Goal: Use online tool/utility: Utilize a website feature to perform a specific function

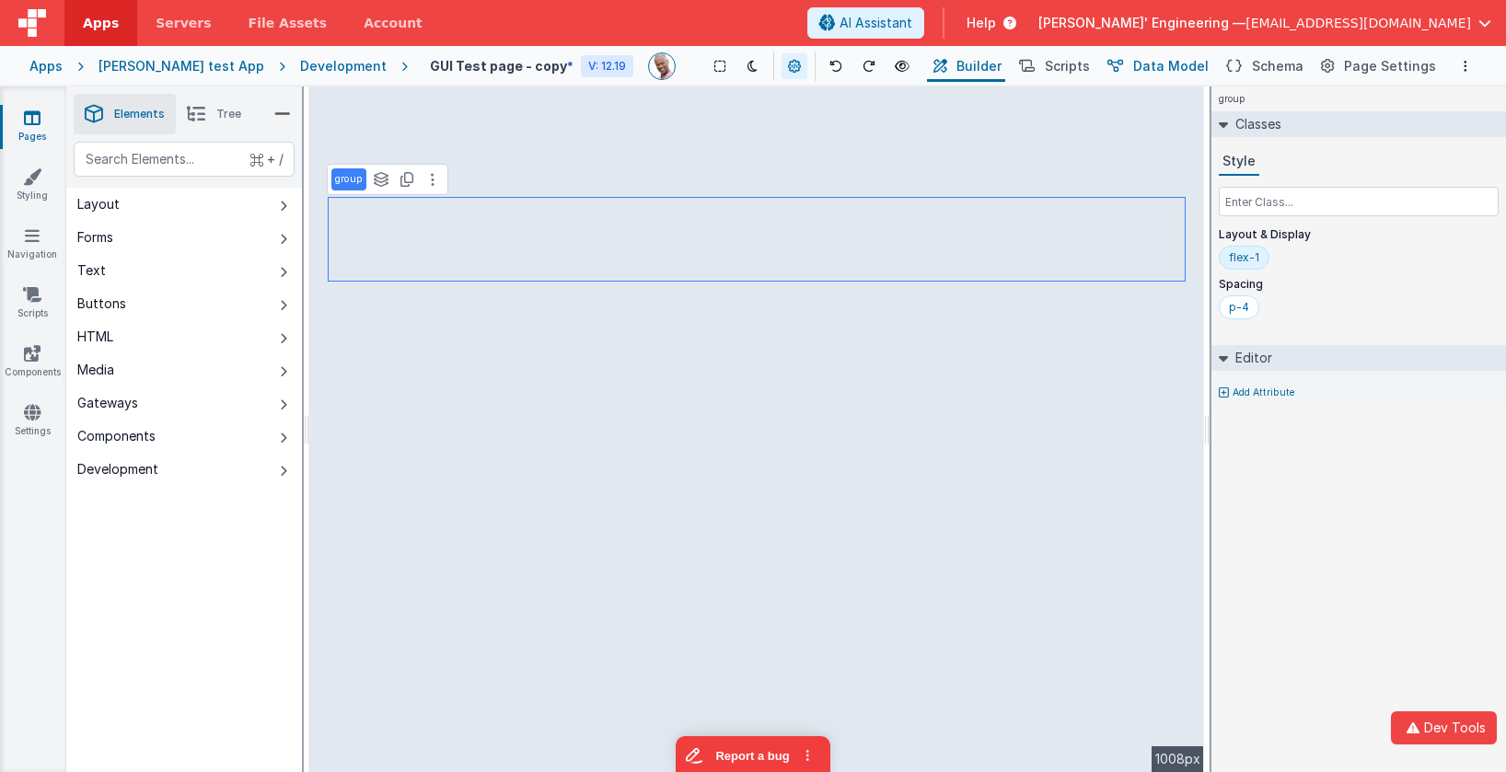
click at [1156, 62] on span "Data Model" at bounding box center [1170, 66] width 75 height 18
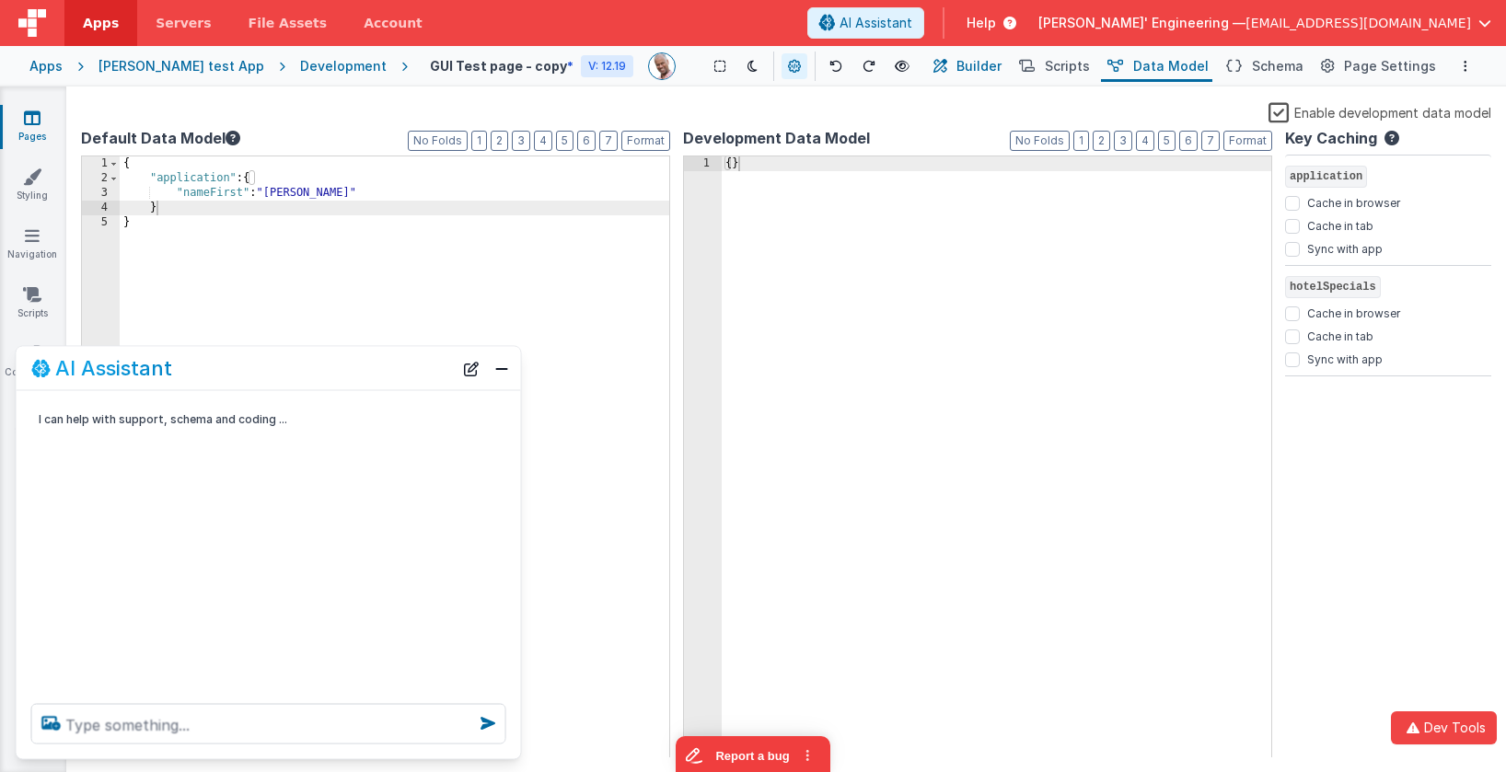
click at [973, 66] on button "Builder" at bounding box center [966, 66] width 78 height 31
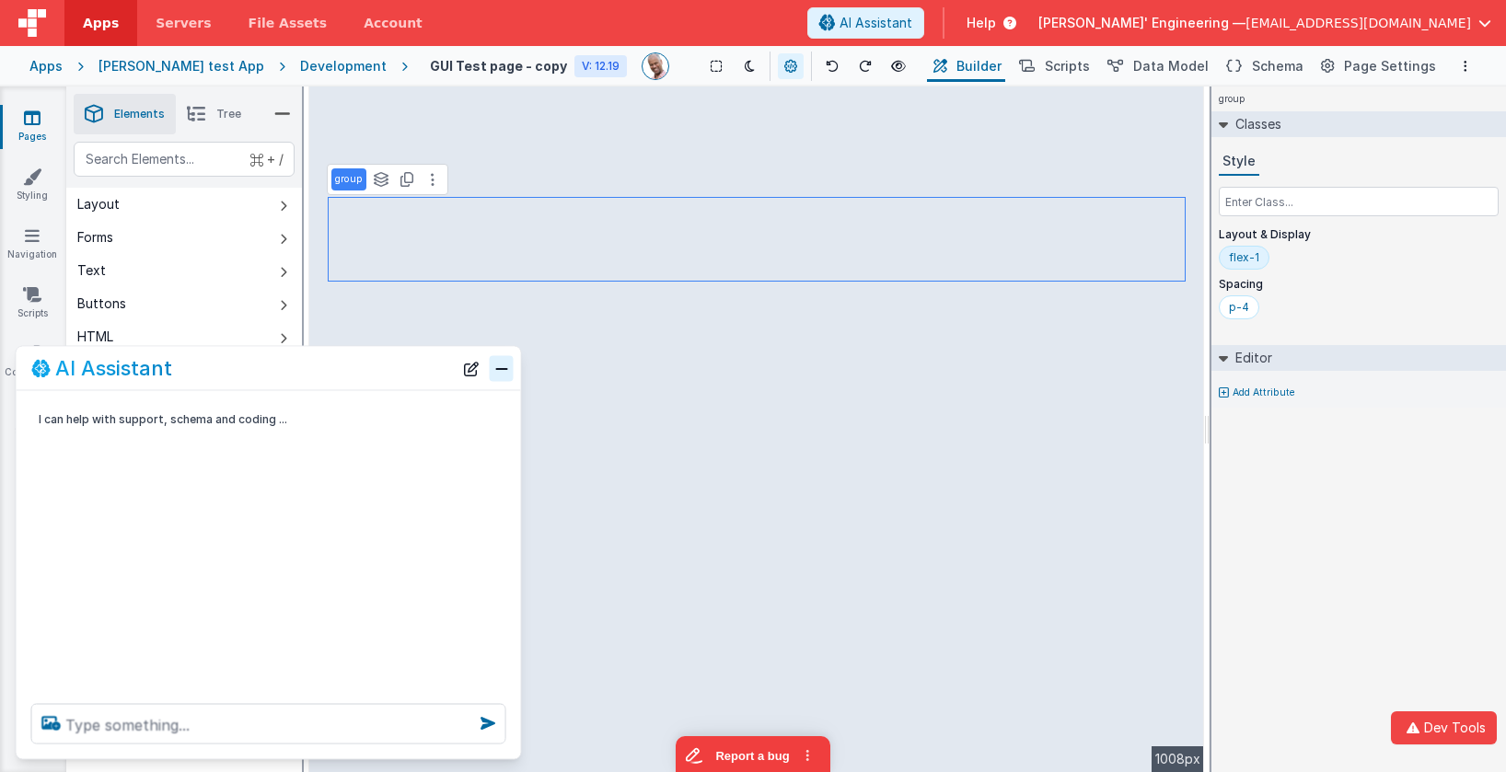
click at [514, 365] on div "AI Assistant" at bounding box center [269, 368] width 504 height 43
click at [503, 369] on button "Close" at bounding box center [502, 368] width 24 height 26
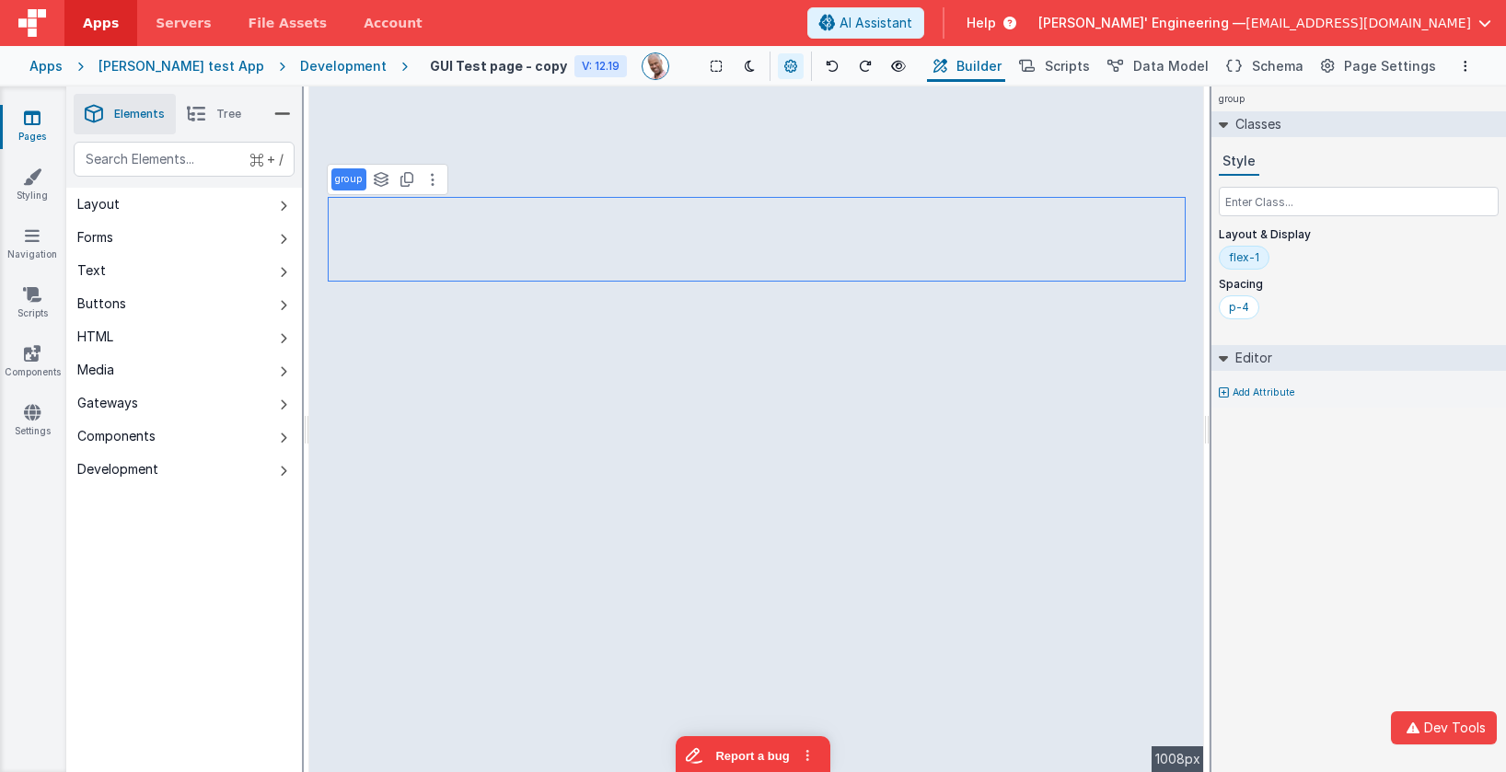
click at [1411, 493] on div "group Classes Style Layout & Display flex-1 Spacing p-4 Editor Add Attribute DE…" at bounding box center [1358, 430] width 295 height 686
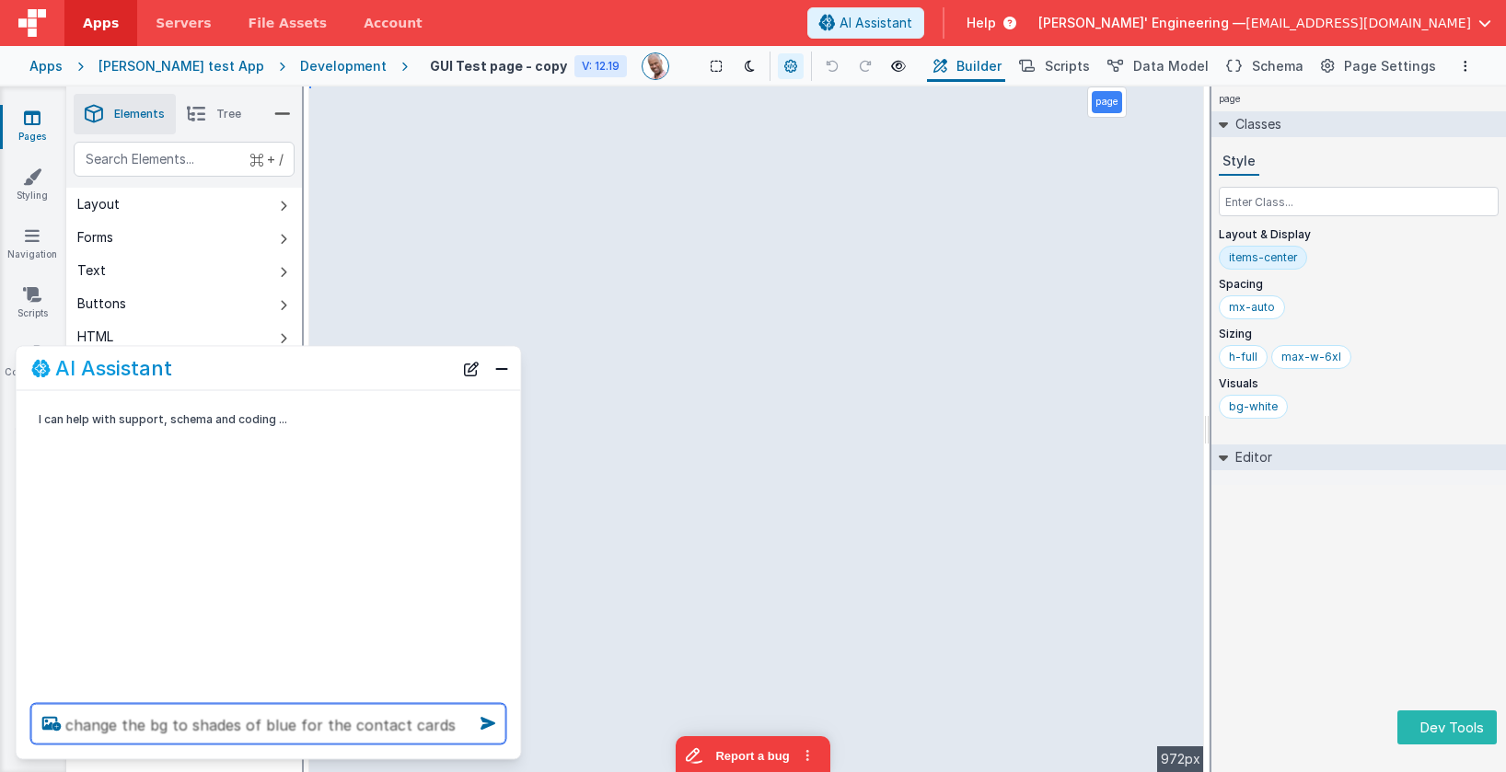
type textarea "change the bg to shades of blue for the contact cards"
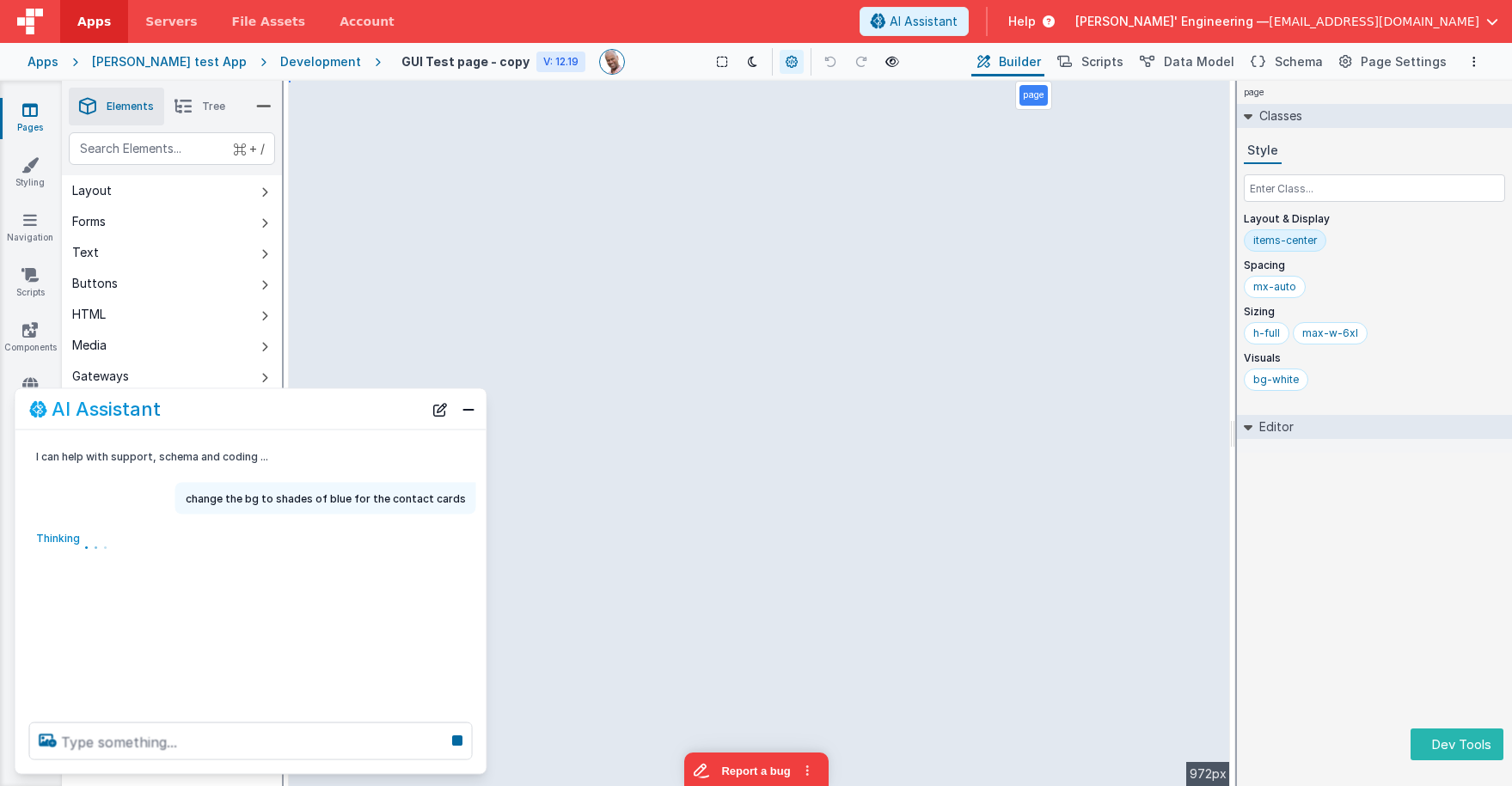
click at [1406, 553] on div "page Classes Style Layout & Display items-center Spacing mx-auto Sizing h-full …" at bounding box center [1374, 434] width 276 height 706
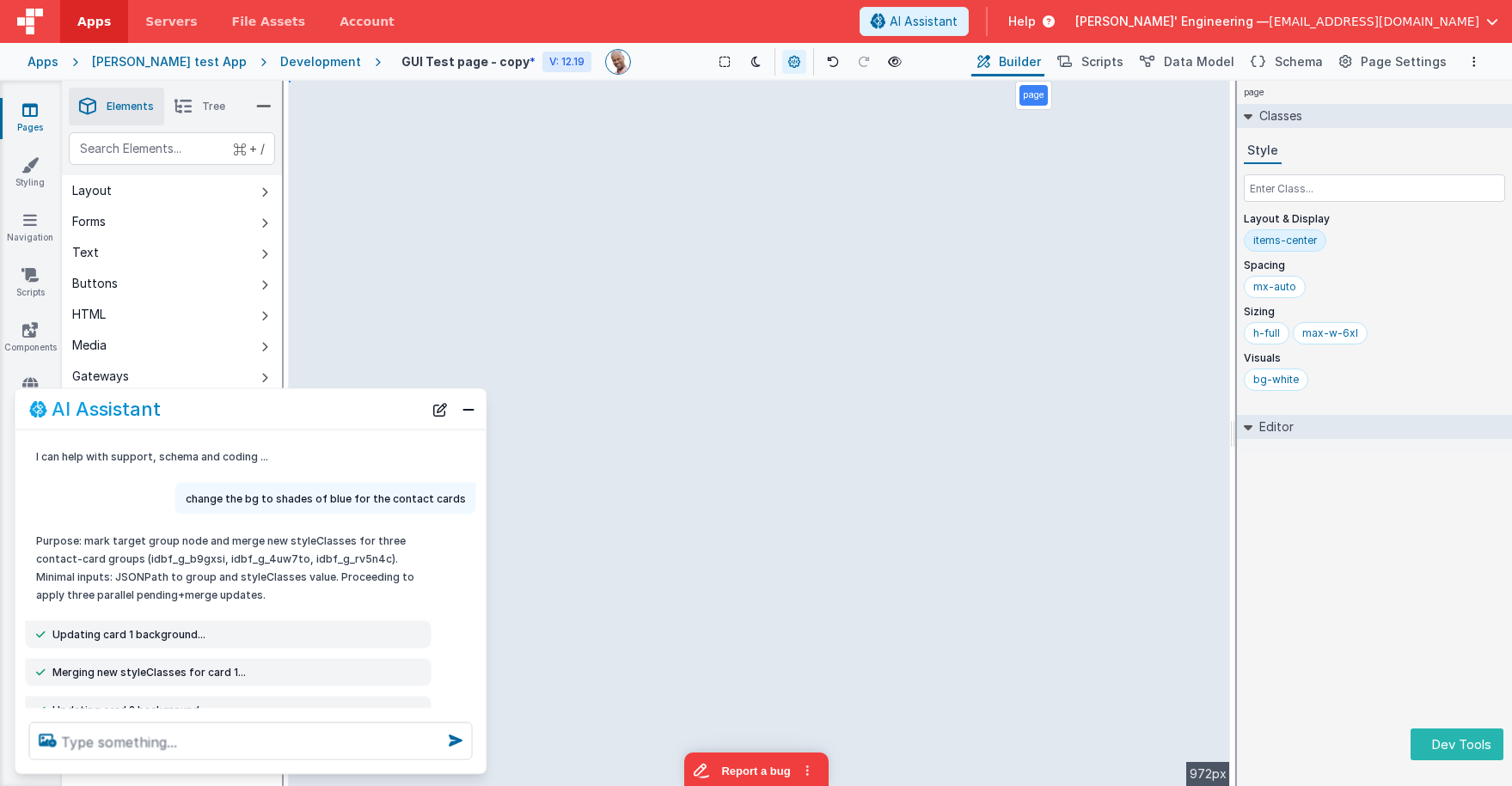
drag, startPoint x: 277, startPoint y: 546, endPoint x: 294, endPoint y: 590, distance: 47.2
click at [297, 599] on p "Purpose: mark target group node and merge new styleClasses for three contact-ca…" at bounding box center [229, 568] width 385 height 72
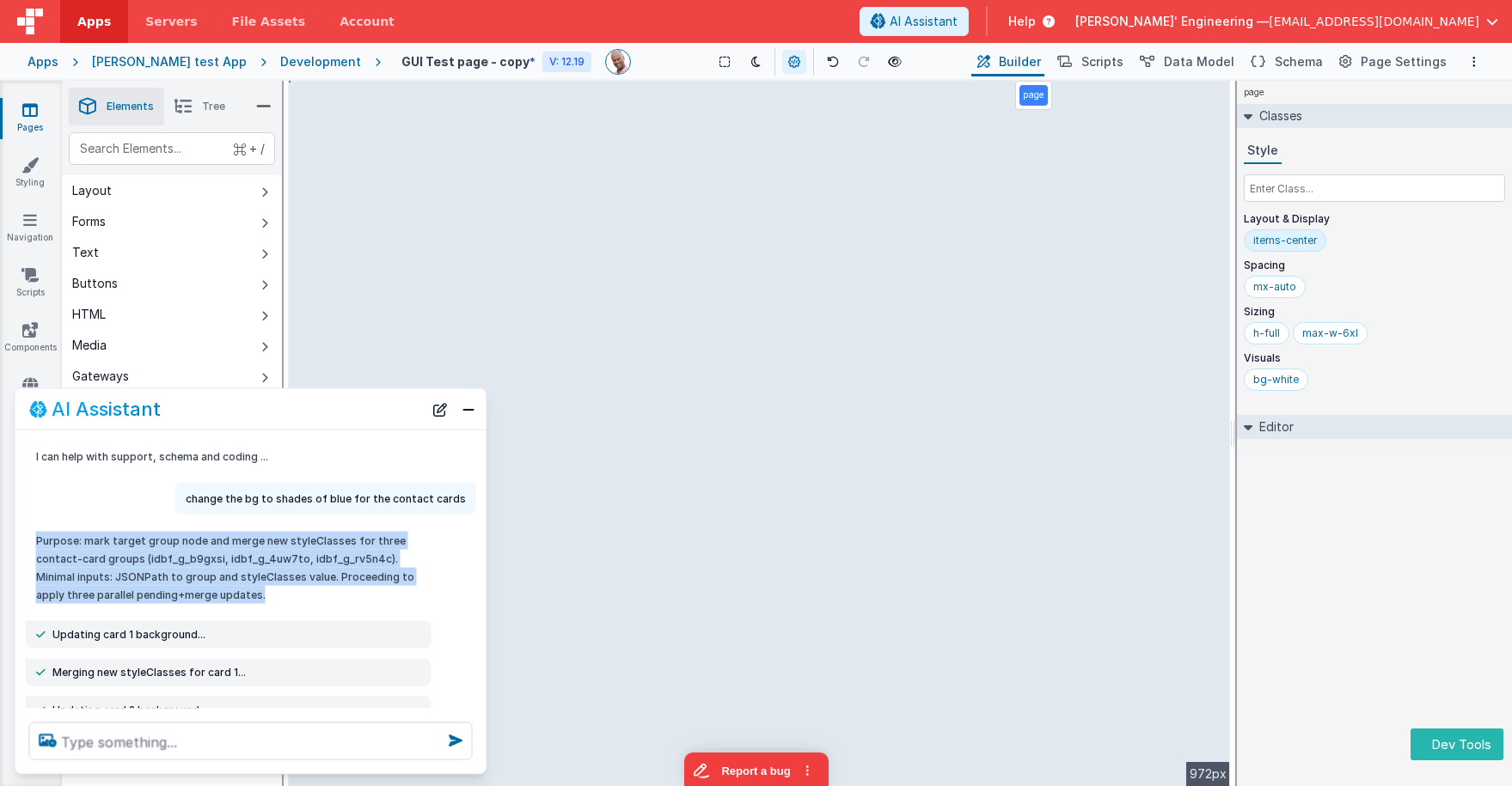
drag, startPoint x: 290, startPoint y: 583, endPoint x: 246, endPoint y: 524, distance: 73.6
click at [246, 525] on div "Purpose: mark target group node and merge new styleClasses for three contact-ca…" at bounding box center [229, 568] width 405 height 86
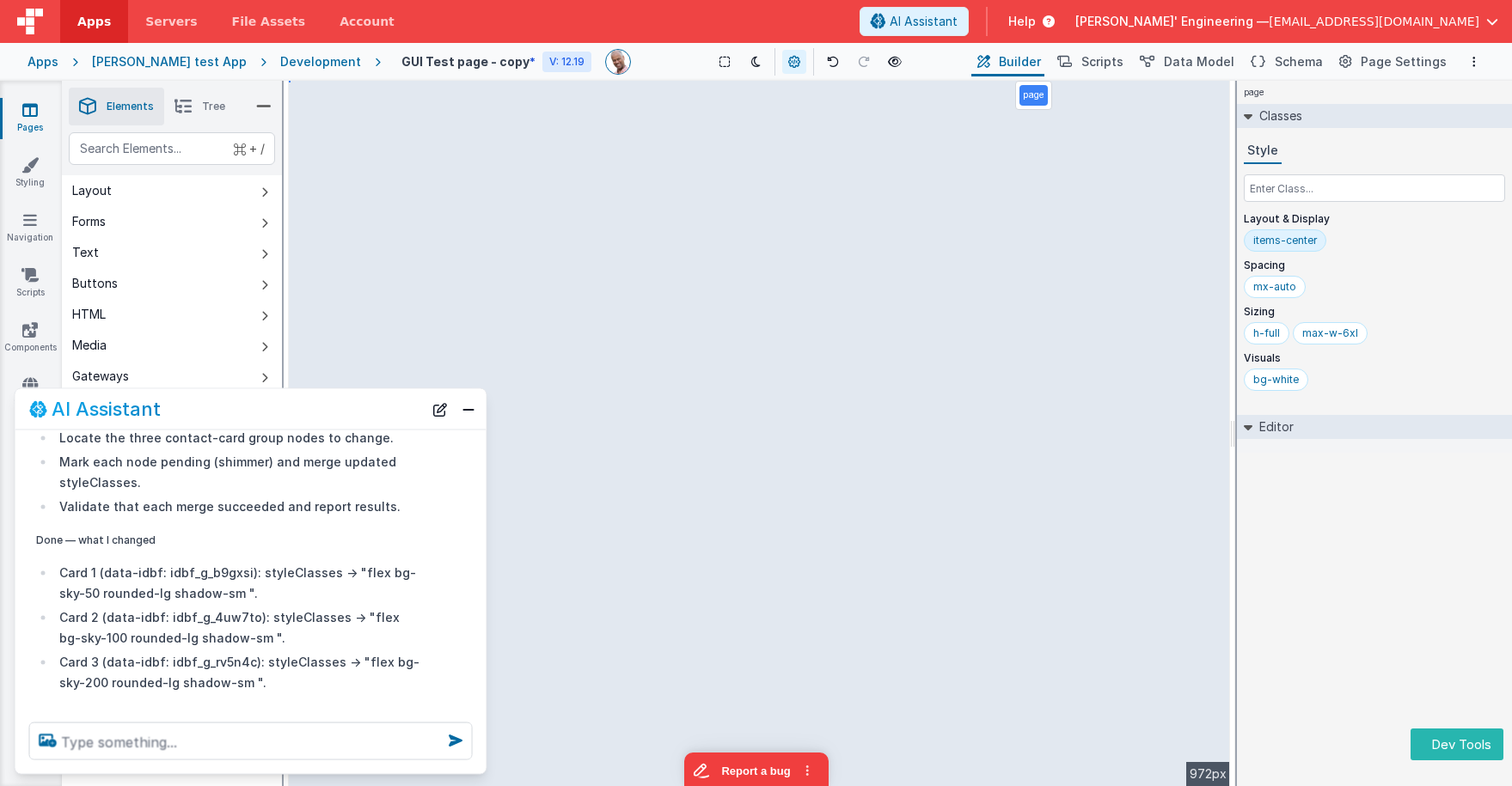
scroll to position [512, 0]
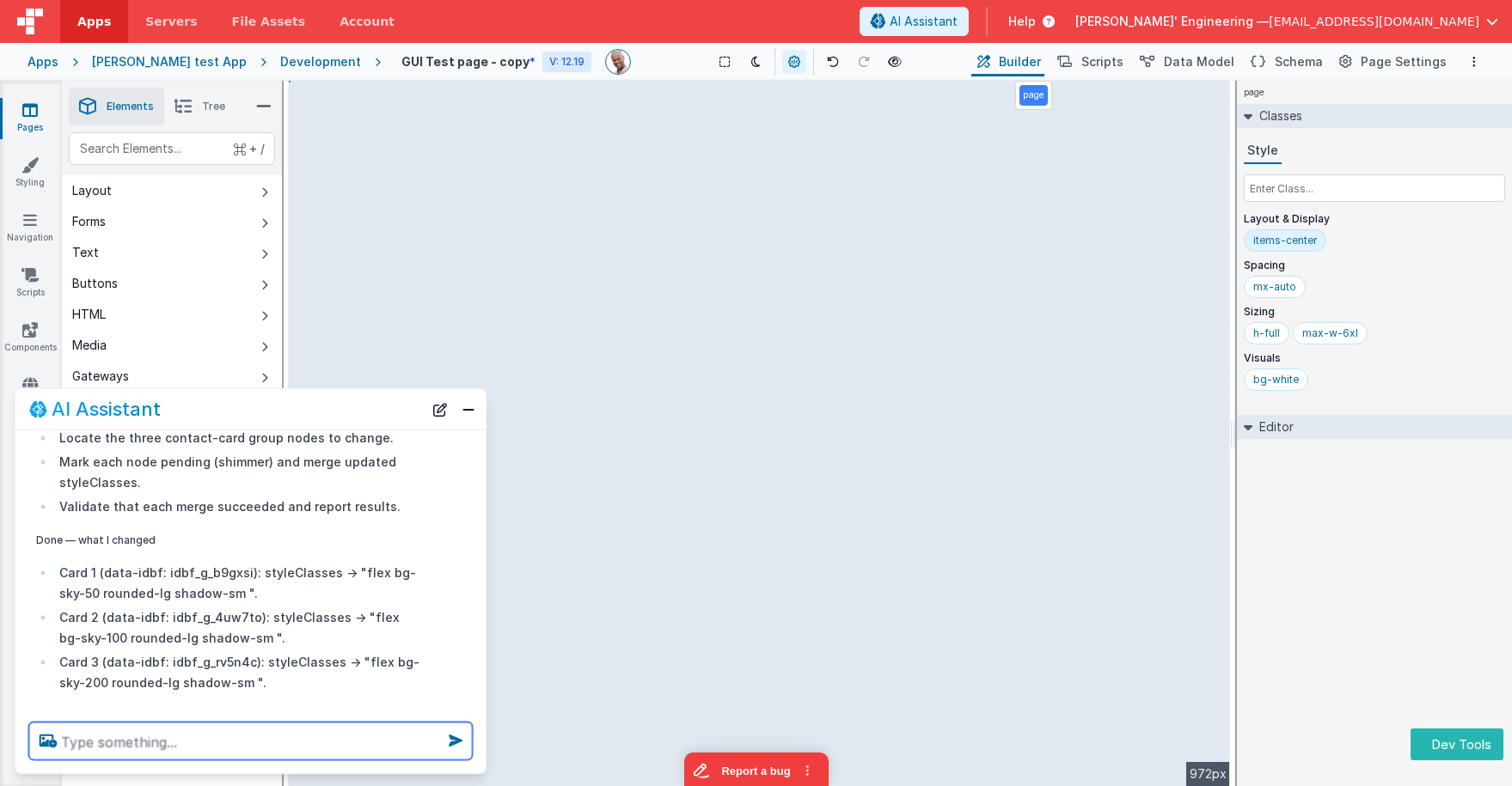
click at [229, 720] on textarea at bounding box center [250, 741] width 444 height 37
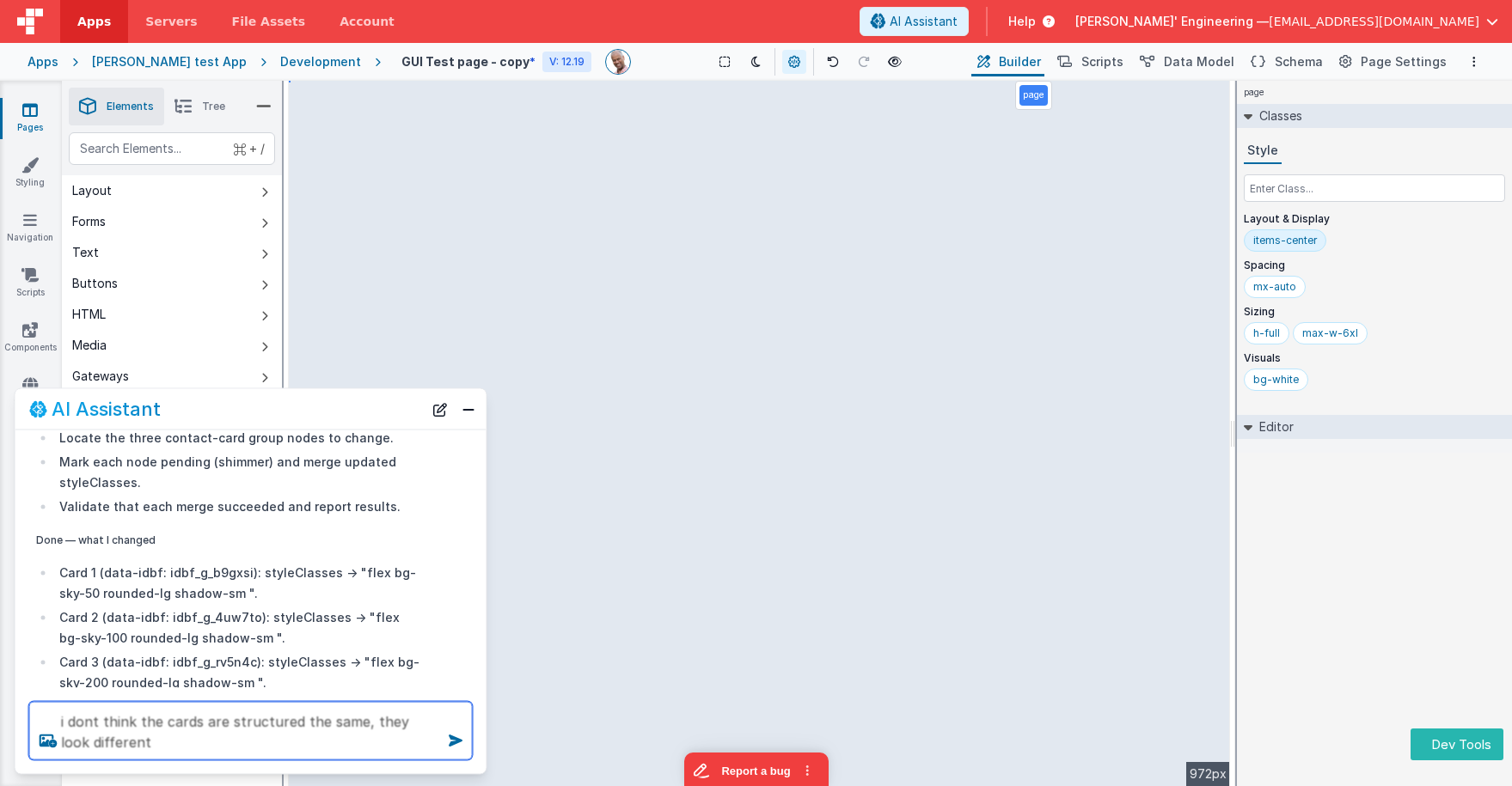
type textarea "i dont think the cards are structured the same, they look different"
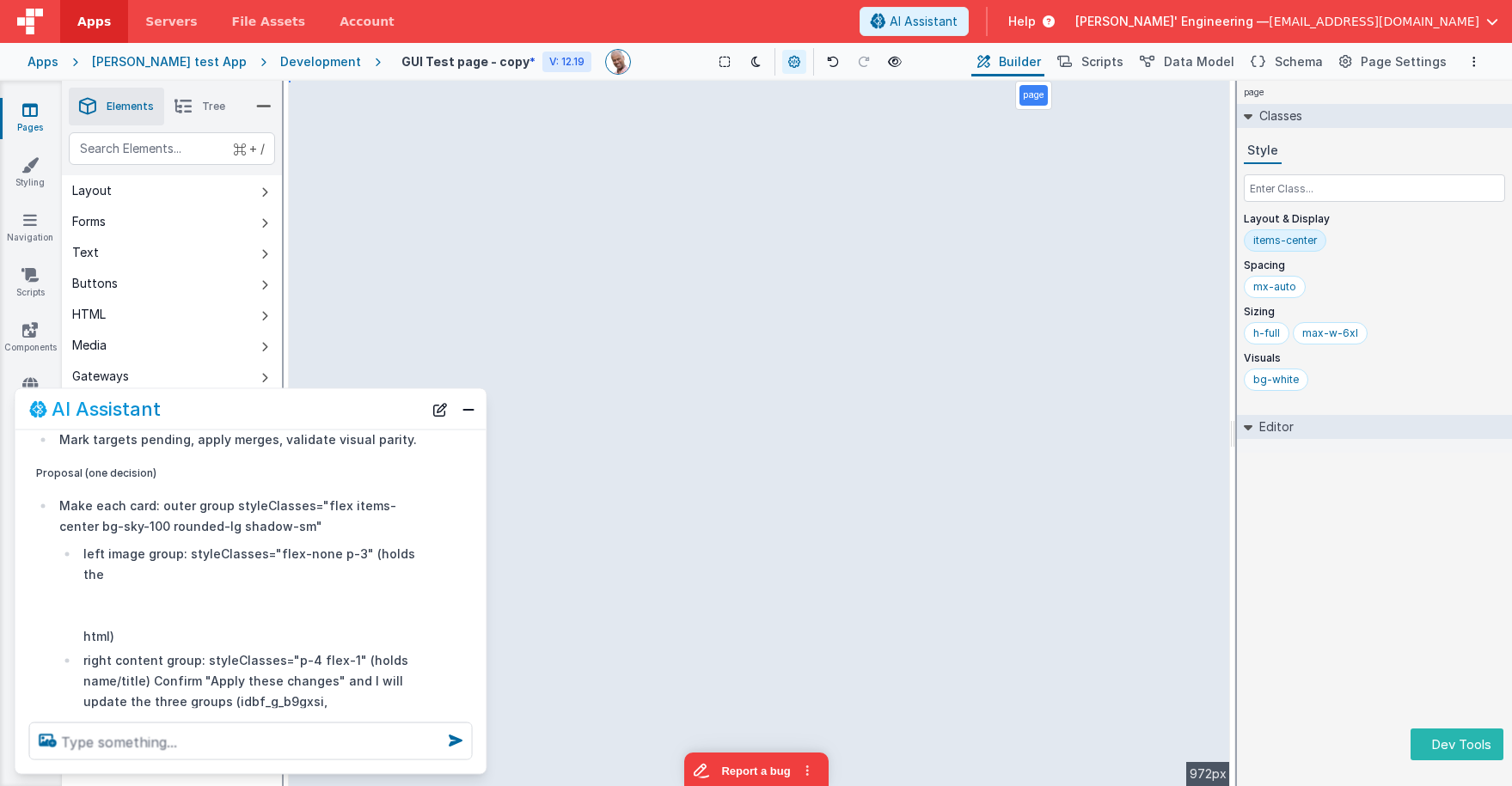
scroll to position [1401, 0]
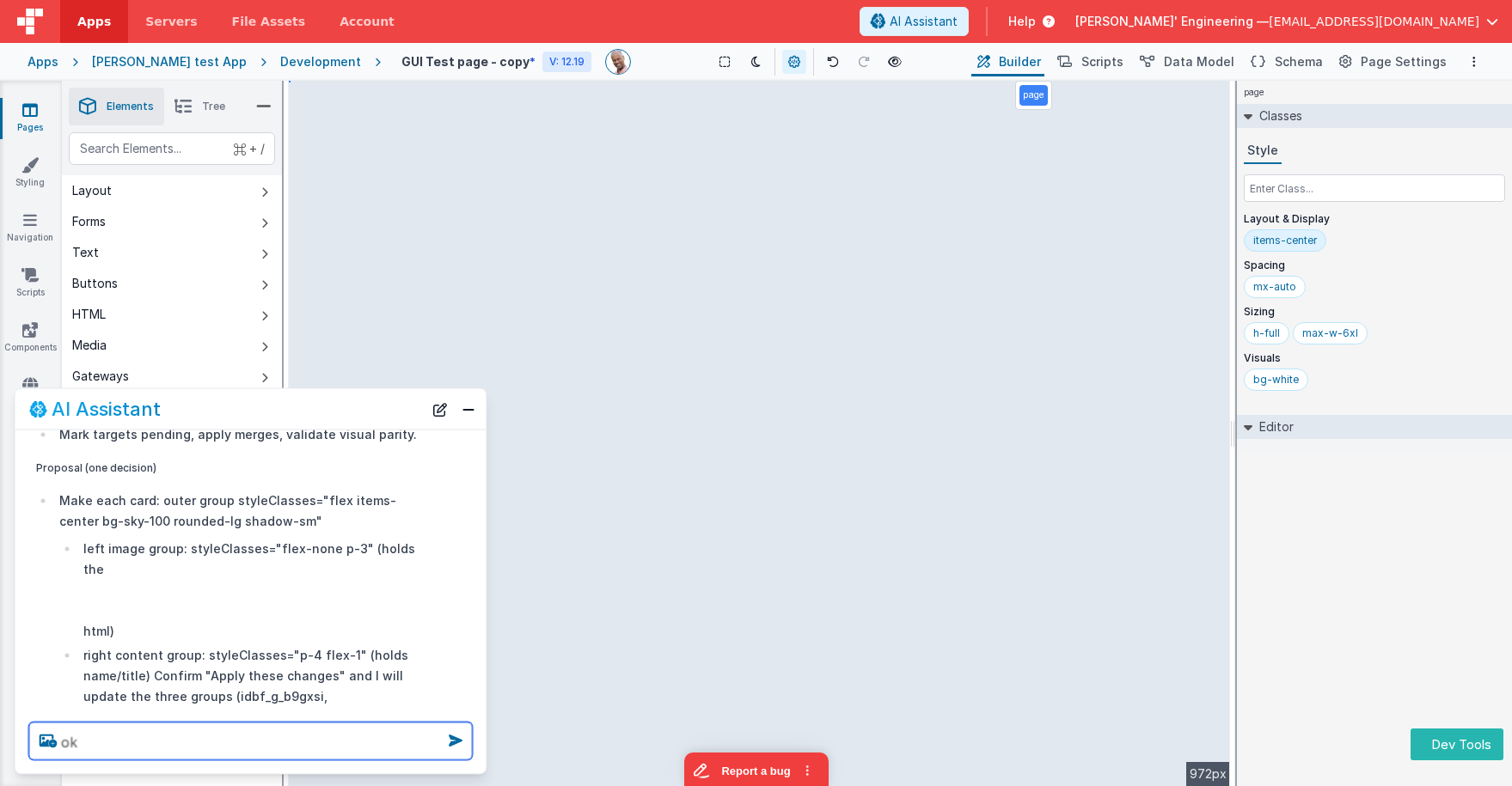
type textarea "ok"
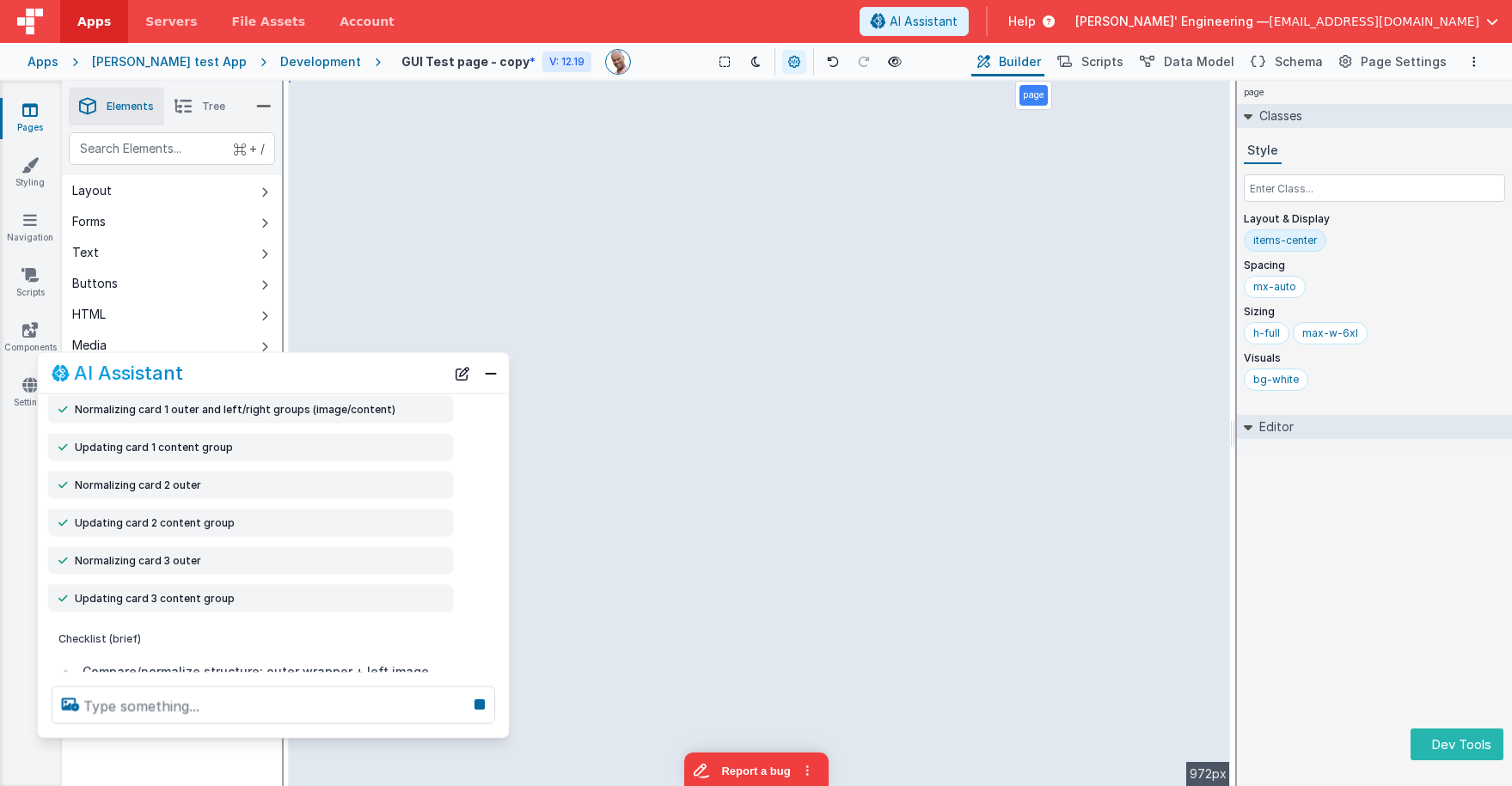
scroll to position [2028, 0]
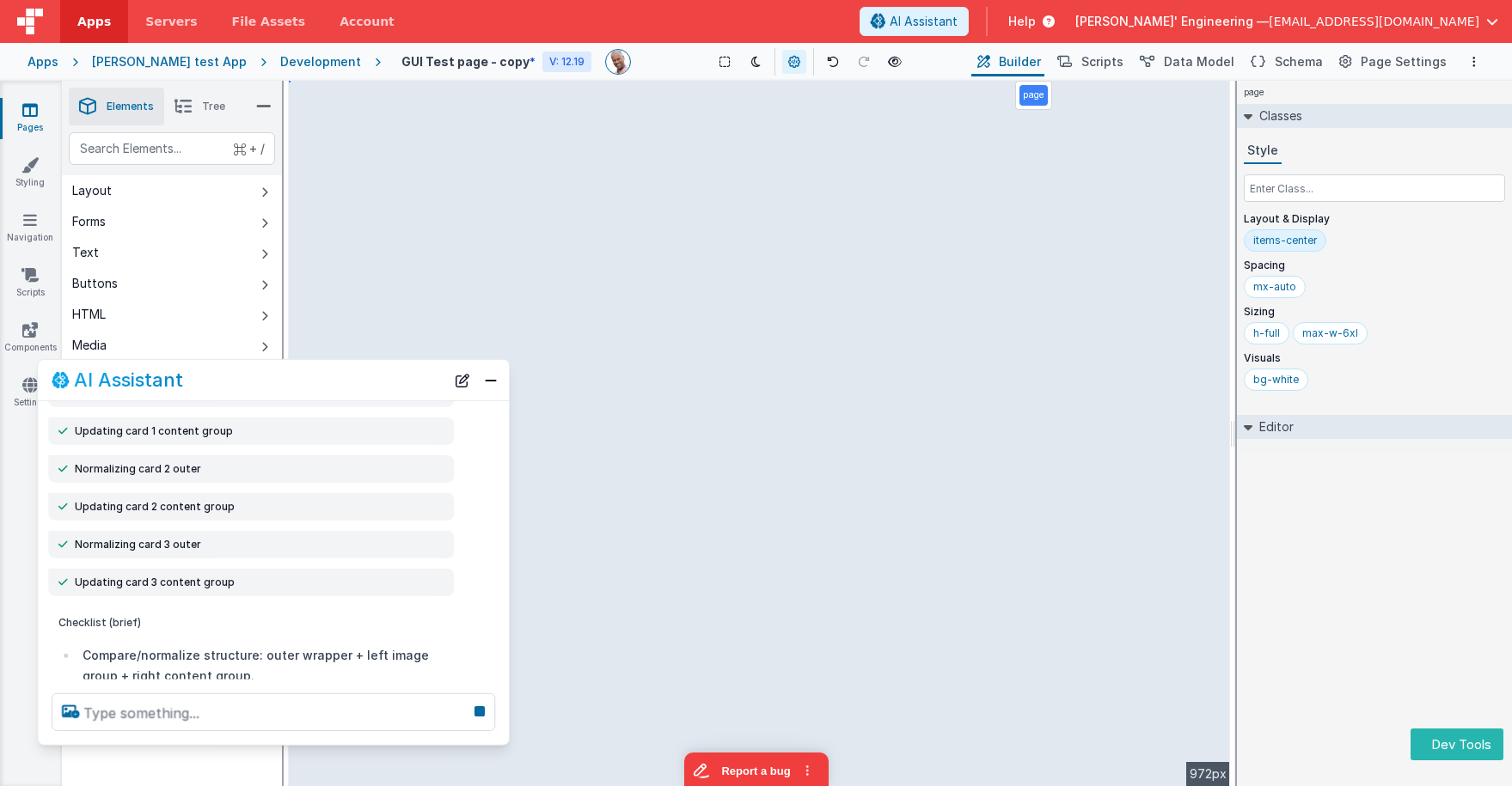
drag, startPoint x: 374, startPoint y: 402, endPoint x: 362, endPoint y: 376, distance: 28.6
click at [362, 376] on div "AI Assistant" at bounding box center [248, 380] width 394 height 21
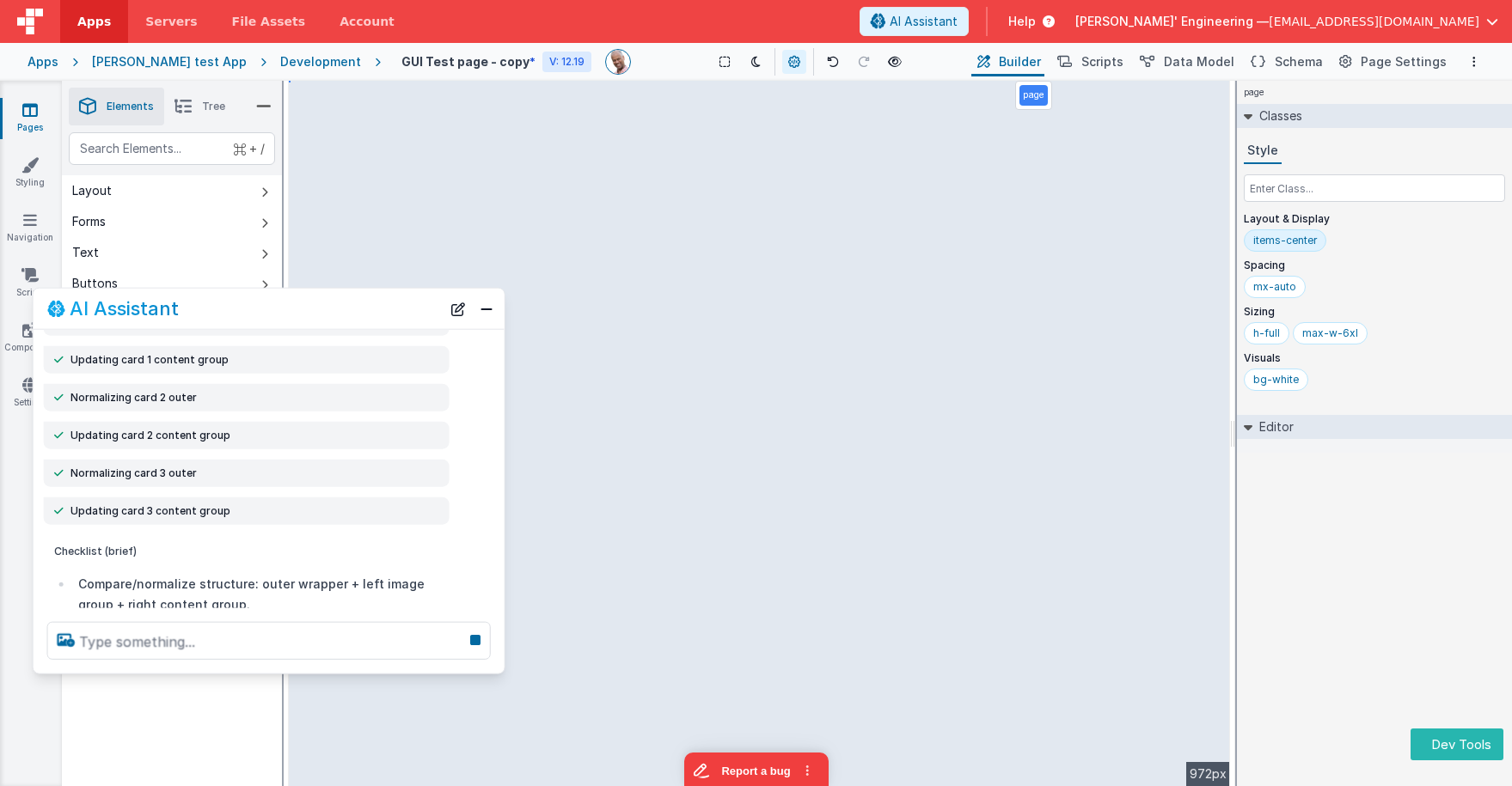
drag, startPoint x: 302, startPoint y: 372, endPoint x: 344, endPoint y: 691, distance: 321.8
click at [297, 302] on div "AI Assistant" at bounding box center [245, 308] width 394 height 21
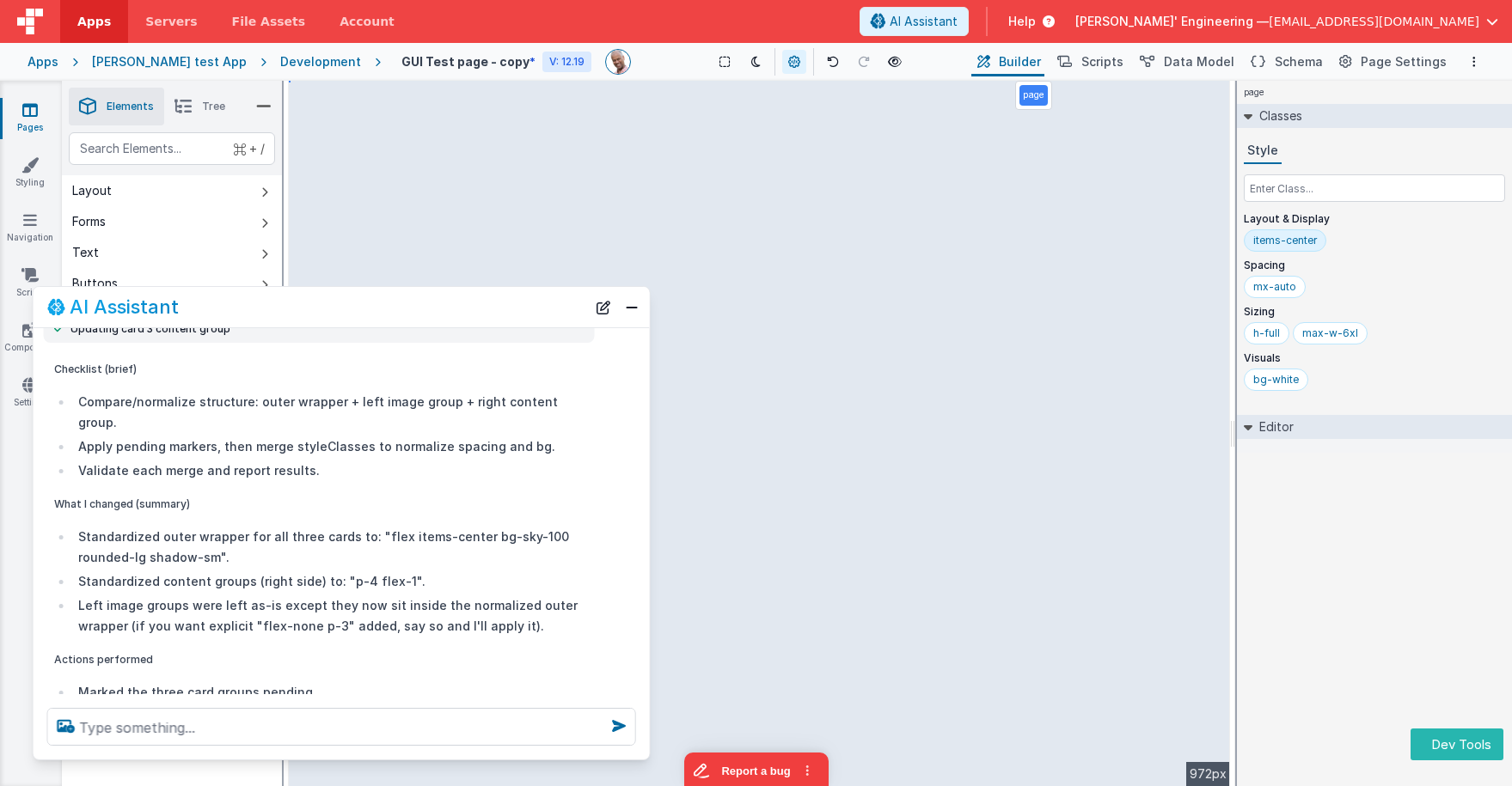
scroll to position [1888, 0]
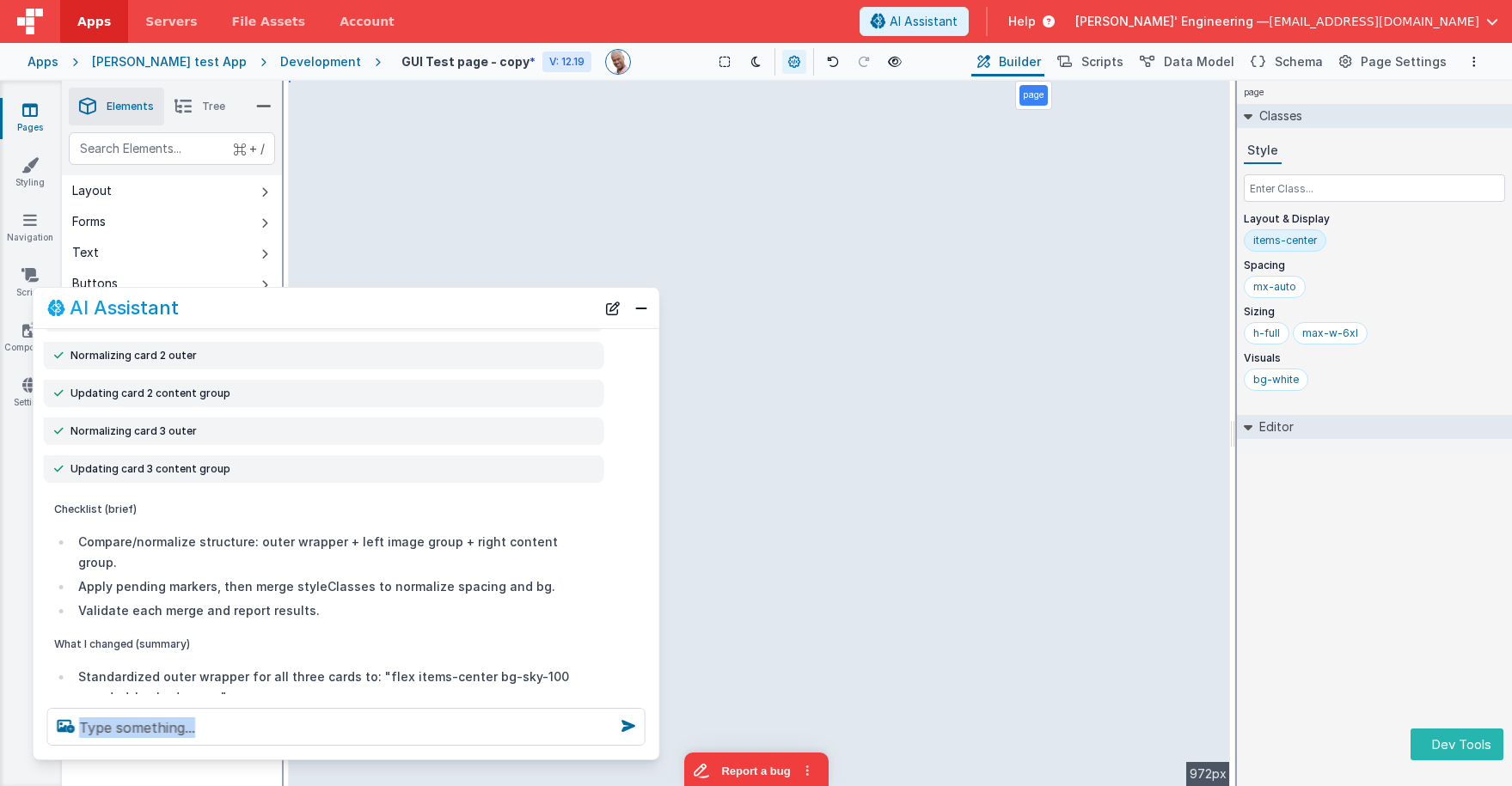
drag, startPoint x: 502, startPoint y: 669, endPoint x: 598, endPoint y: 718, distance: 107.8
click at [657, 720] on div at bounding box center [346, 727] width 626 height 65
click at [568, 711] on li "Standardized content groups (right side) to: "p-4 flex-1"." at bounding box center [332, 722] width 520 height 21
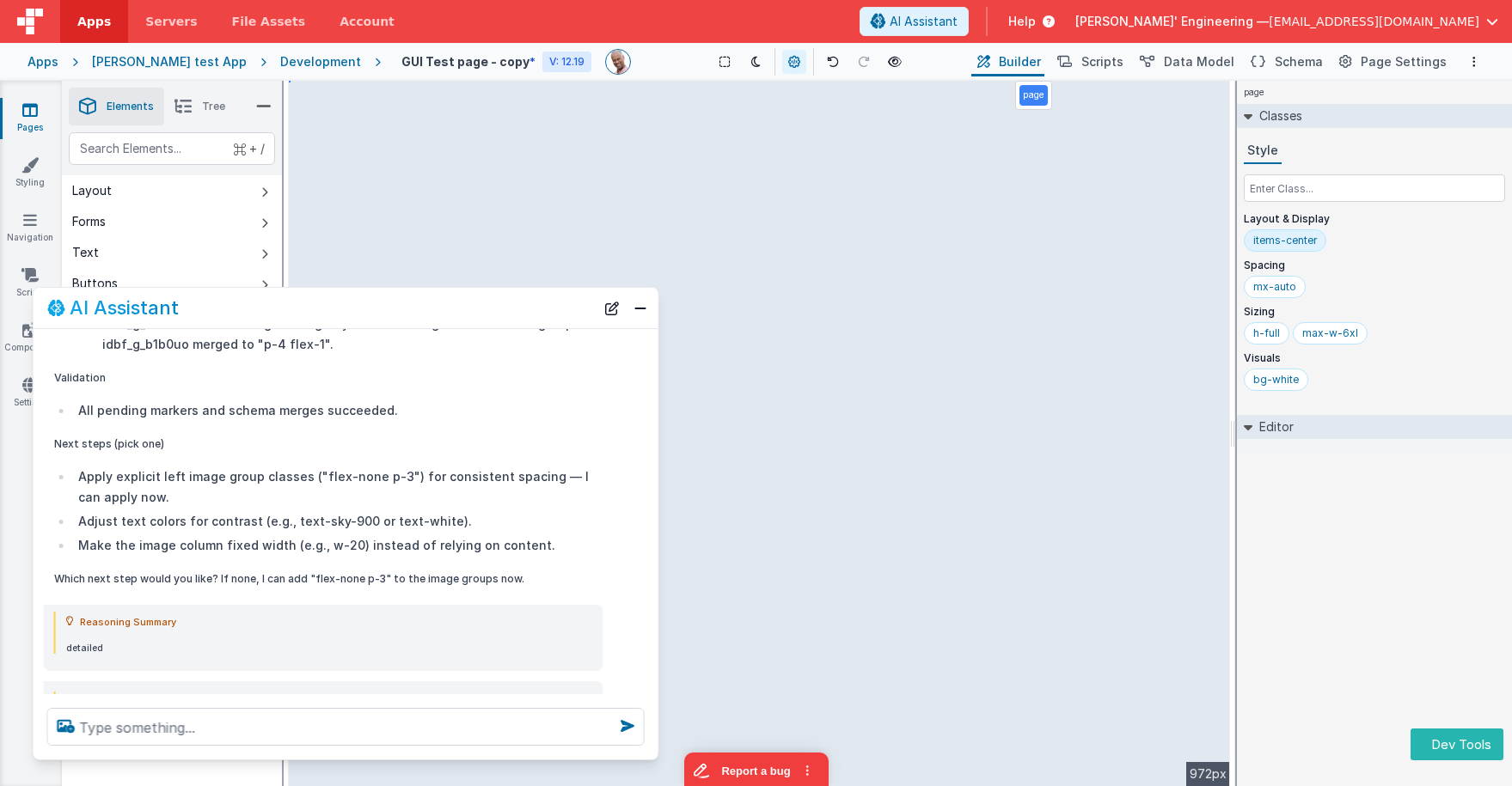
scroll to position [2578, 0]
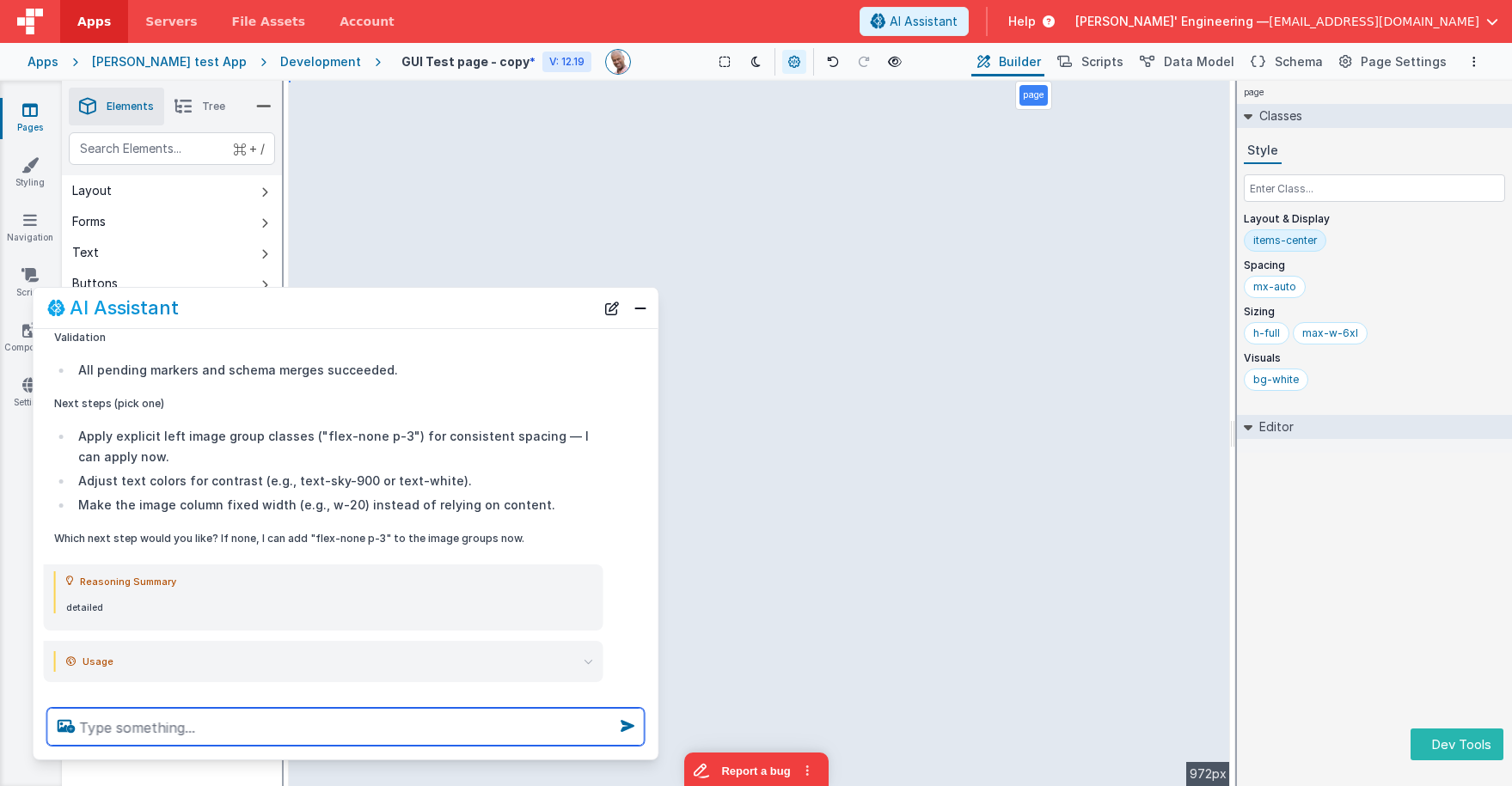
click at [375, 720] on textarea at bounding box center [346, 726] width 598 height 37
type textarea "ok no the cards are blue, make the all different shades of blue"
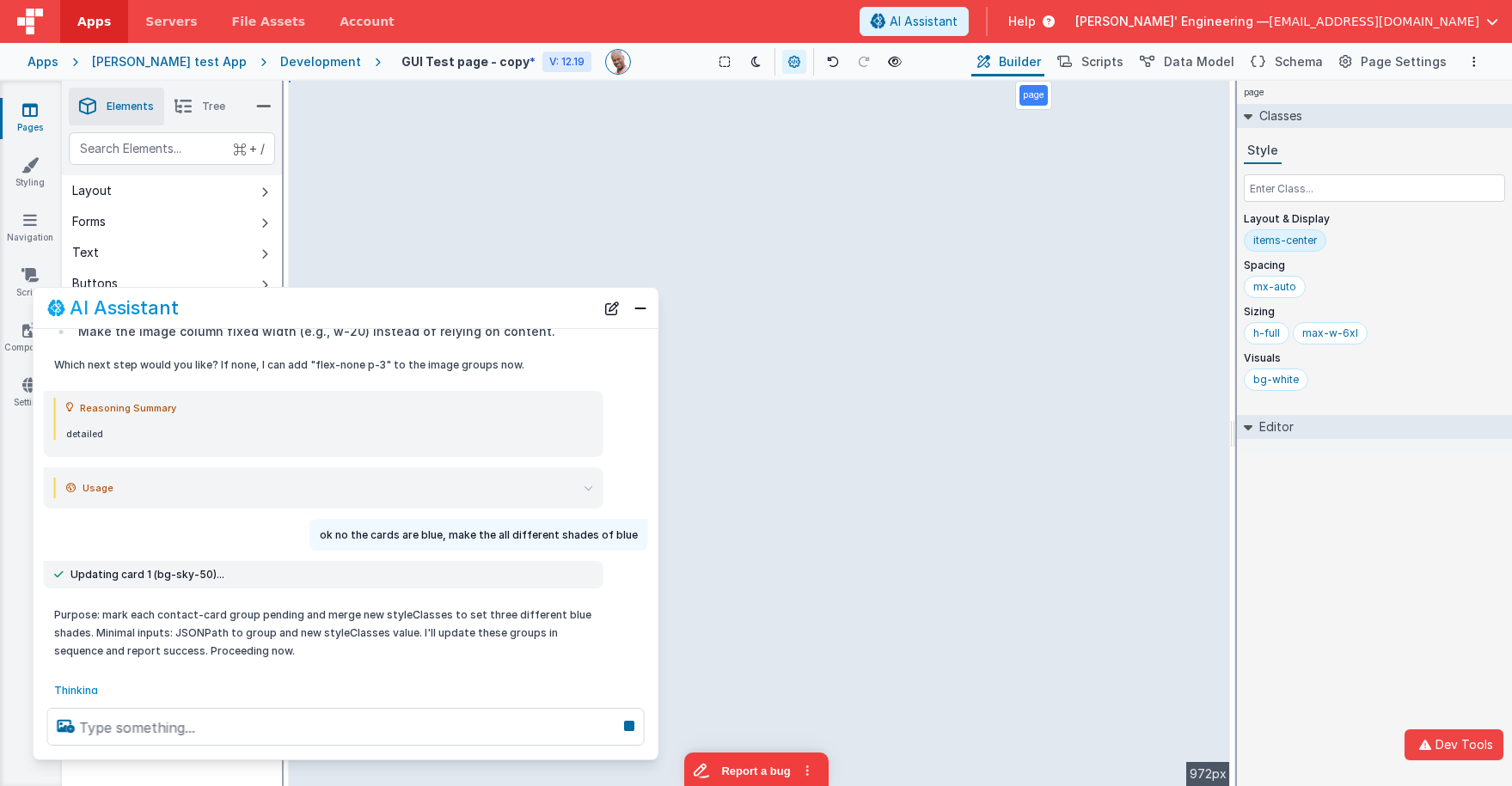
scroll to position [2742, 0]
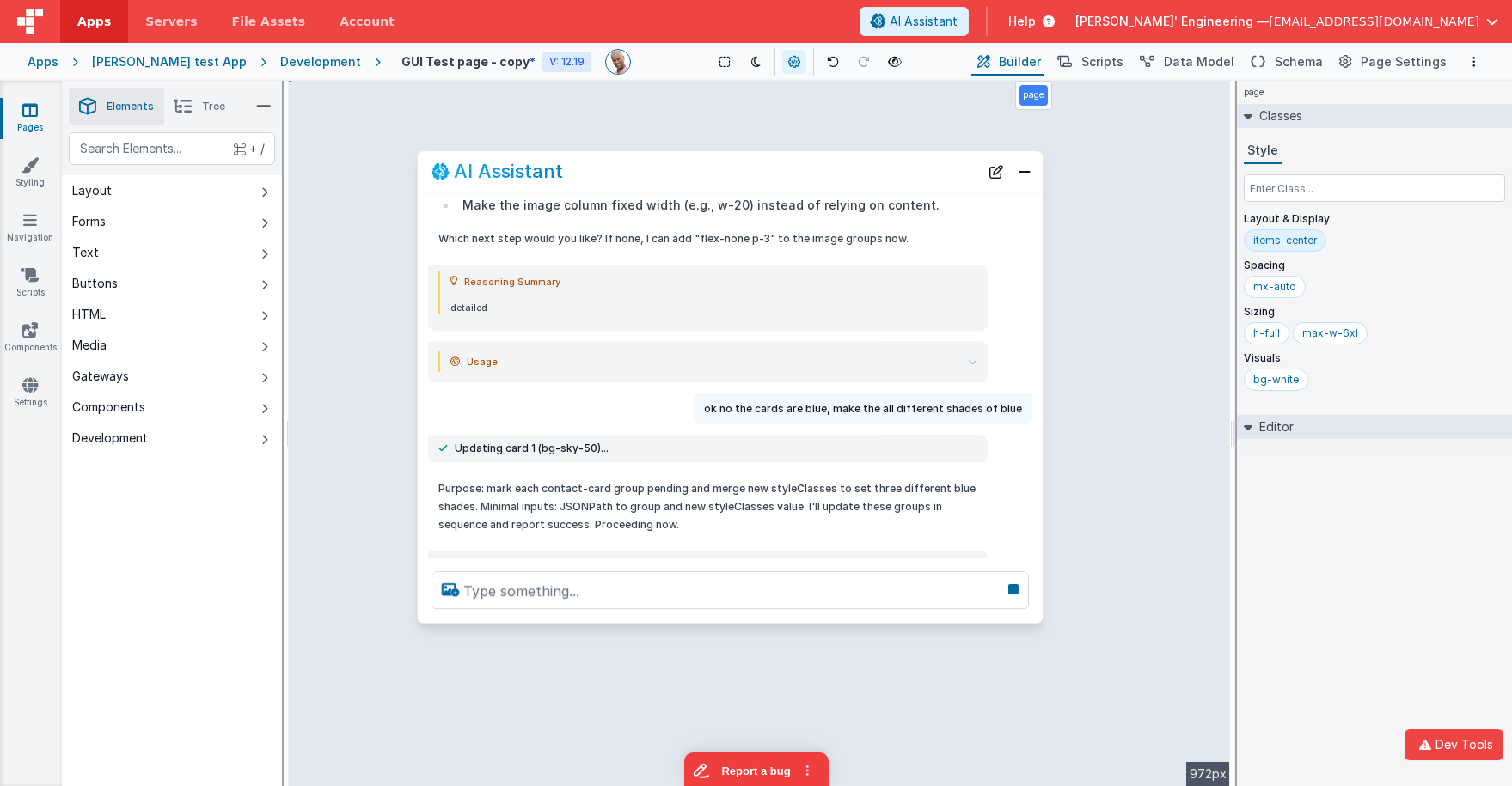
drag, startPoint x: 513, startPoint y: 335, endPoint x: 909, endPoint y: 171, distance: 428.6
click at [909, 171] on div "AI Assistant" at bounding box center [705, 172] width 547 height 21
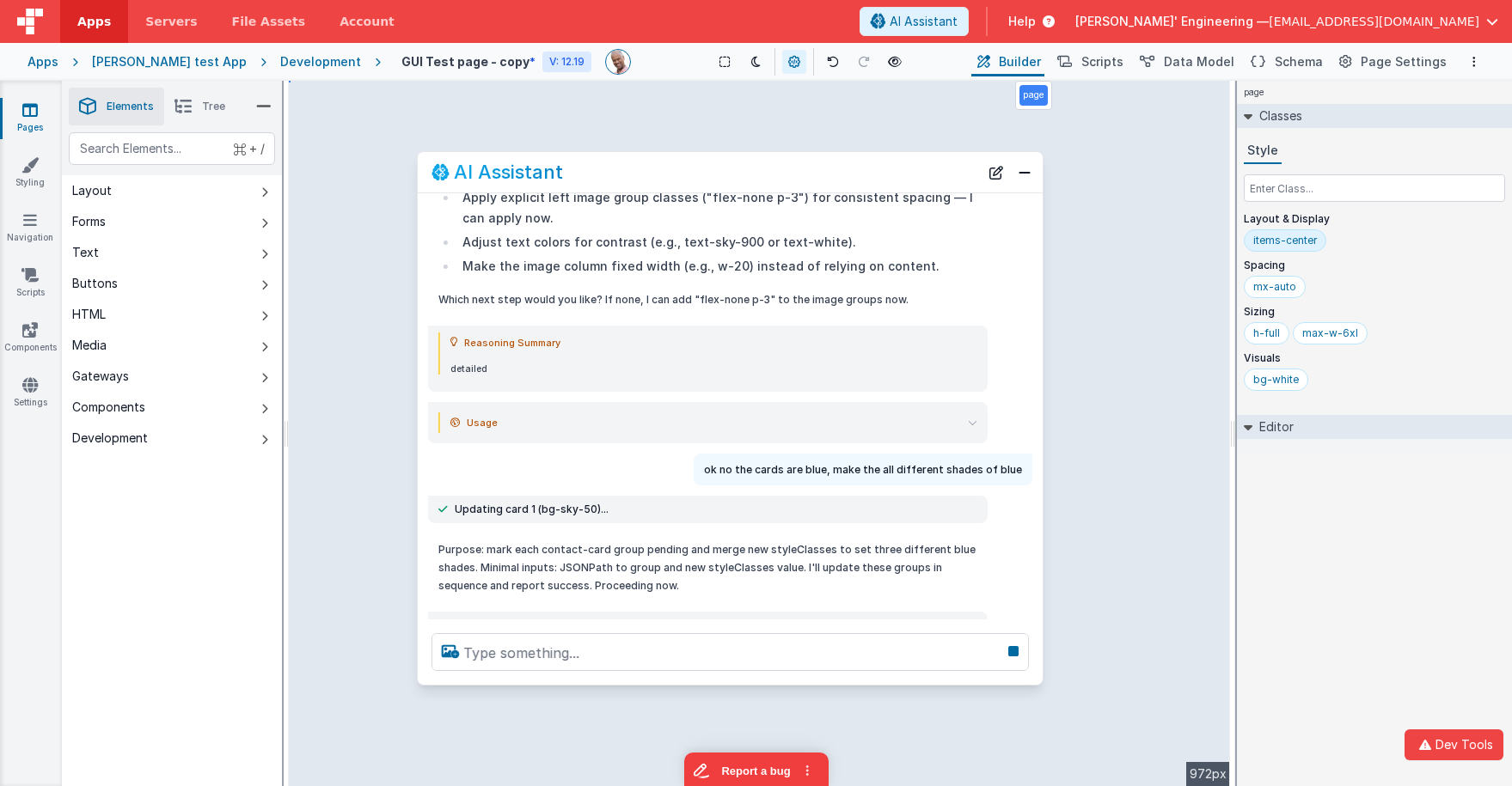
drag, startPoint x: 581, startPoint y: 619, endPoint x: 568, endPoint y: 679, distance: 61.4
click at [568, 679] on div at bounding box center [729, 653] width 625 height 65
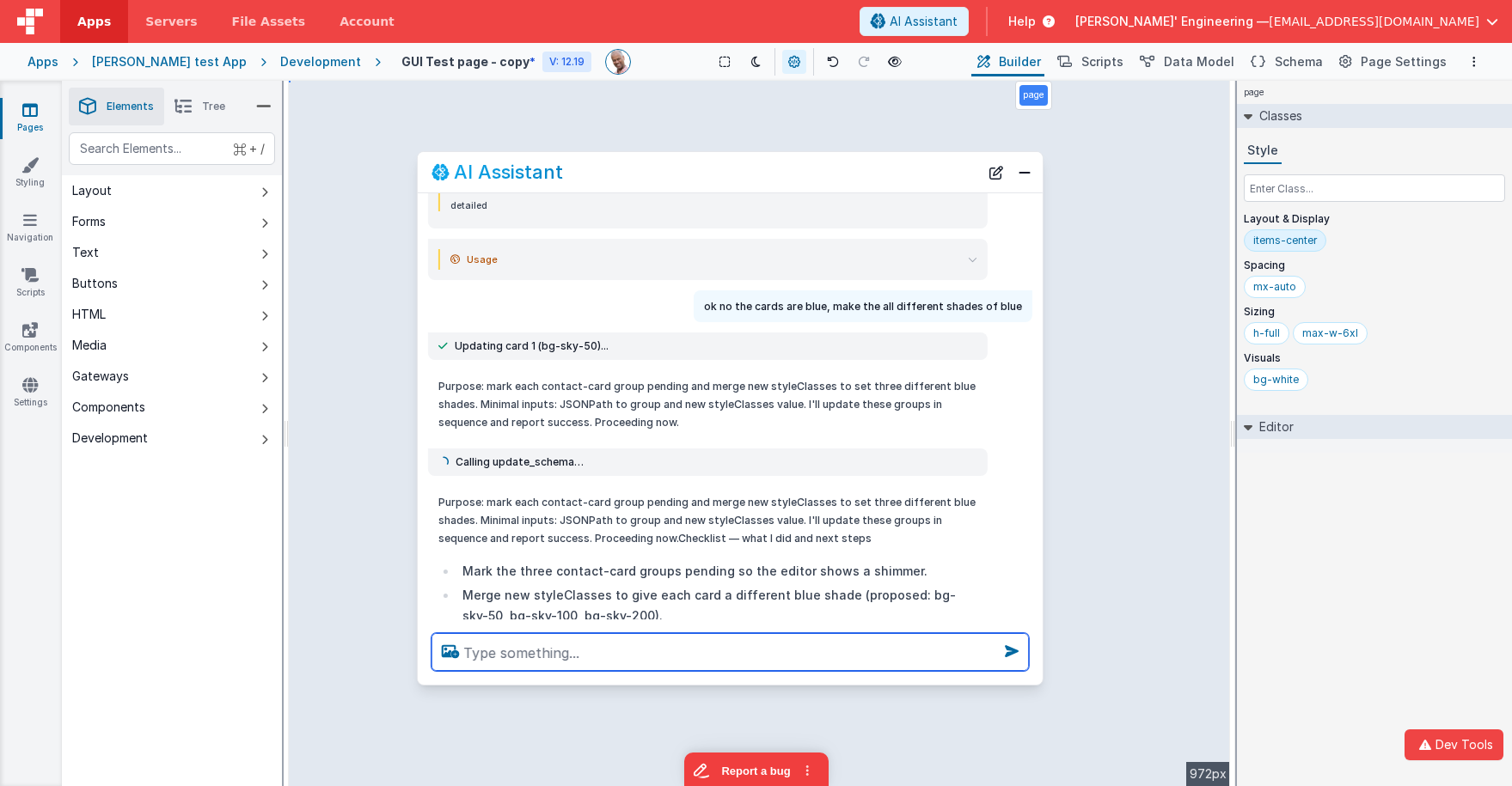
scroll to position [2843, 0]
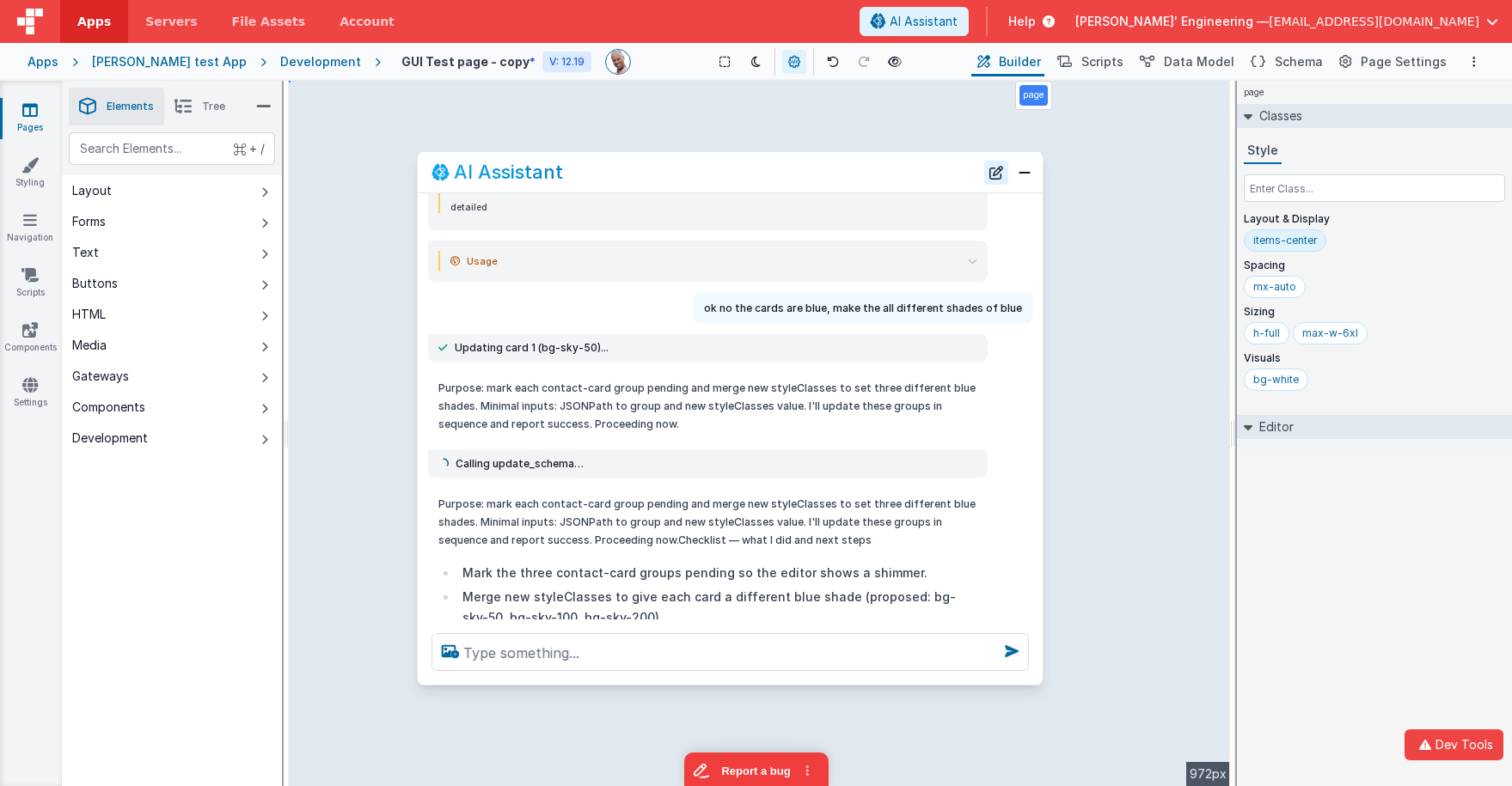
click at [998, 175] on button "New Chat" at bounding box center [996, 173] width 24 height 24
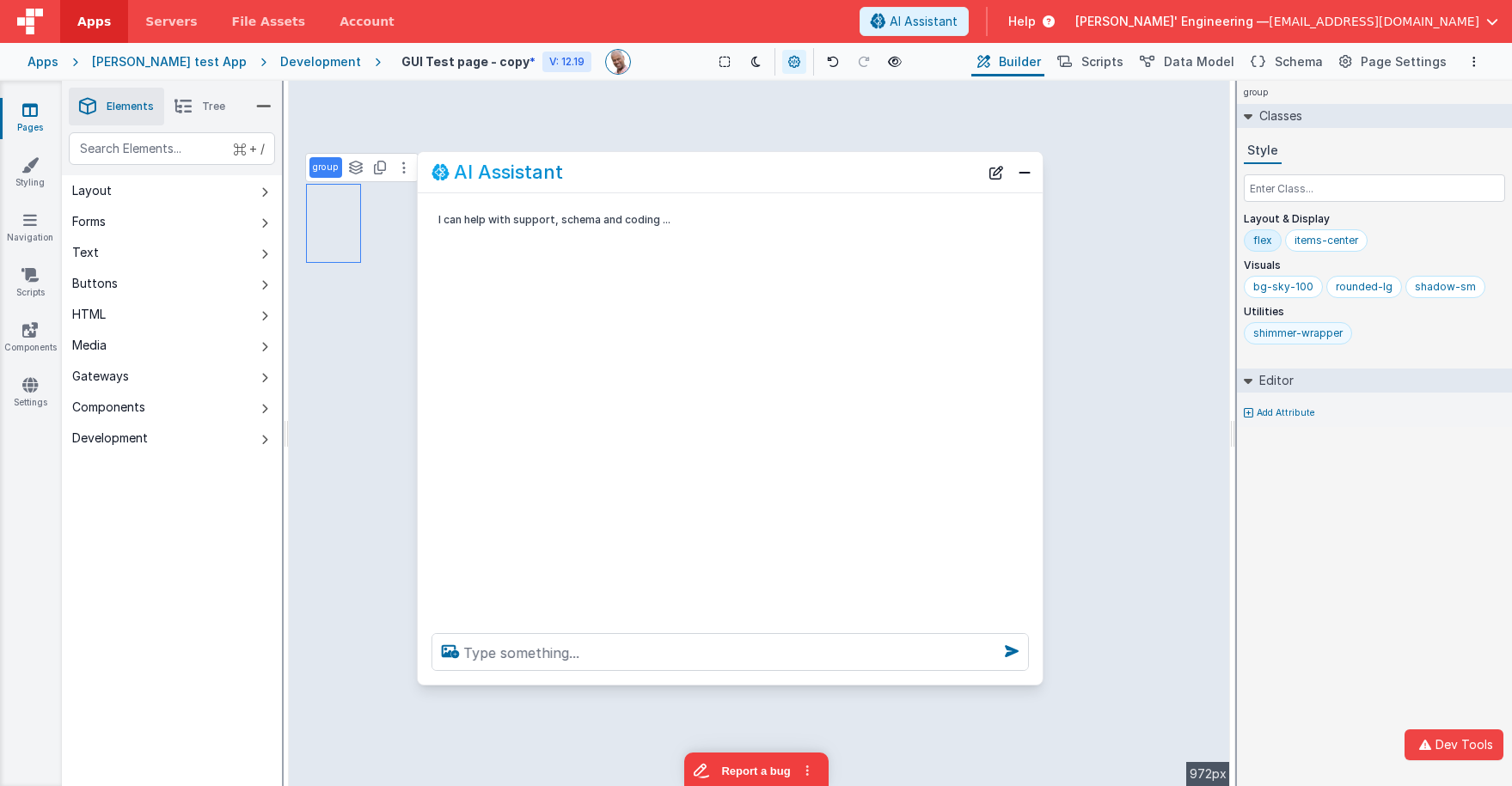
click at [1275, 336] on div "shimmer-wrapper" at bounding box center [1298, 333] width 90 height 14
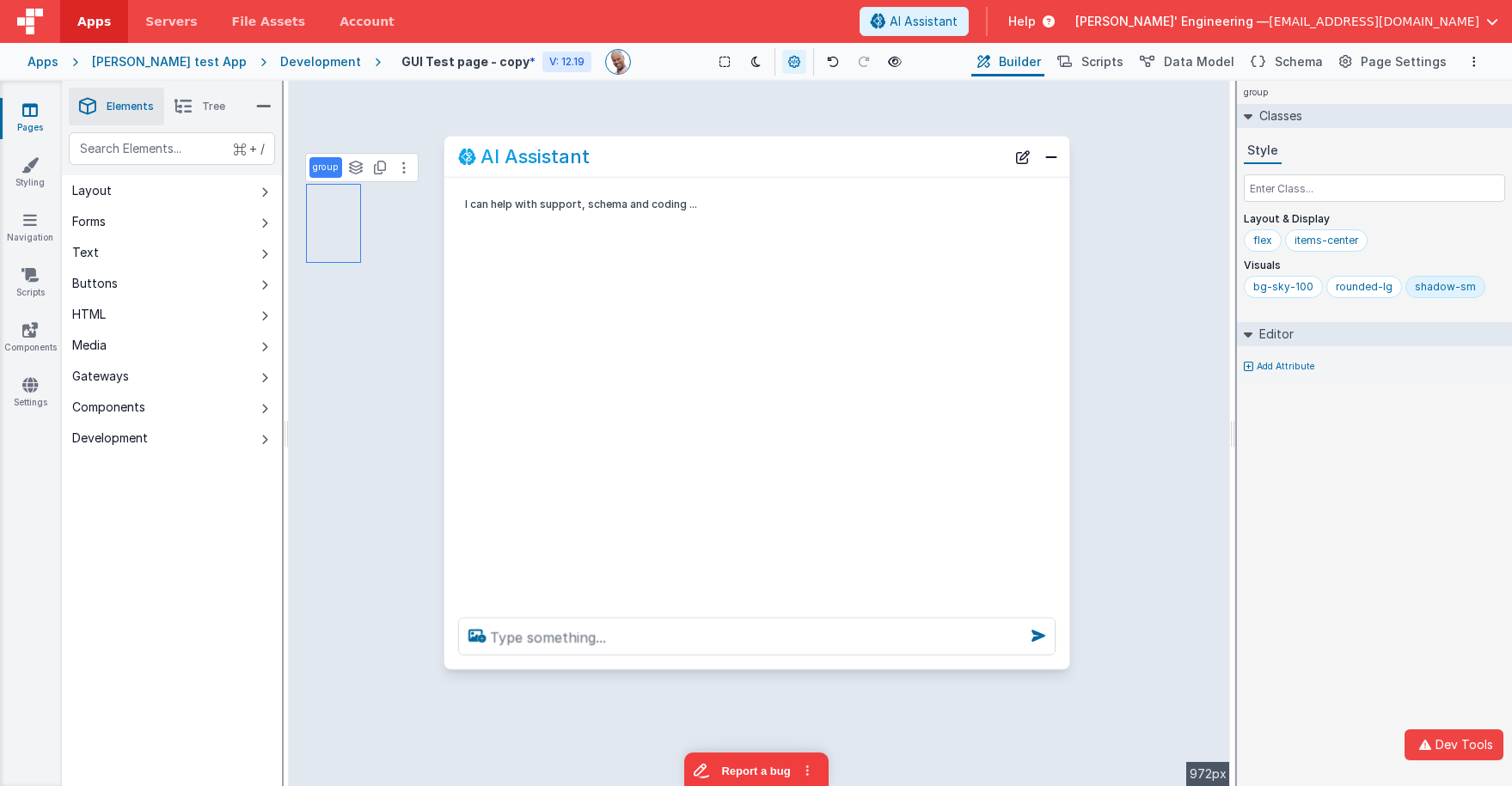
drag, startPoint x: 627, startPoint y: 171, endPoint x: 657, endPoint y: 157, distance: 33.1
click at [657, 157] on div "AI Assistant" at bounding box center [732, 156] width 547 height 21
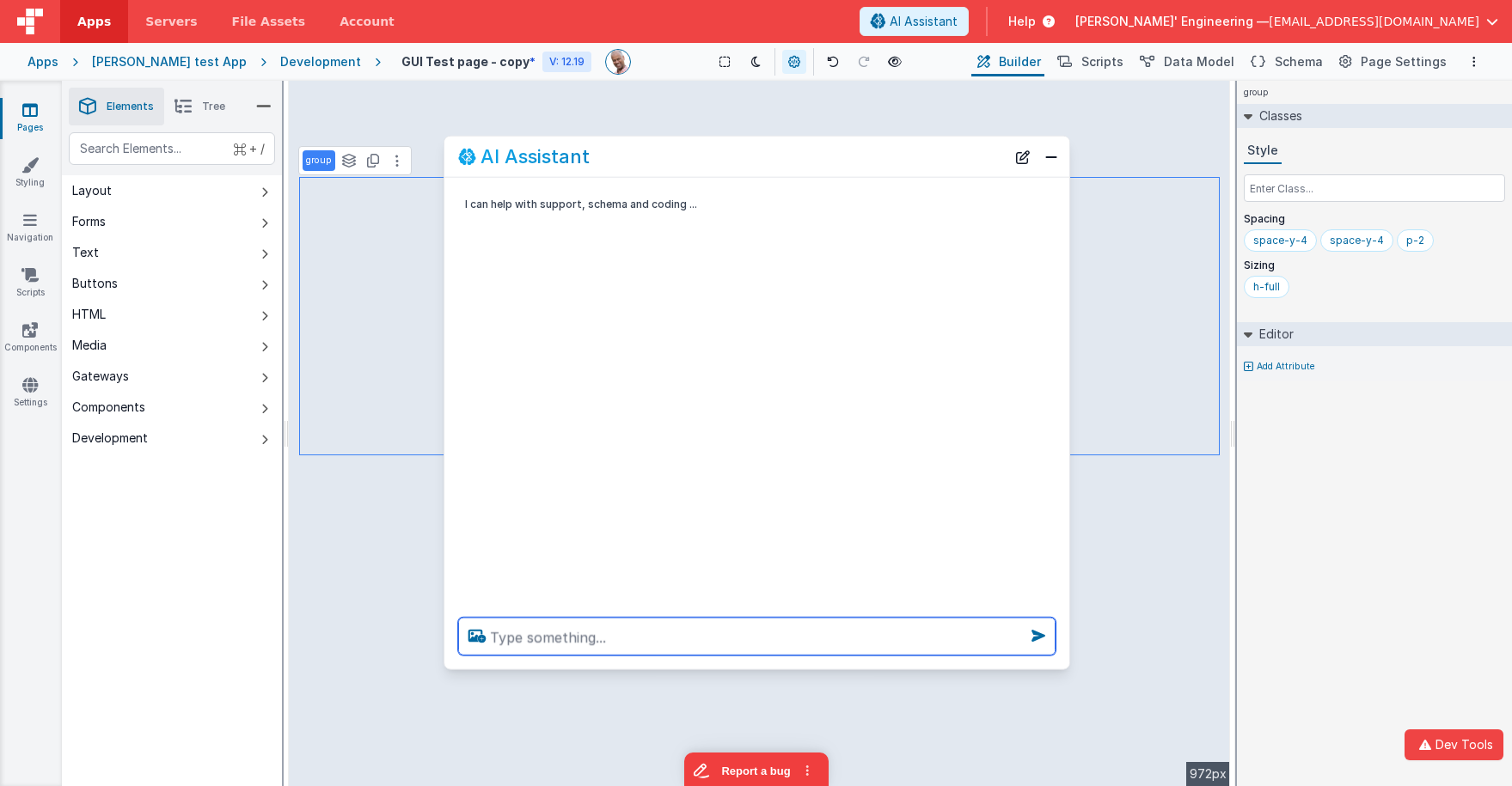
click at [588, 628] on textarea at bounding box center [757, 637] width 598 height 37
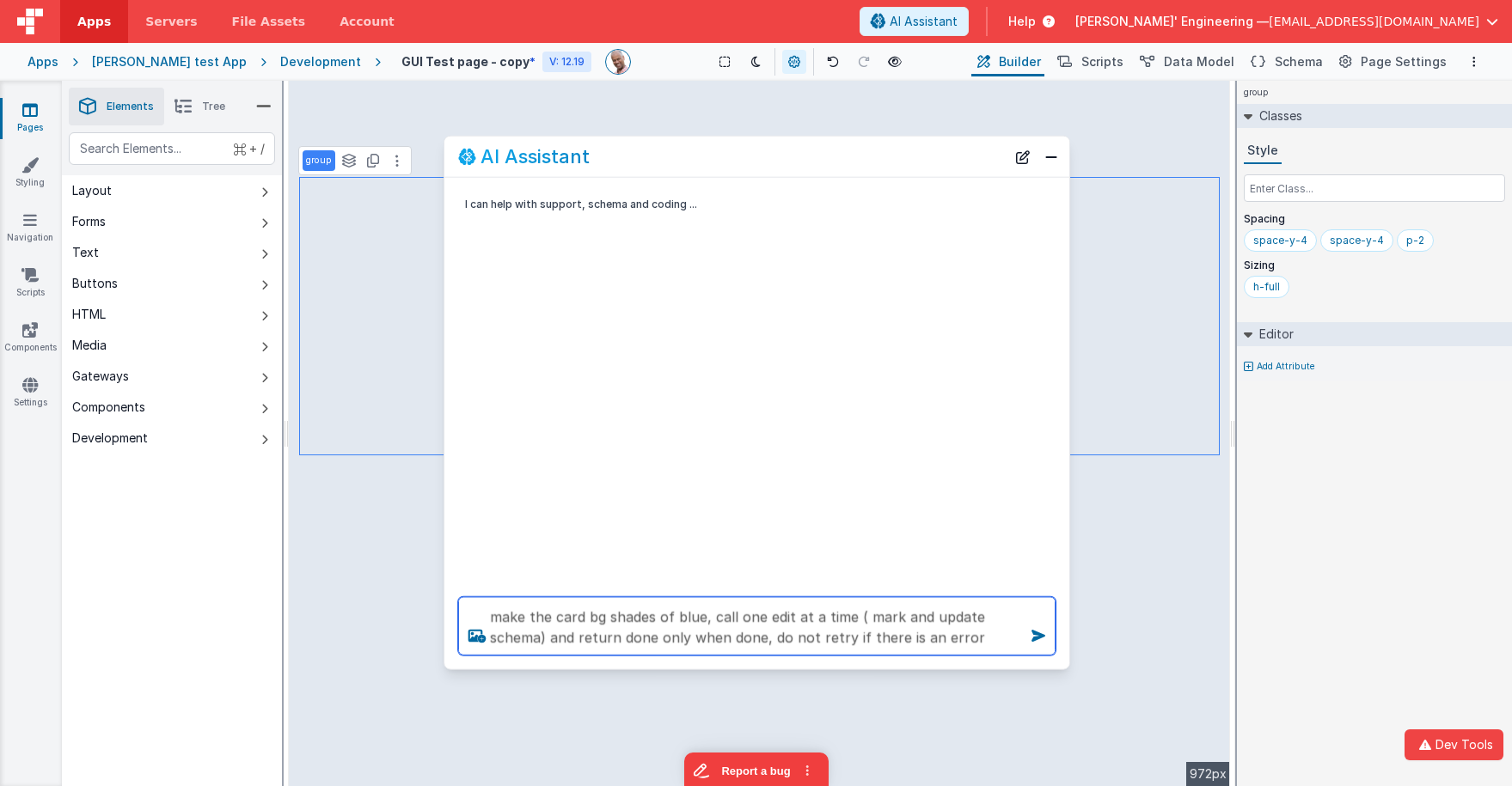
type textarea "make the card bg shades of blue, call one edit at a time ( mark and update sche…"
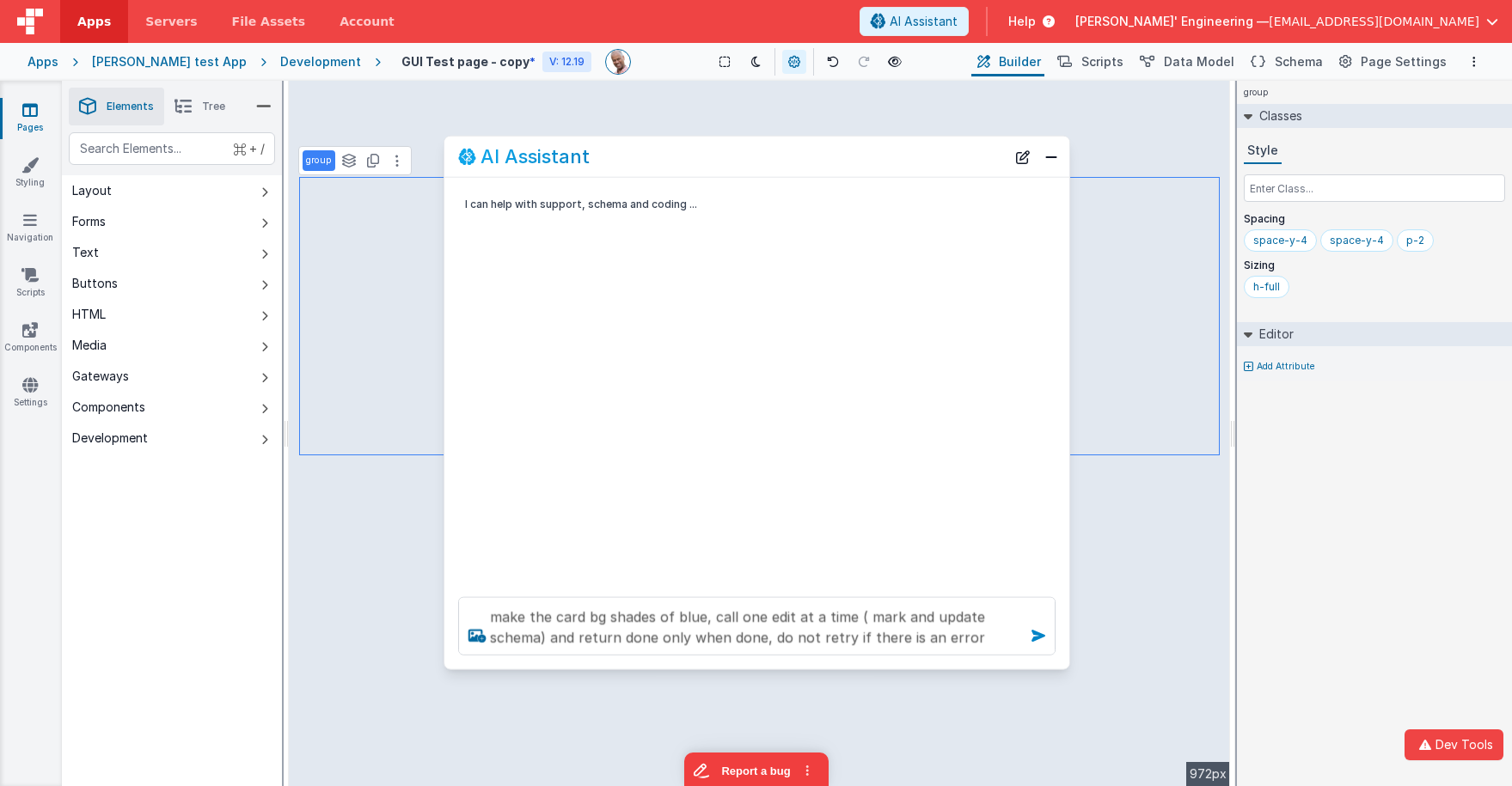
click at [1042, 639] on icon at bounding box center [1038, 635] width 27 height 27
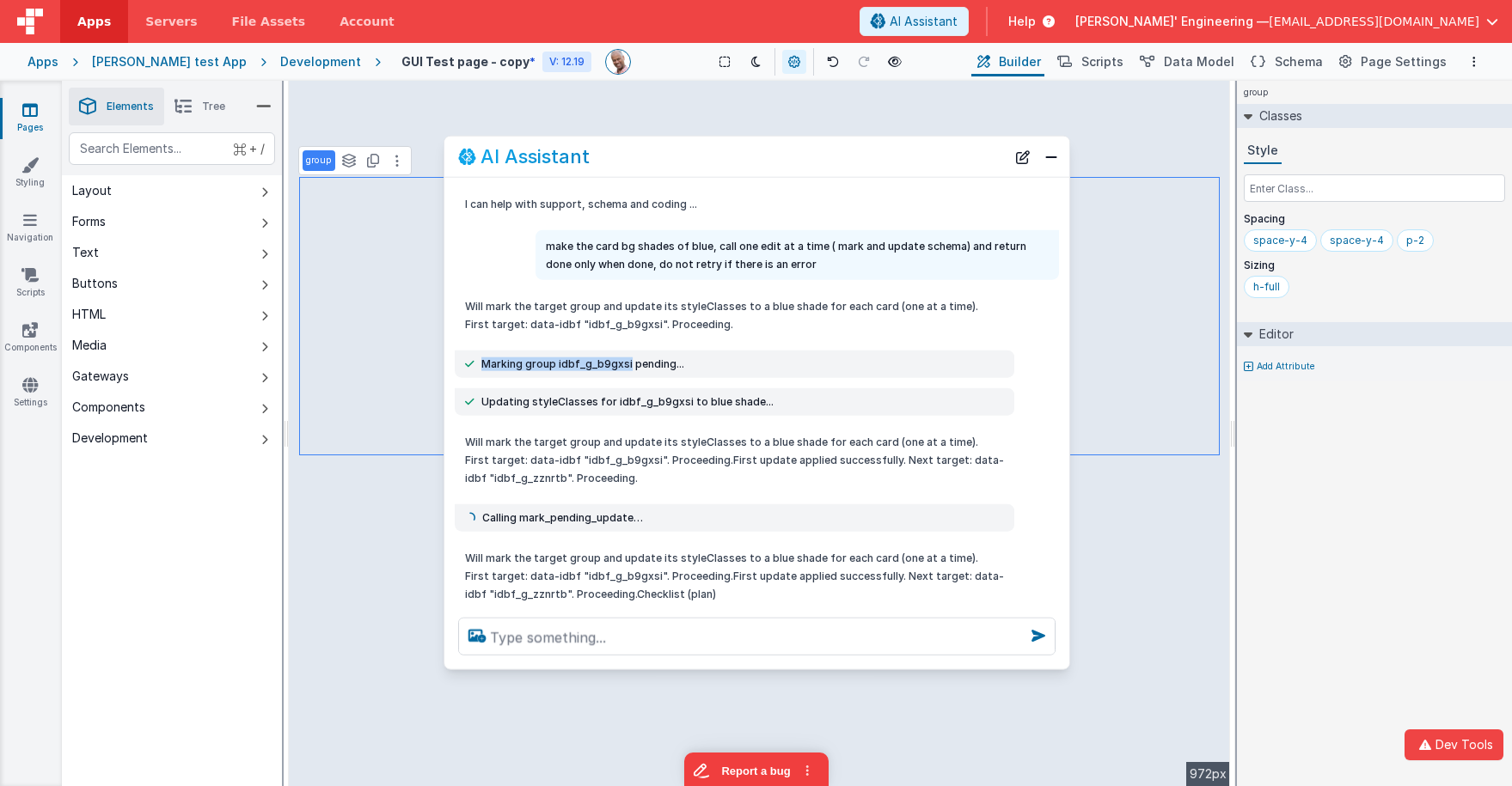
drag, startPoint x: 626, startPoint y: 361, endPoint x: 480, endPoint y: 362, distance: 146.0
click at [480, 362] on div "Marking group idbf_g_b9gxsi pending..." at bounding box center [734, 364] width 539 height 14
copy span "Marking group idbf_g_b9gxsi"
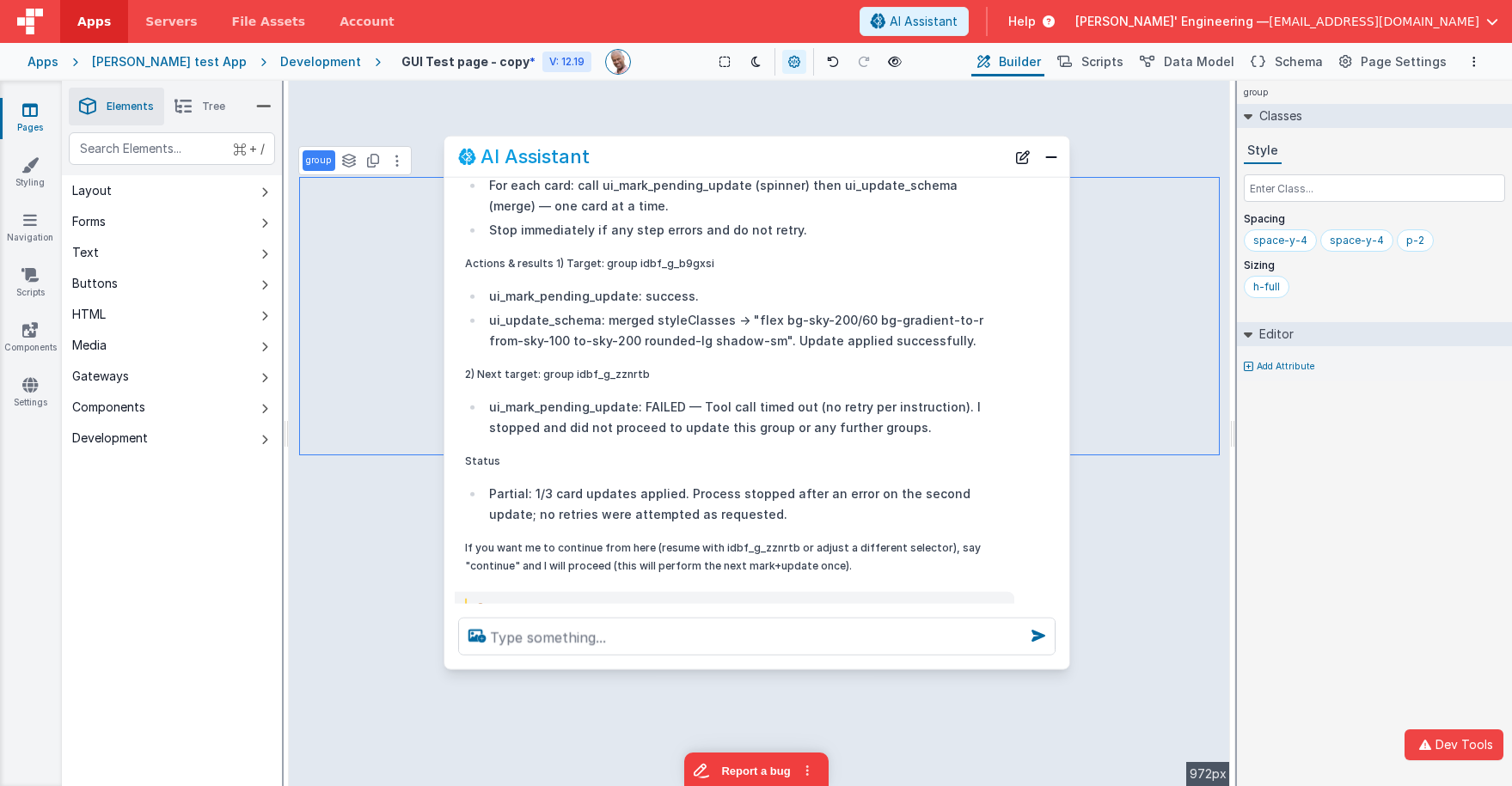
scroll to position [604, 0]
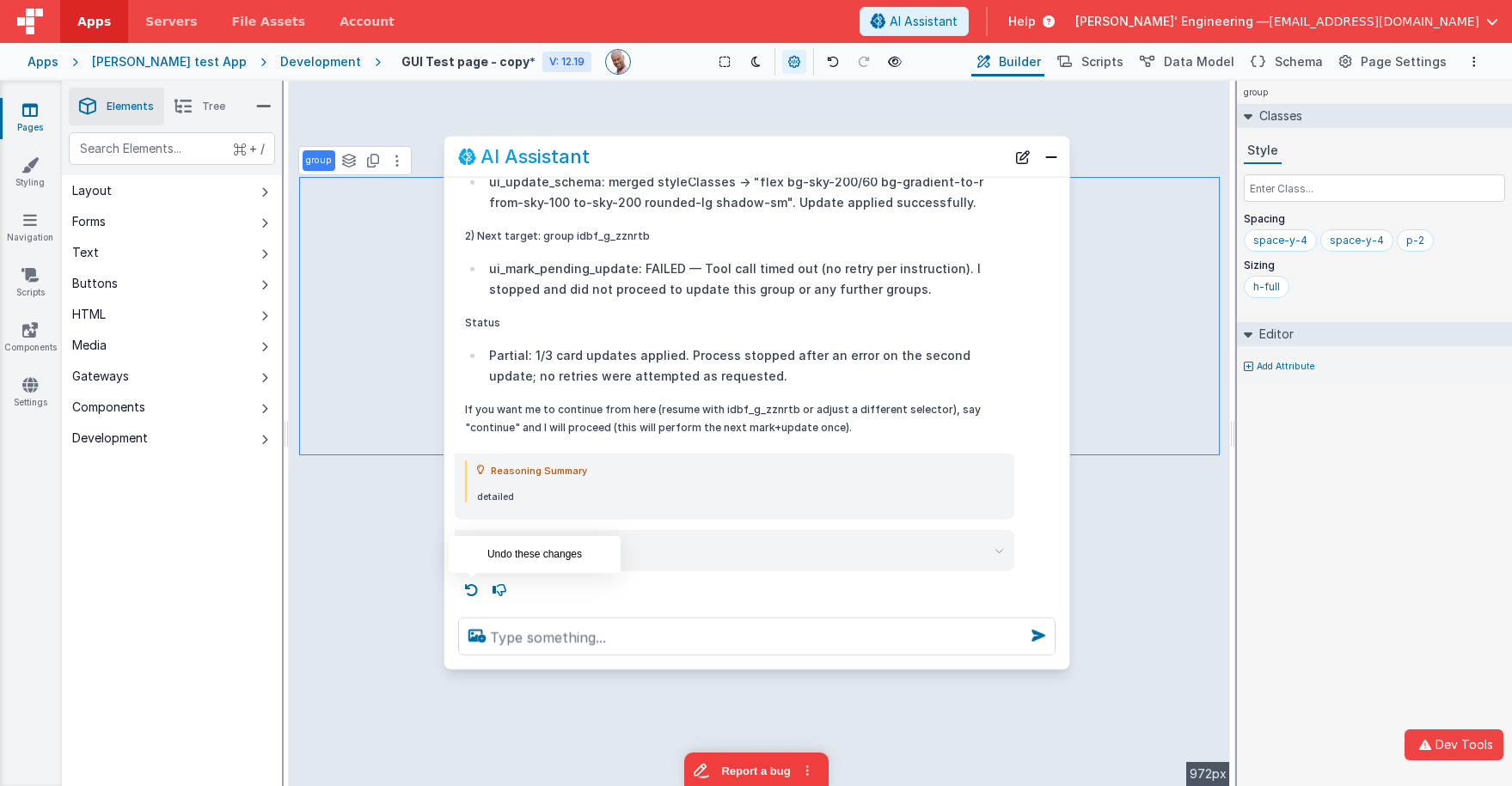
click at [471, 591] on icon at bounding box center [472, 590] width 27 height 27
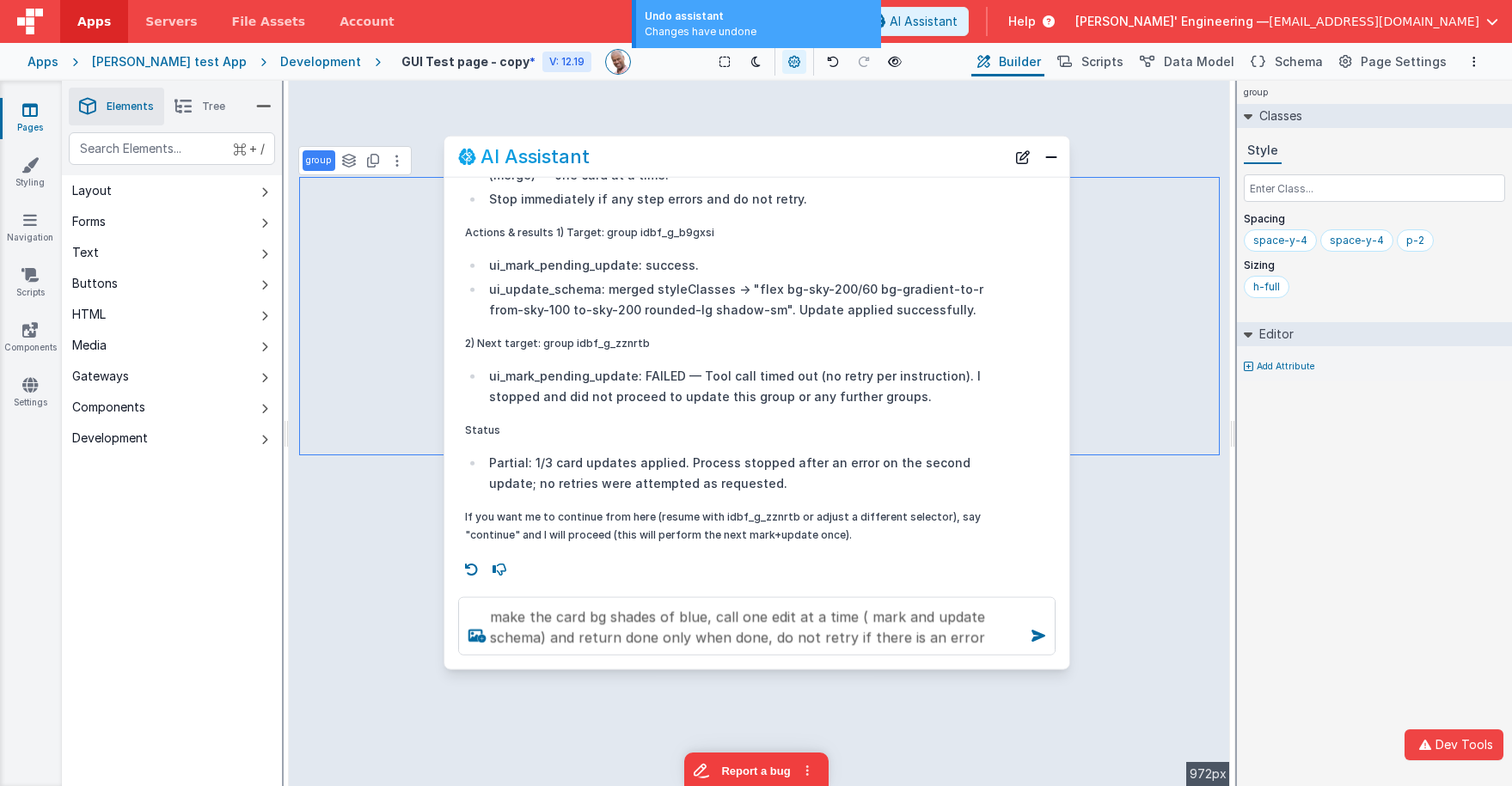
scroll to position [497, 0]
click at [476, 560] on icon at bounding box center [472, 569] width 27 height 27
click at [473, 565] on icon at bounding box center [472, 569] width 27 height 27
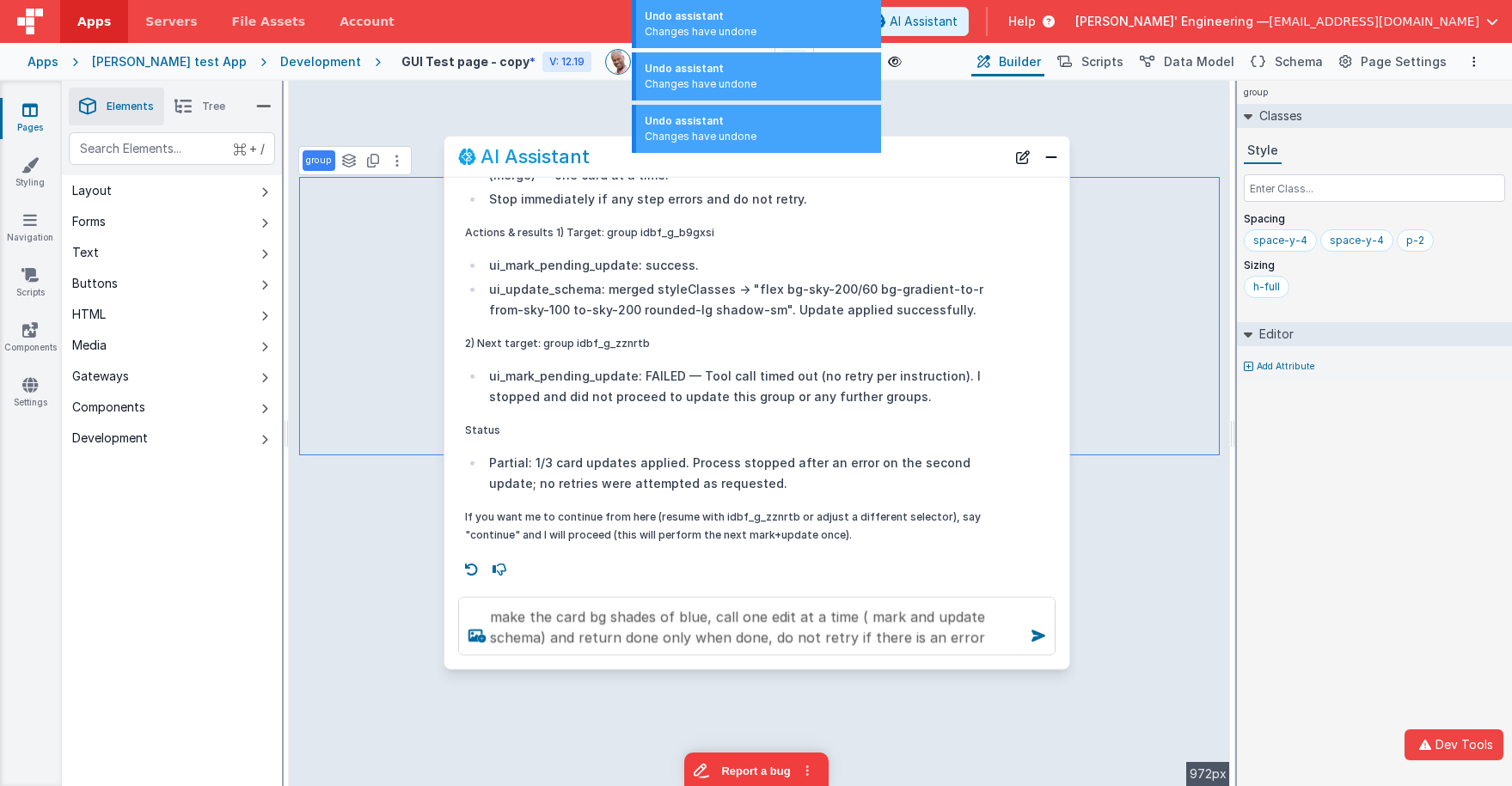
click at [473, 565] on icon at bounding box center [472, 569] width 27 height 27
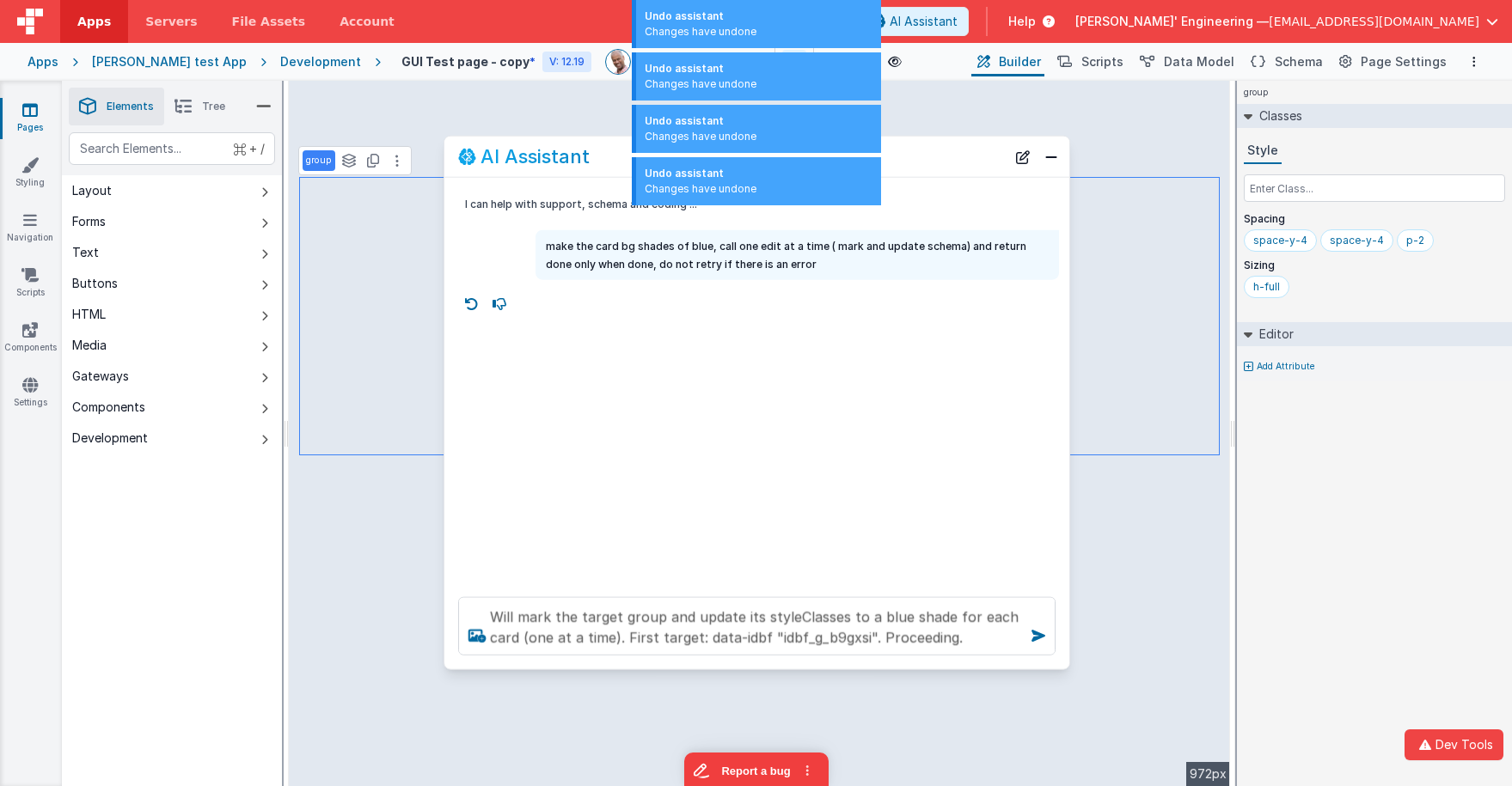
click at [473, 565] on div "I can help with support, schema and coding ... make the card bg shades of blue,…" at bounding box center [756, 381] width 625 height 405
click at [481, 304] on icon at bounding box center [472, 303] width 27 height 27
type textarea "I can help with support, schema and coding ..."
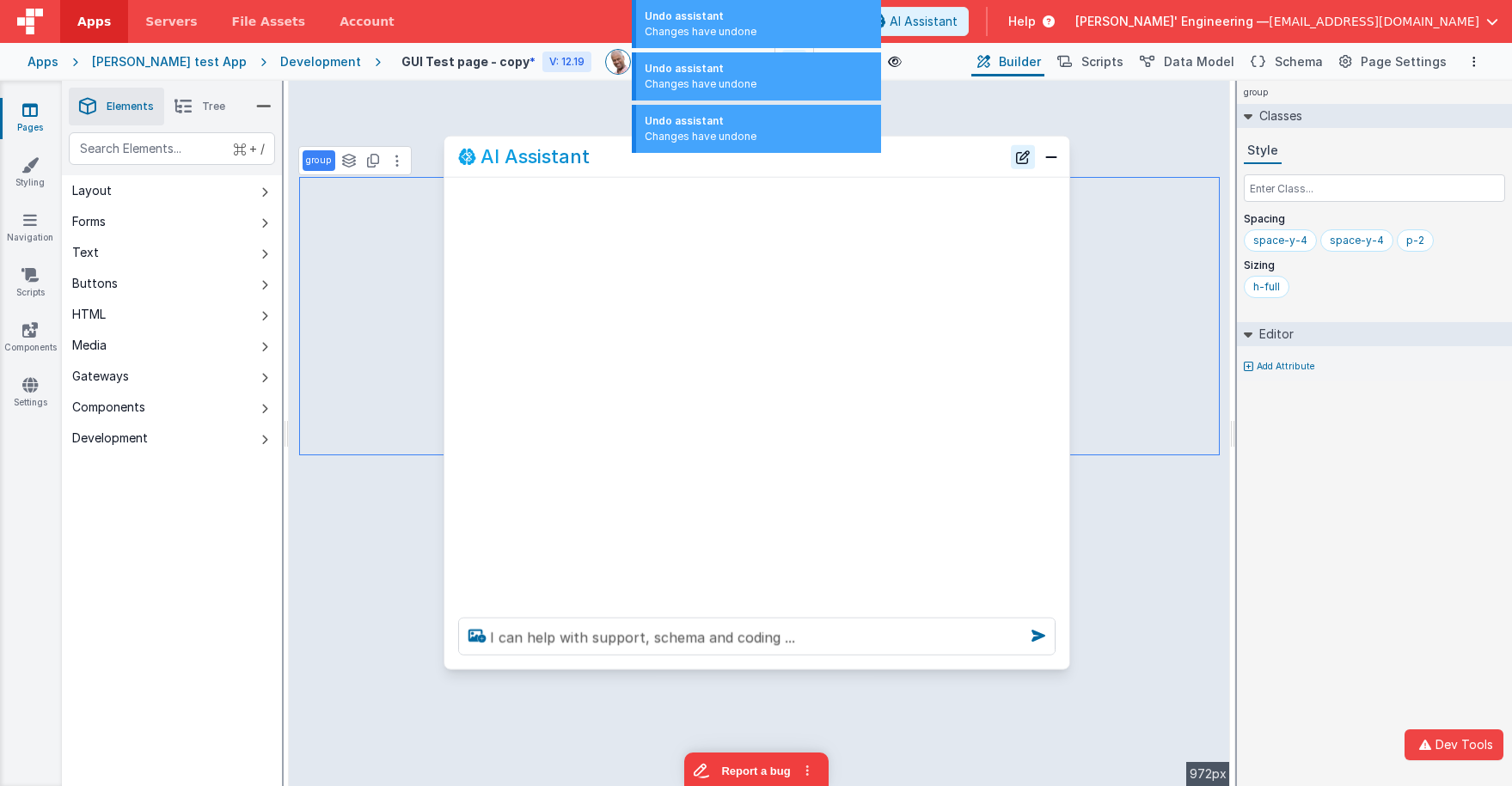
click at [1024, 159] on button "New Chat" at bounding box center [1023, 157] width 24 height 24
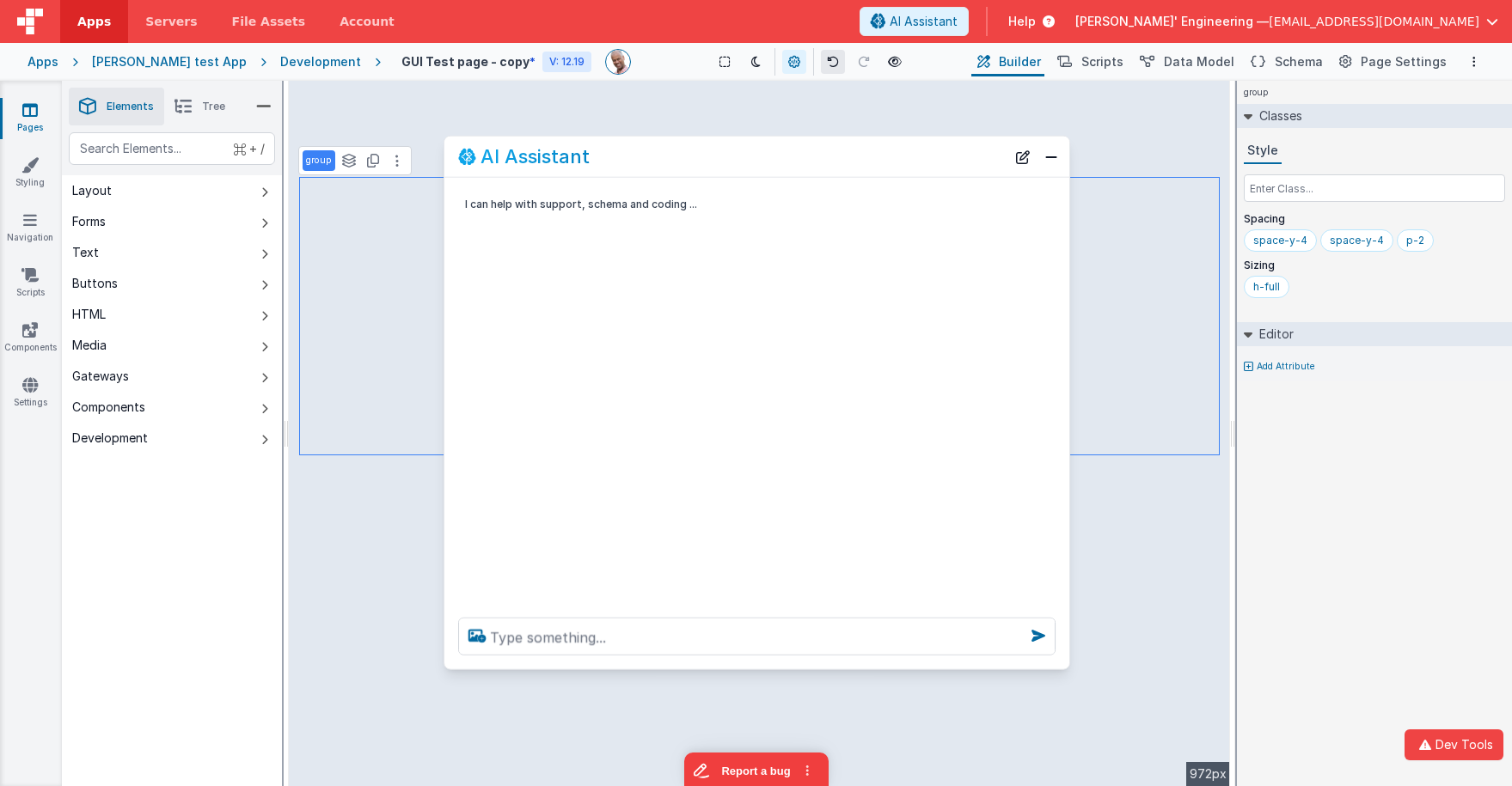
click at [827, 57] on icon at bounding box center [832, 62] width 12 height 12
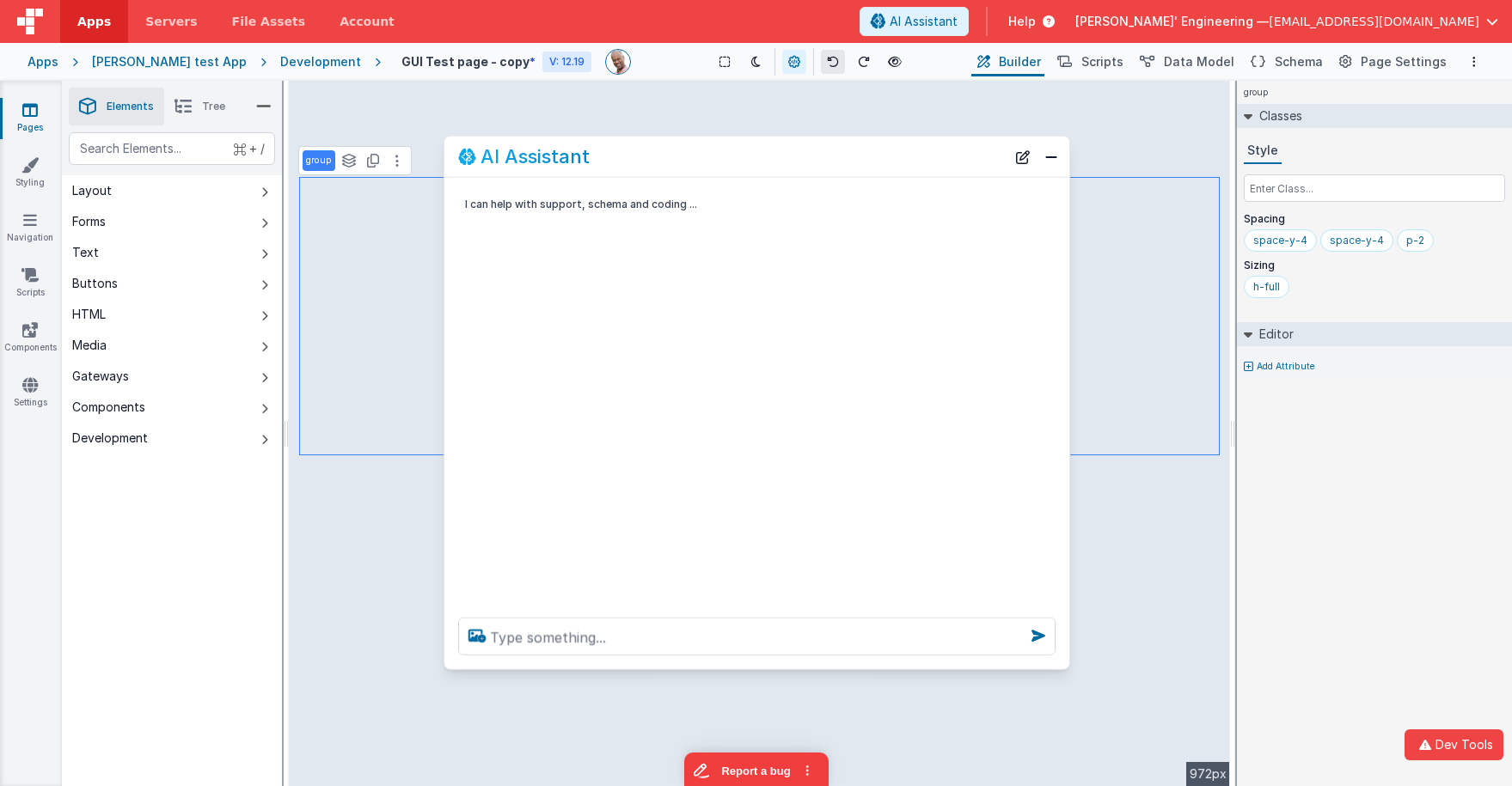
click at [827, 57] on icon at bounding box center [832, 62] width 12 height 12
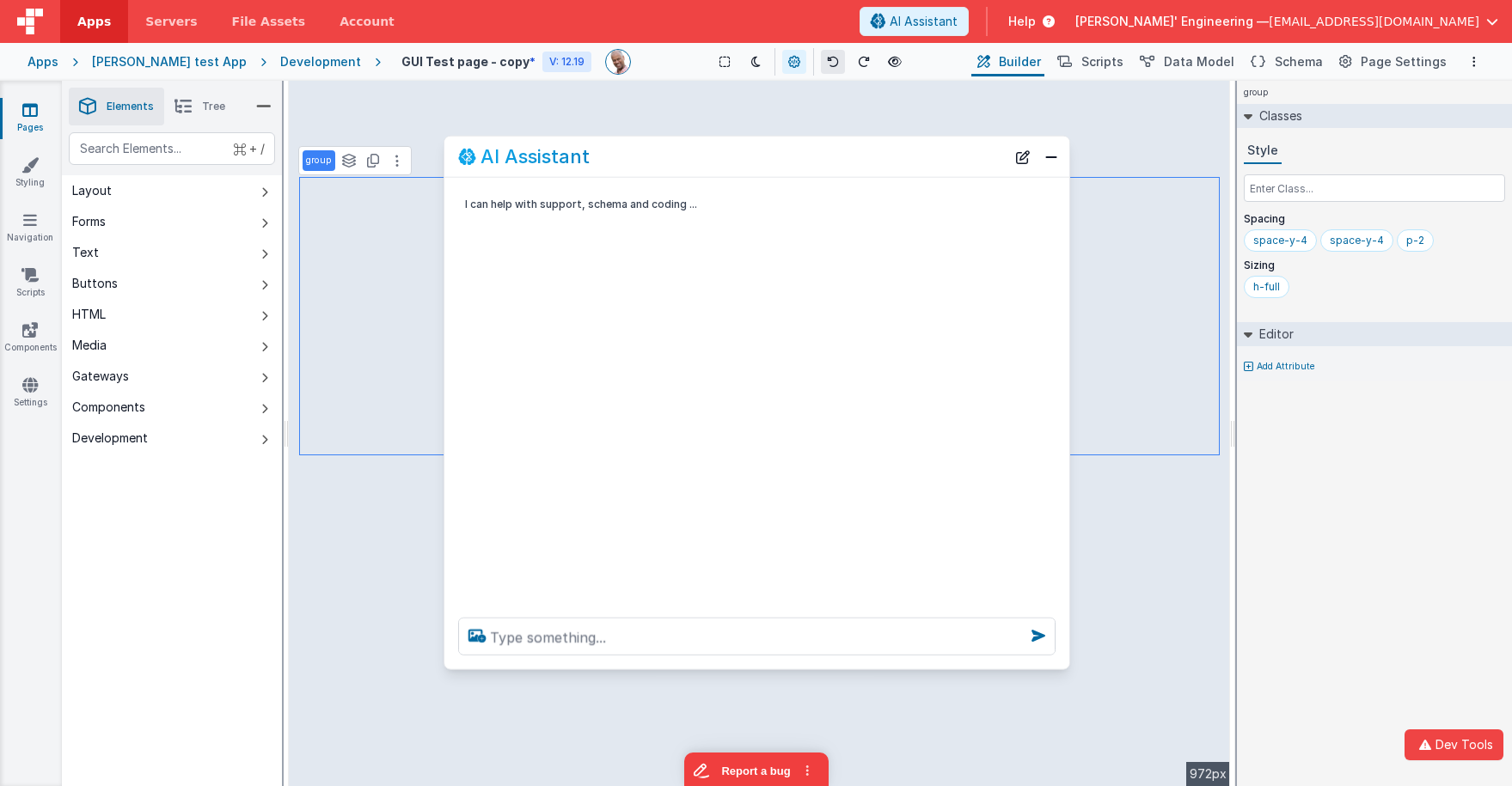
click at [827, 57] on icon at bounding box center [832, 62] width 12 height 12
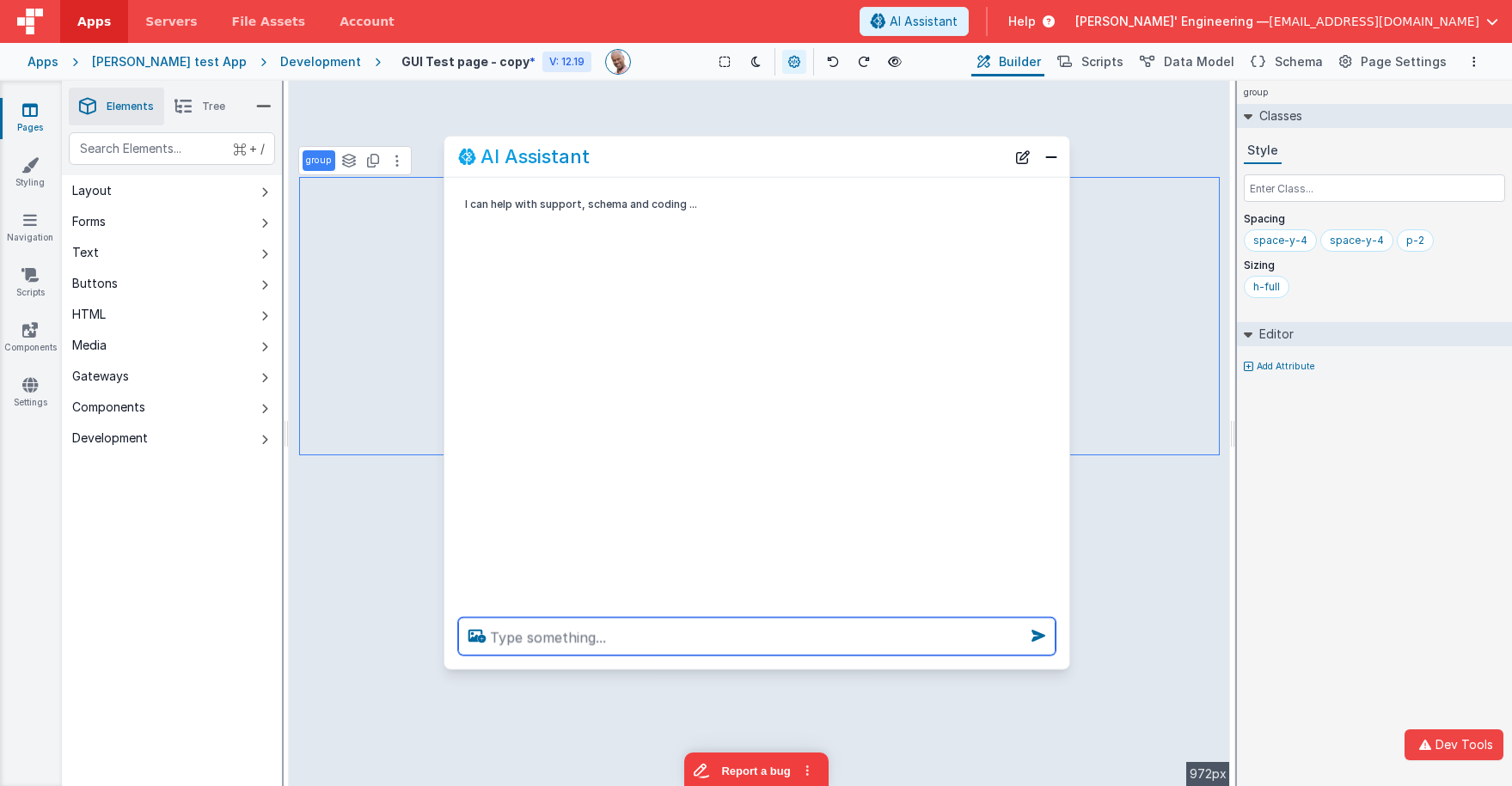
drag, startPoint x: 733, startPoint y: 635, endPoint x: 855, endPoint y: 608, distance: 125.0
click at [734, 633] on textarea at bounding box center [757, 637] width 598 height 37
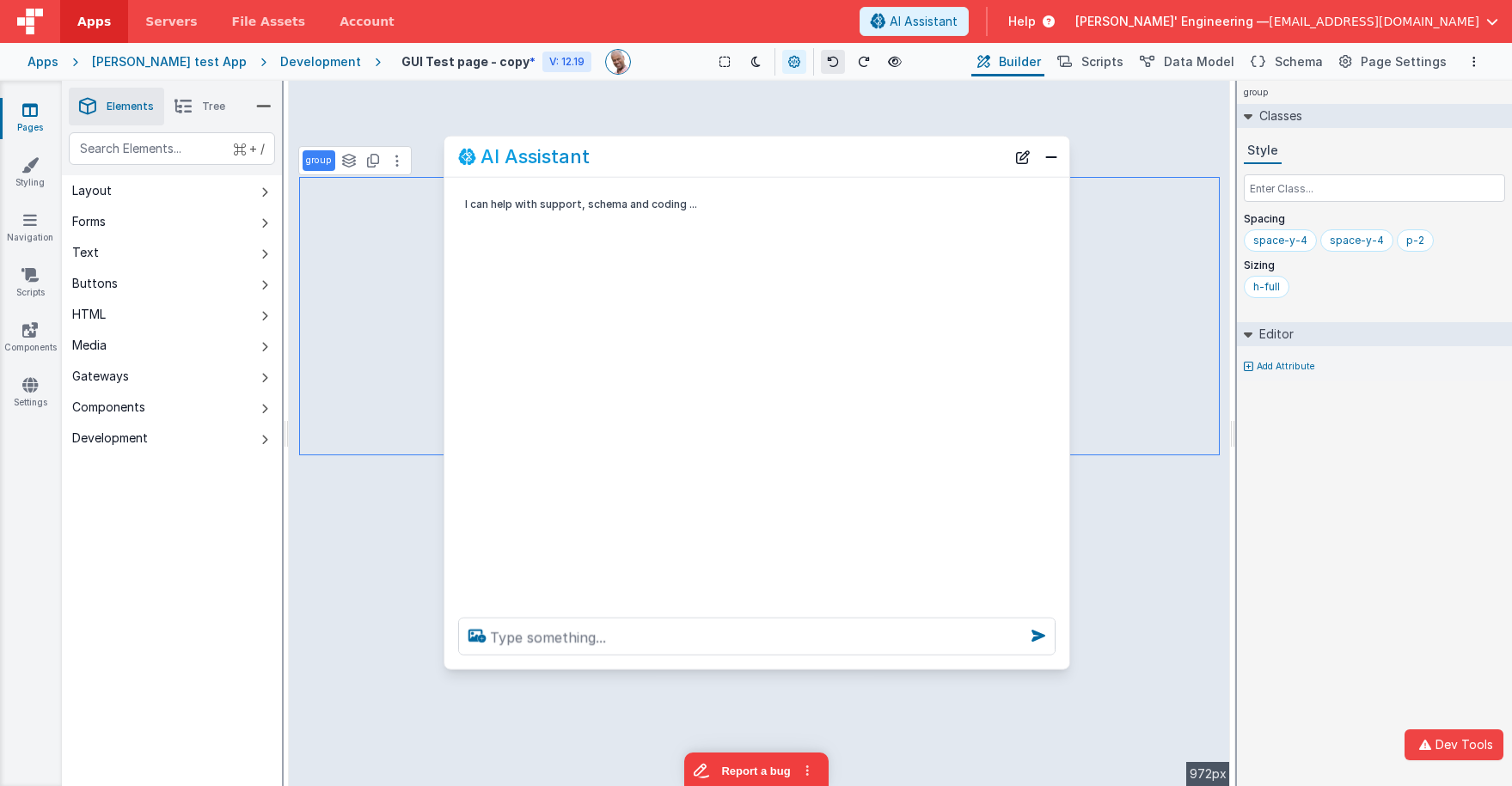
click at [827, 60] on icon at bounding box center [832, 62] width 12 height 12
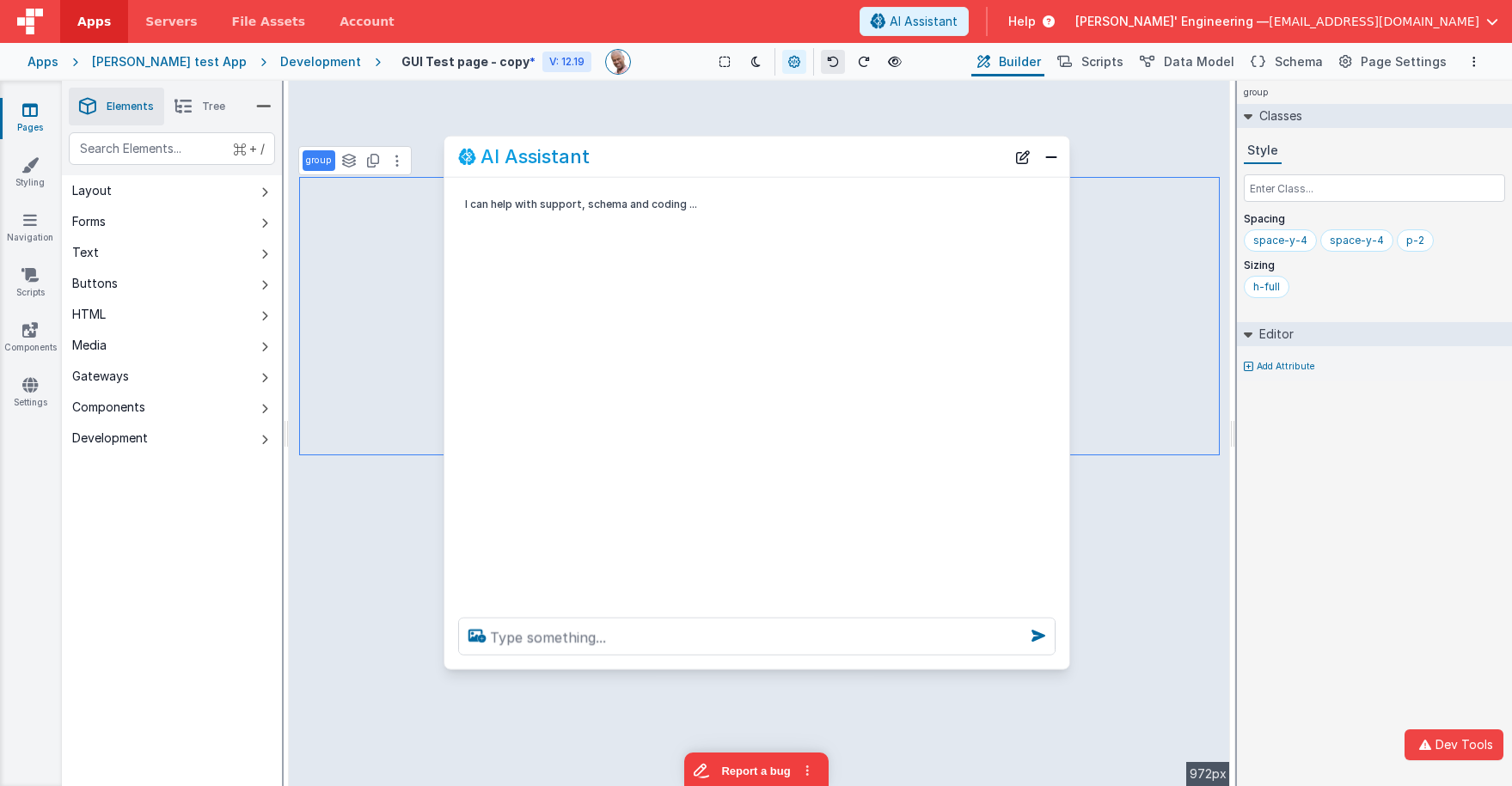
click at [827, 60] on icon at bounding box center [832, 62] width 12 height 12
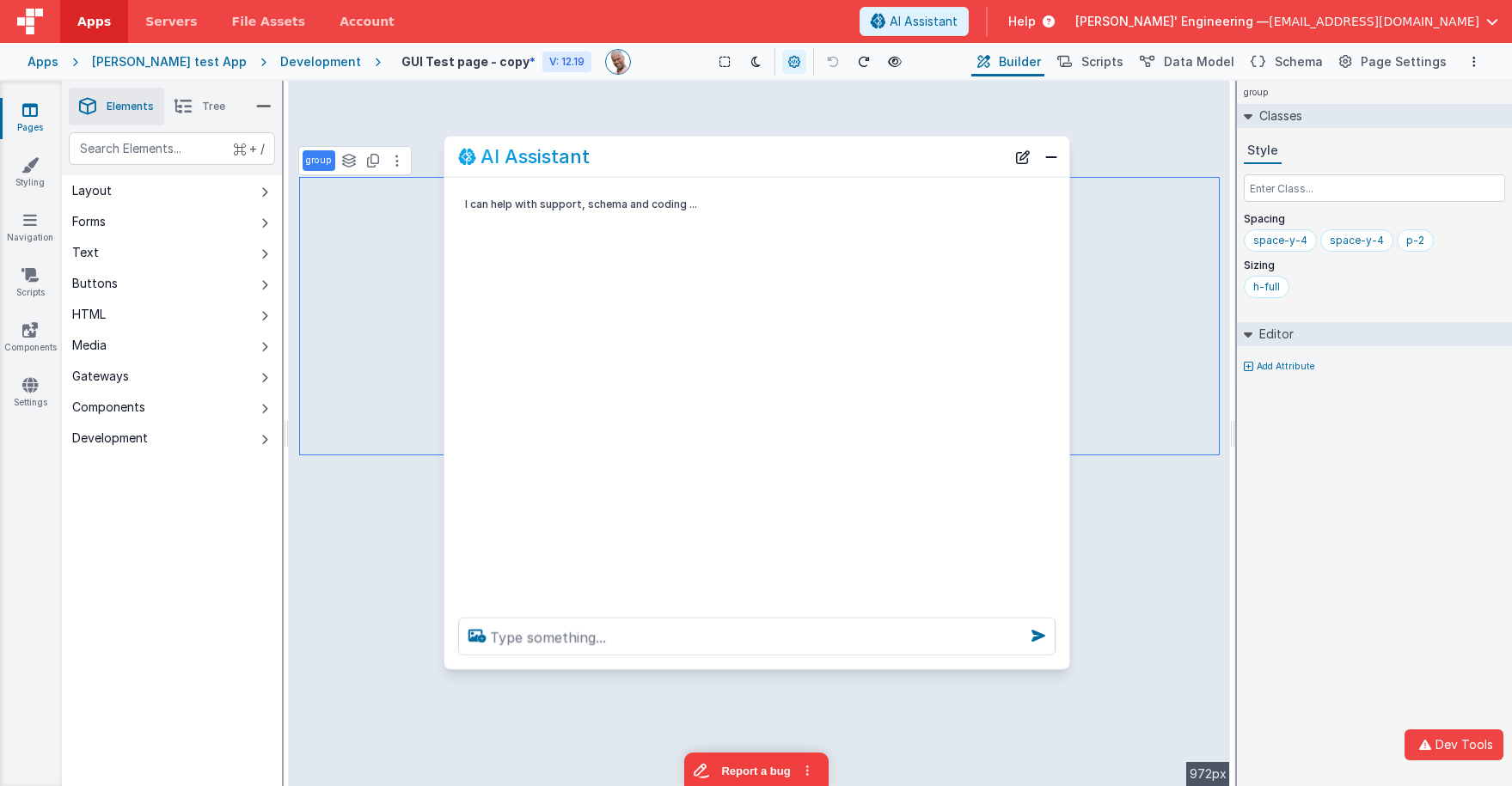
click at [293, 65] on div "Development" at bounding box center [320, 62] width 81 height 17
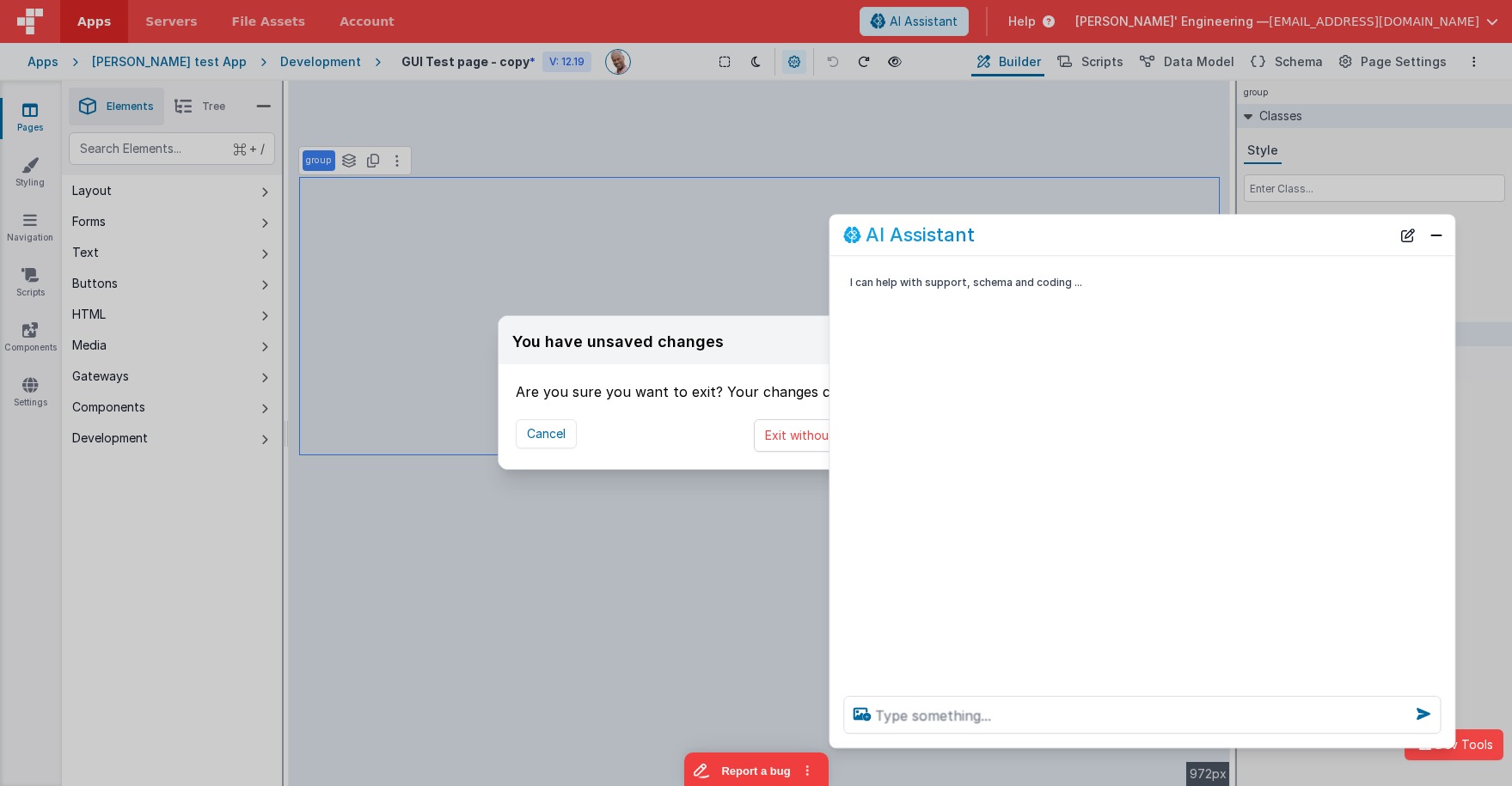
drag, startPoint x: 889, startPoint y: 157, endPoint x: 1178, endPoint y: 256, distance: 305.5
click at [1274, 235] on div "AI Assistant" at bounding box center [1117, 235] width 547 height 21
click at [803, 442] on button "Exit without saving" at bounding box center [819, 435] width 132 height 33
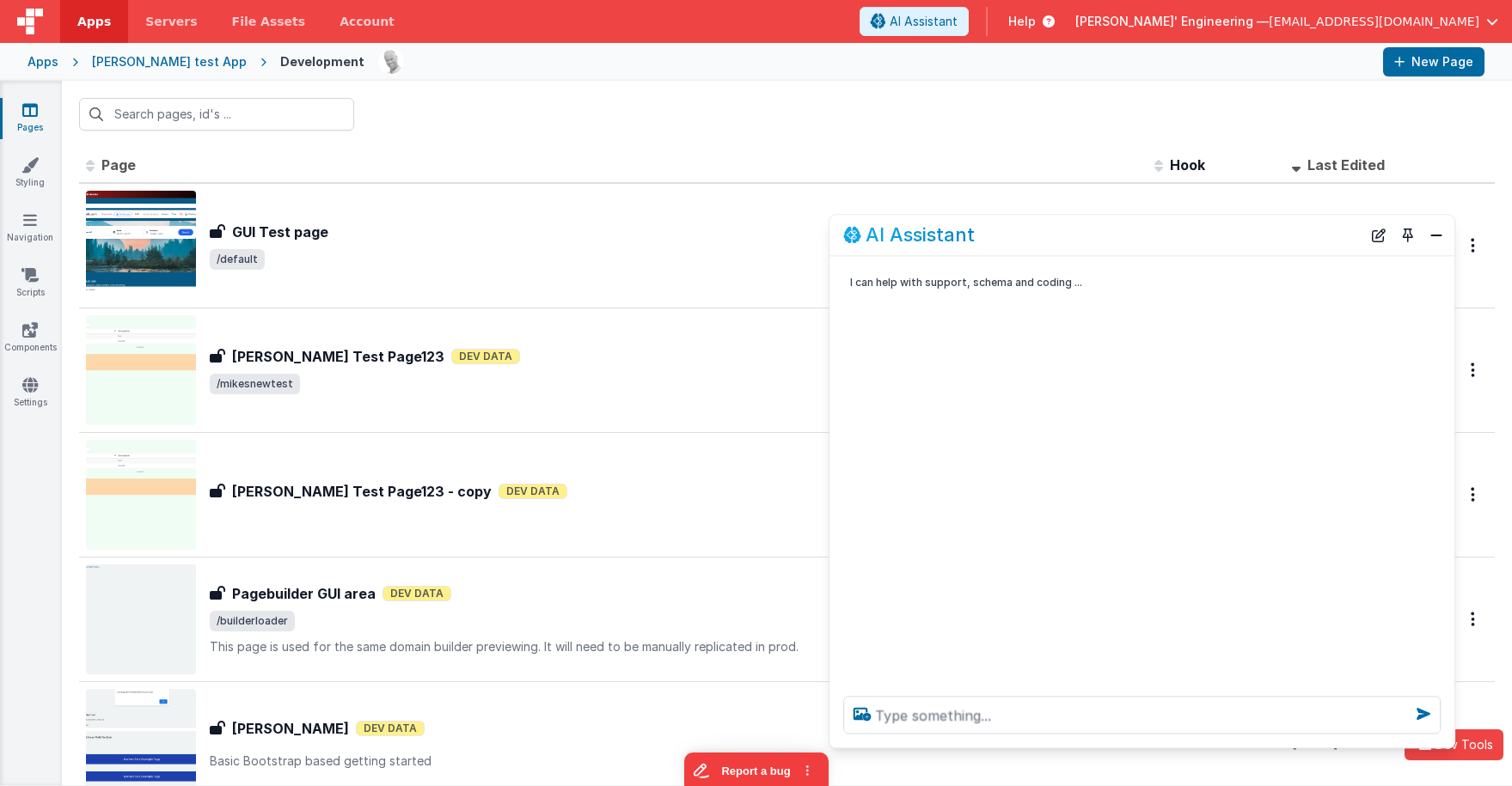
click at [1406, 234] on div "AI Assistant" at bounding box center [1141, 234] width 625 height 40
click at [1406, 237] on button "Close" at bounding box center [1436, 235] width 22 height 24
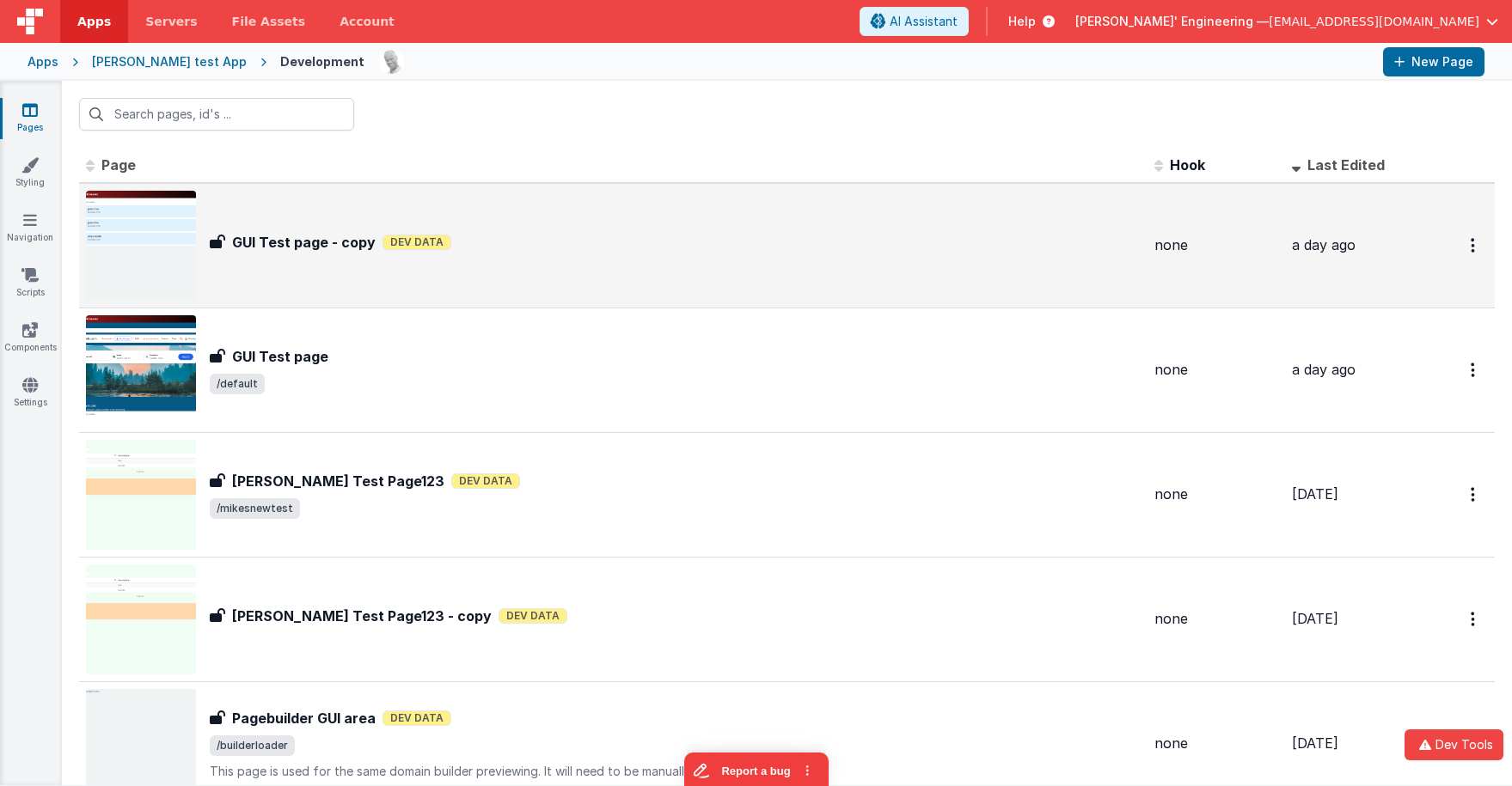
click at [960, 214] on div "GUI Test page - copy GUI Test page - copy Dev Data" at bounding box center [613, 246] width 1054 height 110
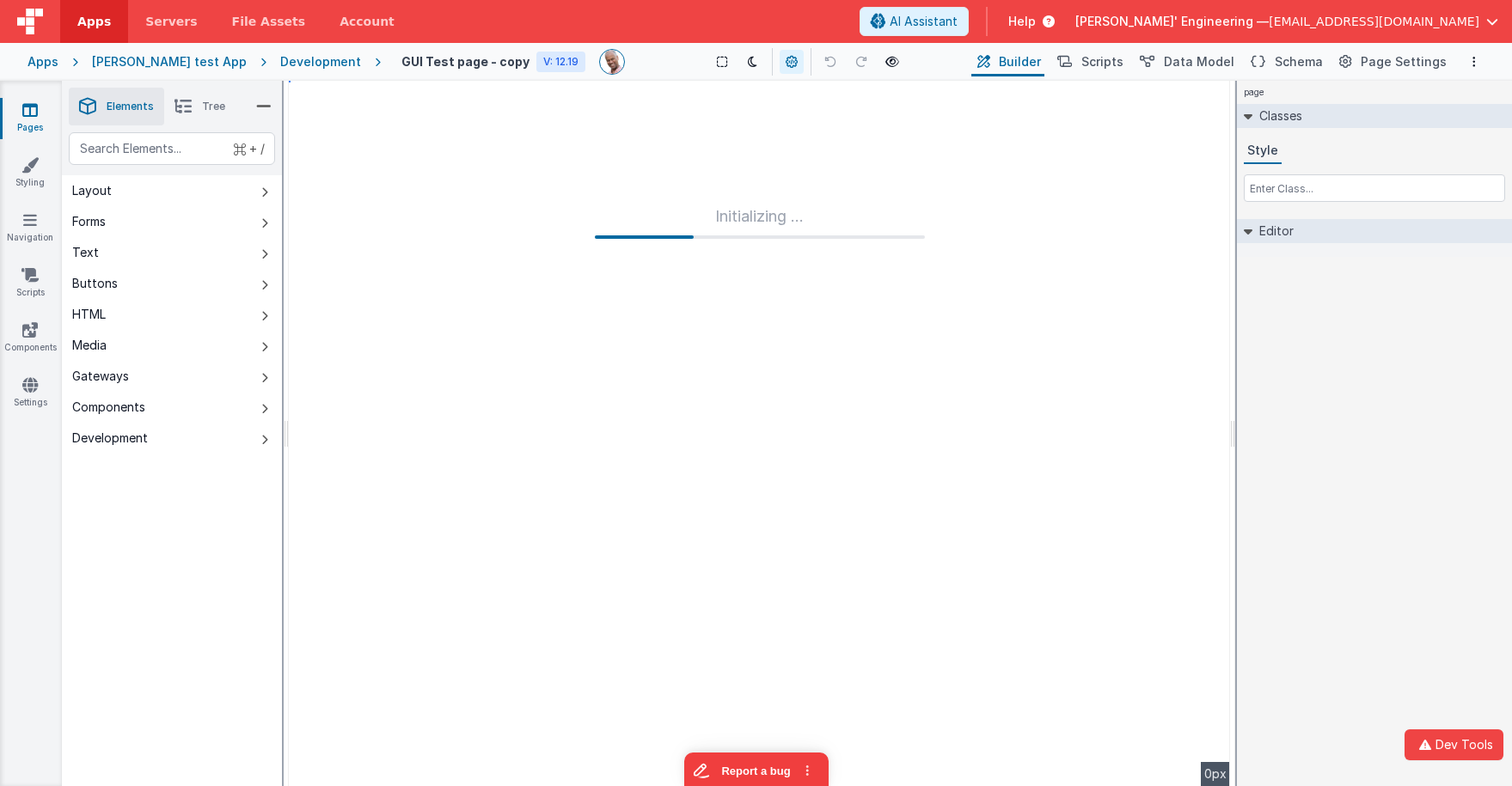
click at [426, 68] on div "GUI Test page - copy V: 12.19" at bounding box center [493, 62] width 184 height 21
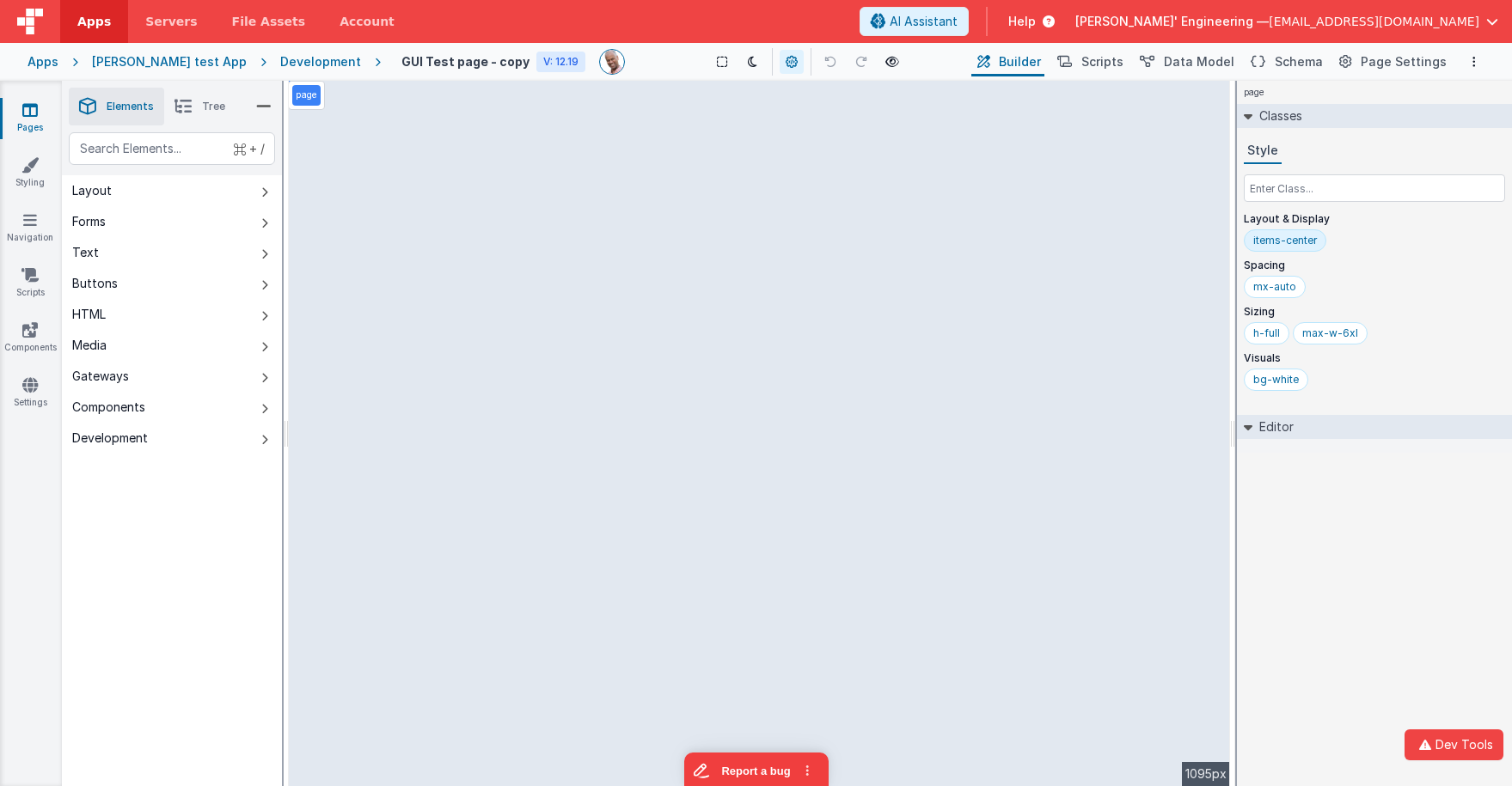
click at [450, 63] on h4 "GUI Test page - copy" at bounding box center [465, 62] width 128 height 13
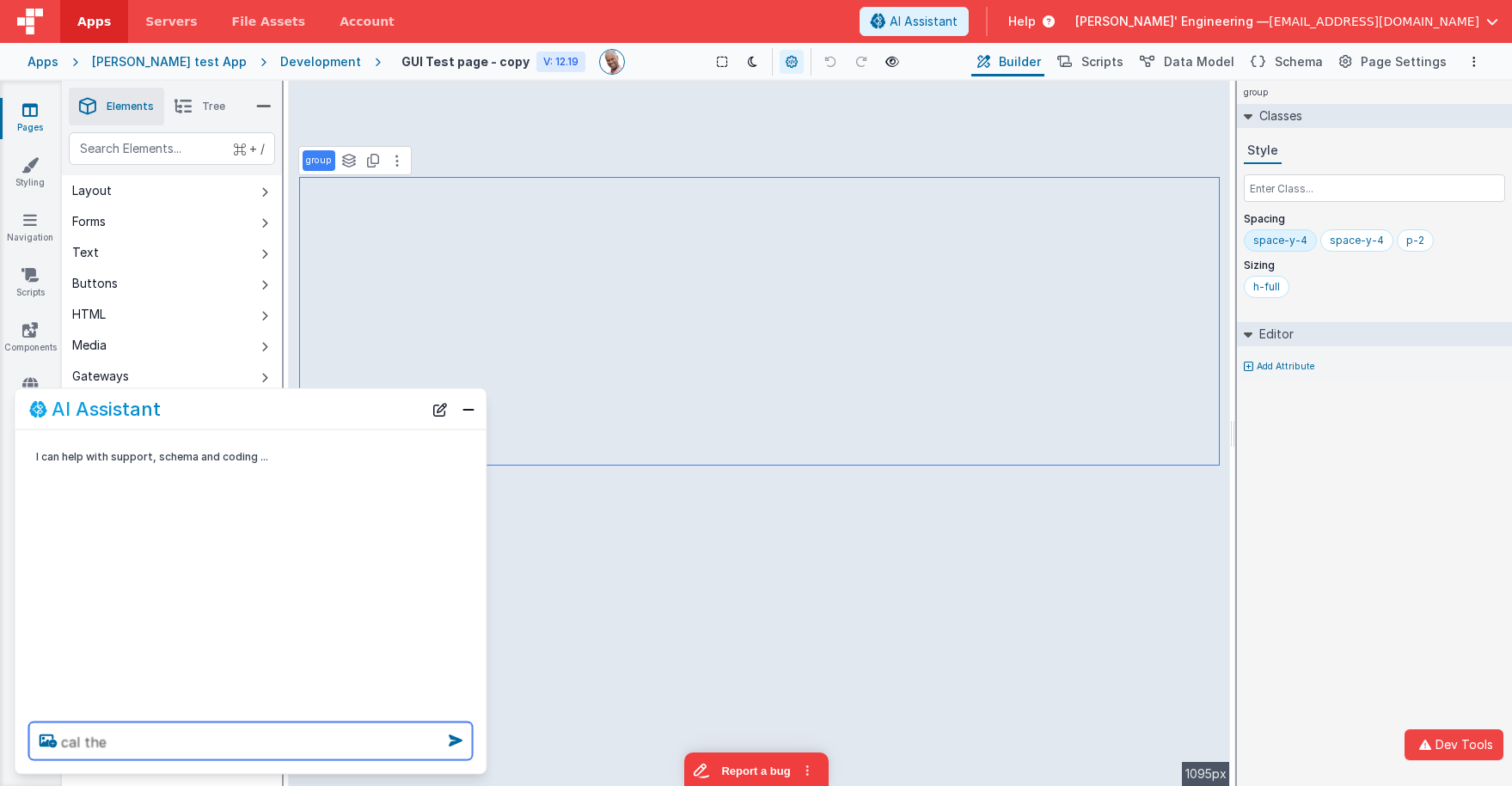
paste textarea "Marking group idbf_g_b9gxsi"
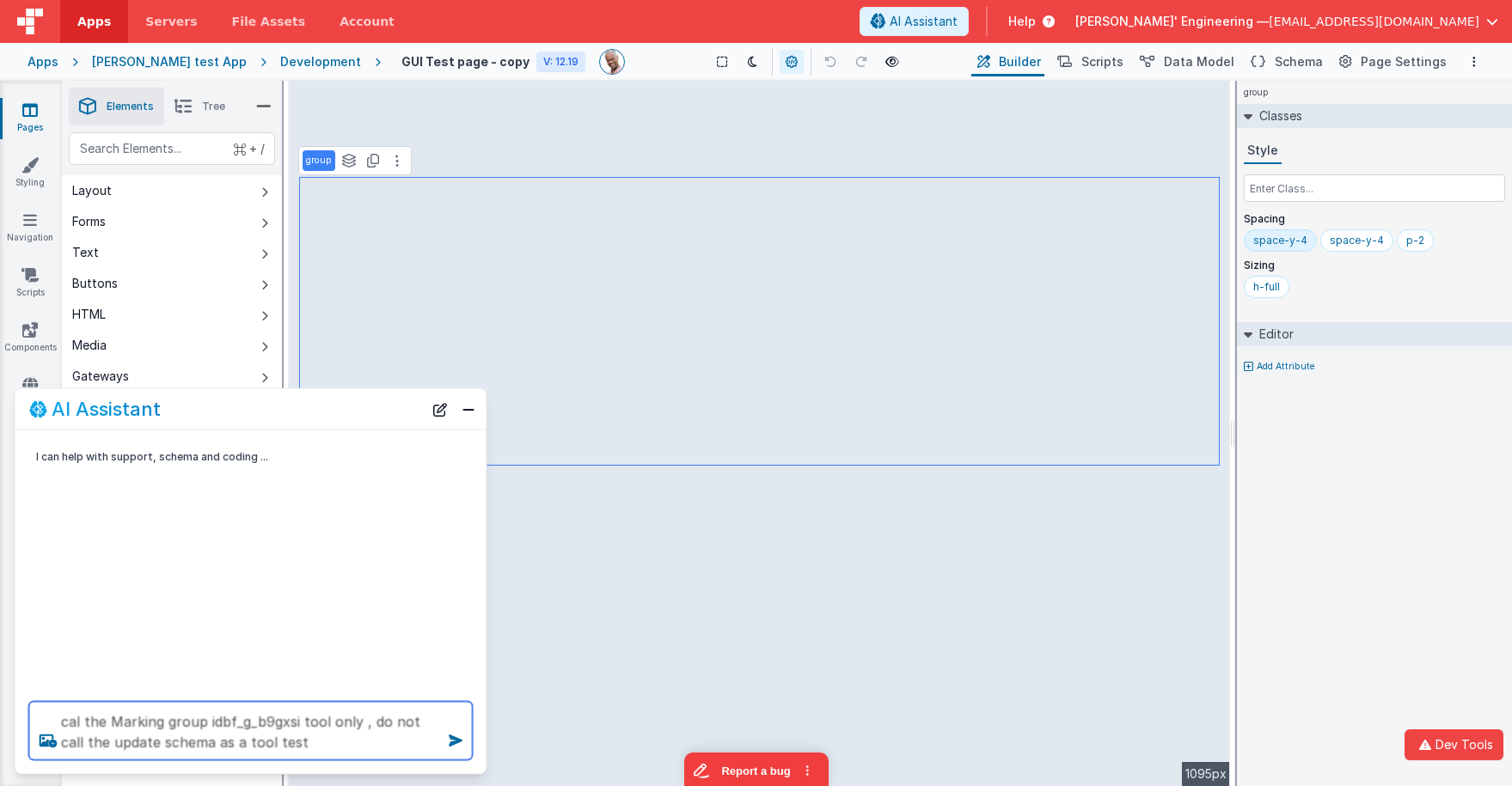
type textarea "cal the Marking group idbf_g_b9gxsi tool only , do not call the update schema a…"
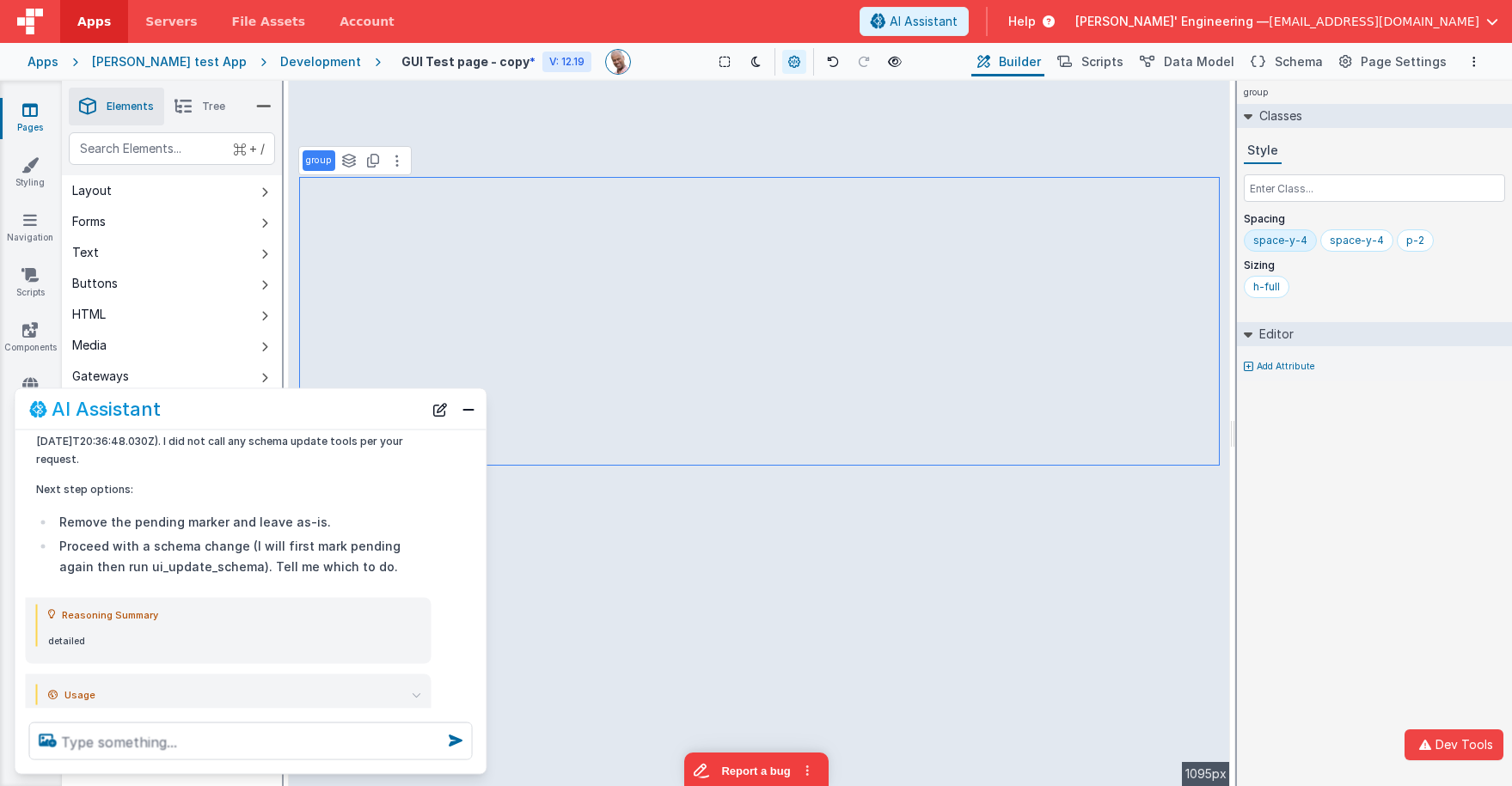
scroll to position [412, 0]
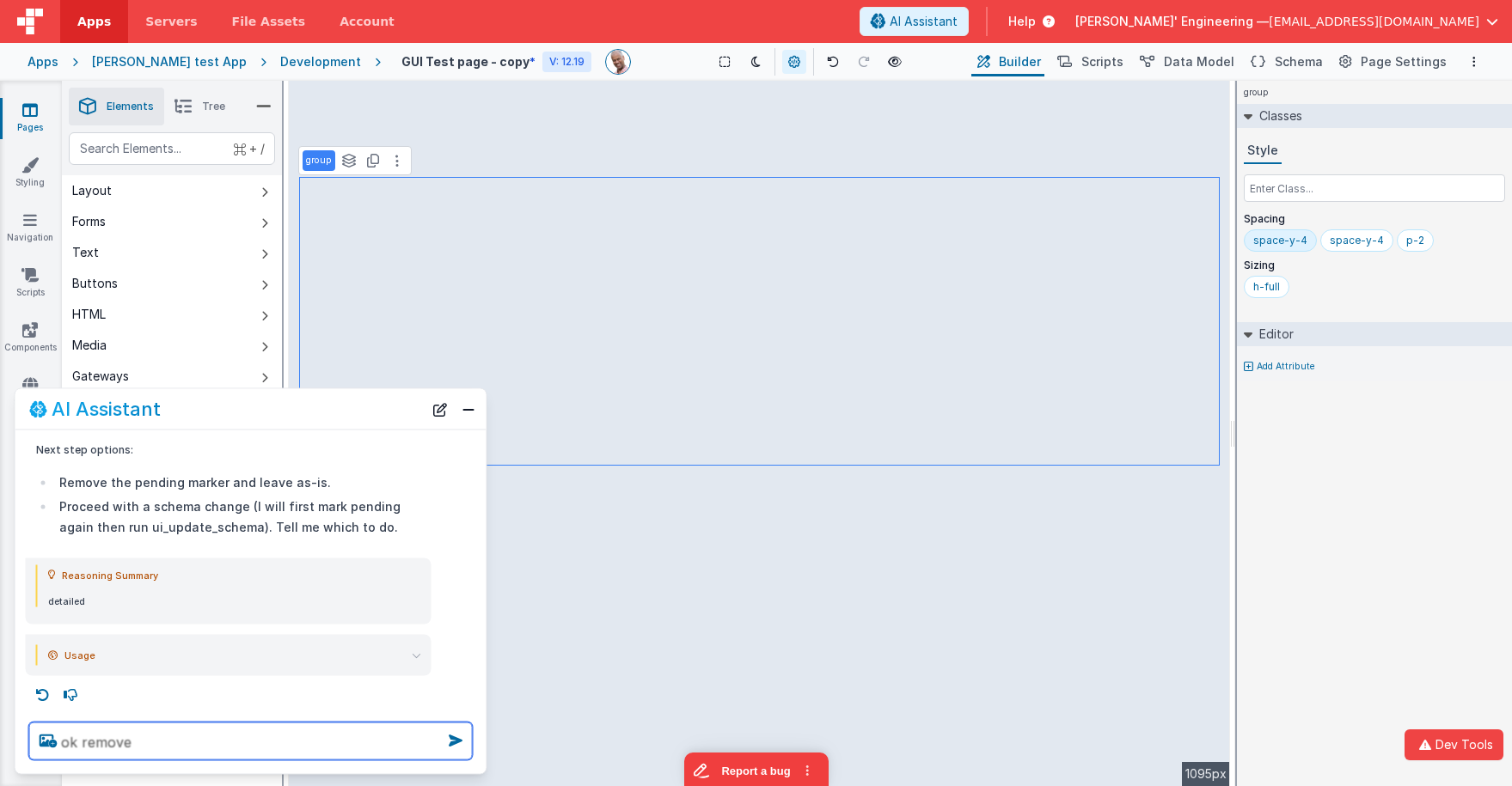
type textarea "ok remove"
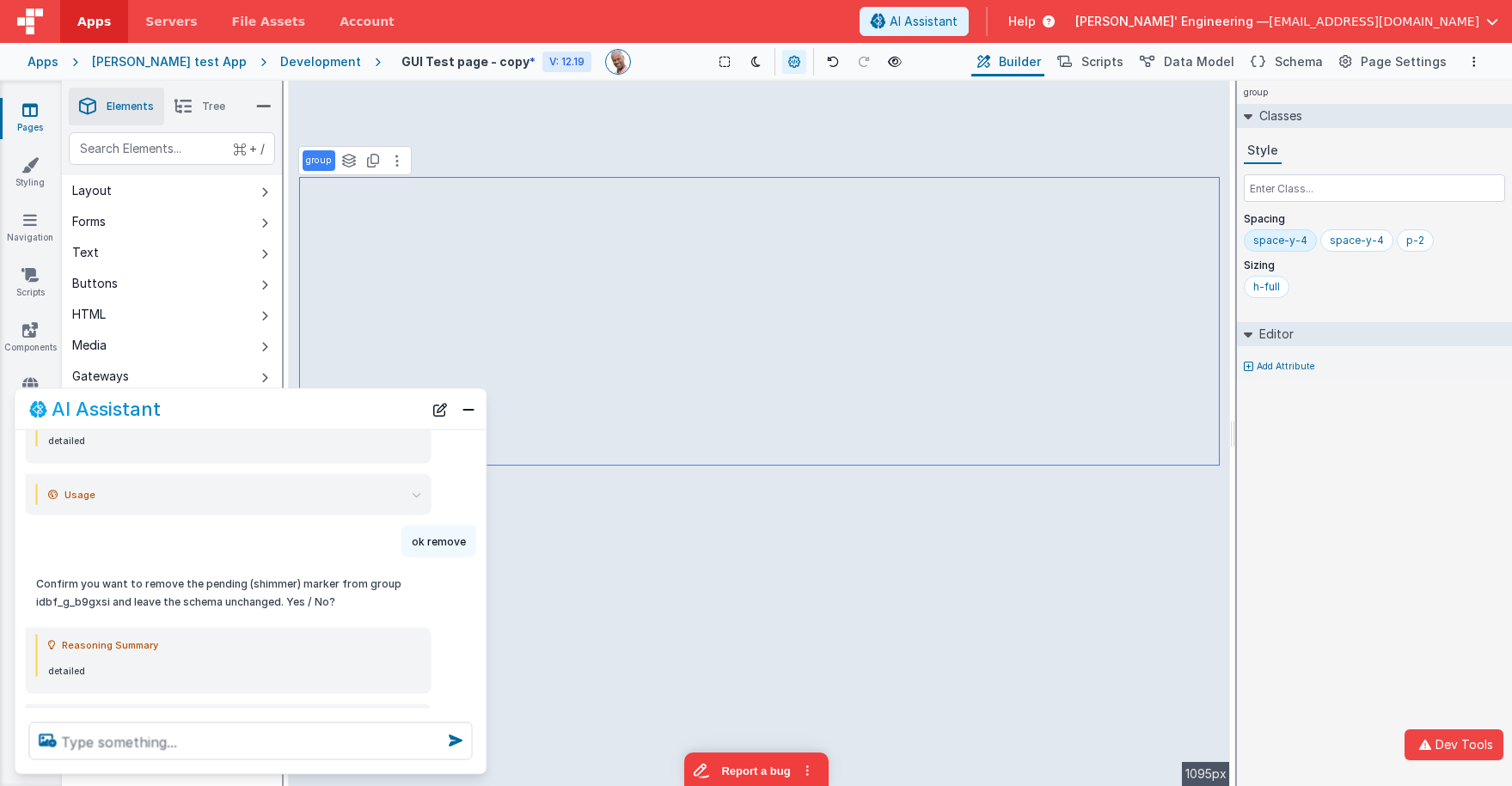
scroll to position [642, 0]
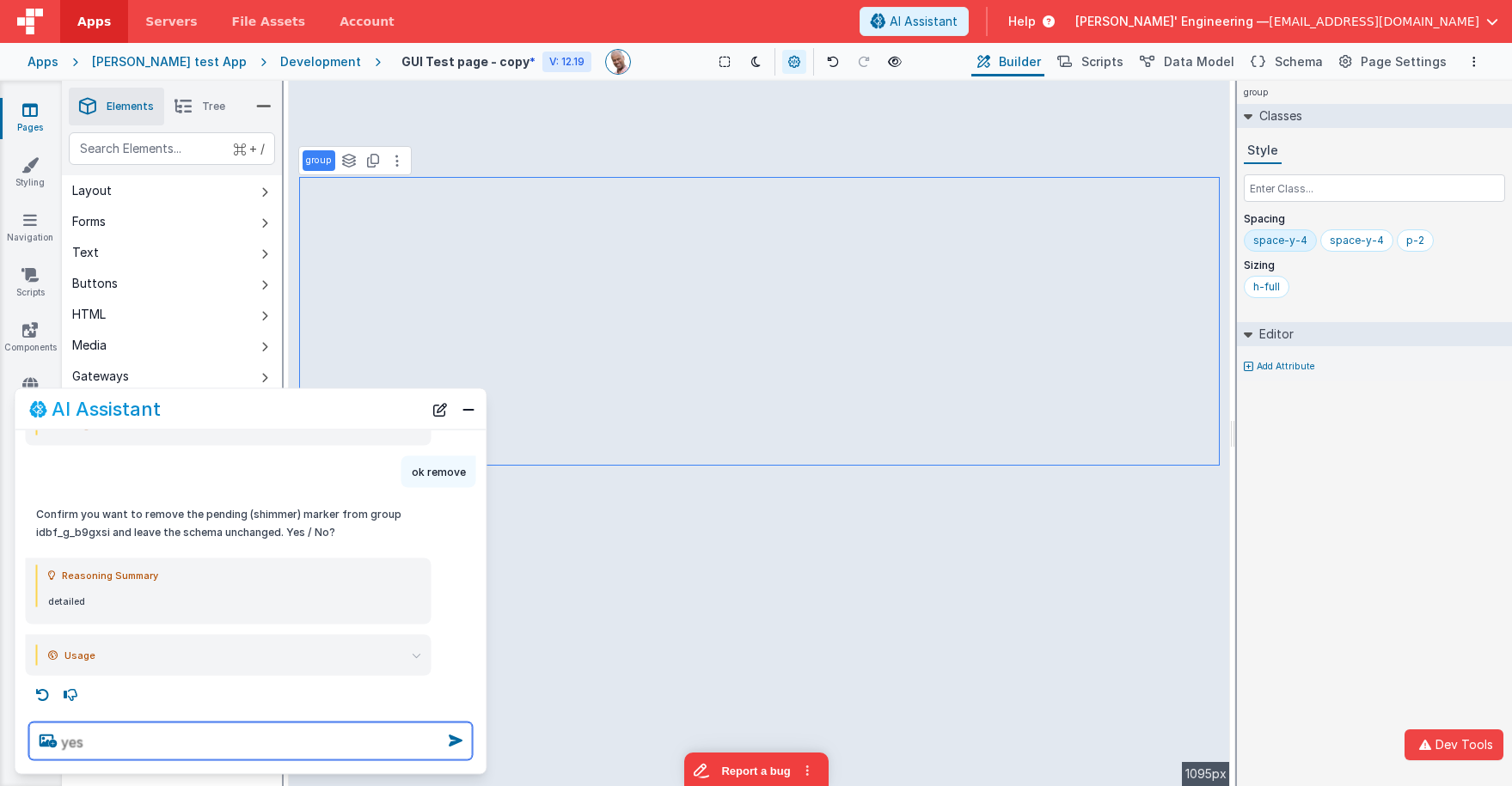
type textarea "yes"
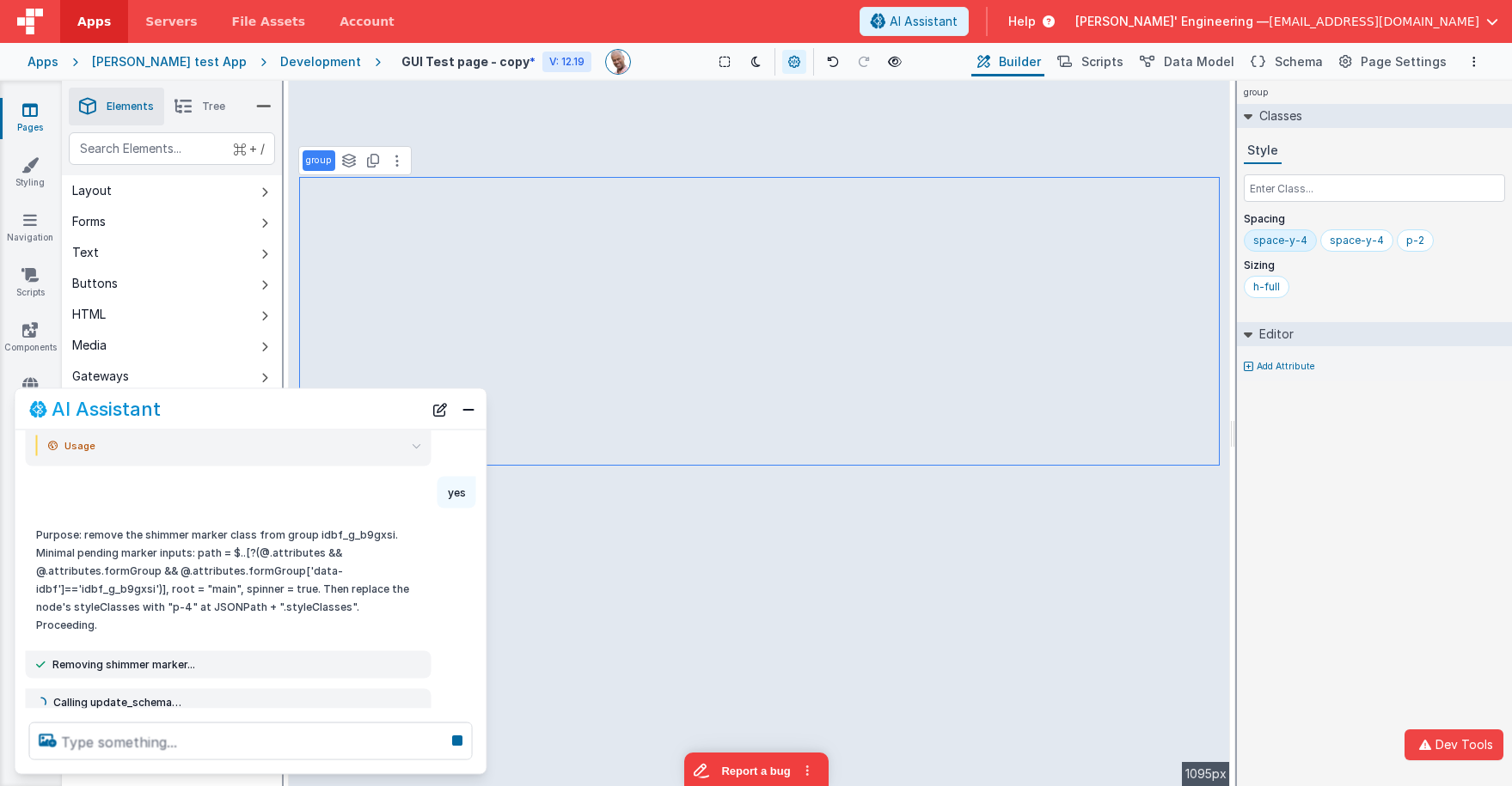
scroll to position [841, 0]
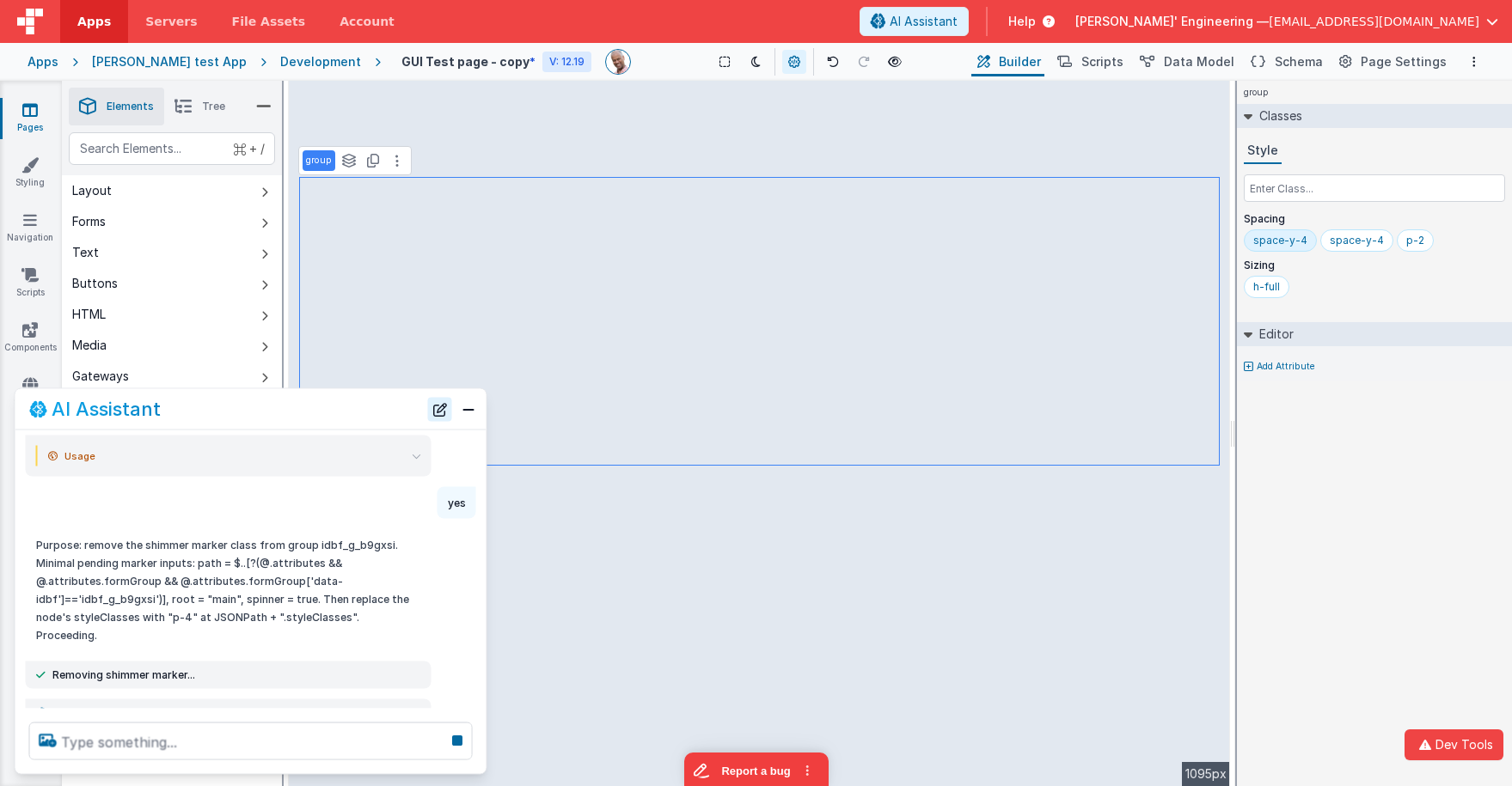
click at [439, 406] on button "New Chat" at bounding box center [440, 409] width 24 height 24
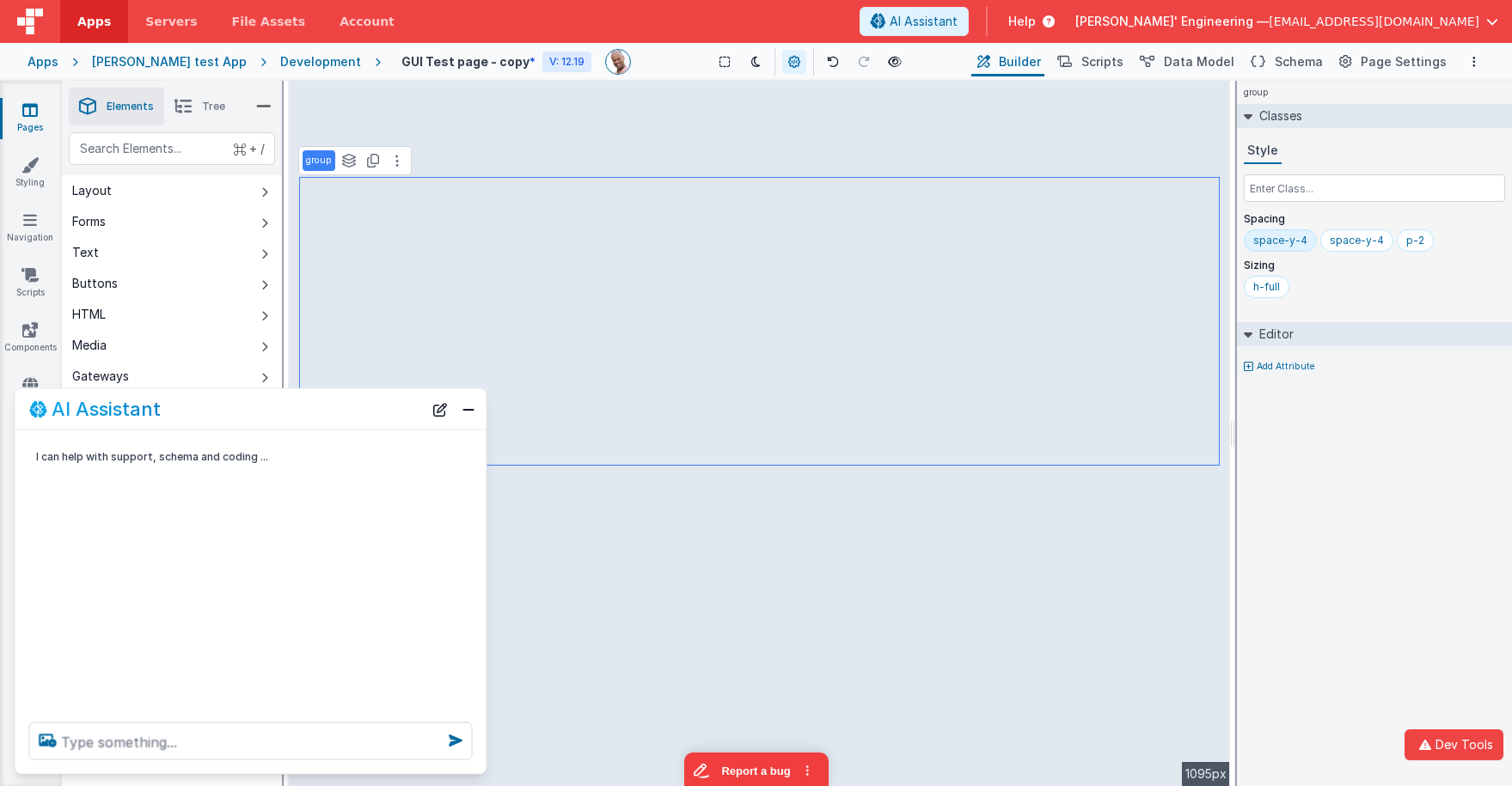
scroll to position [0, 0]
click at [827, 60] on icon at bounding box center [832, 62] width 12 height 12
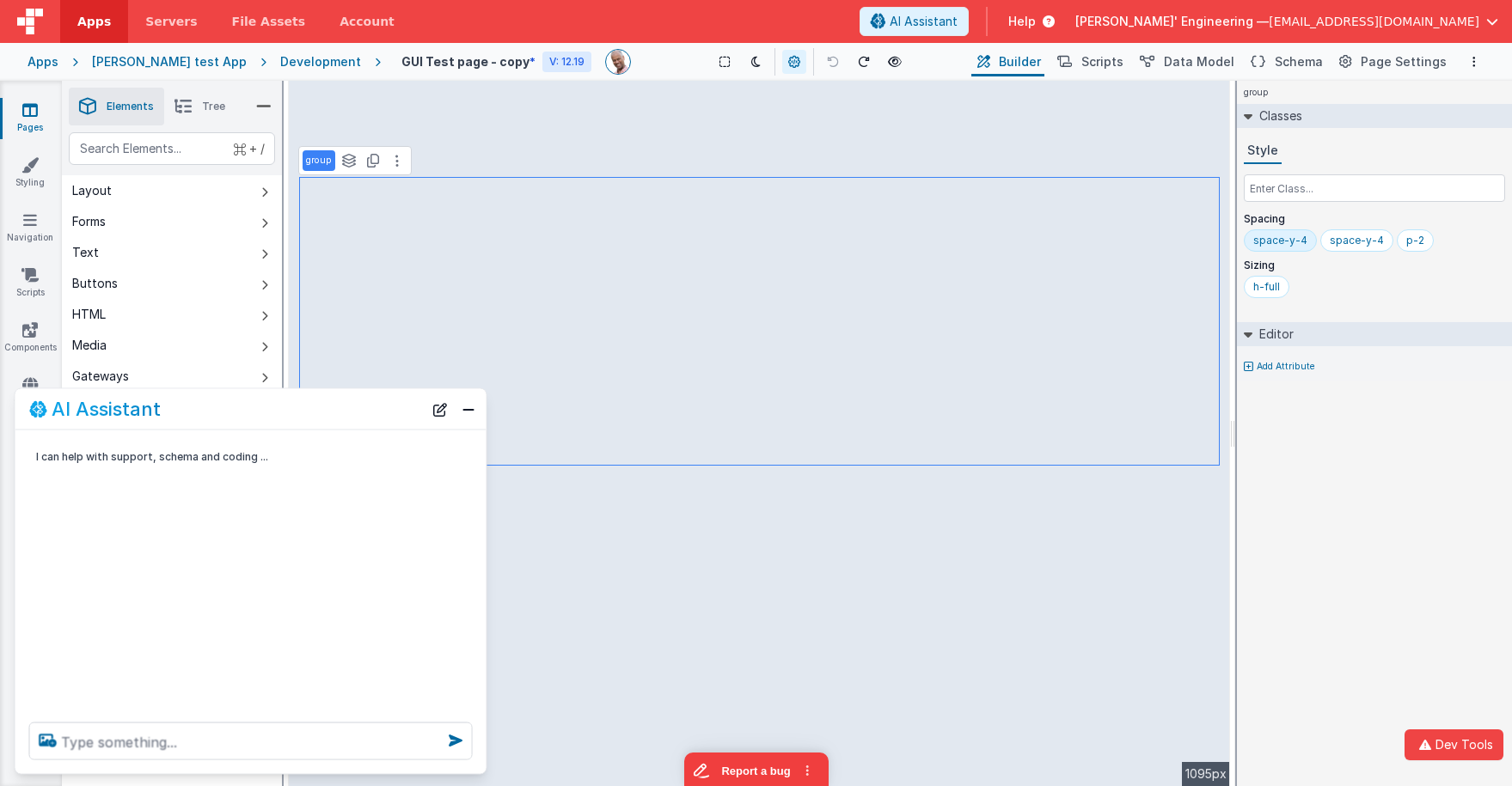
click at [827, 60] on icon at bounding box center [832, 62] width 12 height 12
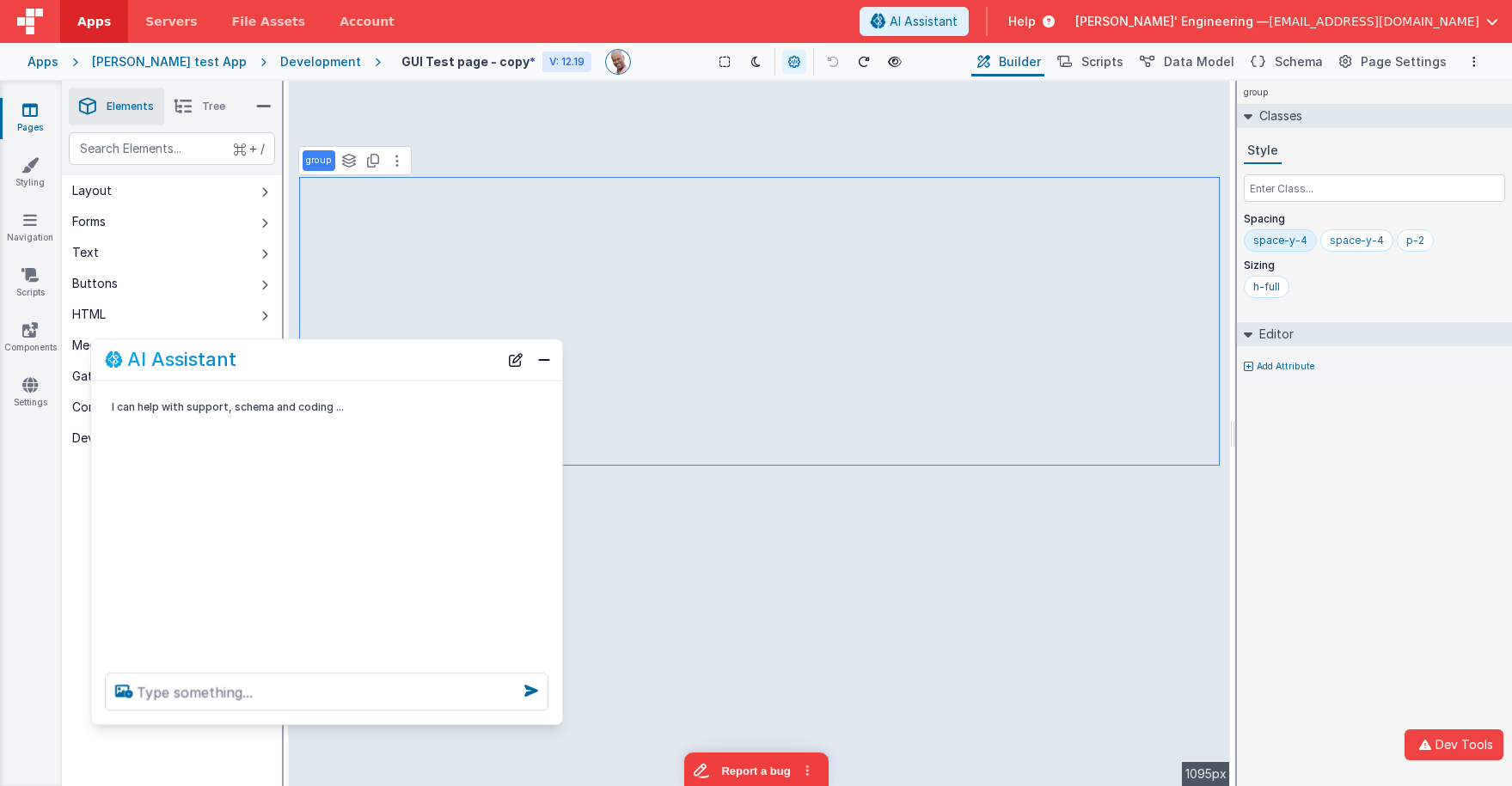
drag, startPoint x: 293, startPoint y: 409, endPoint x: 481, endPoint y: 642, distance: 299.4
click at [369, 359] on div "AI Assistant" at bounding box center [302, 360] width 394 height 21
click at [535, 693] on icon at bounding box center [533, 690] width 24 height 27
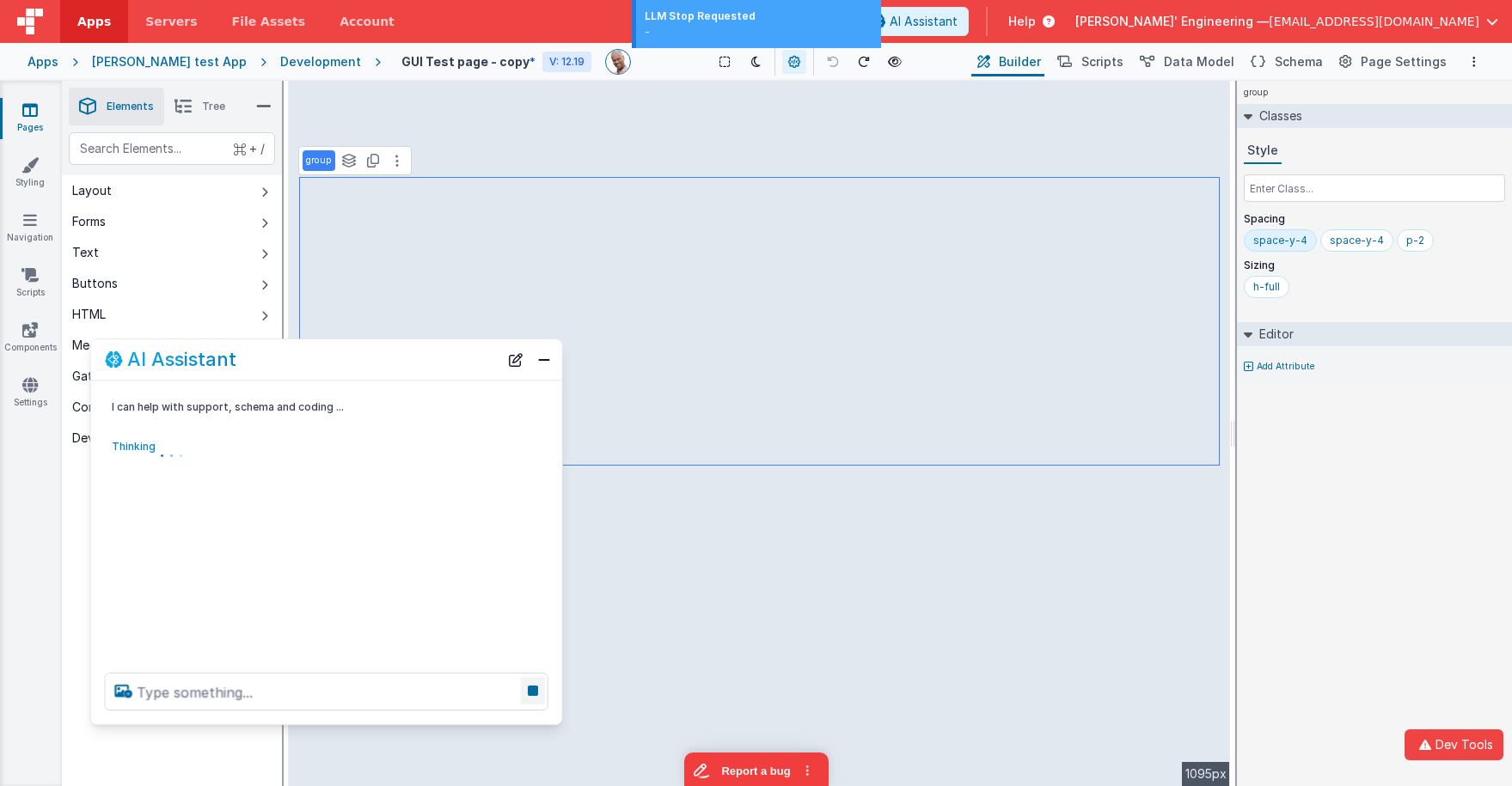
click at [535, 693] on icon at bounding box center [533, 690] width 24 height 27
click at [514, 359] on button "New Chat" at bounding box center [516, 360] width 24 height 24
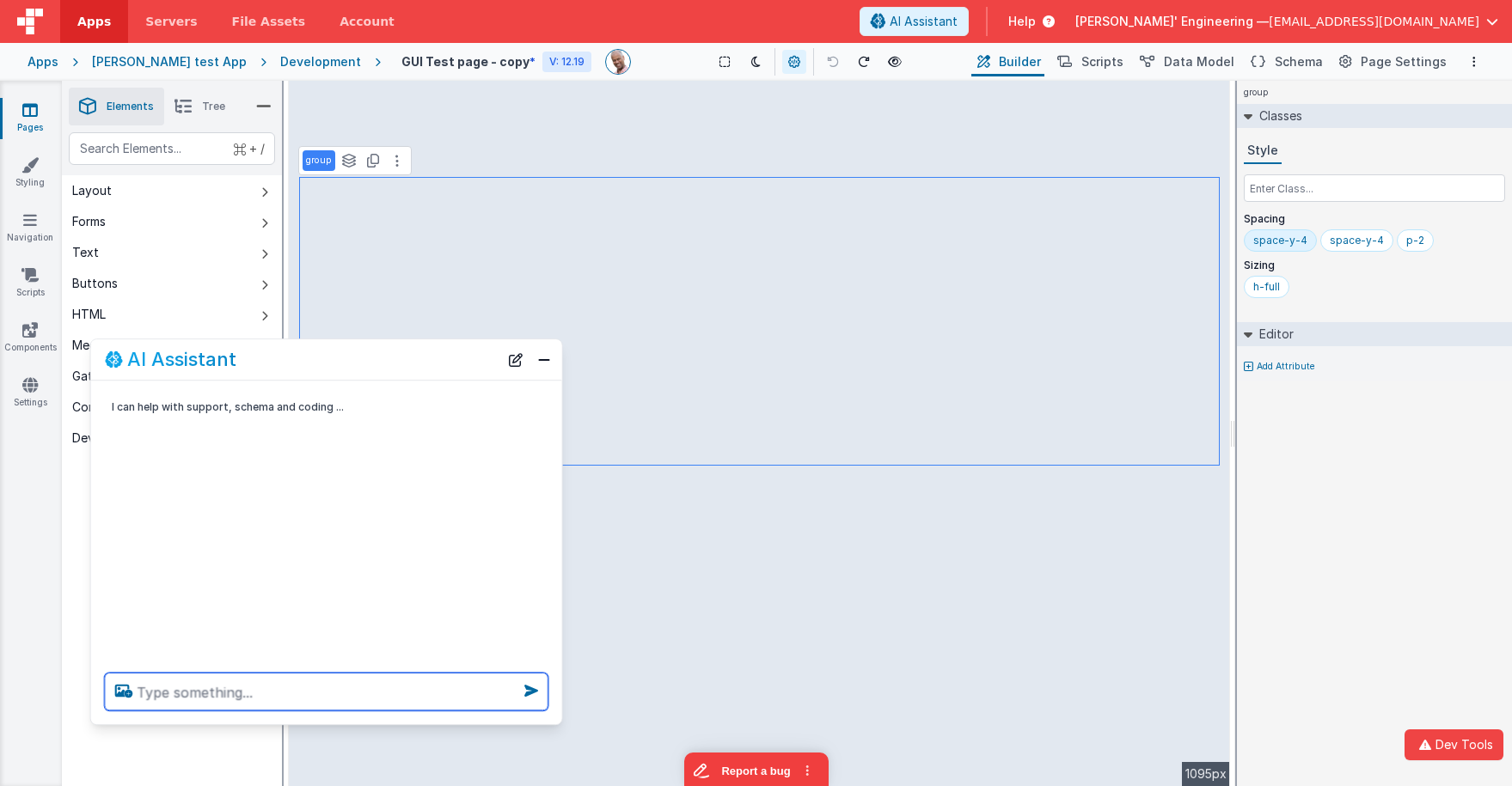
click at [367, 704] on textarea at bounding box center [326, 692] width 444 height 37
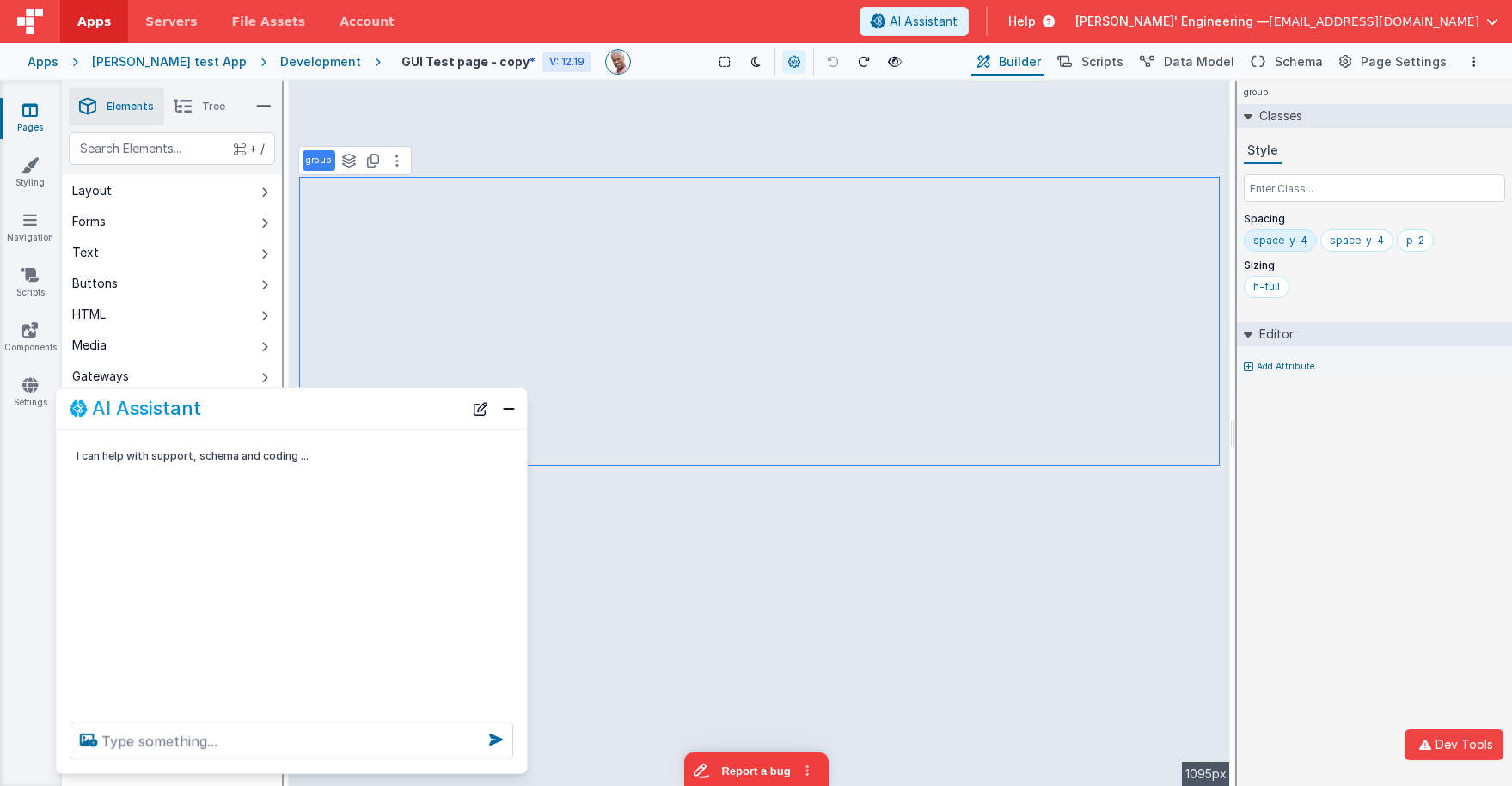
drag, startPoint x: 333, startPoint y: 372, endPoint x: 298, endPoint y: 421, distance: 60.2
click at [298, 421] on div "AI Assistant" at bounding box center [291, 408] width 471 height 40
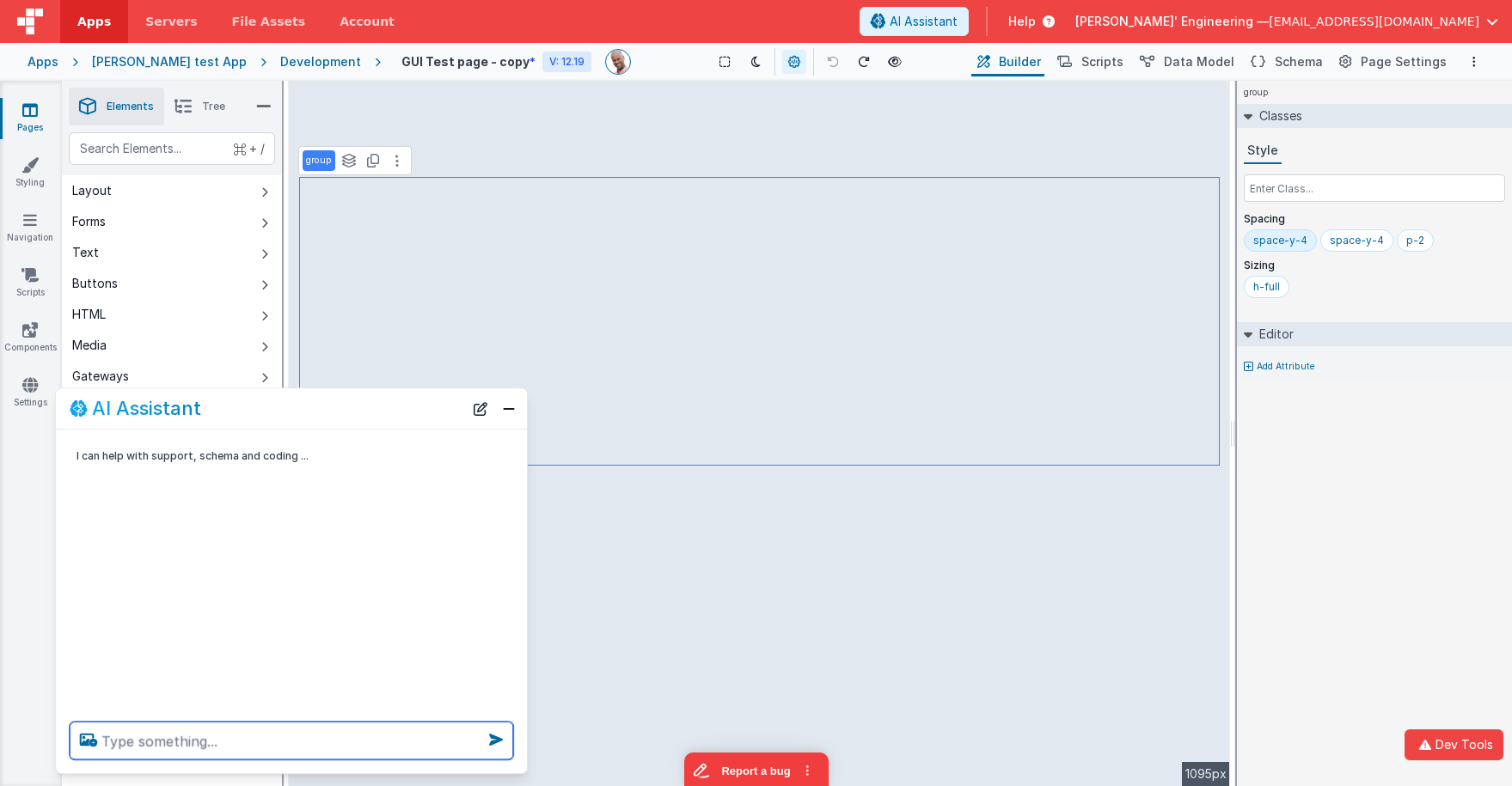
click at [293, 720] on textarea at bounding box center [291, 740] width 444 height 37
paste textarea "Marking group idbf_g_b9gxsi"
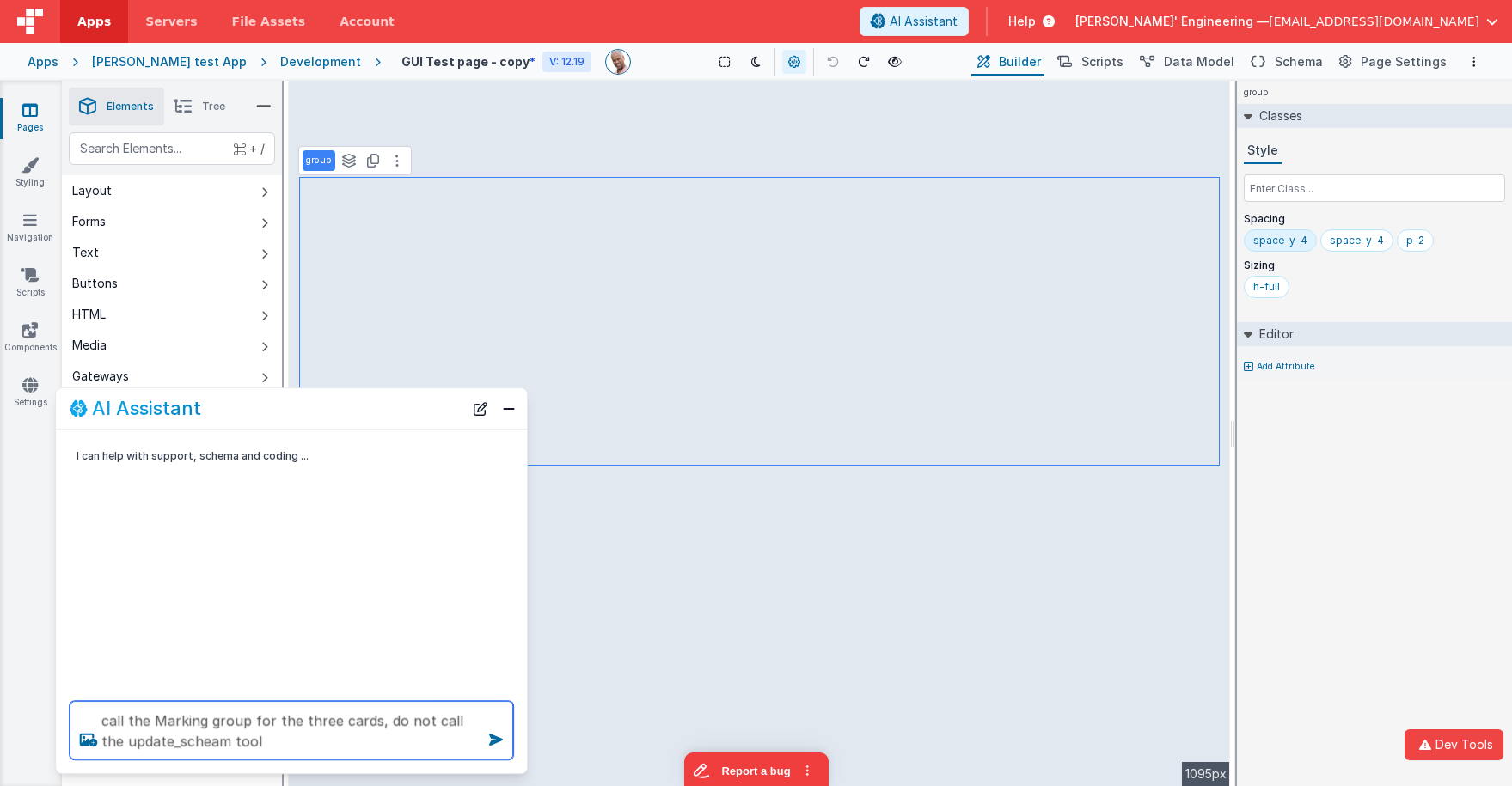
type textarea "call the Marking group for the three cards, do not call the update_scheam tool"
click at [492, 720] on icon at bounding box center [498, 739] width 24 height 27
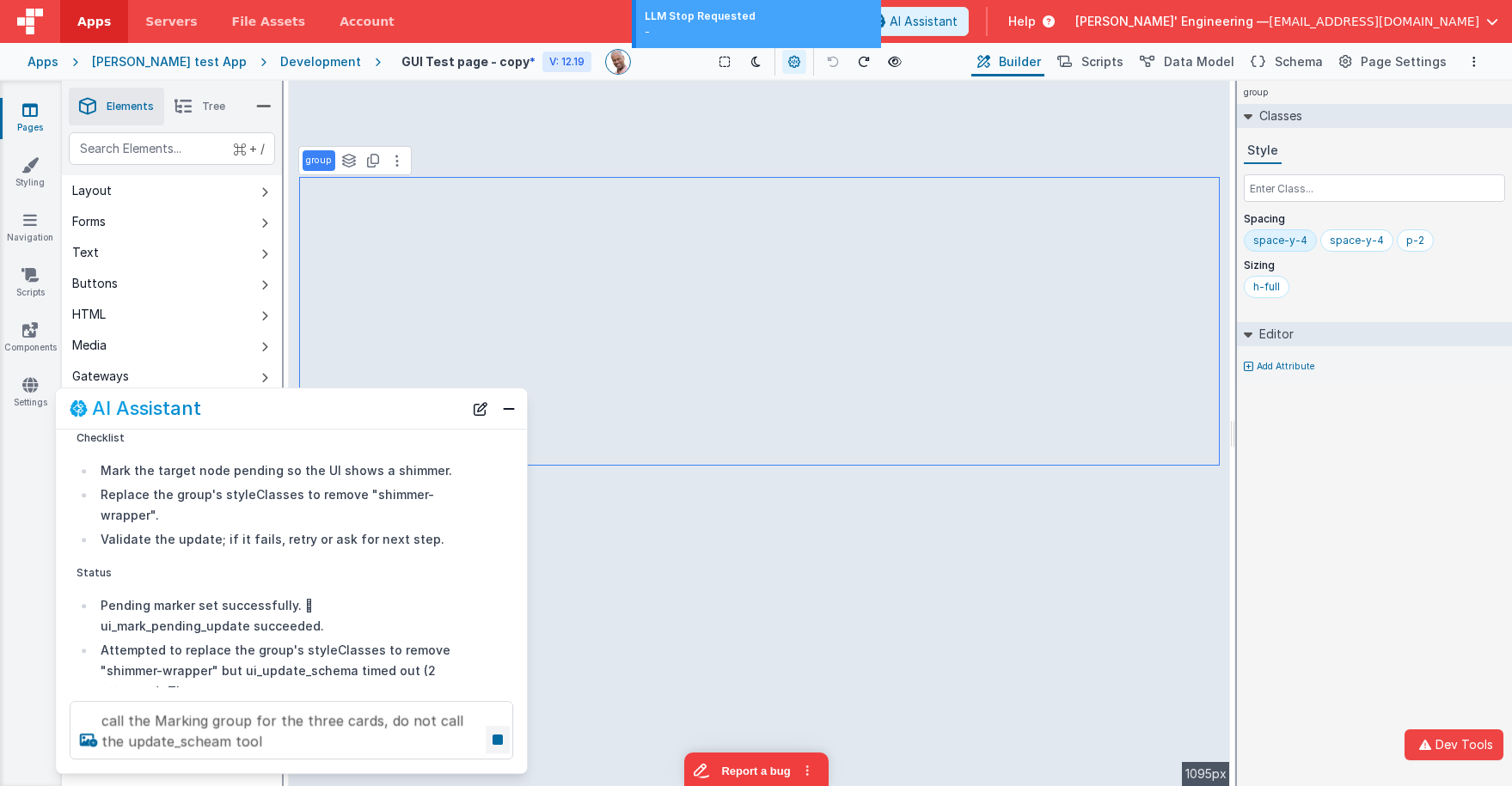
scroll to position [64, 0]
click at [491, 720] on icon at bounding box center [498, 739] width 24 height 27
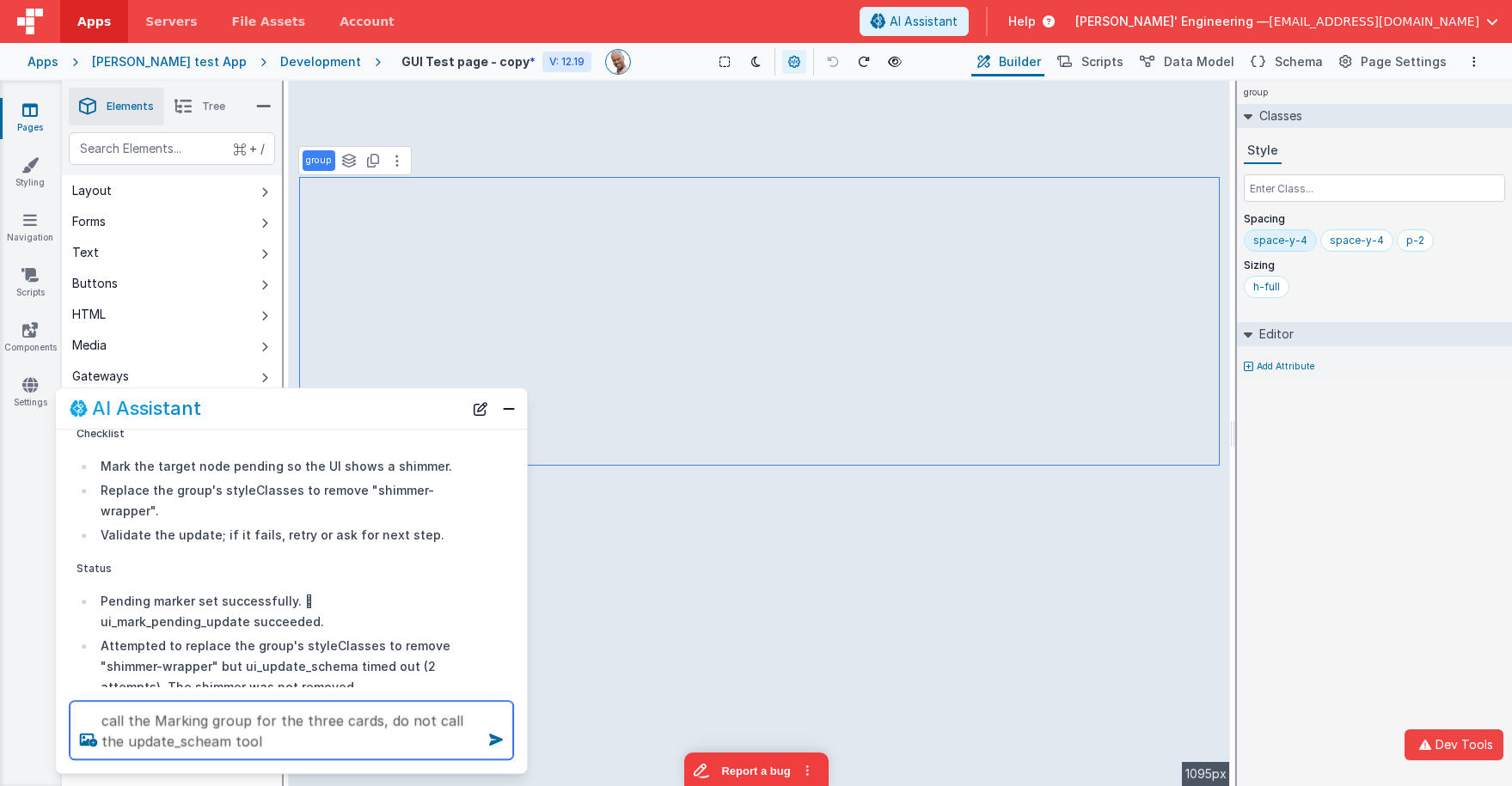
click at [391, 720] on textarea "call the Marking group for the three cards, do not call the update_scheam tool" at bounding box center [291, 730] width 444 height 59
drag, startPoint x: 474, startPoint y: 403, endPoint x: 358, endPoint y: 519, distance: 164.0
click at [474, 404] on button "New Chat" at bounding box center [481, 409] width 24 height 24
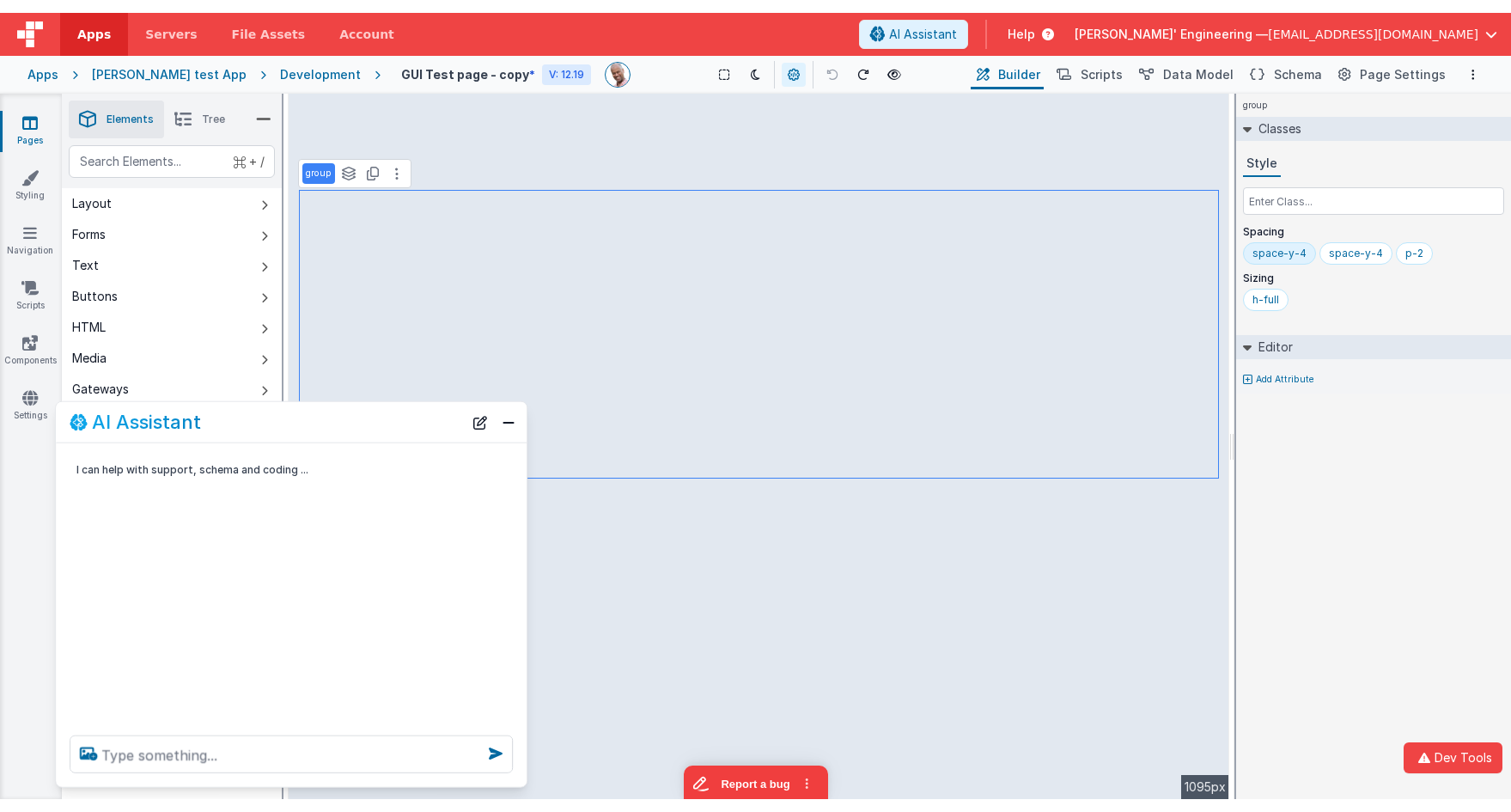
scroll to position [0, 0]
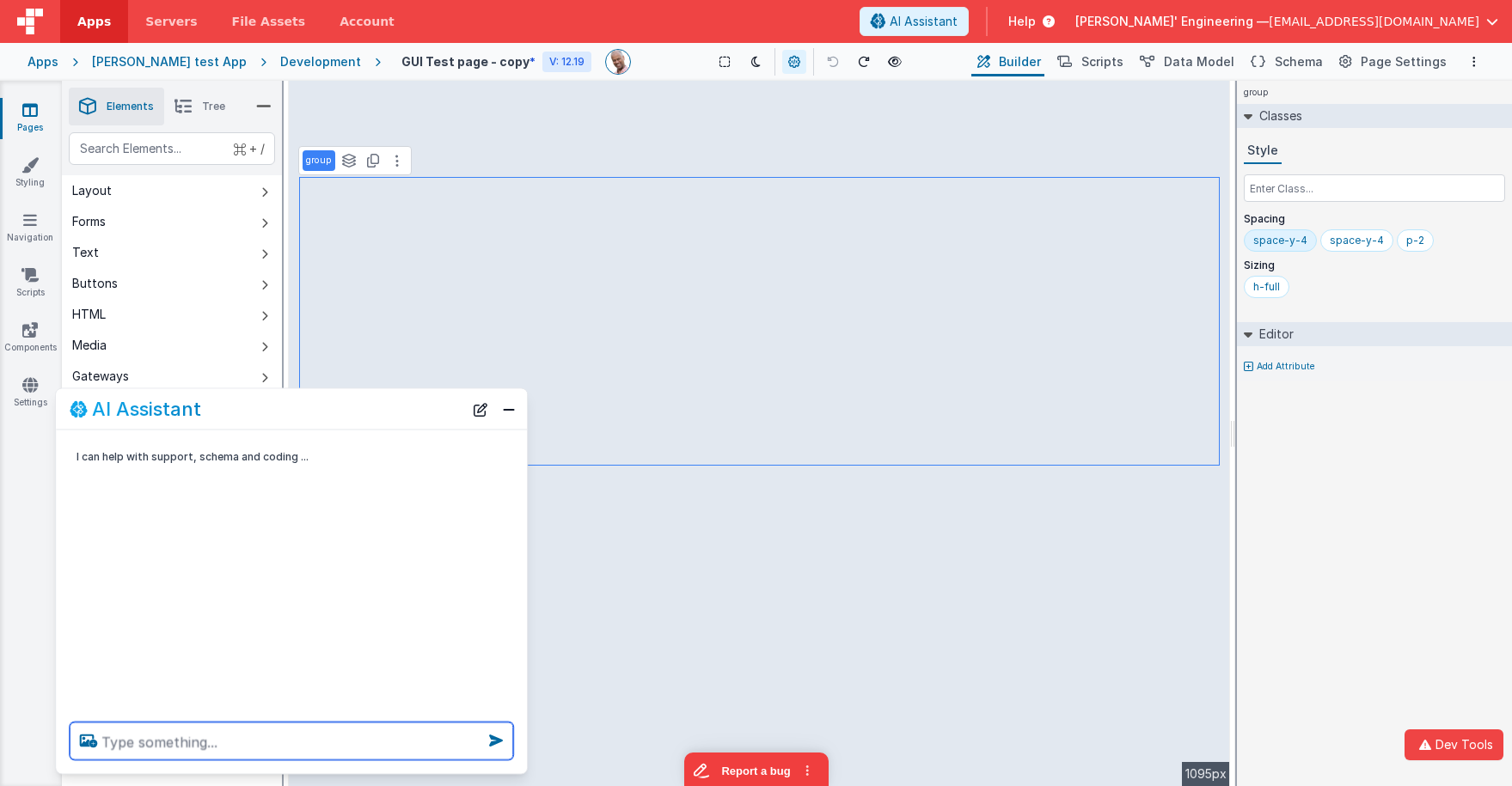
click at [228, 720] on textarea at bounding box center [291, 741] width 444 height 37
paste textarea "call the Marking group for the three cards, do not call the update_scheam tool"
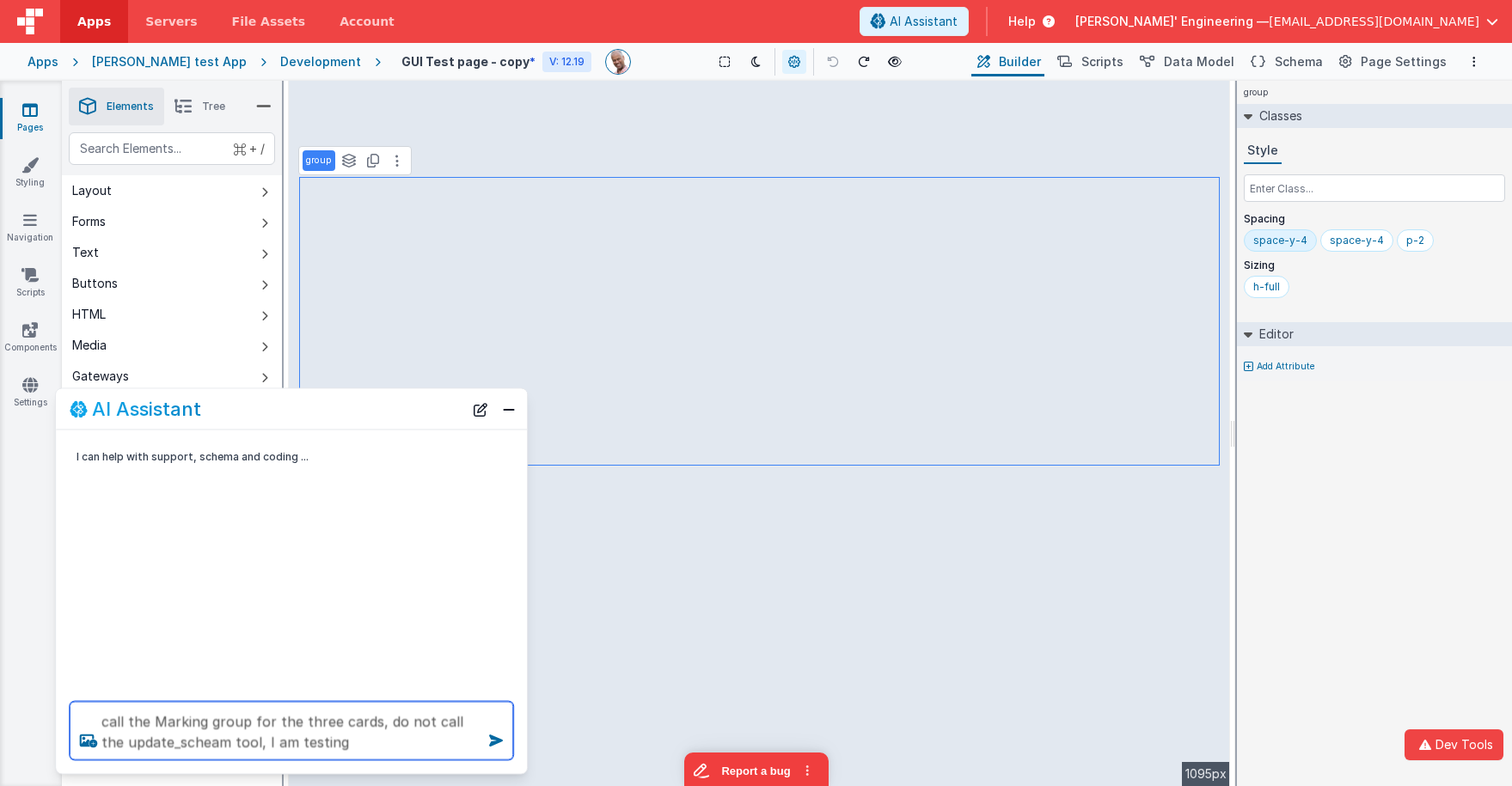
type textarea "call the Marking group for the three cards, do not call the update_scheam tool,…"
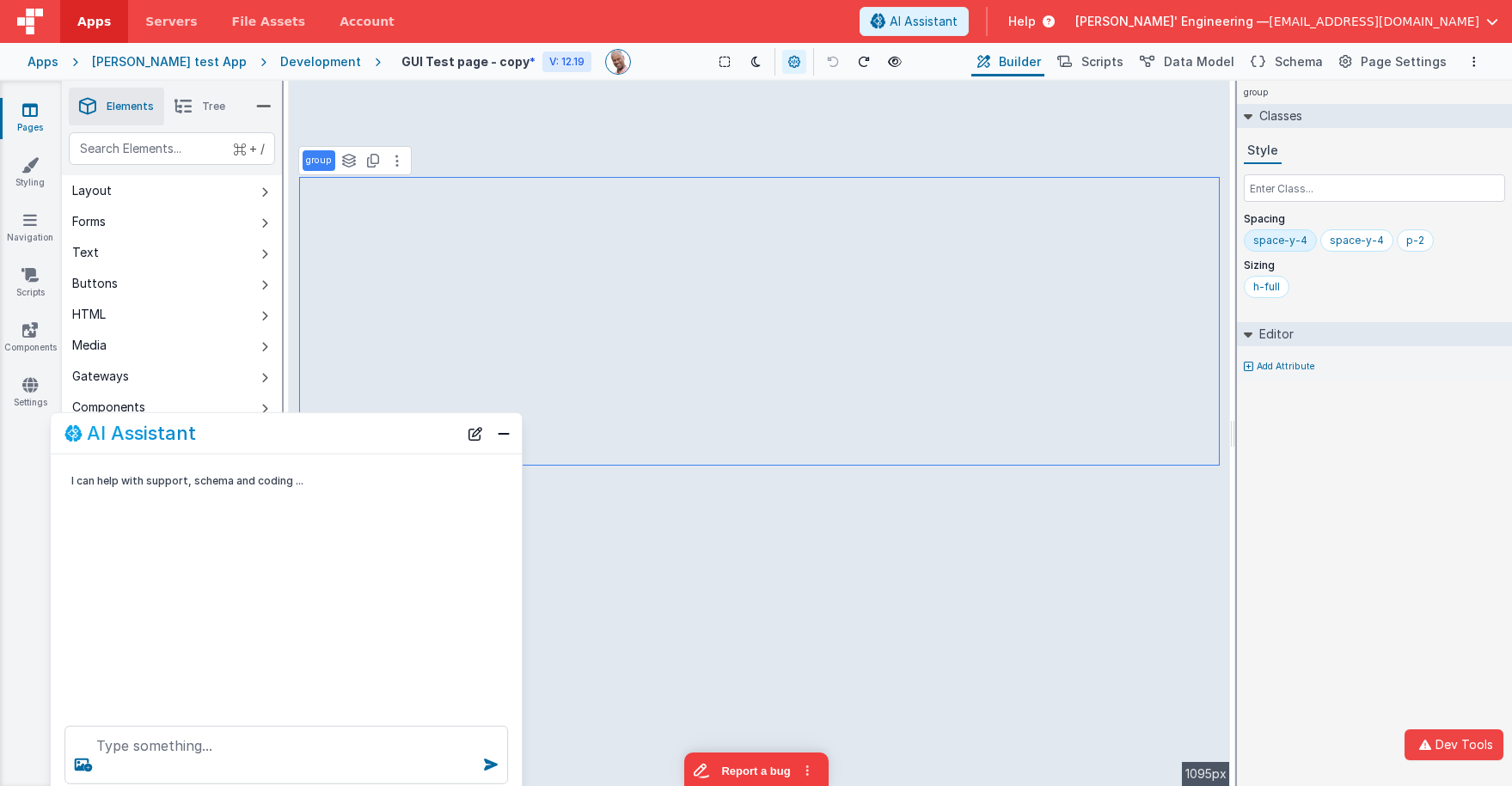
drag, startPoint x: 440, startPoint y: 392, endPoint x: 435, endPoint y: 415, distance: 23.5
click at [435, 415] on div "AI Assistant" at bounding box center [286, 433] width 471 height 40
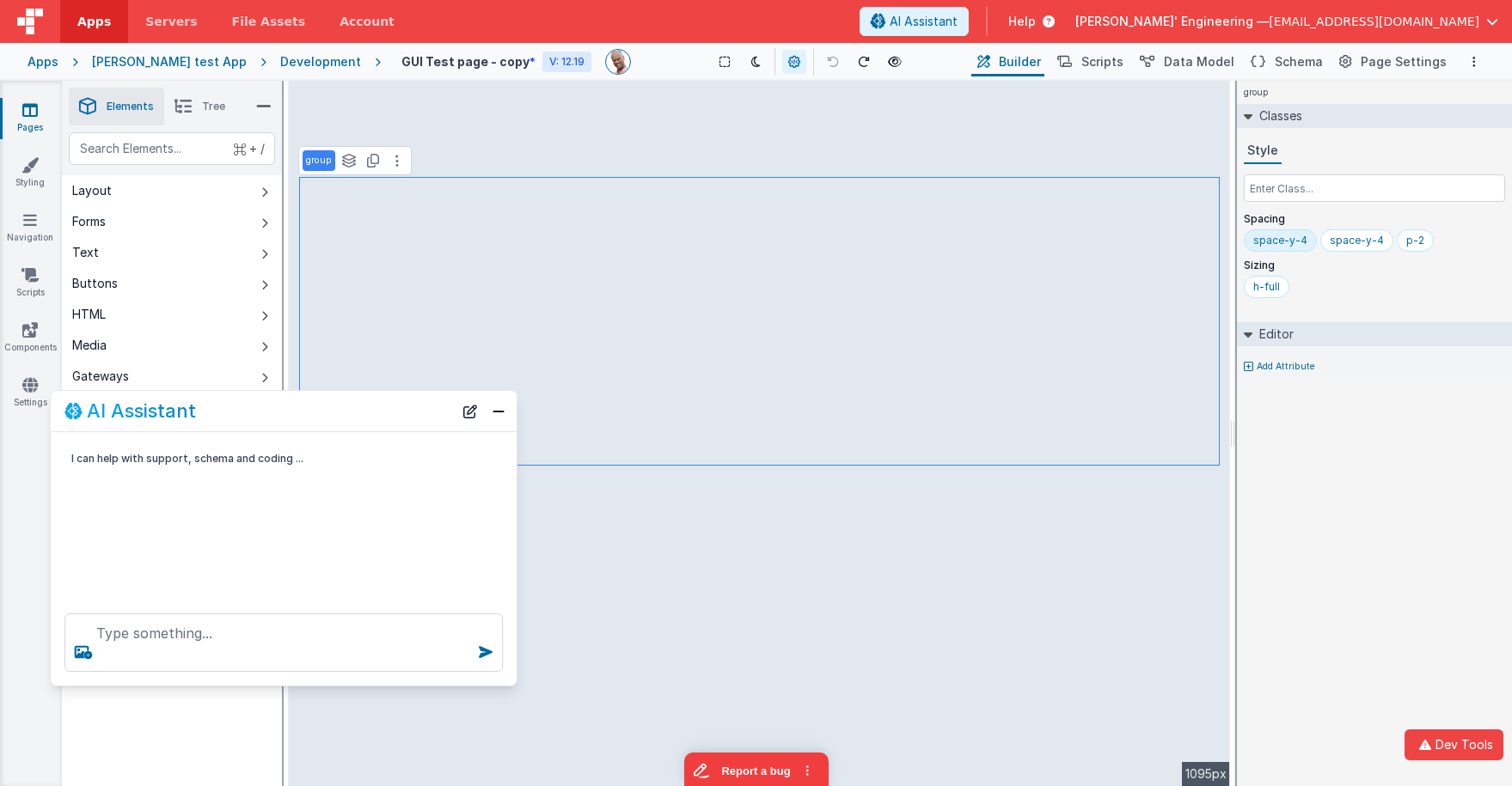
drag, startPoint x: 517, startPoint y: 769, endPoint x: 433, endPoint y: 564, distance: 221.5
click at [513, 679] on div at bounding box center [283, 642] width 466 height 86
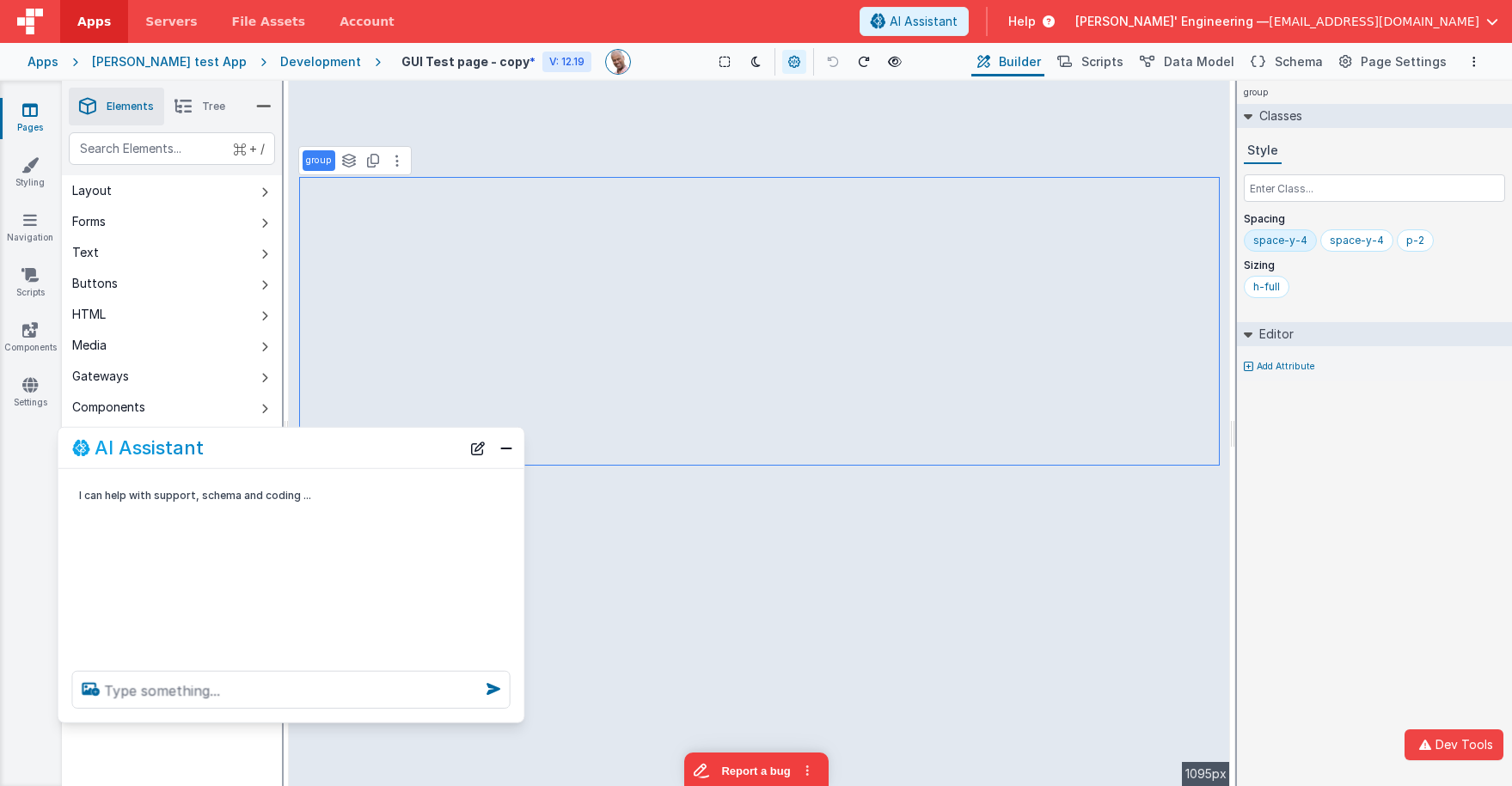
drag, startPoint x: 397, startPoint y: 408, endPoint x: 405, endPoint y: 442, distance: 34.9
click at [405, 442] on div "AI Assistant" at bounding box center [266, 447] width 389 height 21
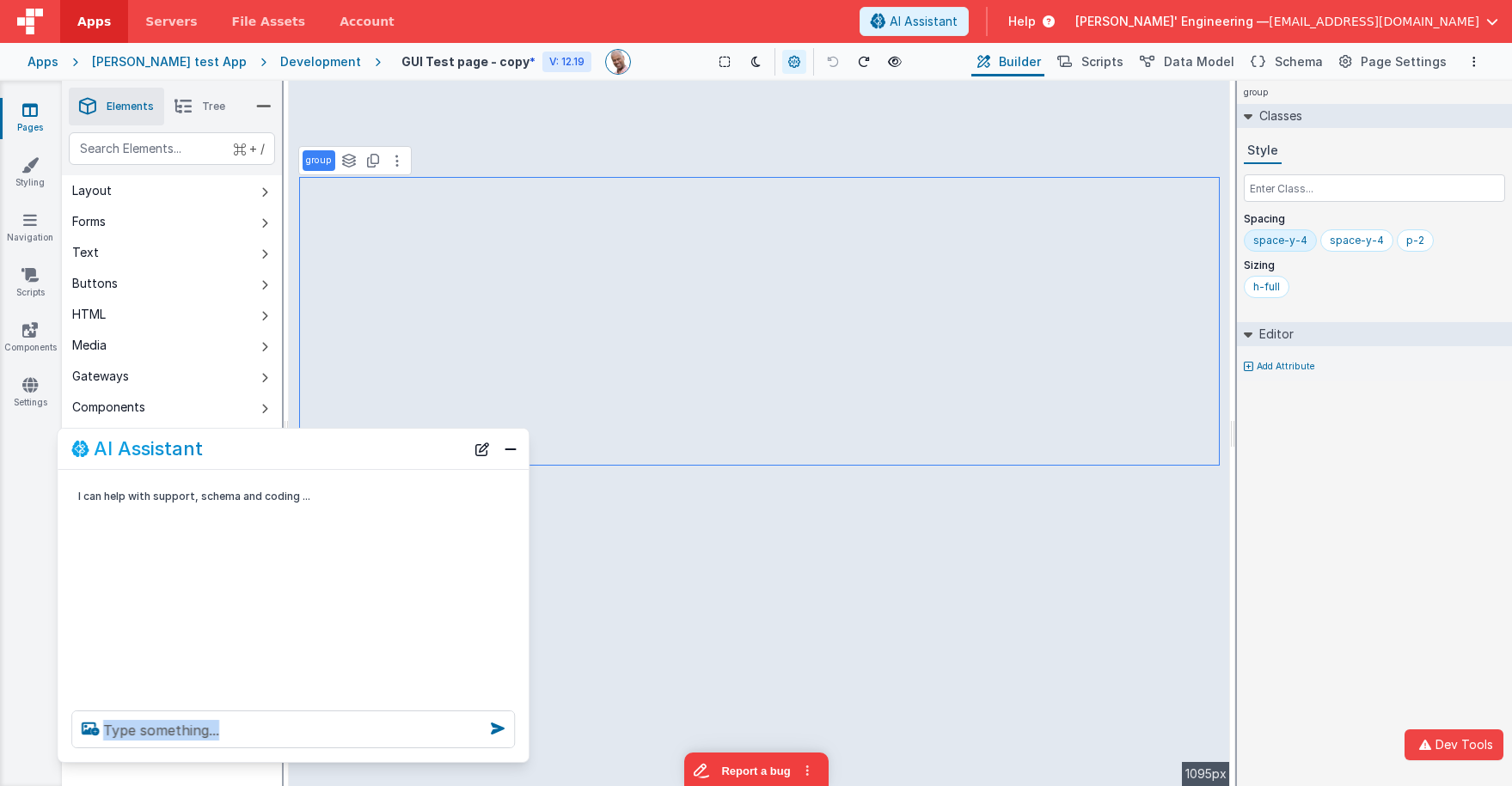
drag, startPoint x: 520, startPoint y: 717, endPoint x: 524, endPoint y: 755, distance: 38.2
click at [524, 720] on div at bounding box center [293, 729] width 471 height 65
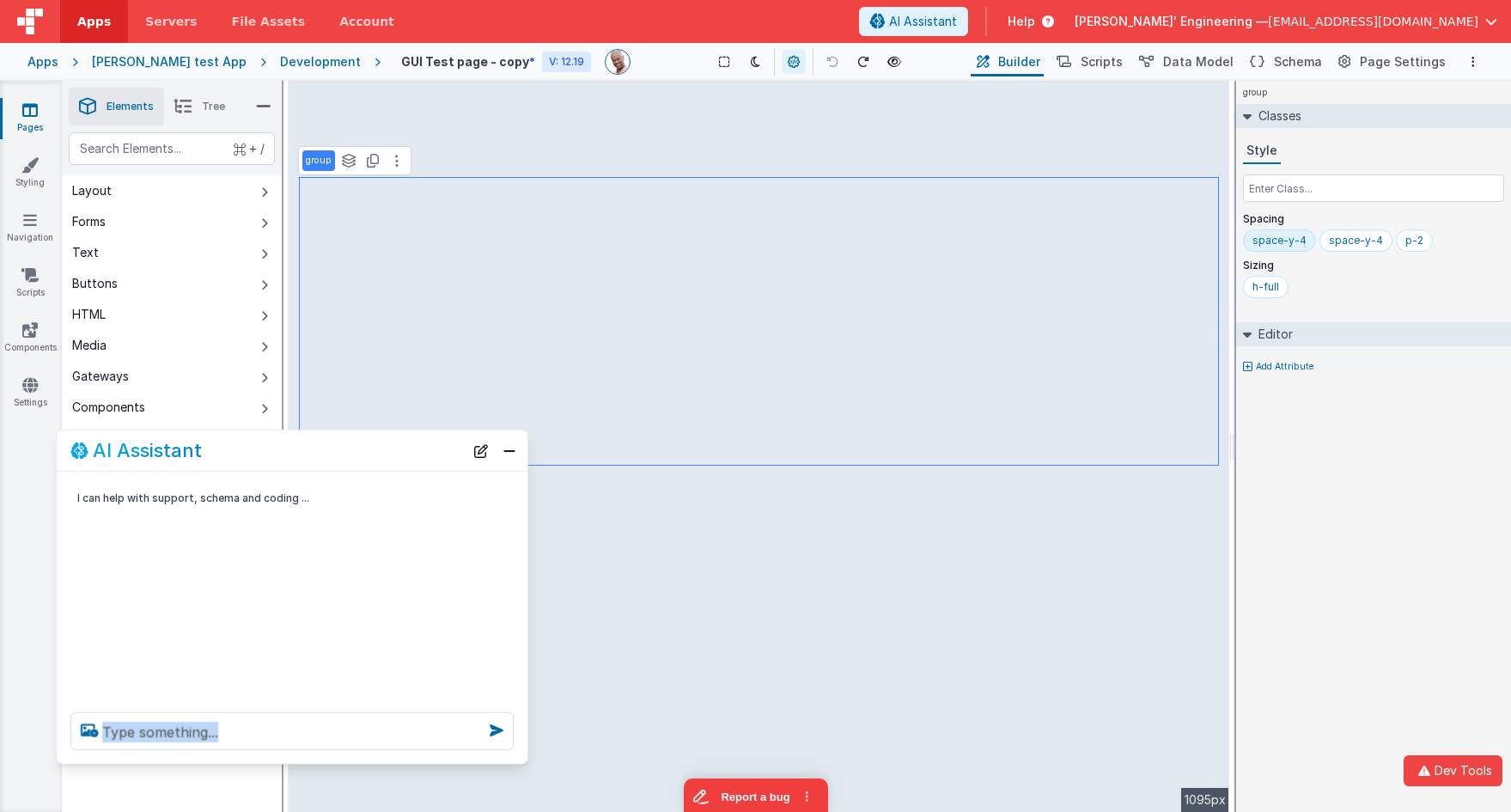
drag, startPoint x: 439, startPoint y: 482, endPoint x: 438, endPoint y: 457, distance: 25.0
click at [438, 457] on div "AI Assistant" at bounding box center [267, 450] width 394 height 21
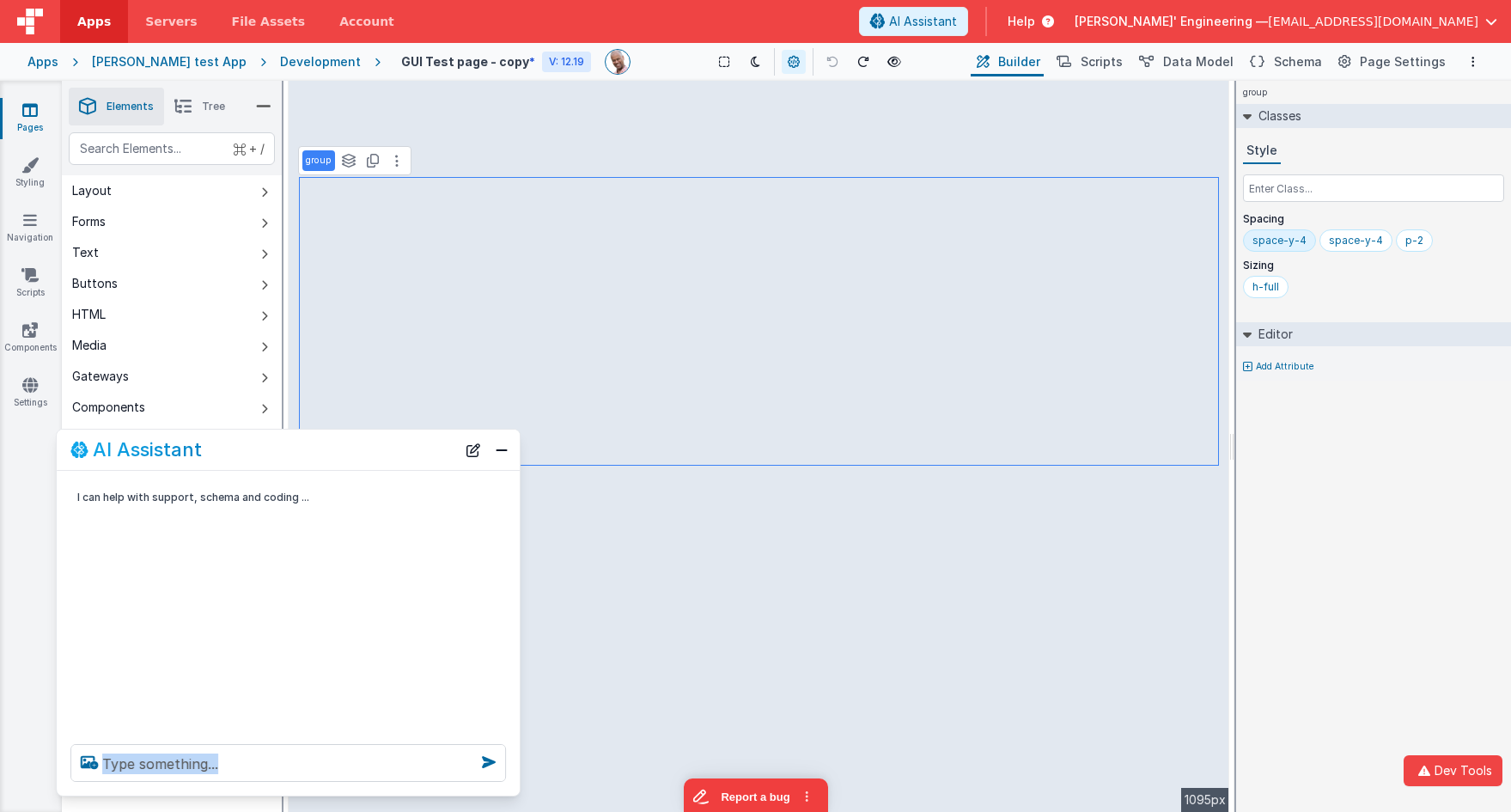
drag, startPoint x: 522, startPoint y: 771, endPoint x: 541, endPoint y: 784, distance: 23.0
click at [520, 720] on div at bounding box center [288, 763] width 463 height 65
click at [348, 720] on textarea at bounding box center [288, 761] width 438 height 37
paste textarea "call the Marking group for the three cards, do not call the update_scheam tool,…"
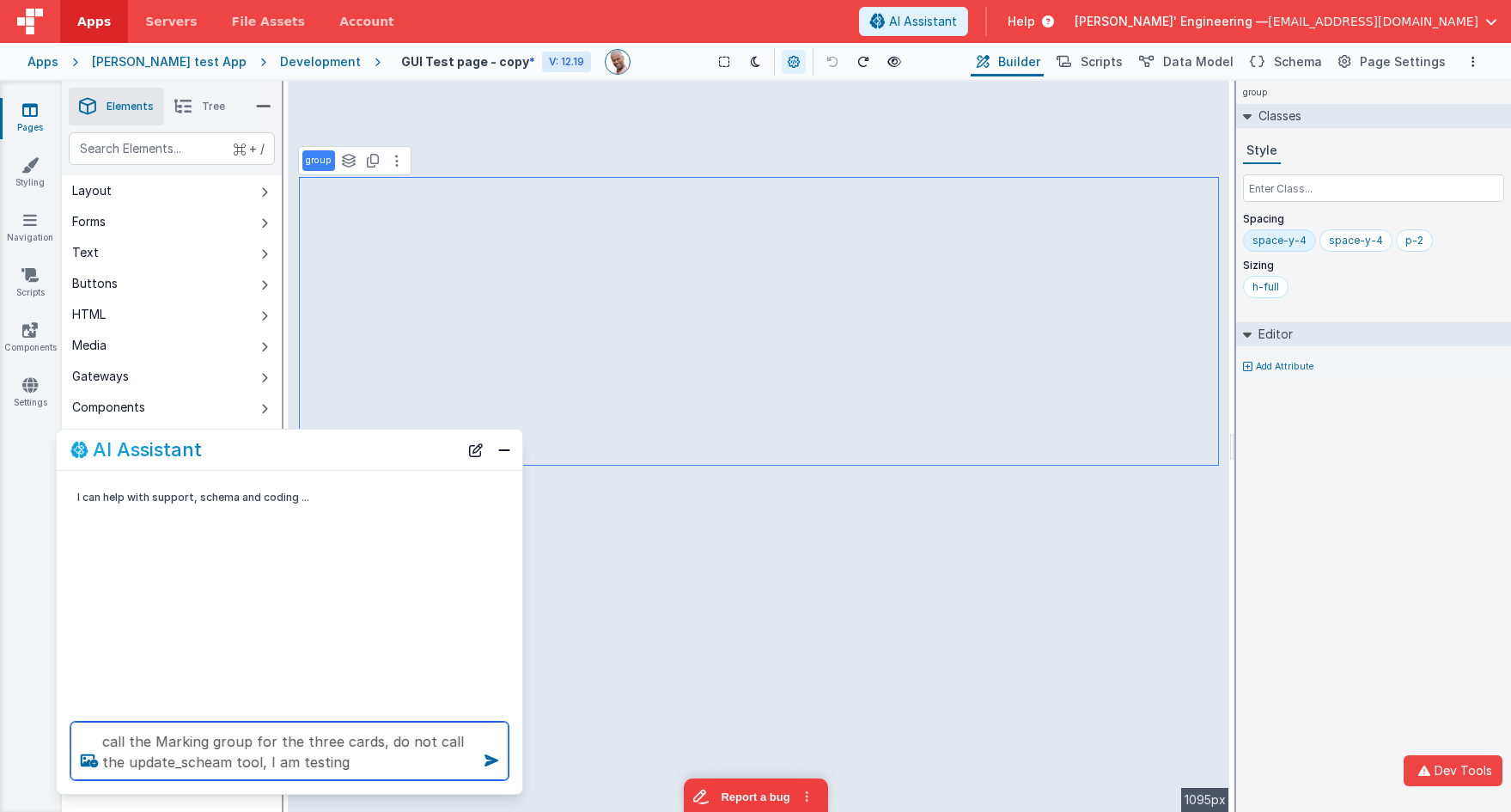
type textarea "call the Marking group for the three cards, do not call the update_scheam tool,…"
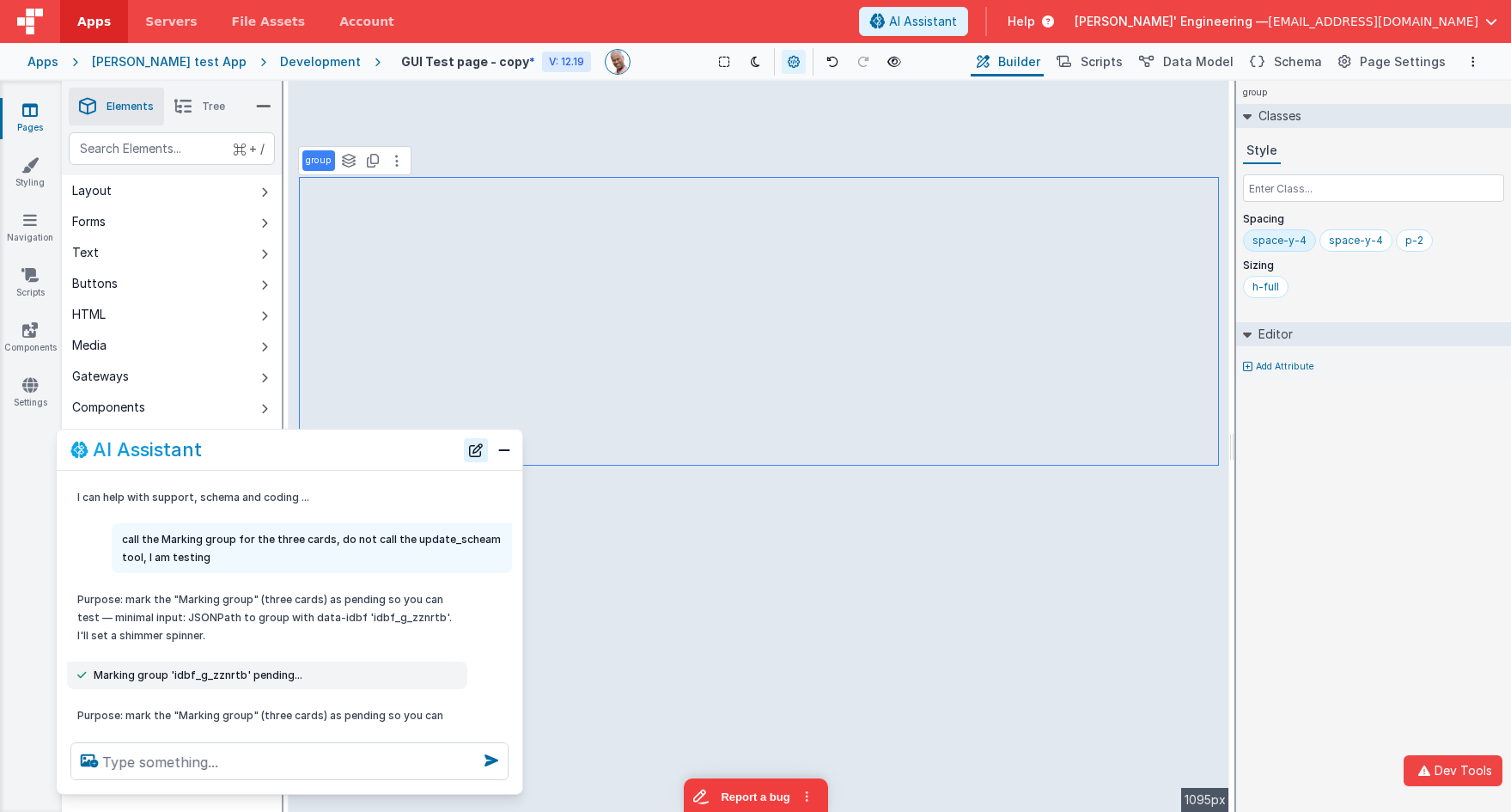
click at [474, 451] on button "New Chat" at bounding box center [476, 450] width 24 height 24
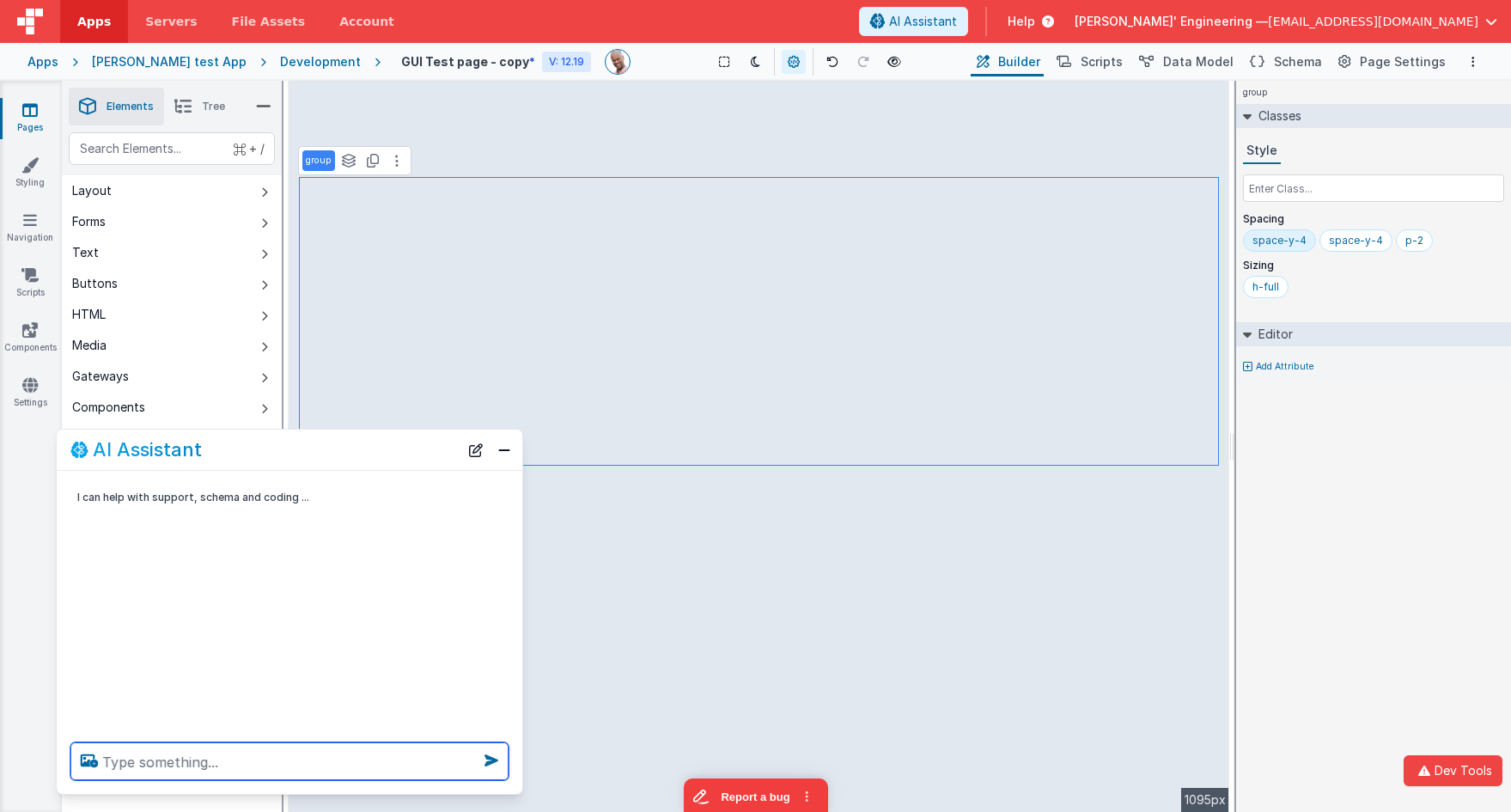
scroll to position [2, 0]
click at [294, 720] on textarea at bounding box center [288, 761] width 438 height 37
paste textarea "call the Marking group for the three cards, do not call the update_scheam tool,…"
click at [205, 720] on textarea "call the Marking group for the three cards, do not call the update_scheam tool,…" at bounding box center [288, 750] width 438 height 59
click at [171, 720] on textarea "call the Marking group for the three cards, do not call the update_scheam tool,…" at bounding box center [288, 750] width 438 height 59
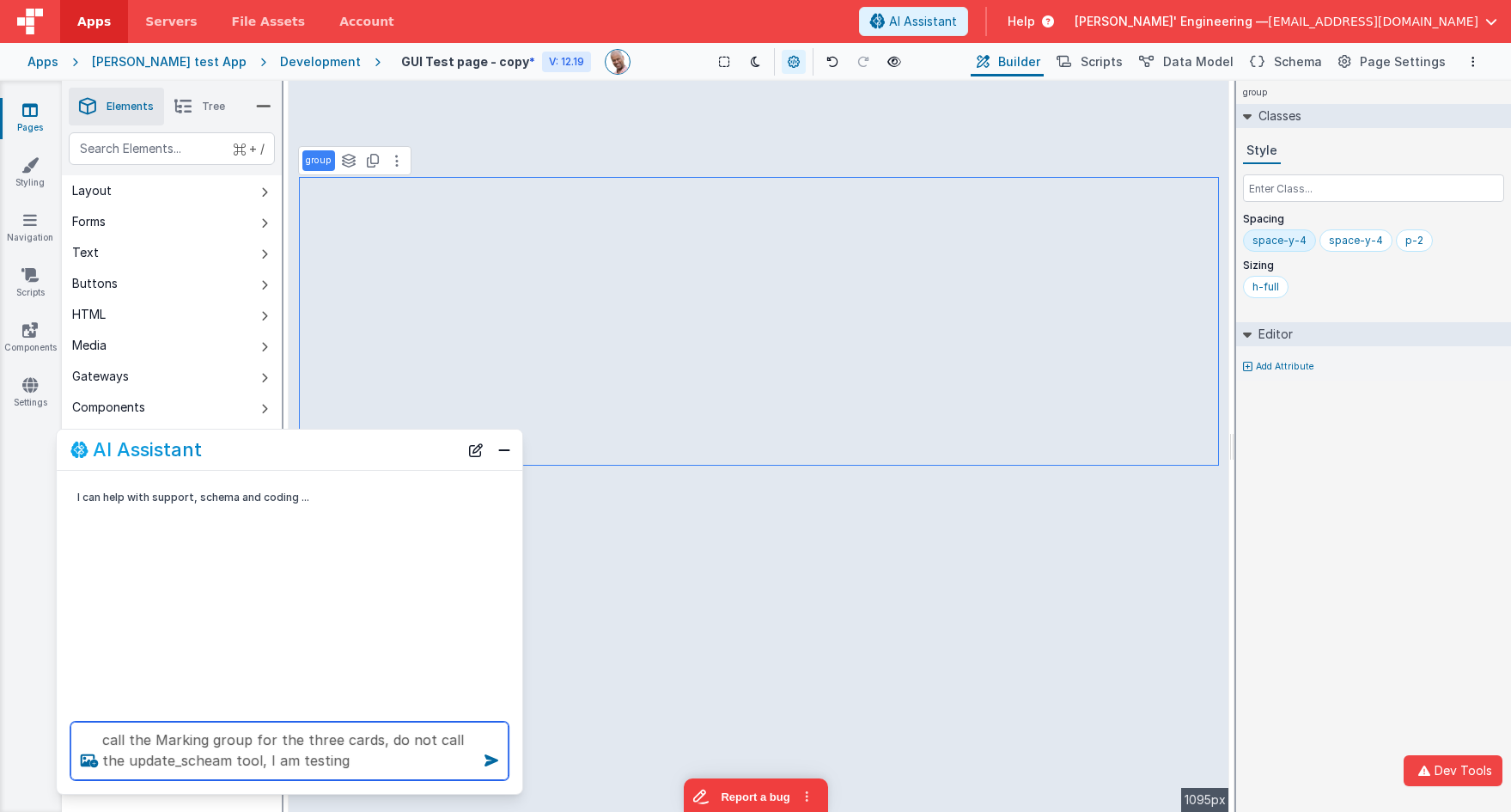
click at [170, 720] on textarea "call the Marking group for the three cards, do not call the update_scheam tool,…" at bounding box center [288, 750] width 438 height 59
paste textarea ""mark_pending_update""
type textarea "call the "mark_pending_update tool for each of the three cards, do not call the…"
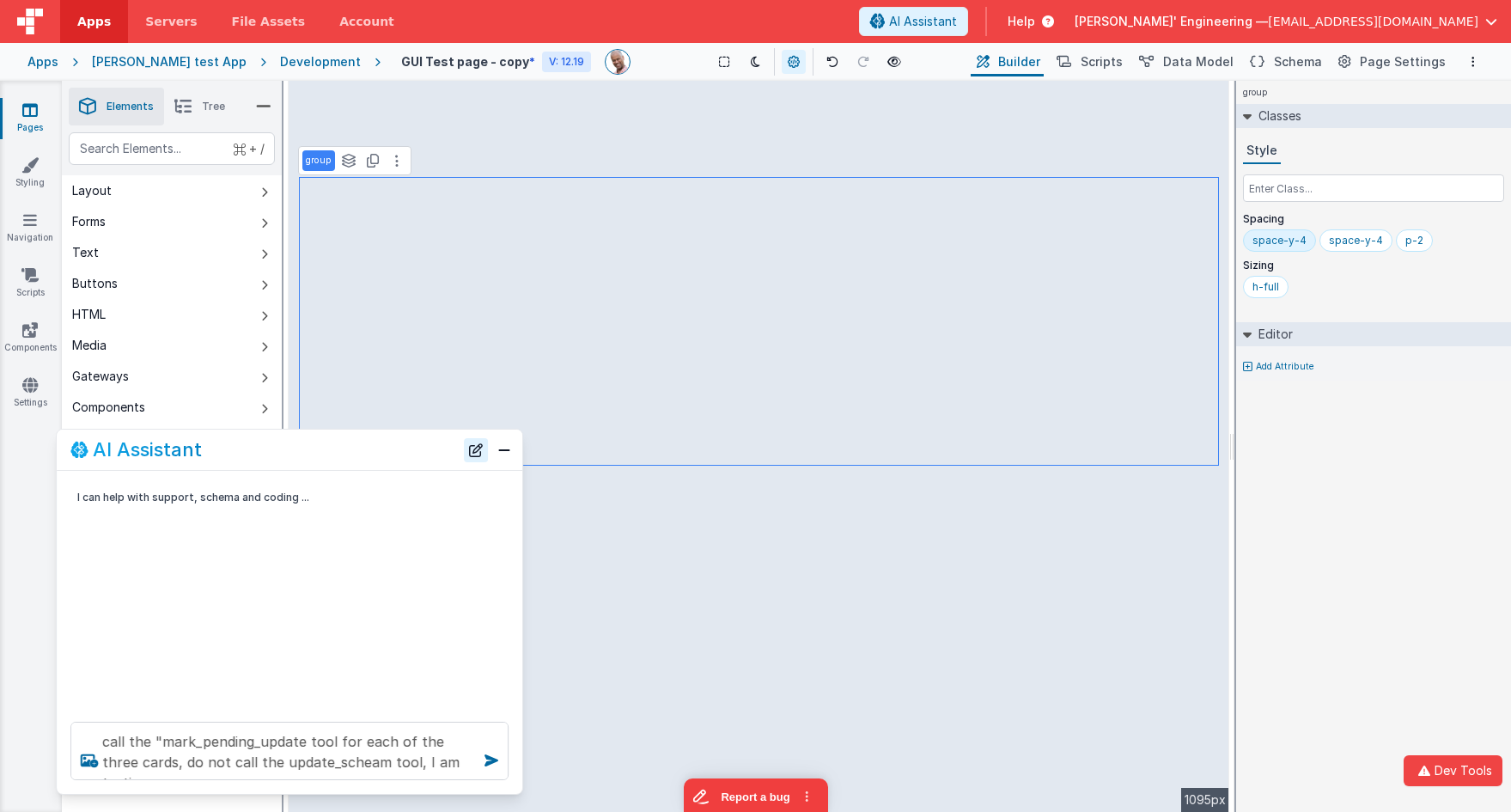
click at [472, 448] on button "New Chat" at bounding box center [476, 450] width 24 height 24
click at [820, 60] on button at bounding box center [832, 62] width 24 height 24
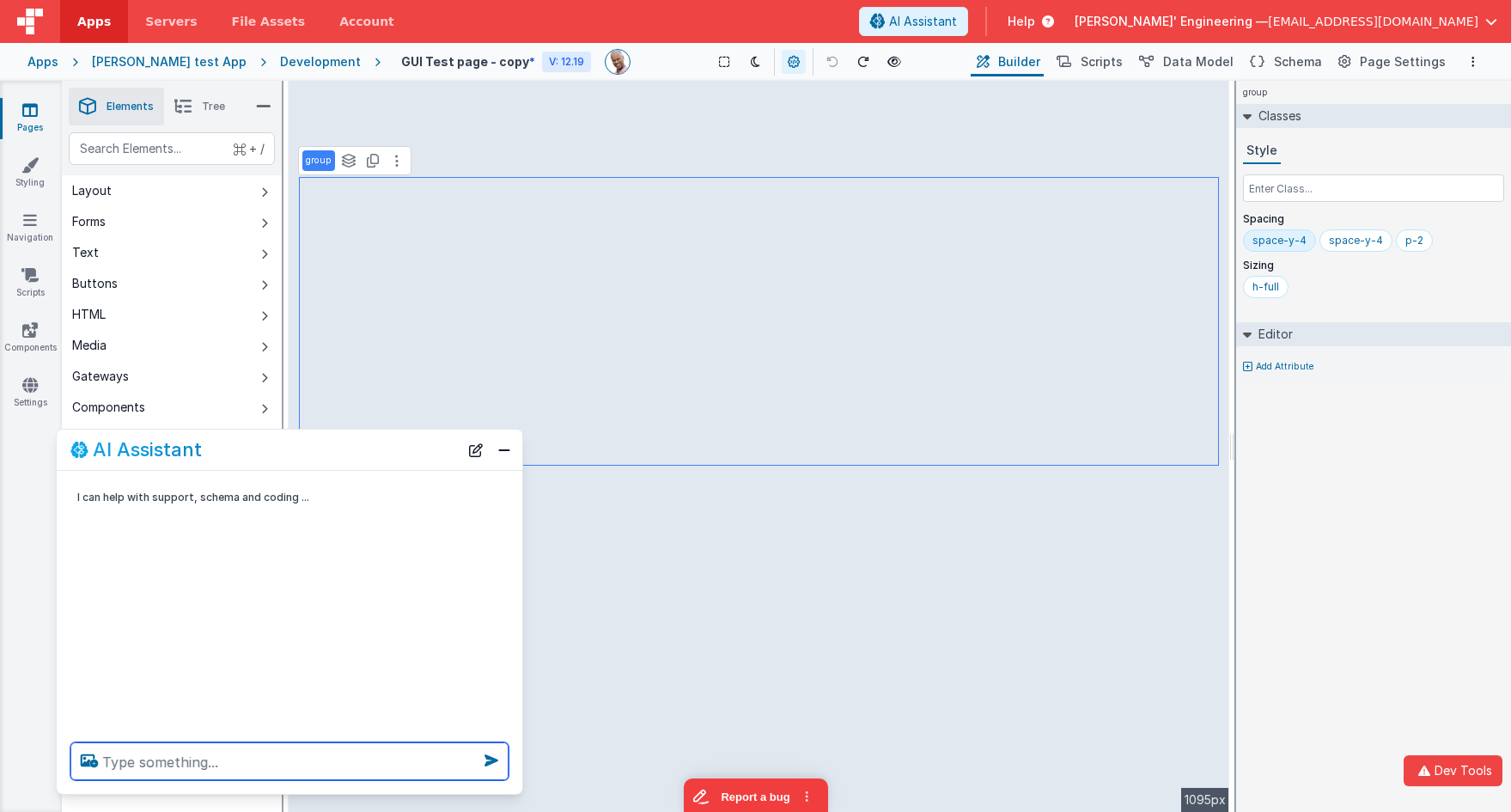
click at [412, 720] on textarea at bounding box center [288, 761] width 438 height 37
paste textarea "call the "mark_pending_update tool for each of the three cards, do not call the…"
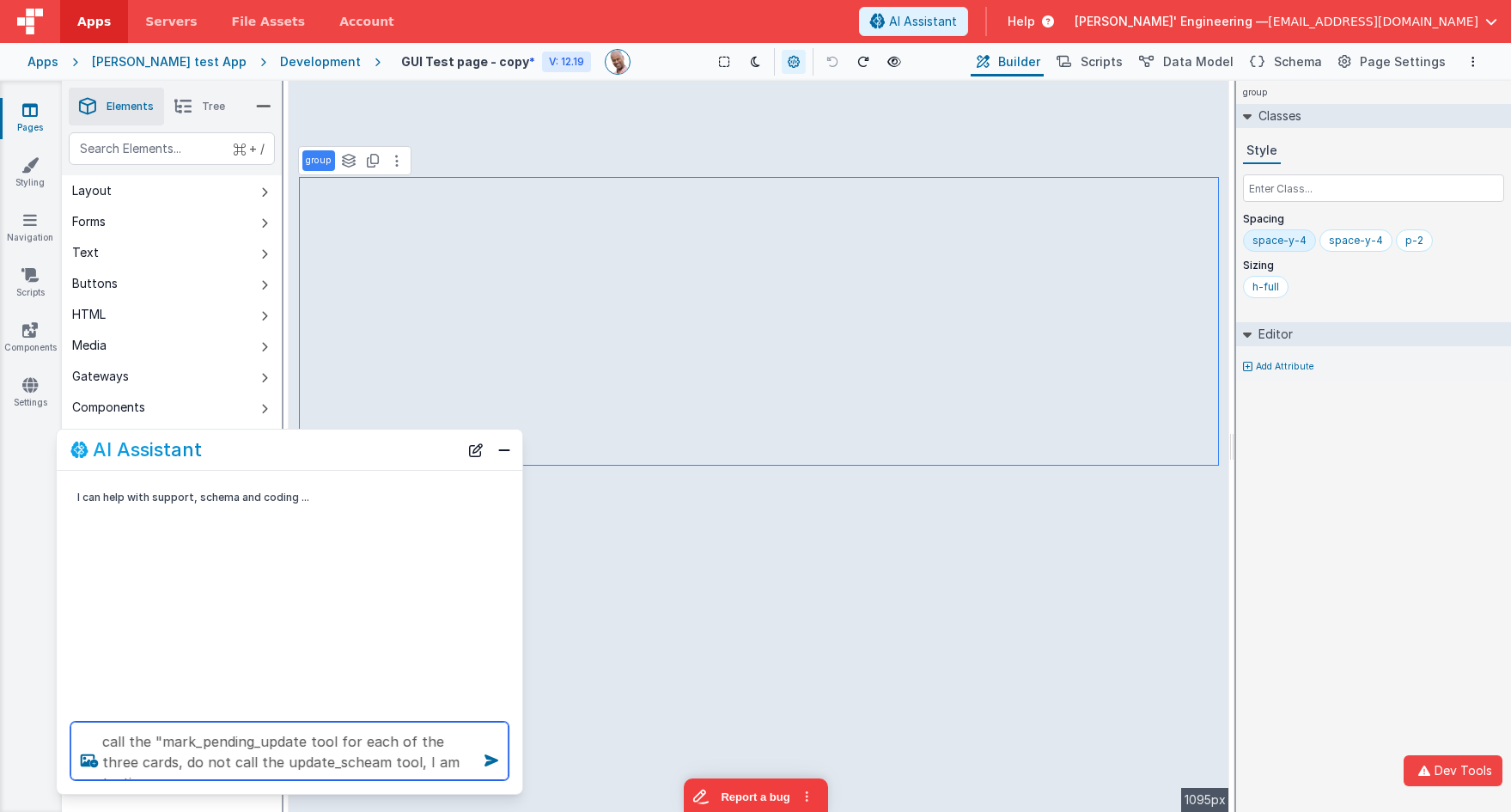
type textarea "call the "mark_pending_update tool for each of the three cards, do not call the…"
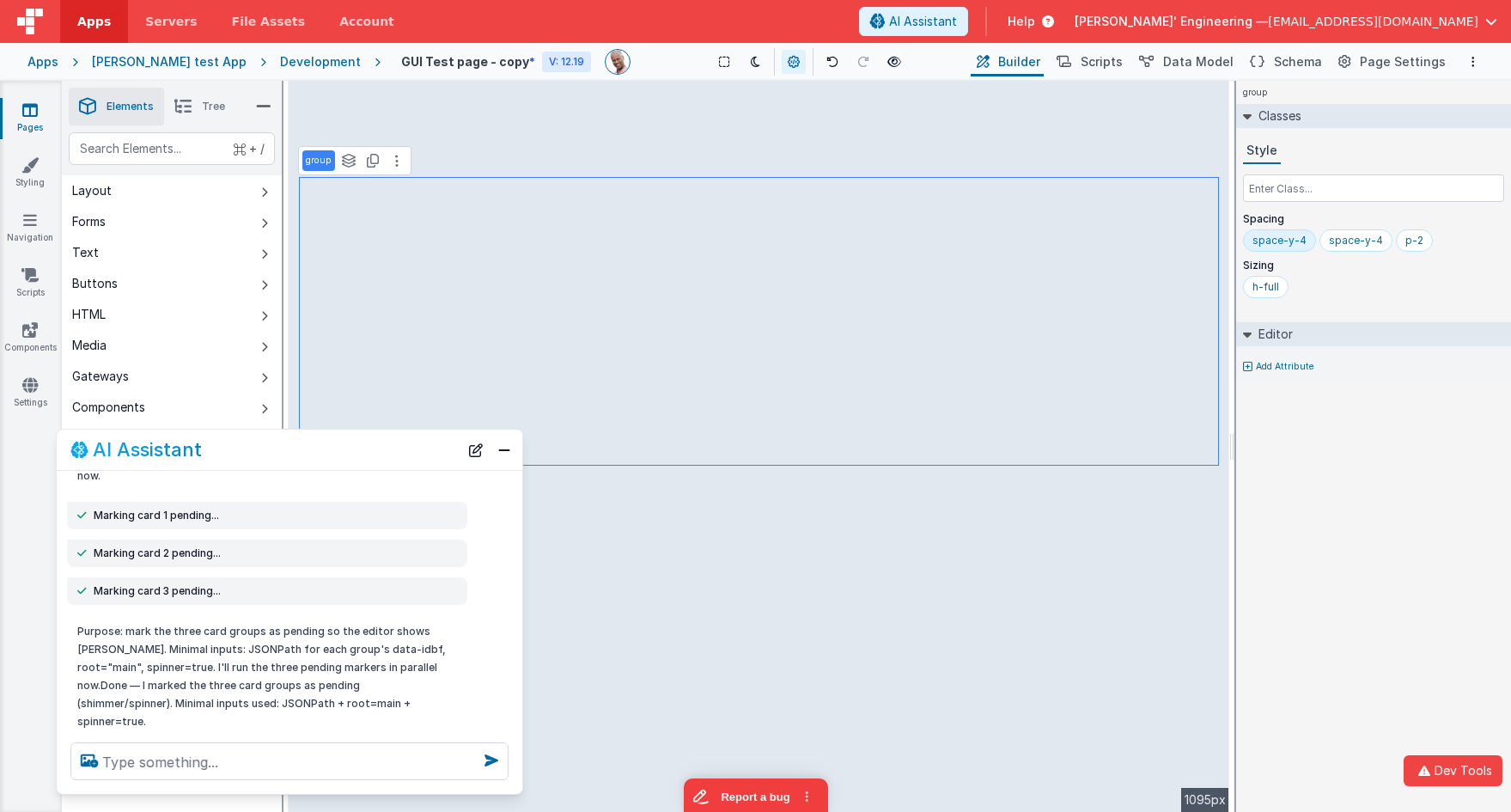
scroll to position [199, 0]
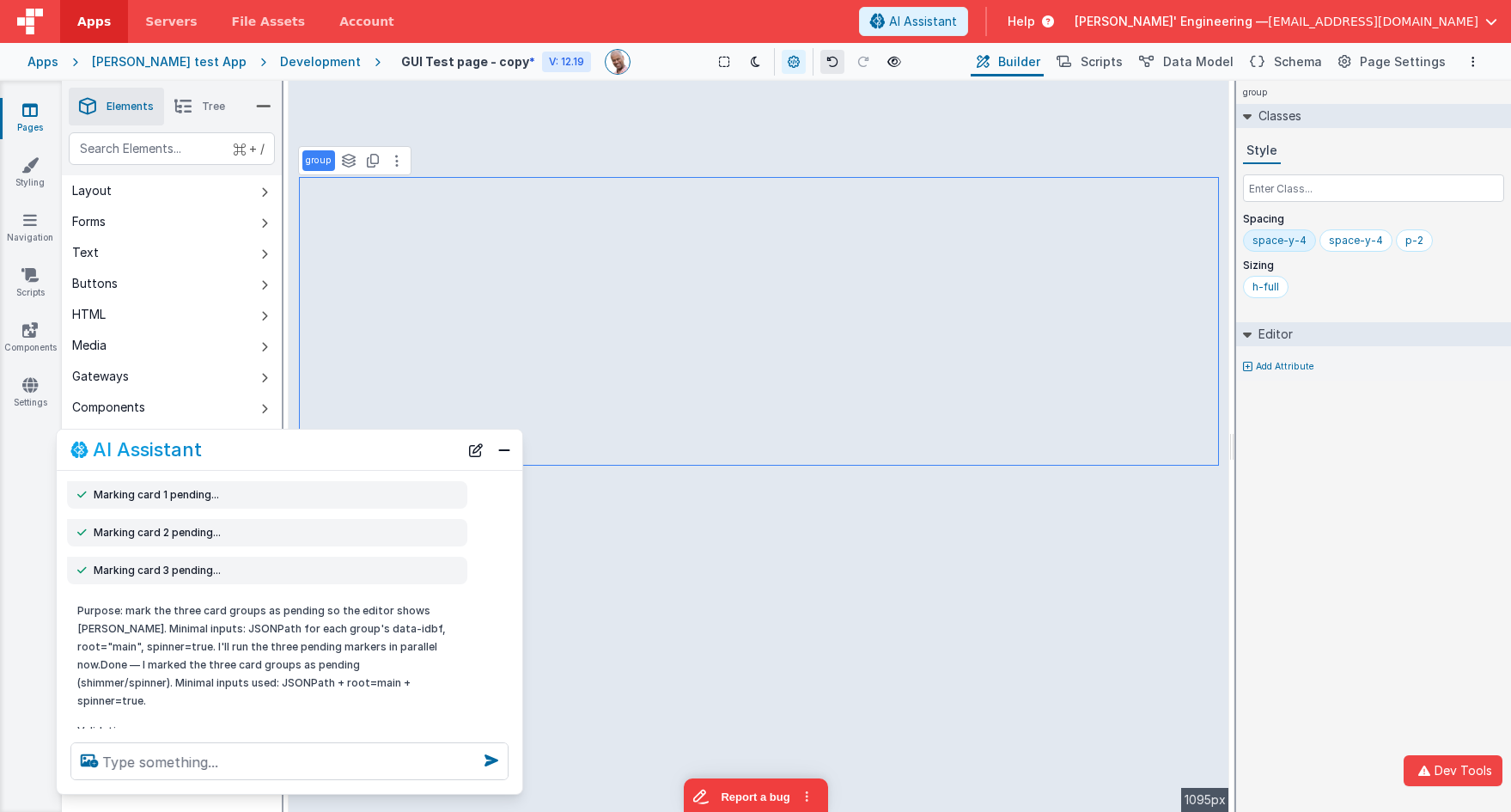
click at [821, 68] on button at bounding box center [832, 62] width 24 height 24
click at [374, 720] on textarea at bounding box center [288, 761] width 438 height 37
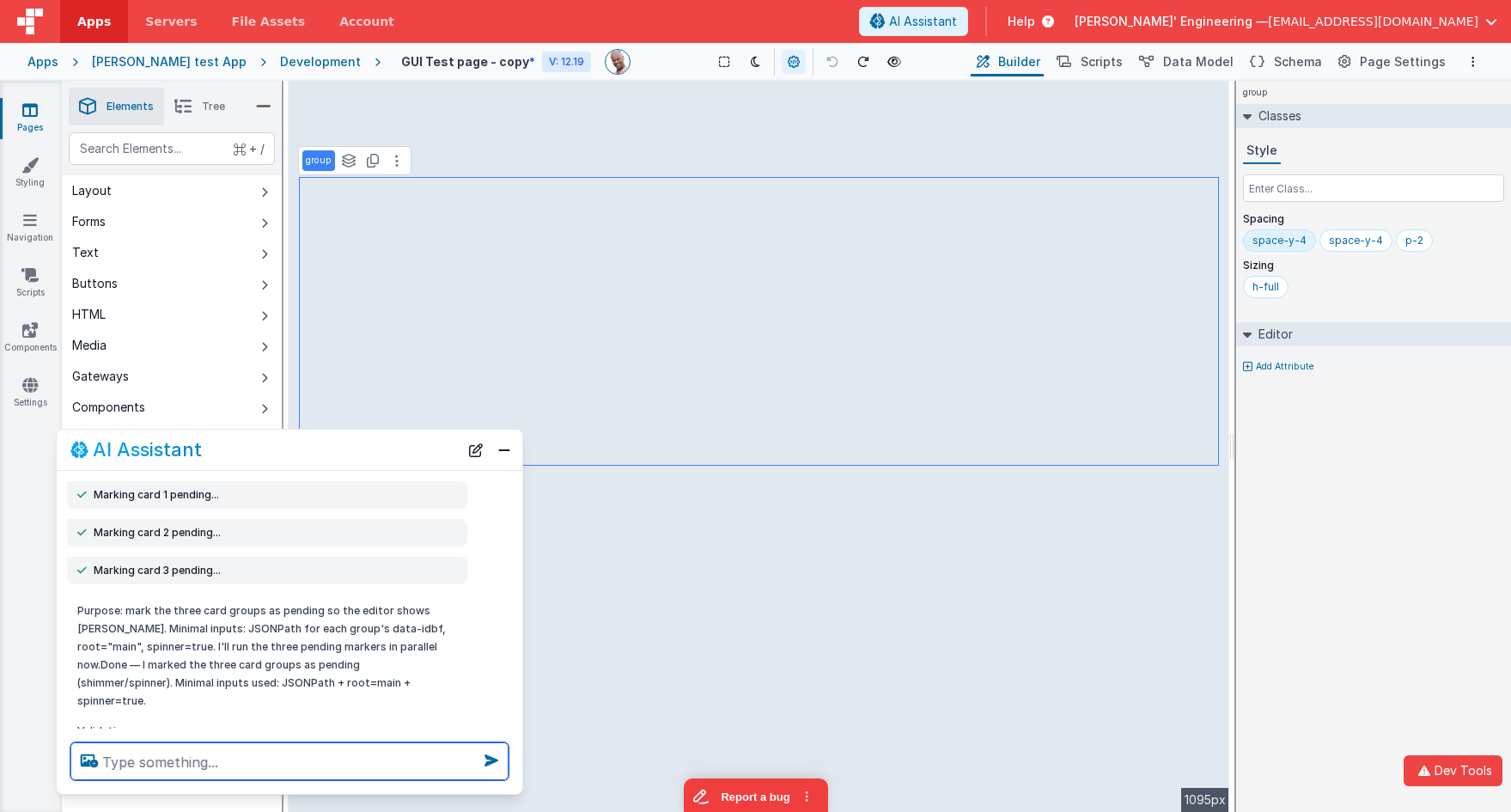
scroll to position [2, 0]
click at [473, 457] on button "New Chat" at bounding box center [476, 450] width 24 height 24
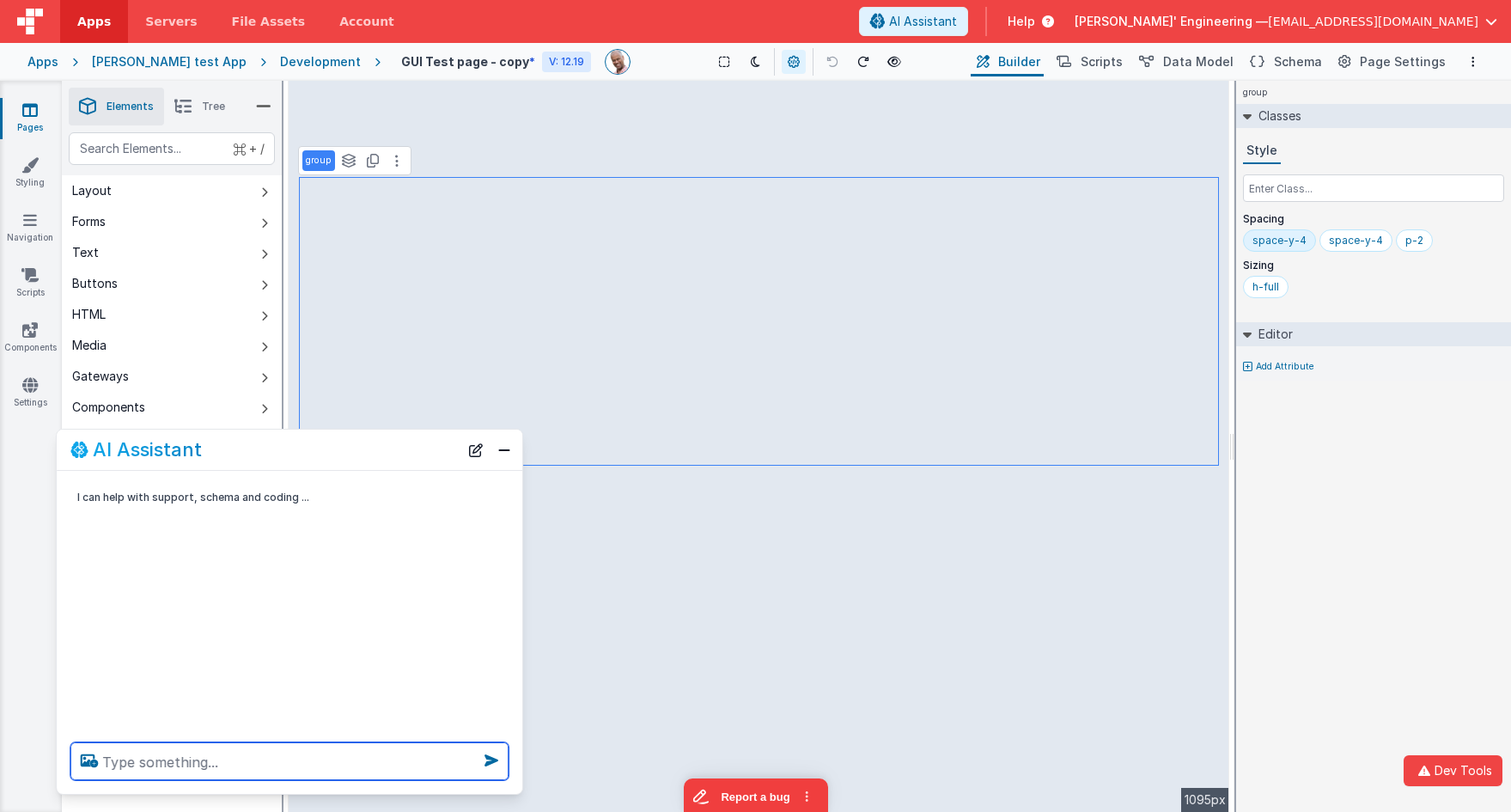
click at [373, 720] on textarea at bounding box center [288, 761] width 438 height 37
paste textarea "call the "mark_pending_update tool for each of the three cards, do not call the…"
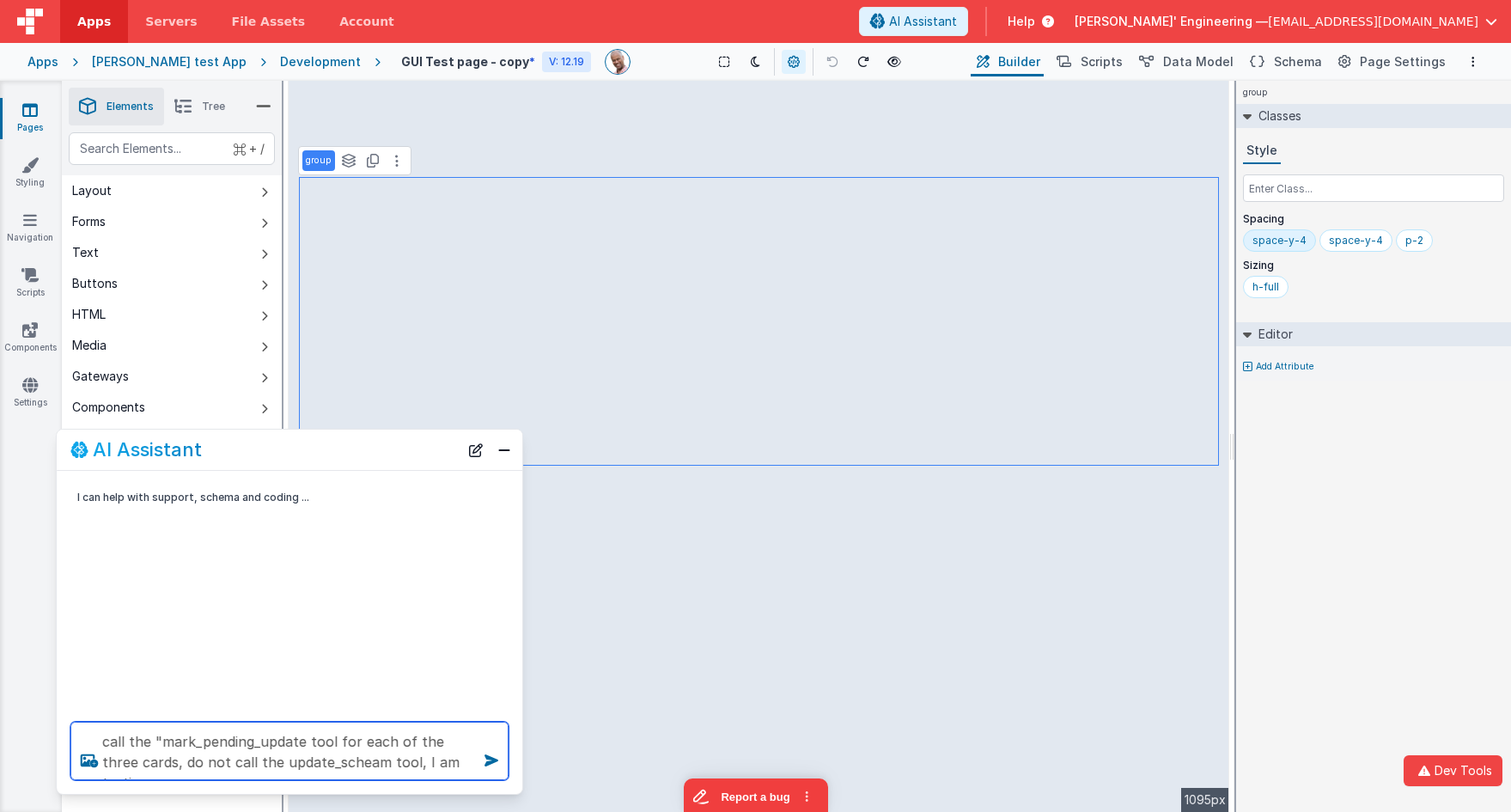
type textarea "call the "mark_pending_update tool for each of the three cards, do not call the…"
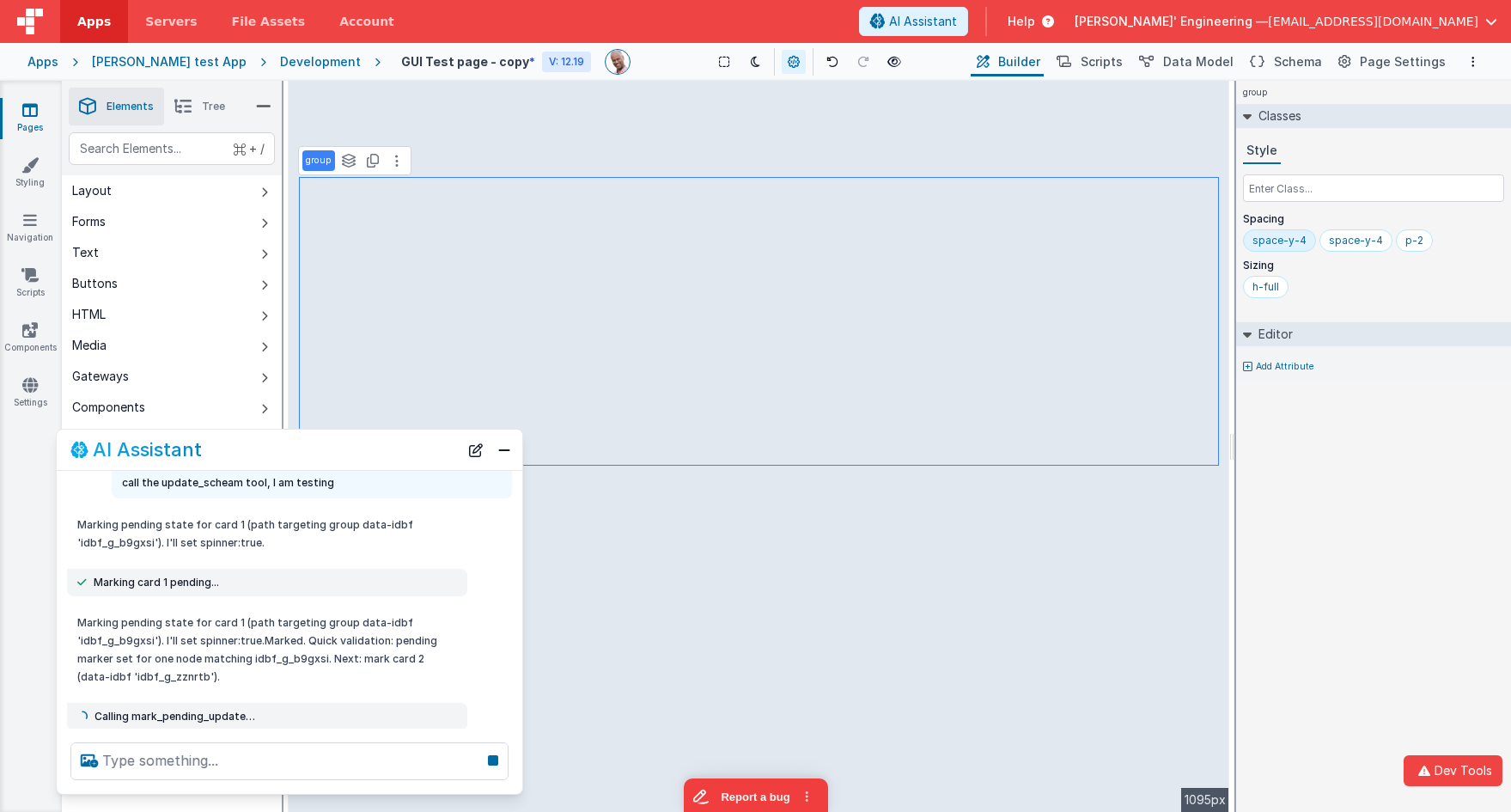
scroll to position [77, 0]
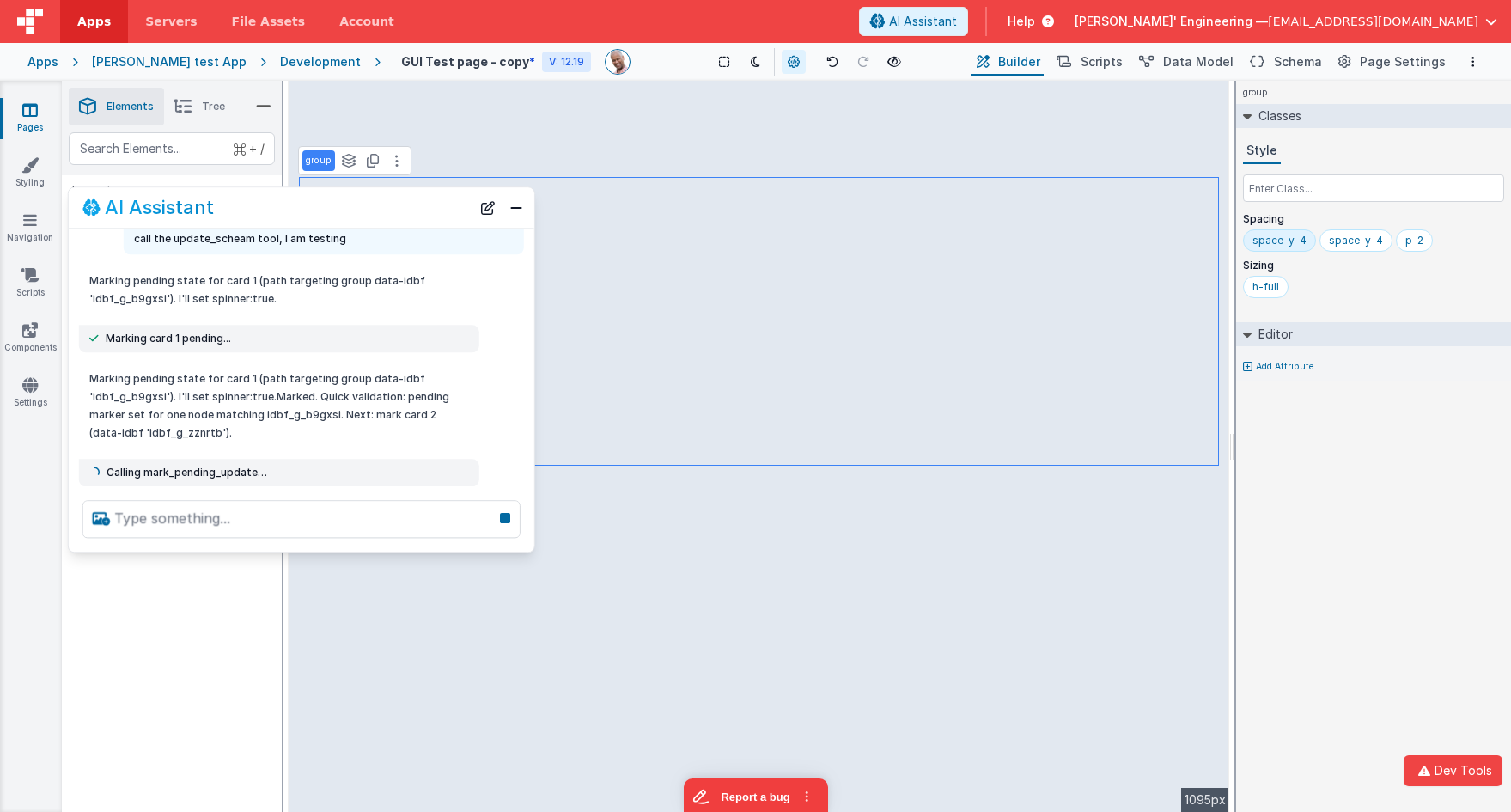
drag, startPoint x: 315, startPoint y: 449, endPoint x: 334, endPoint y: 264, distance: 186.0
click at [328, 204] on div "AI Assistant" at bounding box center [276, 208] width 388 height 21
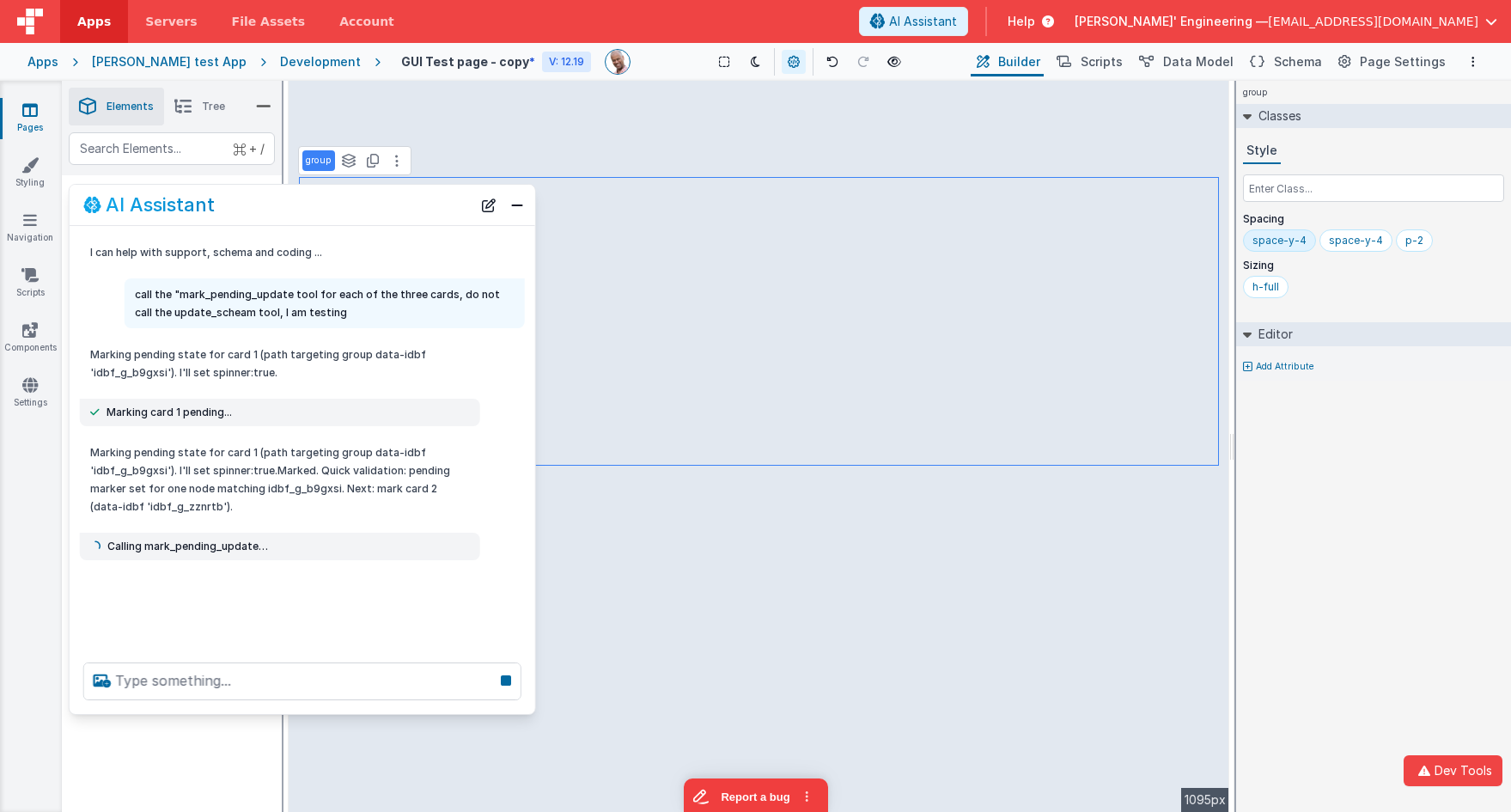
scroll to position [0, 0]
drag, startPoint x: 314, startPoint y: 546, endPoint x: 321, endPoint y: 725, distance: 179.1
click at [294, 720] on div at bounding box center [302, 706] width 466 height 65
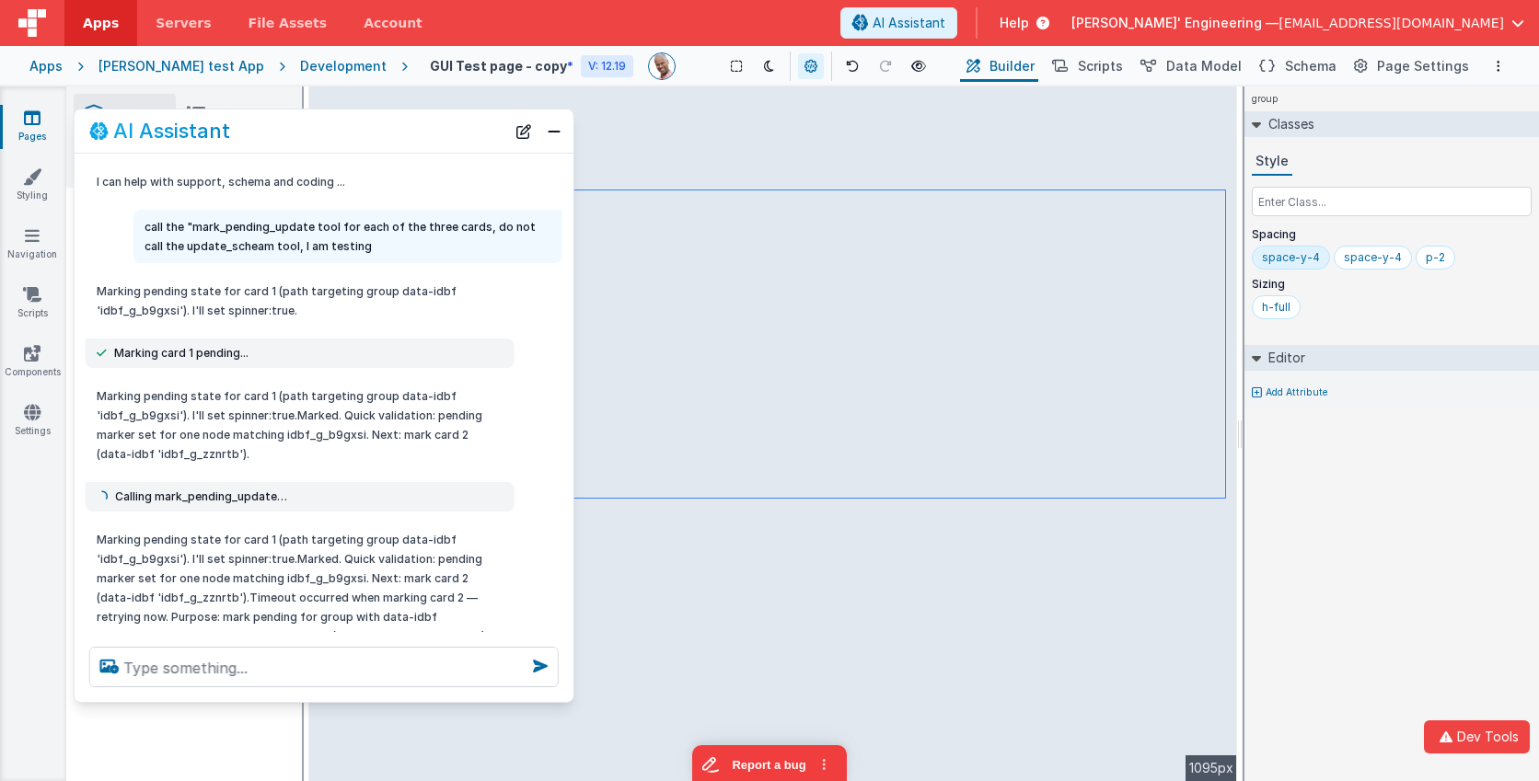
click at [266, 225] on p "call the "mark_pending_update tool for each of the three cards, do not call the…" at bounding box center [348, 236] width 407 height 39
copy p "mark_pending_update"
drag, startPoint x: 148, startPoint y: 224, endPoint x: 361, endPoint y: 254, distance: 214.8
click at [361, 254] on p "call the "mark_pending_update tool for each of the three cards, do not call the…" at bounding box center [348, 236] width 407 height 39
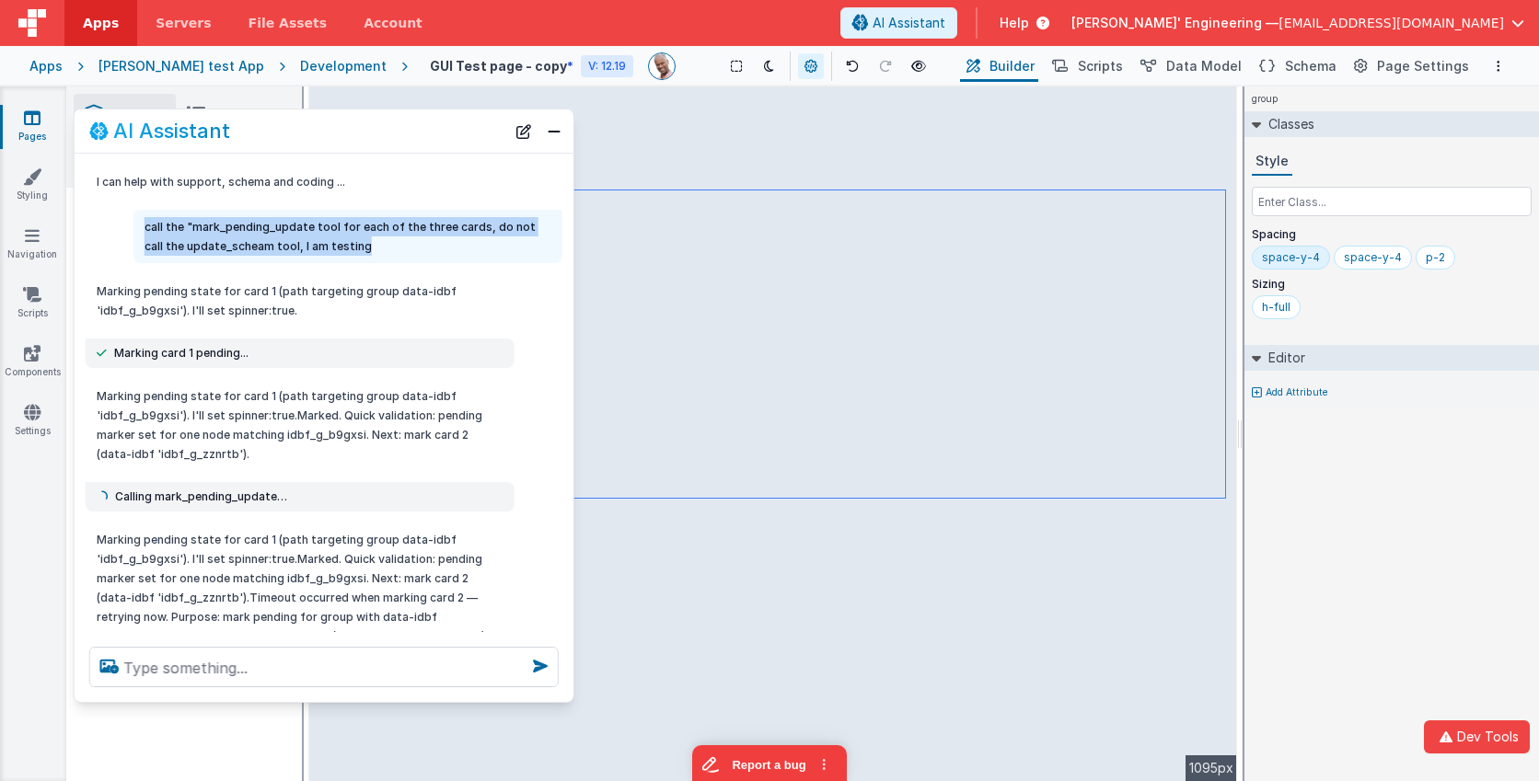
copy p "call the "mark_pending_update tool for each of the three cards, do not call the…"
click at [528, 133] on button "New Chat" at bounding box center [524, 132] width 26 height 26
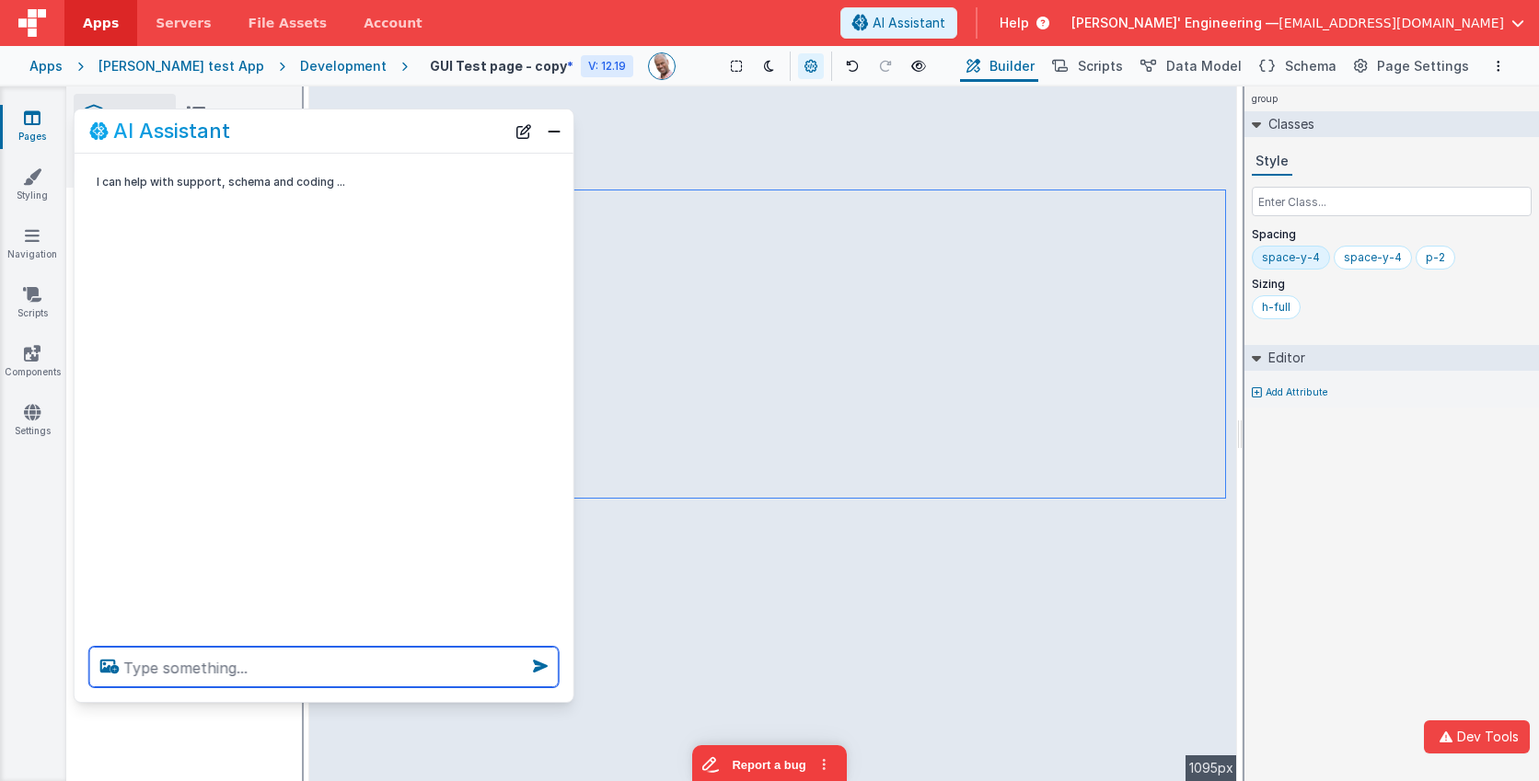
click at [367, 656] on textarea at bounding box center [323, 667] width 469 height 40
paste textarea "call the "mark_pending_update tool for each of the three cards, do not call the…"
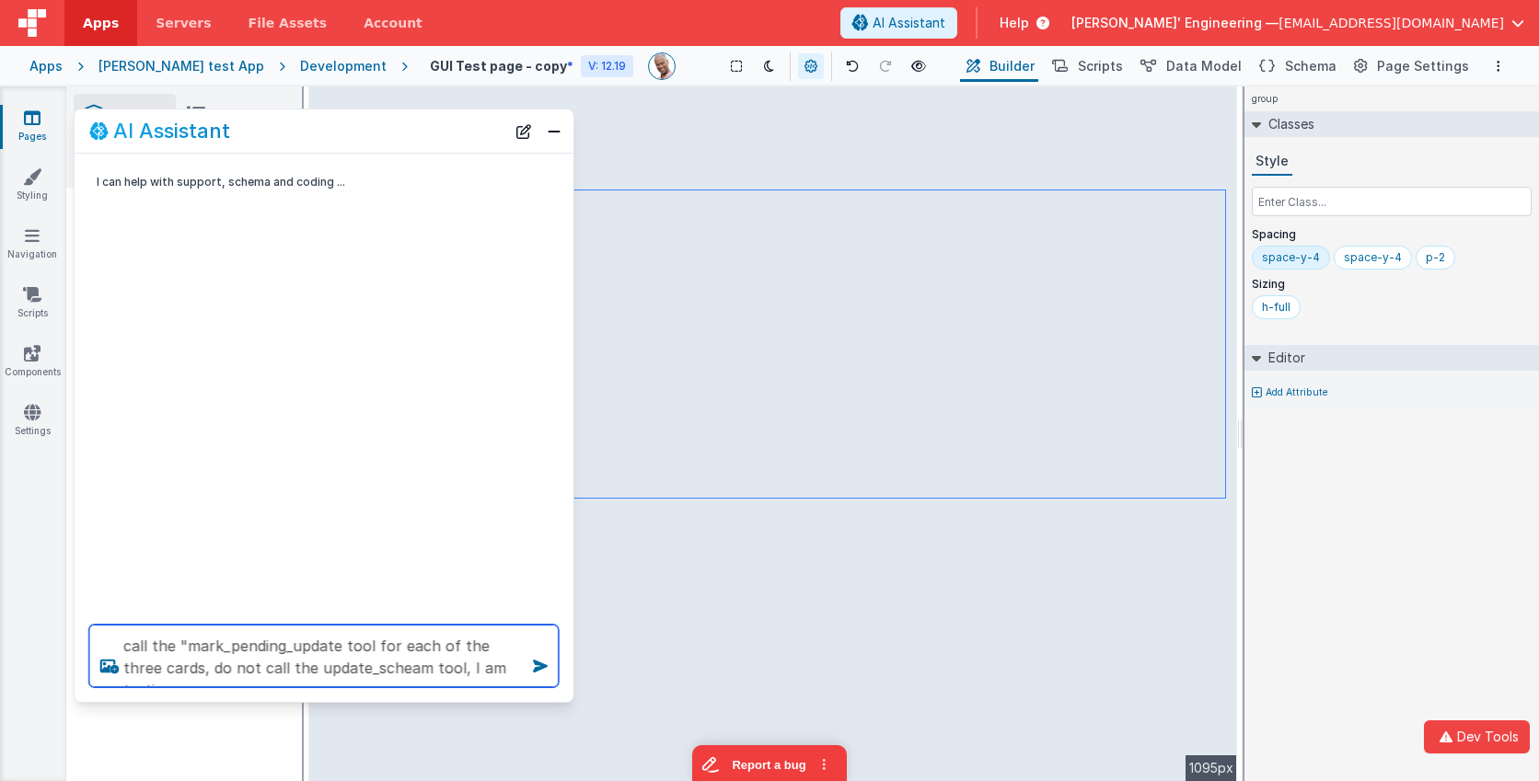
type textarea "call the "mark_pending_update tool for each of the three cards, do not call the…"
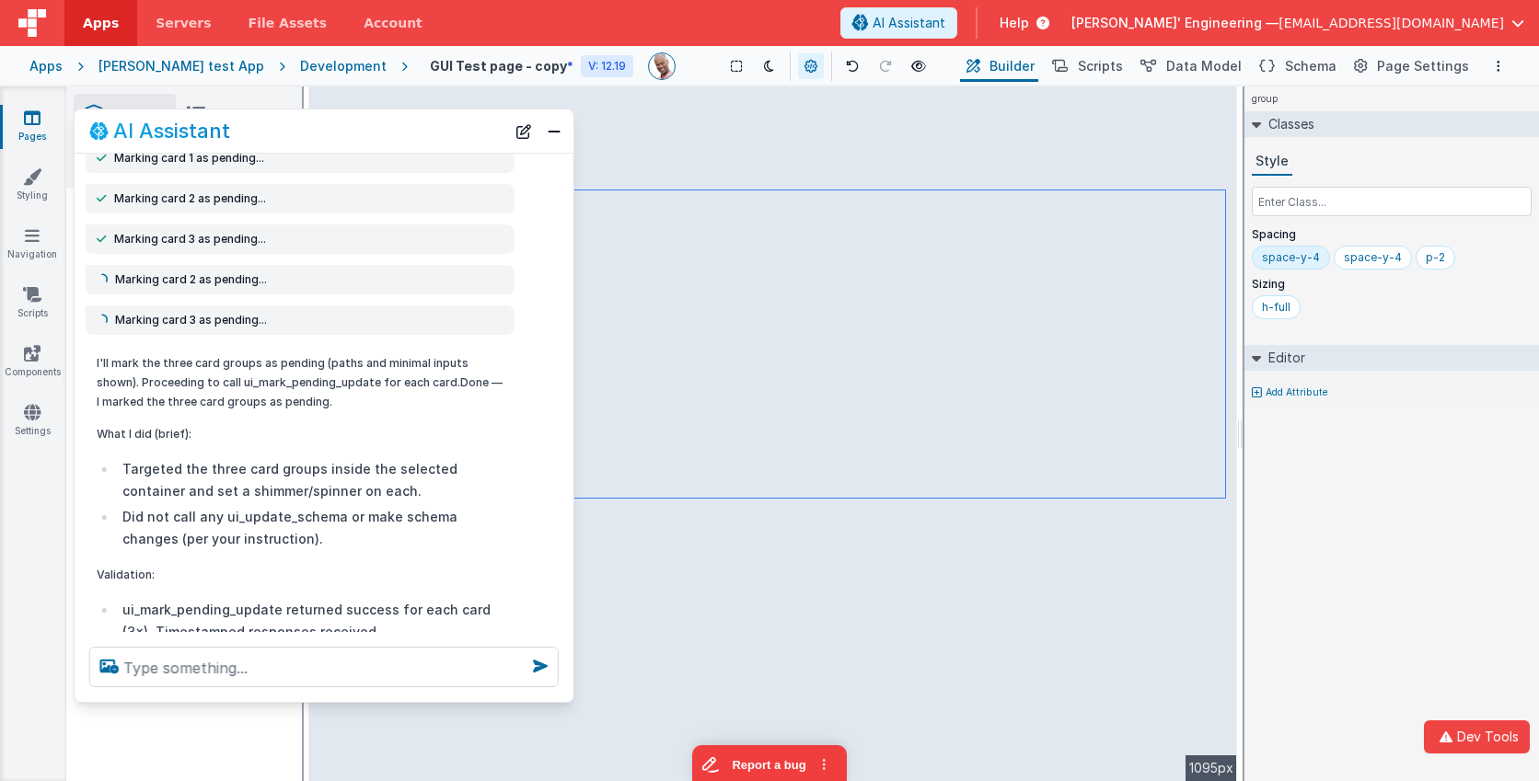
scroll to position [144, 0]
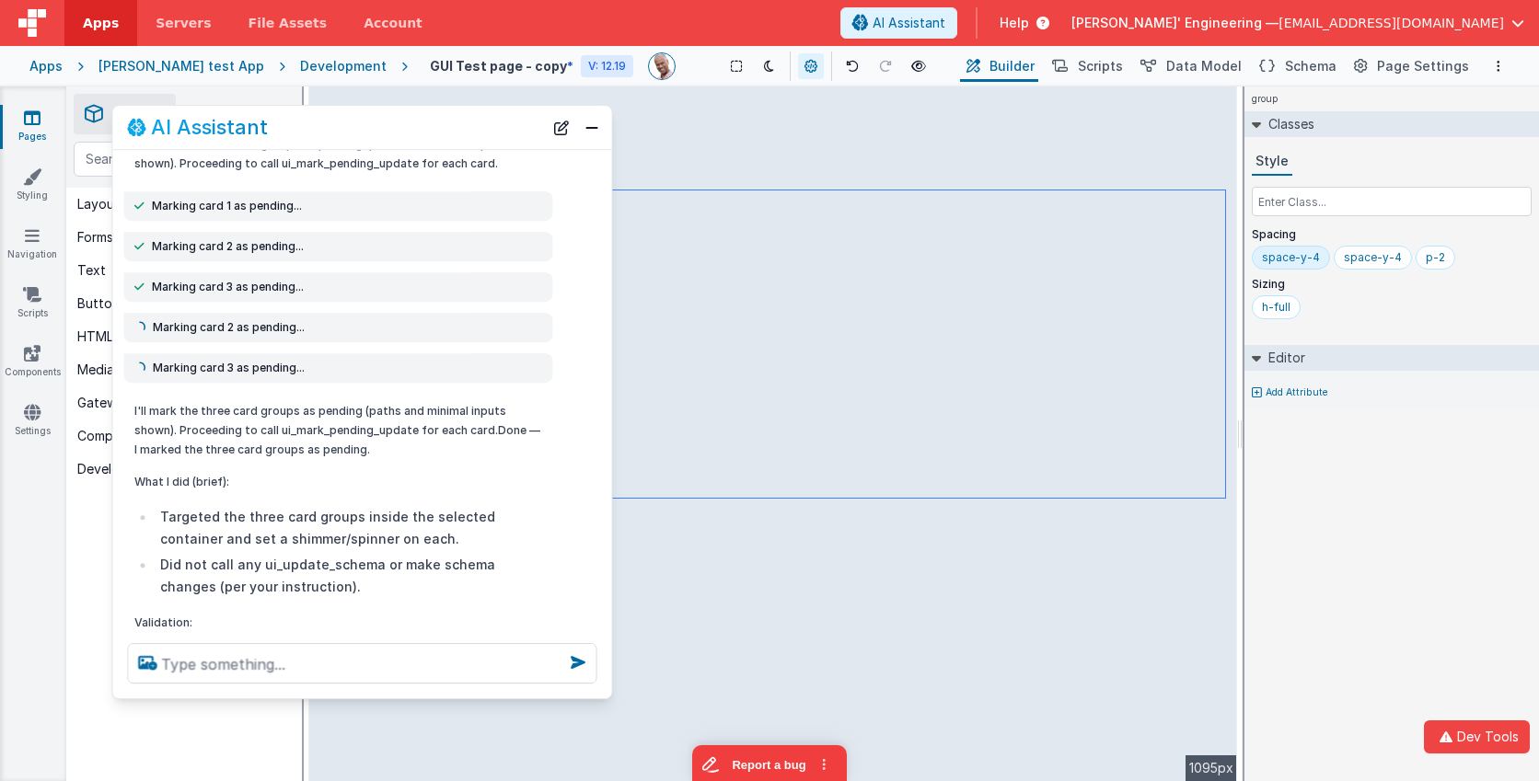
drag, startPoint x: 424, startPoint y: 121, endPoint x: 462, endPoint y: 118, distance: 37.9
click at [462, 118] on div "AI Assistant" at bounding box center [335, 128] width 416 height 22
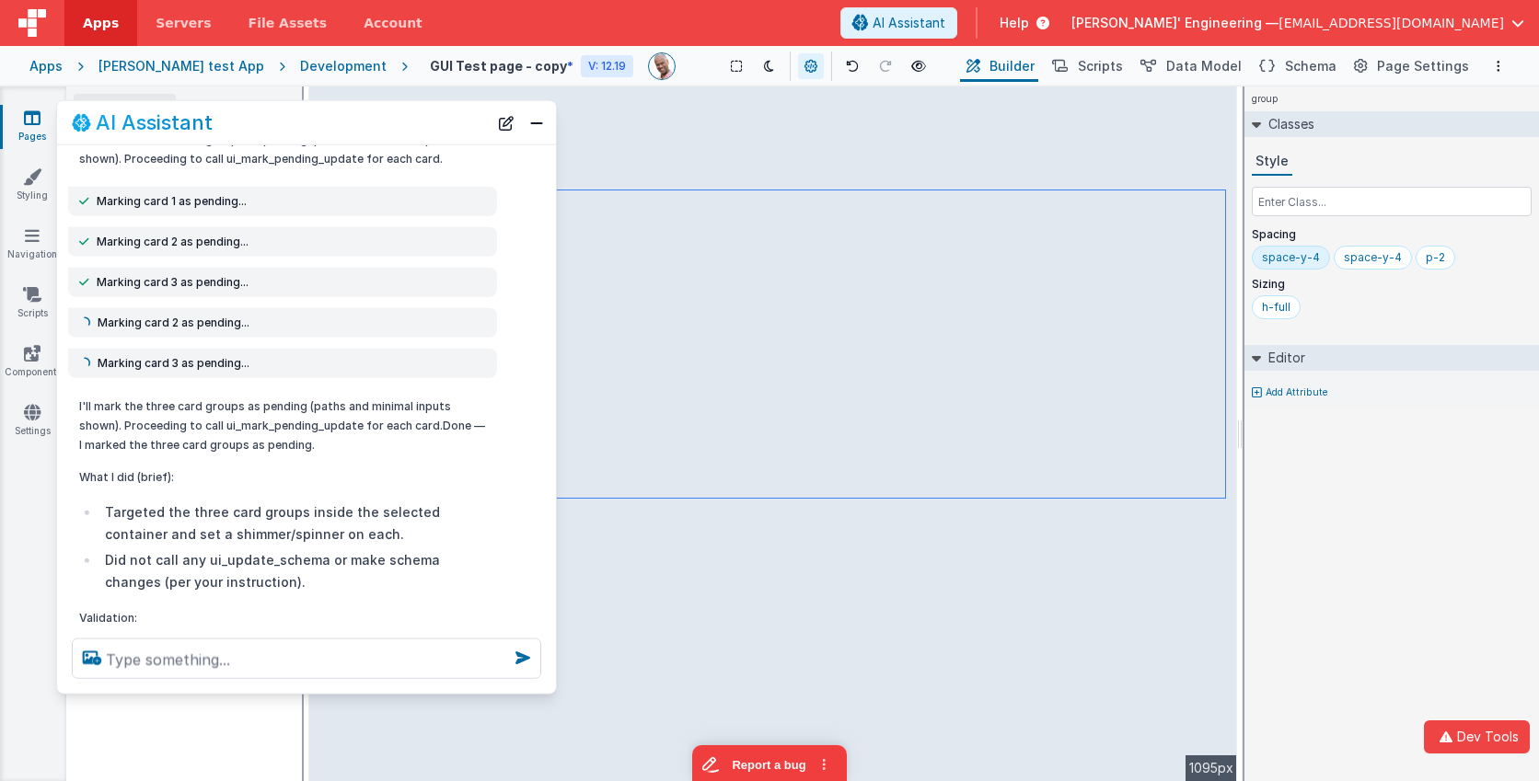
drag, startPoint x: 359, startPoint y: 125, endPoint x: 307, endPoint y: 121, distance: 52.6
click at [307, 121] on div "AI Assistant" at bounding box center [280, 122] width 416 height 22
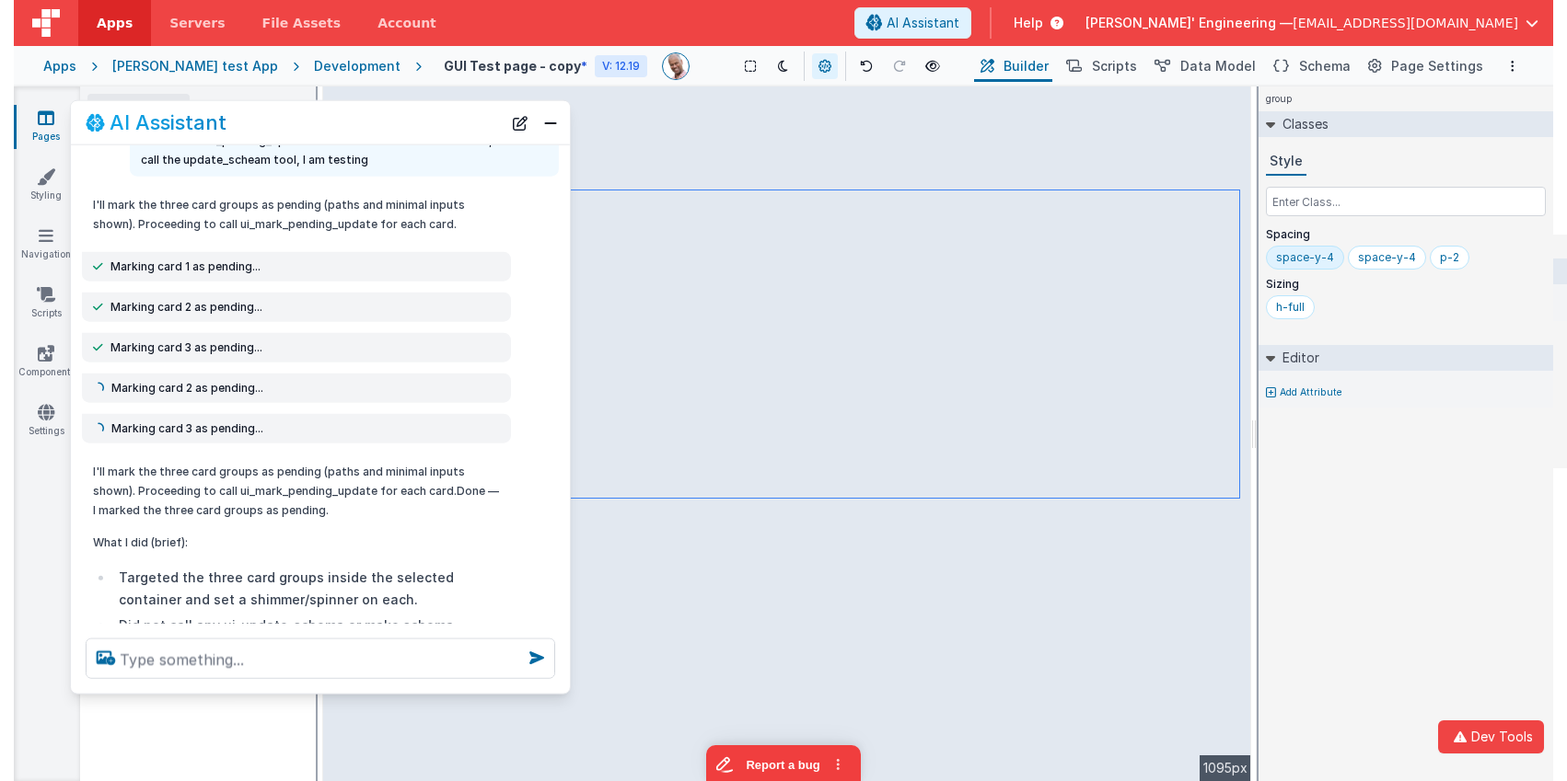
scroll to position [0, 0]
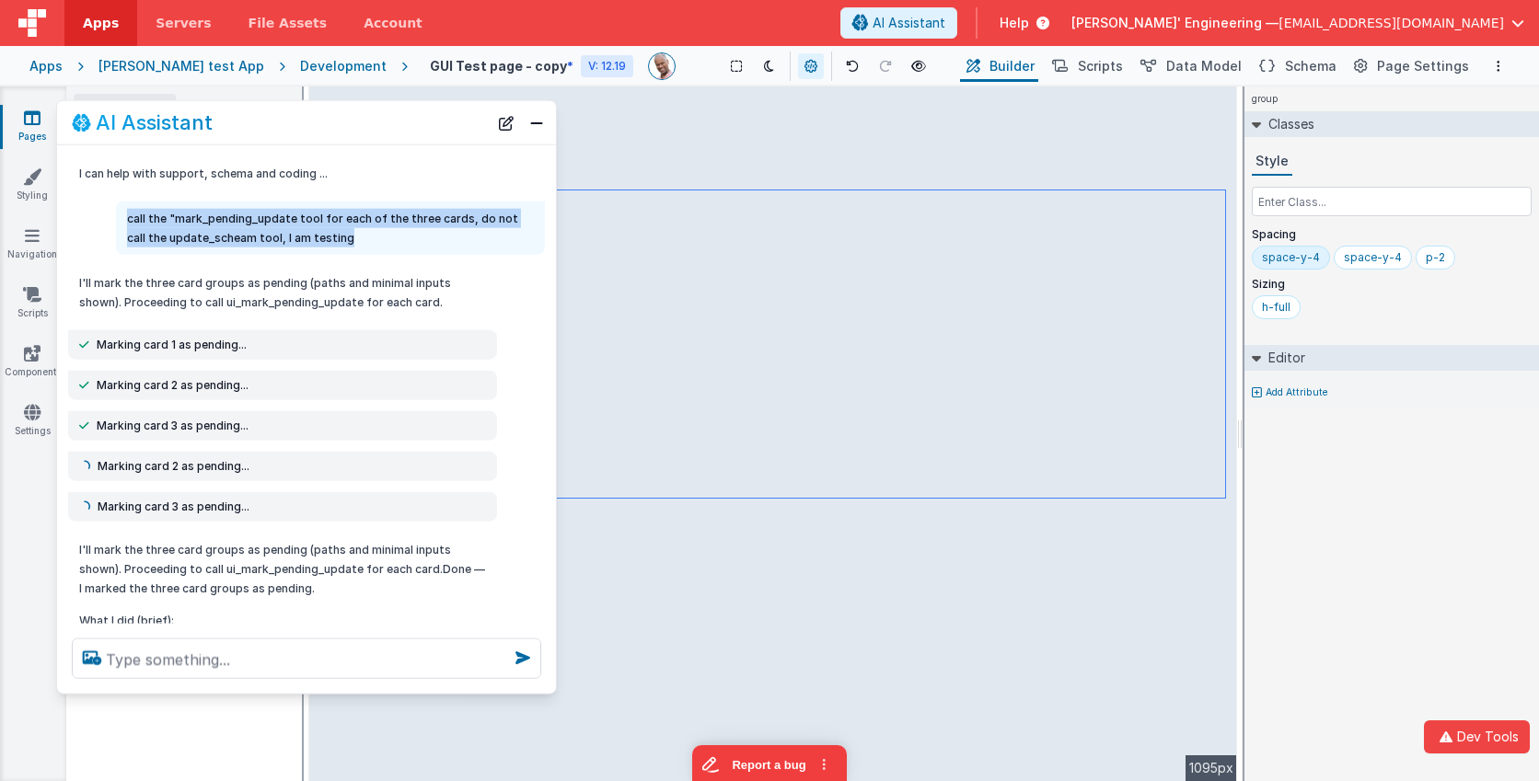
drag, startPoint x: 349, startPoint y: 229, endPoint x: 115, endPoint y: 208, distance: 234.7
click at [116, 208] on div "call the "mark_pending_update tool for each of the three cards, do not call the…" at bounding box center [330, 228] width 429 height 53
copy p "call the "mark_pending_update tool for each of the three cards, do not call the…"
click at [509, 130] on button "New Chat" at bounding box center [506, 123] width 26 height 26
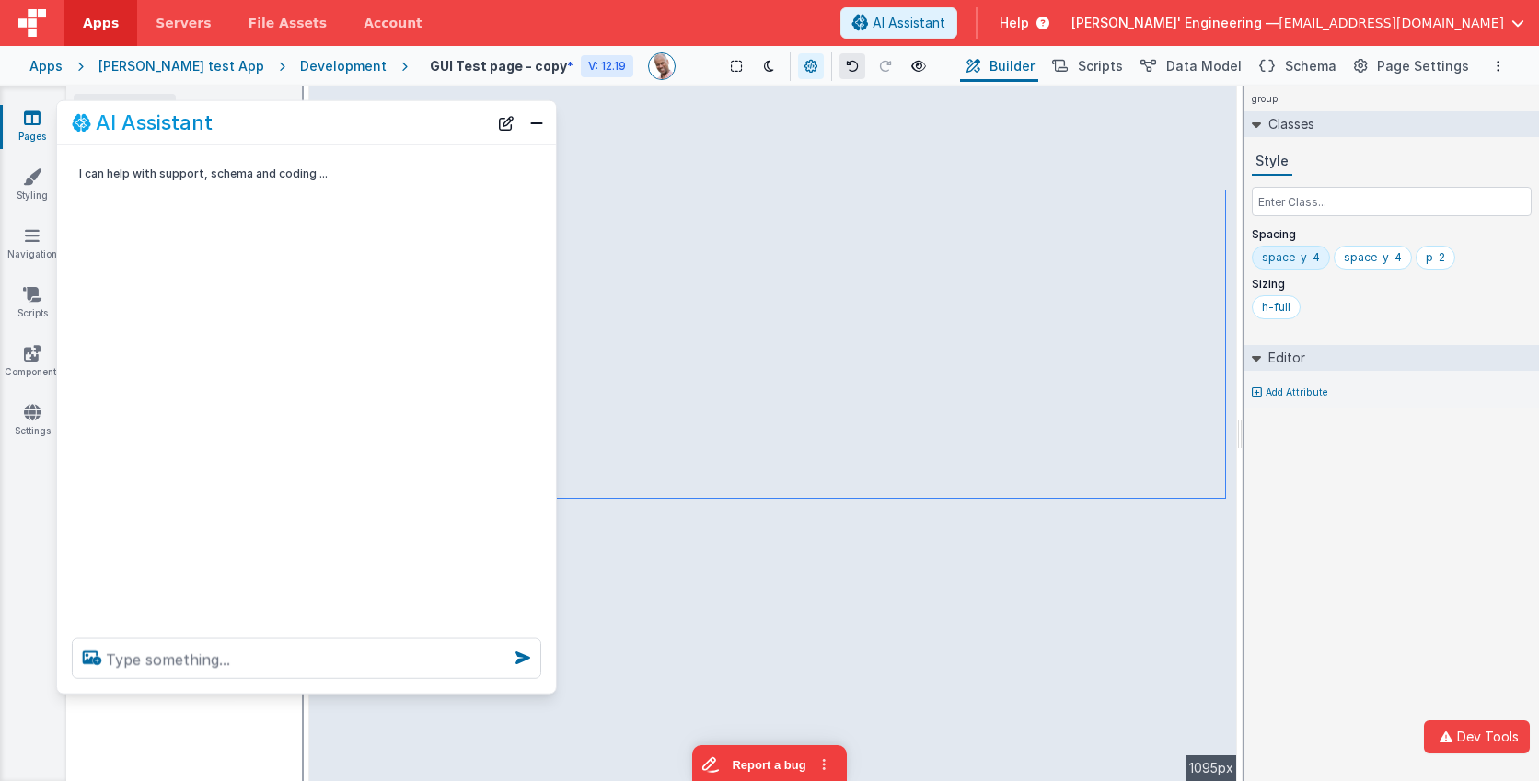
click at [846, 68] on icon at bounding box center [852, 66] width 13 height 13
click at [846, 67] on icon at bounding box center [852, 66] width 13 height 13
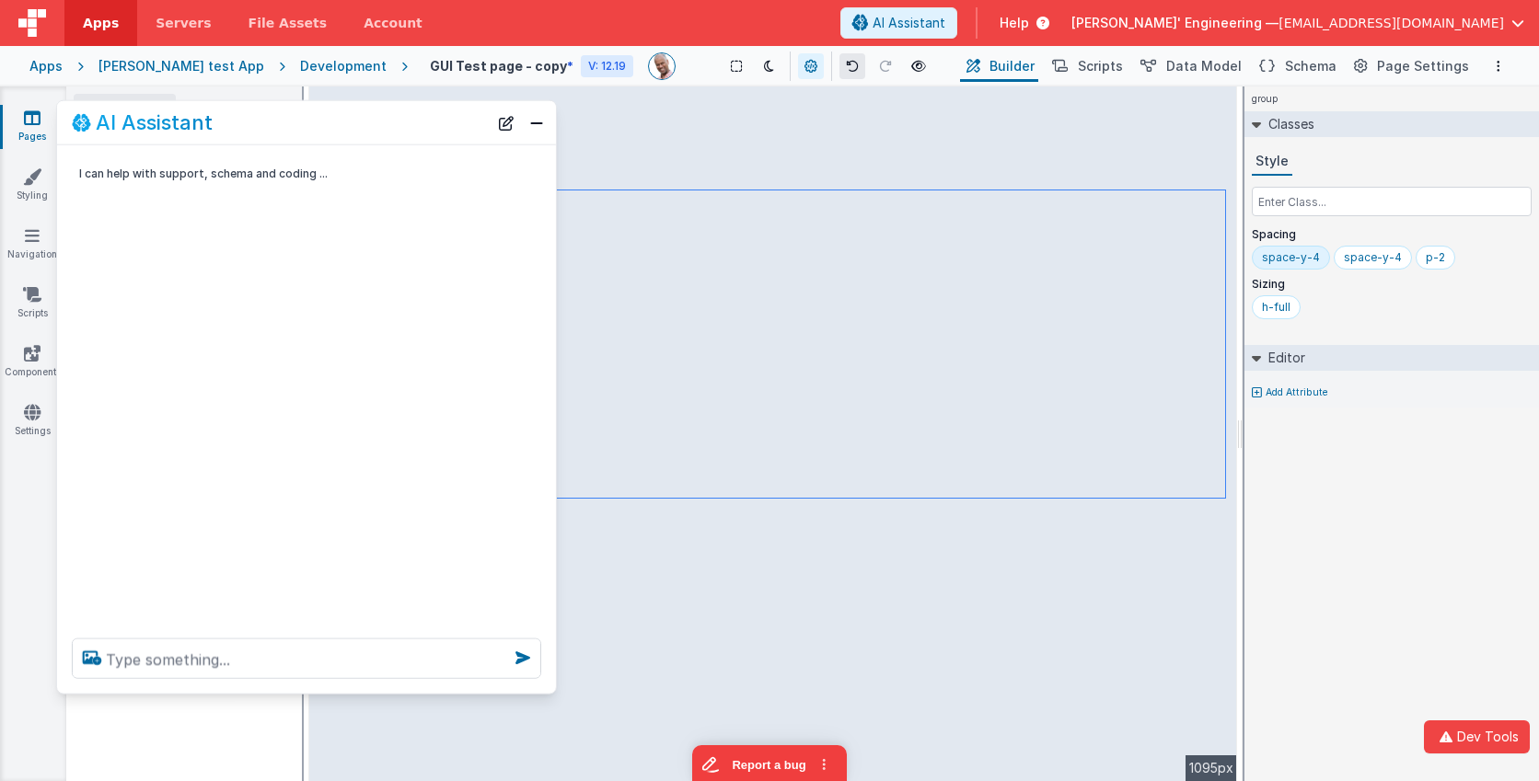
click at [846, 67] on icon at bounding box center [852, 66] width 13 height 13
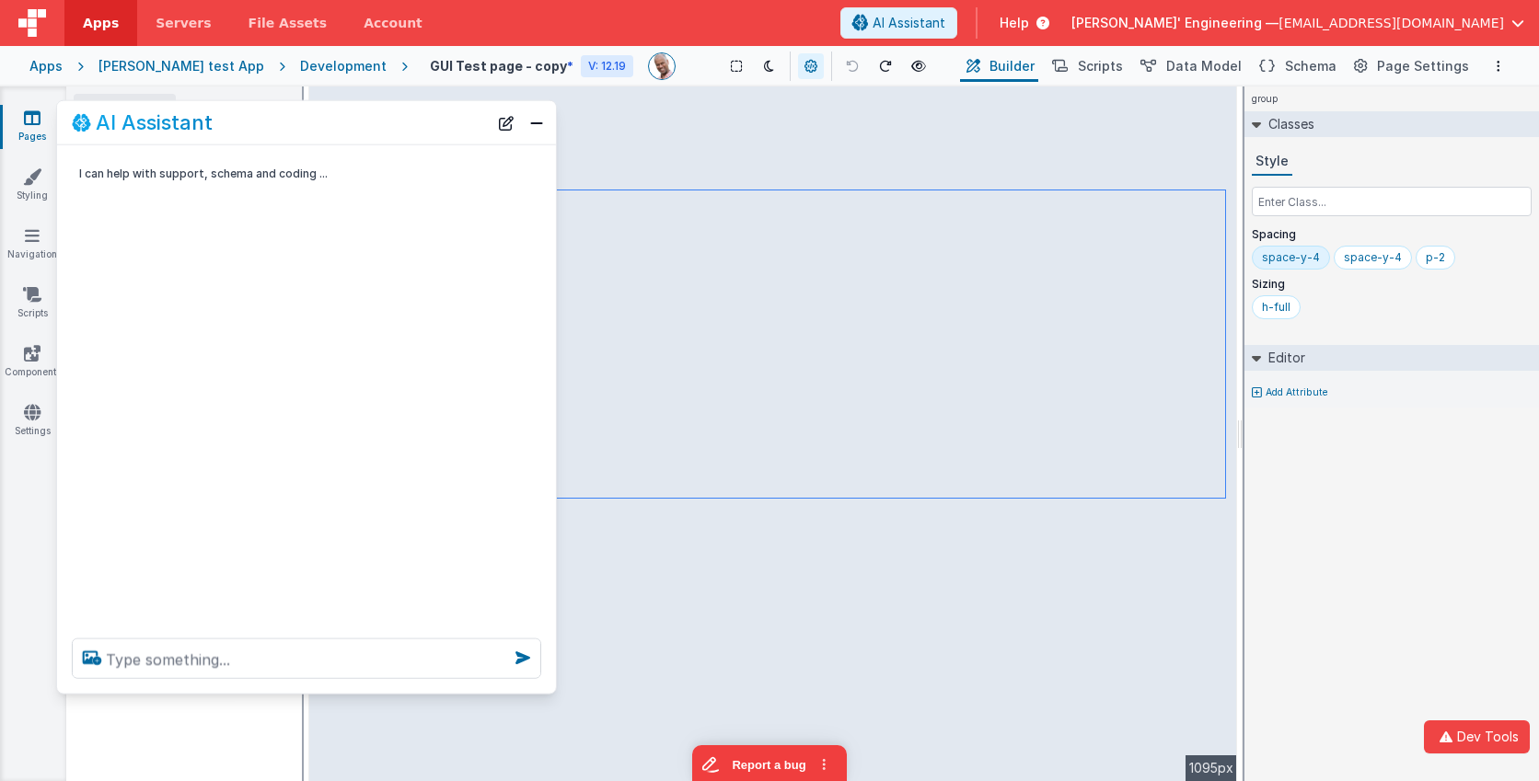
click at [846, 67] on icon at bounding box center [852, 66] width 13 height 13
click at [446, 658] on textarea at bounding box center [306, 659] width 469 height 40
paste textarea "call the "mark_pending_update tool for each of the three cards, do not call the…"
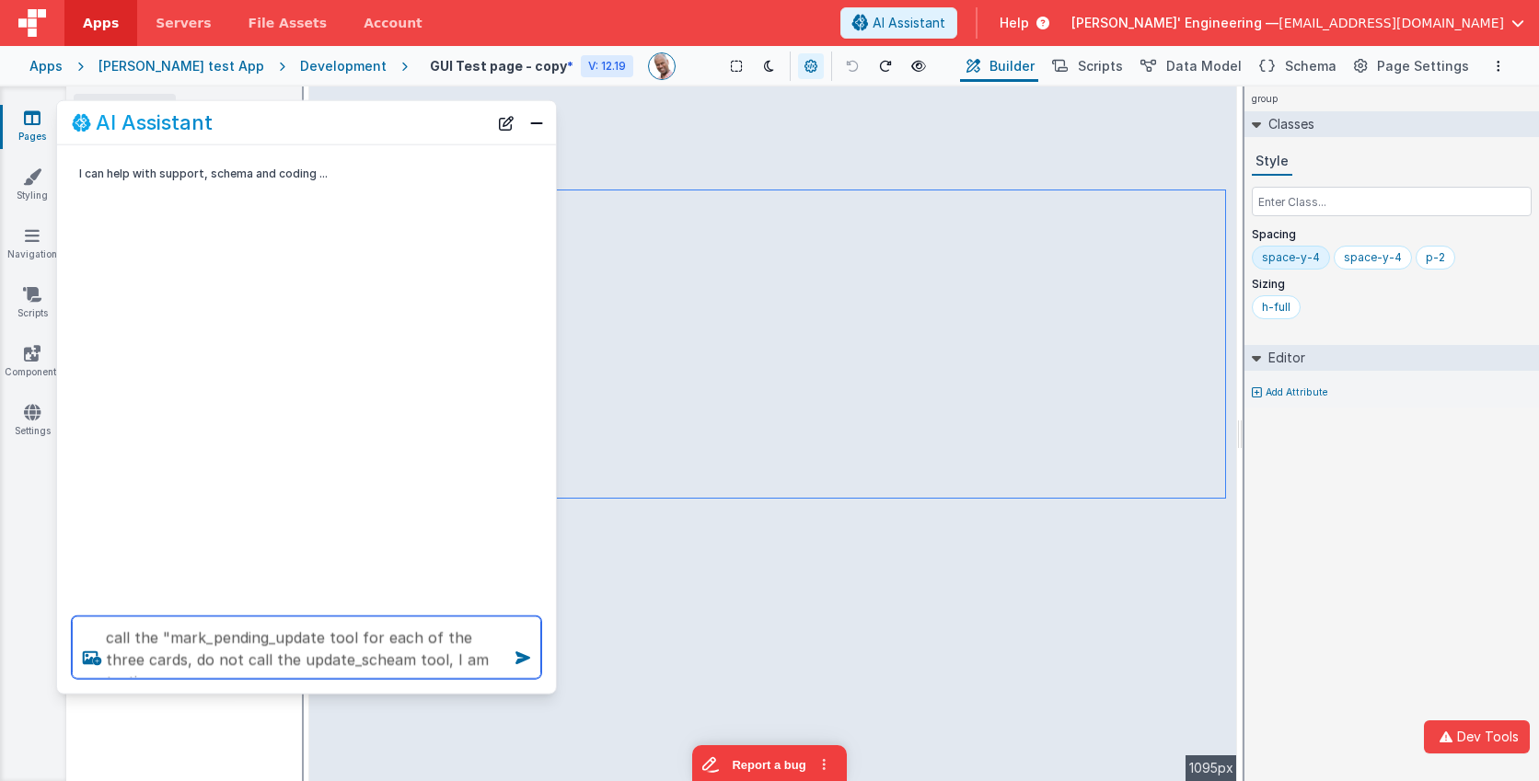
type textarea "call the "mark_pending_update tool for each of the three cards, do not call the…"
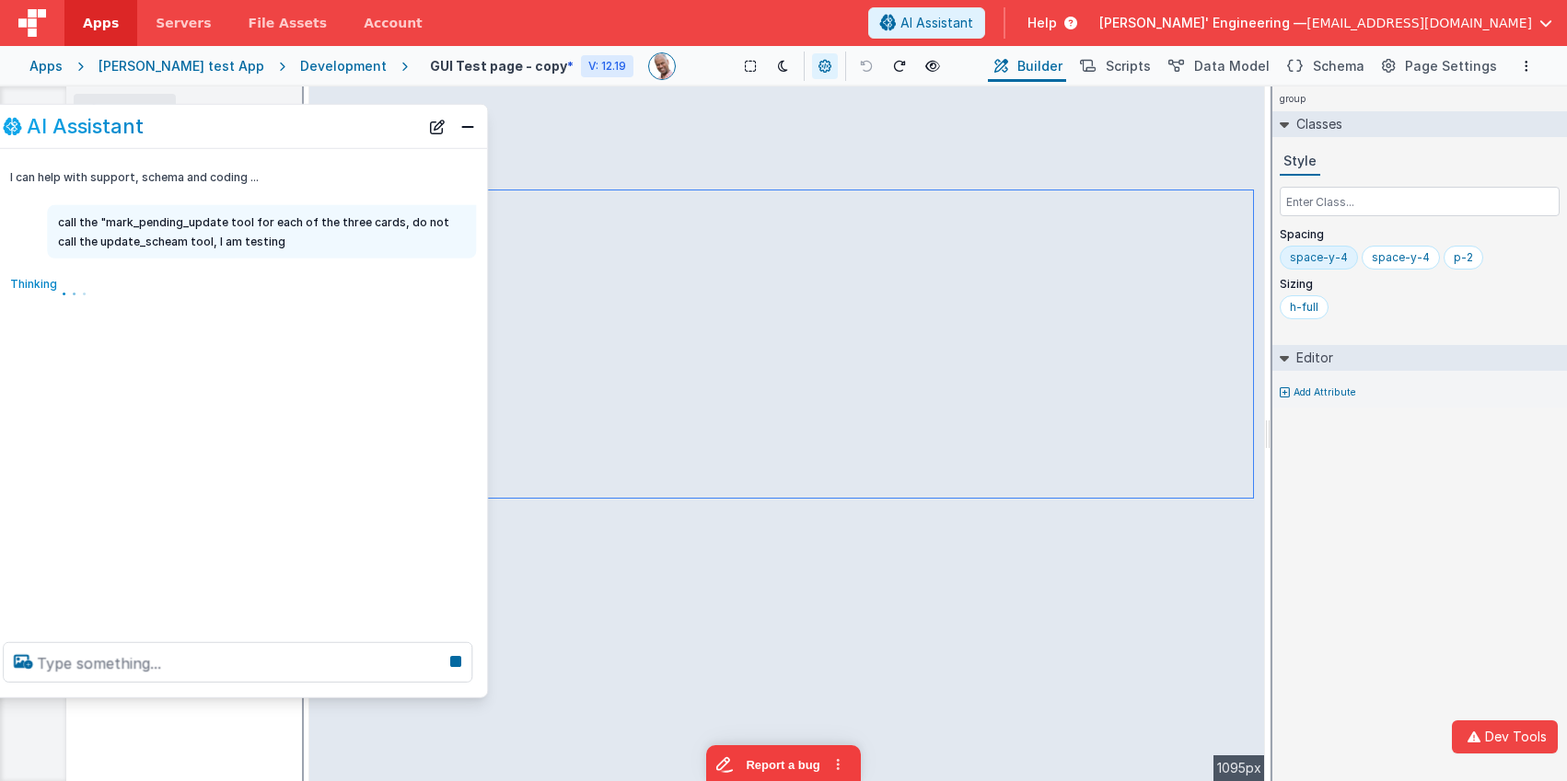
drag, startPoint x: 211, startPoint y: 133, endPoint x: 168, endPoint y: 136, distance: 43.4
click at [166, 136] on div "AI Assistant" at bounding box center [211, 126] width 416 height 22
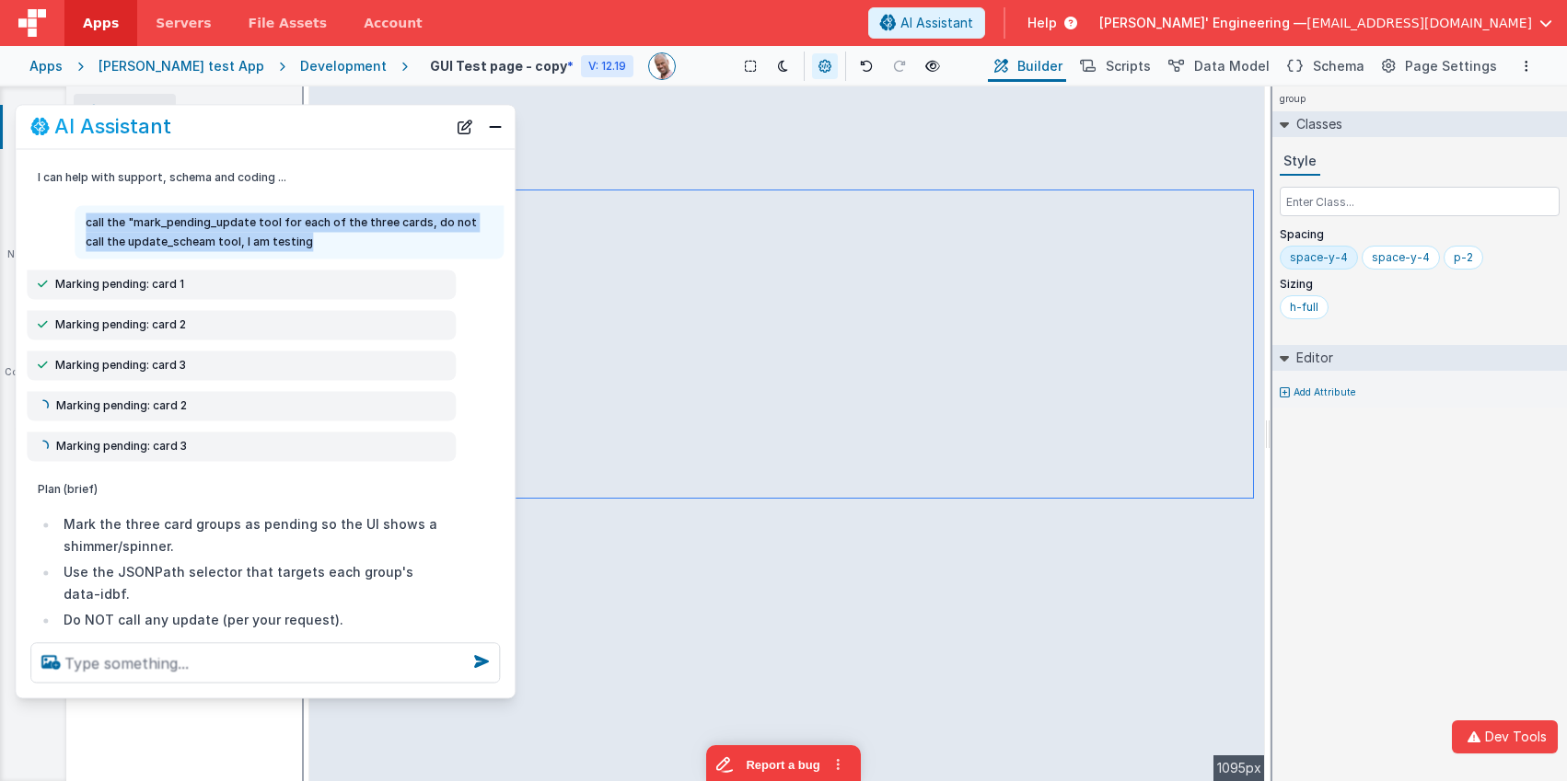
drag, startPoint x: 294, startPoint y: 237, endPoint x: 59, endPoint y: 204, distance: 237.0
click at [59, 204] on div "I can help with support, schema and coding ... call the "mark_pending_update to…" at bounding box center [265, 388] width 499 height 479
copy p "call the "mark_pending_update tool for each of the three cards, do not call the…"
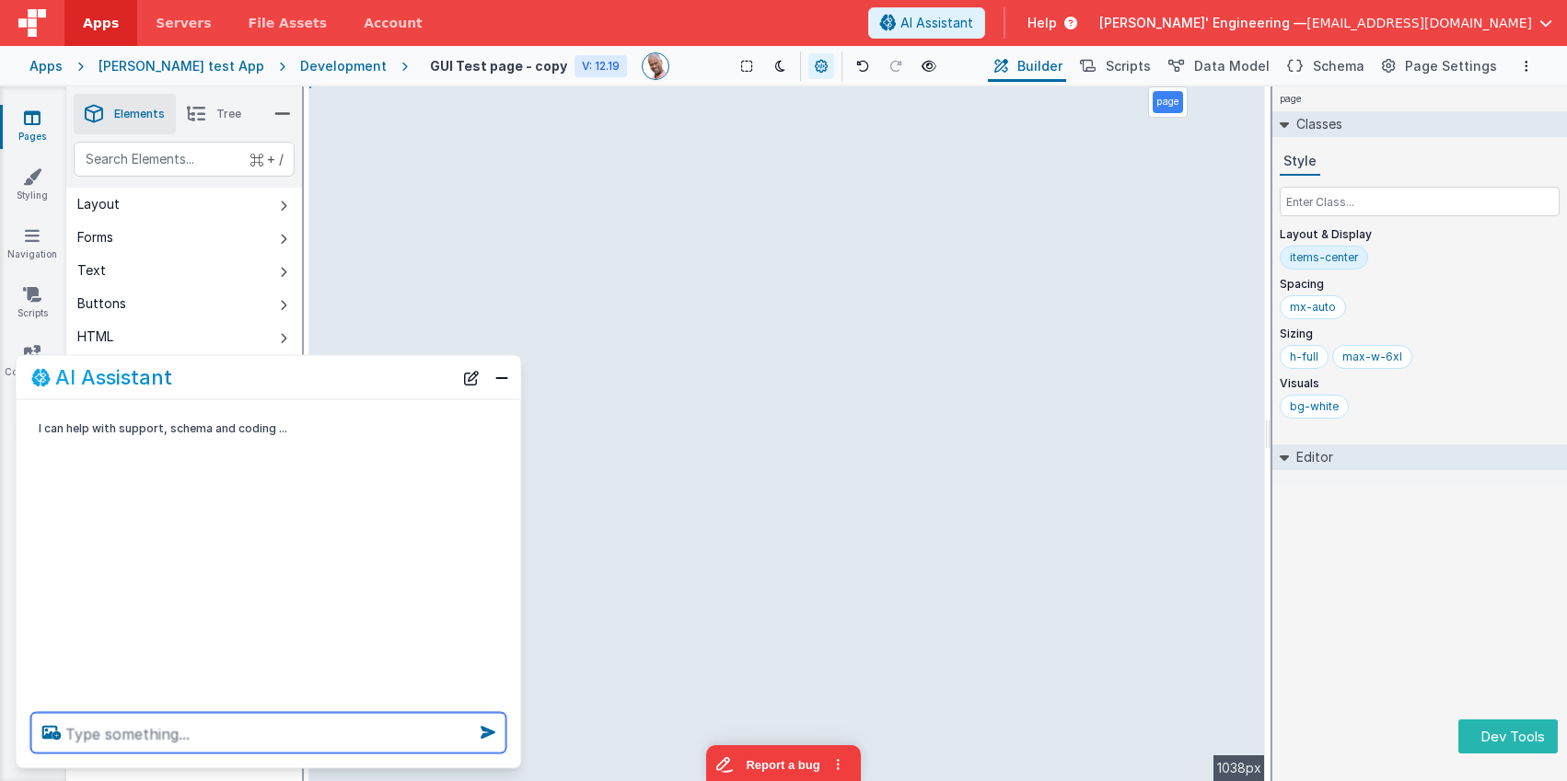
paste textarea "call the "mark_pending_update tool for each of the three cards, do not call the…"
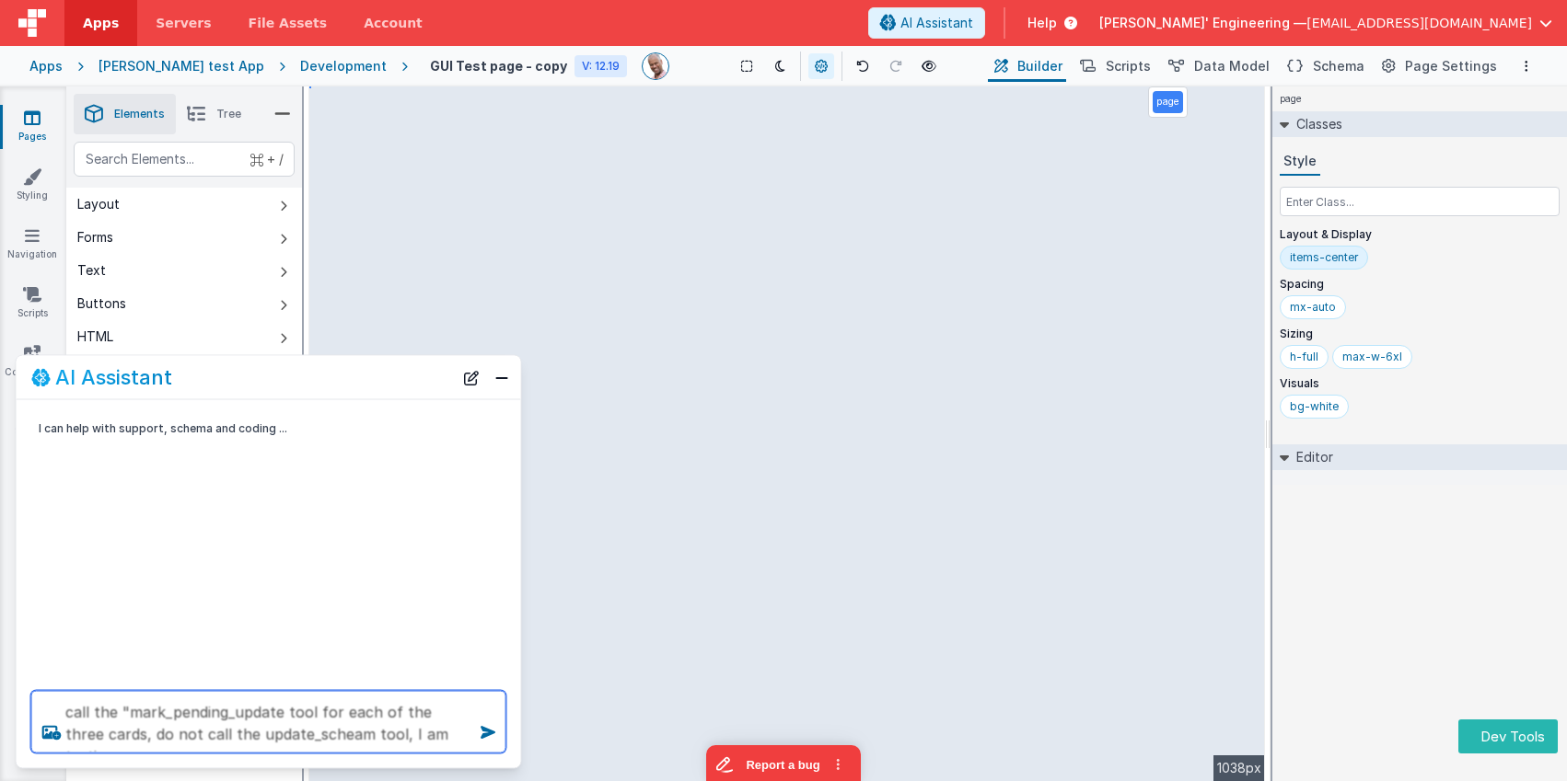
type textarea "call the "mark_pending_update tool for each of the three cards, do not call the…"
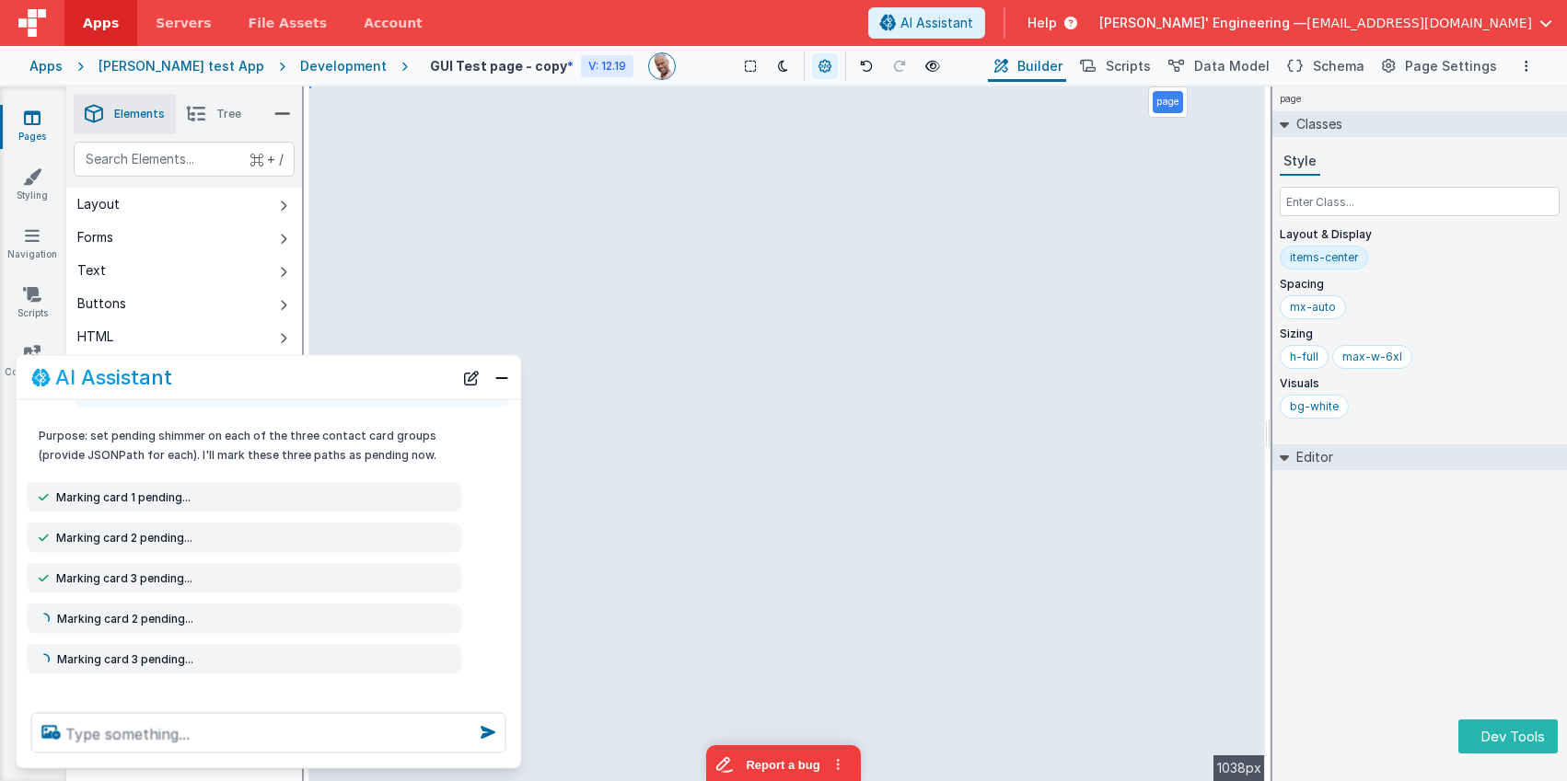
scroll to position [108, 0]
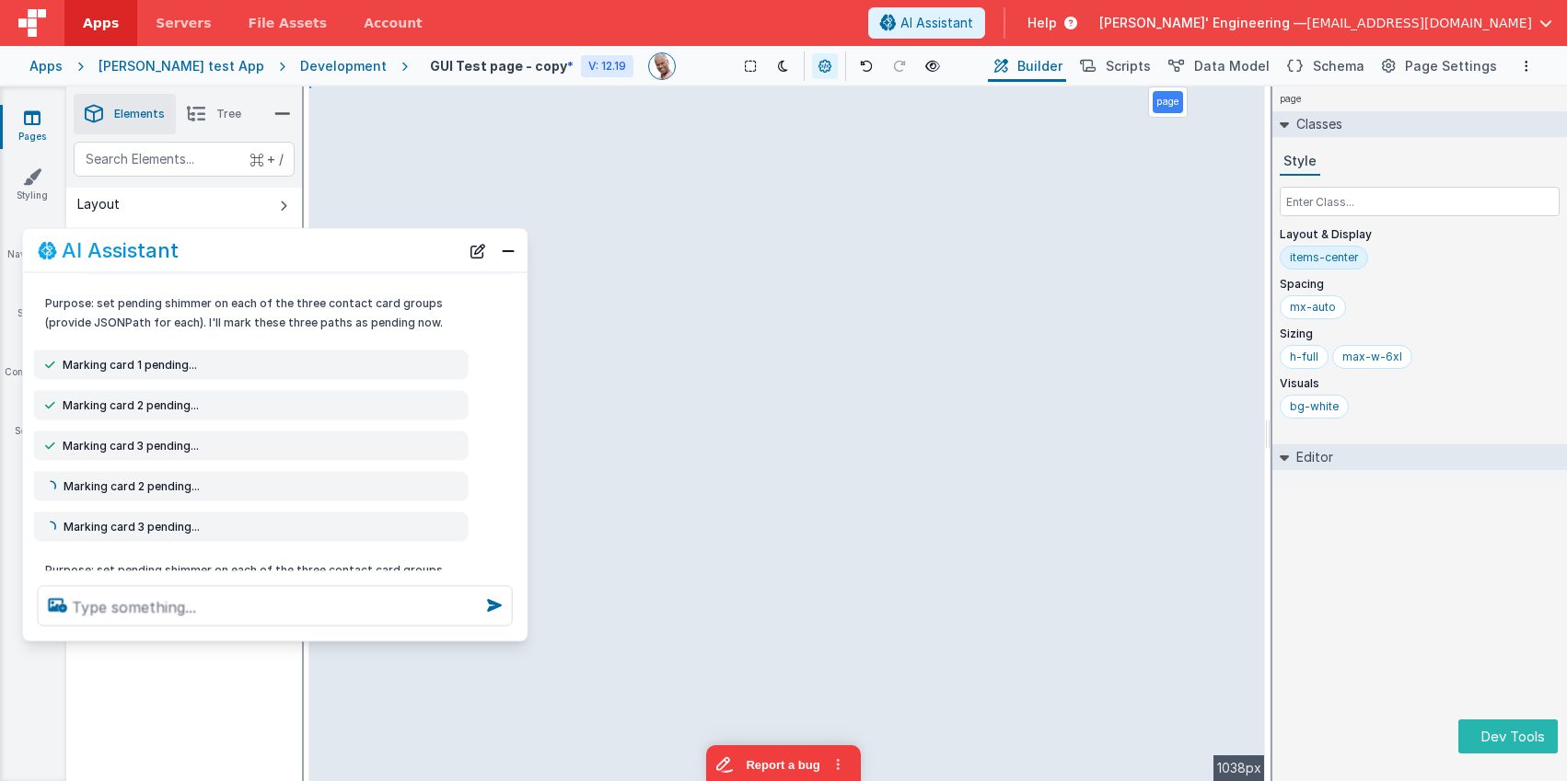
drag, startPoint x: 236, startPoint y: 368, endPoint x: 222, endPoint y: 362, distance: 15.2
click at [240, 256] on div "AI Assistant" at bounding box center [249, 250] width 422 height 22
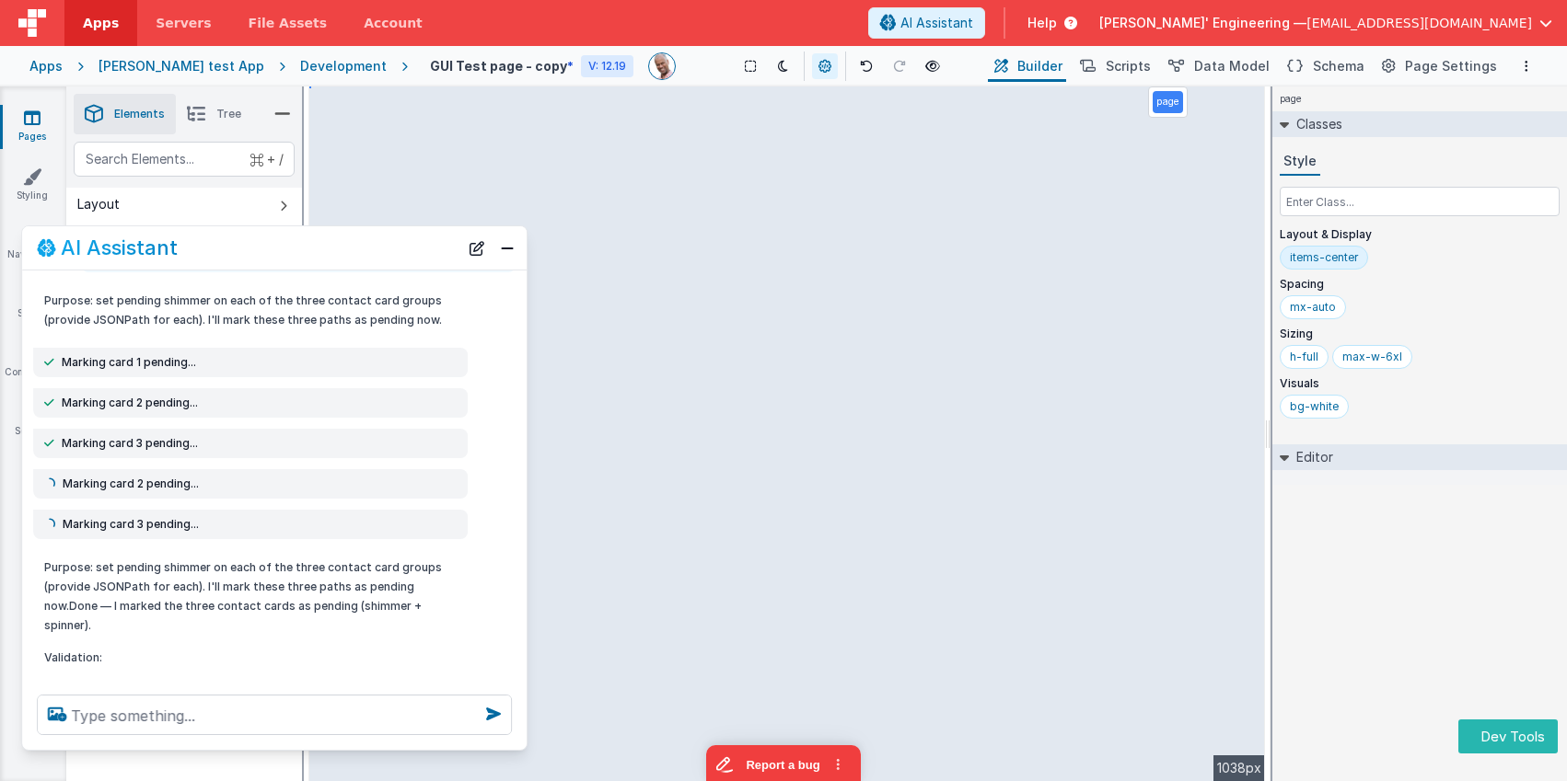
drag, startPoint x: 217, startPoint y: 637, endPoint x: 211, endPoint y: 743, distance: 106.0
click at [208, 748] on div at bounding box center [274, 715] width 504 height 70
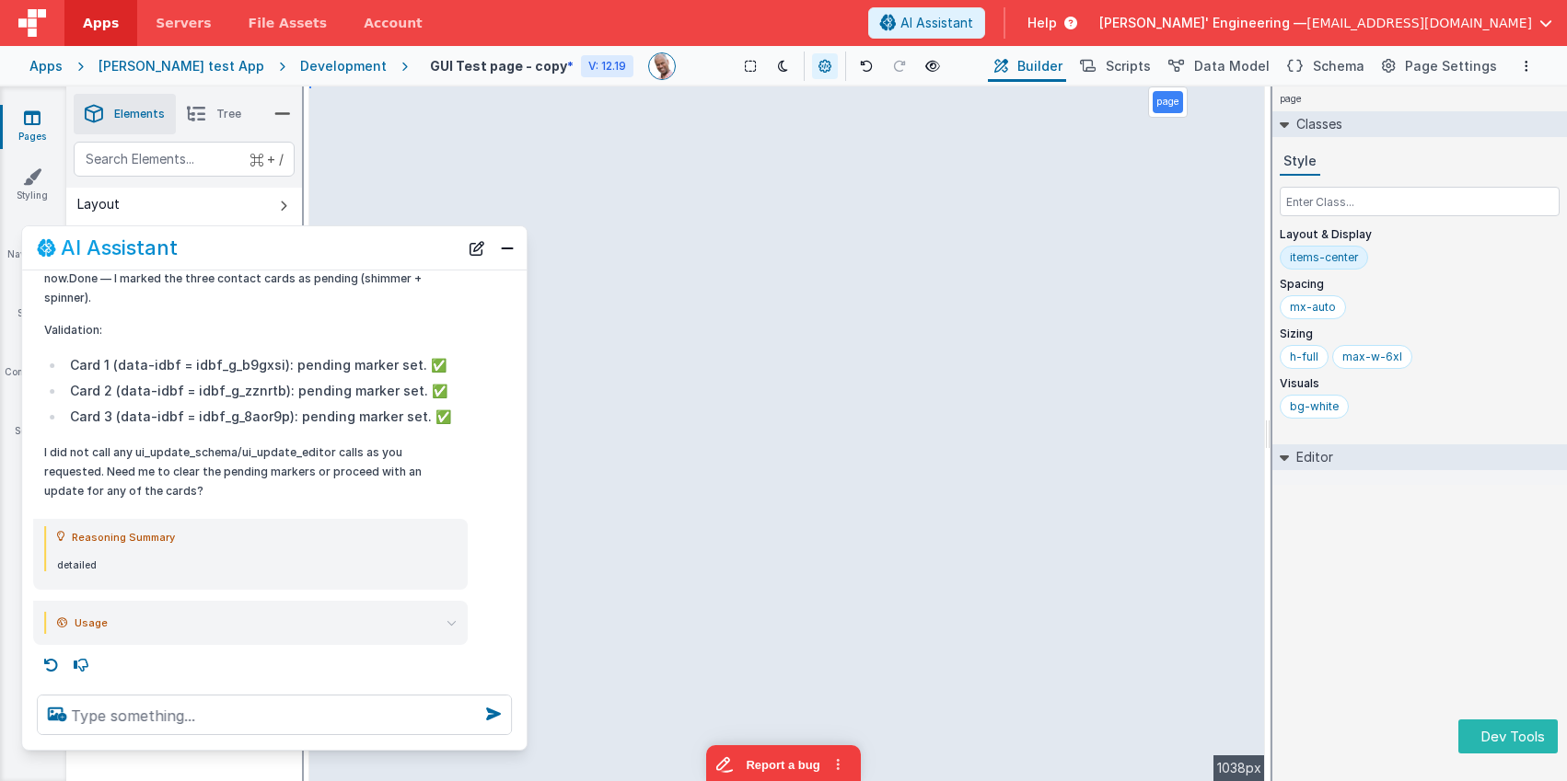
scroll to position [0, 0]
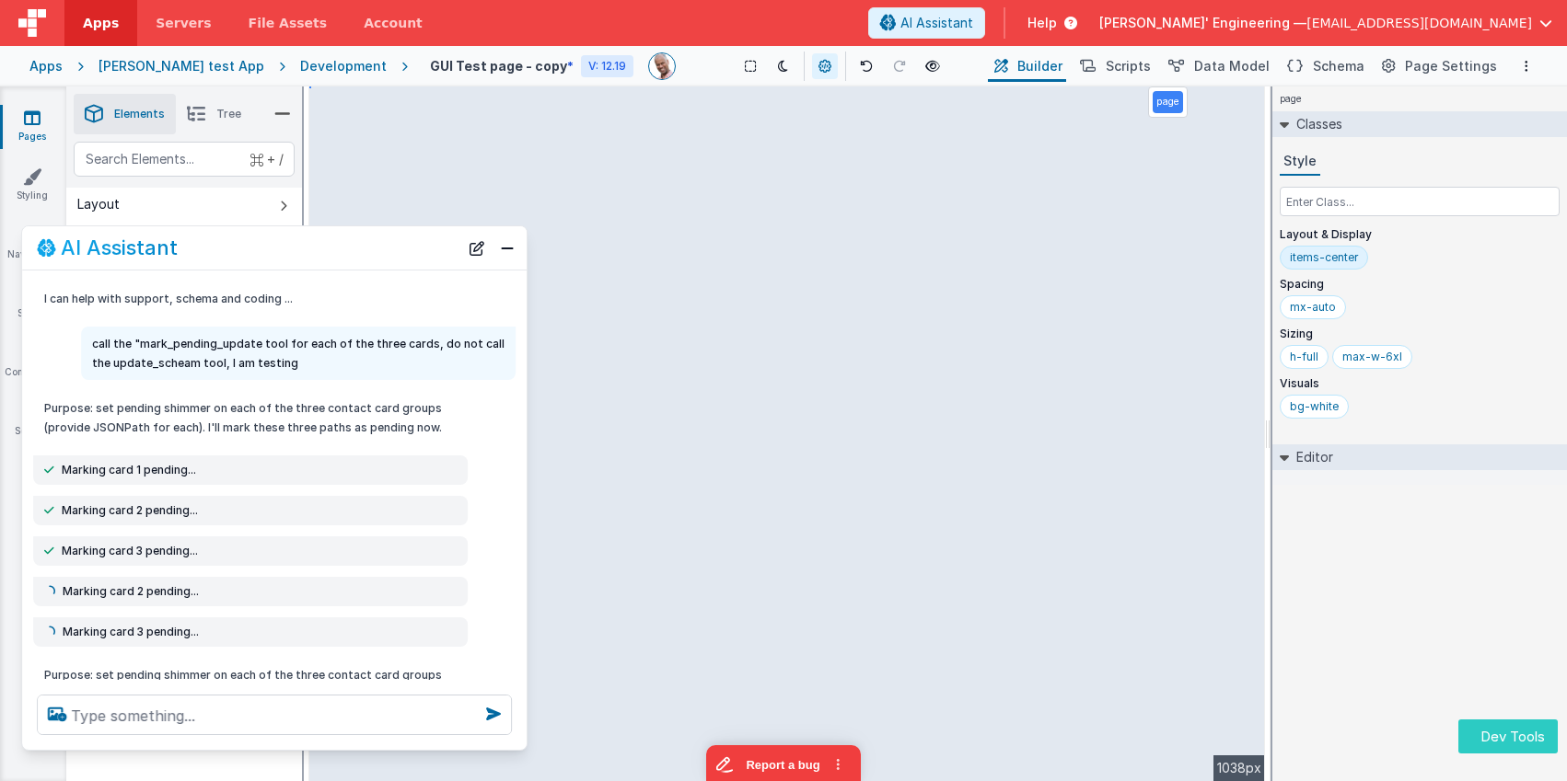
click at [1488, 733] on button "Dev Tools" at bounding box center [1507, 737] width 99 height 34
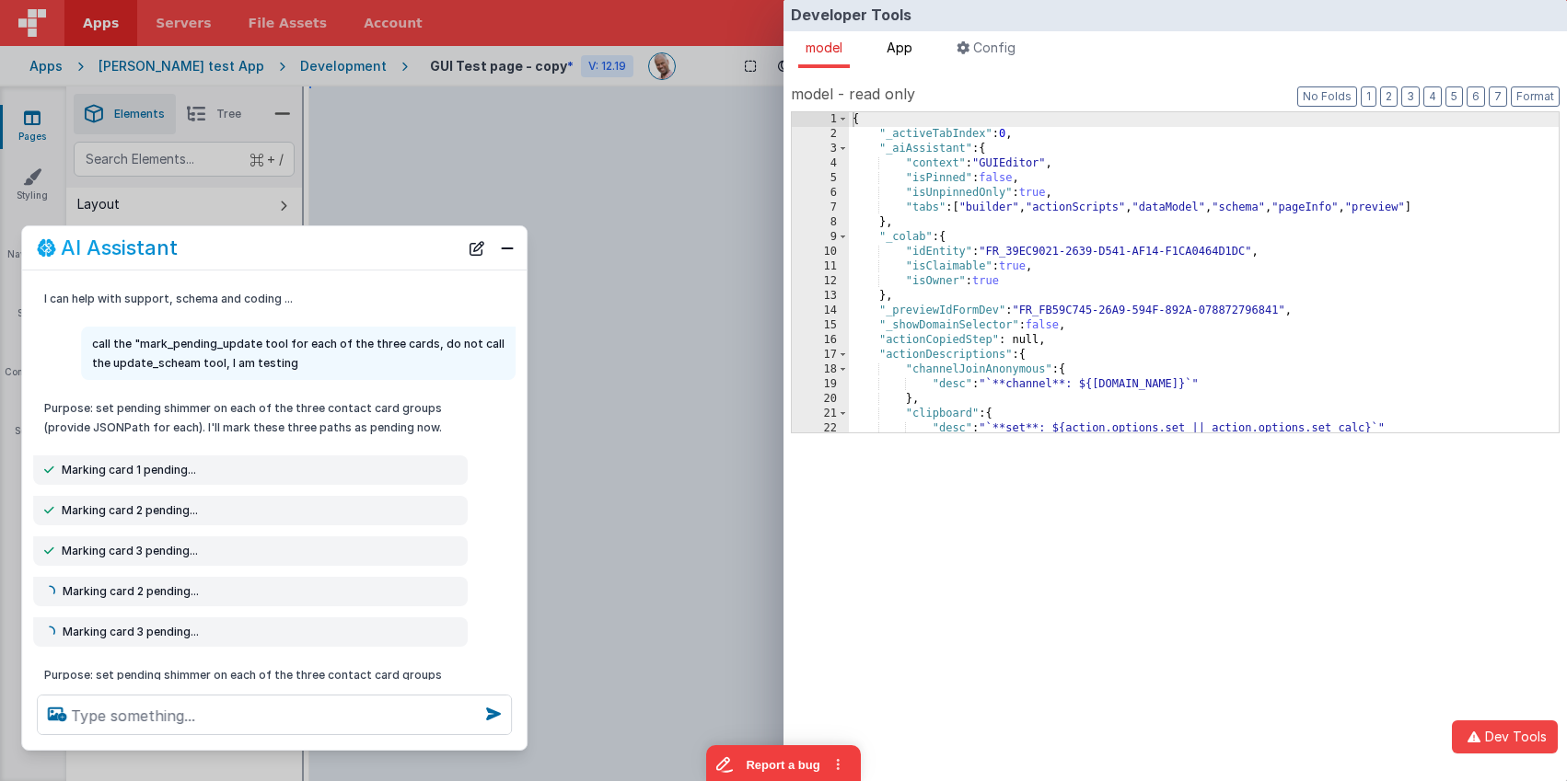
click at [908, 46] on span "App" at bounding box center [899, 48] width 26 height 16
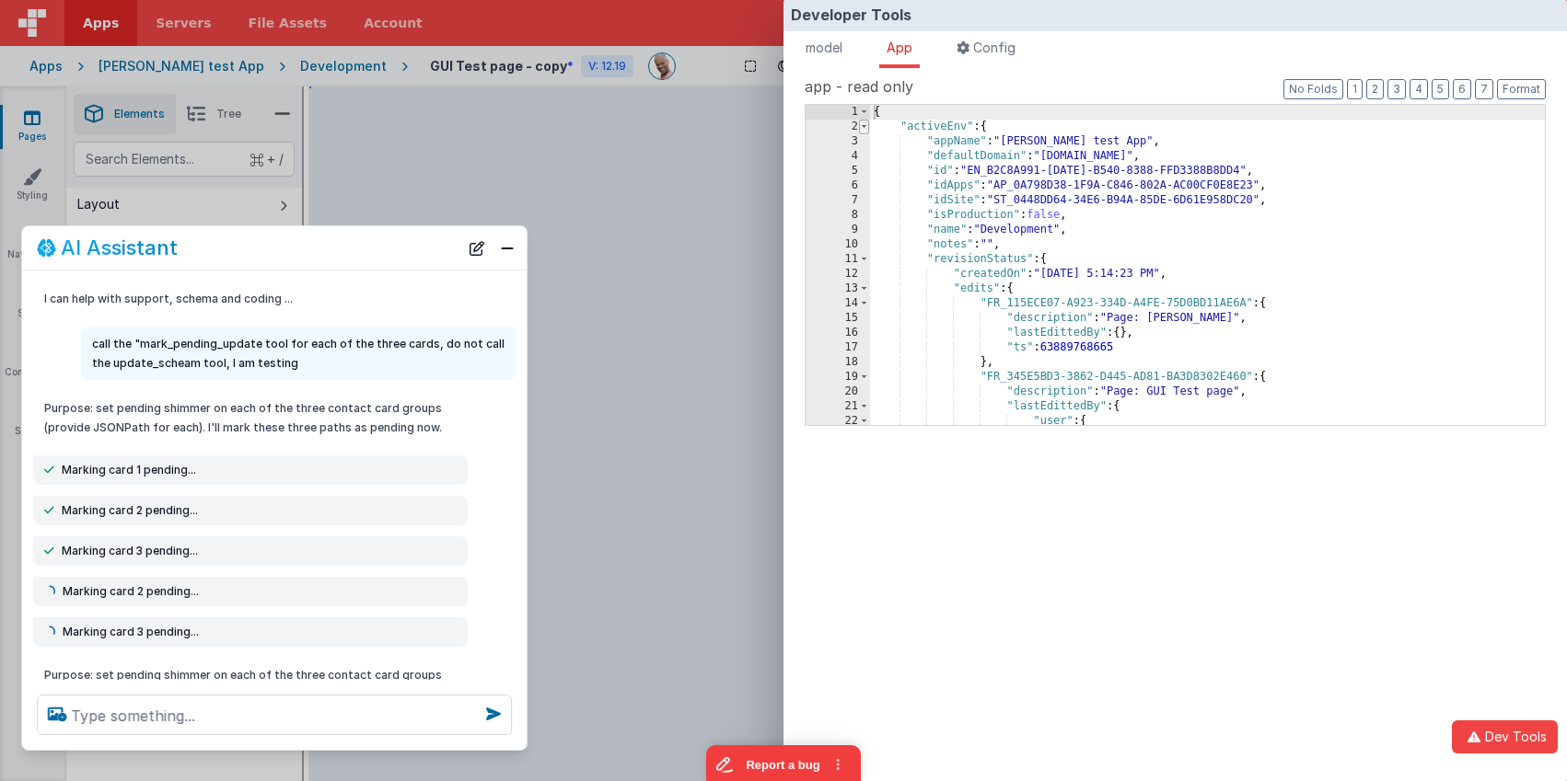
click at [865, 127] on span at bounding box center [864, 127] width 10 height 15
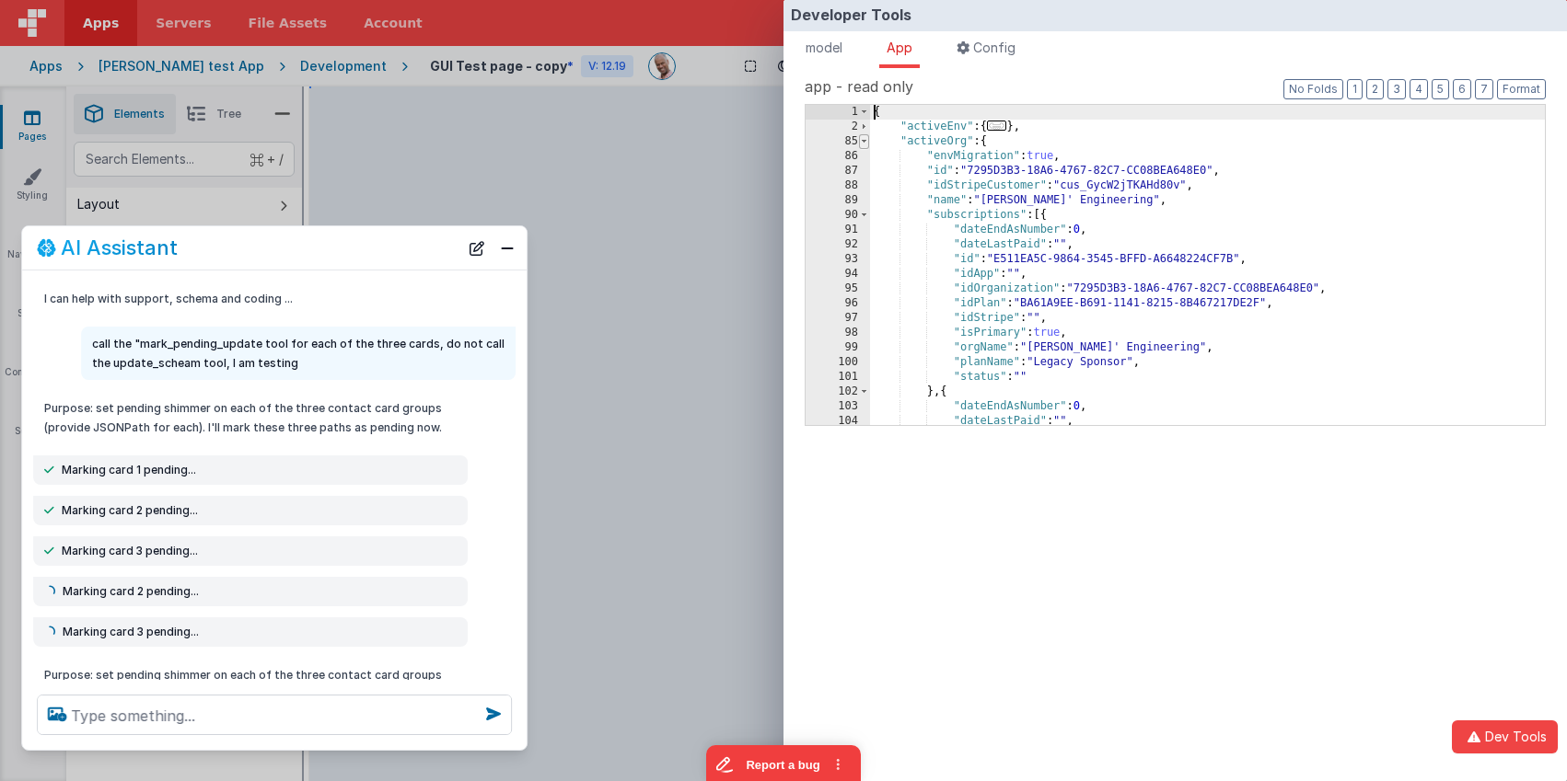
click at [866, 142] on span at bounding box center [864, 141] width 10 height 15
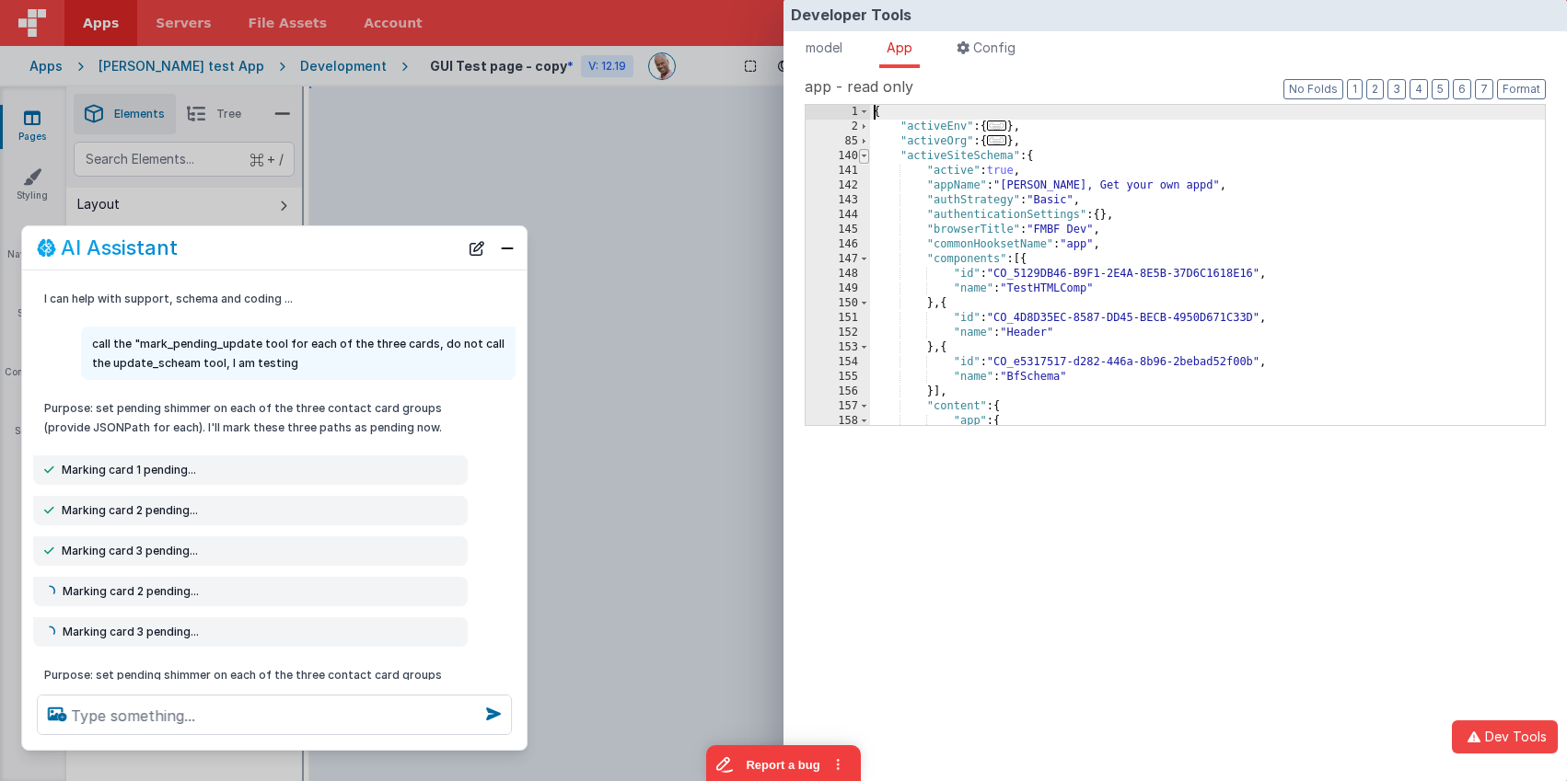
click at [862, 150] on span at bounding box center [864, 156] width 10 height 15
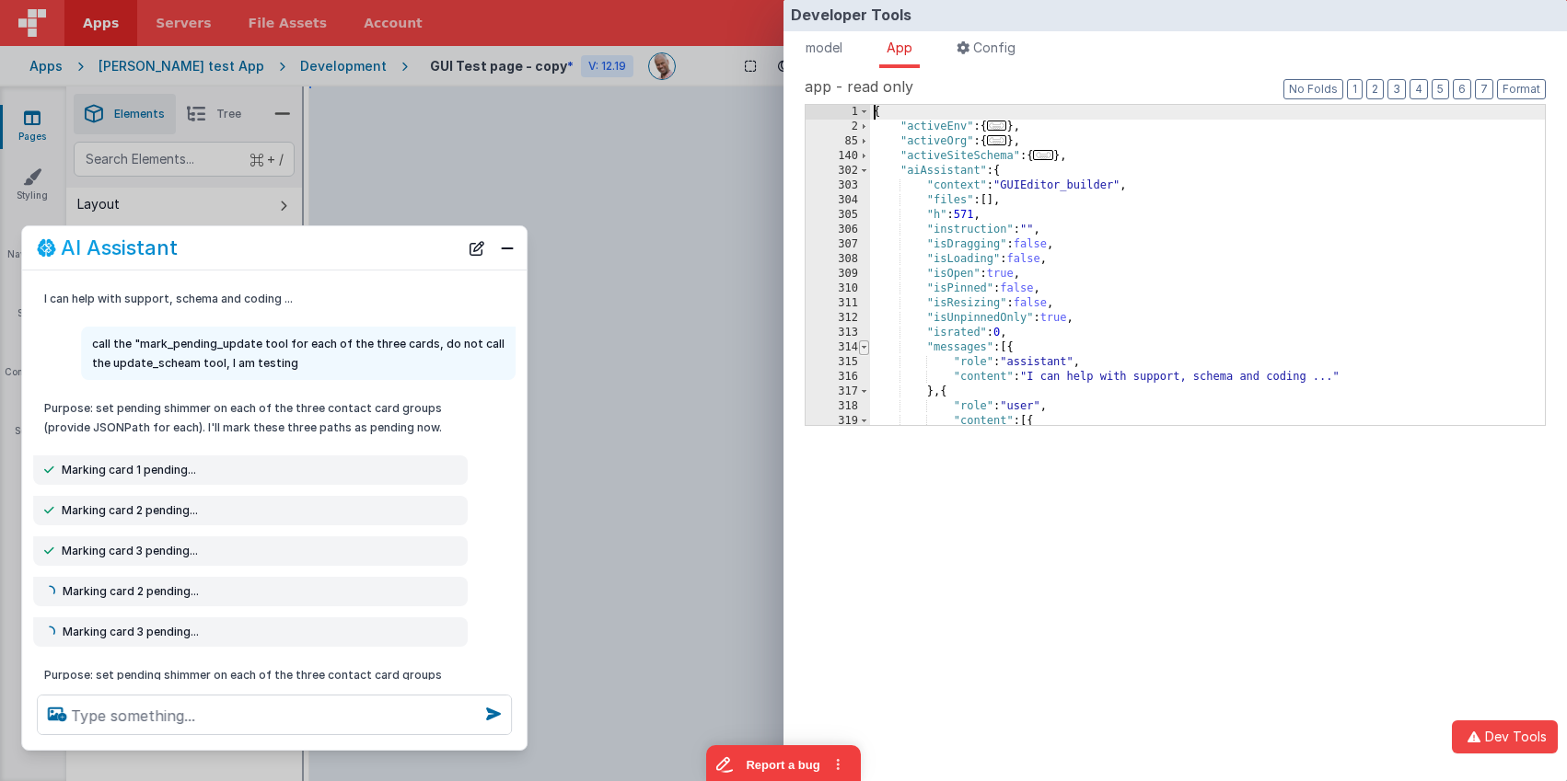
click at [860, 343] on span at bounding box center [864, 348] width 10 height 15
click at [866, 375] on span at bounding box center [864, 377] width 10 height 15
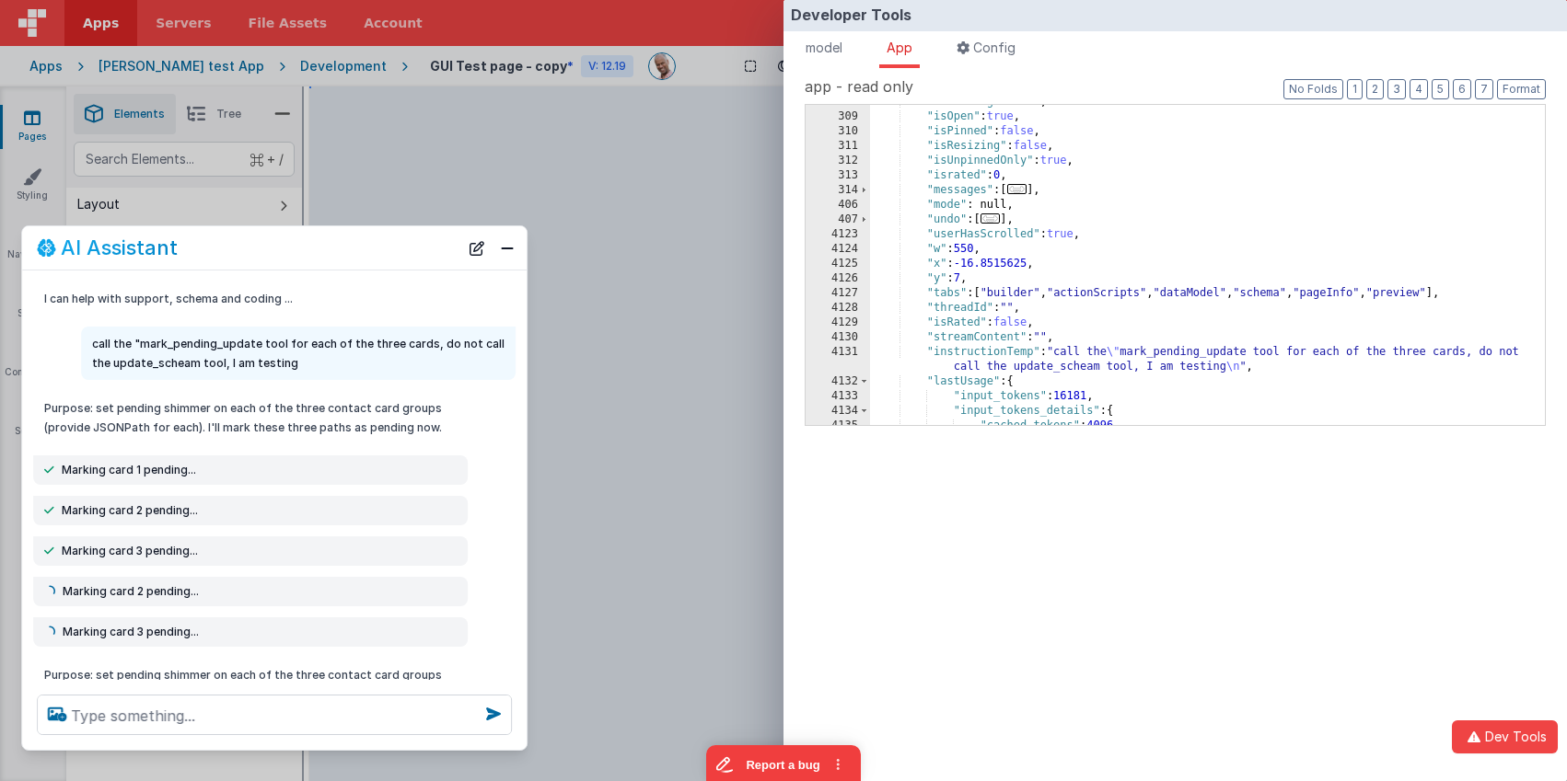
scroll to position [14, 0]
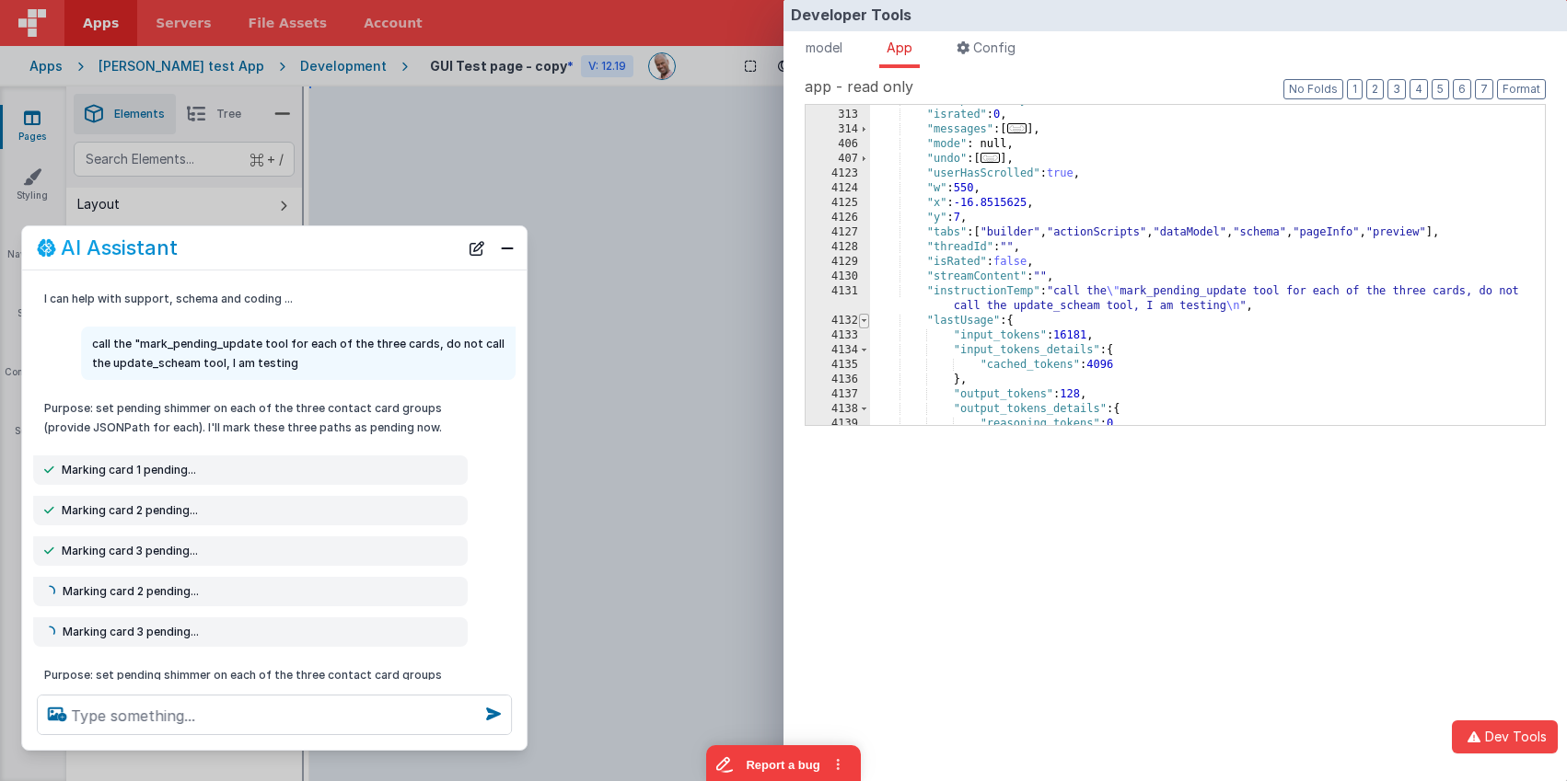
click at [862, 319] on span at bounding box center [864, 321] width 10 height 15
click at [867, 363] on span at bounding box center [864, 365] width 10 height 15
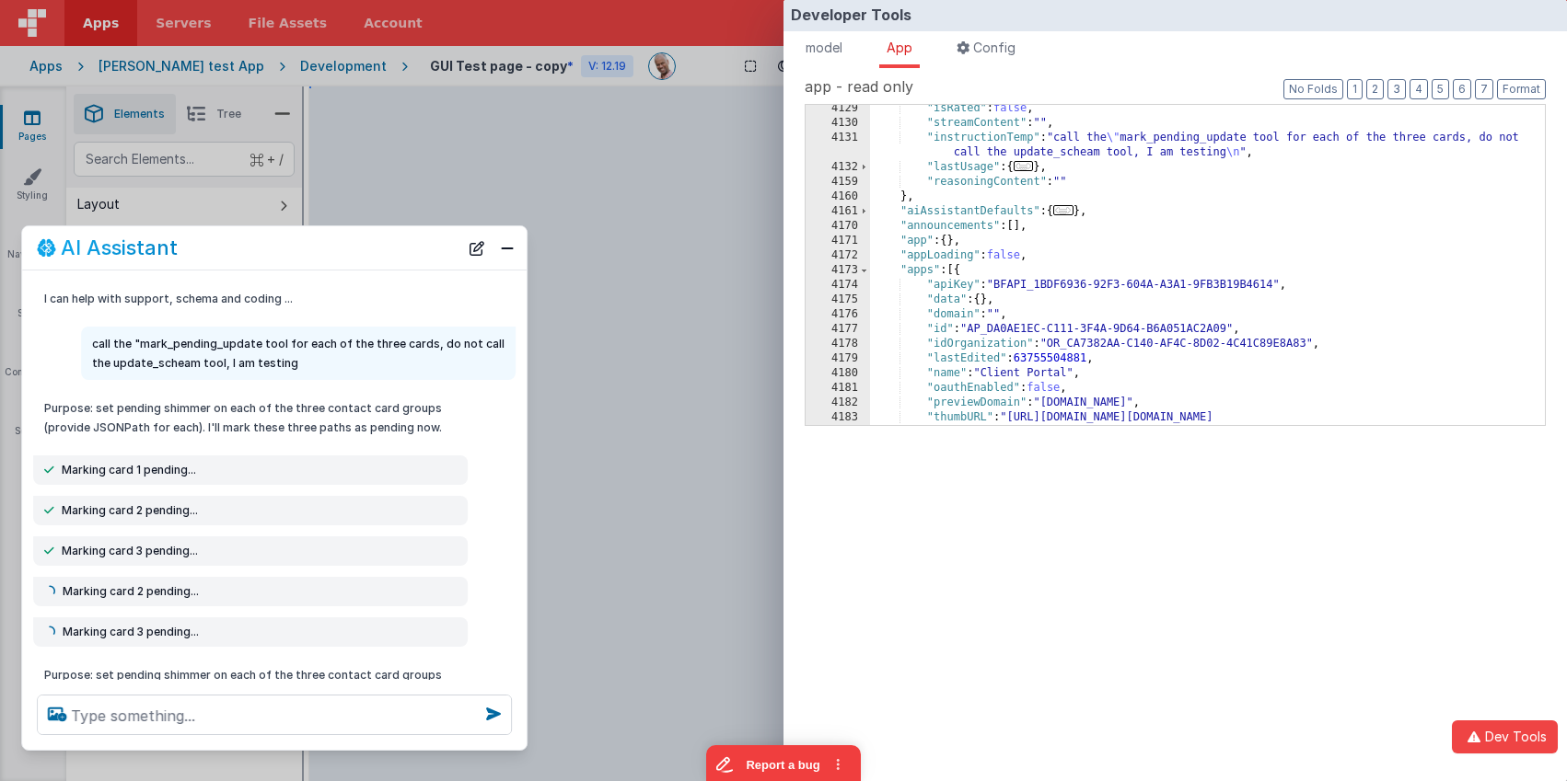
scroll to position [24, 0]
click at [862, 273] on span at bounding box center [864, 270] width 10 height 15
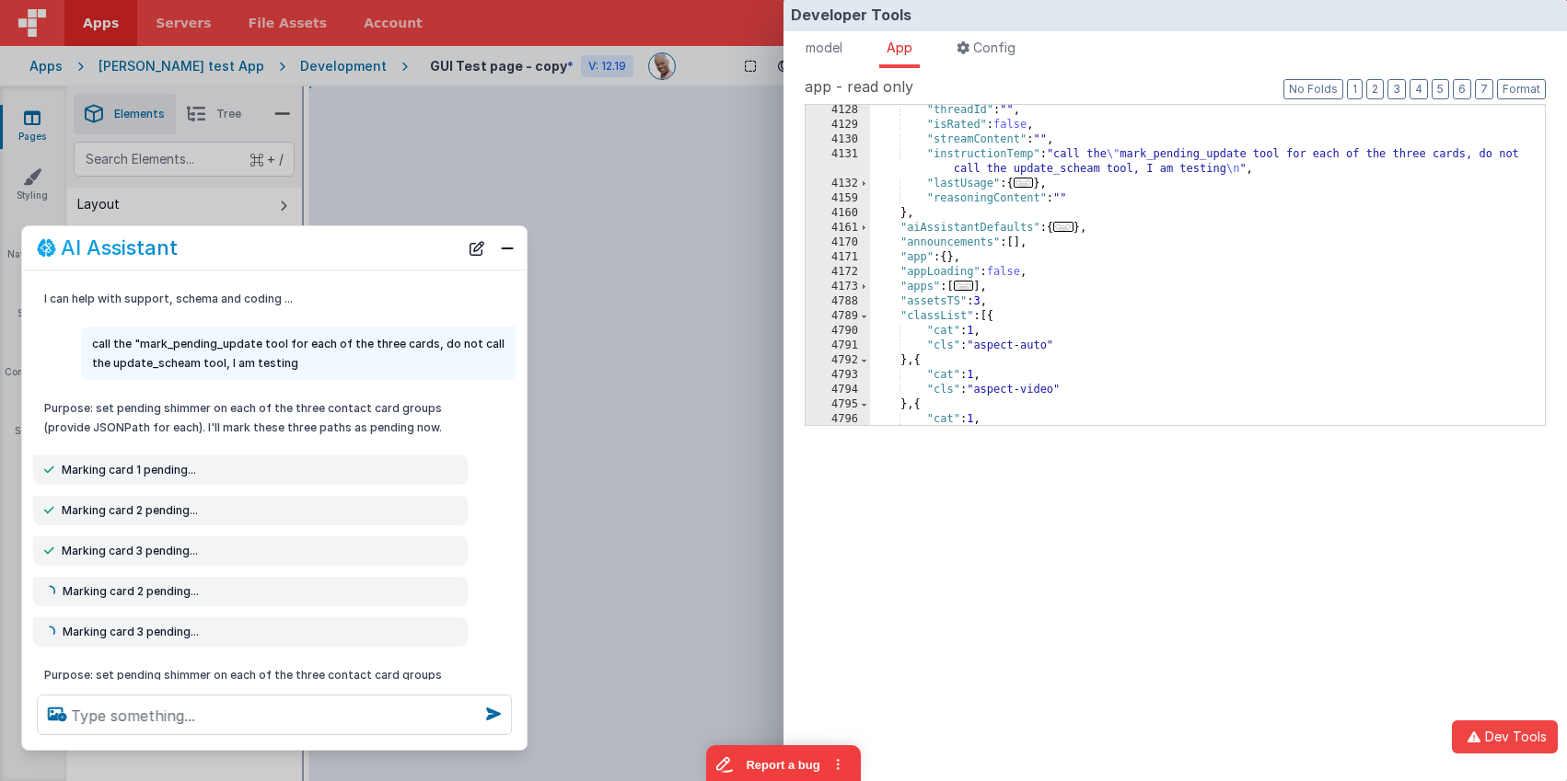
scroll to position [23, 0]
click at [930, 216] on div ""threadId" : "" , "isRated" : false , "streamContent" : "" , "instructionTemp" …" at bounding box center [1207, 275] width 675 height 350
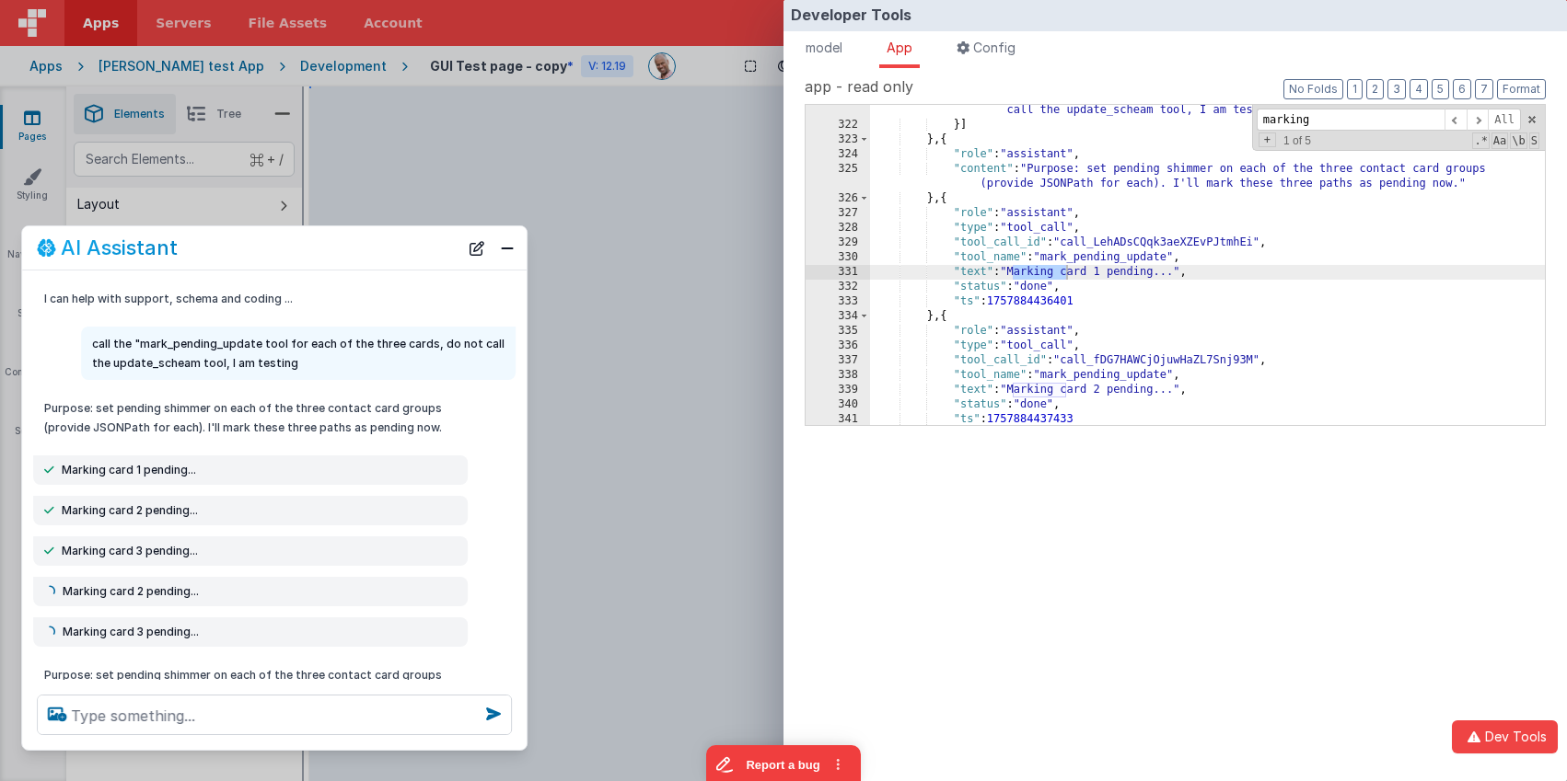
type input "marking"
click at [988, 260] on div ""text" : "call the \" mark_pending_update tool for each of the three cards, do …" at bounding box center [1207, 270] width 675 height 364
click at [1525, 119] on span at bounding box center [1531, 119] width 13 height 13
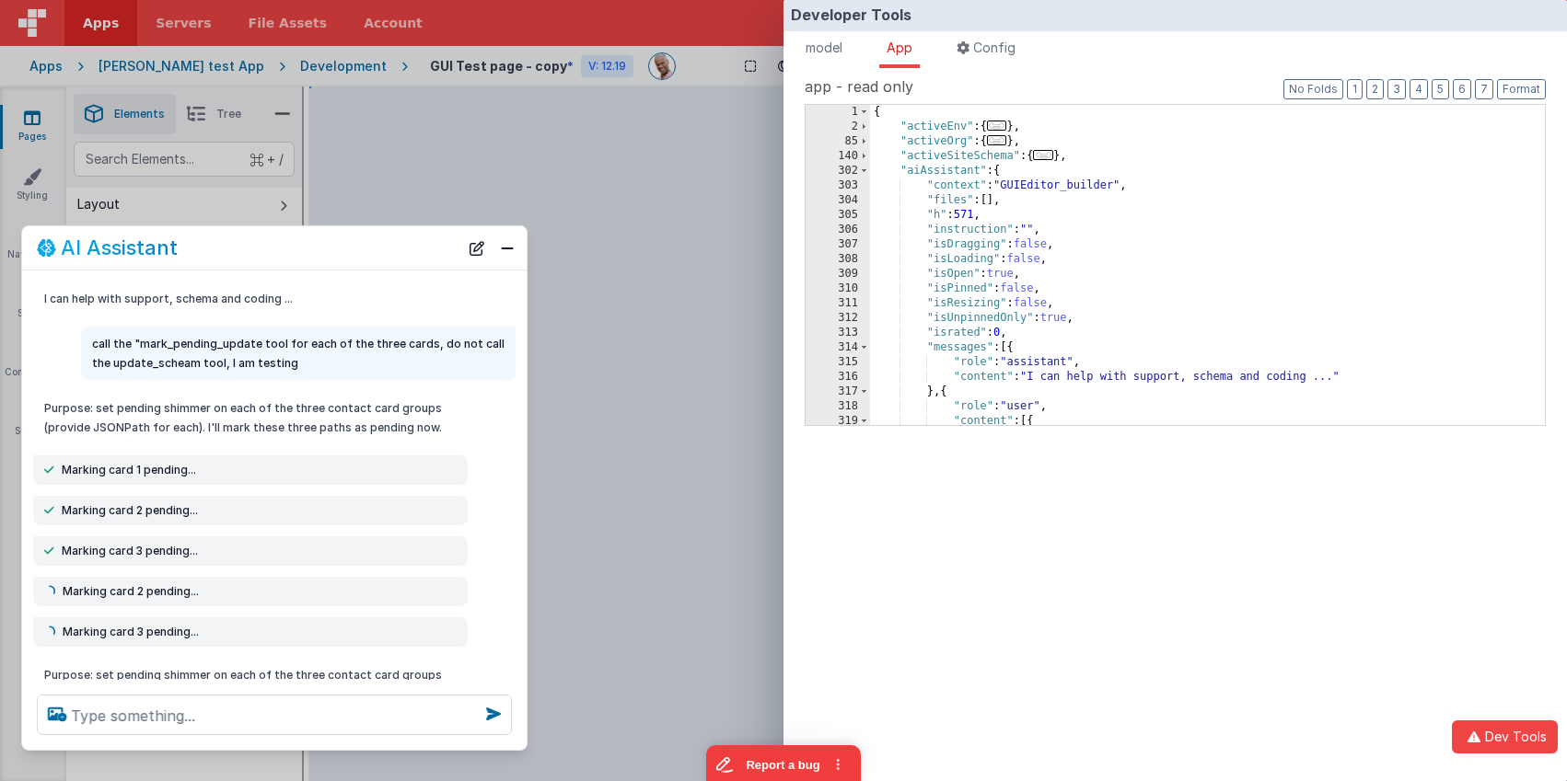
scroll to position [0, 0]
click at [863, 171] on span at bounding box center [864, 171] width 10 height 15
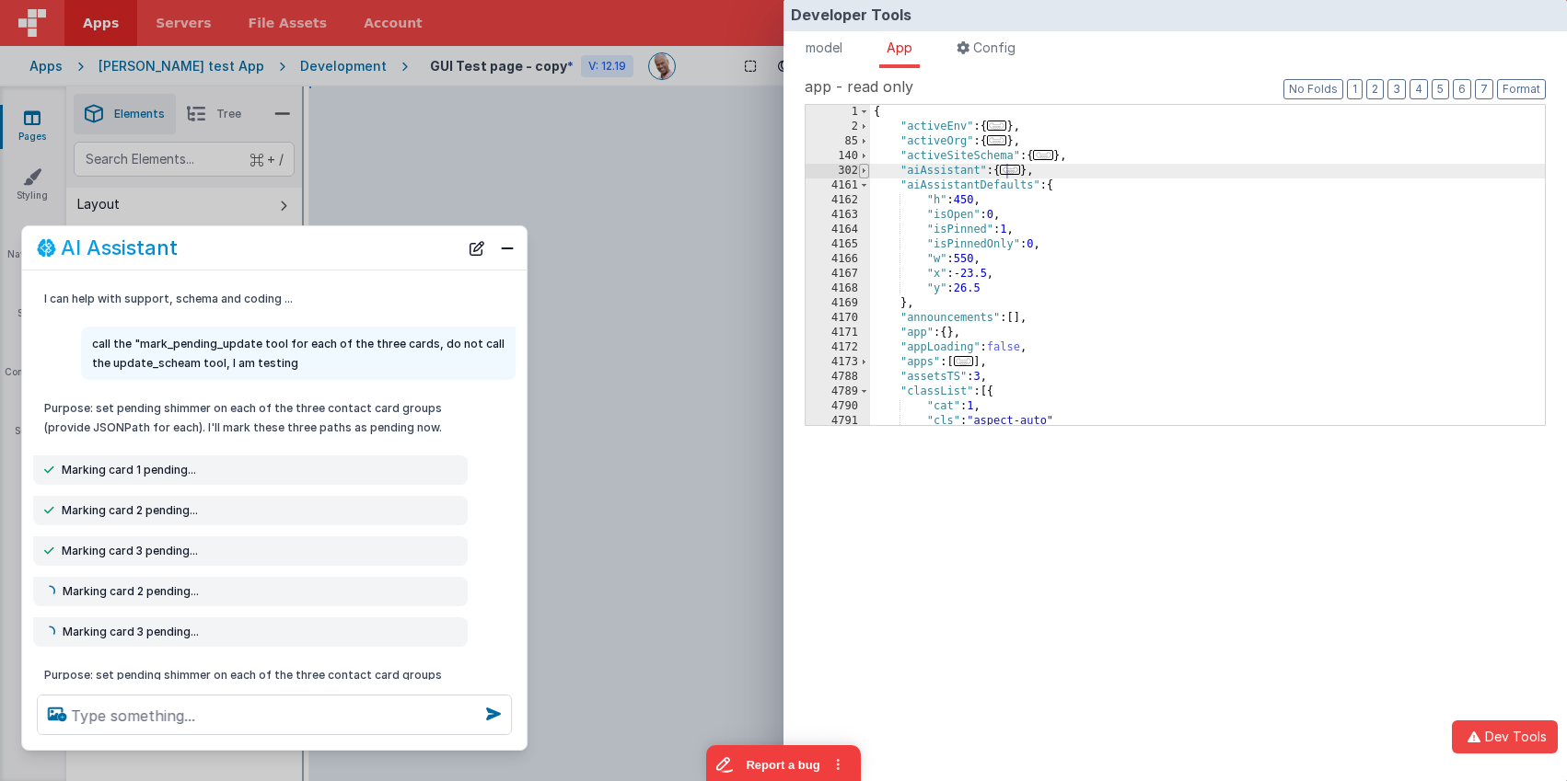
click at [861, 171] on span at bounding box center [864, 171] width 10 height 15
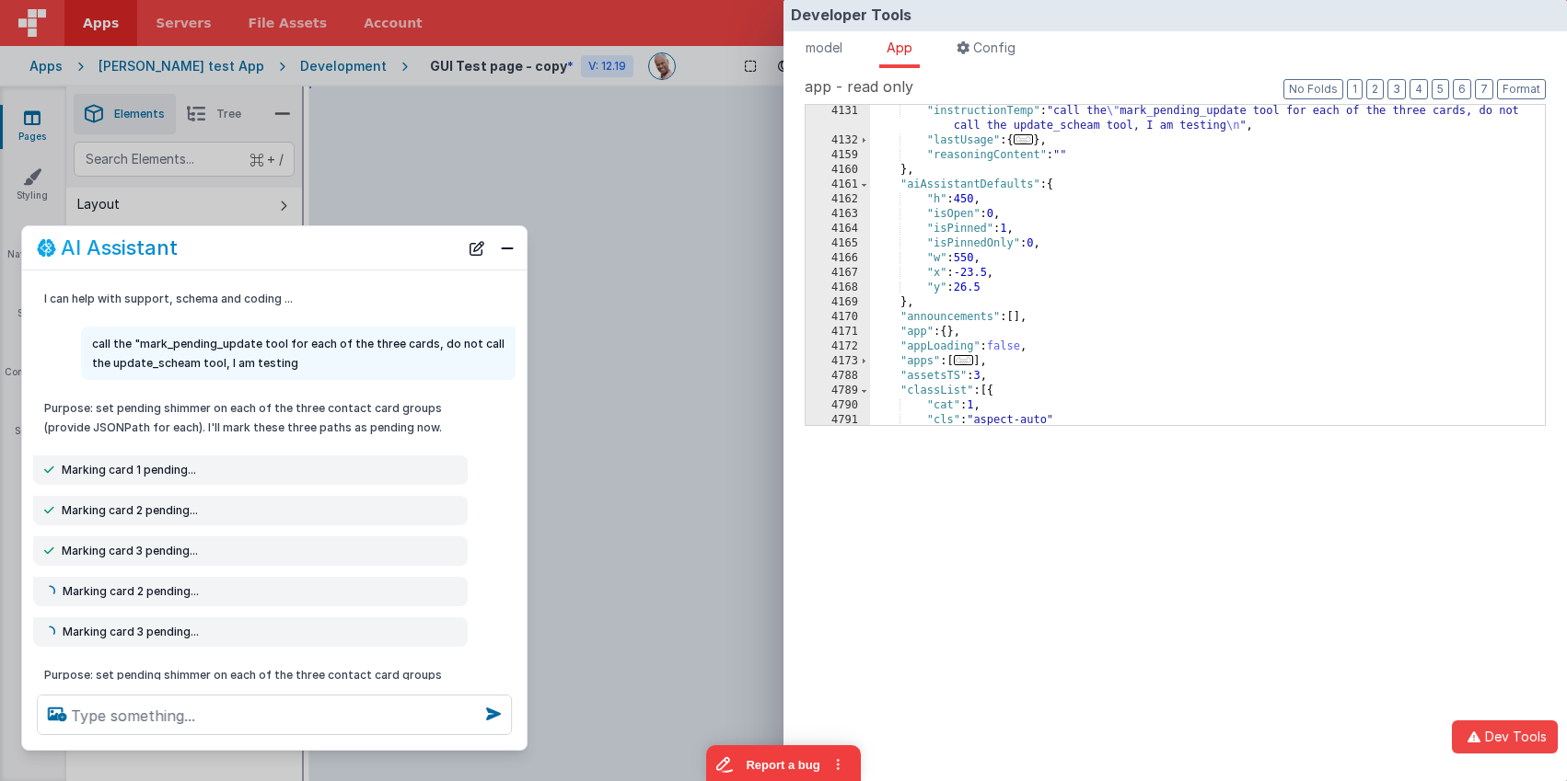
scroll to position [122, 0]
click at [862, 392] on span at bounding box center [864, 391] width 10 height 15
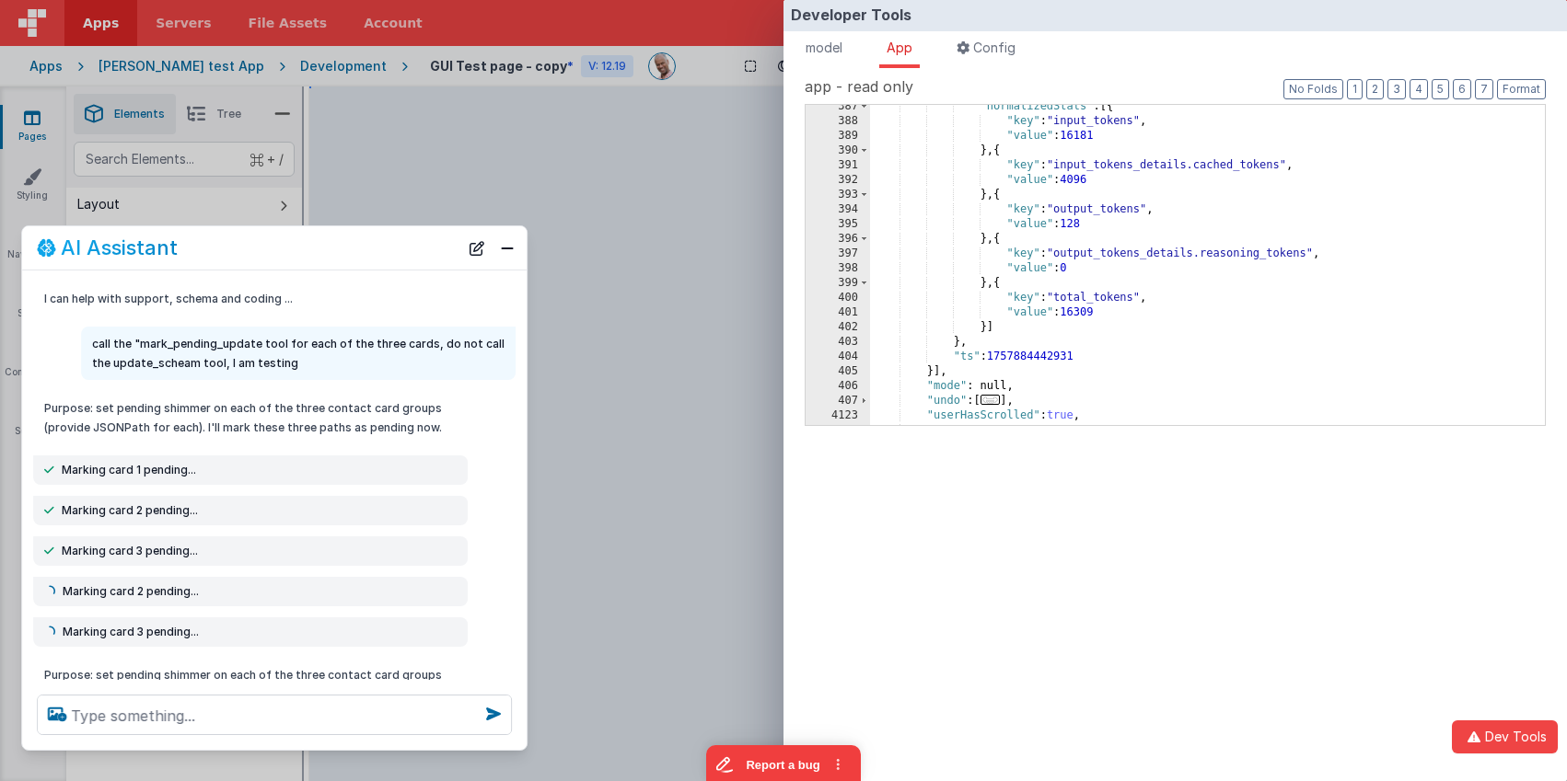
scroll to position [527, 0]
click at [1409, 85] on label "app - read only" at bounding box center [1174, 86] width 741 height 22
click at [1400, 87] on button "3" at bounding box center [1396, 89] width 18 height 20
click at [1042, 215] on div ""normalizedStats" : [{ "key" : "input_tokens" , "value" : 16181 } , { "key" : "…" at bounding box center [1207, 275] width 675 height 350
click at [1422, 85] on button "4" at bounding box center [1418, 89] width 18 height 20
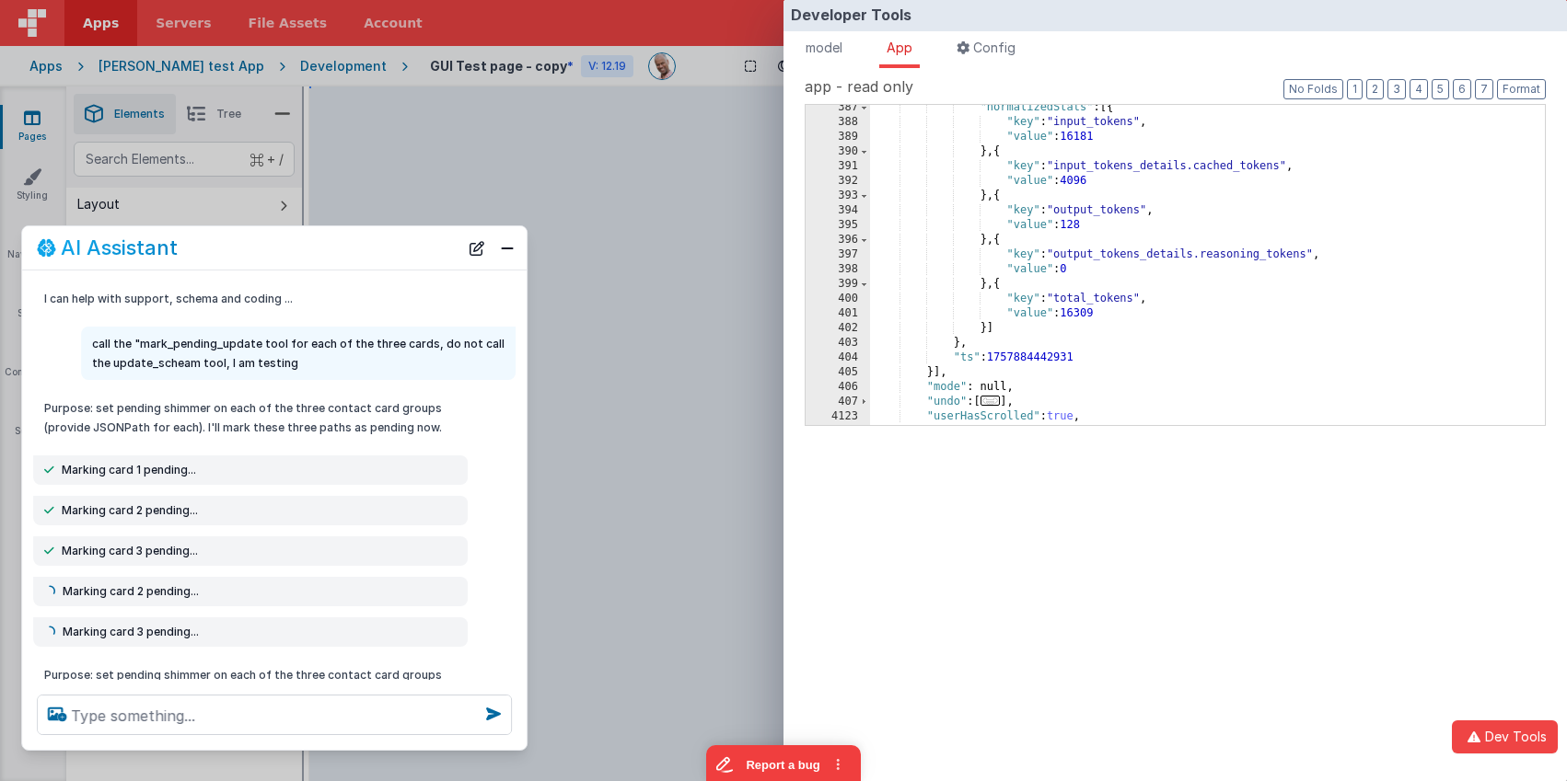
click at [1429, 548] on div "model - read only Format 7 6 5 4 3 2 1 No Folds 1 2 3 4 5 6 7 8 9 10 11 12 13 1…" at bounding box center [1174, 440] width 783 height 745
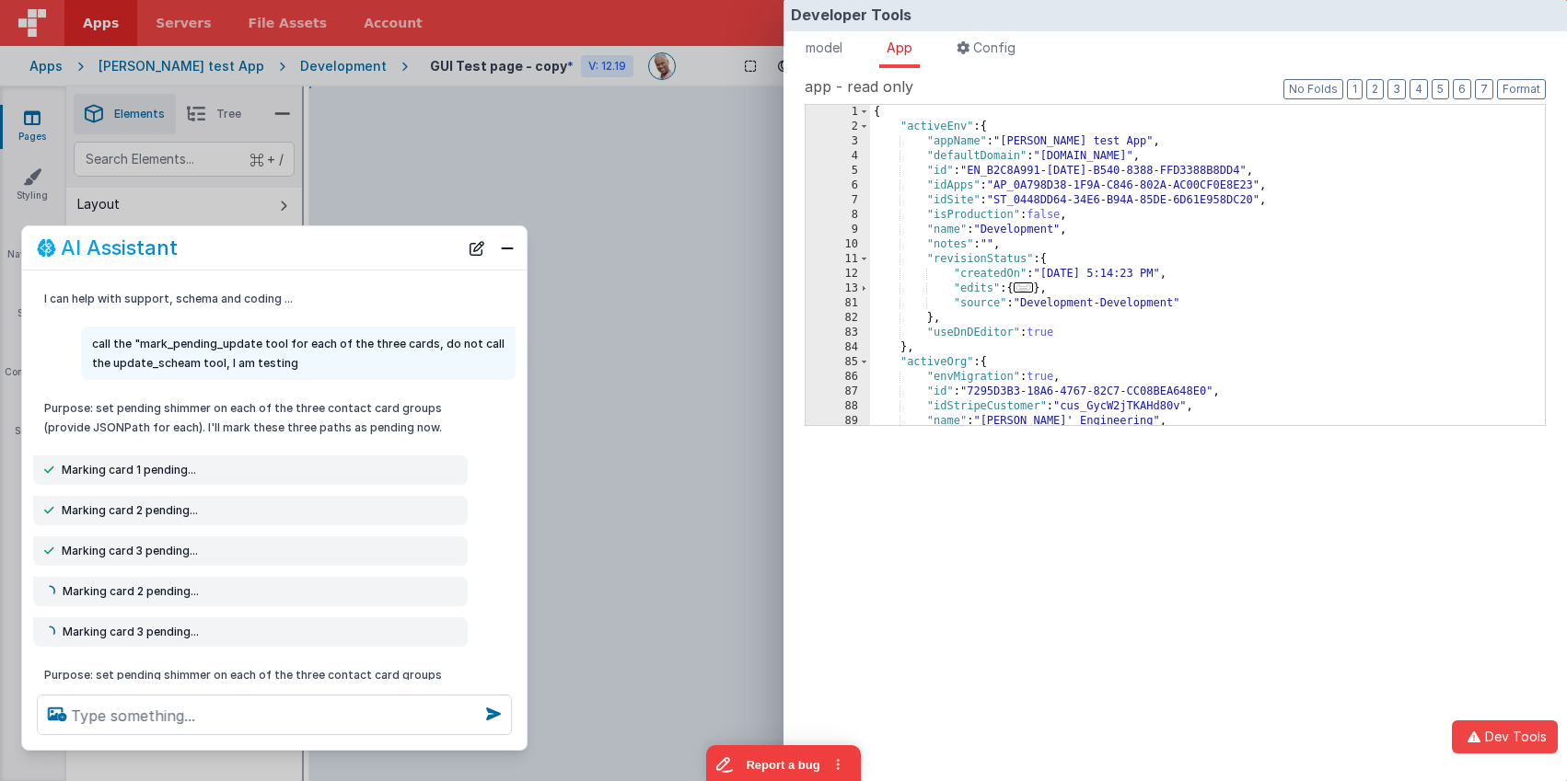
drag, startPoint x: 1425, startPoint y: 547, endPoint x: 444, endPoint y: 377, distance: 995.7
click at [444, 377] on div "call the "mark_pending_update tool for each of the three cards, do not call the…" at bounding box center [298, 353] width 434 height 53
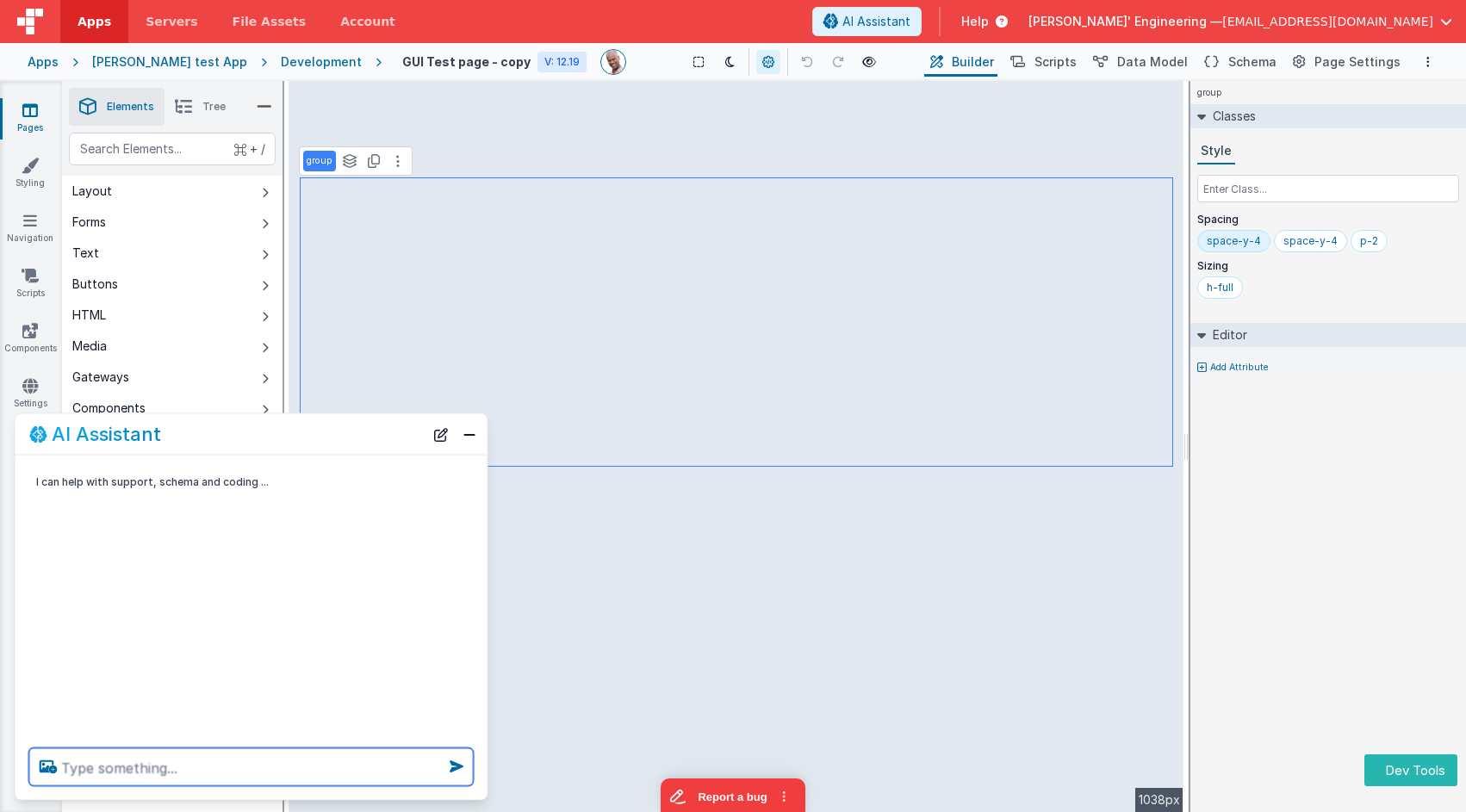
click at [141, 731] on textarea at bounding box center [251, 767] width 444 height 37
paste textarea "// Front-end Stream Handler (draft, plain JS) // - Consumes normalized provider…"
paste textarea
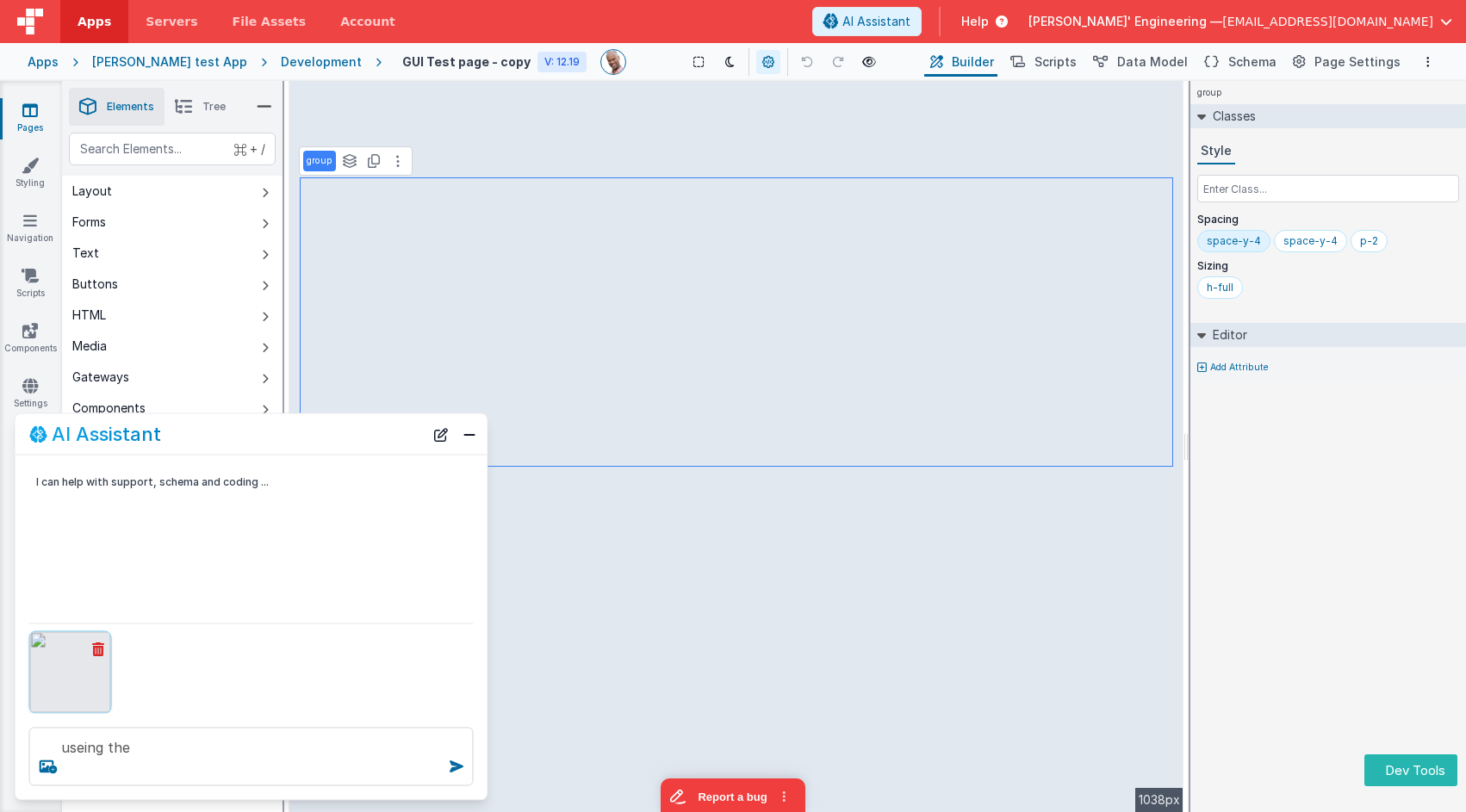
click at [1373, 471] on div "group Classes Style Spacing space-y-4 space-y-4 p-2 Sizing h-full Editor Add At…" at bounding box center [1328, 446] width 276 height 731
click at [158, 731] on textarea "useing the" at bounding box center [251, 757] width 444 height 59
drag, startPoint x: 148, startPoint y: 748, endPoint x: 18, endPoint y: 737, distance: 130.5
click at [19, 731] on div "useing the" at bounding box center [252, 757] width 472 height 86
click at [65, 676] on img at bounding box center [70, 673] width 81 height 81
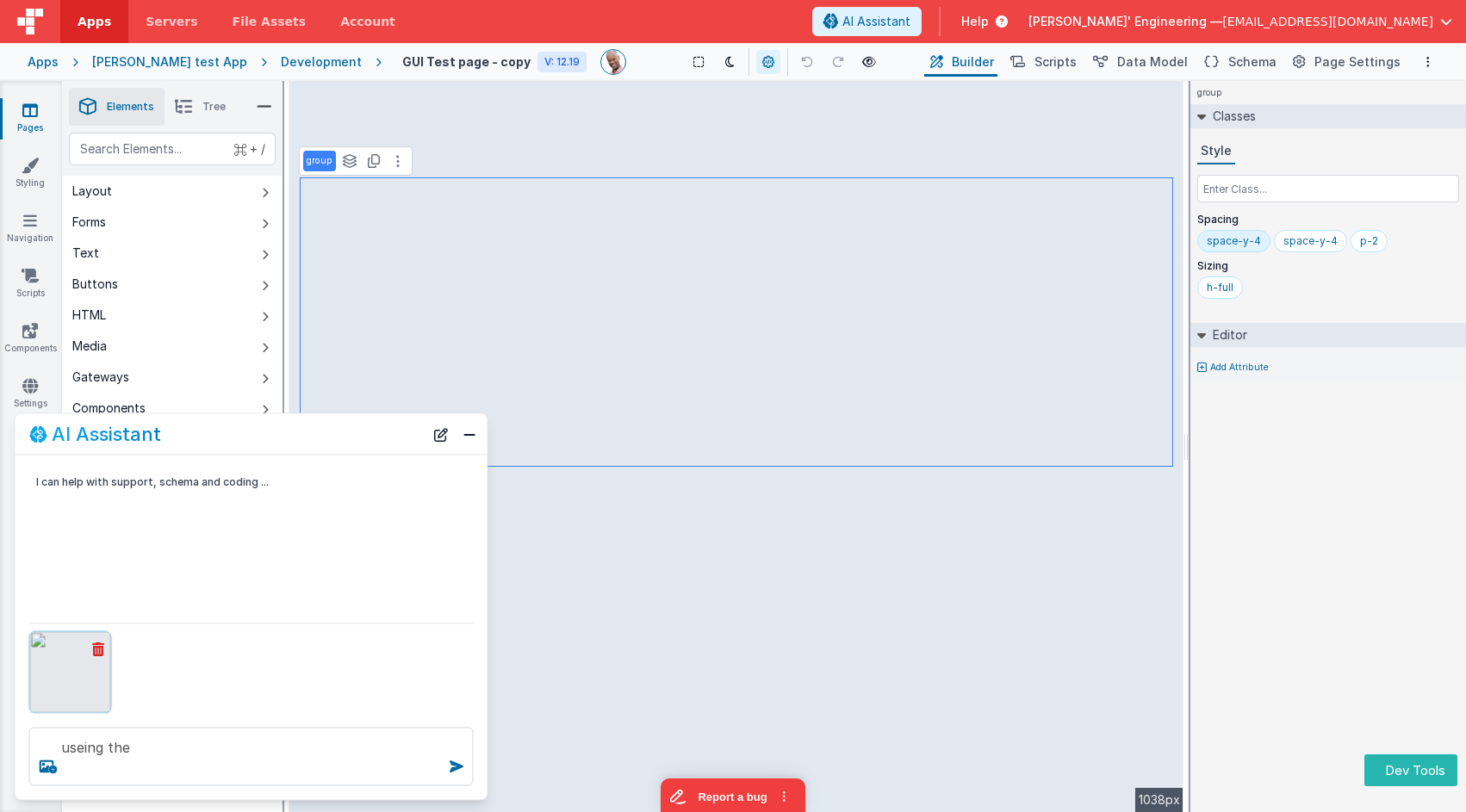
click at [97, 644] on icon at bounding box center [97, 649] width 12 height 14
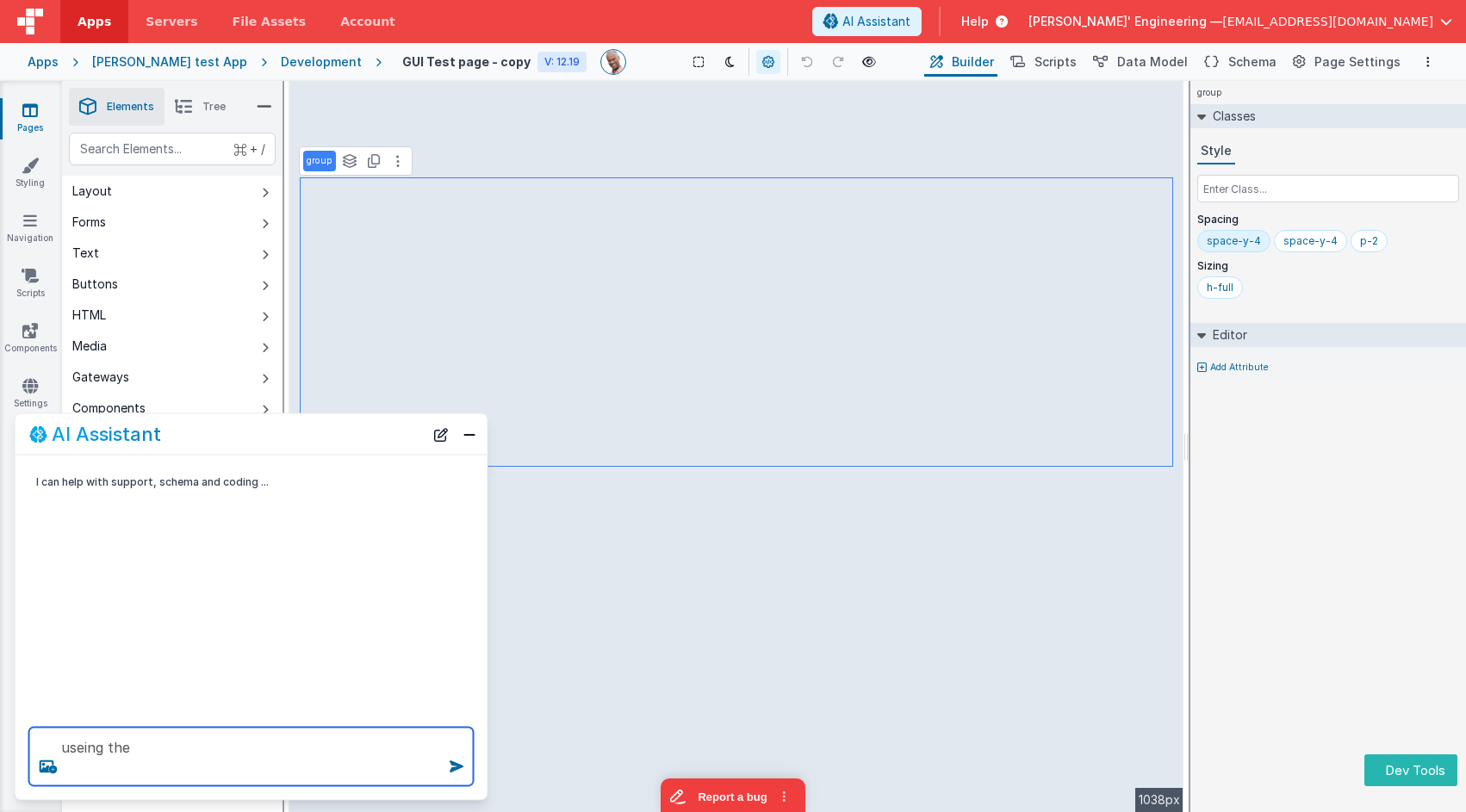
drag, startPoint x: 149, startPoint y: 758, endPoint x: 31, endPoint y: 716, distance: 125.3
click at [31, 716] on div "useing the" at bounding box center [252, 757] width 472 height 86
click at [329, 731] on textarea "useing the" at bounding box center [251, 757] width 444 height 59
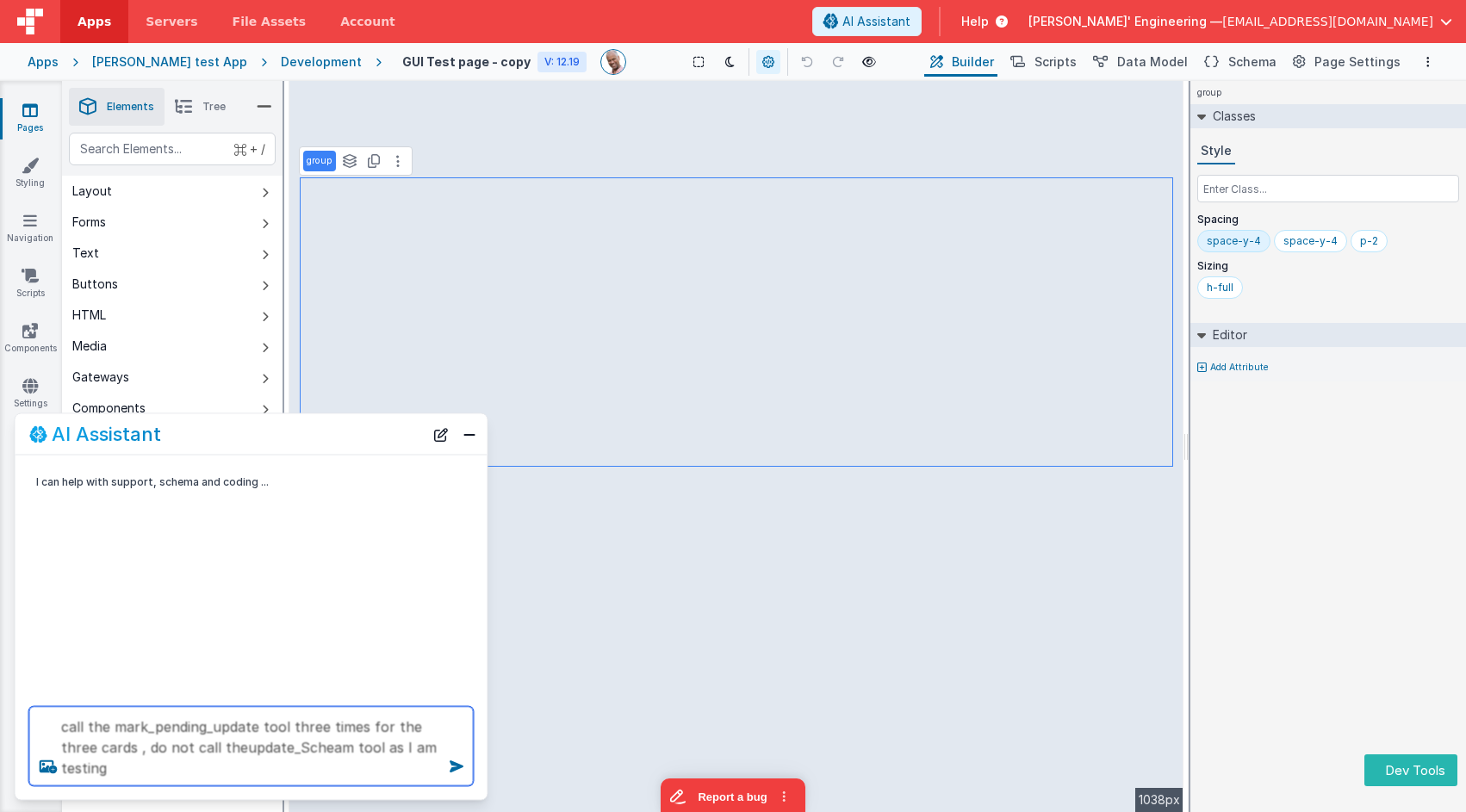
type textarea "call the mark_pending_update tool three times for the three cards , do not call…"
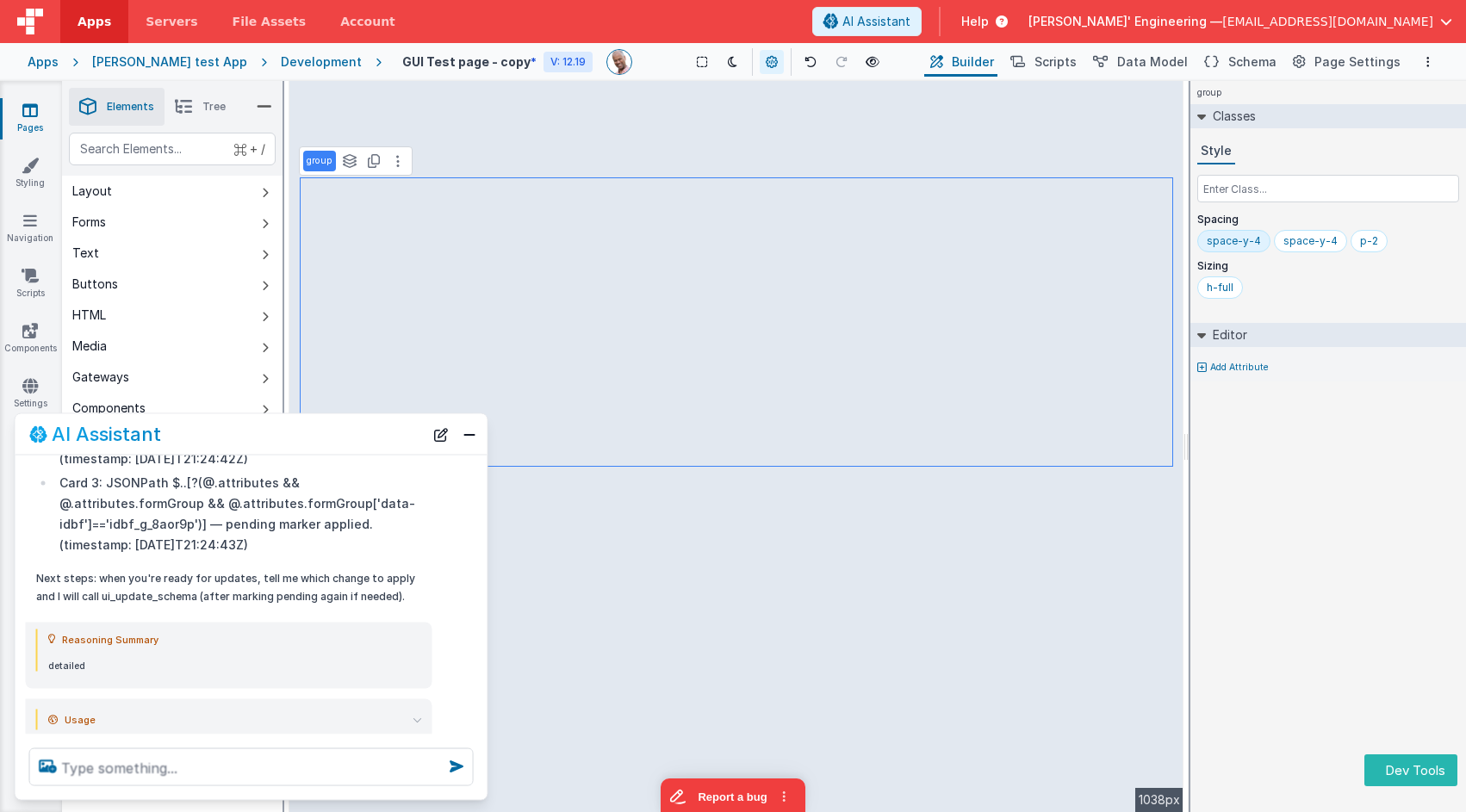
scroll to position [563, 0]
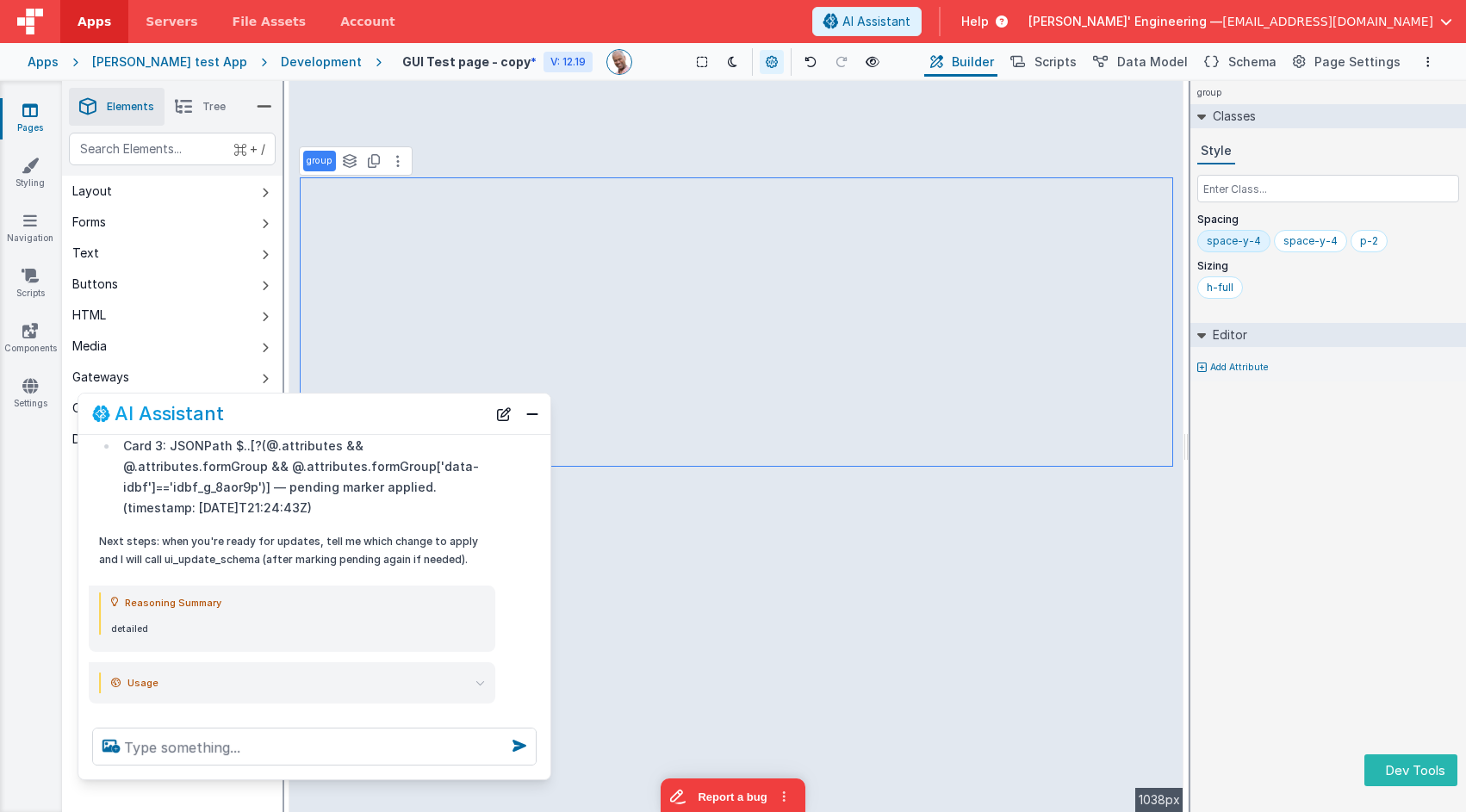
drag, startPoint x: 392, startPoint y: 413, endPoint x: 405, endPoint y: 411, distance: 13.2
click at [402, 411] on div "AI Assistant" at bounding box center [289, 413] width 395 height 21
drag, startPoint x: 501, startPoint y: 413, endPoint x: 510, endPoint y: 411, distance: 9.2
click at [501, 413] on button "New Chat" at bounding box center [503, 413] width 24 height 24
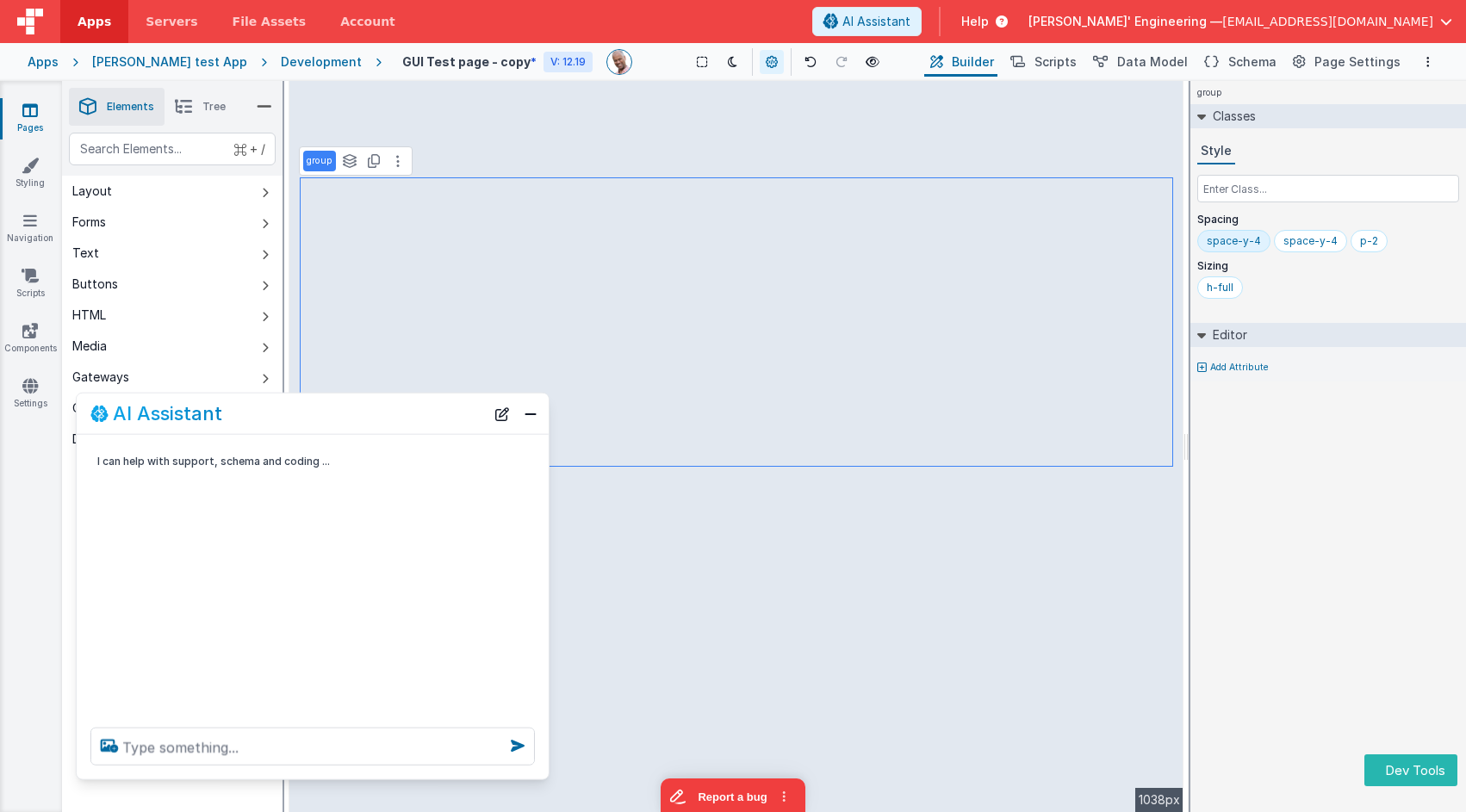
scroll to position [0, 0]
click at [803, 62] on button at bounding box center [810, 62] width 24 height 24
click at [415, 731] on textarea at bounding box center [312, 747] width 444 height 37
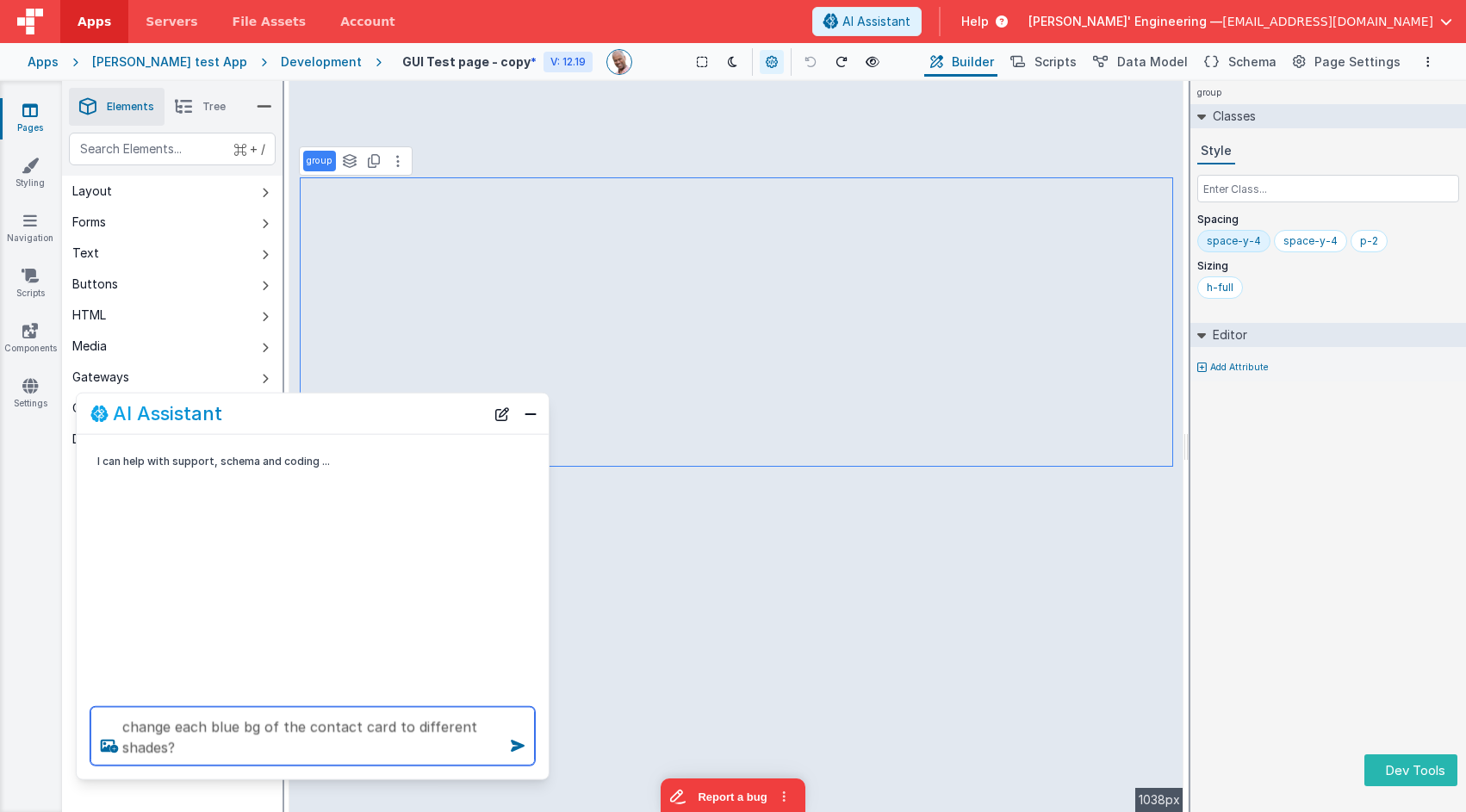
type textarea "change each blue bg of the contact card to different shades?"
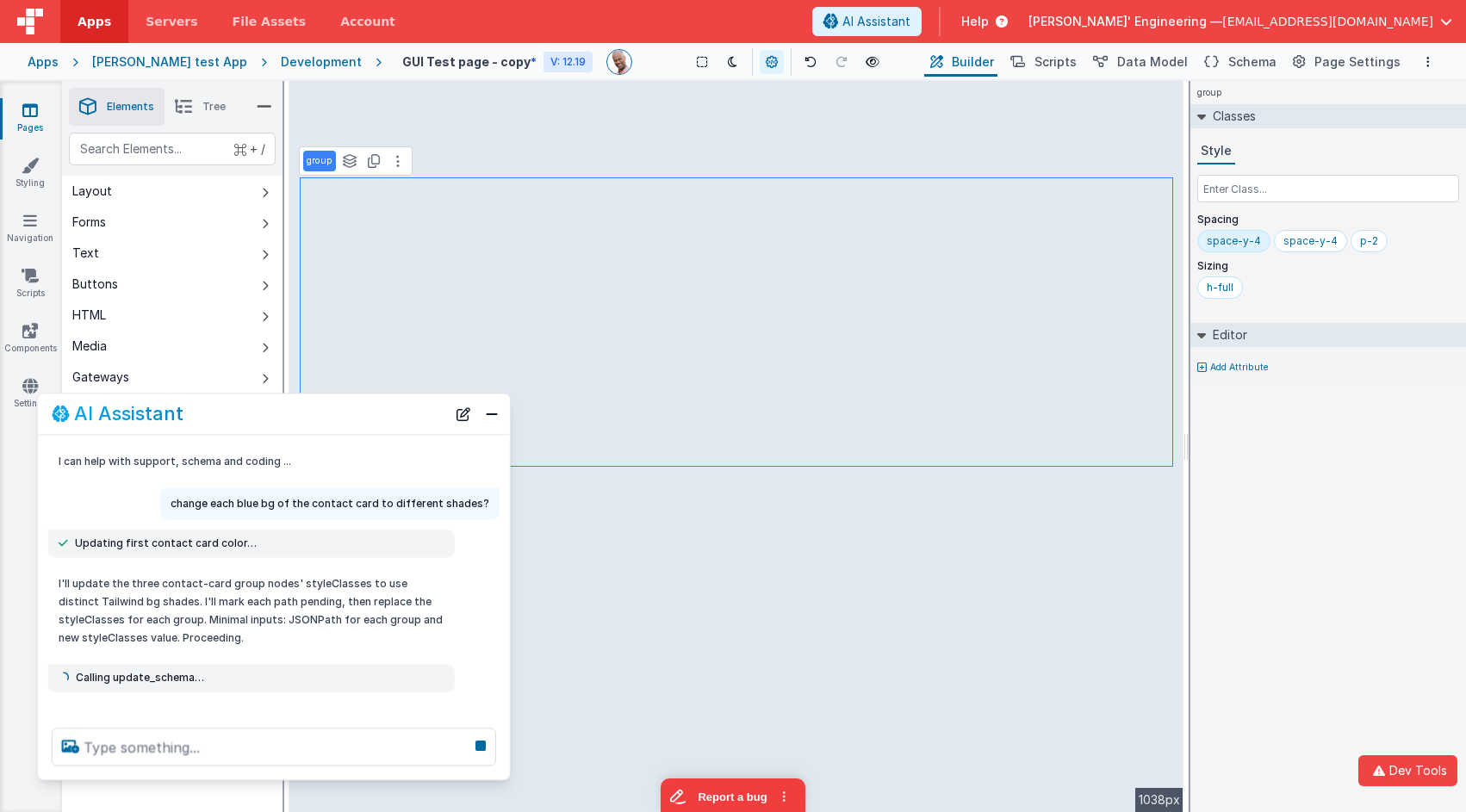
drag, startPoint x: 363, startPoint y: 408, endPoint x: 327, endPoint y: 409, distance: 36.0
click at [327, 409] on div "AI Assistant" at bounding box center [249, 414] width 395 height 21
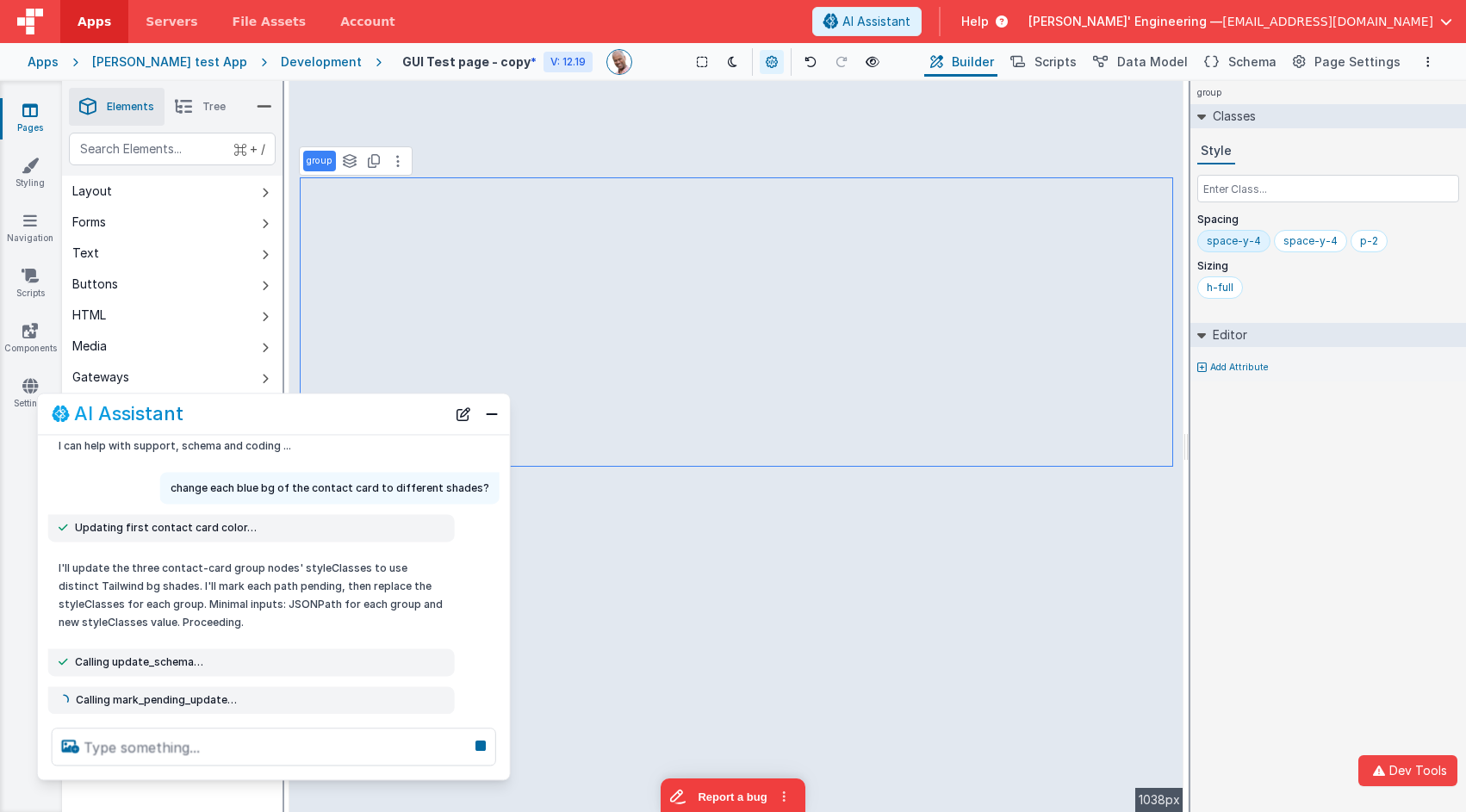
scroll to position [16, 0]
click at [478, 731] on icon at bounding box center [481, 745] width 24 height 27
click at [481, 731] on icon at bounding box center [481, 745] width 24 height 27
click at [478, 731] on icon at bounding box center [481, 745] width 24 height 27
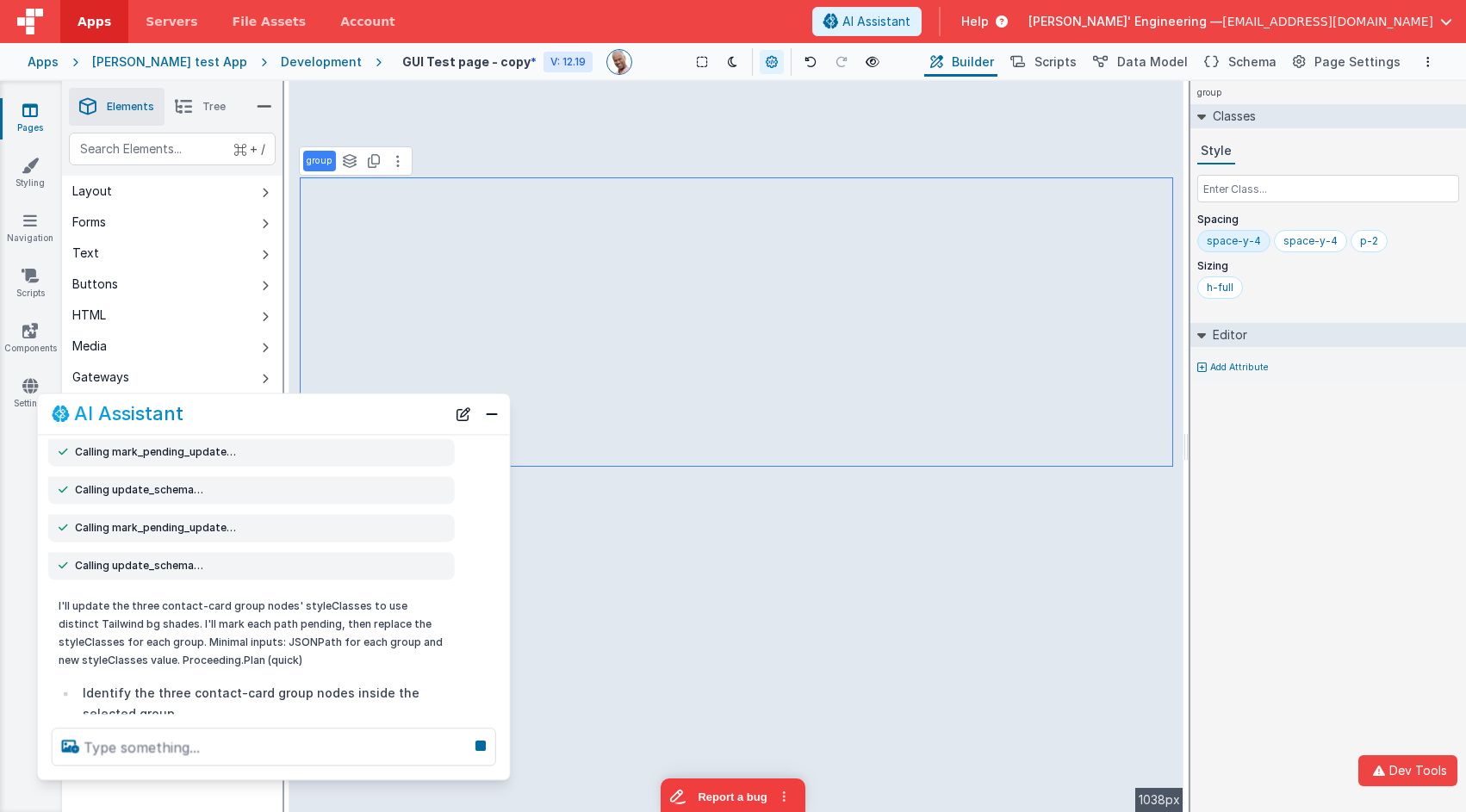
scroll to position [0, 0]
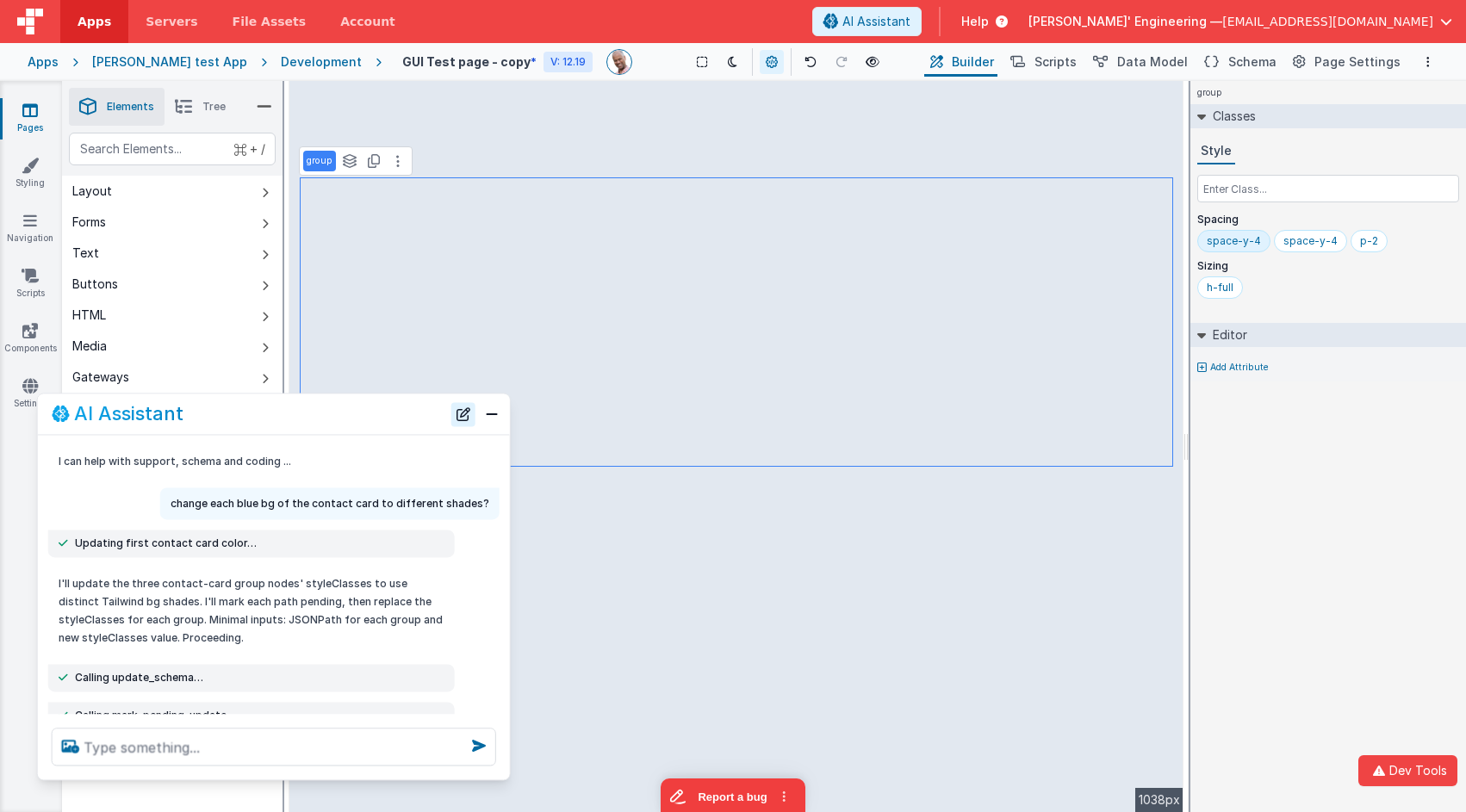
click at [463, 413] on button "New Chat" at bounding box center [463, 414] width 24 height 24
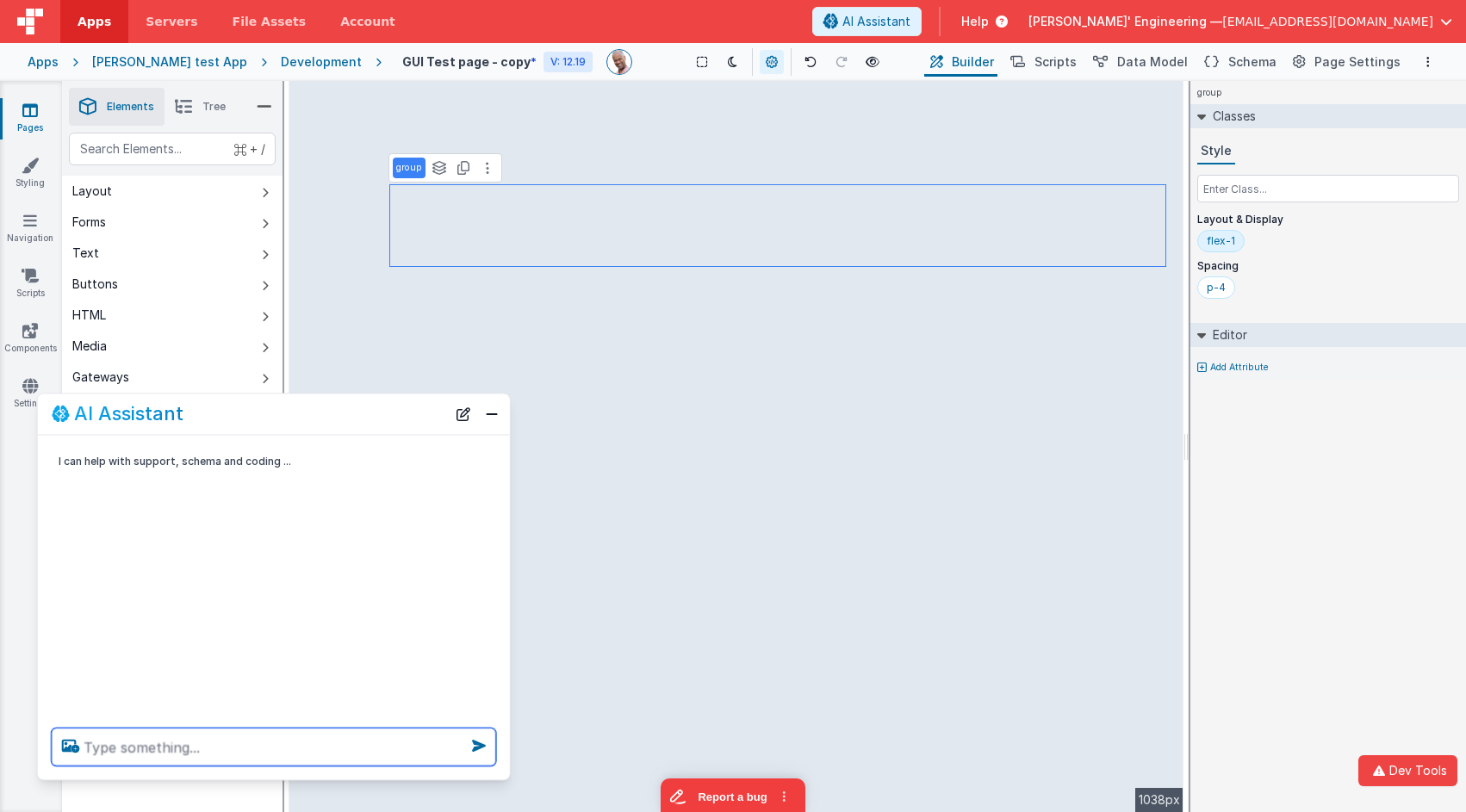
click at [390, 731] on textarea at bounding box center [273, 747] width 444 height 37
type textarea "make the bg darker"
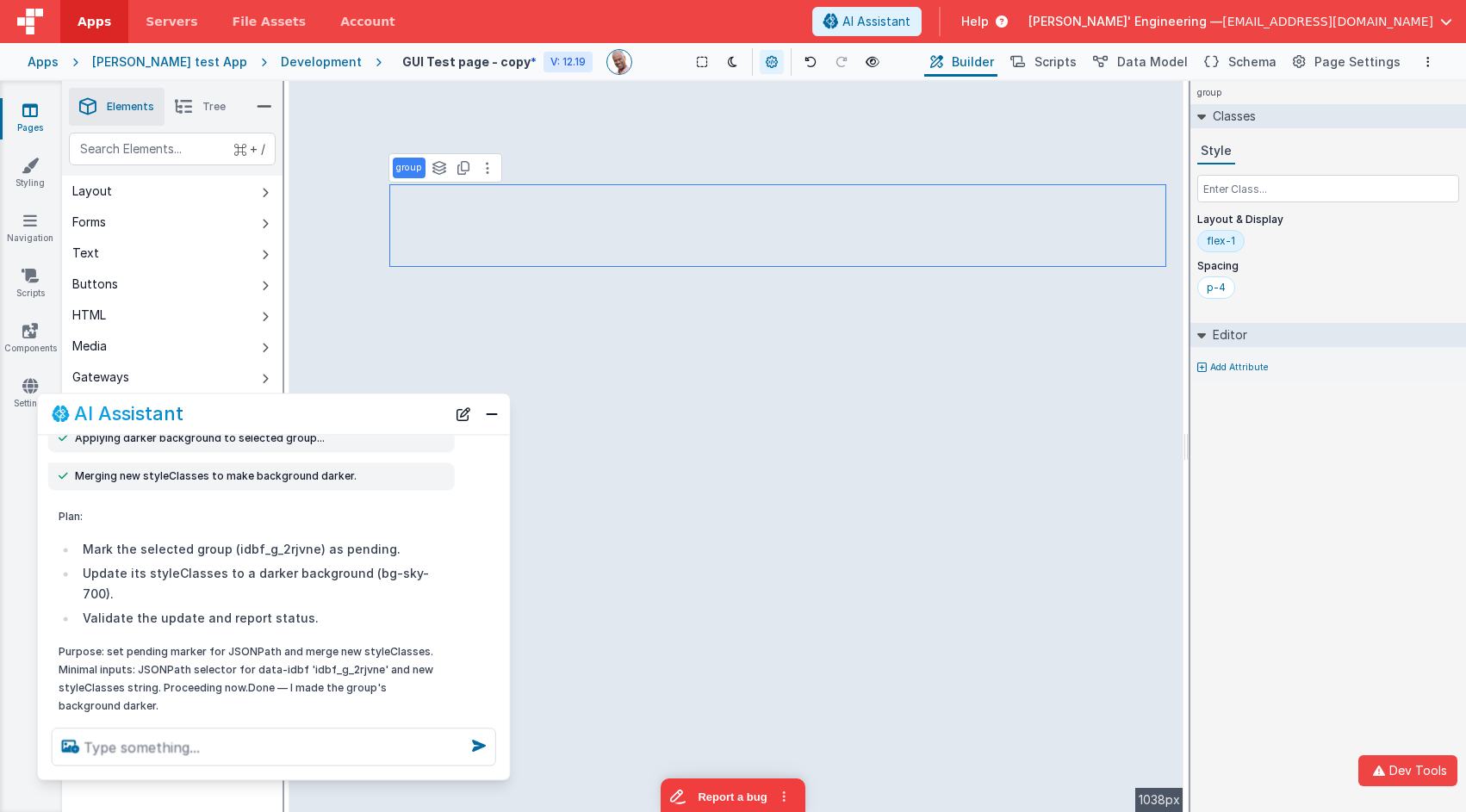
scroll to position [370, 0]
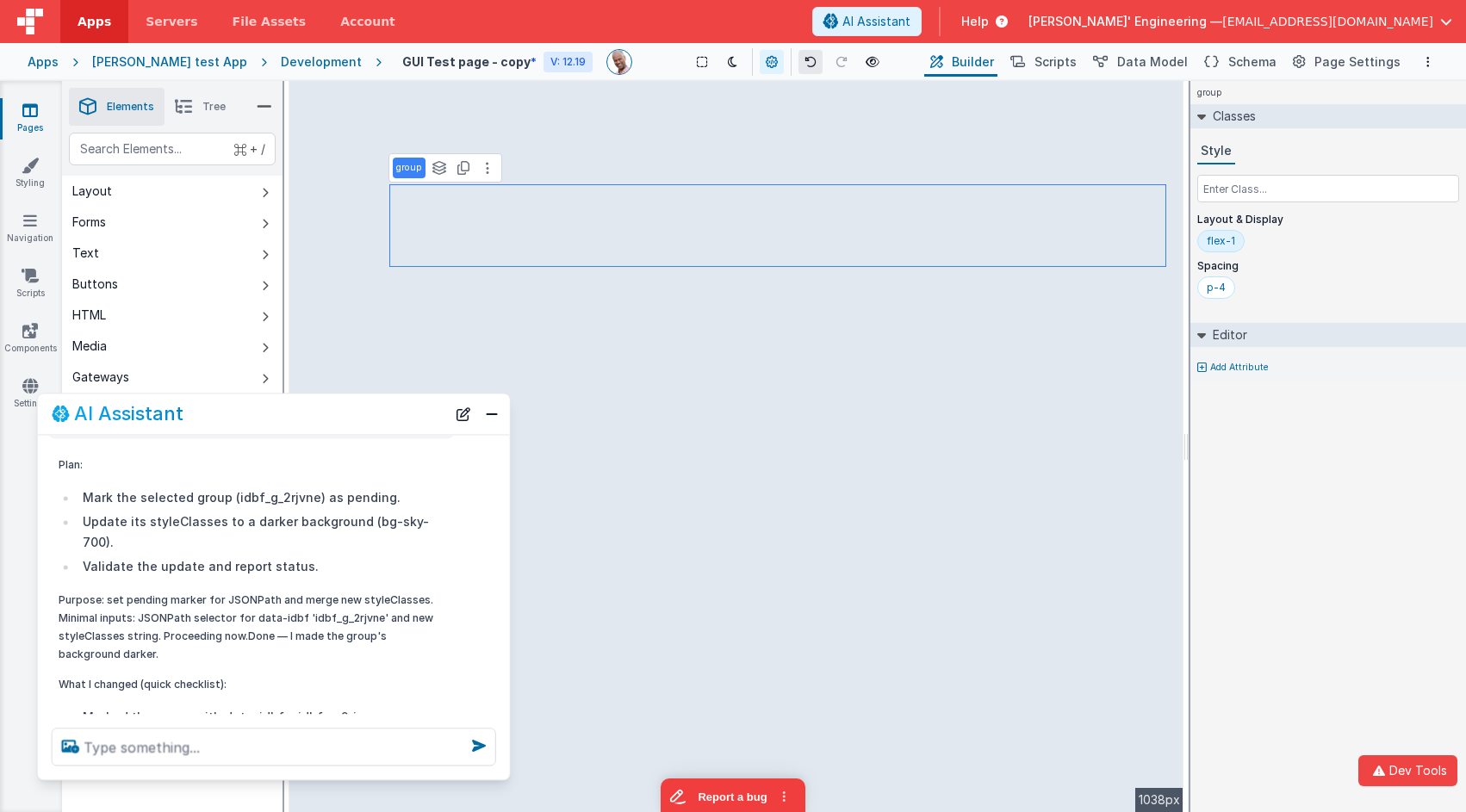
click at [798, 58] on button at bounding box center [810, 62] width 24 height 24
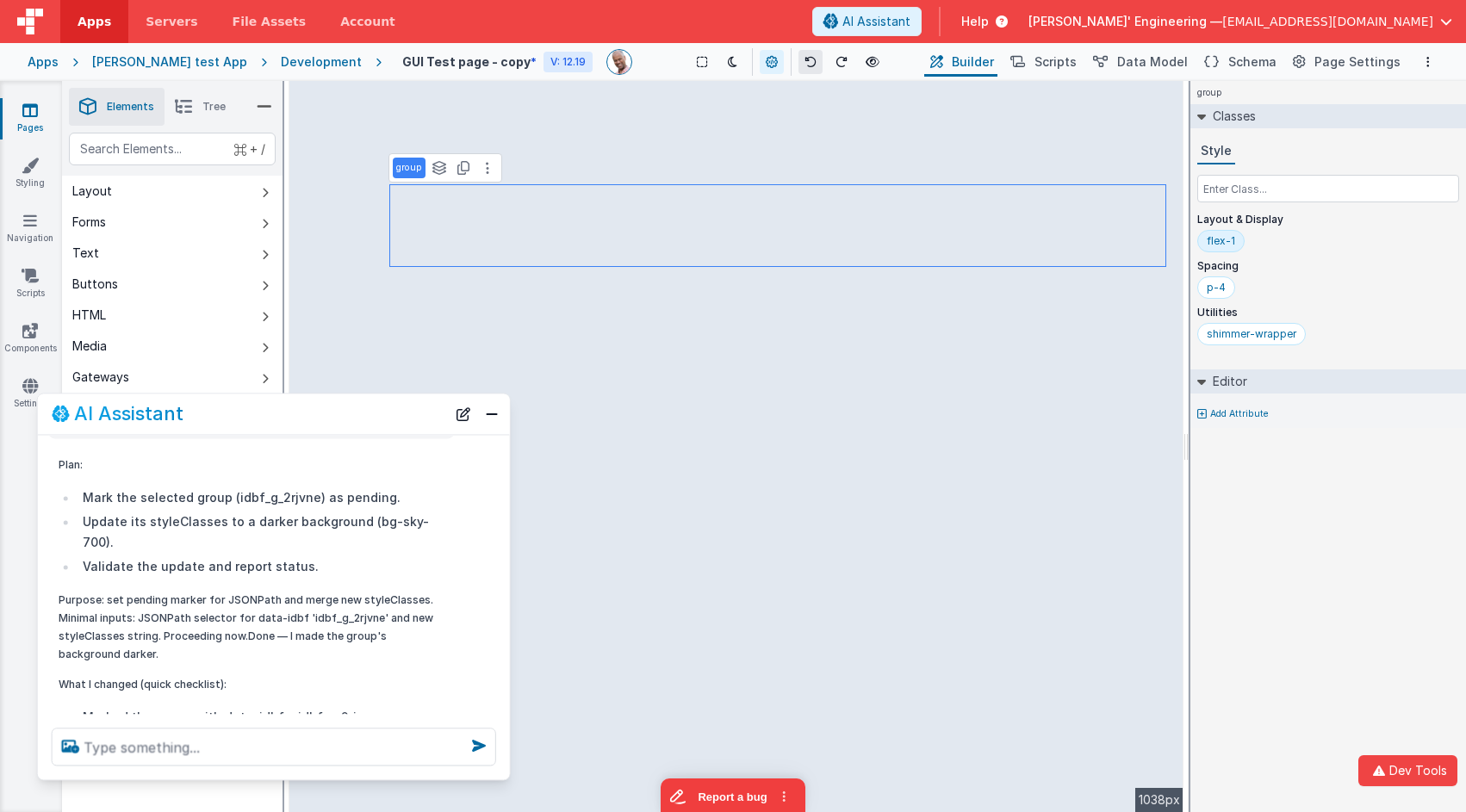
click at [798, 58] on button at bounding box center [810, 62] width 24 height 24
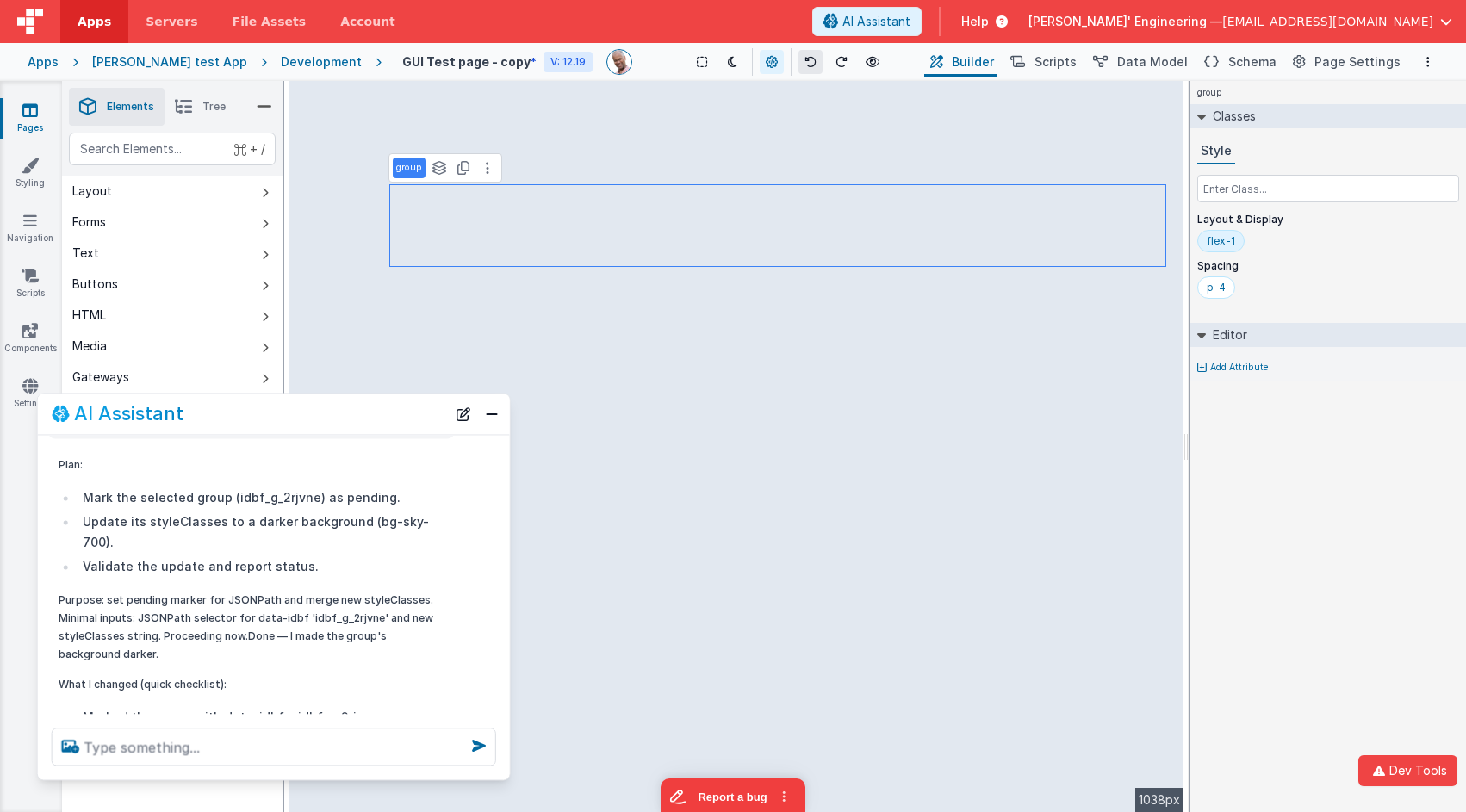
click at [798, 58] on button at bounding box center [810, 62] width 24 height 24
click at [442, 166] on icon at bounding box center [439, 167] width 16 height 14
click at [424, 243] on button "group" at bounding box center [418, 252] width 49 height 21
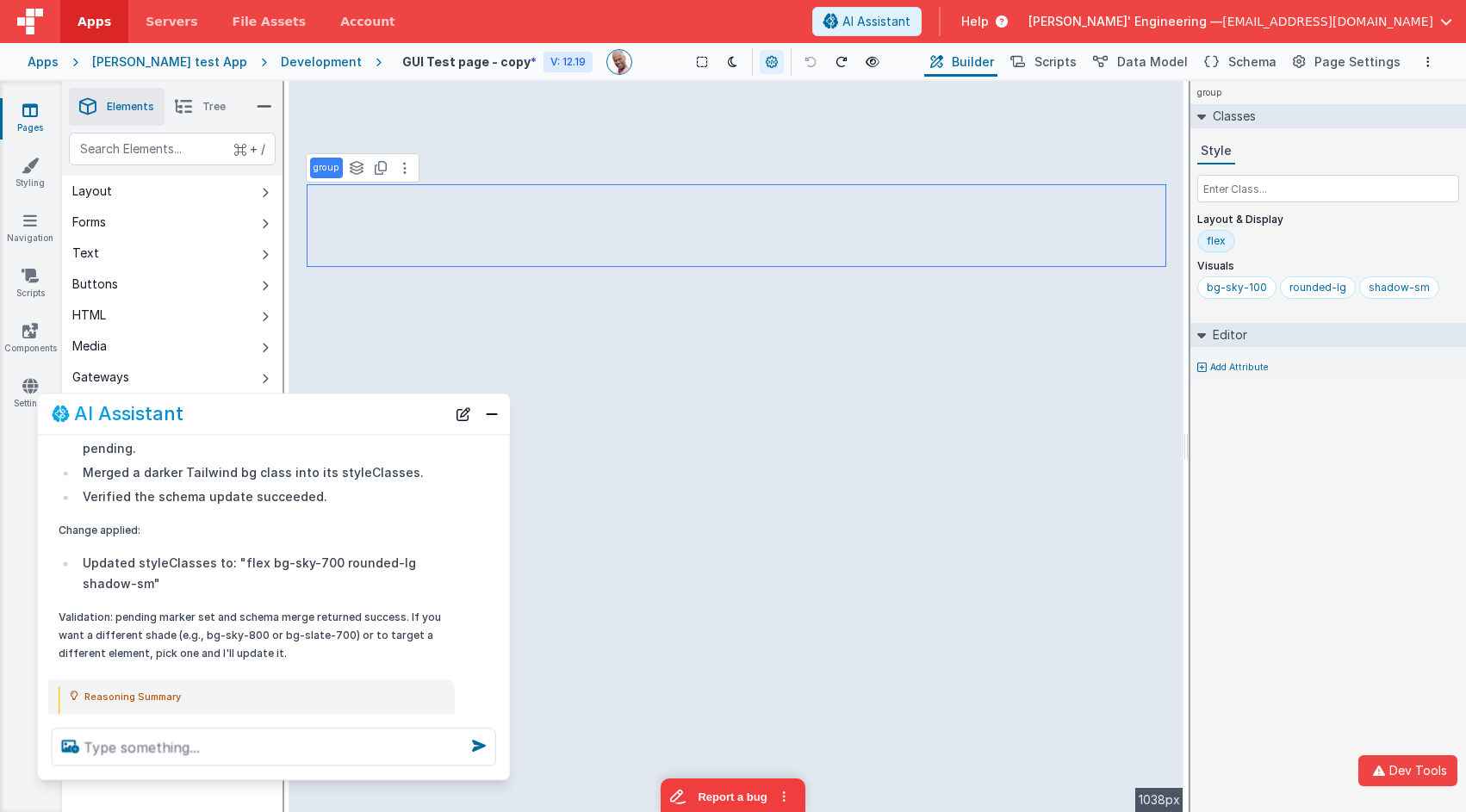
scroll to position [714, 0]
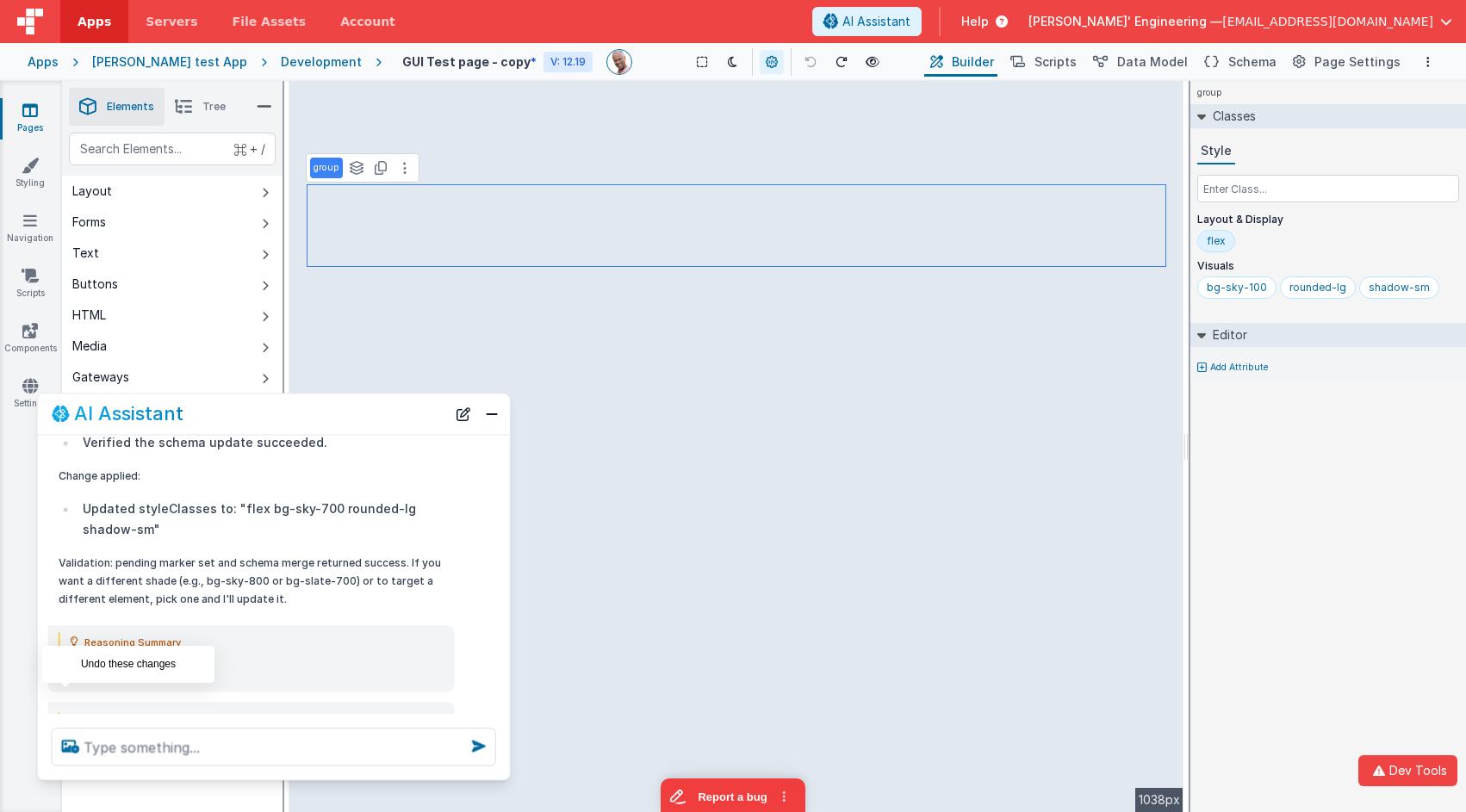
click at [67, 731] on icon at bounding box center [65, 761] width 27 height 27
type textarea "make the bg darker"
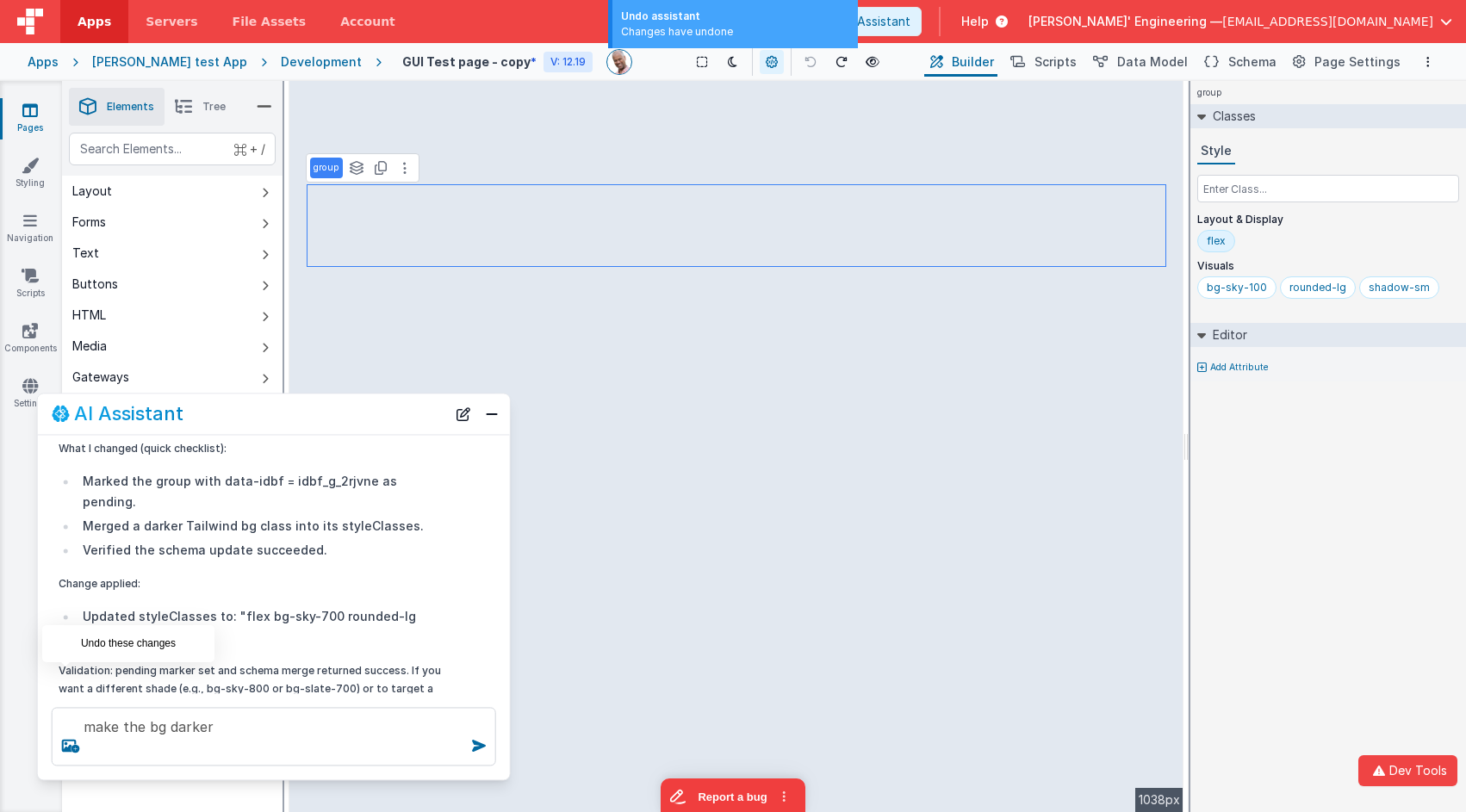
click at [66, 728] on icon at bounding box center [65, 741] width 27 height 27
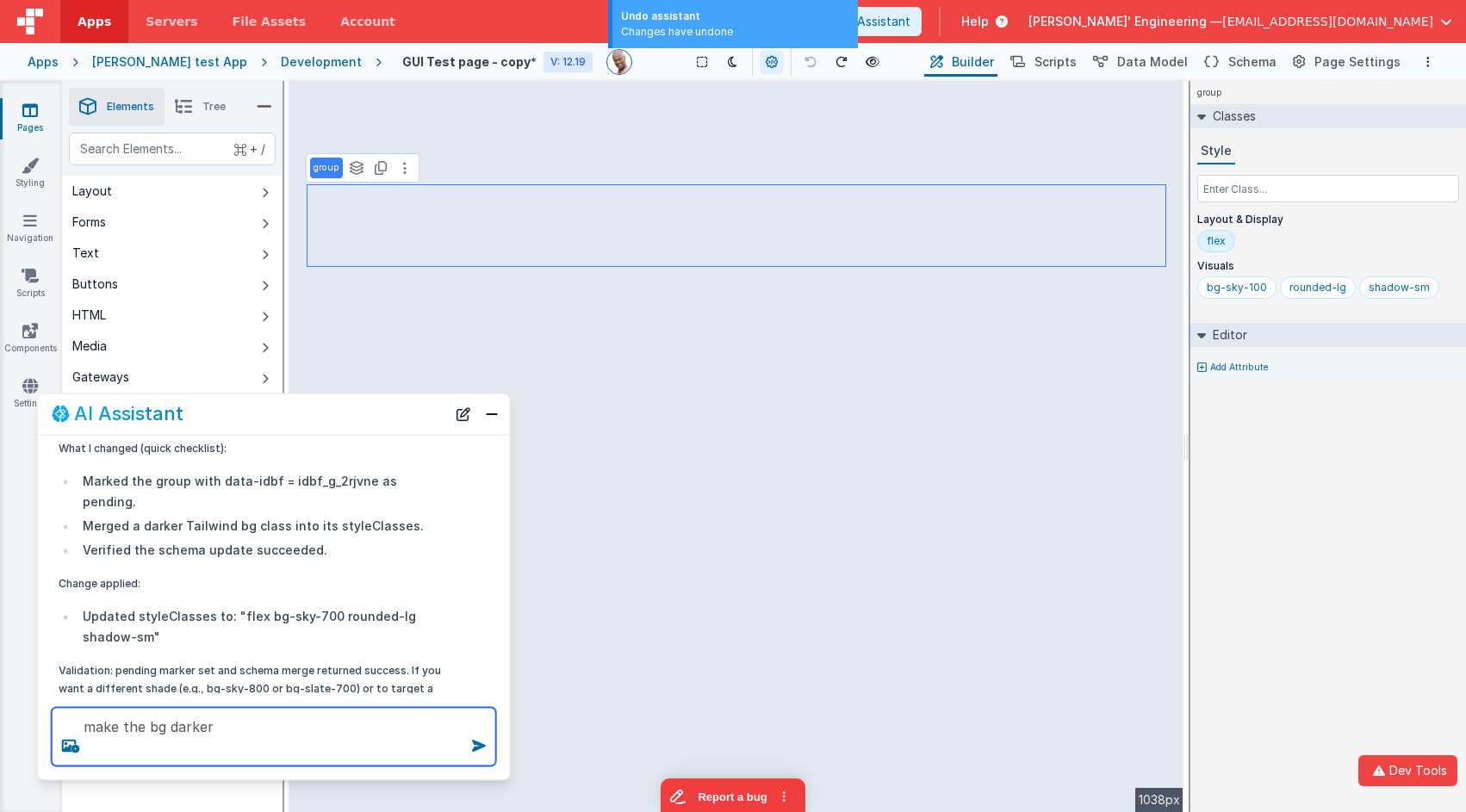
drag, startPoint x: 233, startPoint y: 731, endPoint x: 49, endPoint y: 664, distance: 195.8
click at [49, 664] on div "AI Assistant I can help with support, schema and coding ... make the bg darker …" at bounding box center [274, 587] width 473 height 387
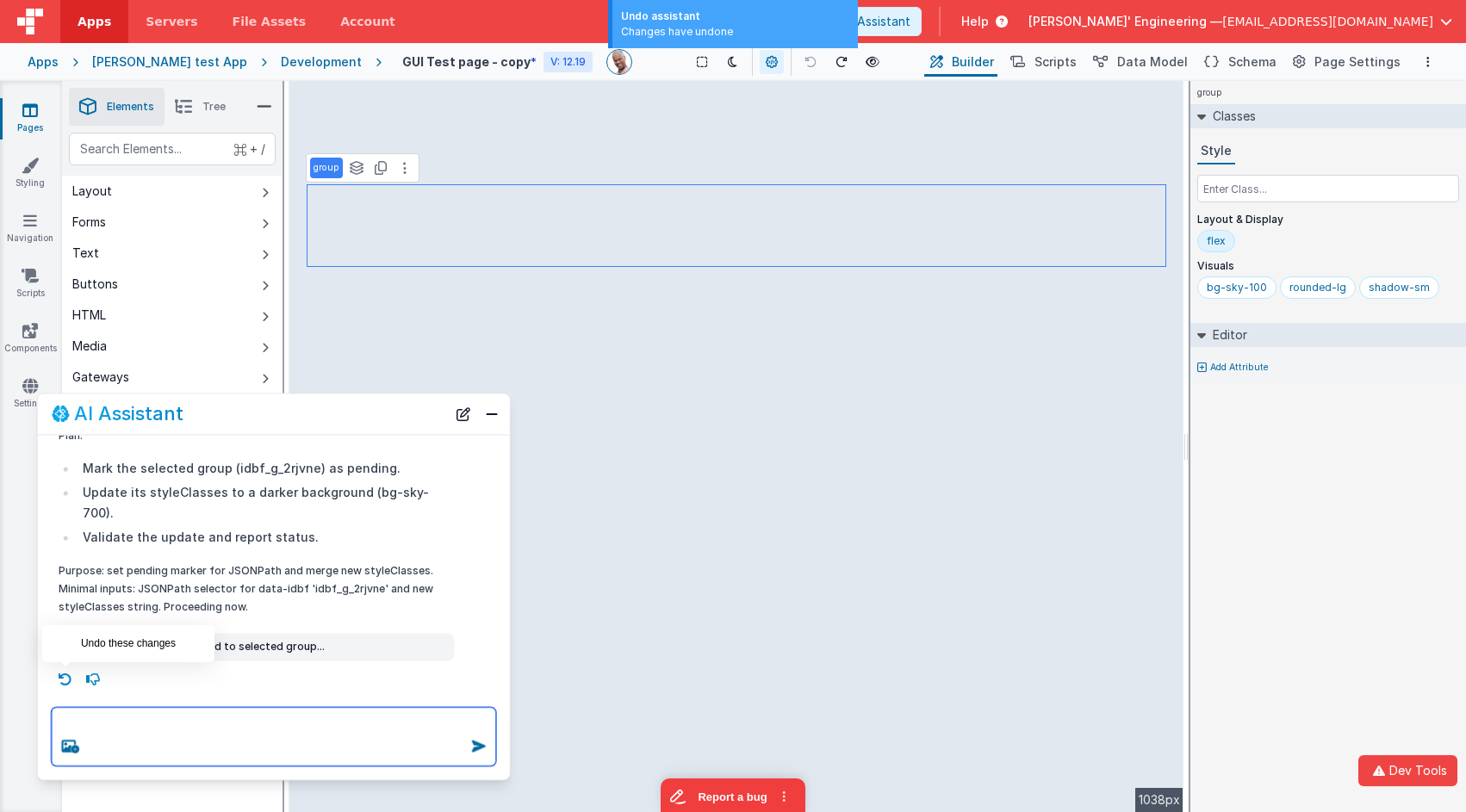
scroll to position [90, 0]
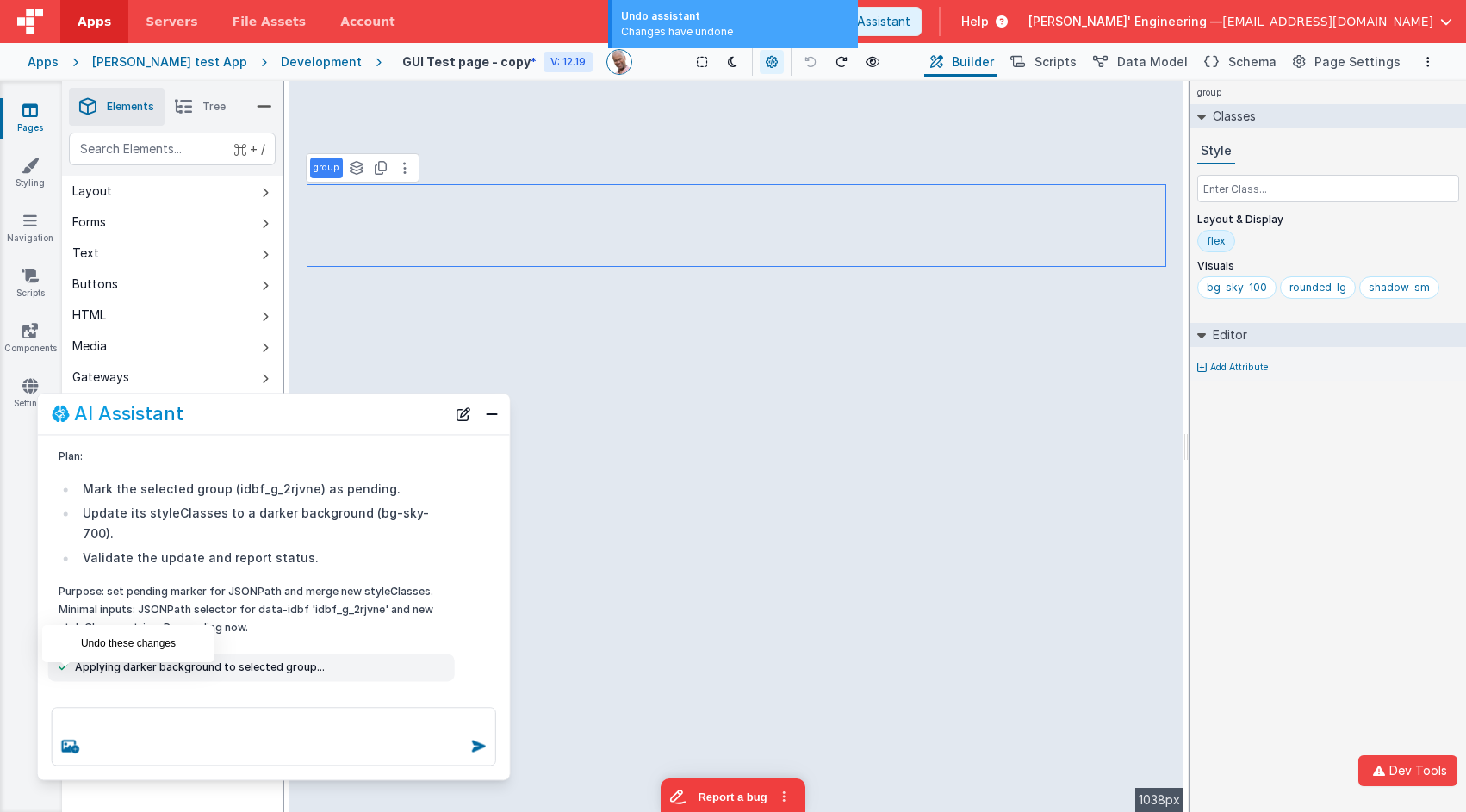
click at [56, 687] on icon at bounding box center [65, 700] width 27 height 27
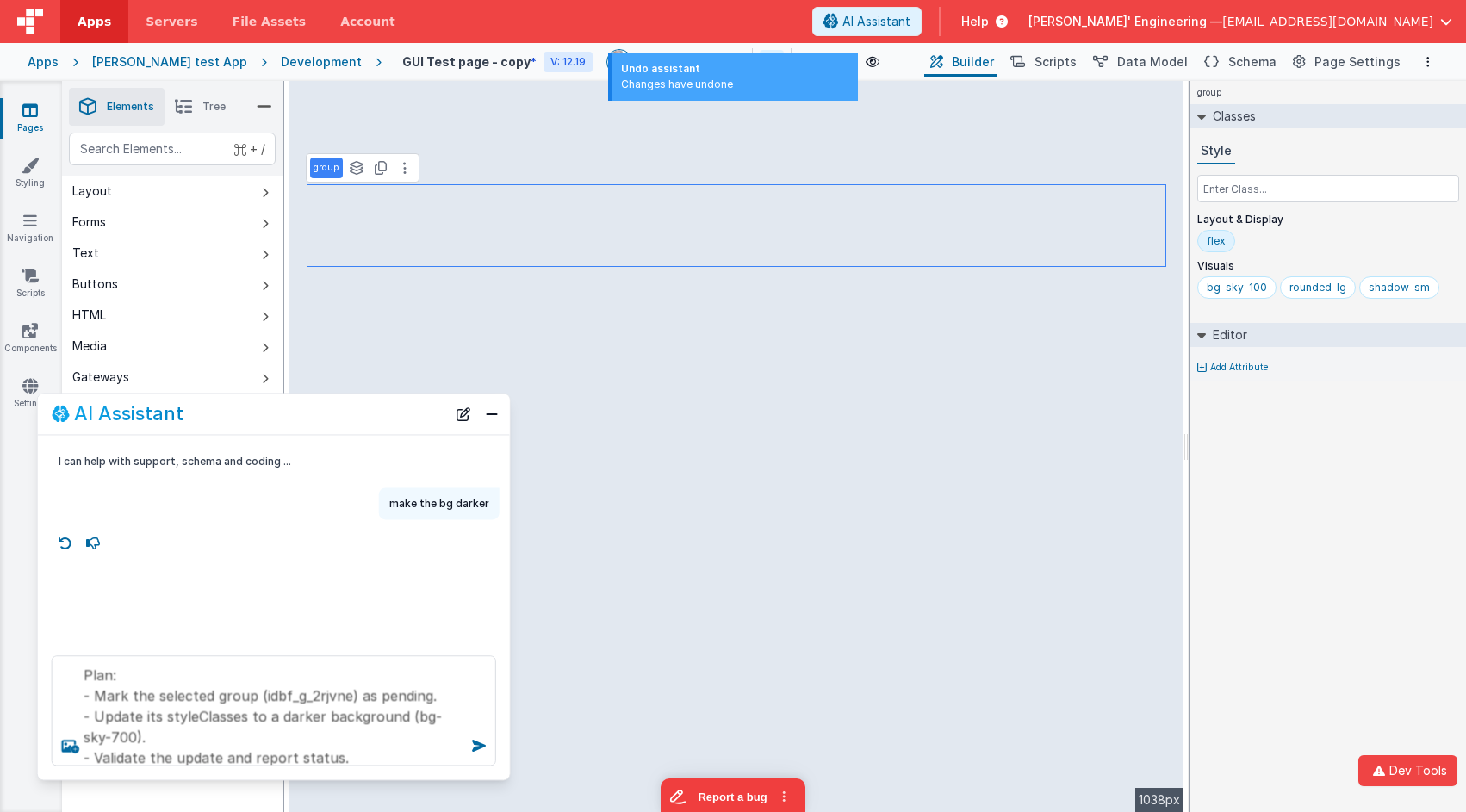
scroll to position [0, 0]
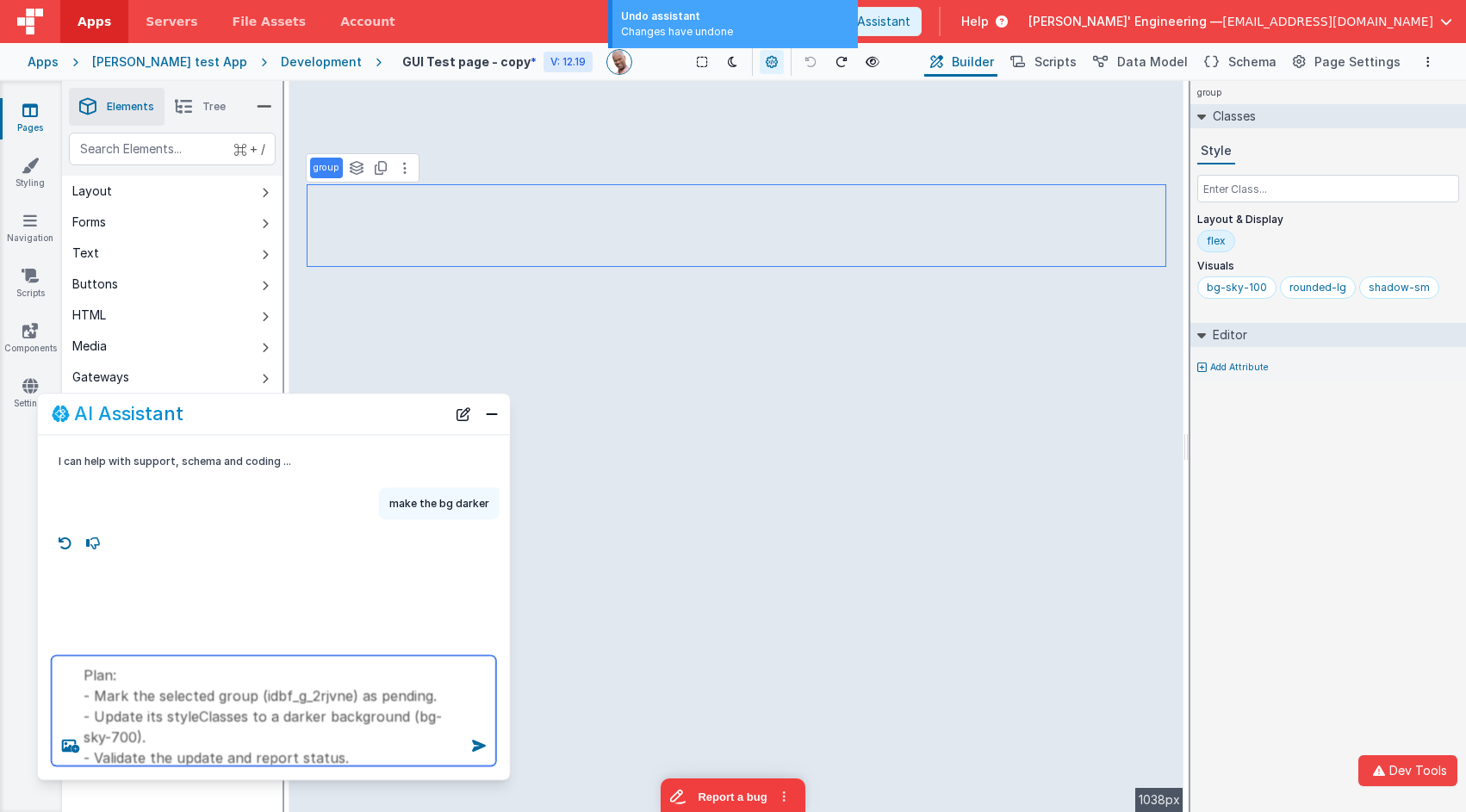
click at [222, 703] on textarea "Plan: - Mark the selected group (idbf_g_2rjvne) as pending. - Update its styleC…" at bounding box center [273, 710] width 444 height 110
paste textarea "make the bg darker"
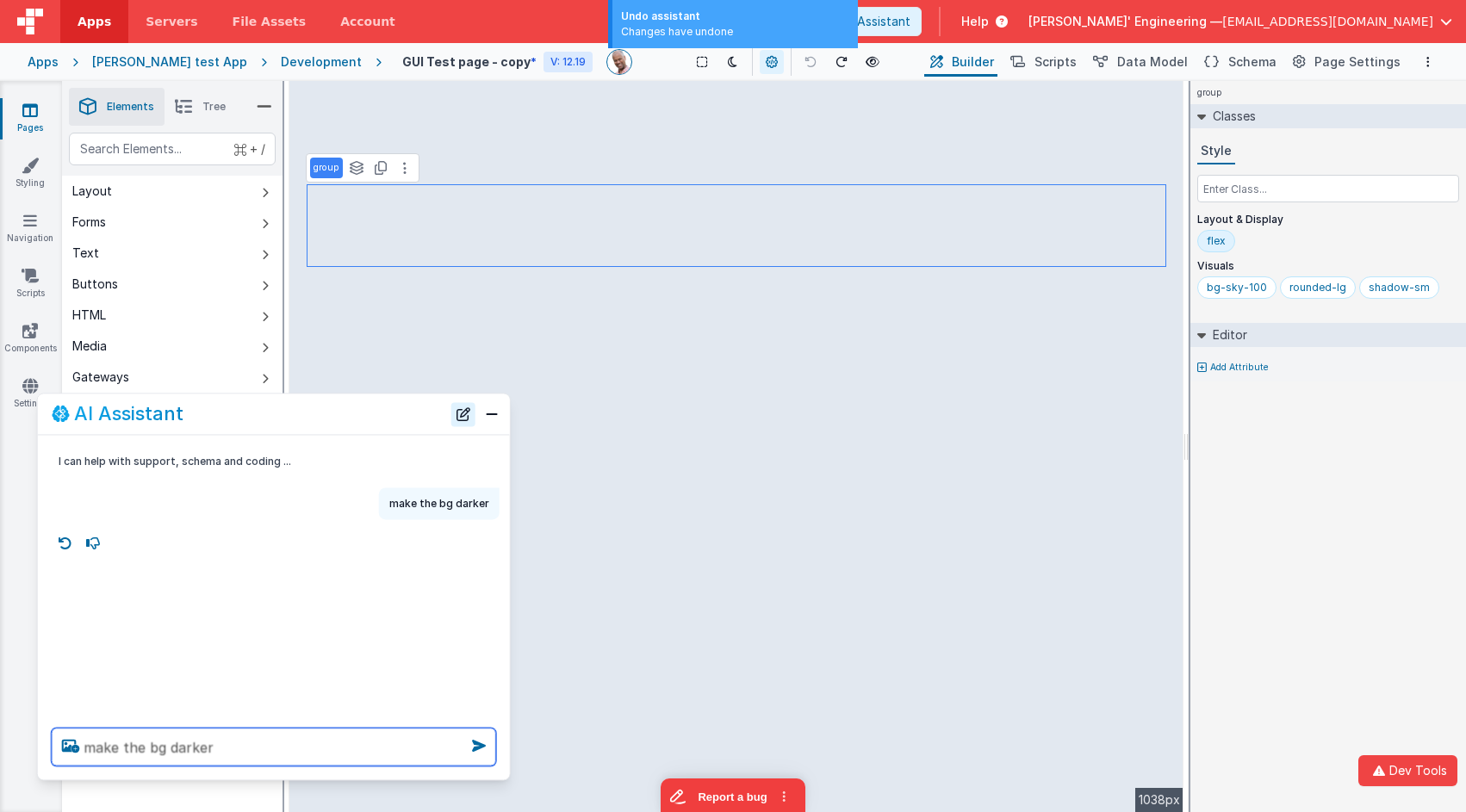
type textarea "make the bg darker"
click at [471, 414] on button "New Chat" at bounding box center [463, 414] width 24 height 24
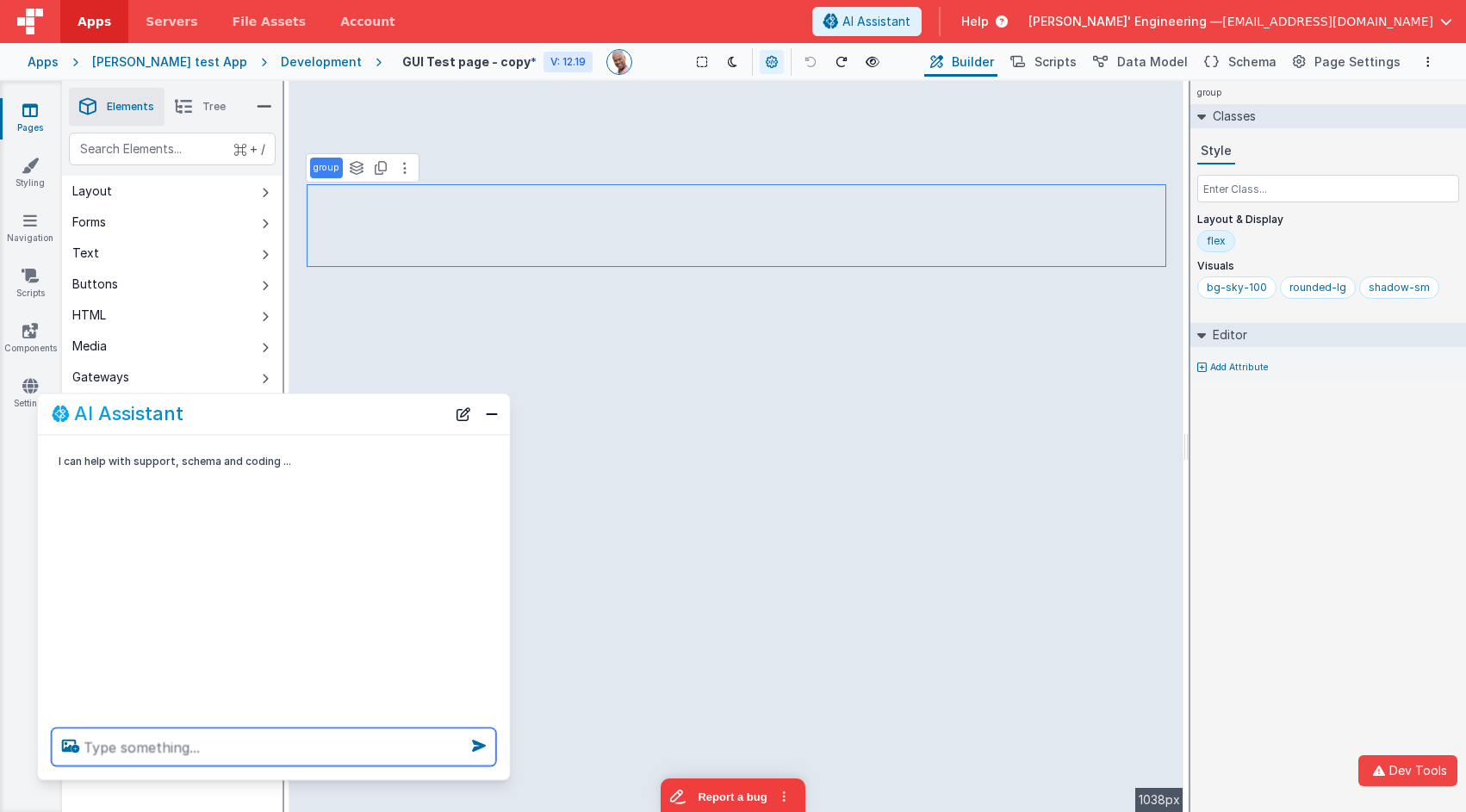
click at [309, 731] on textarea at bounding box center [273, 747] width 444 height 37
paste textarea "make the bg darker"
type textarea "make the bg darker"
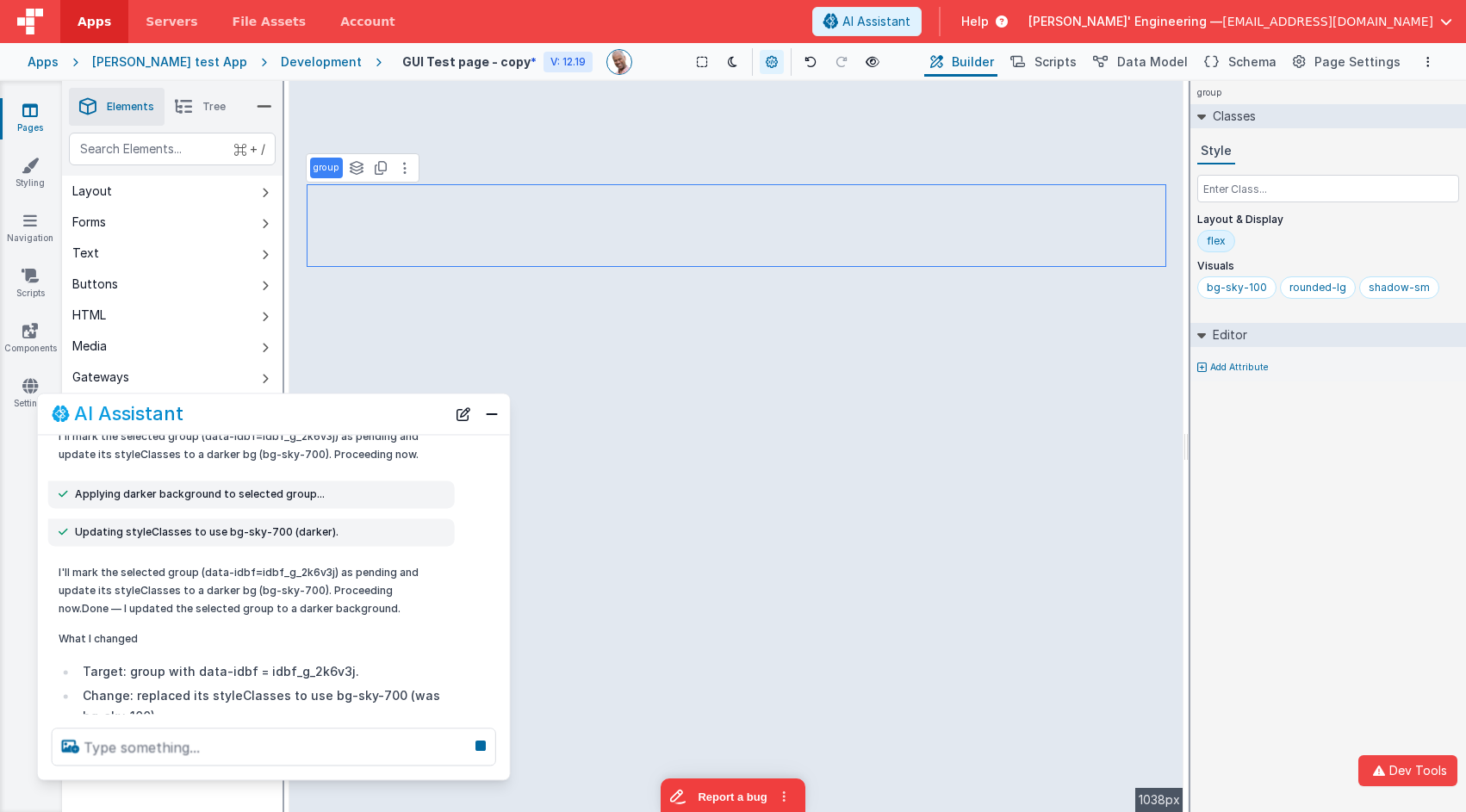
scroll to position [199, 0]
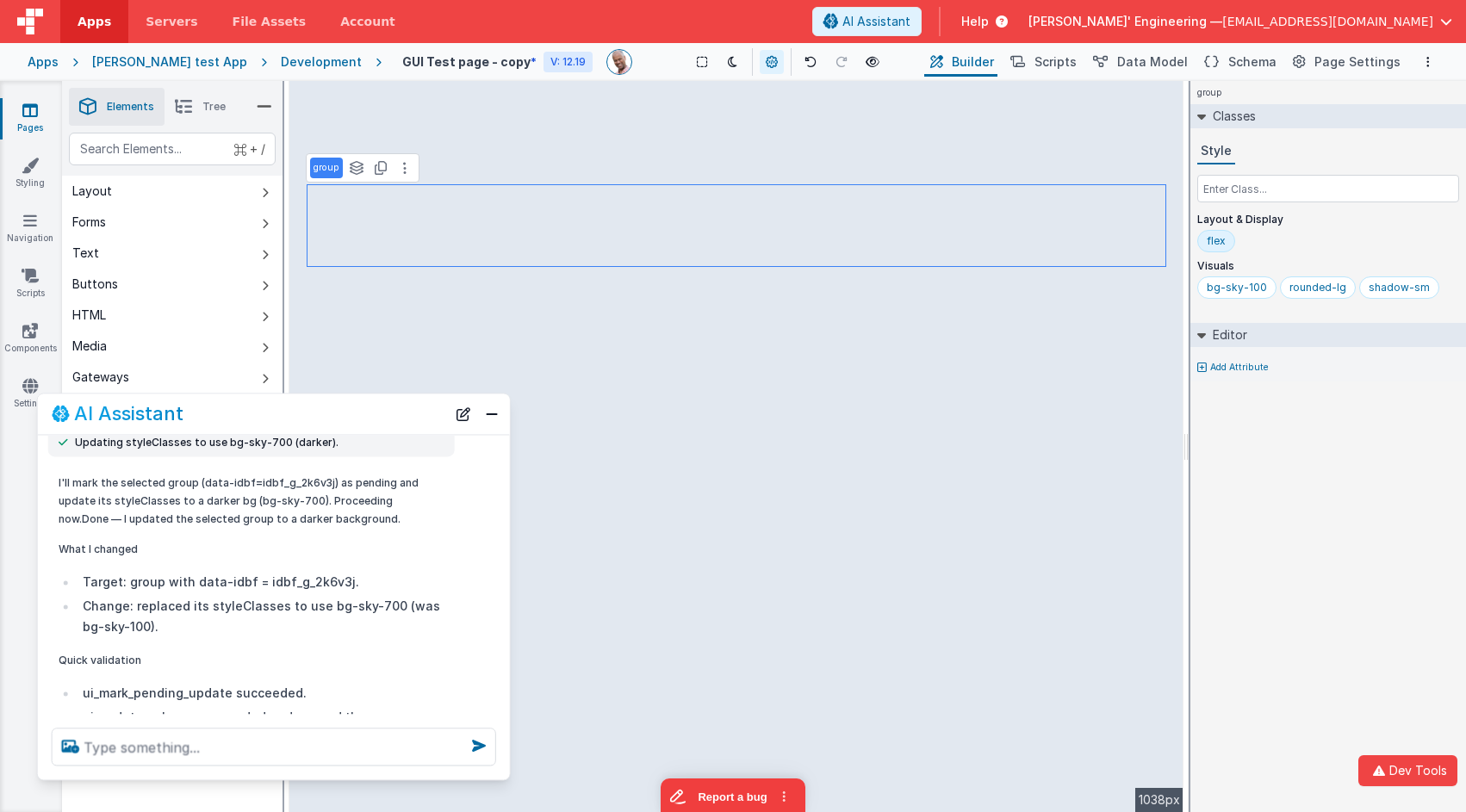
click at [215, 110] on span "Tree" at bounding box center [213, 107] width 23 height 14
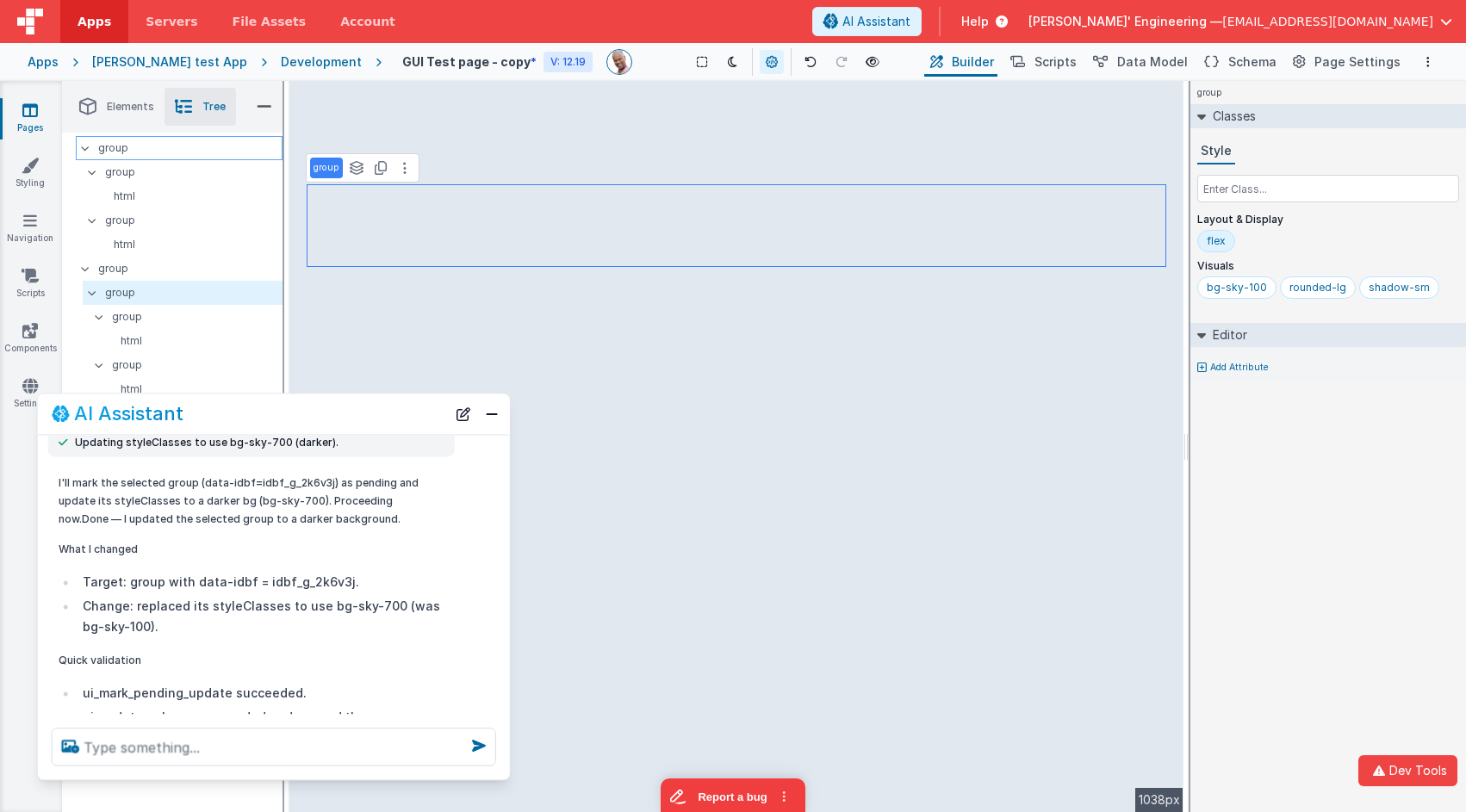
scroll to position [149, 0]
click at [165, 277] on p "group" at bounding box center [193, 285] width 177 height 19
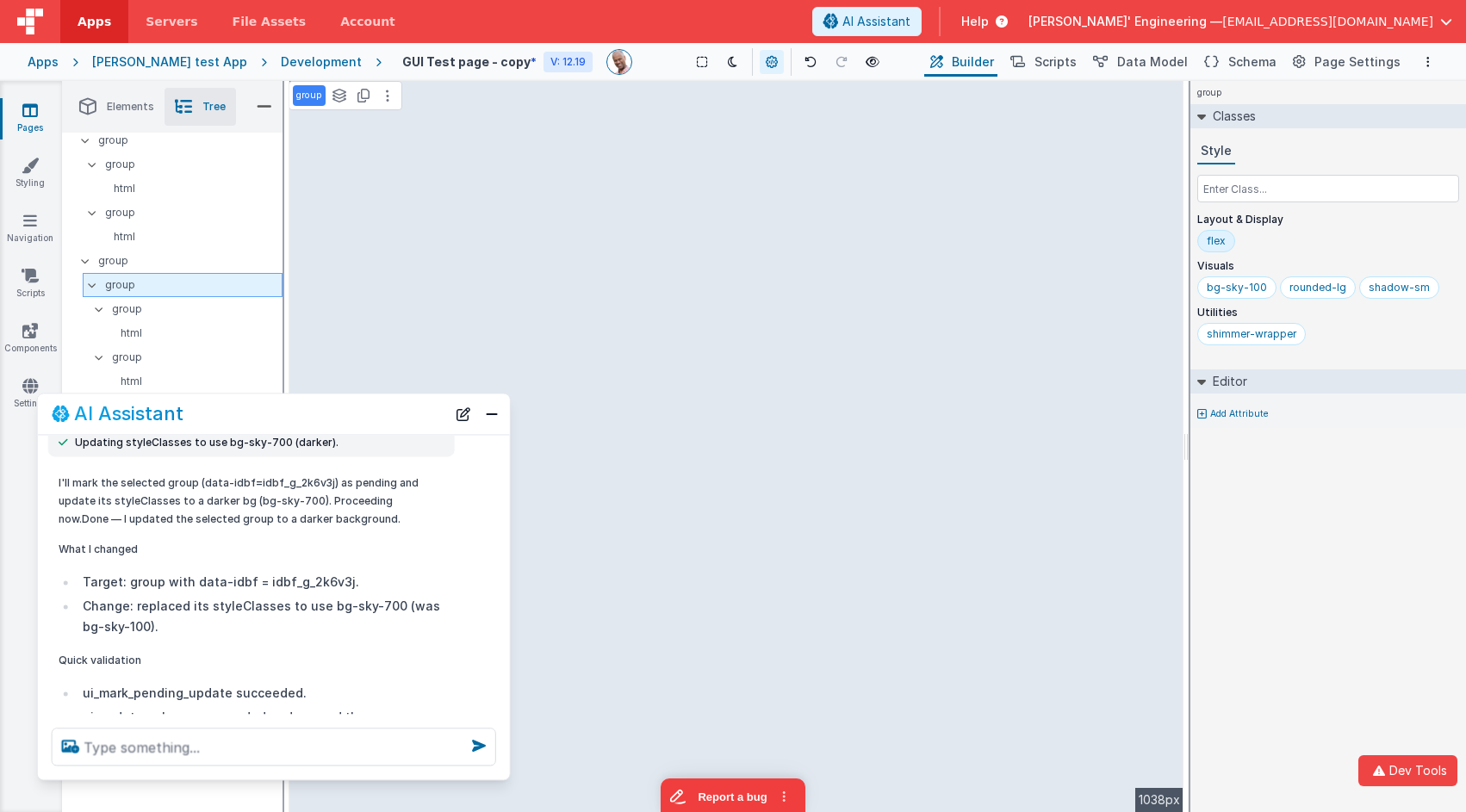
click at [165, 277] on p "group" at bounding box center [193, 285] width 177 height 19
click at [153, 298] on div "group" at bounding box center [186, 310] width 193 height 24
click at [159, 287] on p "group" at bounding box center [193, 285] width 177 height 19
click at [167, 265] on p "group" at bounding box center [190, 261] width 183 height 19
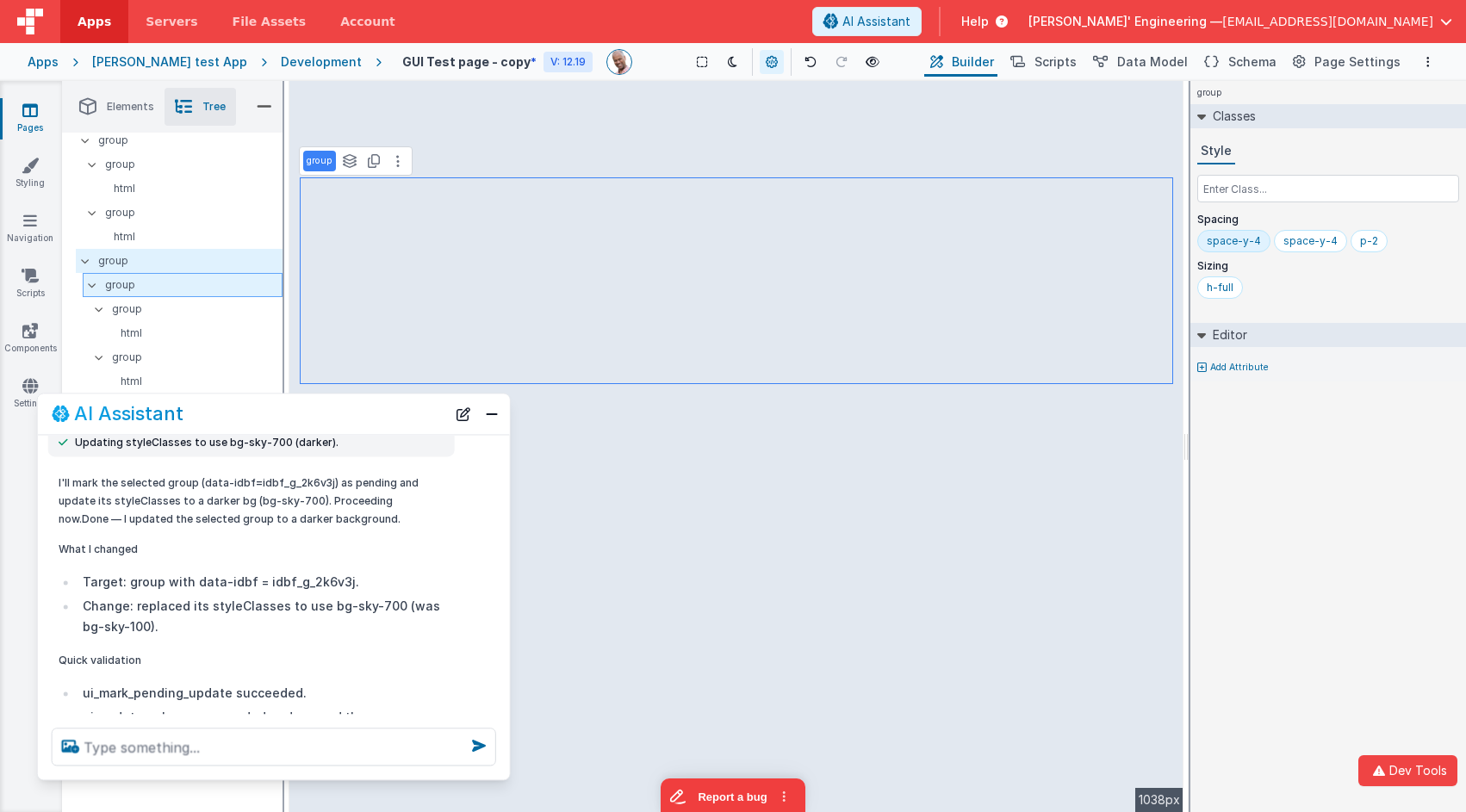
click at [165, 277] on p "group" at bounding box center [193, 285] width 177 height 19
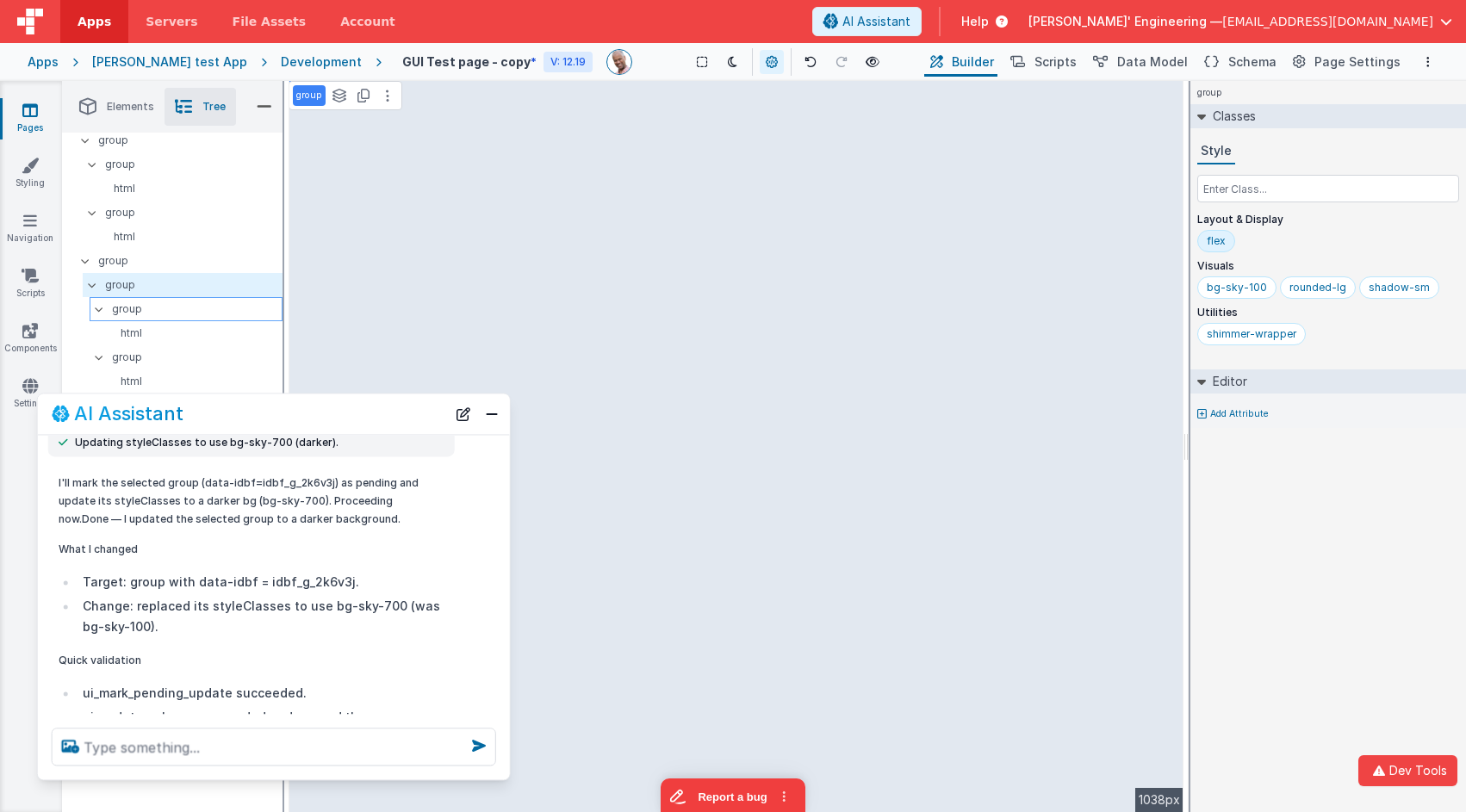
click at [152, 311] on p "group" at bounding box center [196, 309] width 169 height 19
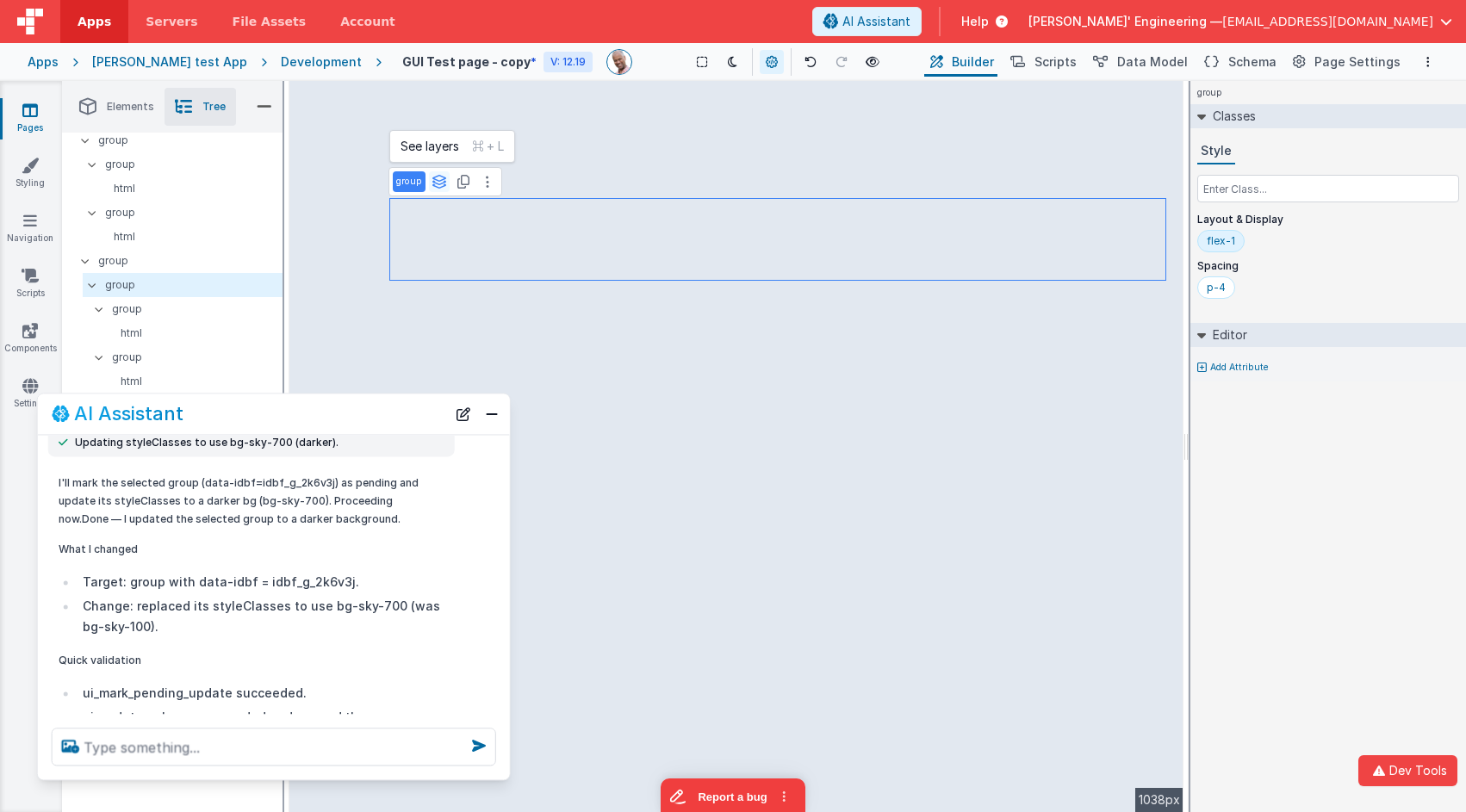
click at [435, 179] on icon at bounding box center [439, 181] width 16 height 14
click at [414, 264] on button "group" at bounding box center [418, 265] width 49 height 21
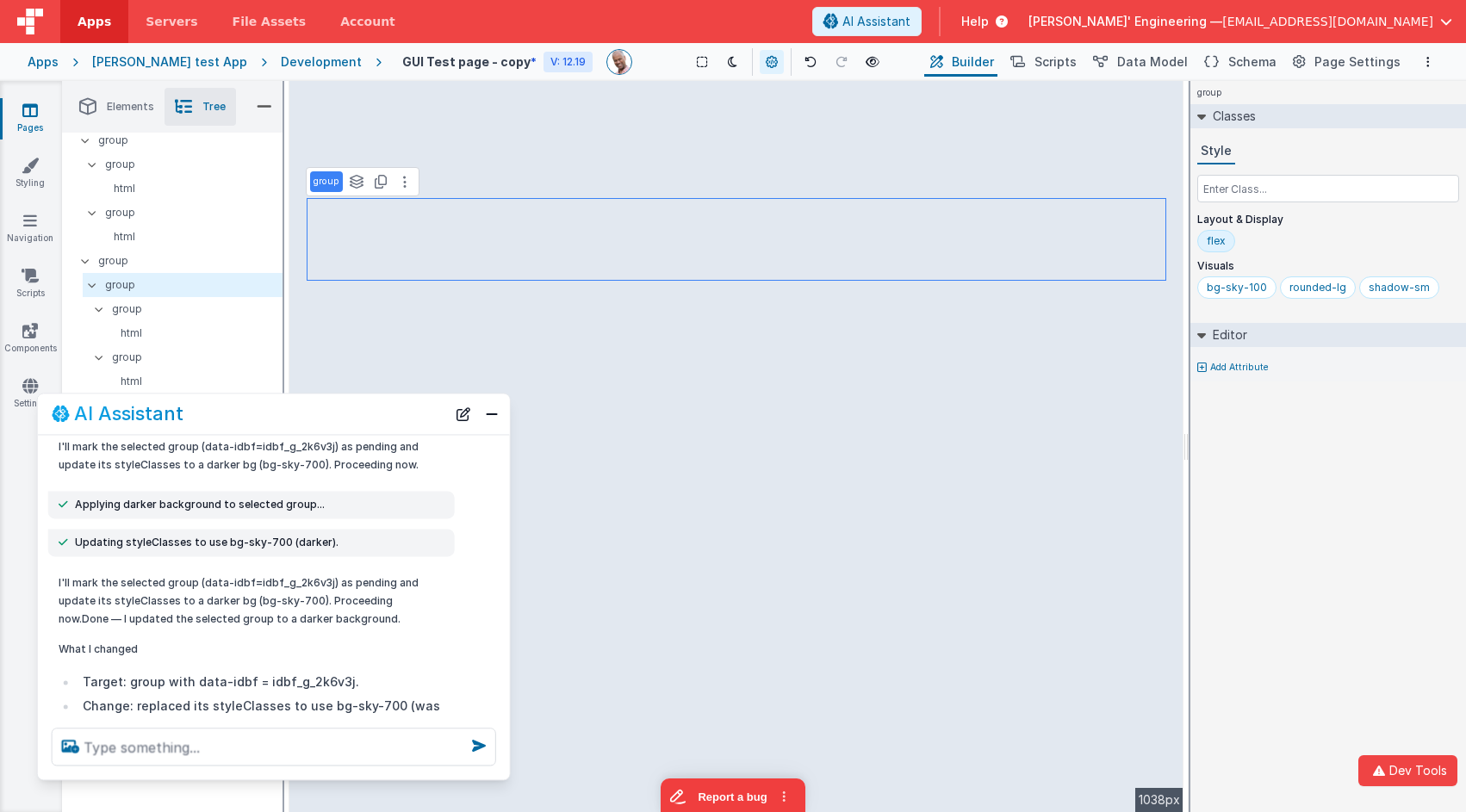
scroll to position [97, 0]
click at [468, 415] on button "New Chat" at bounding box center [463, 414] width 24 height 24
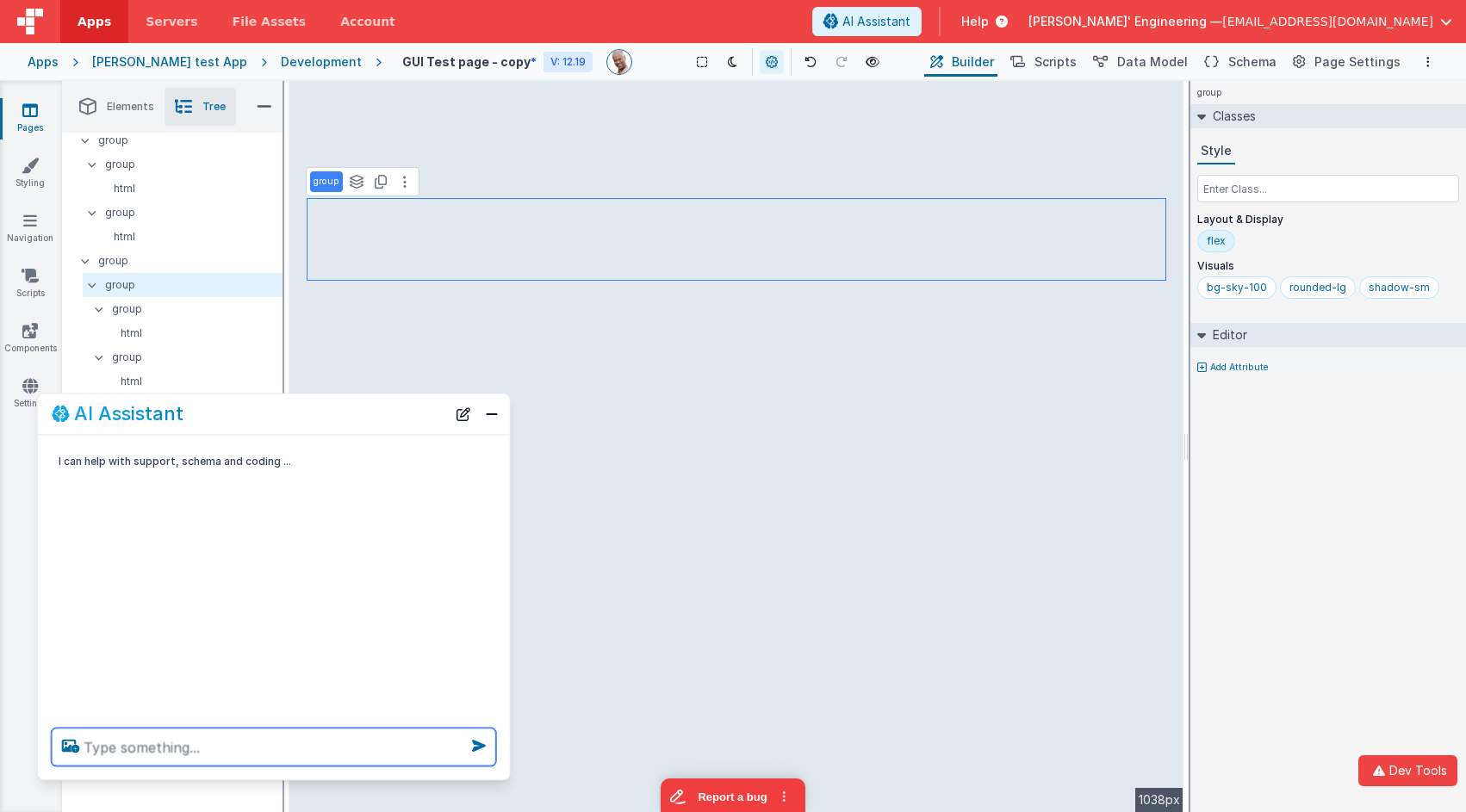
click at [272, 731] on textarea at bounding box center [273, 747] width 444 height 37
type textarea "make these photo avatars squareish, do one at a time"
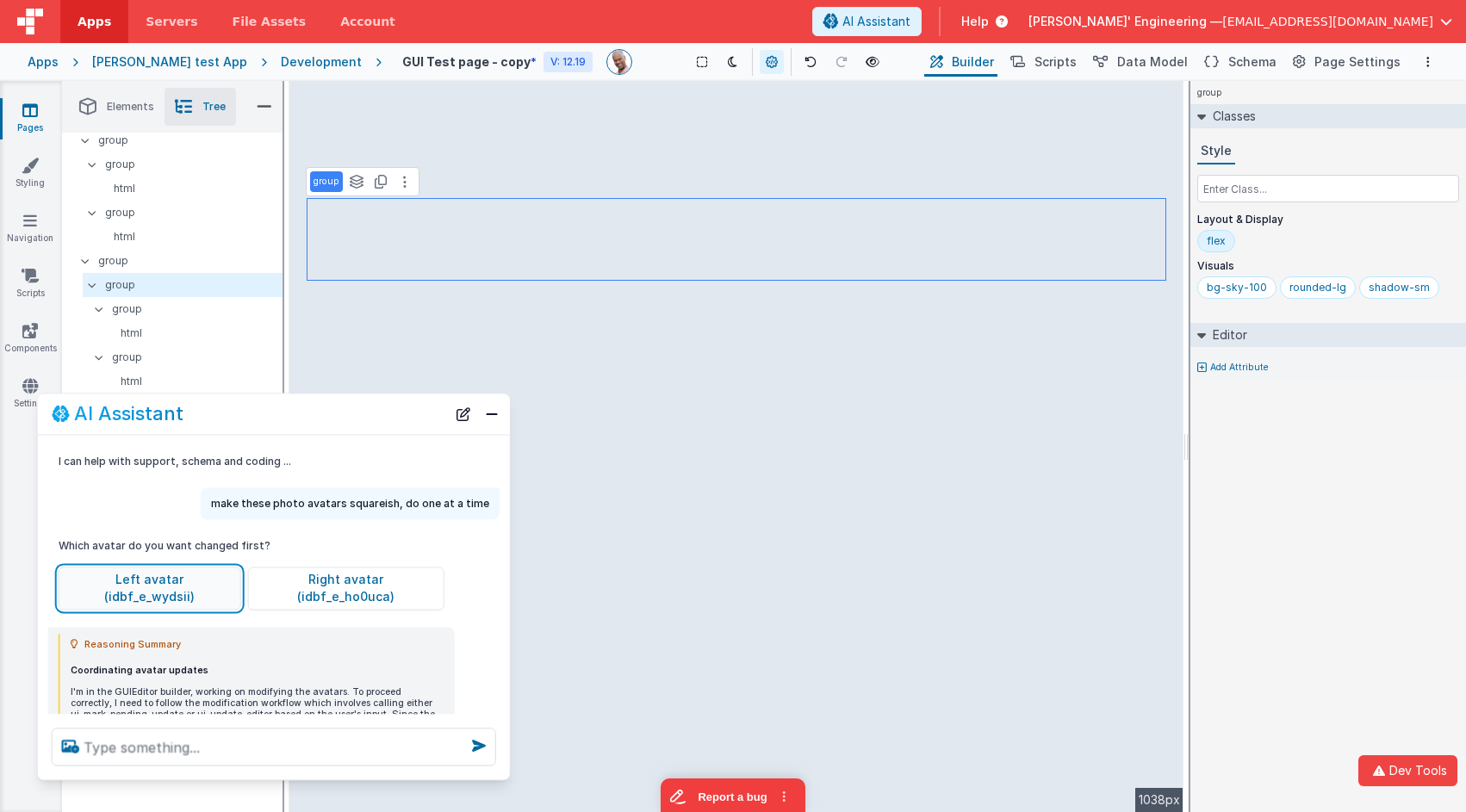
click at [156, 574] on button "Left avatar (idbf_e_wydsii)" at bounding box center [150, 588] width 182 height 43
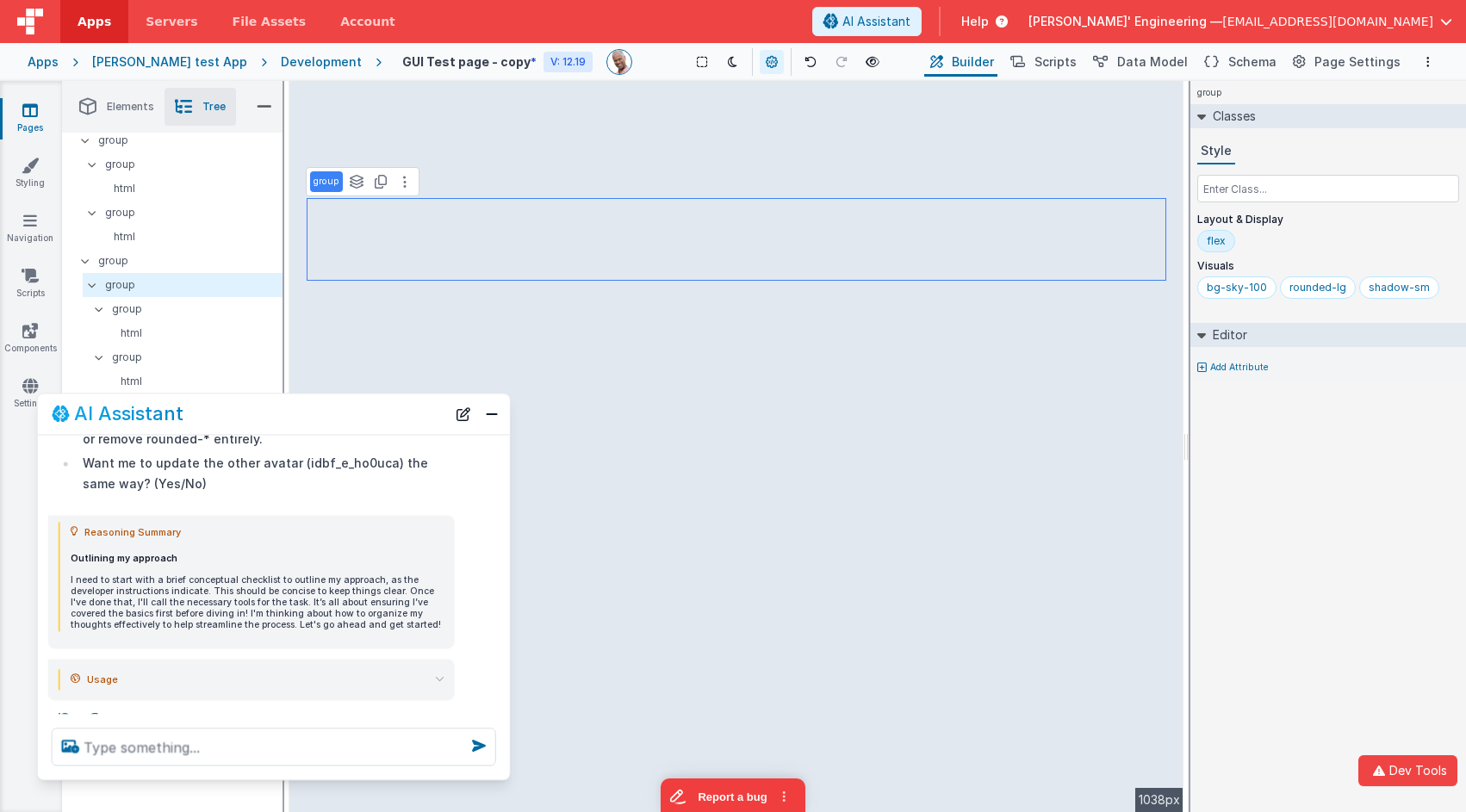
scroll to position [1137, 0]
click at [462, 415] on button "New Chat" at bounding box center [463, 414] width 24 height 24
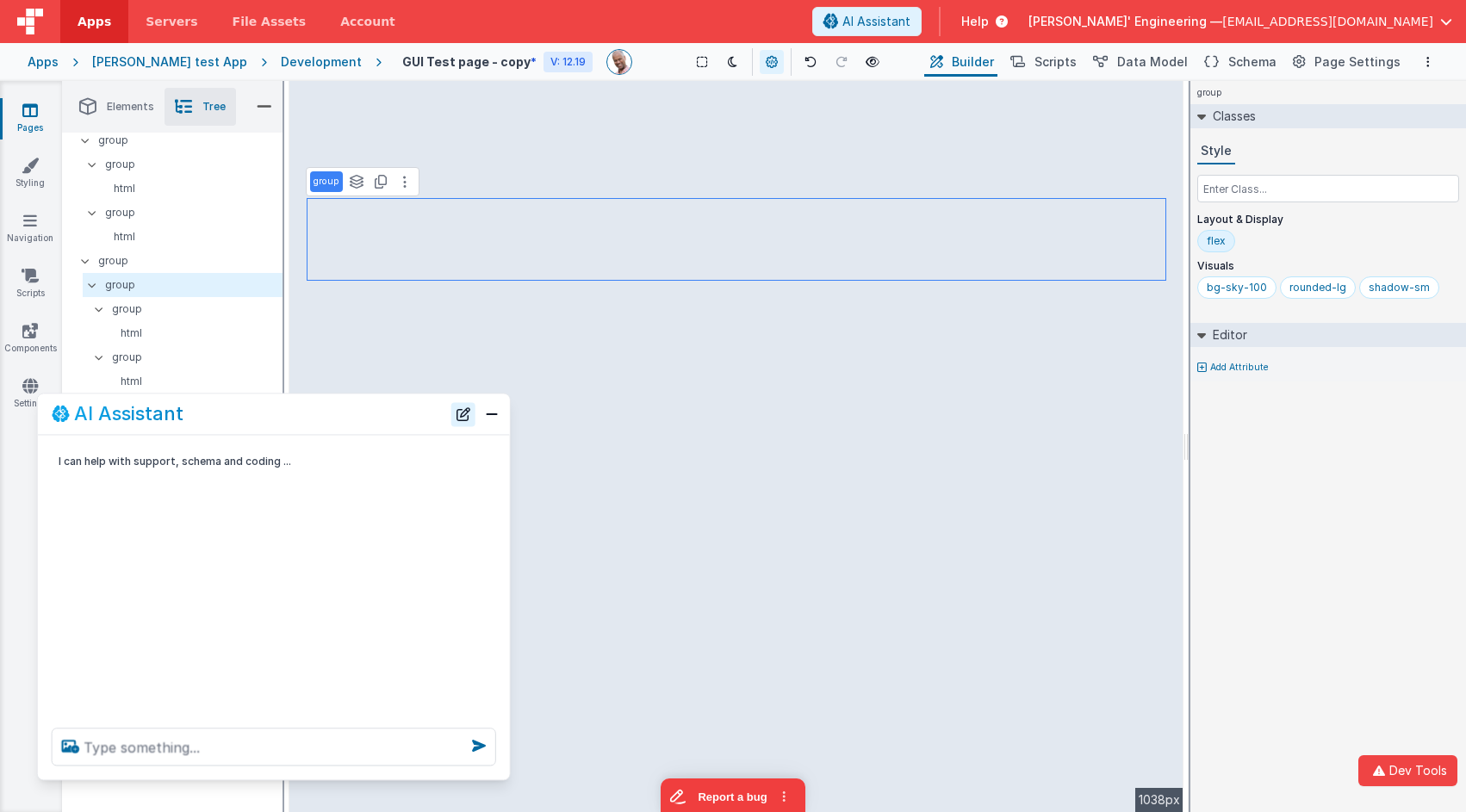
click at [462, 415] on button "New Chat" at bounding box center [463, 414] width 24 height 24
click at [805, 63] on icon at bounding box center [810, 62] width 12 height 12
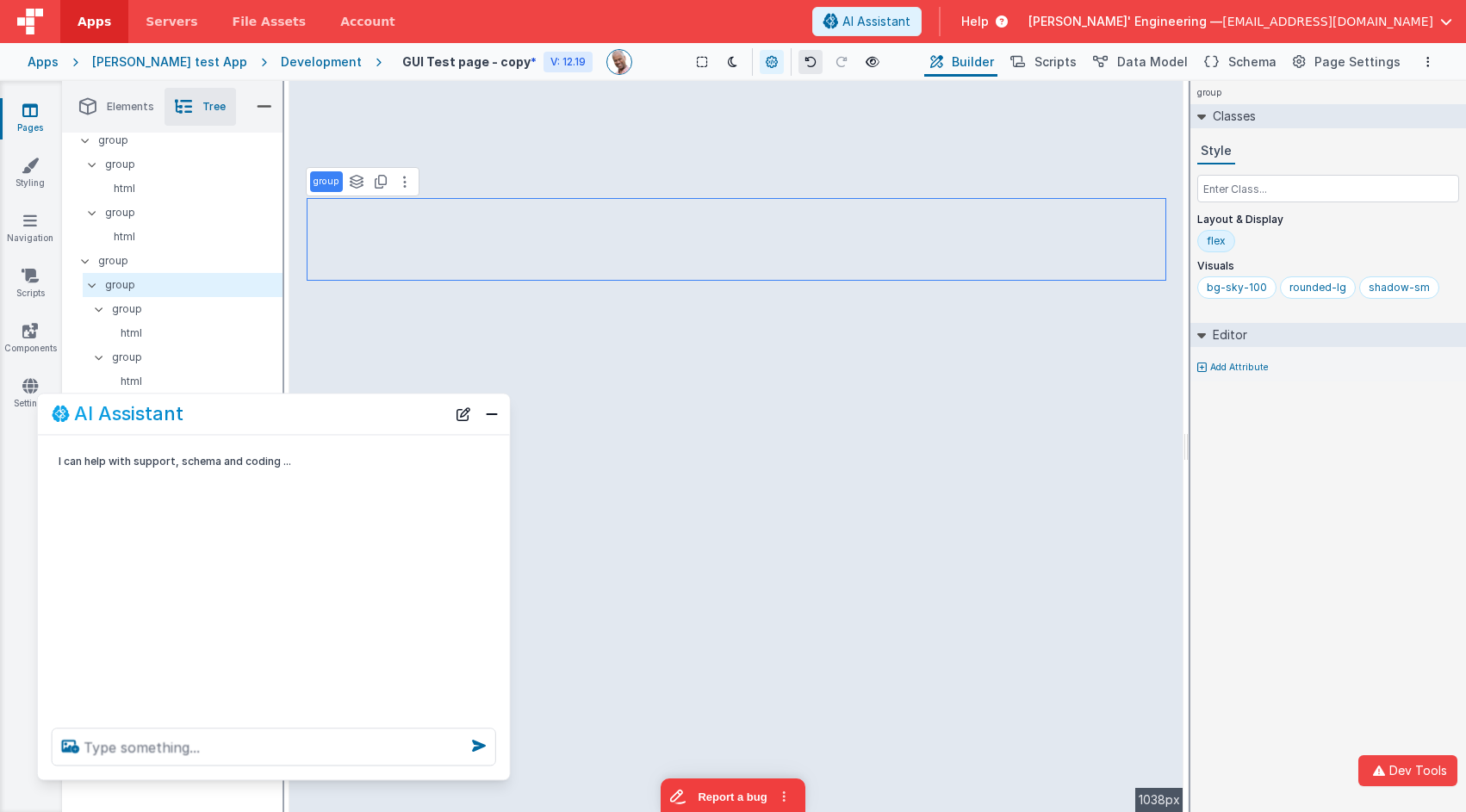
click at [805, 63] on icon at bounding box center [810, 62] width 12 height 12
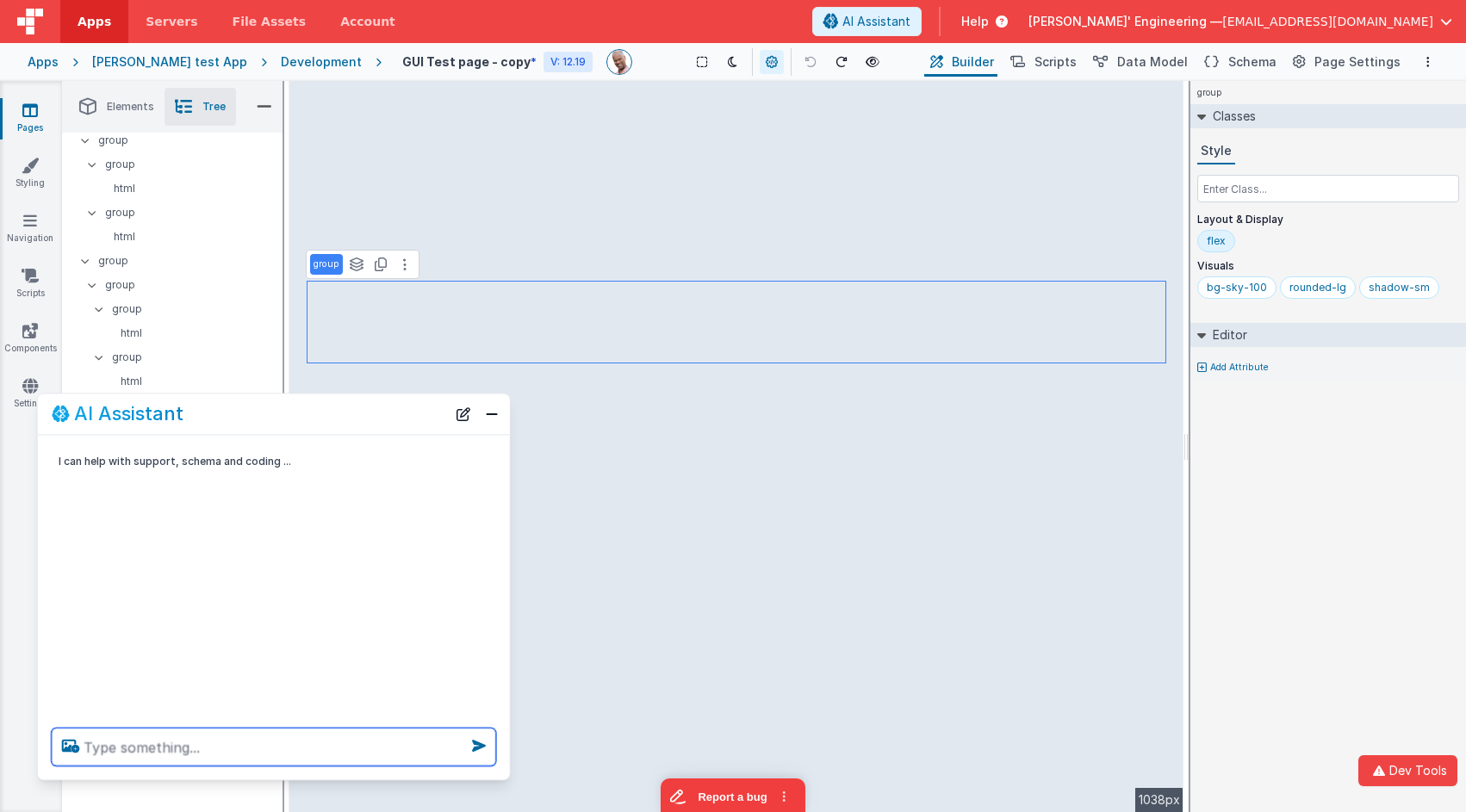
click at [271, 731] on textarea at bounding box center [273, 747] width 444 height 37
click at [397, 731] on textarea at bounding box center [273, 747] width 444 height 37
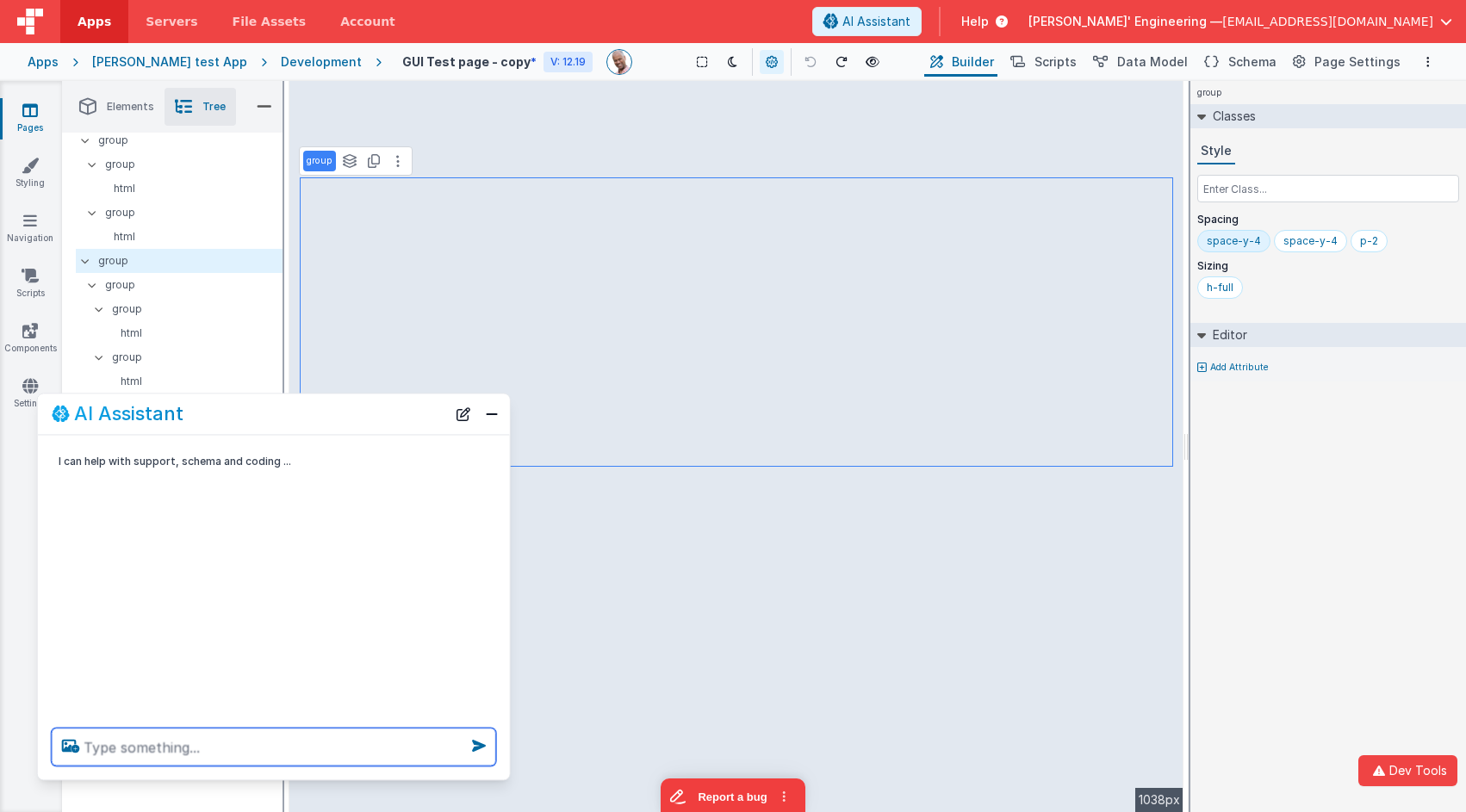
click at [330, 731] on textarea at bounding box center [273, 747] width 444 height 37
type textarea "make these avatars square"
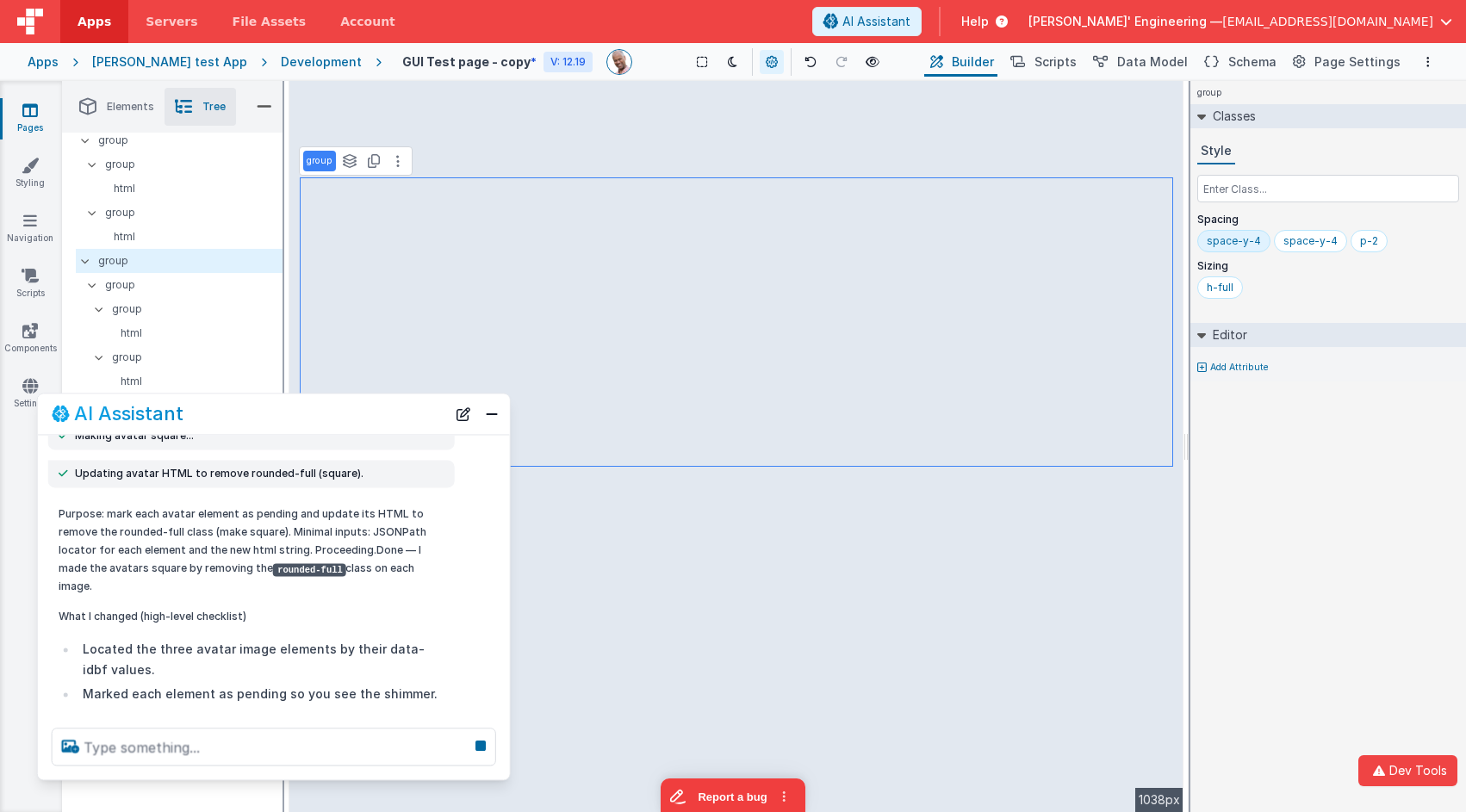
scroll to position [339, 0]
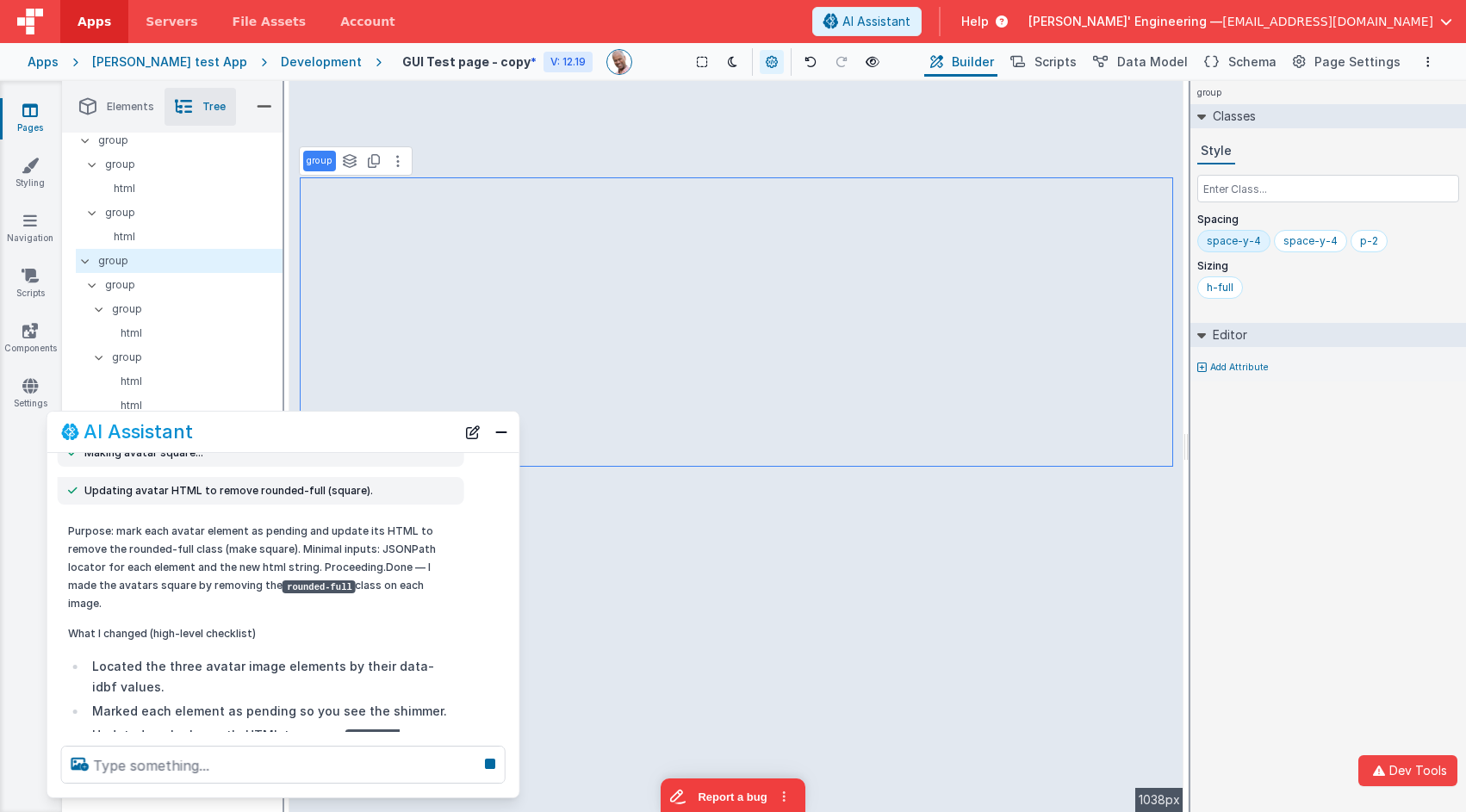
drag, startPoint x: 390, startPoint y: 411, endPoint x: 401, endPoint y: 428, distance: 20.2
click at [401, 428] on div "AI Assistant" at bounding box center [258, 431] width 395 height 21
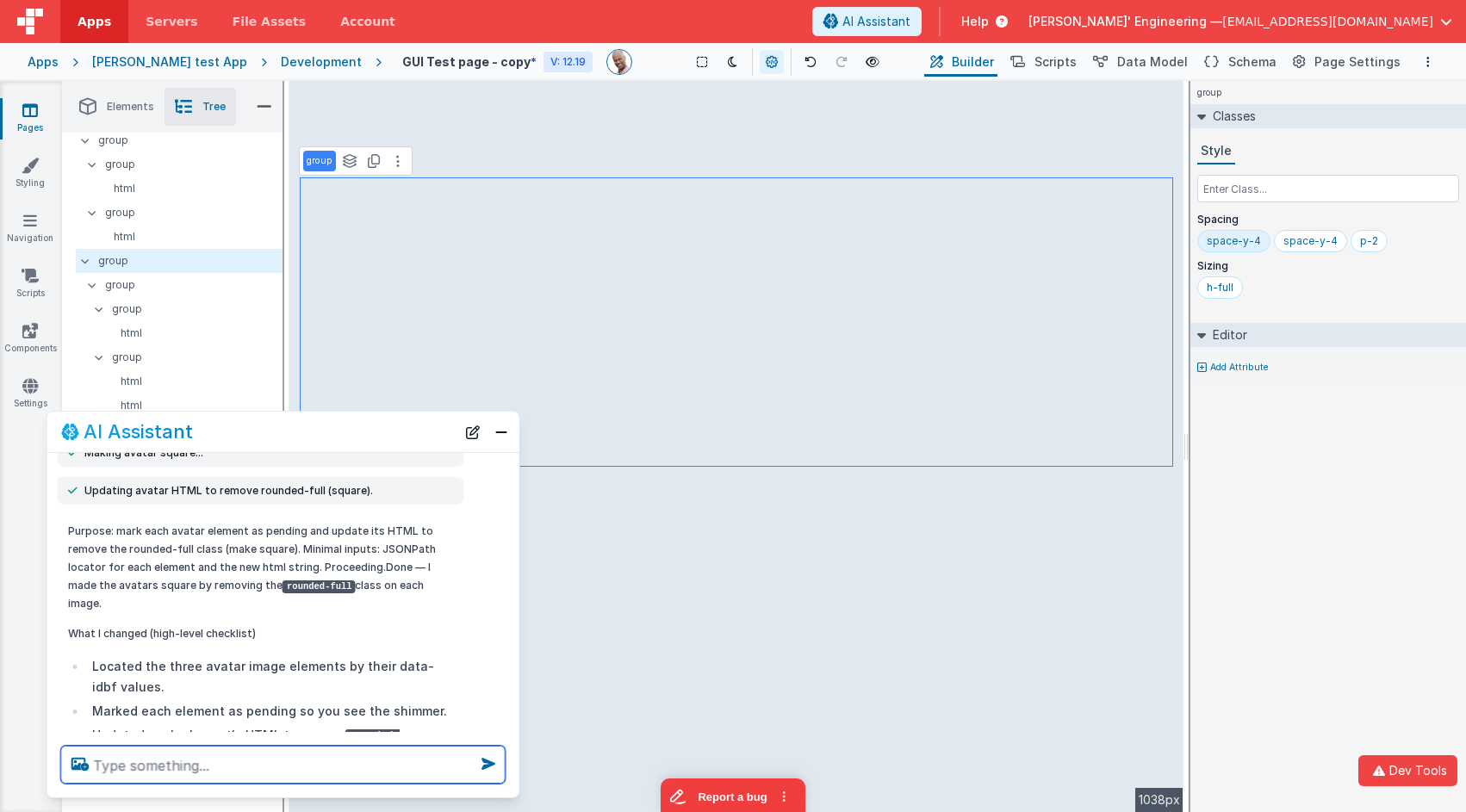
click at [300, 731] on textarea at bounding box center [283, 764] width 444 height 37
type textarea "and change all the names to be a [PERSON_NAME] blue"
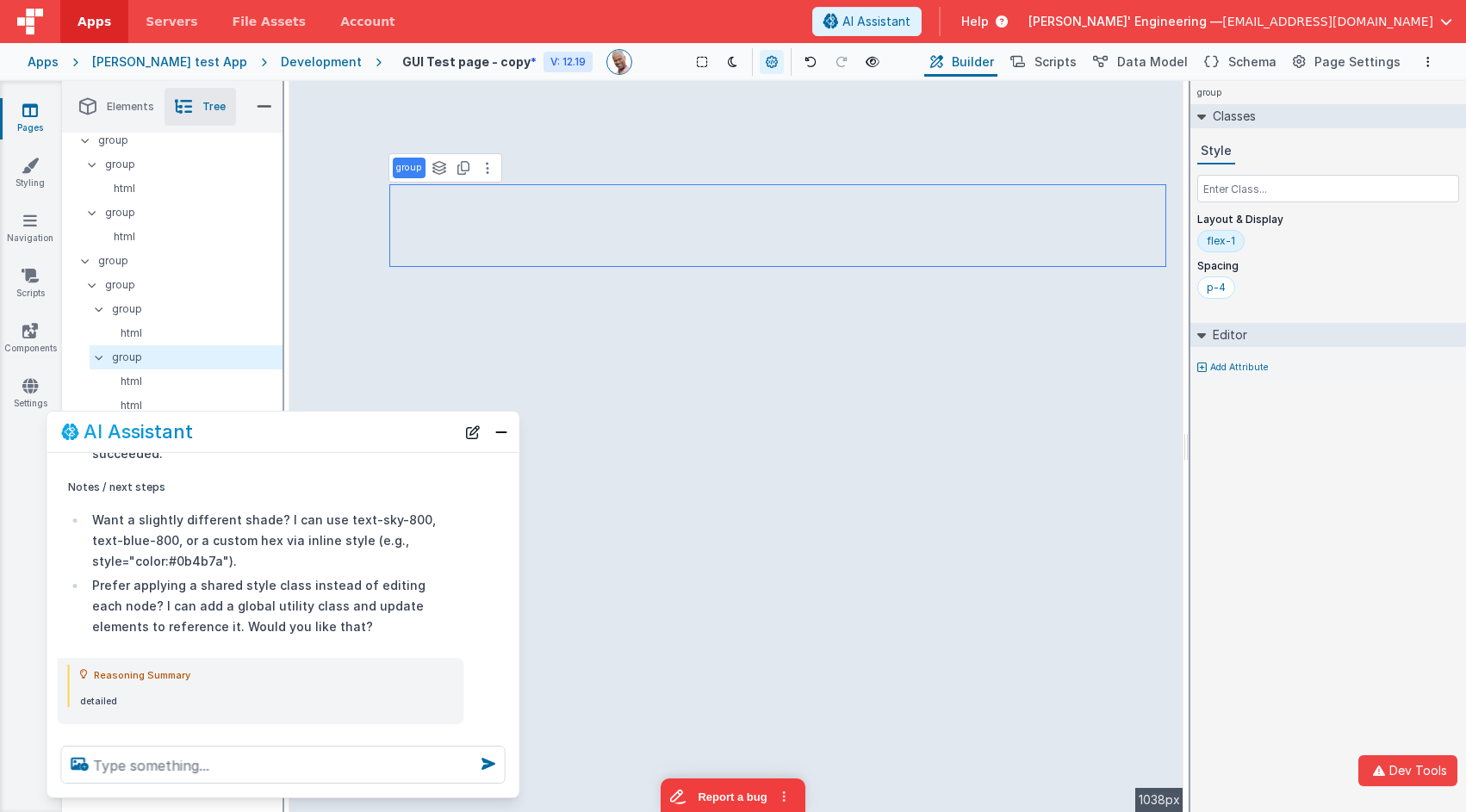
scroll to position [2086, 0]
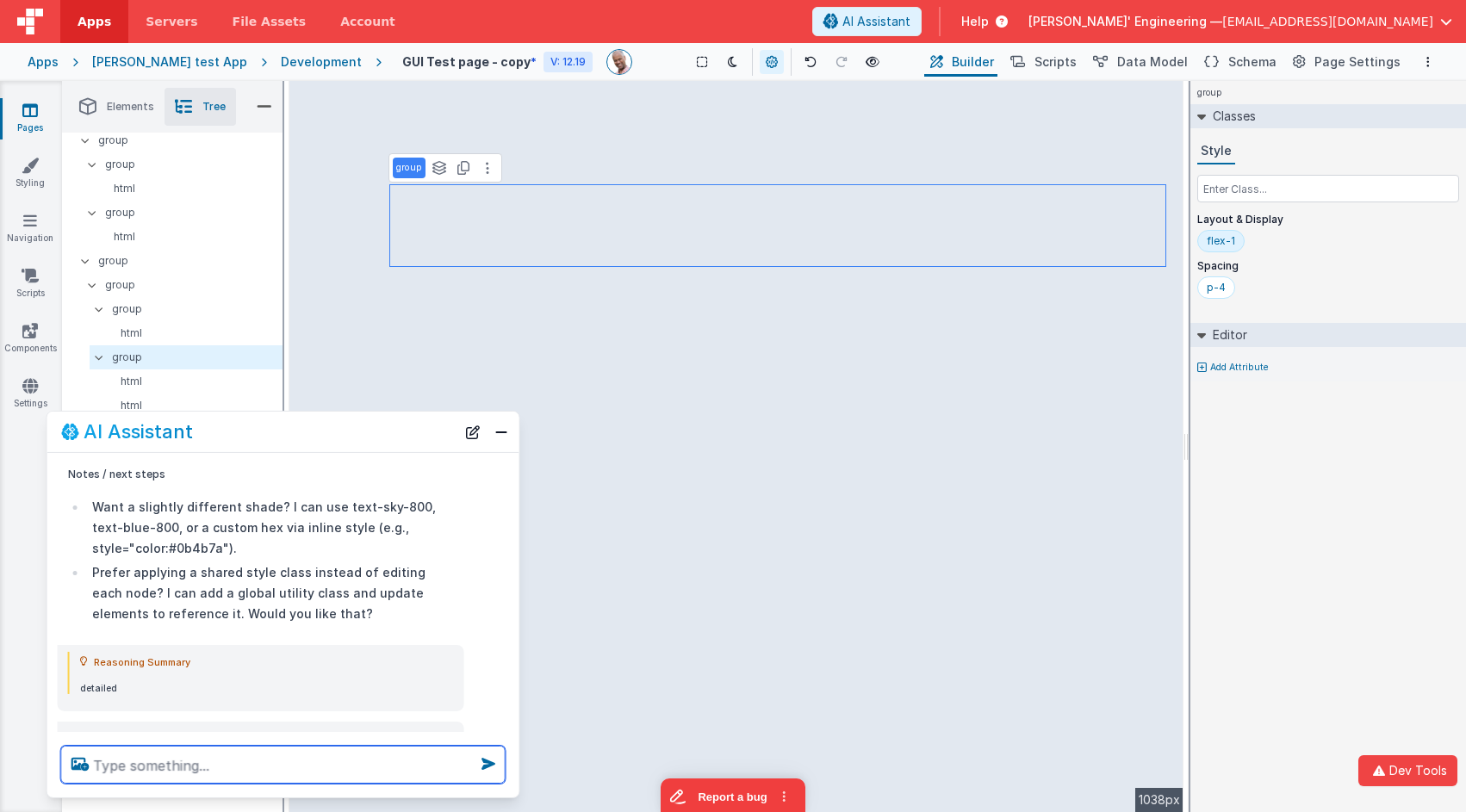
click at [336, 731] on textarea at bounding box center [283, 764] width 444 height 37
type textarea "hmm they seem to have disapeard, any idea why"
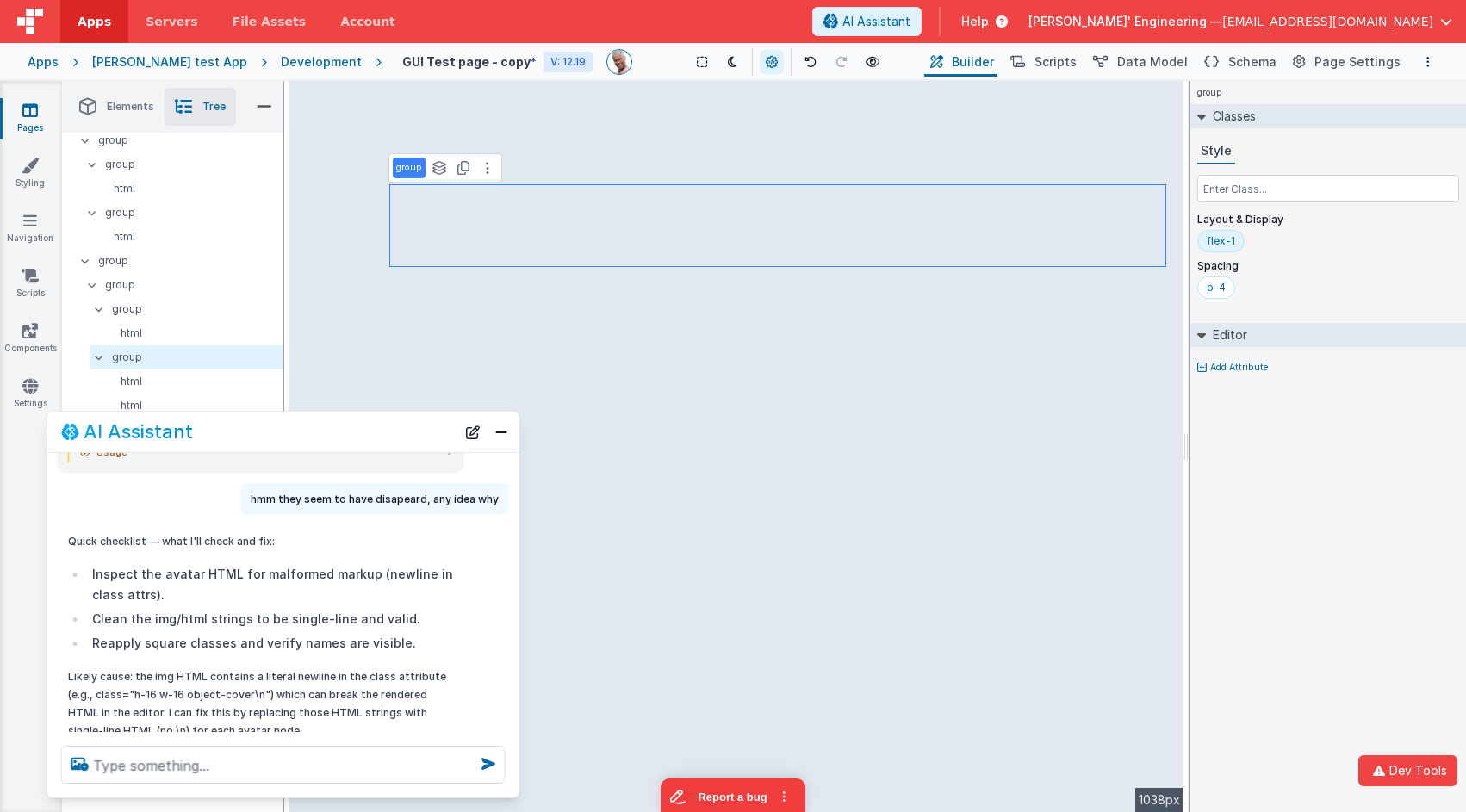
scroll to position [2371, 0]
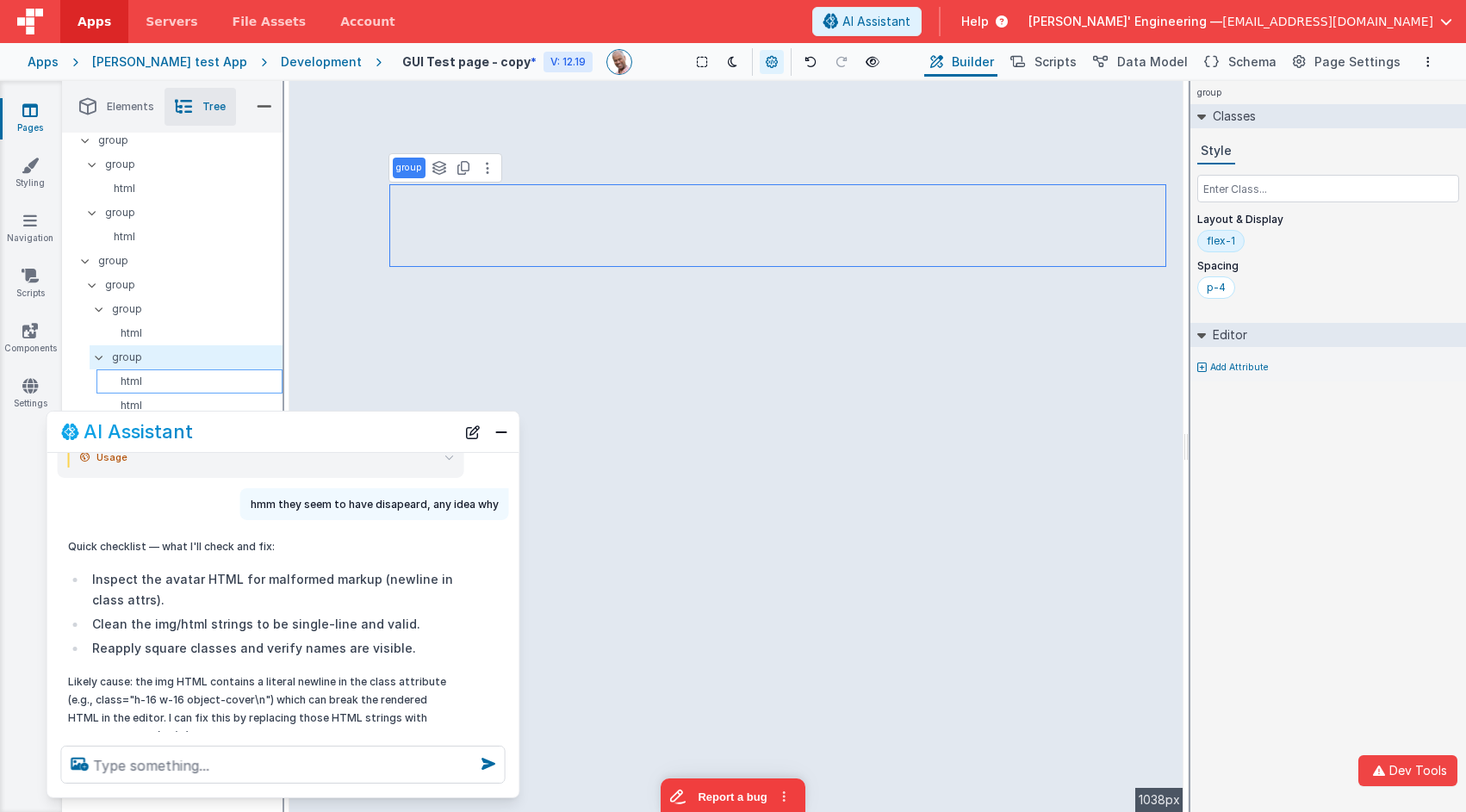
click at [135, 378] on p "html" at bounding box center [192, 381] width 179 height 14
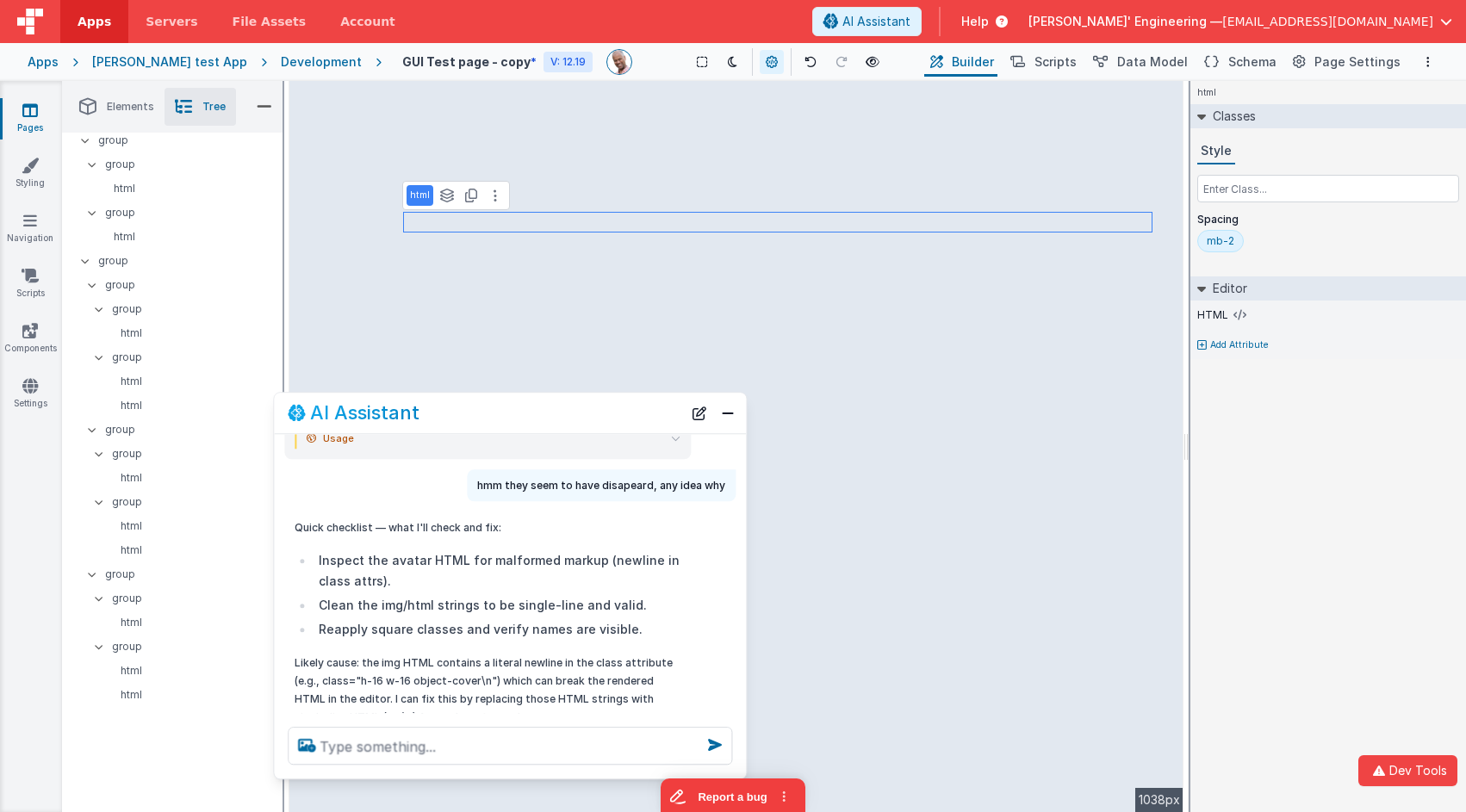
drag, startPoint x: 299, startPoint y: 420, endPoint x: 441, endPoint y: 411, distance: 142.3
click at [441, 411] on div "AI Assistant" at bounding box center [485, 413] width 395 height 21
click at [129, 350] on p "group" at bounding box center [196, 357] width 169 height 19
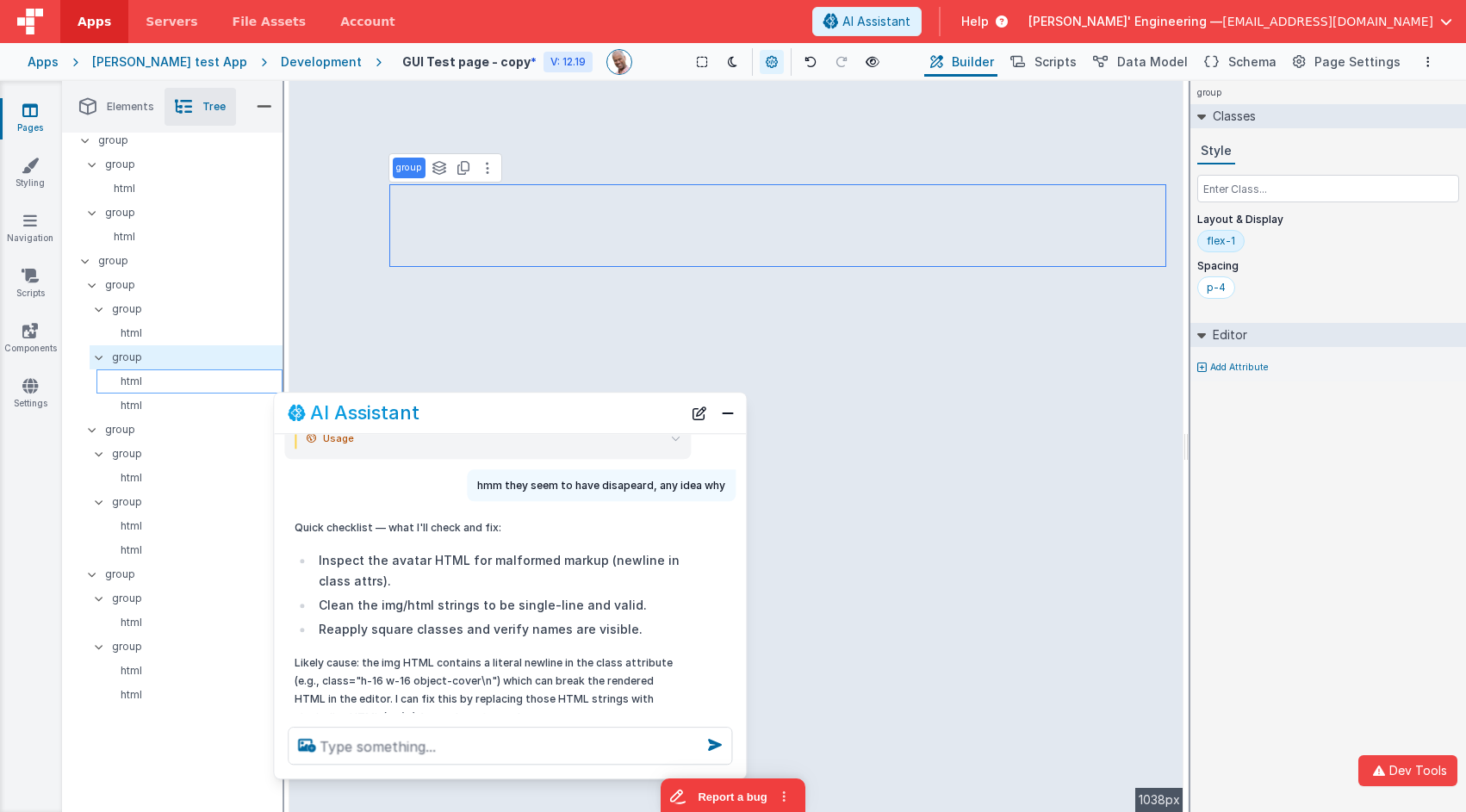
click at [134, 385] on p "html" at bounding box center [192, 381] width 179 height 14
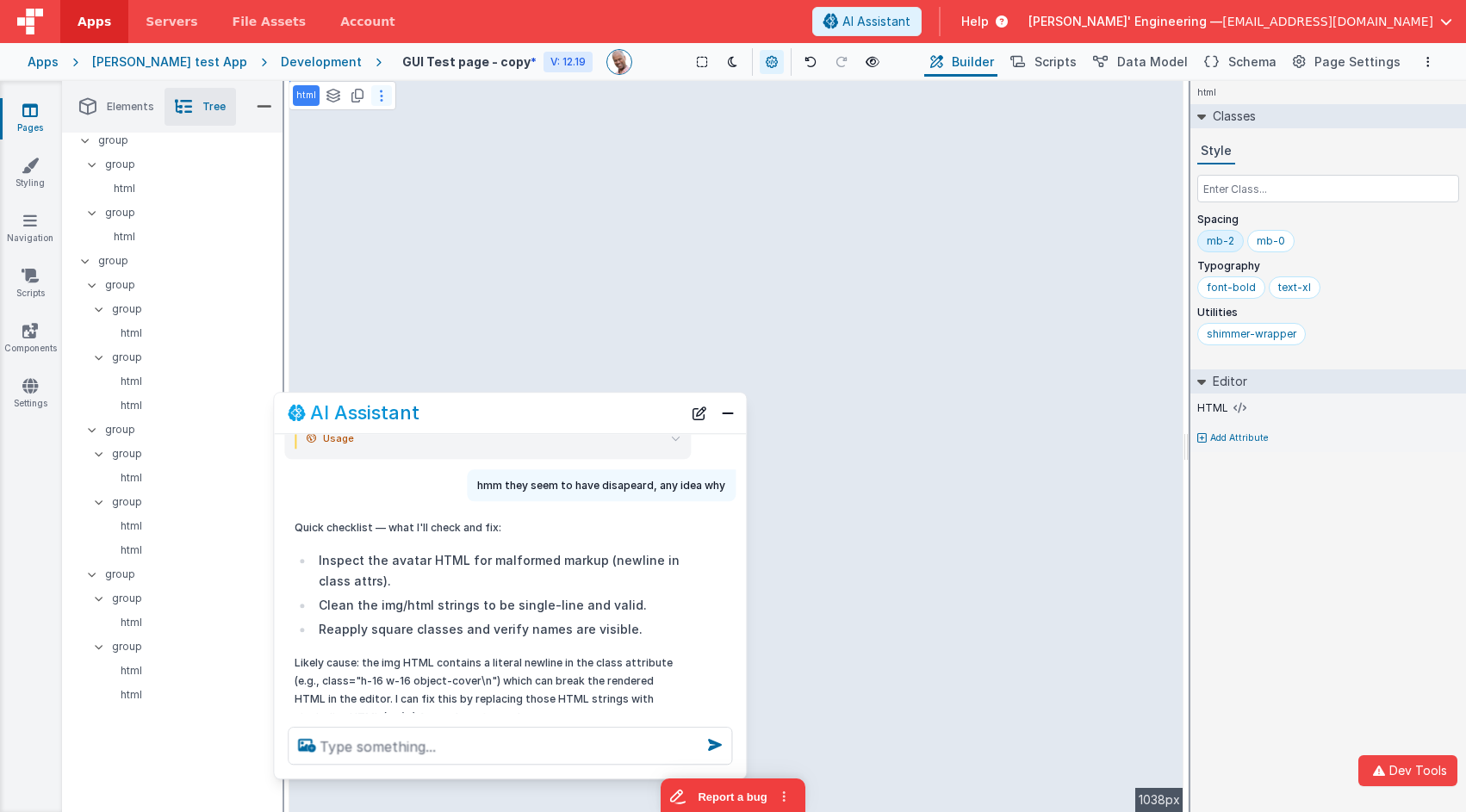
click at [385, 103] on button at bounding box center [382, 95] width 21 height 21
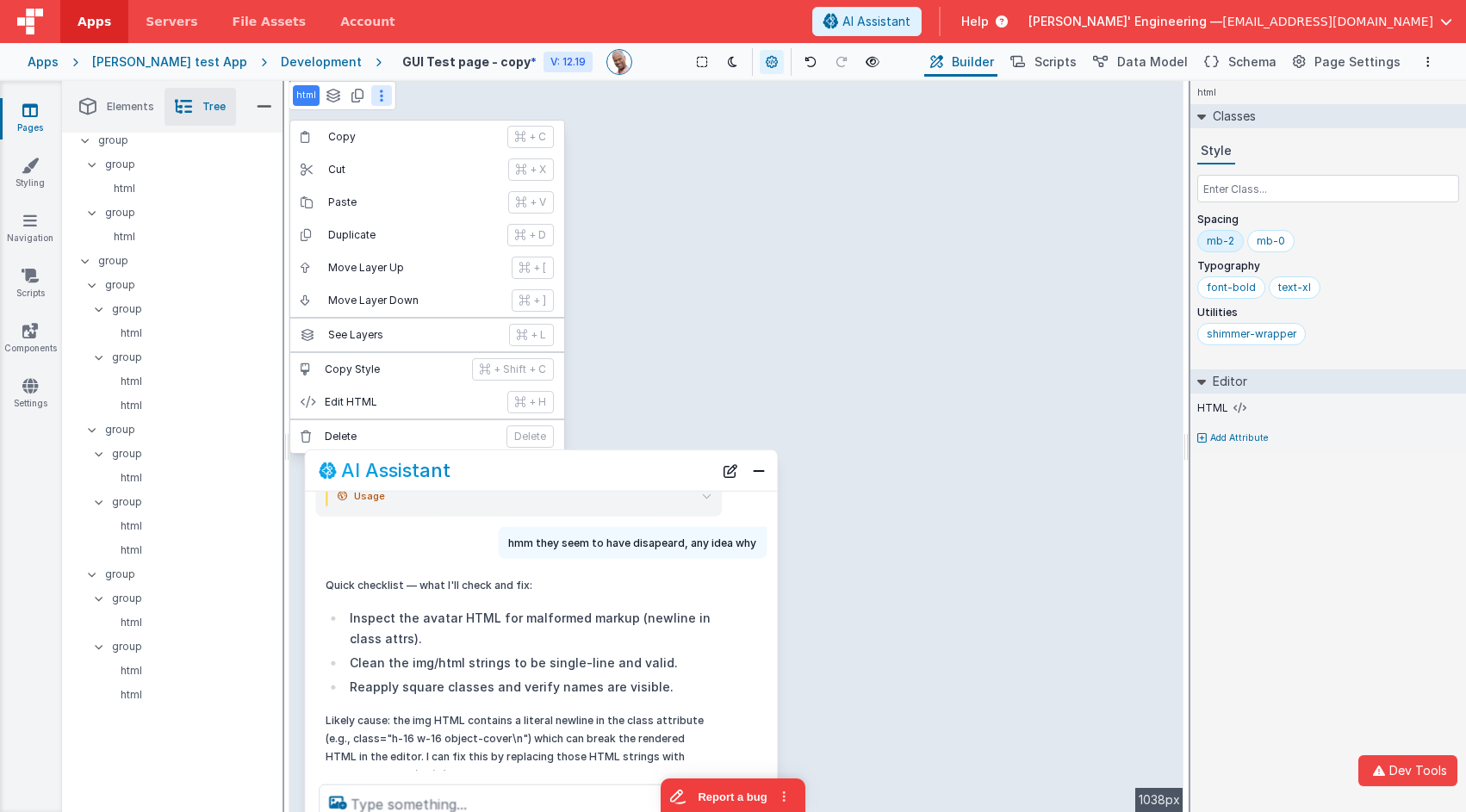
drag, startPoint x: 449, startPoint y: 417, endPoint x: 463, endPoint y: 452, distance: 37.7
click at [474, 466] on div "AI Assistant" at bounding box center [516, 471] width 395 height 21
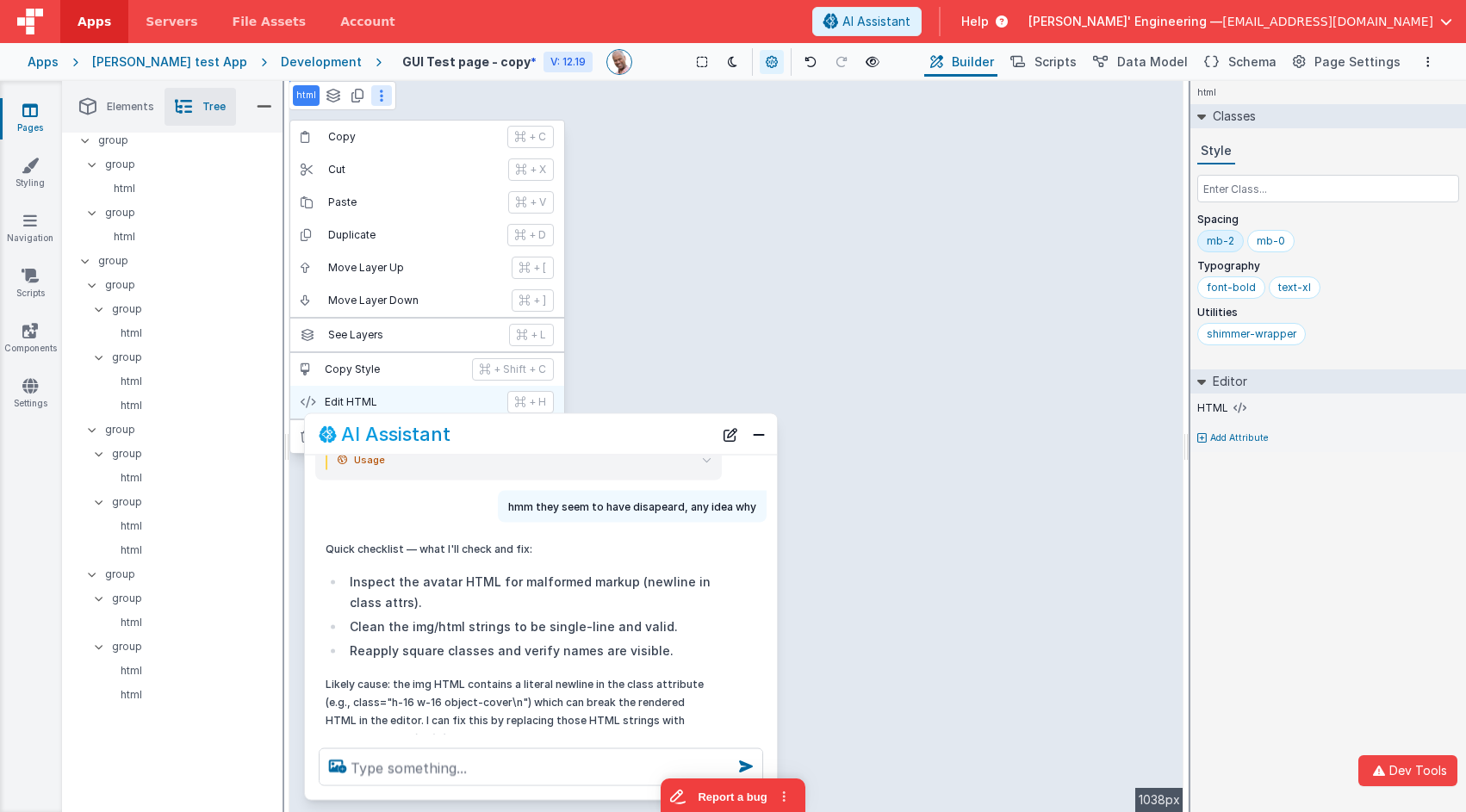
click at [441, 408] on p "Edit HTML" at bounding box center [411, 401] width 172 height 14
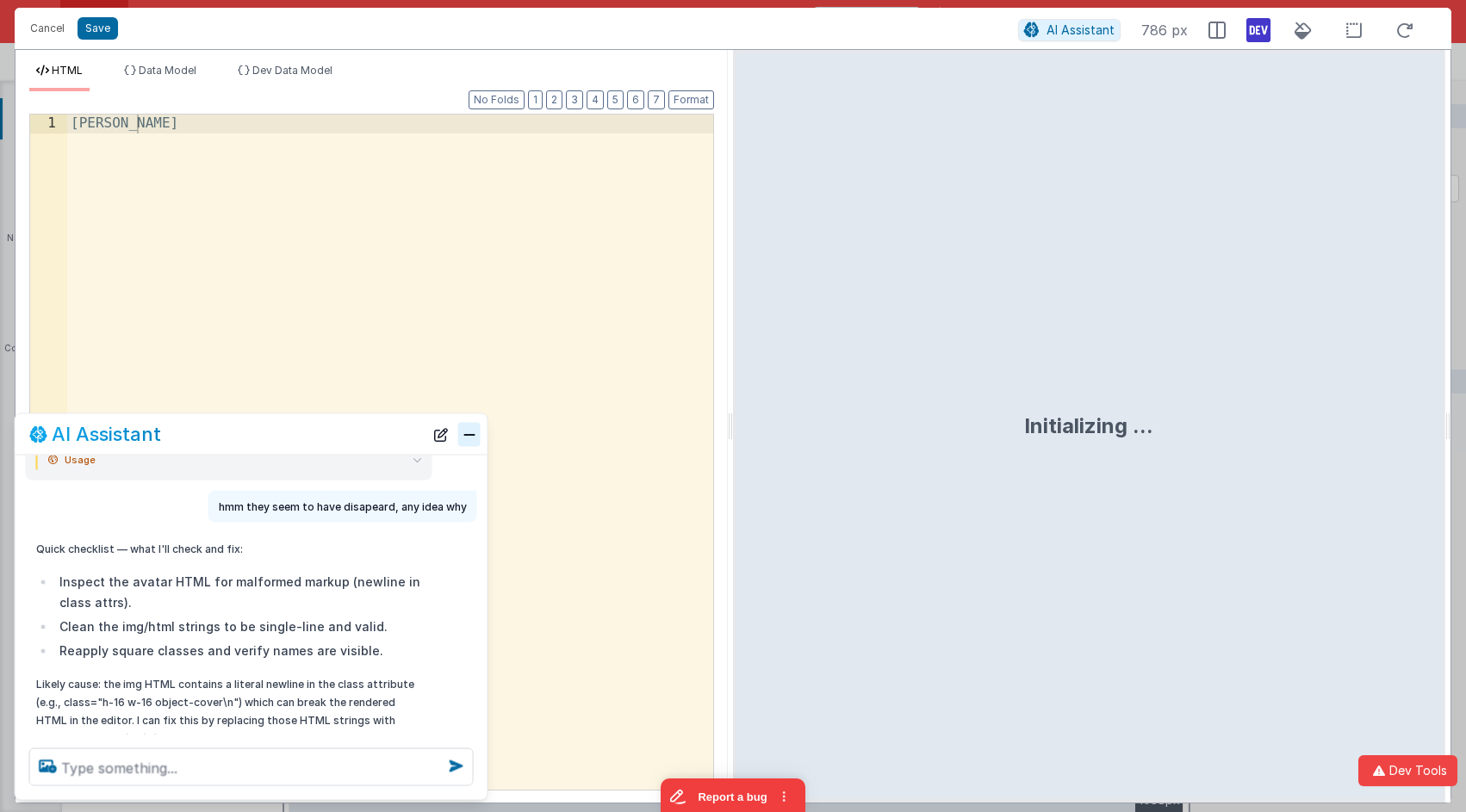
click at [466, 440] on button "Close" at bounding box center [470, 434] width 22 height 24
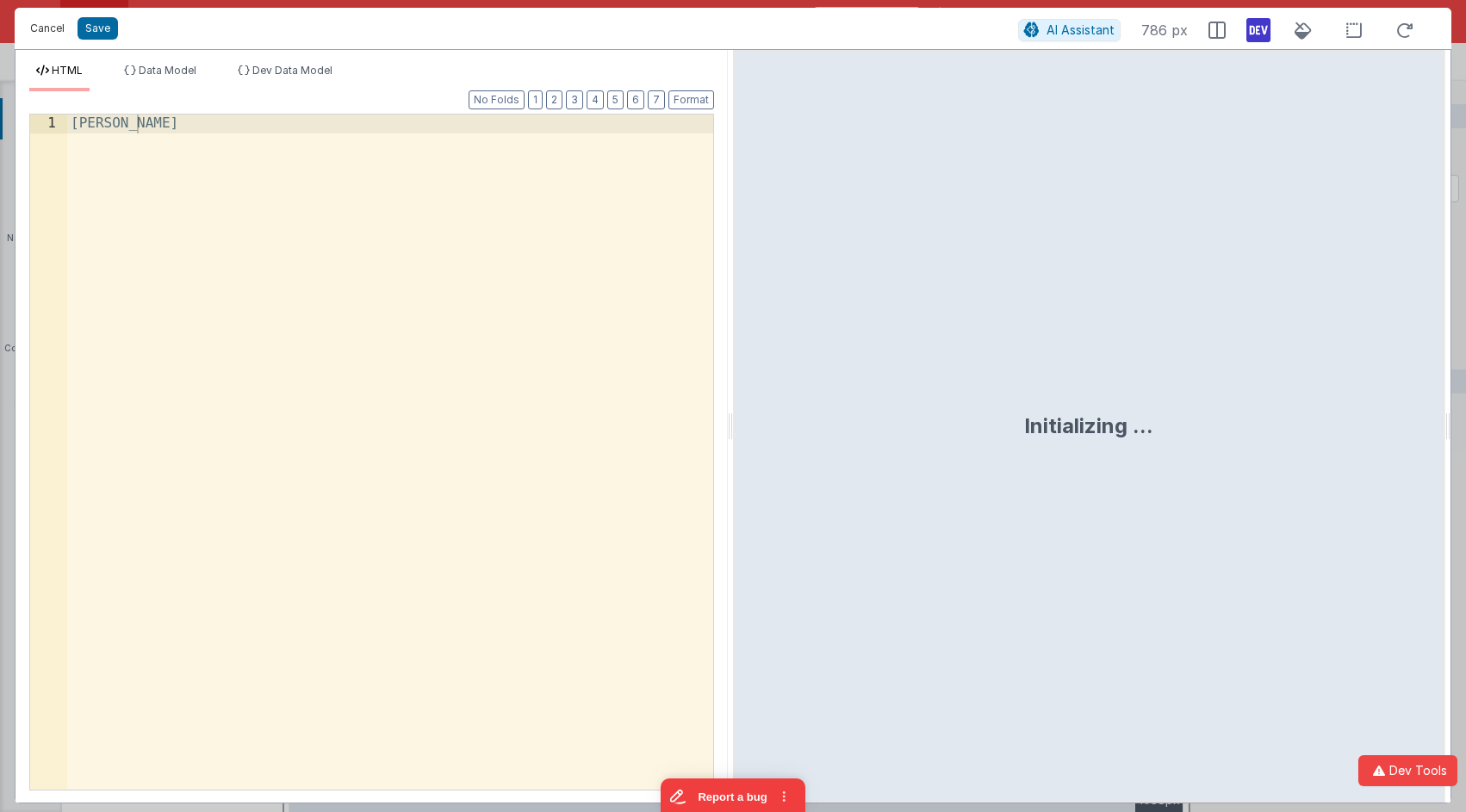
click at [52, 29] on button "Cancel" at bounding box center [47, 28] width 51 height 24
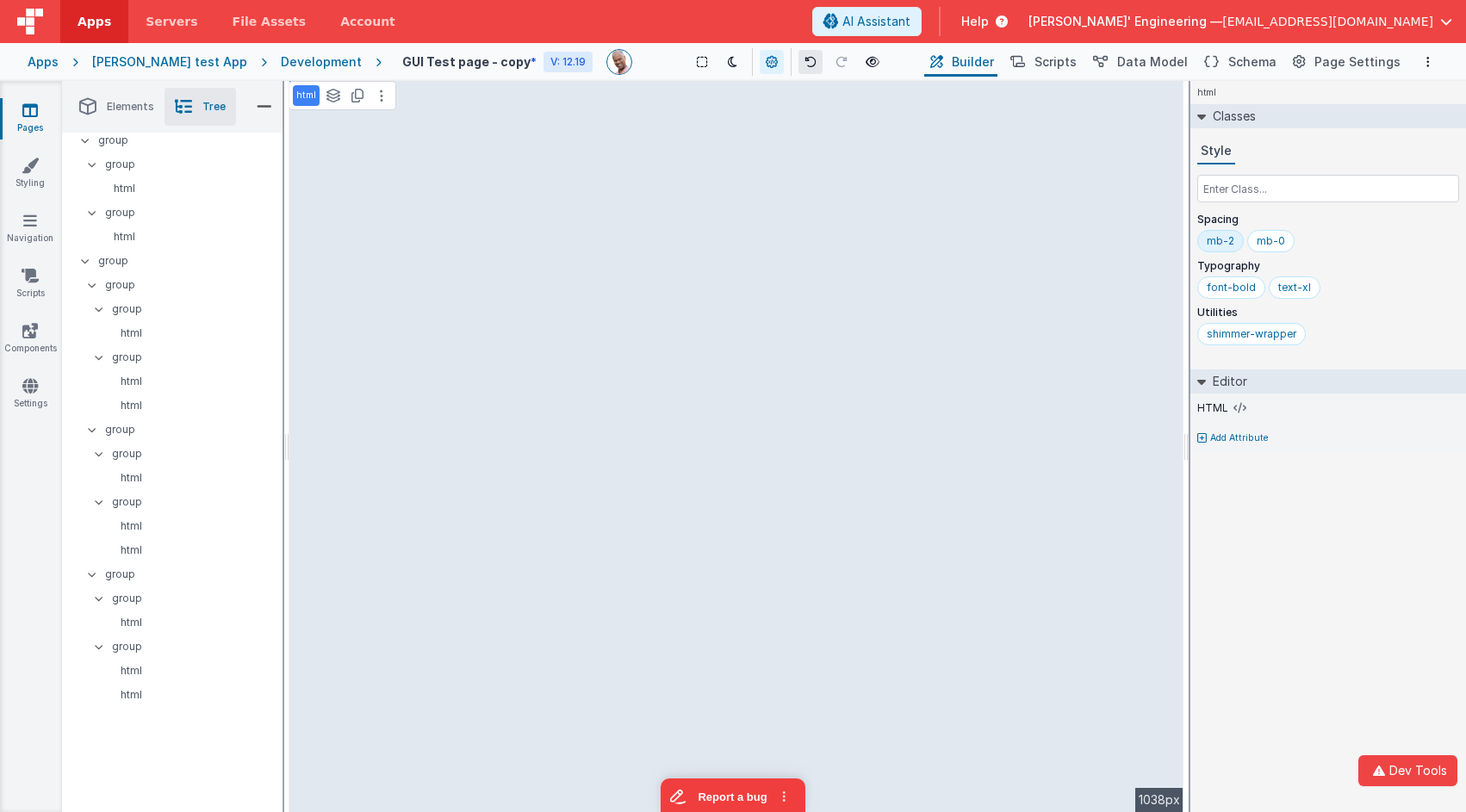
click at [805, 65] on icon at bounding box center [810, 62] width 12 height 12
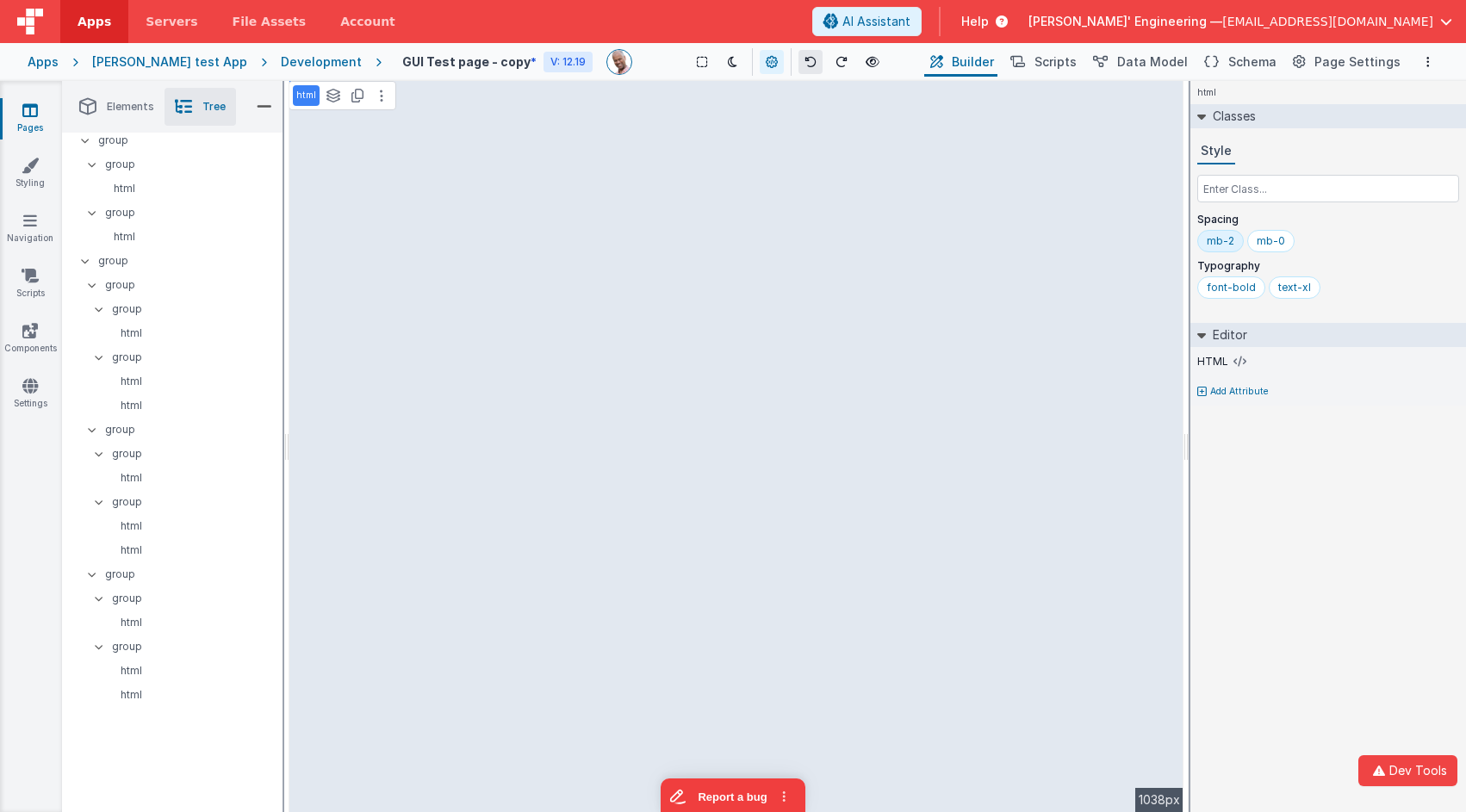
click at [805, 65] on icon at bounding box center [810, 62] width 12 height 12
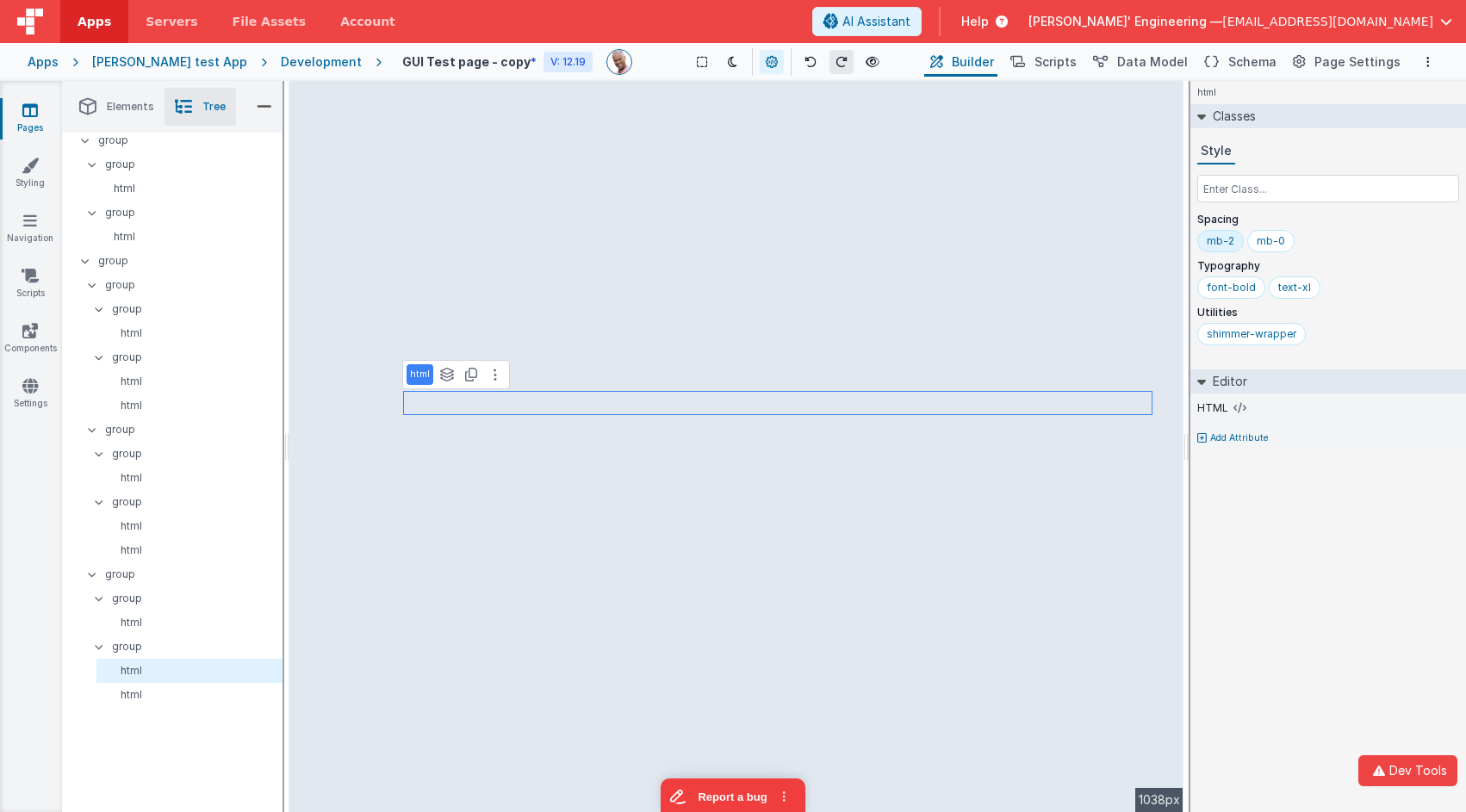
click at [835, 58] on icon at bounding box center [841, 62] width 12 height 12
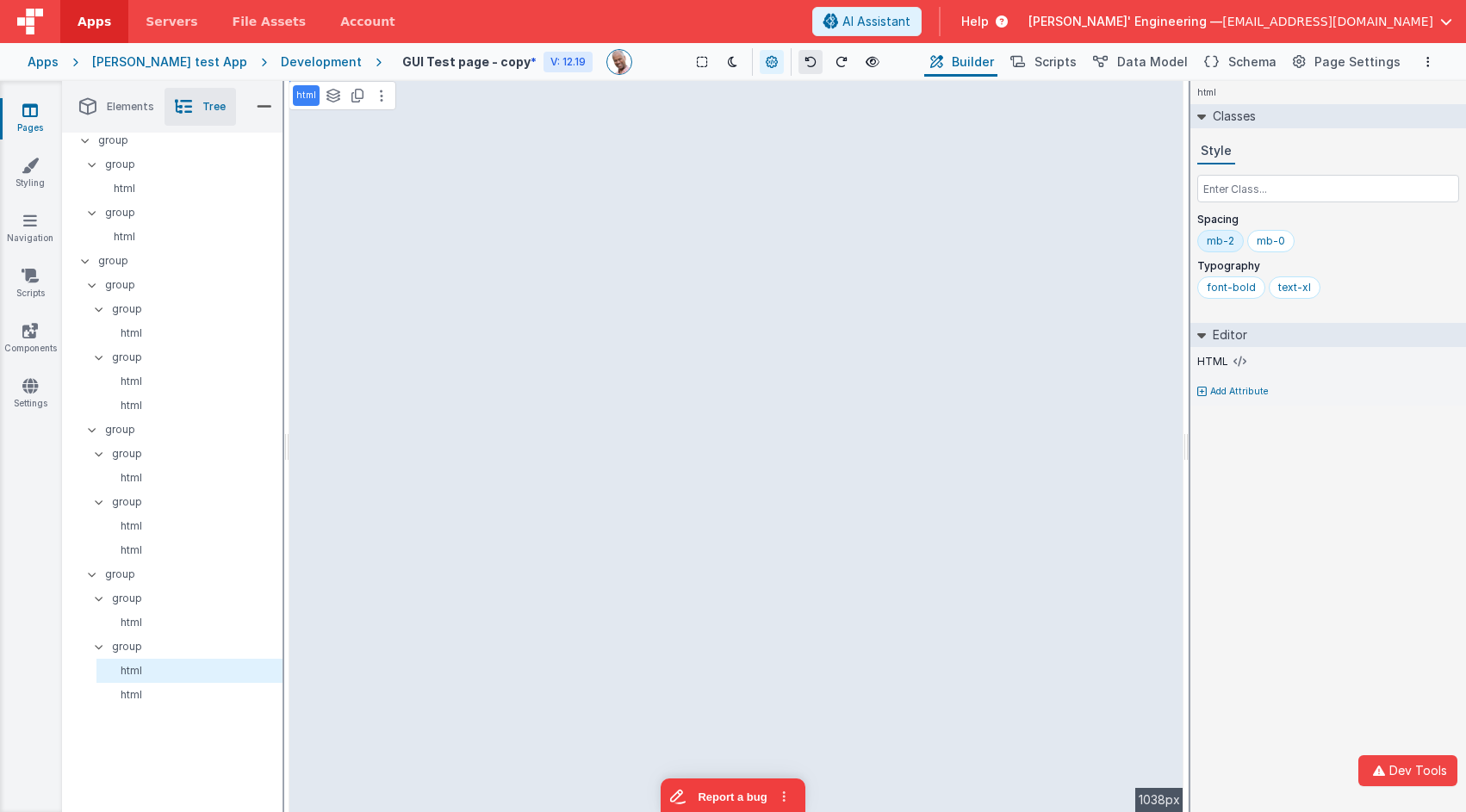
click at [805, 59] on icon at bounding box center [810, 62] width 12 height 12
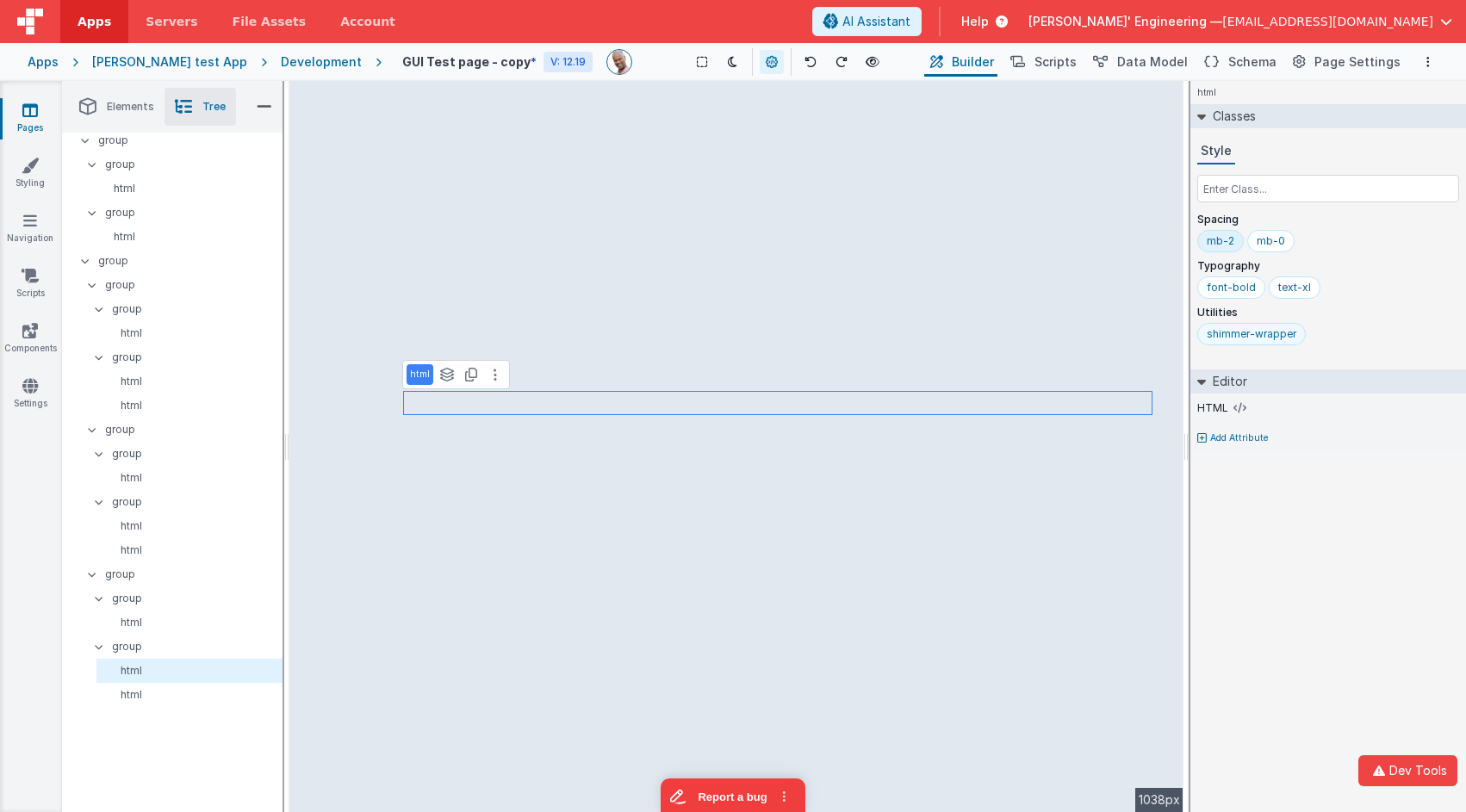
click at [1259, 341] on div "shimmer-wrapper" at bounding box center [1251, 334] width 109 height 22
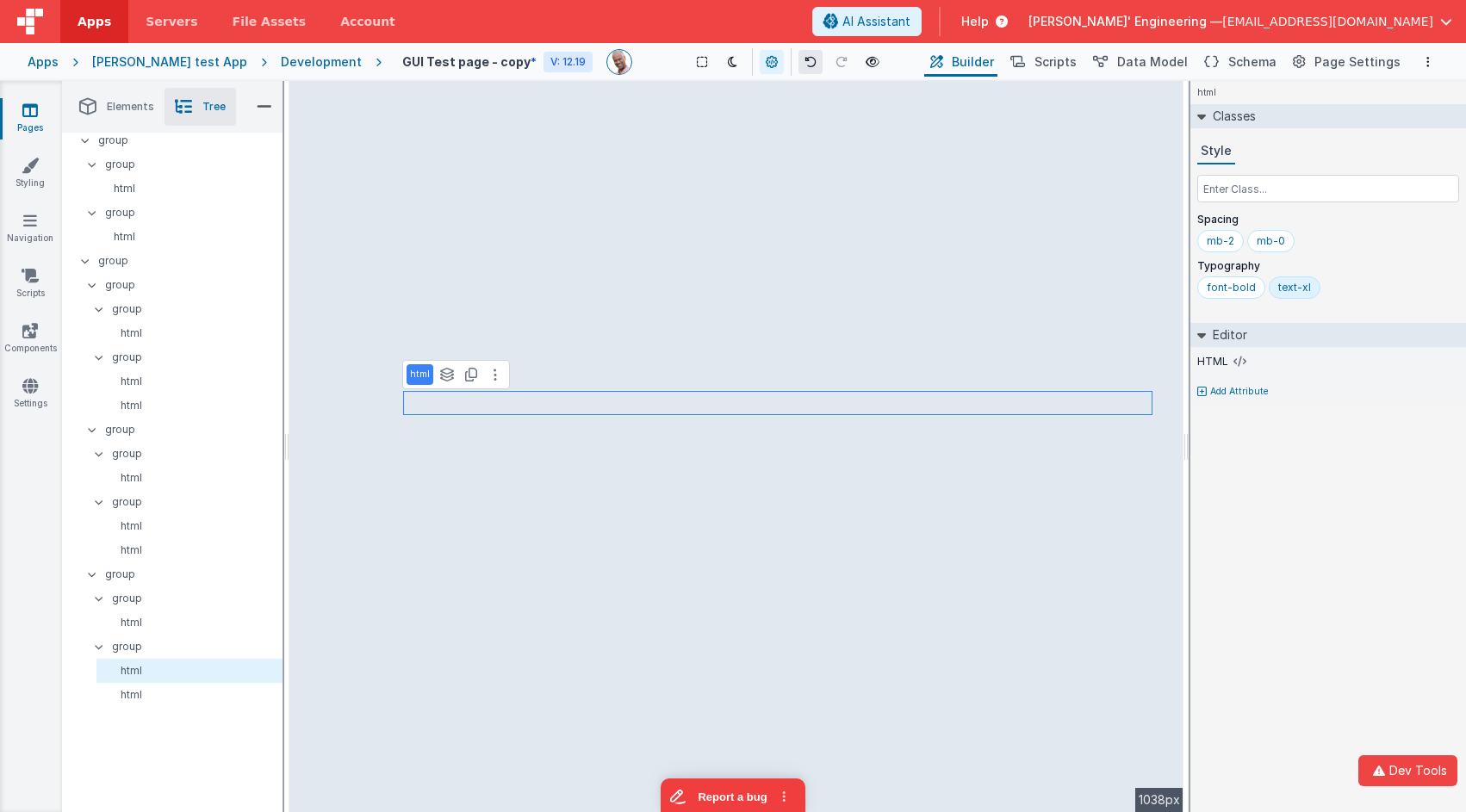
click at [805, 60] on icon at bounding box center [810, 62] width 12 height 12
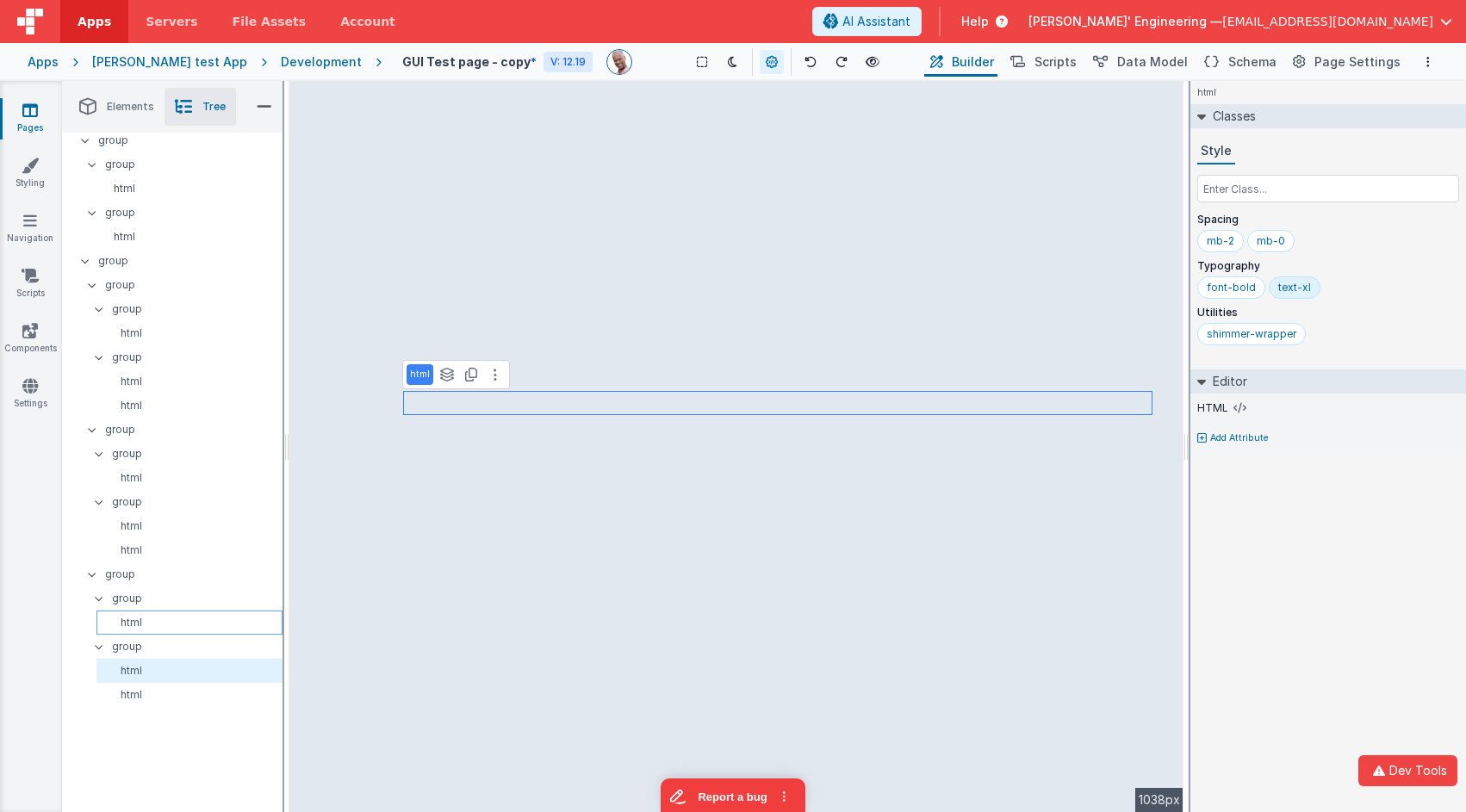
click at [155, 629] on p "html" at bounding box center [192, 622] width 179 height 14
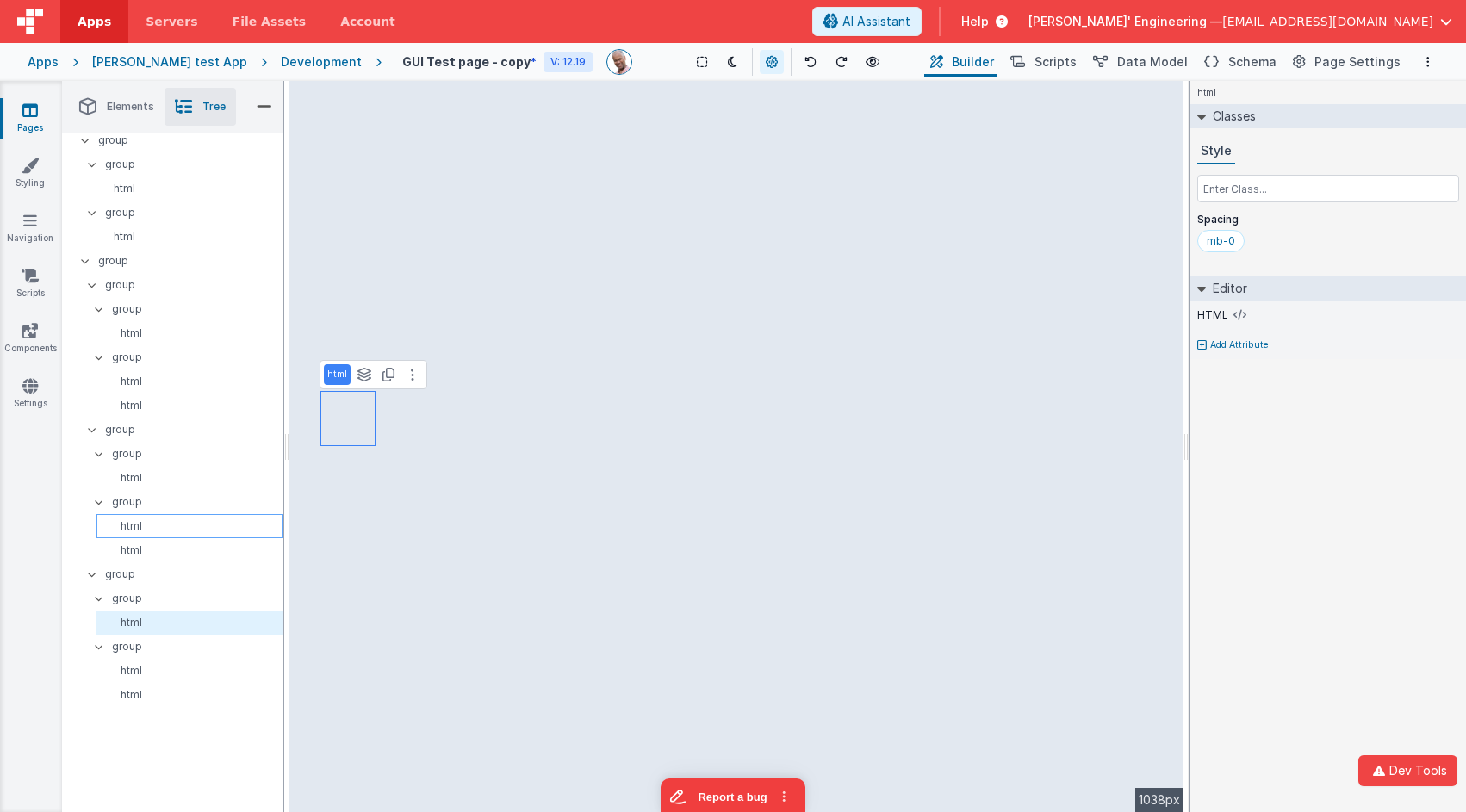
click at [141, 530] on p "html" at bounding box center [192, 526] width 179 height 14
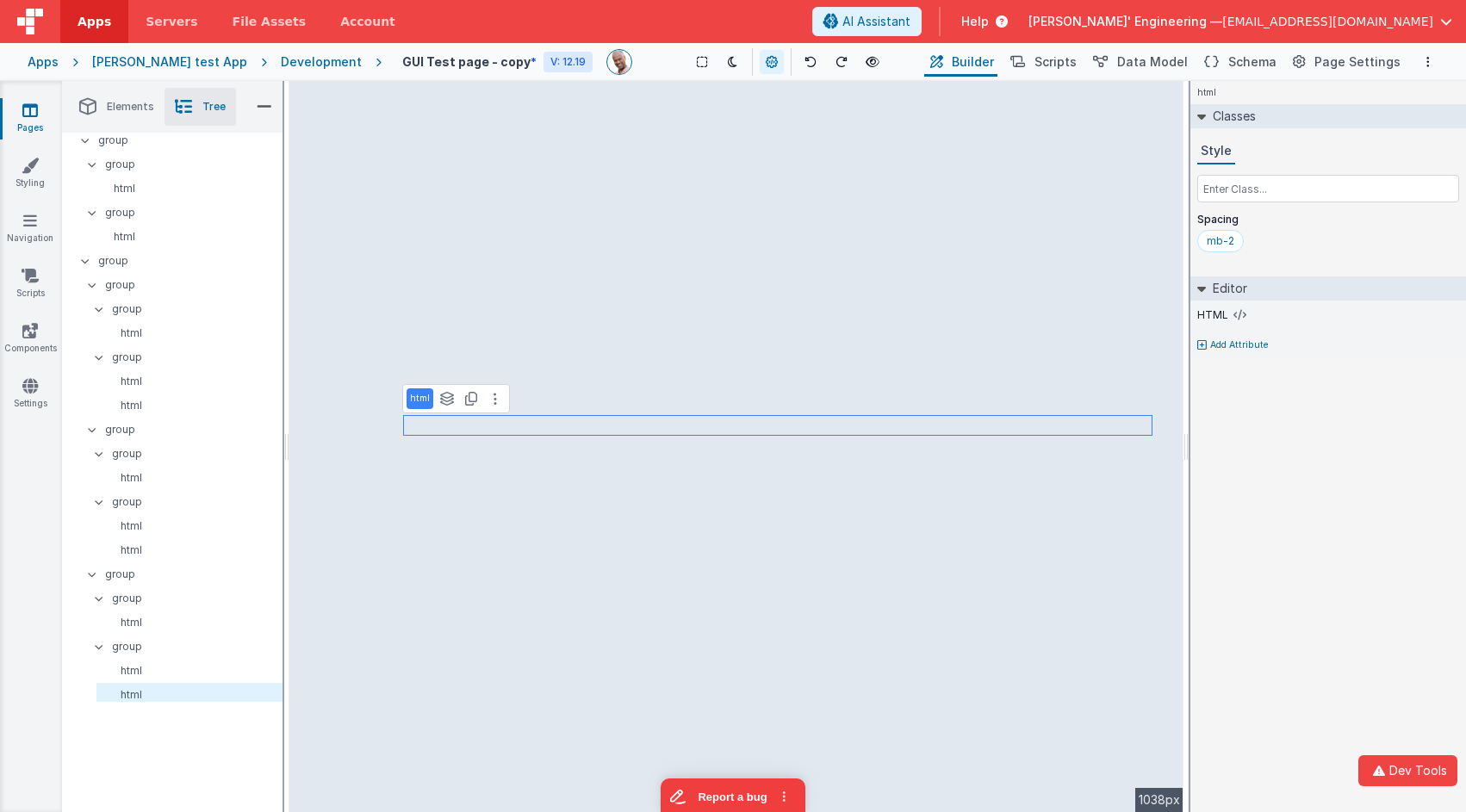
click at [448, 409] on div "html See layers + L Duplicate + D" at bounding box center [456, 399] width 108 height 29
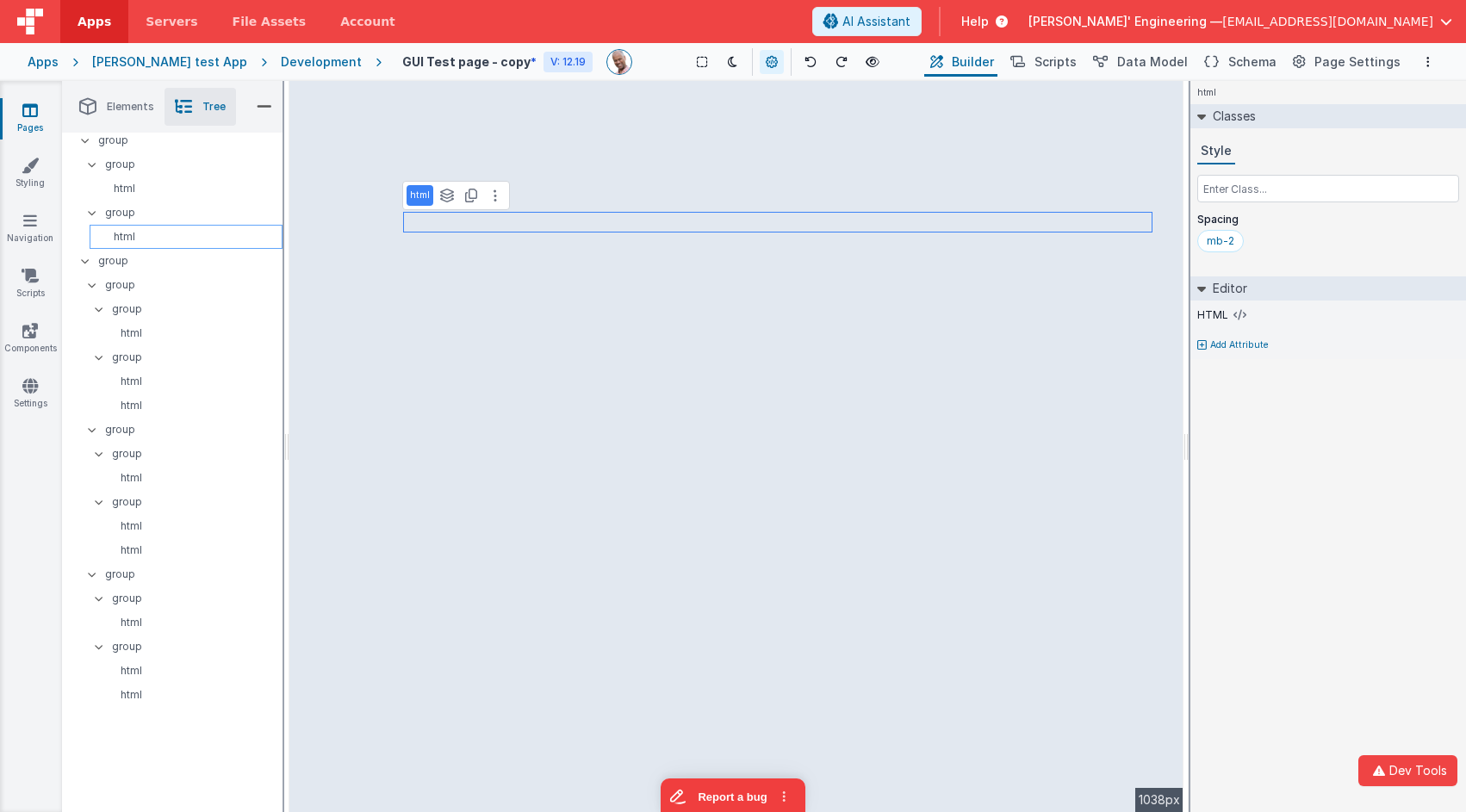
click at [142, 235] on p "html" at bounding box center [189, 237] width 185 height 14
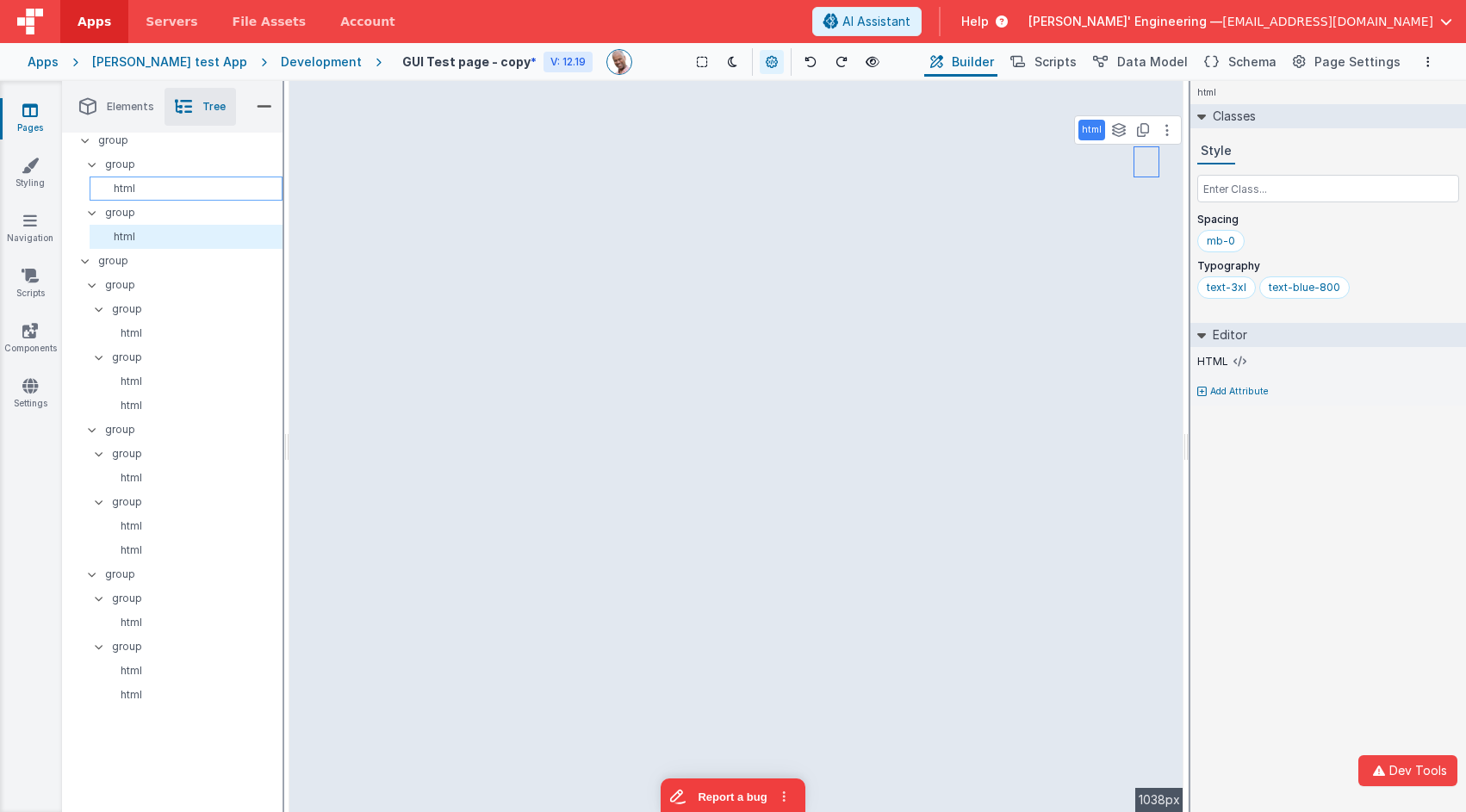
click at [138, 187] on p "html" at bounding box center [189, 188] width 185 height 14
click at [128, 324] on div "html" at bounding box center [189, 333] width 186 height 24
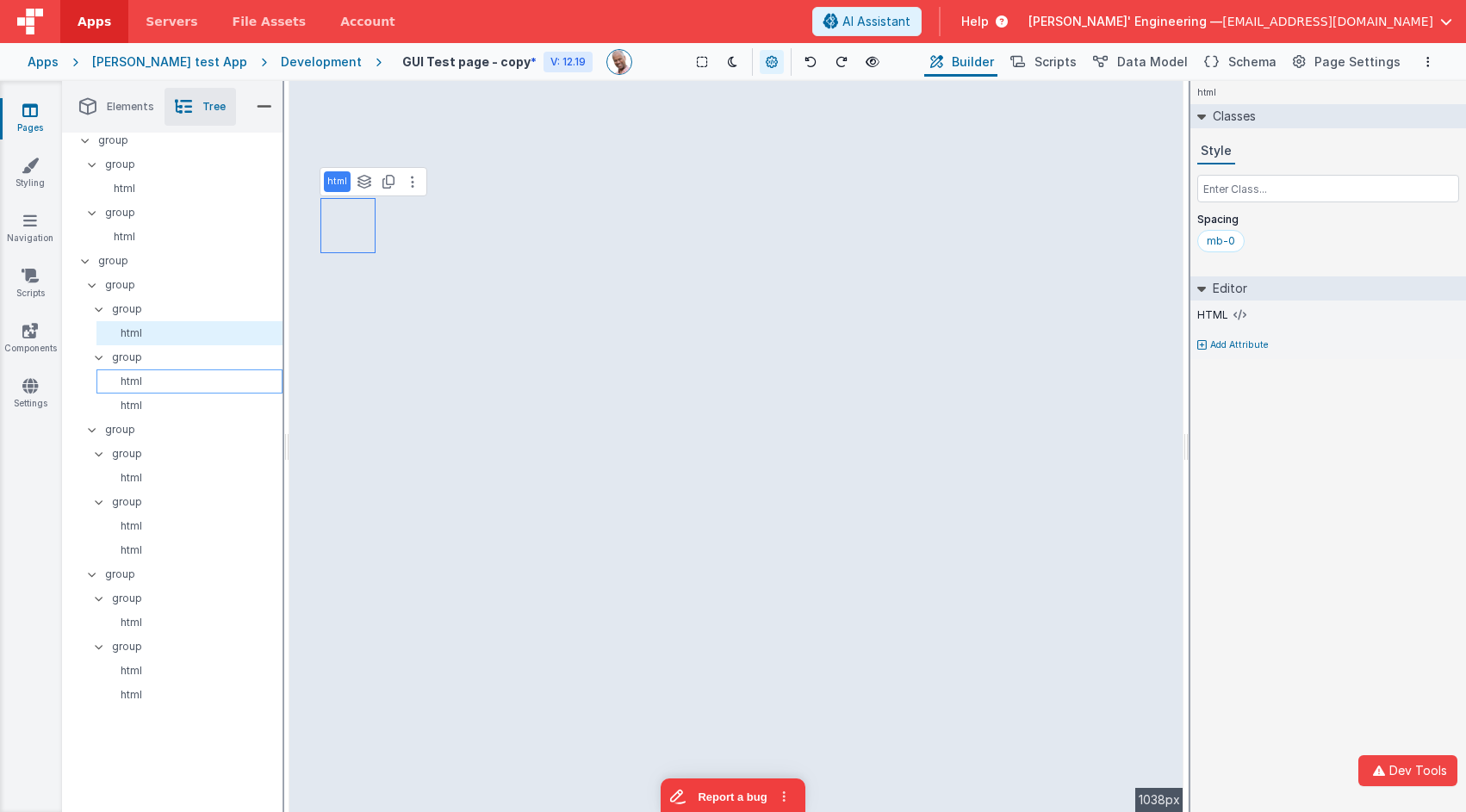
click at [142, 381] on p "html" at bounding box center [192, 381] width 179 height 14
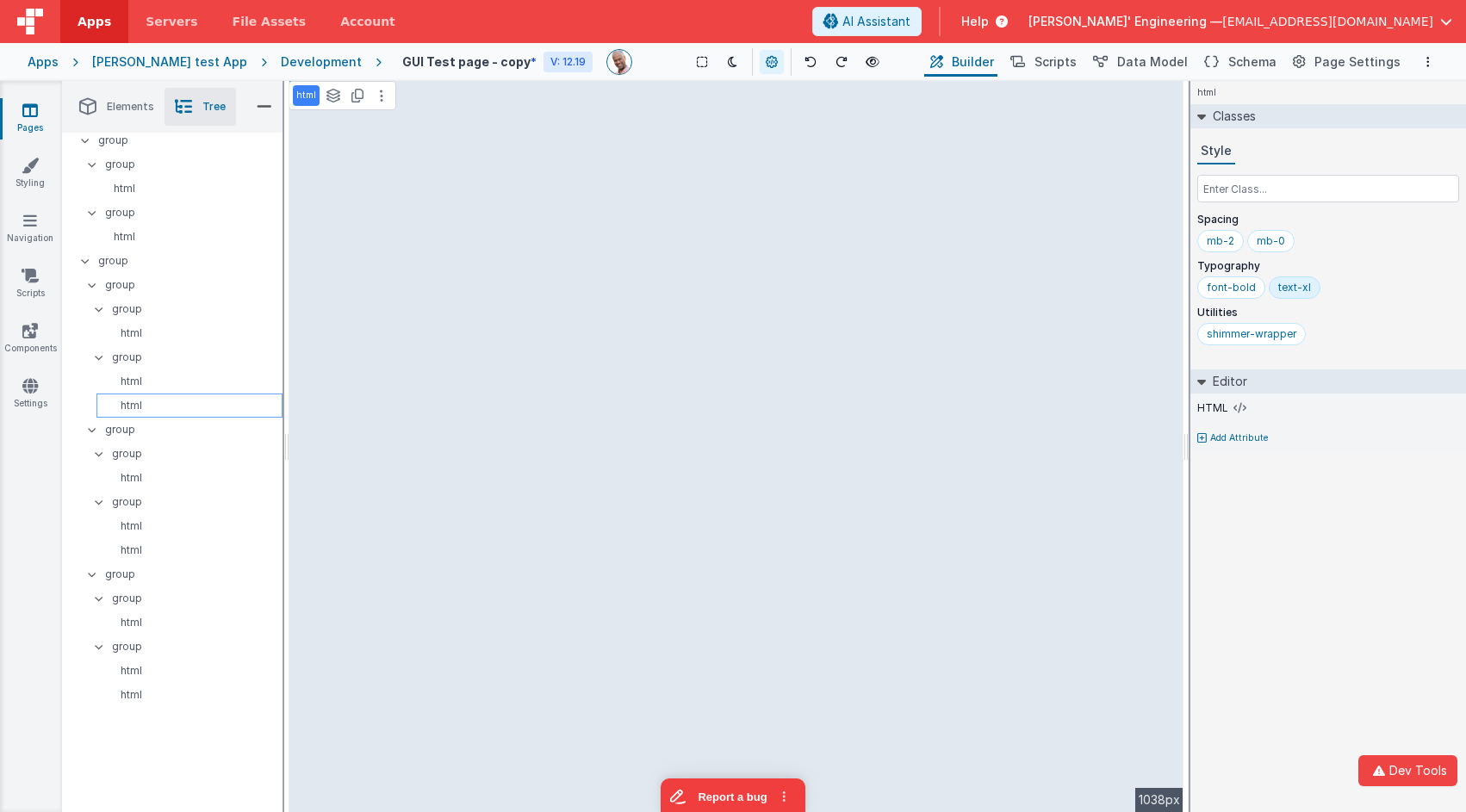
click at [141, 397] on div "html" at bounding box center [189, 406] width 186 height 24
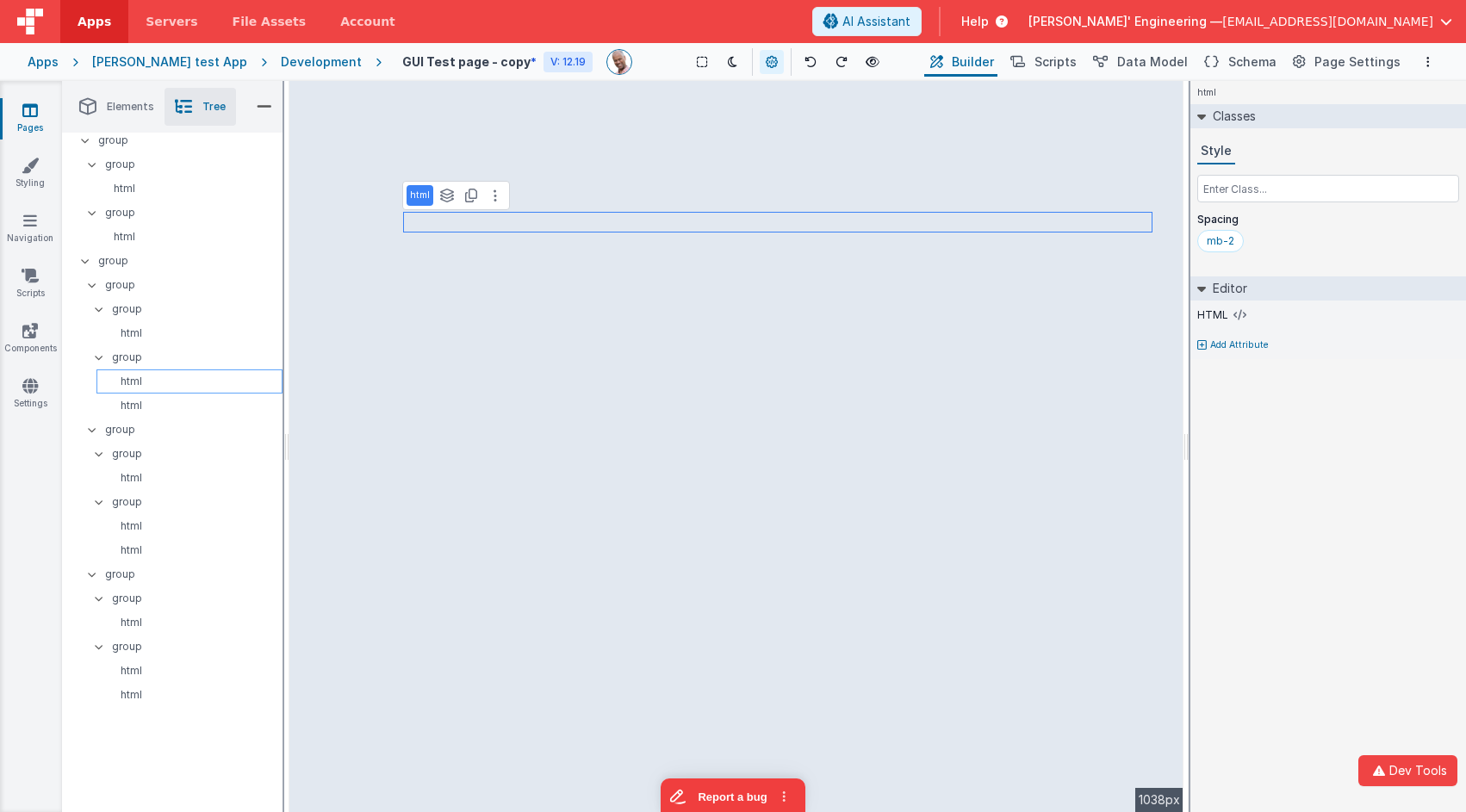
click at [141, 384] on p "html" at bounding box center [192, 381] width 179 height 14
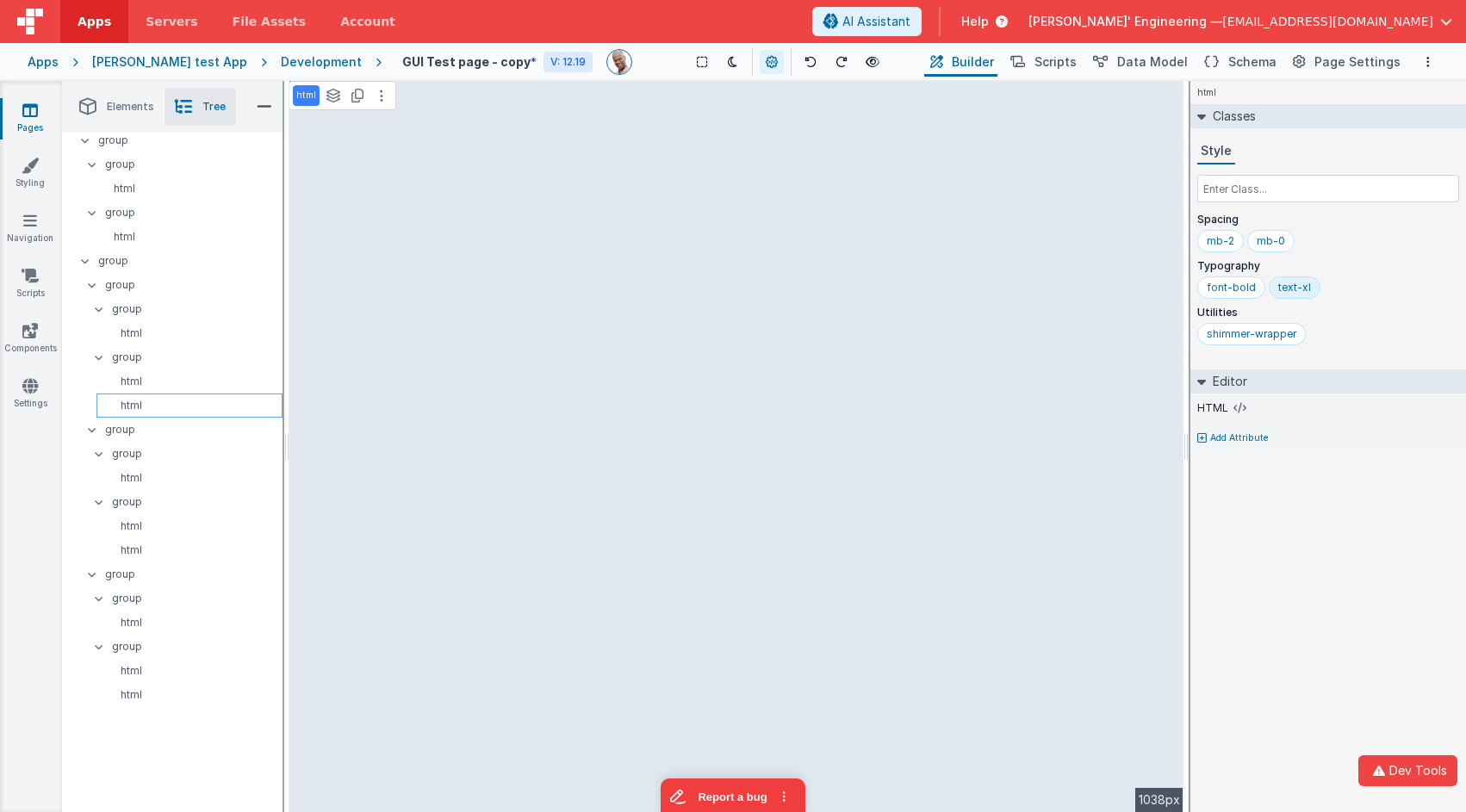
click at [138, 404] on p "html" at bounding box center [192, 405] width 179 height 14
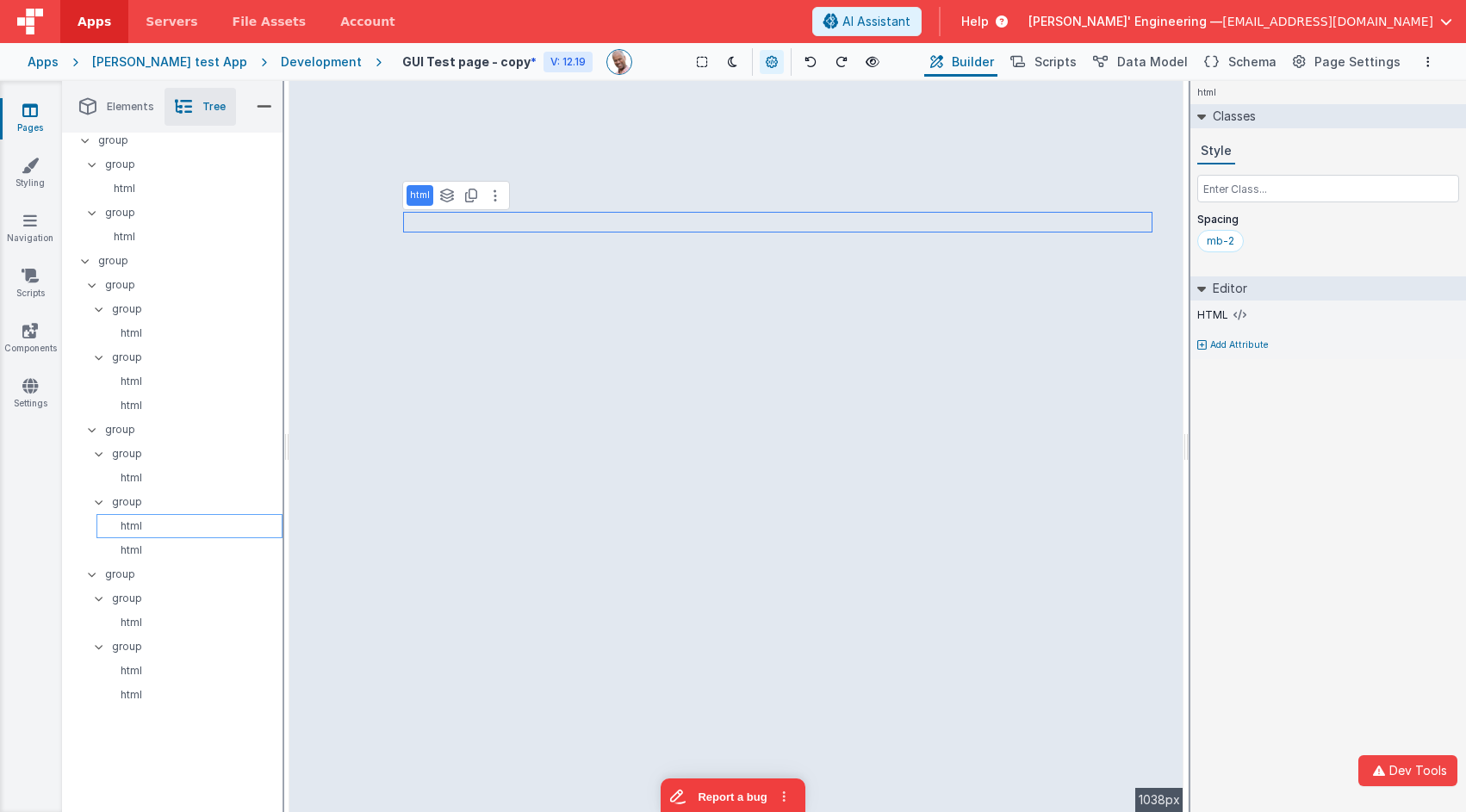
click at [134, 525] on p "html" at bounding box center [192, 526] width 179 height 14
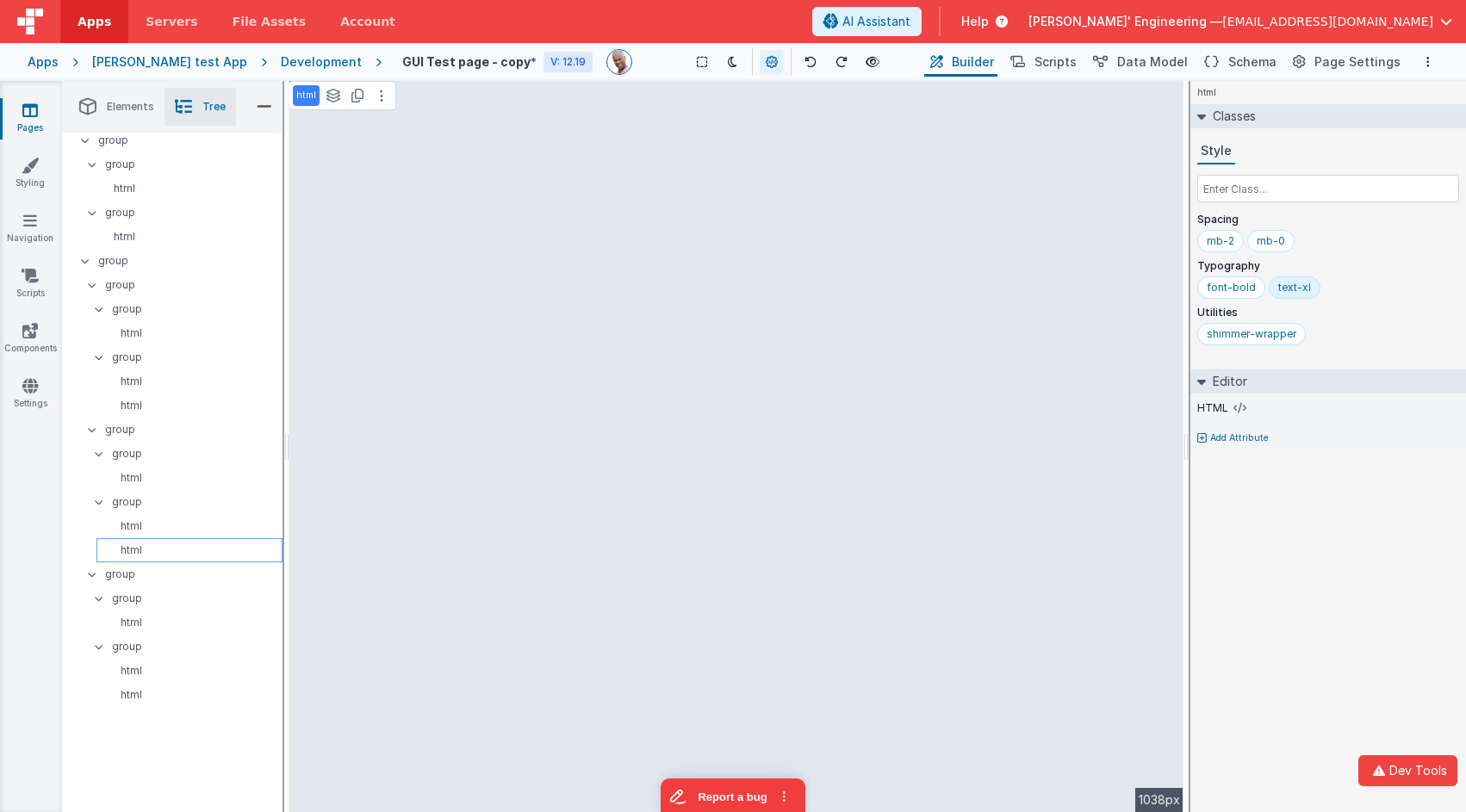
click at [135, 538] on div "html" at bounding box center [189, 550] width 186 height 24
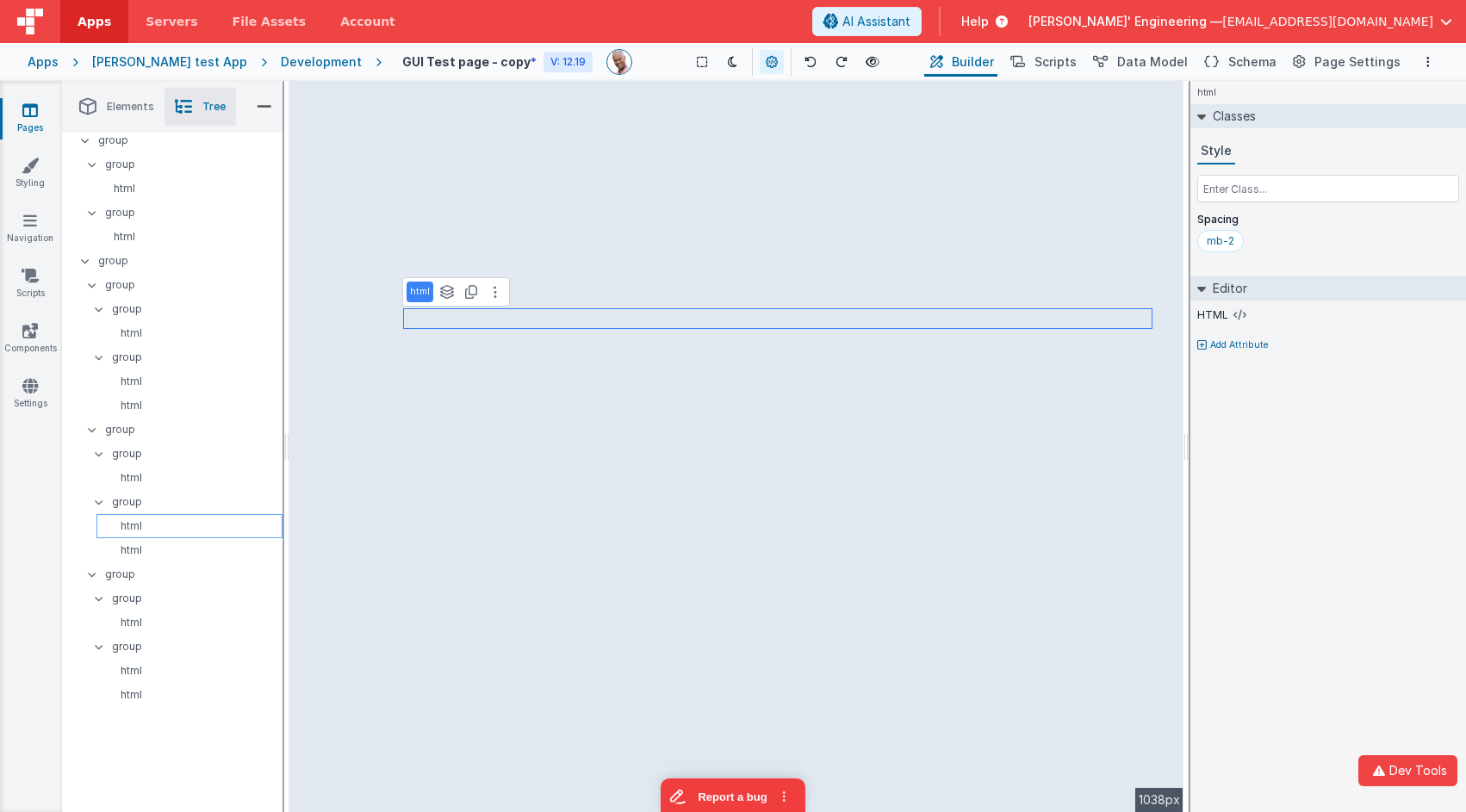
click at [134, 523] on p "html" at bounding box center [192, 526] width 179 height 14
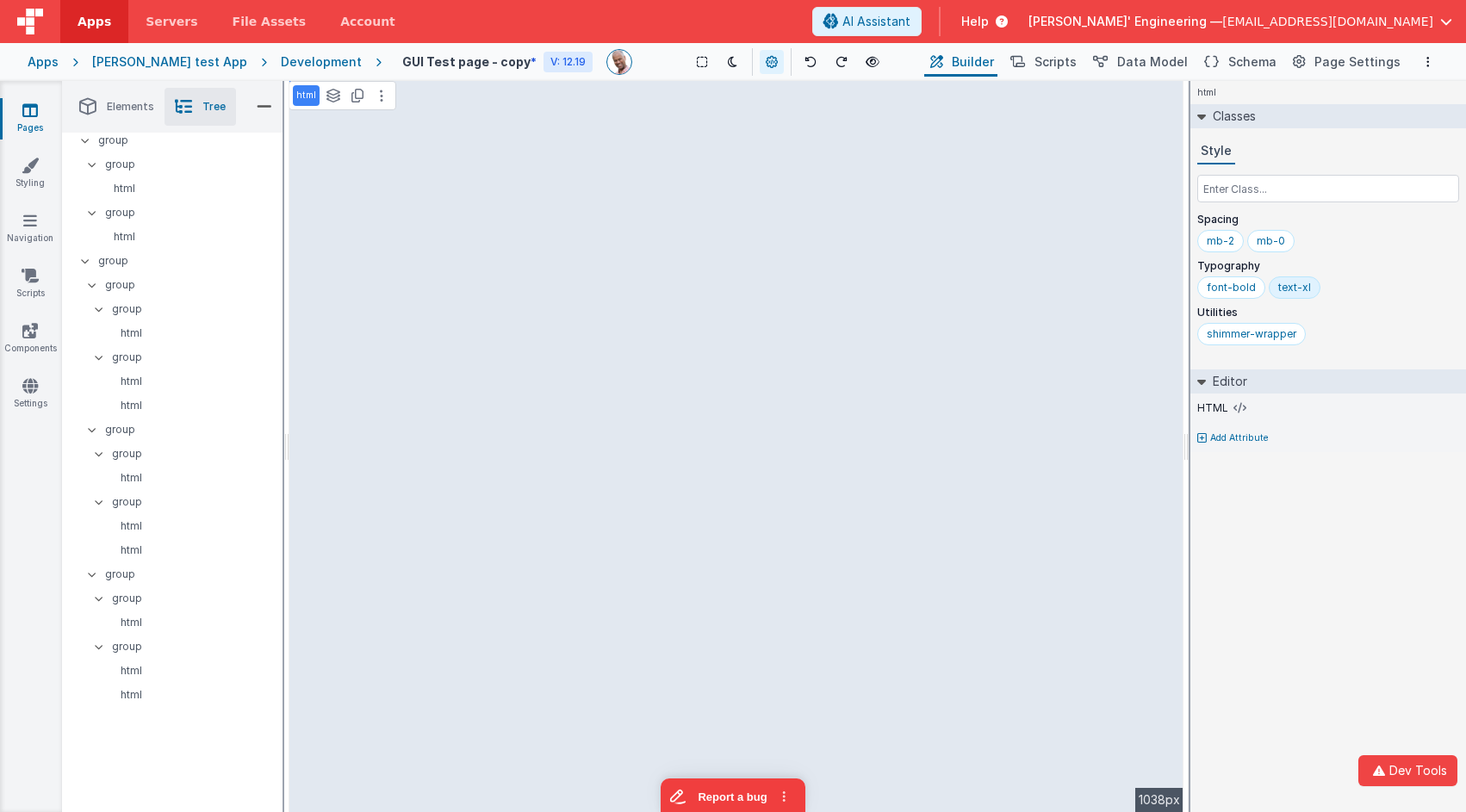
click at [307, 92] on p "html" at bounding box center [306, 95] width 20 height 14
type input "one"
click at [132, 553] on p "html" at bounding box center [192, 550] width 179 height 14
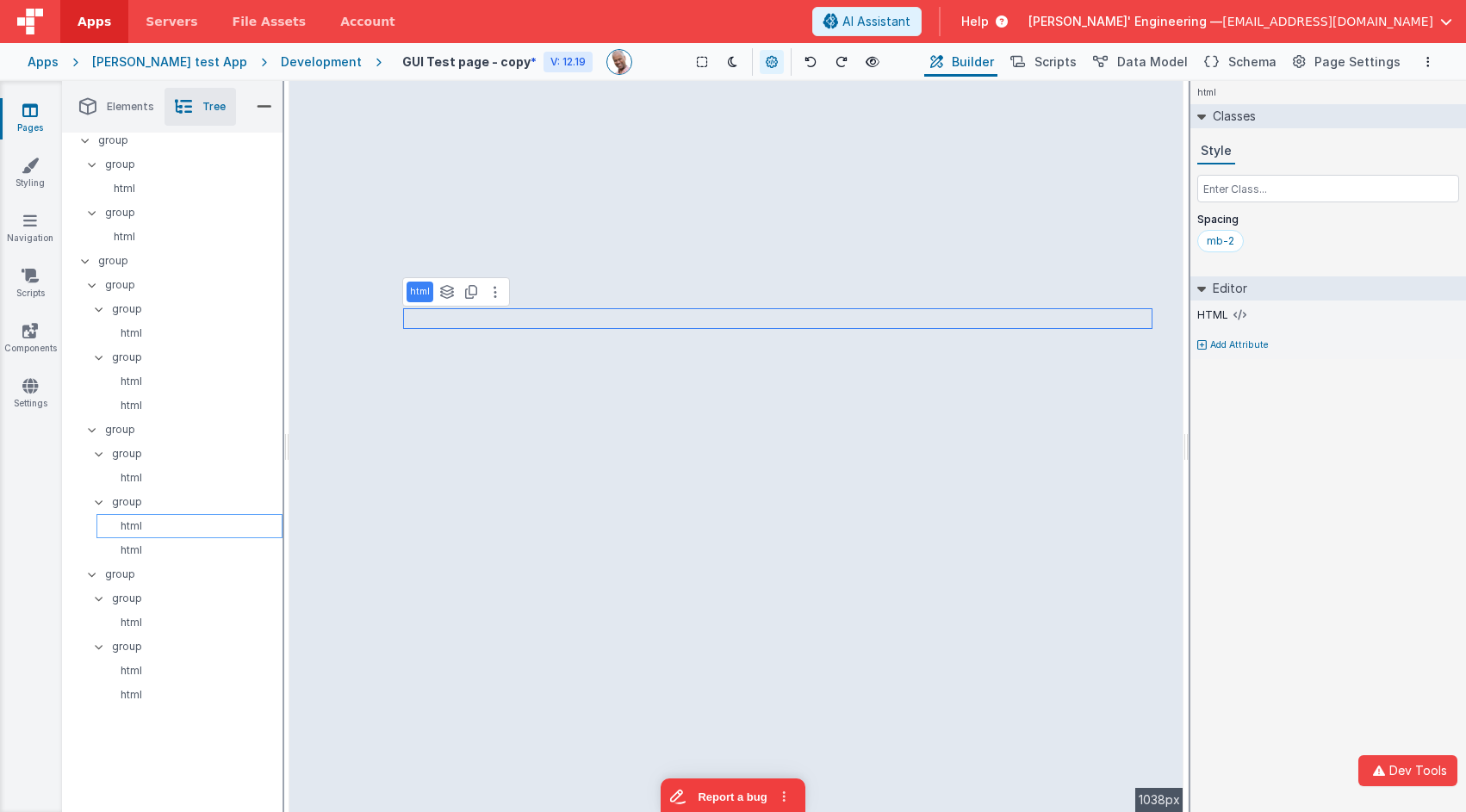
click at [136, 527] on p "html" at bounding box center [192, 526] width 179 height 14
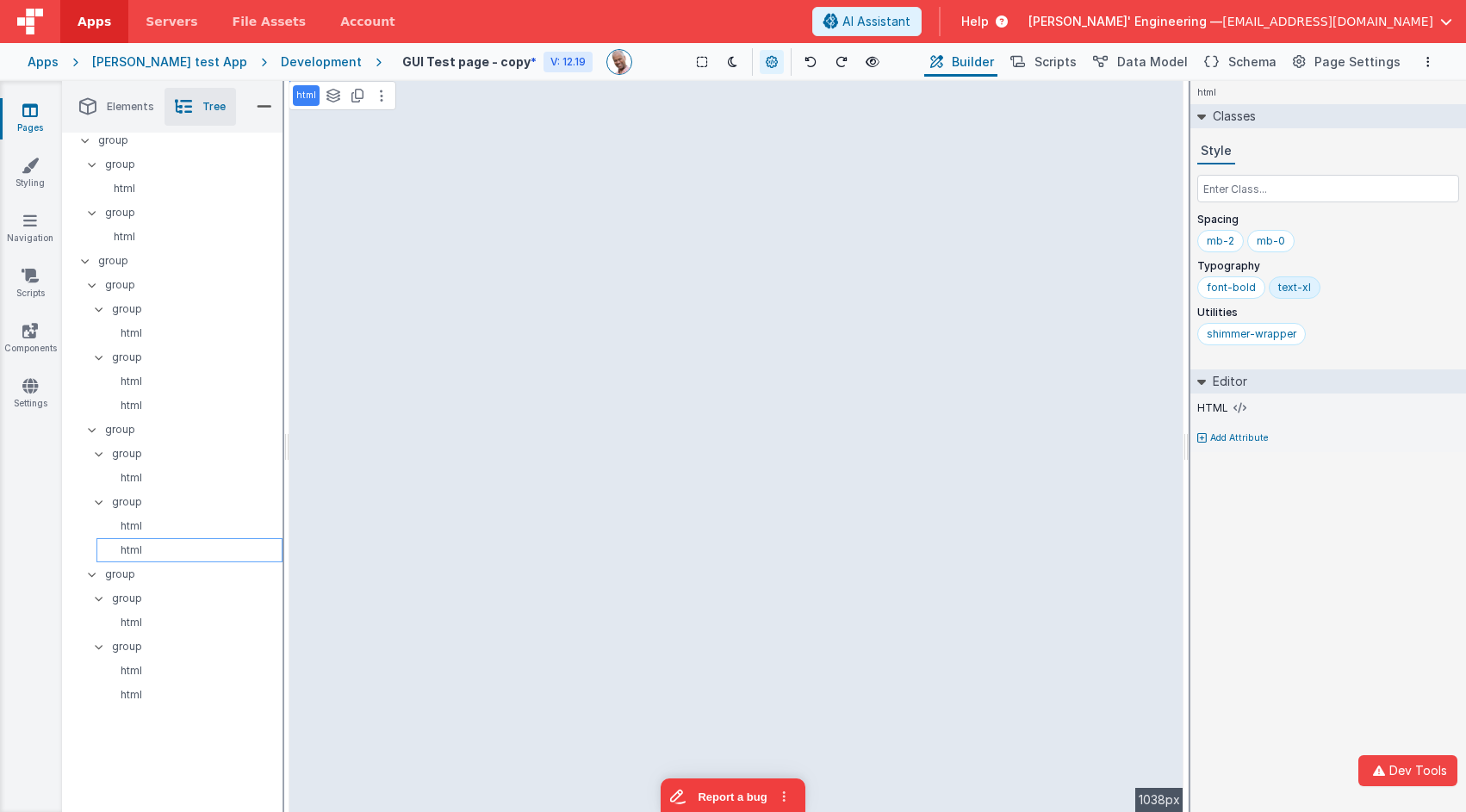
click at [135, 545] on p "html" at bounding box center [192, 550] width 179 height 14
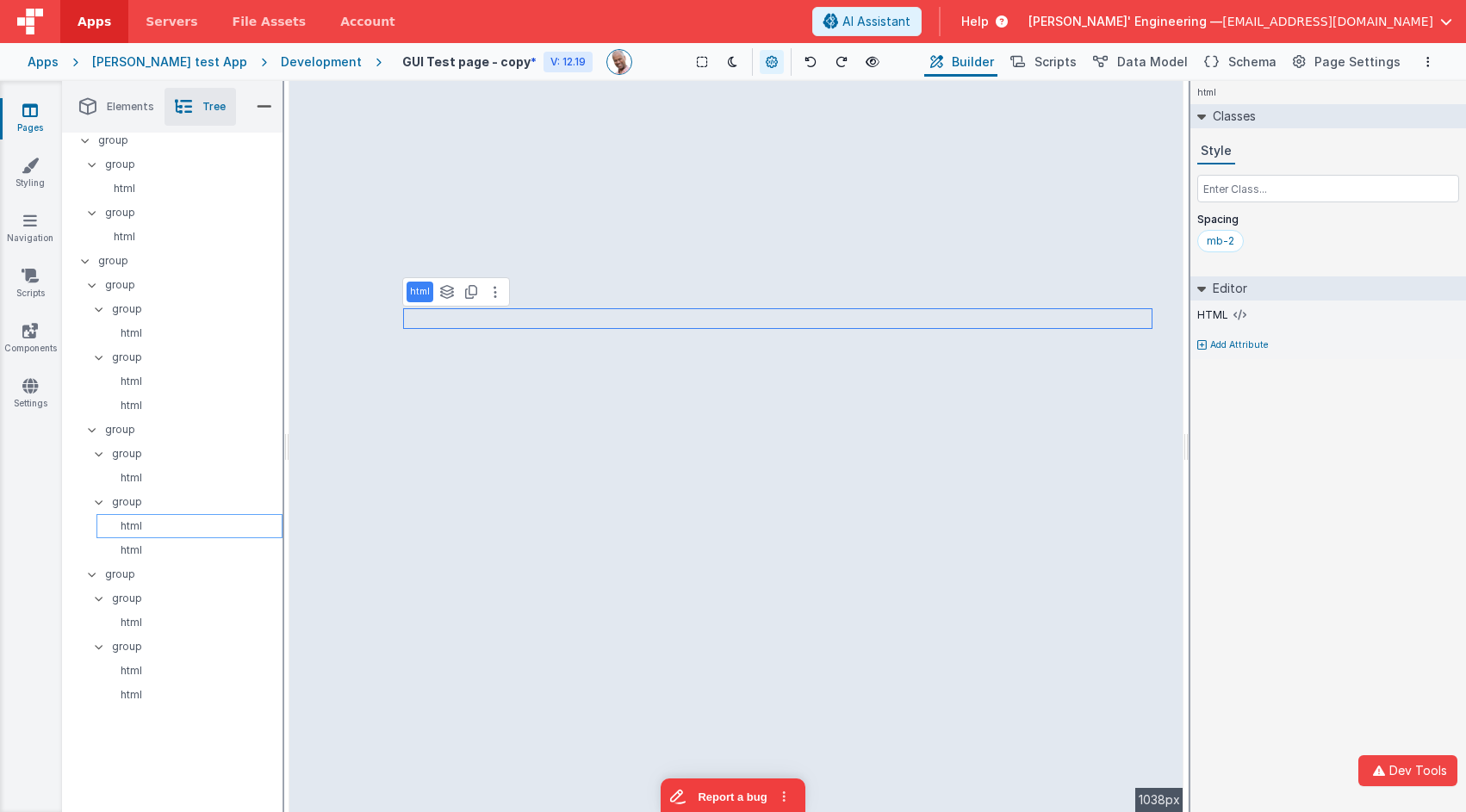
click at [136, 529] on p "html" at bounding box center [192, 526] width 179 height 14
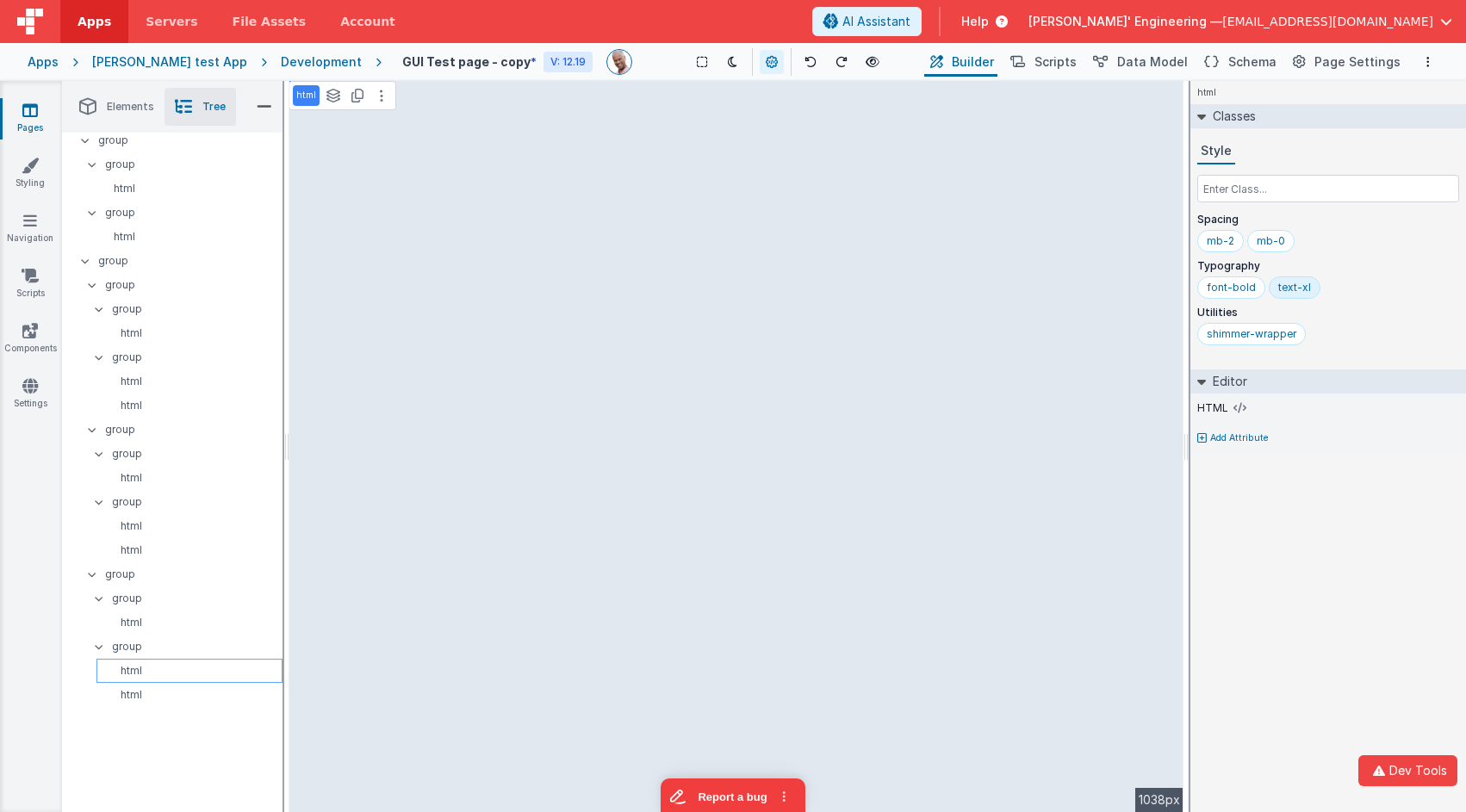
click at [137, 664] on p "html" at bounding box center [192, 671] width 179 height 14
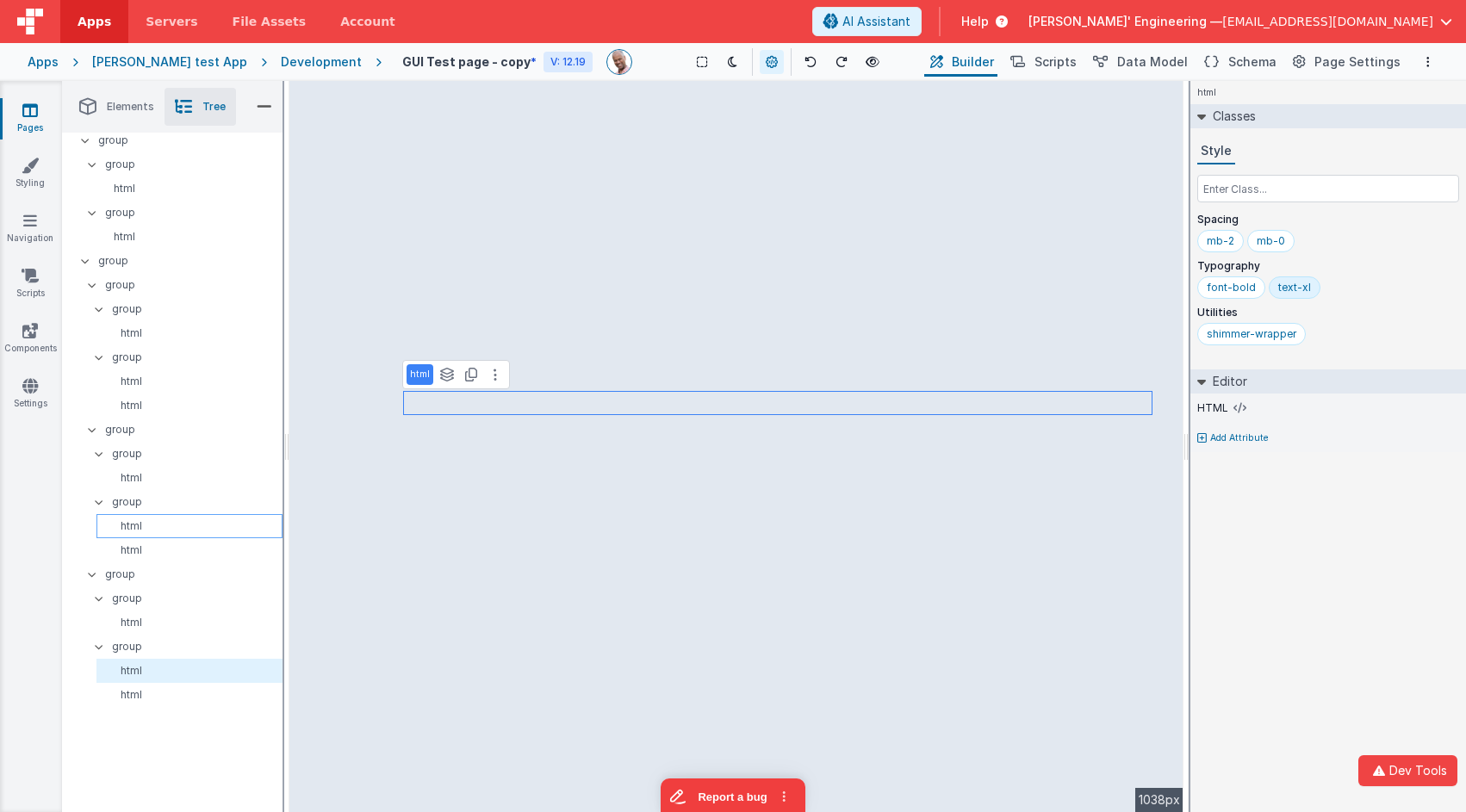
click at [135, 522] on p "html" at bounding box center [192, 526] width 179 height 14
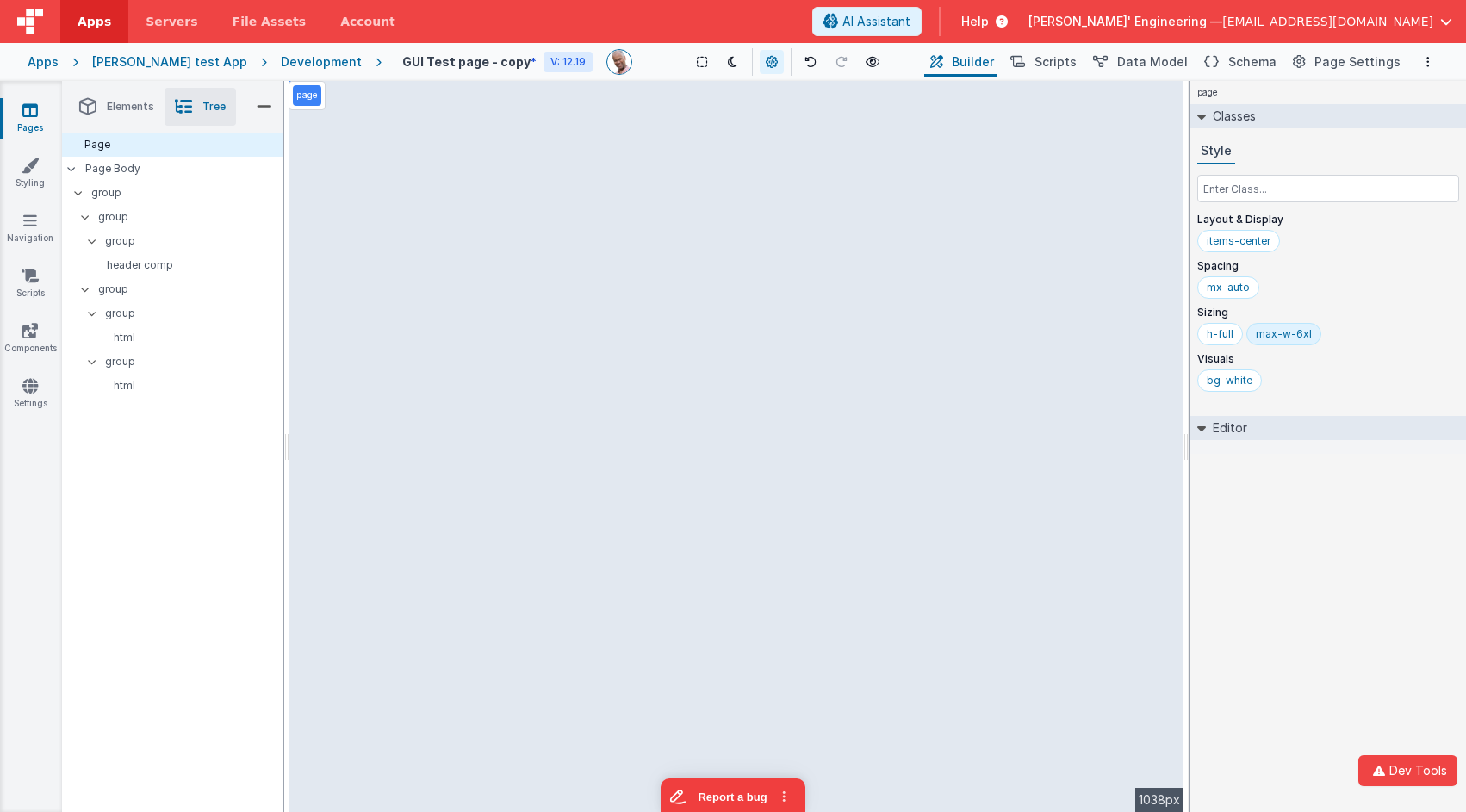
scroll to position [0, 0]
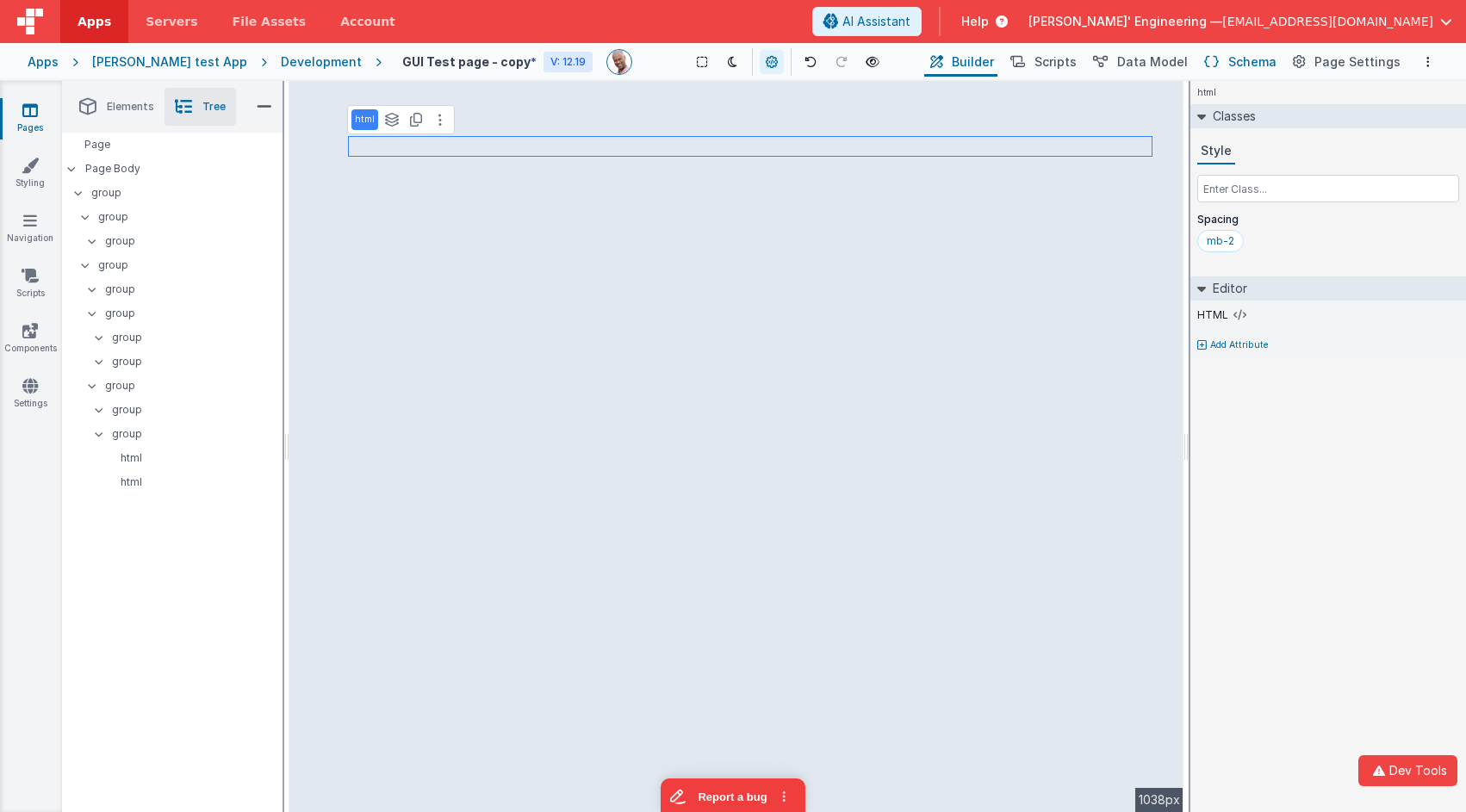
click at [1228, 58] on button "Schema" at bounding box center [1238, 62] width 81 height 29
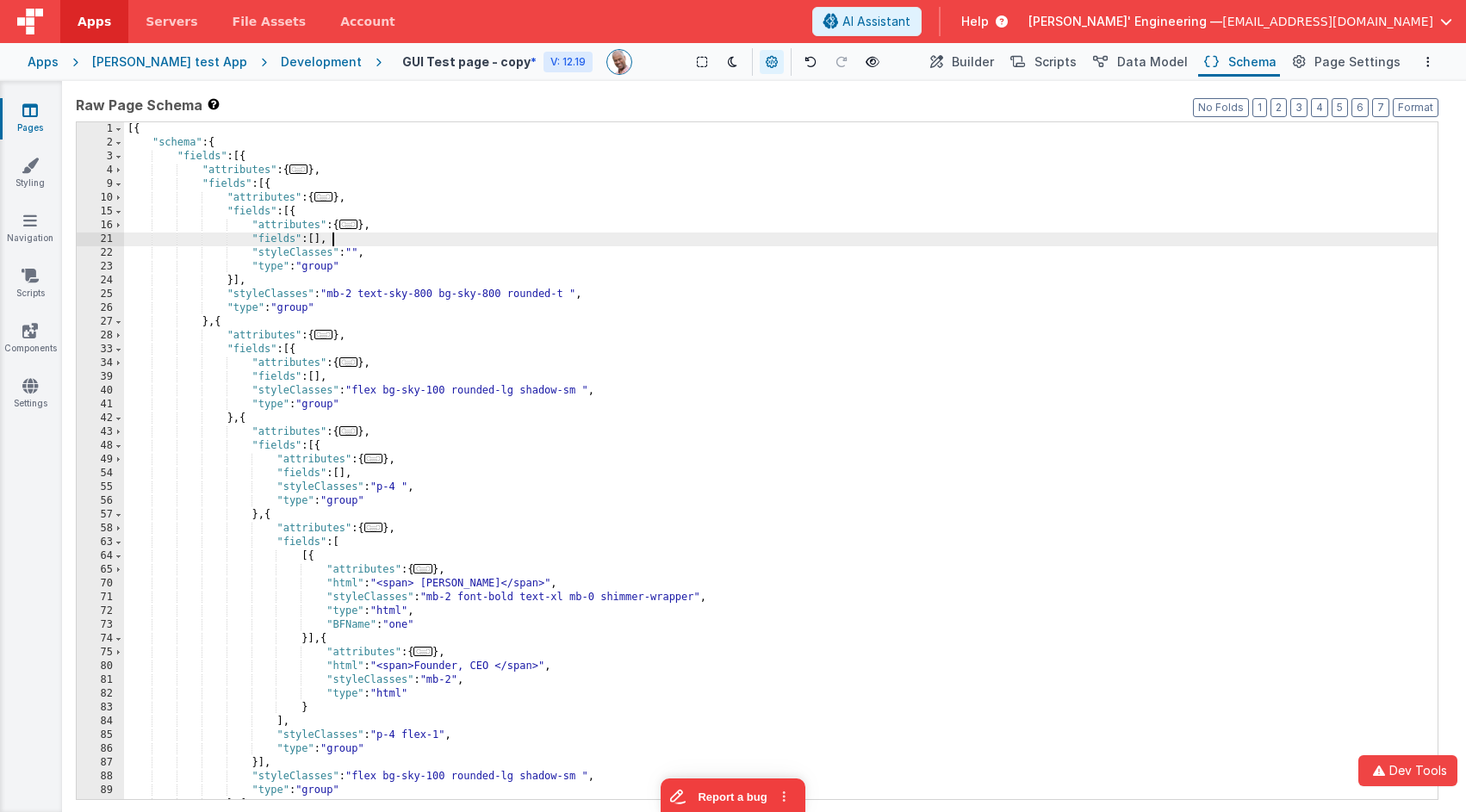
click at [760, 237] on div "[{ "schema" : { "fields" : [{ "attributes" : { ... } , "fields" : [{ "attribute…" at bounding box center [781, 474] width 1314 height 704
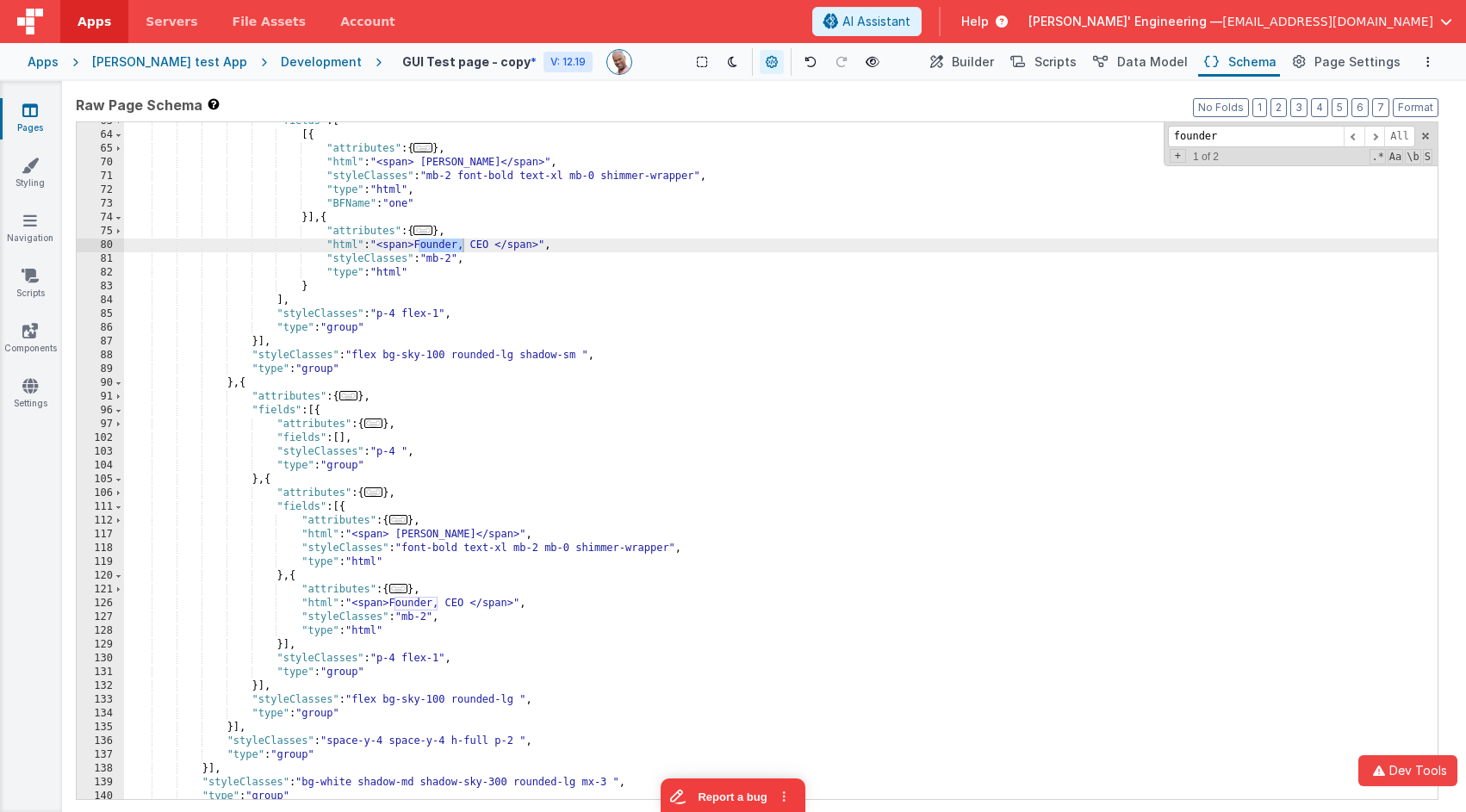
scroll to position [444, 0]
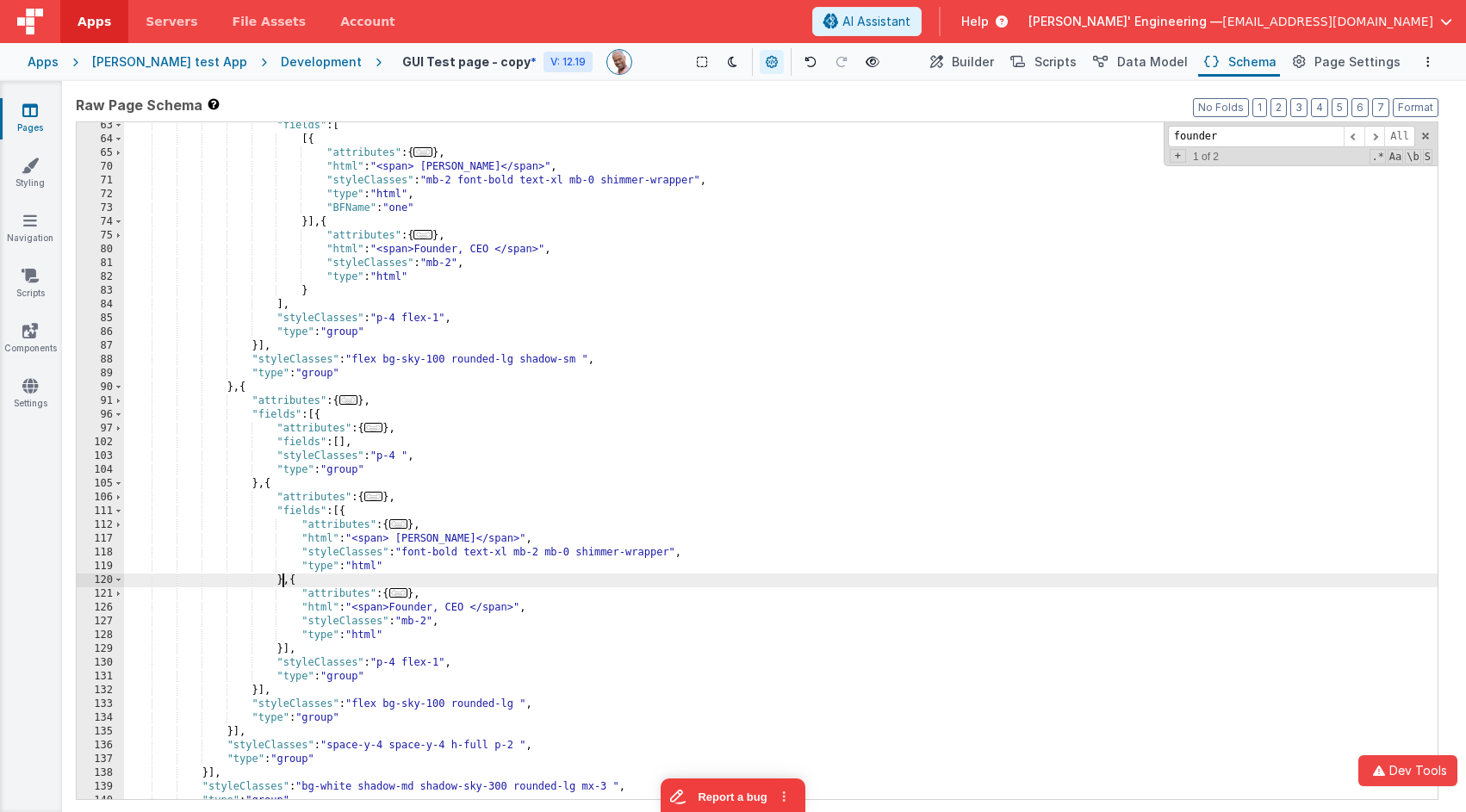
click at [282, 581] on div ""fields" : [ [{ "attributes" : { ... } , "html" : "<span> [PERSON_NAME]</span>"…" at bounding box center [781, 471] width 1314 height 704
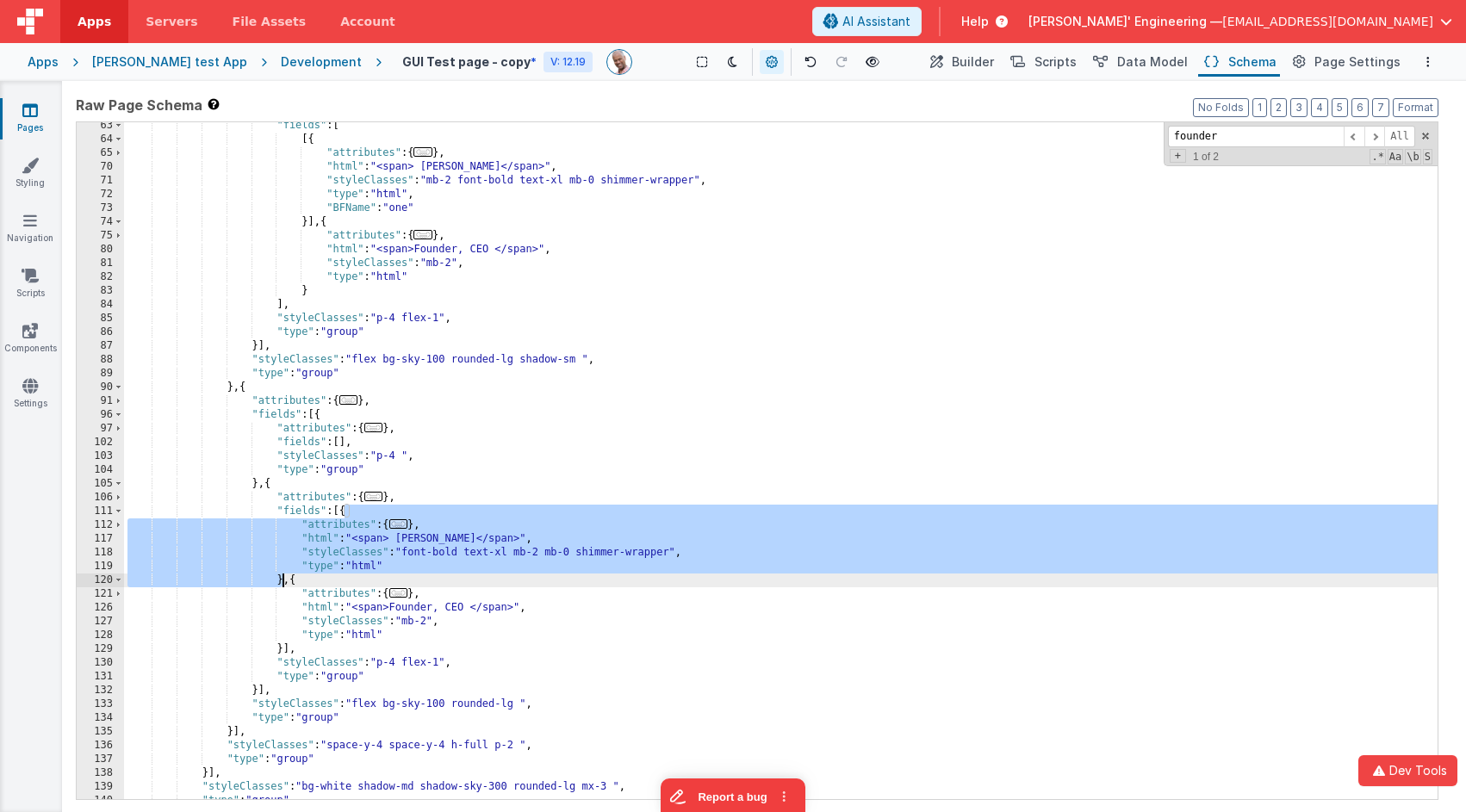
click at [282, 581] on div ""fields" : [ [{ "attributes" : { ... } , "html" : "<span> [PERSON_NAME]</span>"…" at bounding box center [781, 471] width 1314 height 704
click at [994, 55] on span "Builder" at bounding box center [972, 62] width 42 height 17
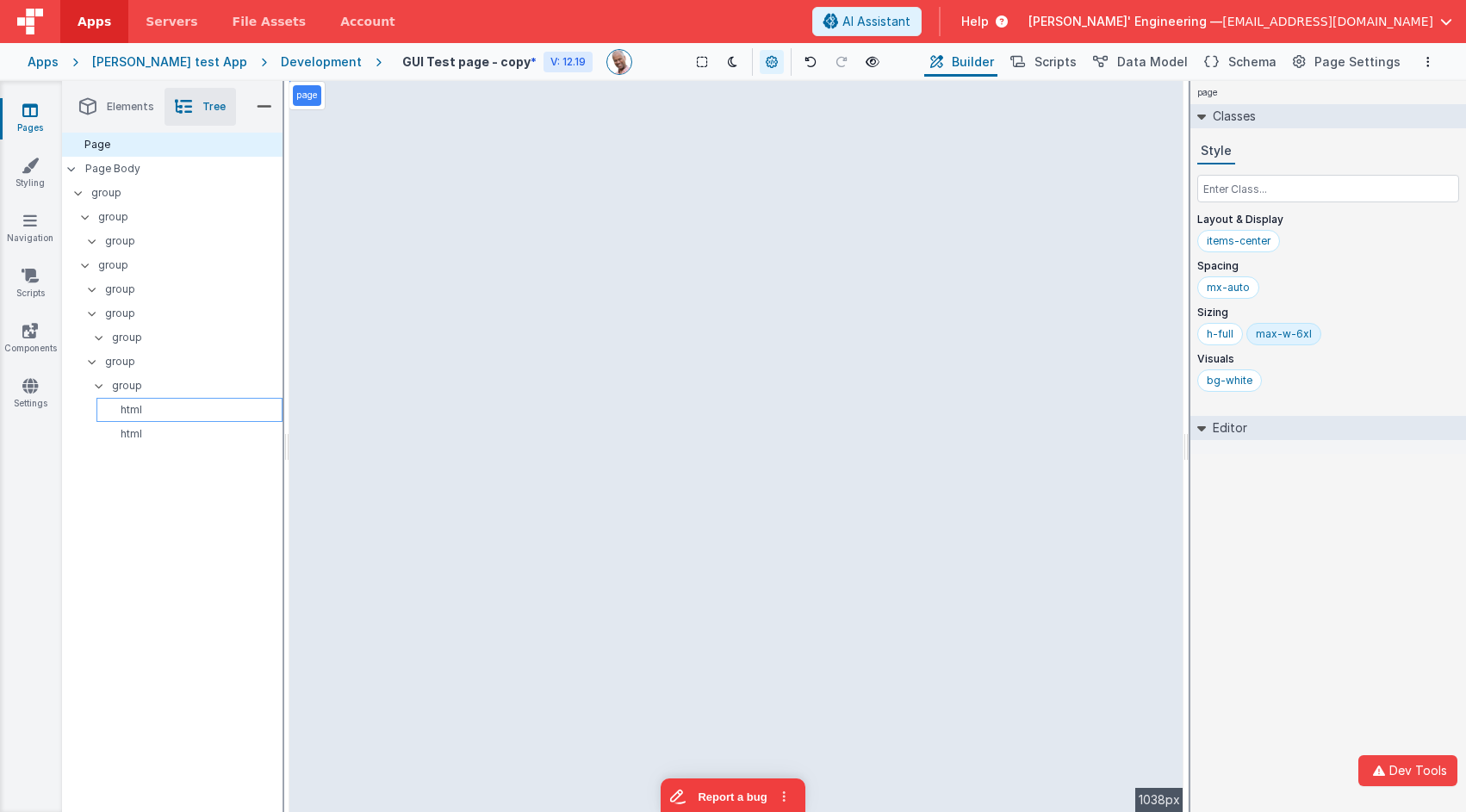
click at [144, 399] on div "html" at bounding box center [189, 410] width 186 height 24
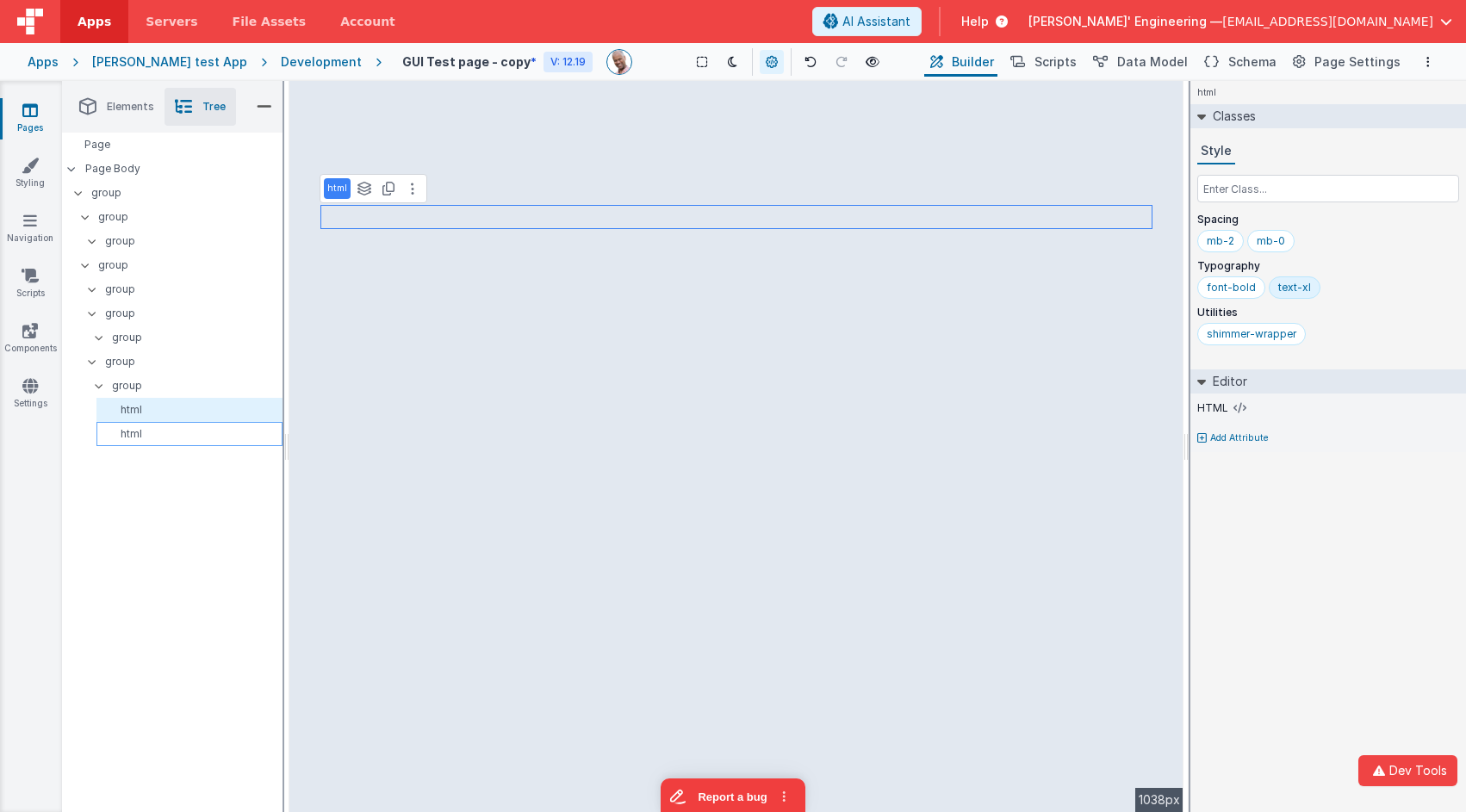
drag, startPoint x: 137, startPoint y: 418, endPoint x: 136, endPoint y: 430, distance: 12.0
click at [136, 418] on div "html" at bounding box center [189, 410] width 186 height 24
click at [136, 430] on p "html" at bounding box center [192, 434] width 179 height 14
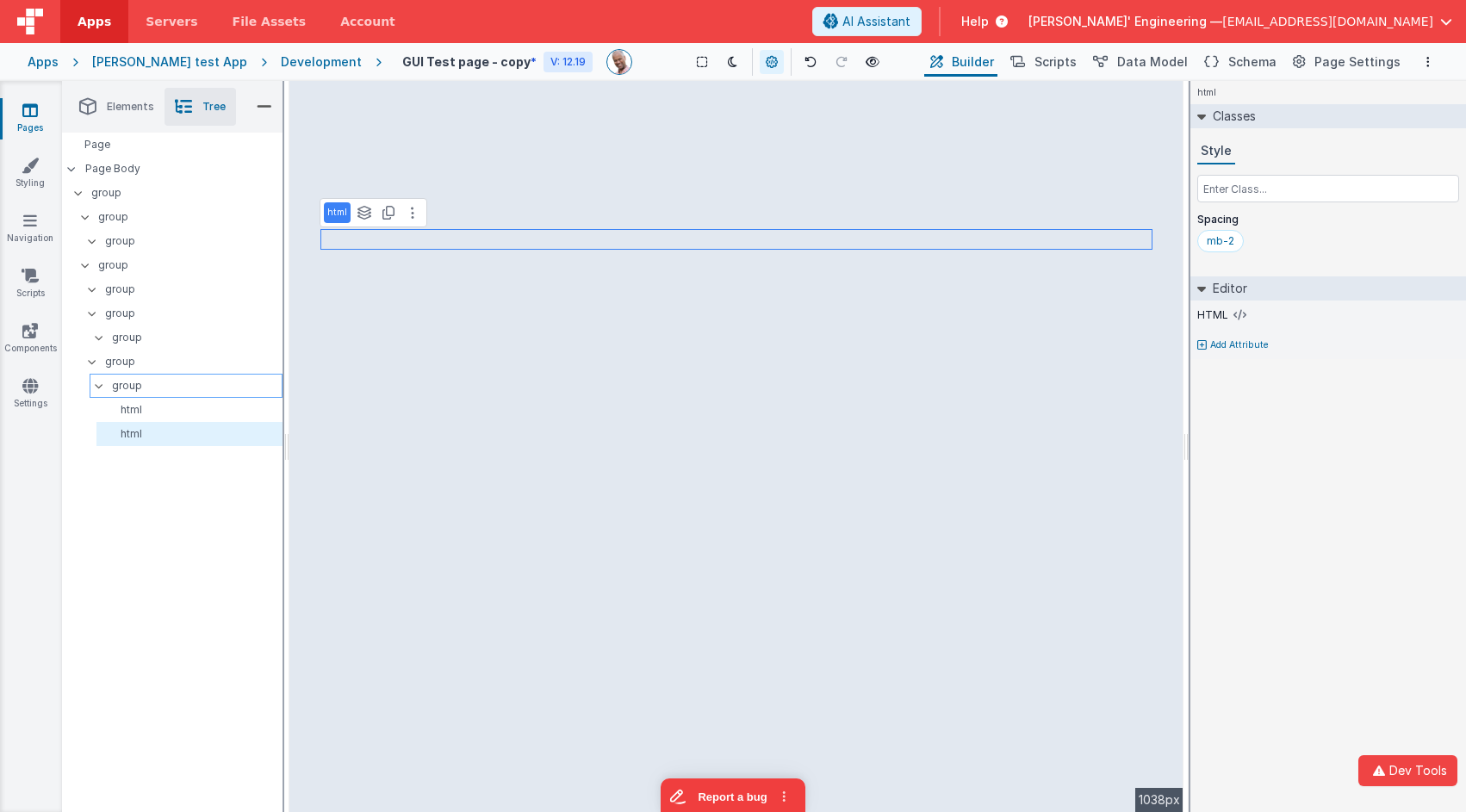
click at [128, 383] on p "group" at bounding box center [196, 385] width 169 height 19
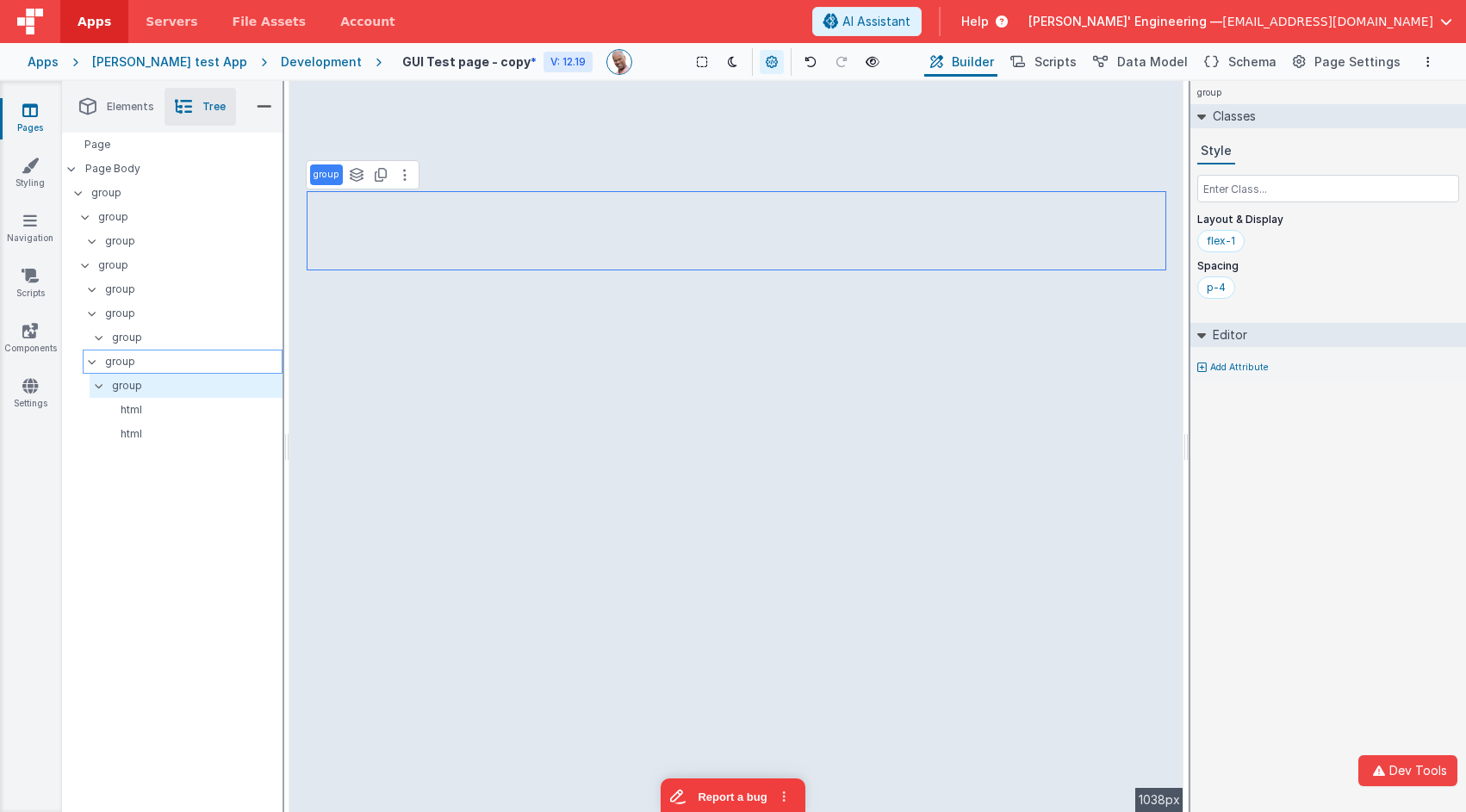
click at [124, 356] on p "group" at bounding box center [193, 361] width 177 height 19
click at [124, 383] on p "group" at bounding box center [196, 385] width 169 height 19
click at [119, 289] on p "group" at bounding box center [193, 289] width 177 height 19
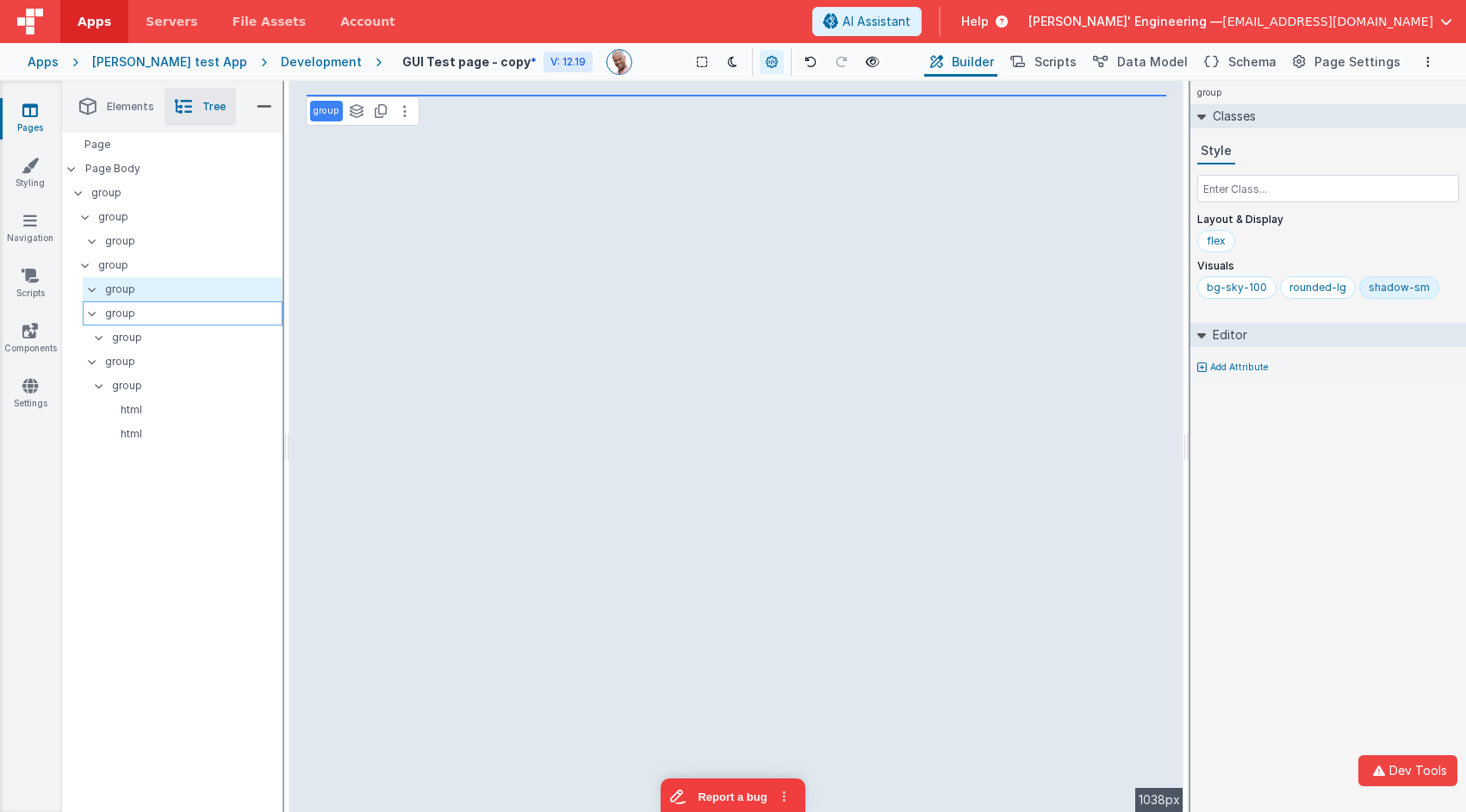
click at [123, 311] on p "group" at bounding box center [193, 313] width 177 height 19
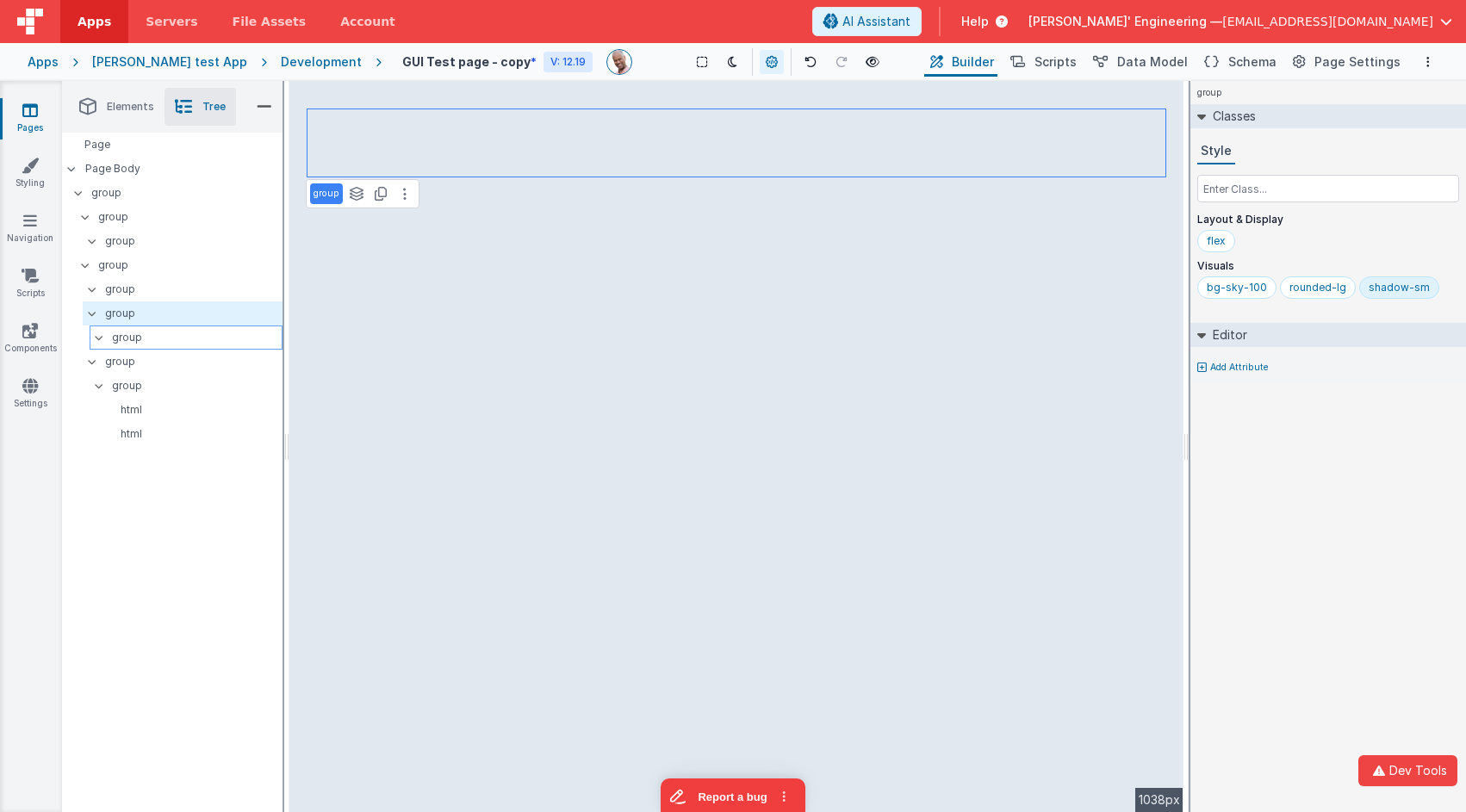
click at [121, 332] on p "group" at bounding box center [196, 338] width 169 height 19
click at [95, 338] on icon at bounding box center [98, 338] width 14 height 6
click at [98, 338] on icon at bounding box center [99, 337] width 6 height 14
click at [124, 336] on p "group" at bounding box center [196, 338] width 169 height 19
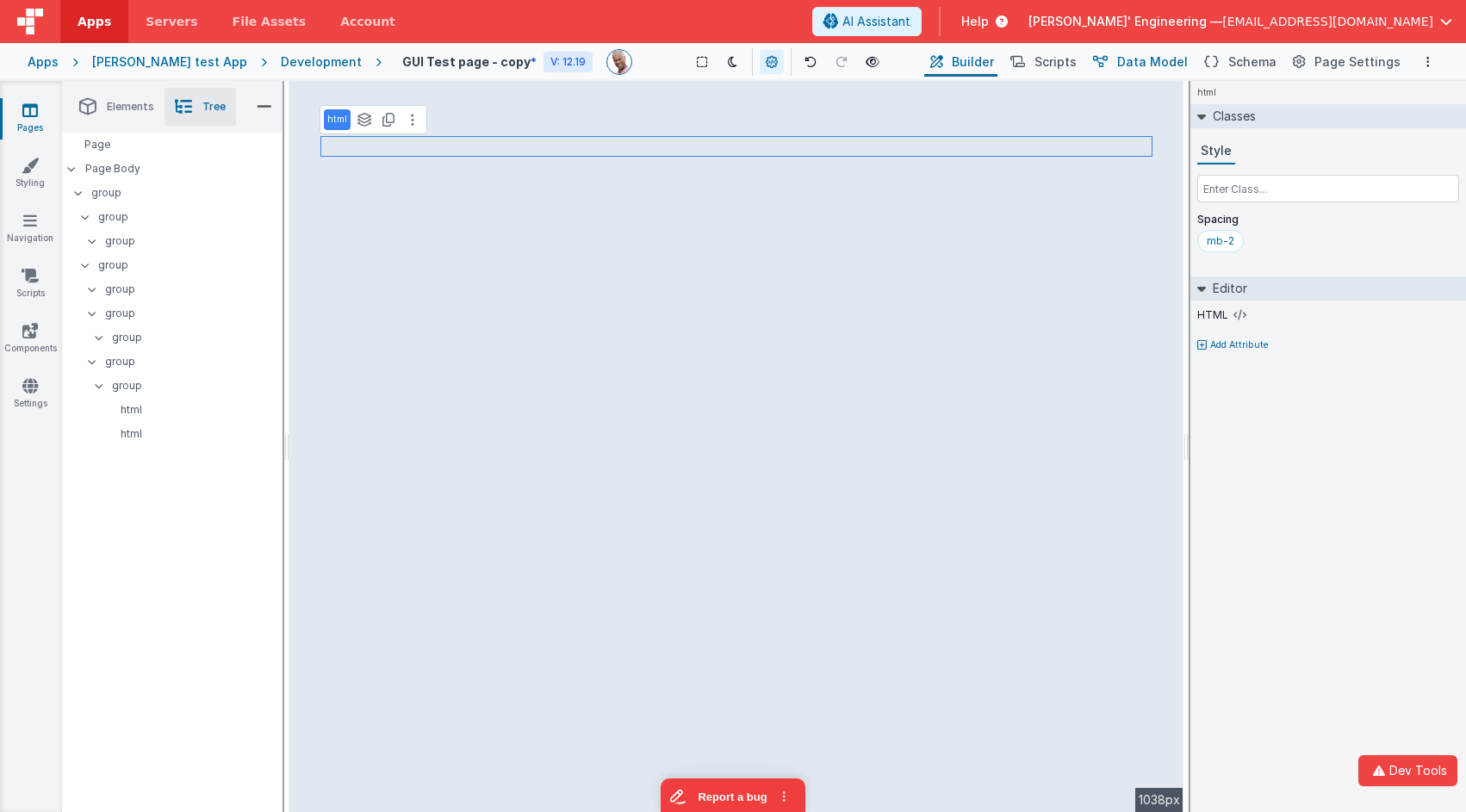
click at [1153, 62] on span "Data Model" at bounding box center [1152, 62] width 70 height 17
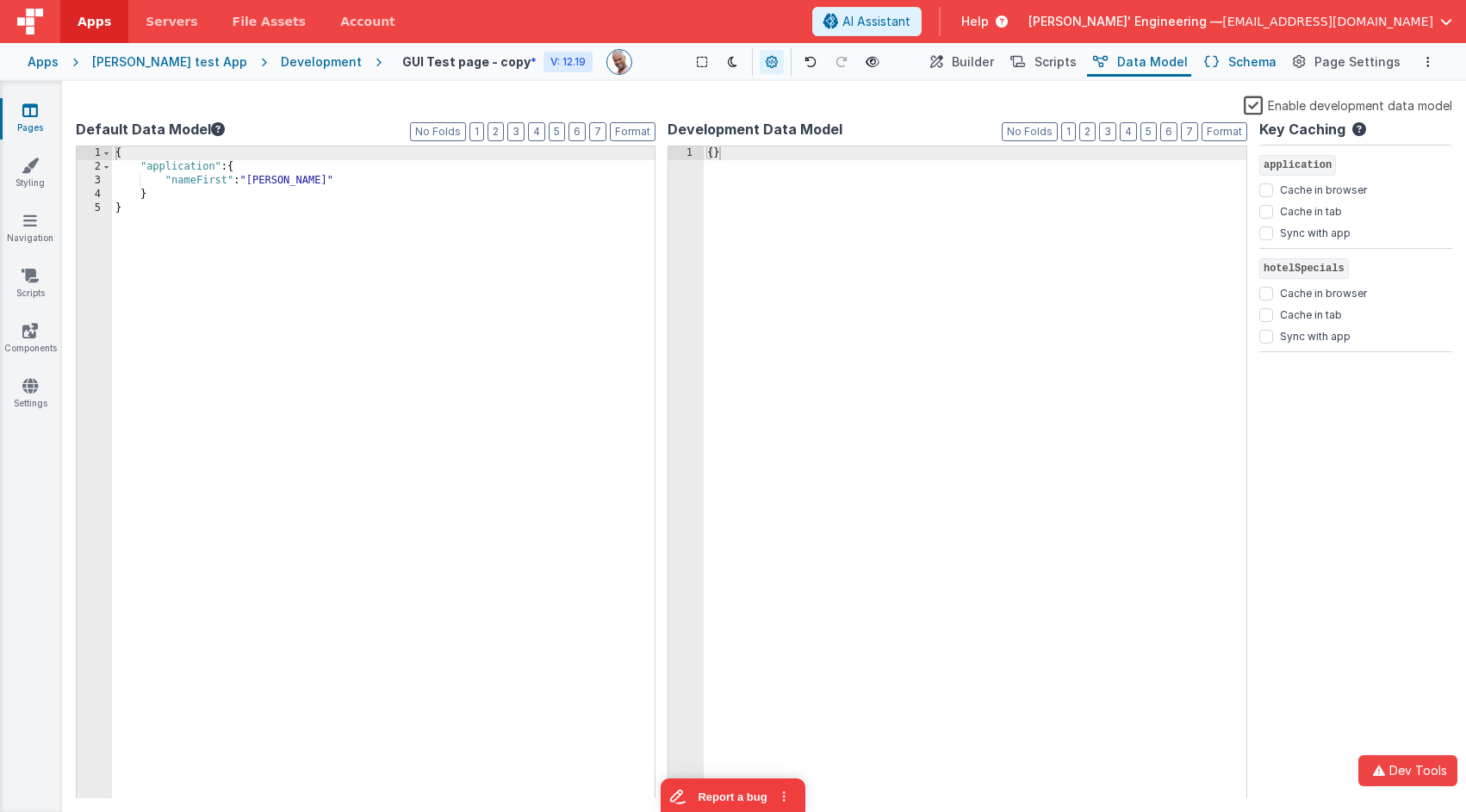
drag, startPoint x: 1250, startPoint y: 60, endPoint x: 1210, endPoint y: 69, distance: 41.0
click at [1250, 60] on span "Schema" at bounding box center [1253, 62] width 49 height 17
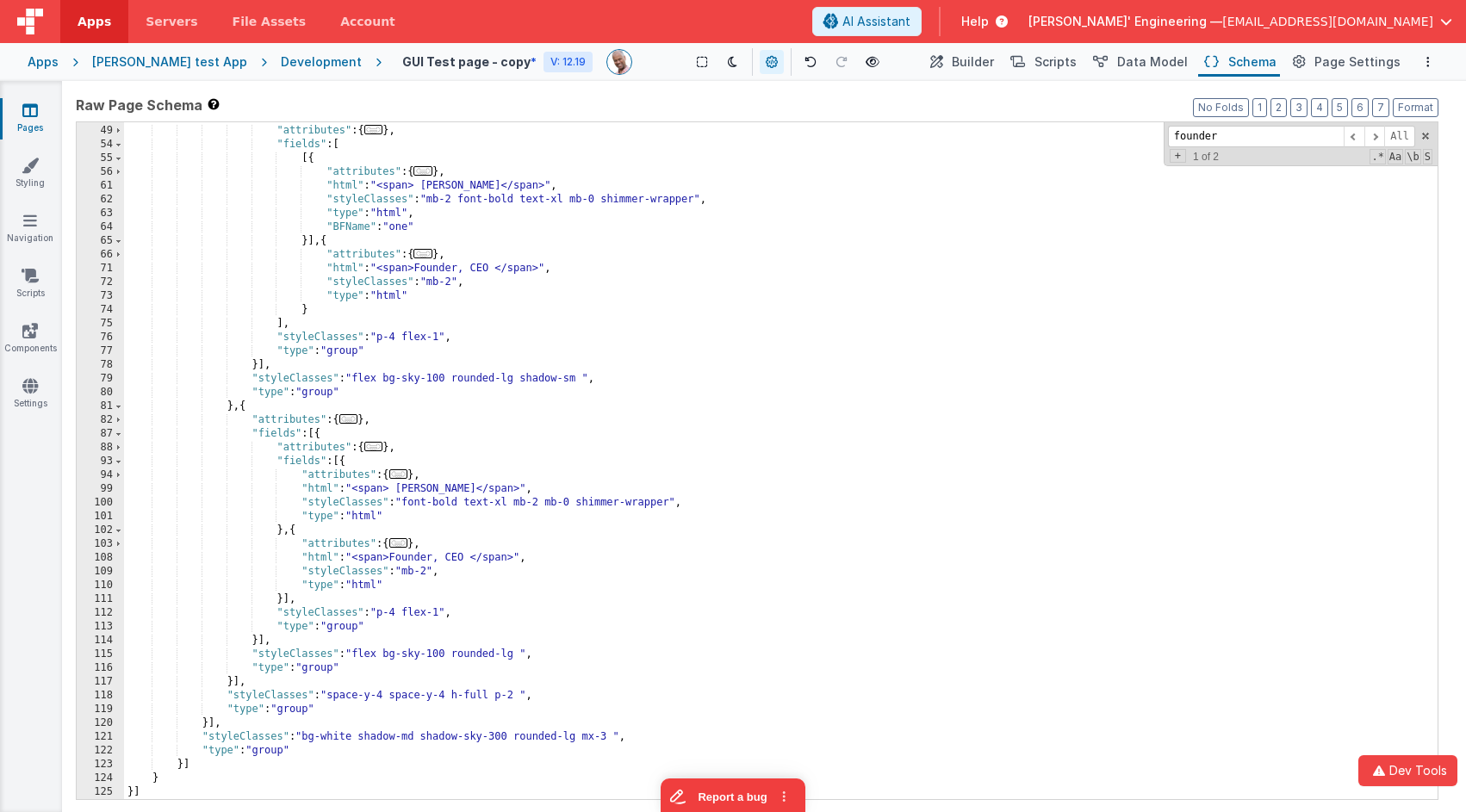
scroll to position [329, 0]
click at [520, 250] on div ""fields" : [{ "attributes" : { ... } , "fields" : [ [{ "attributes" : { ... } ,…" at bounding box center [781, 462] width 1314 height 704
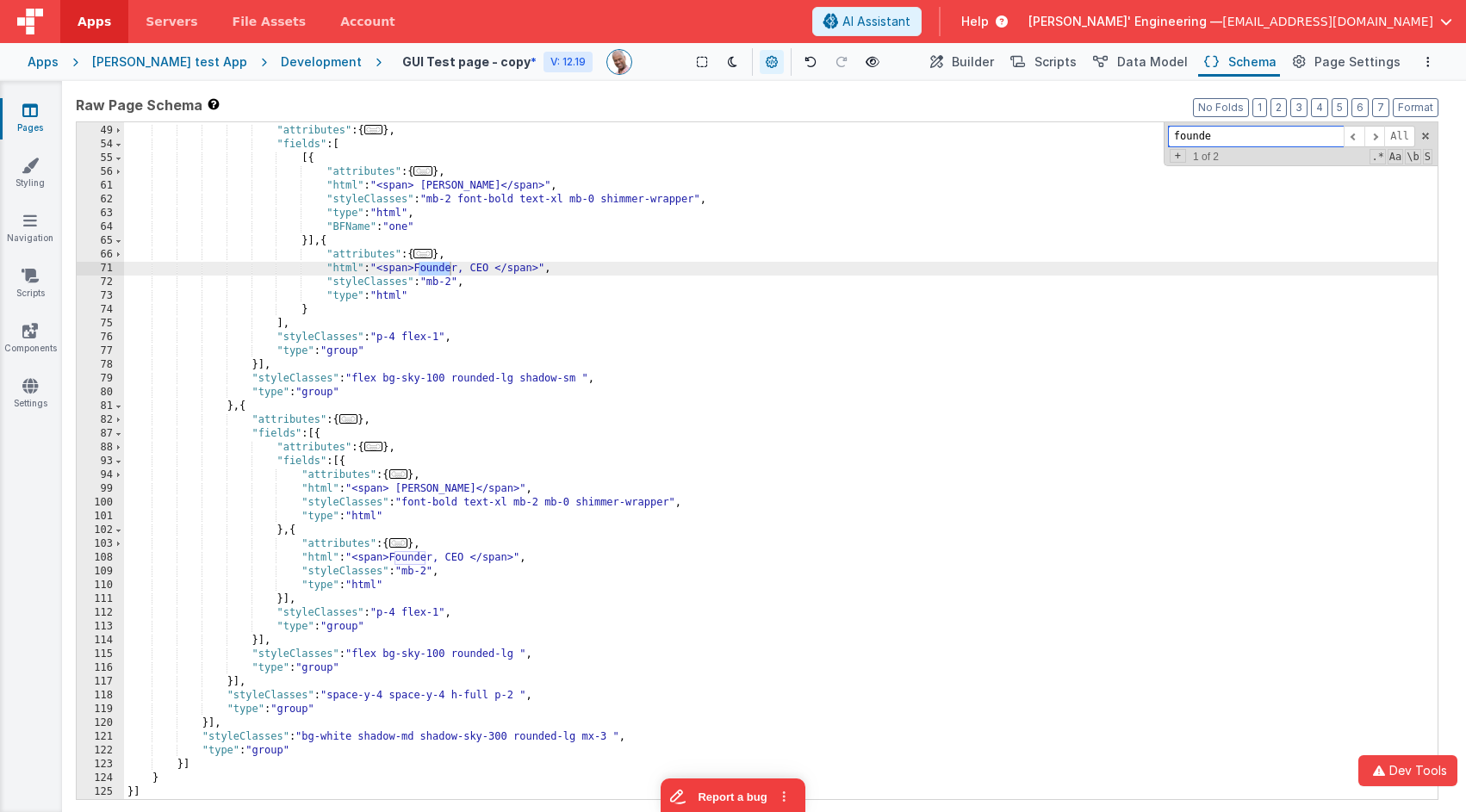
type input "founder"
click at [463, 271] on div ""fields" : [{ "attributes" : { ... } , "fields" : [ [{ "attributes" : { ... } ,…" at bounding box center [781, 462] width 1314 height 704
drag, startPoint x: 437, startPoint y: 558, endPoint x: 582, endPoint y: 561, distance: 145.0
click at [436, 558] on div ""fields" : [{ "attributes" : { ... } , "fields" : [ [{ "attributes" : { ... } ,…" at bounding box center [781, 462] width 1314 height 704
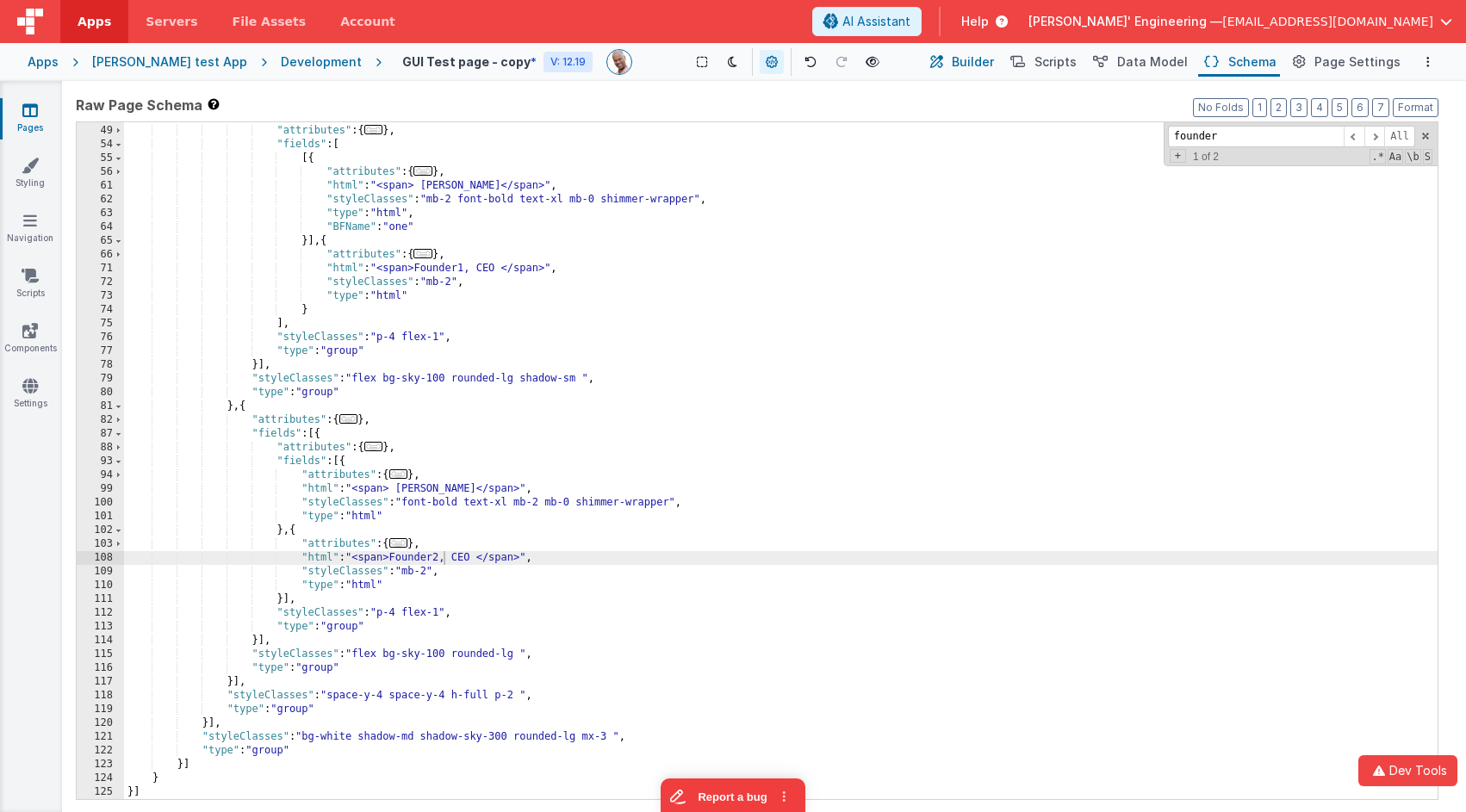
click at [982, 66] on span "Builder" at bounding box center [972, 62] width 42 height 17
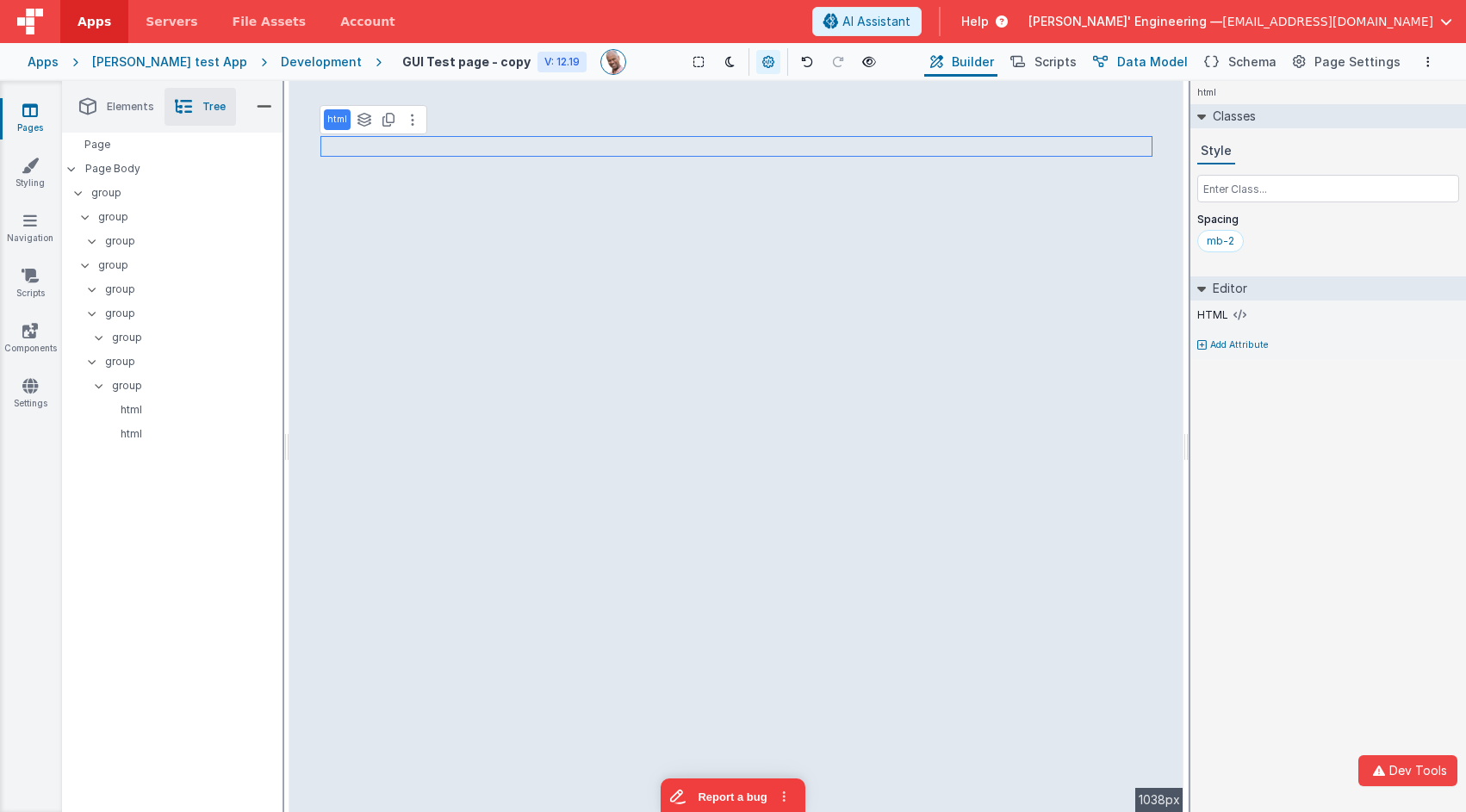
click at [1150, 64] on span "Data Model" at bounding box center [1152, 62] width 70 height 17
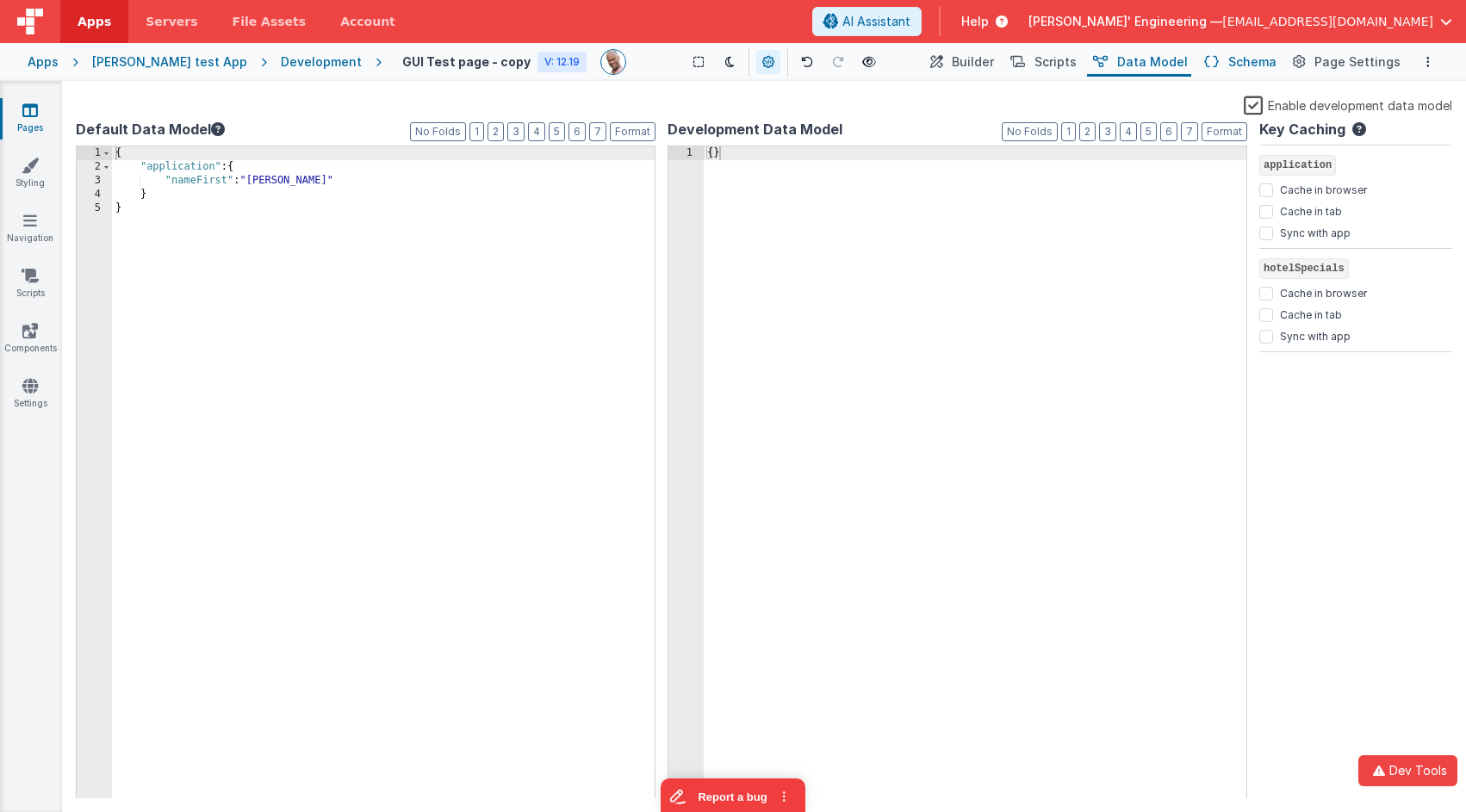
click at [1217, 60] on icon at bounding box center [1212, 62] width 15 height 18
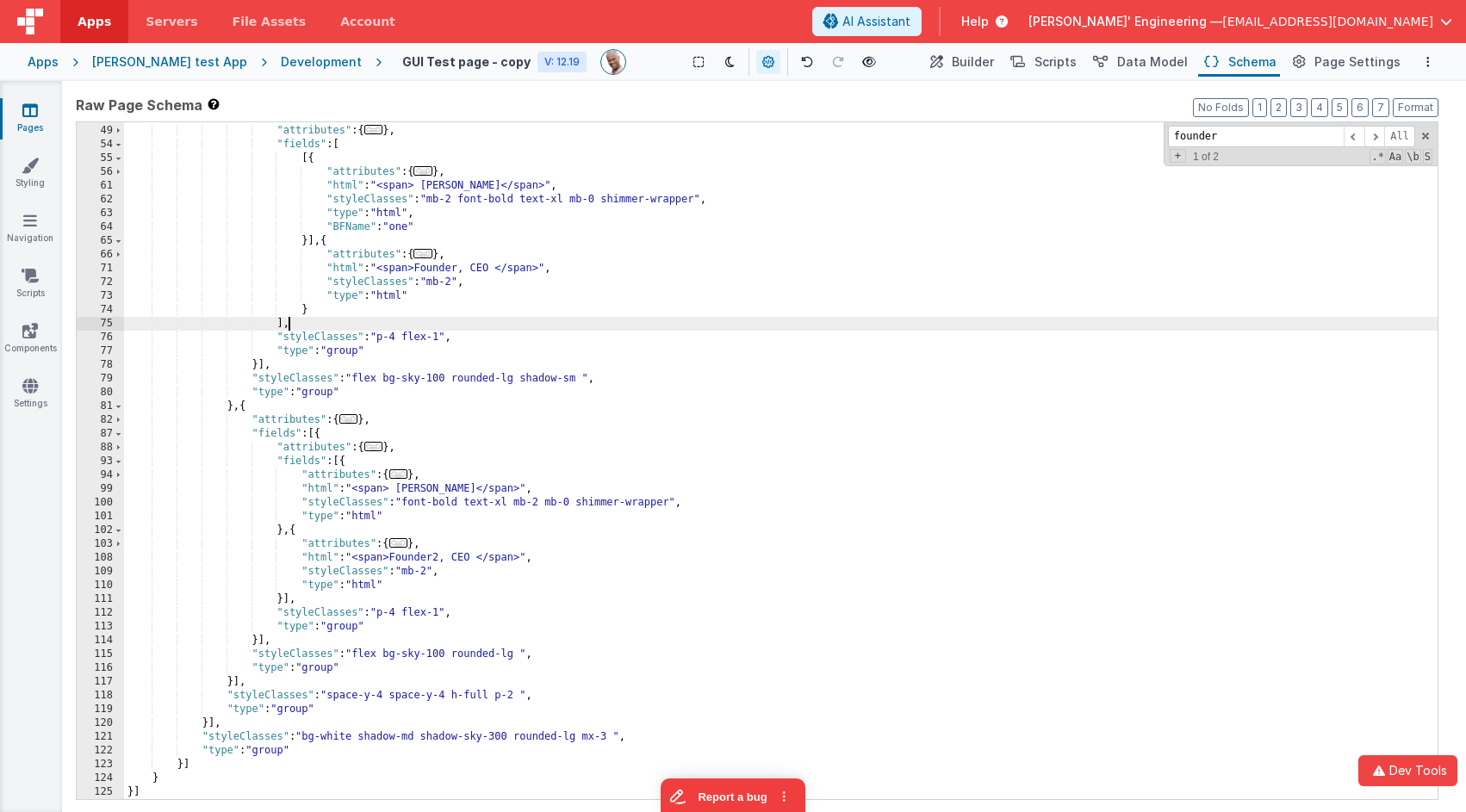
drag, startPoint x: 588, startPoint y: 328, endPoint x: 788, endPoint y: 275, distance: 206.9
click at [587, 328] on div ""fields" : [{ "attributes" : { ... } , "fields" : [ [{ "attributes" : { ... } ,…" at bounding box center [781, 462] width 1314 height 704
click at [1353, 136] on span at bounding box center [1354, 136] width 21 height 22
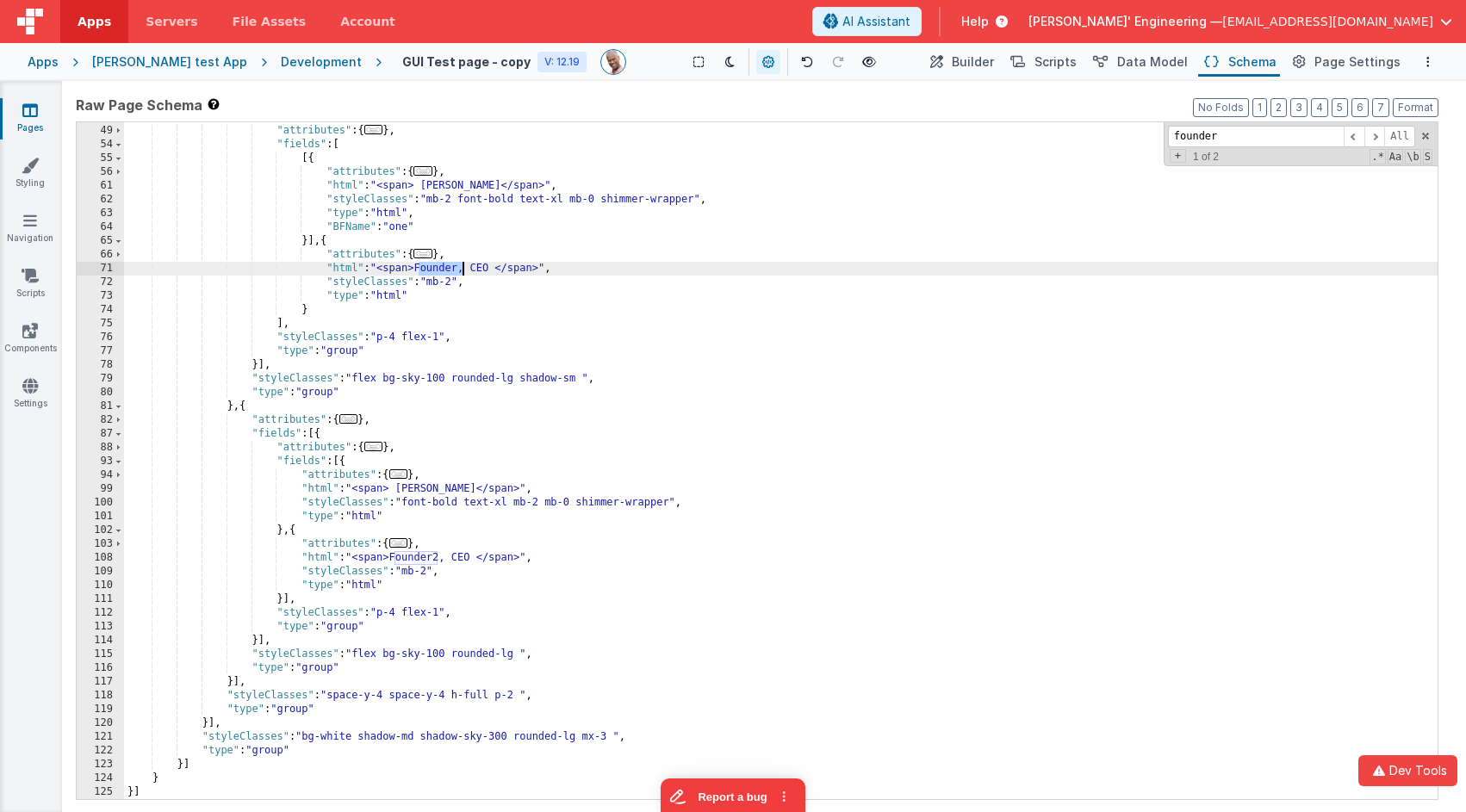
click at [458, 272] on div ""fields" : [{ "attributes" : { ... } , "fields" : [ [{ "attributes" : { ... } ,…" at bounding box center [781, 462] width 1314 height 704
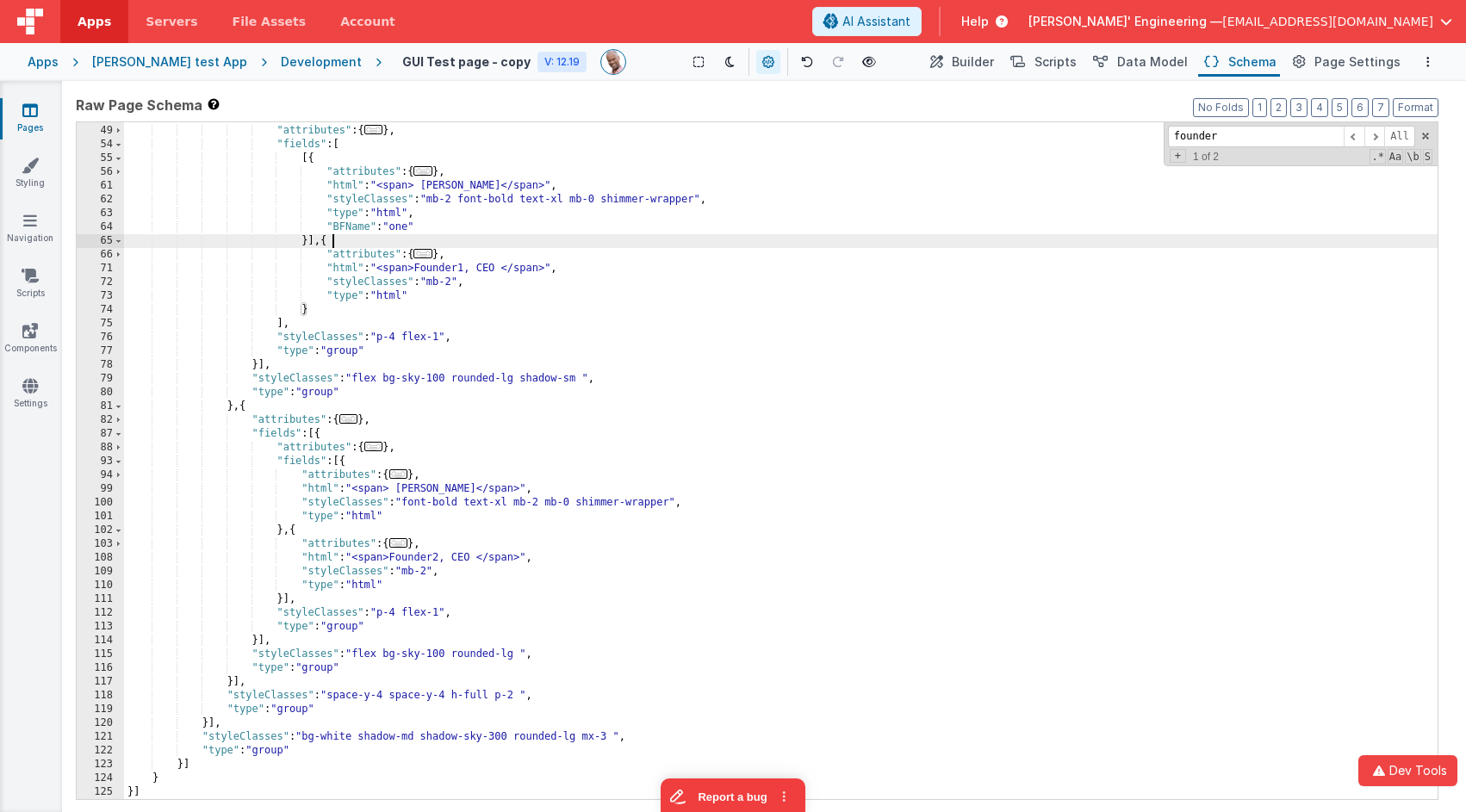
click at [921, 248] on div ""fields" : [{ "attributes" : { ... } , "fields" : [ [{ "attributes" : { ... } ,…" at bounding box center [781, 462] width 1314 height 704
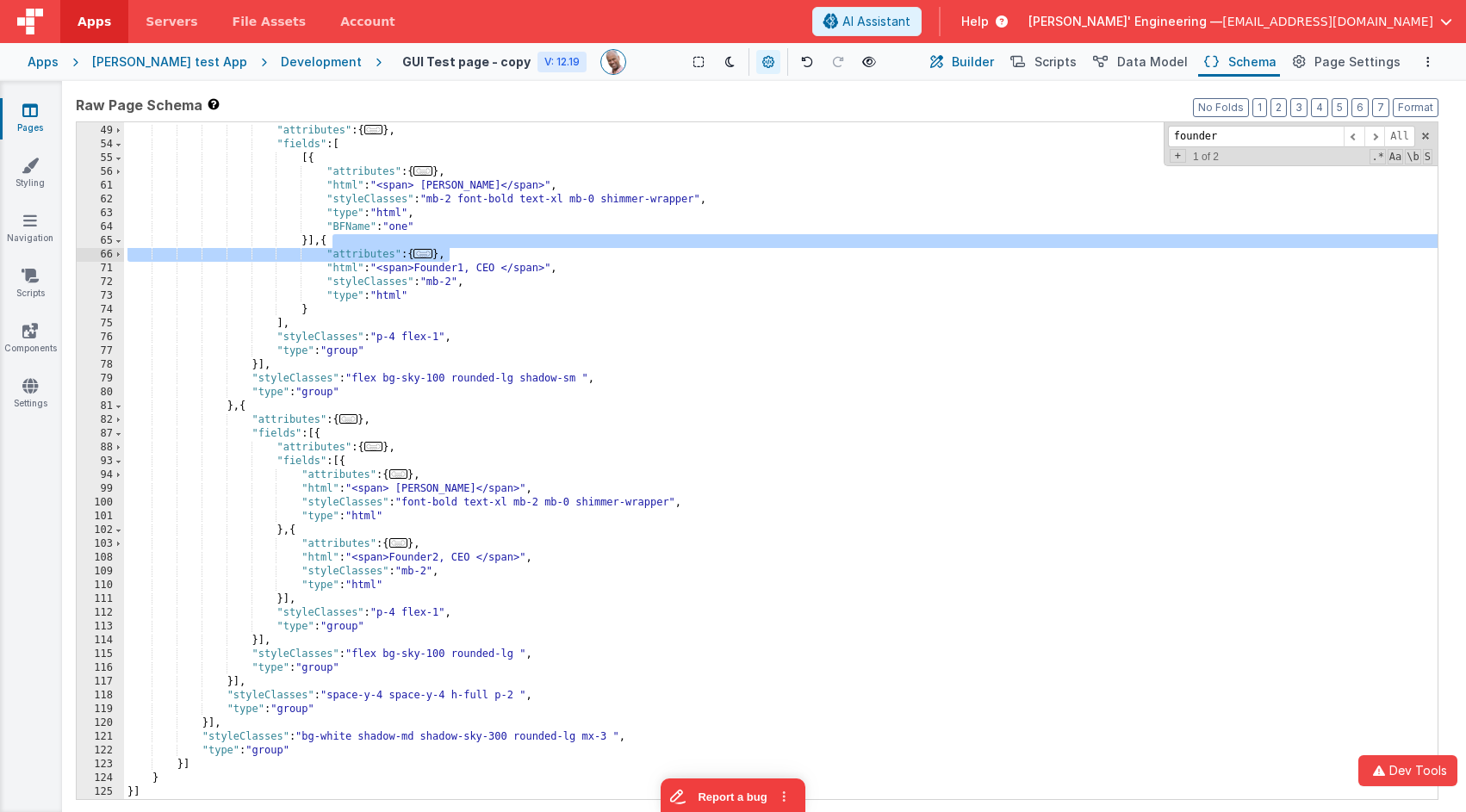
click at [994, 60] on span "Builder" at bounding box center [972, 62] width 42 height 17
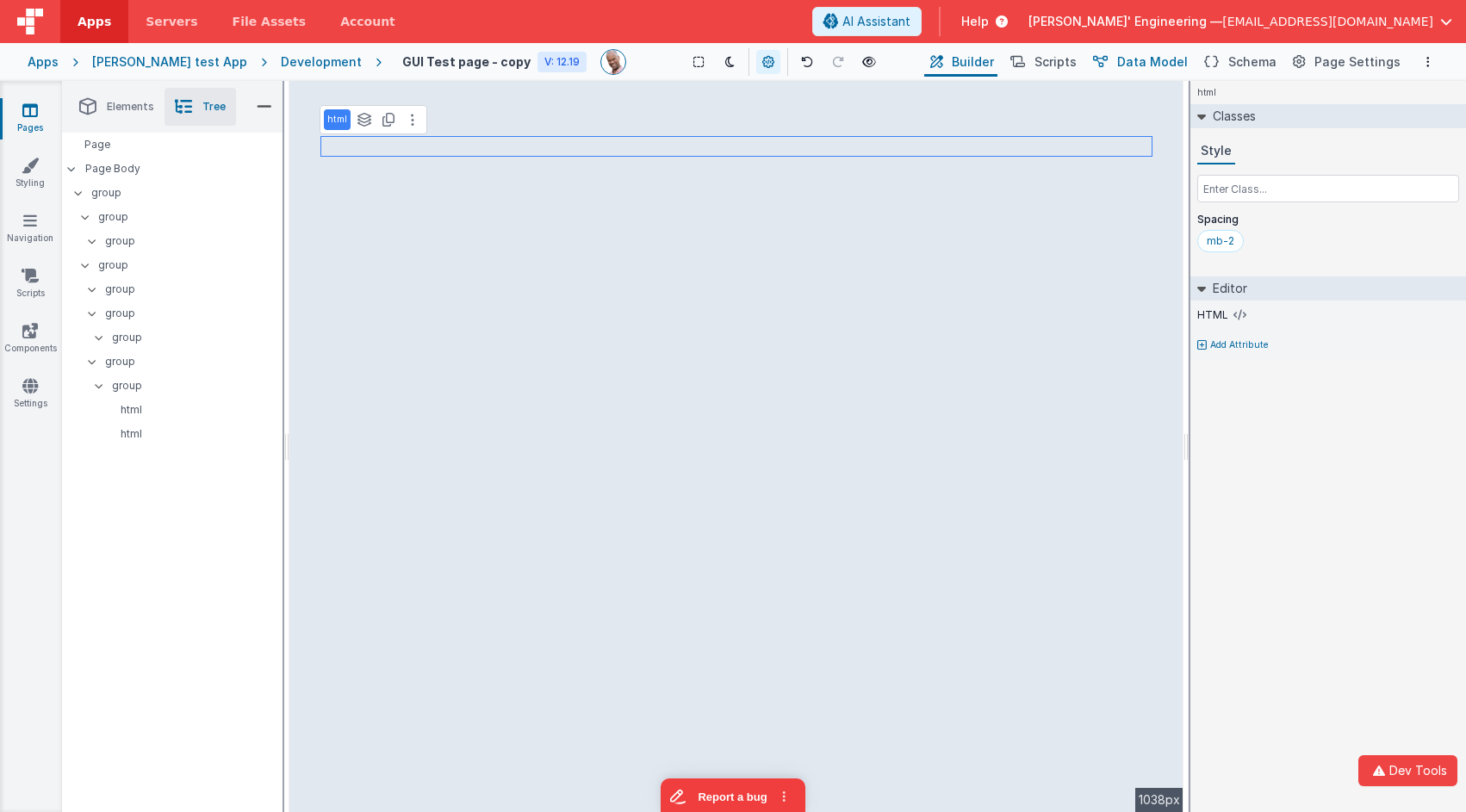
click at [1149, 60] on span "Data Model" at bounding box center [1152, 62] width 70 height 17
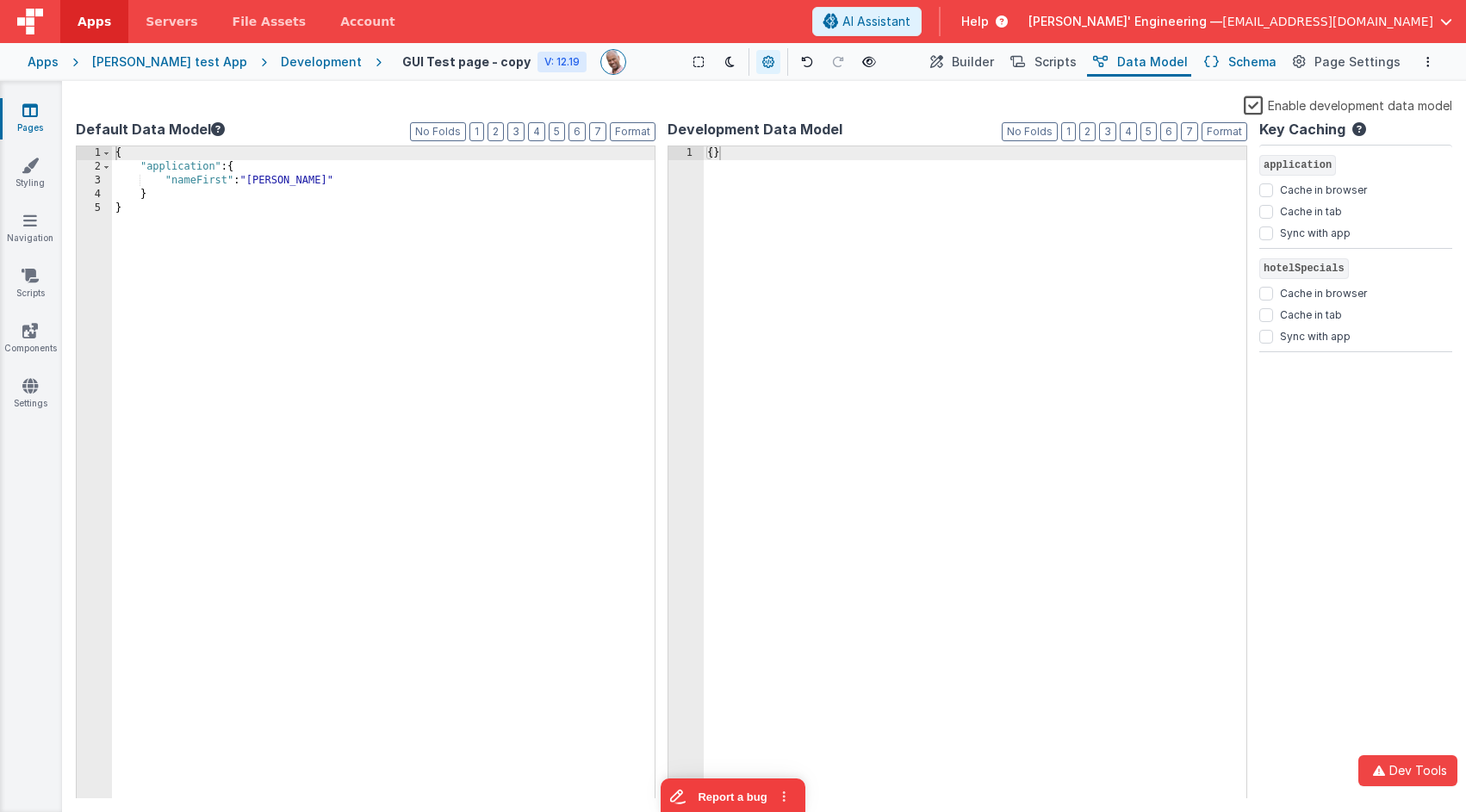
click at [1257, 65] on span "Schema" at bounding box center [1253, 62] width 49 height 17
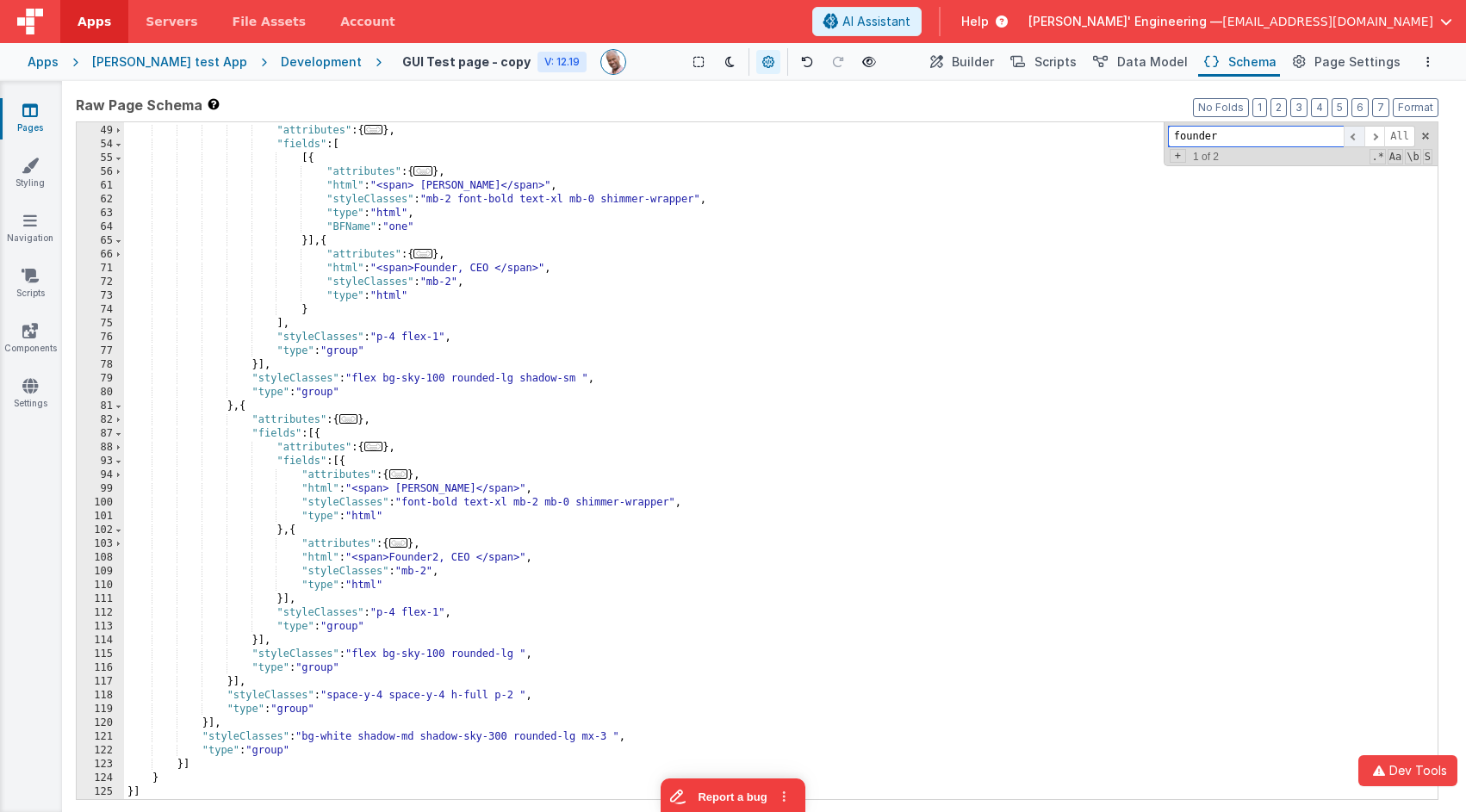
click at [1352, 142] on span at bounding box center [1354, 136] width 21 height 22
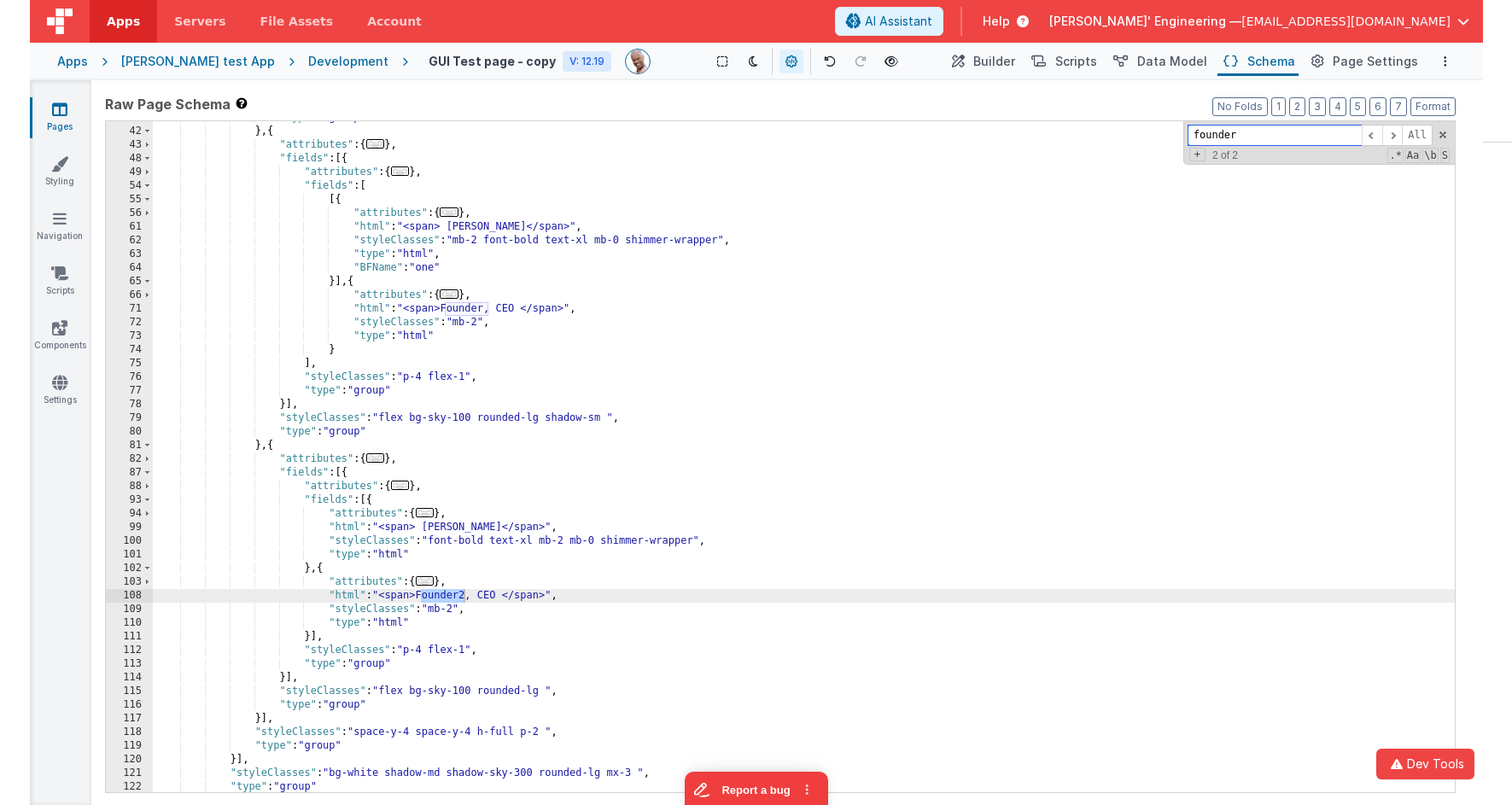
scroll to position [284, 0]
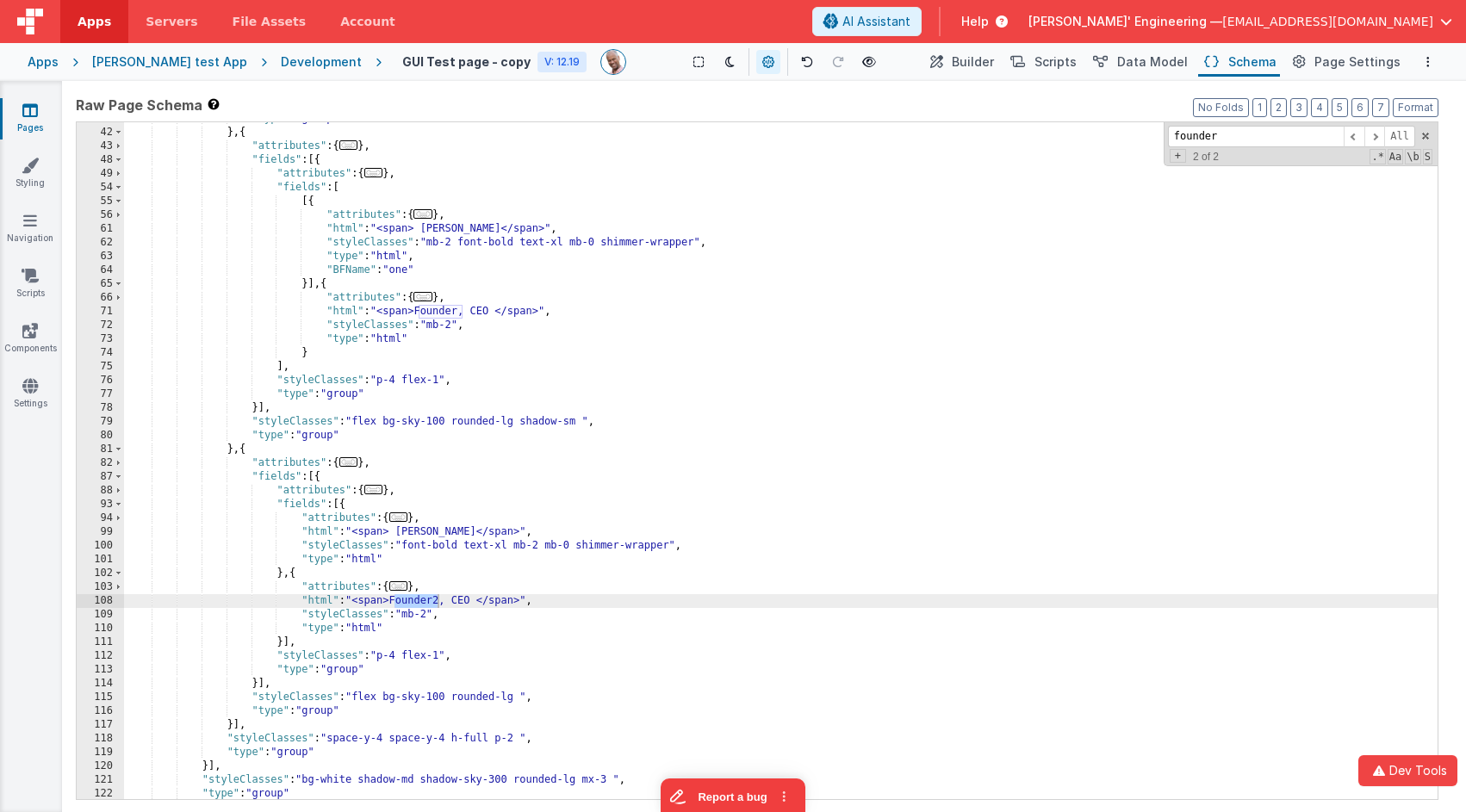
click at [308, 283] on div ""type" : "group" } , { "attributes" : { ... } , "fields" : [{ "attributes" : { …" at bounding box center [781, 464] width 1314 height 704
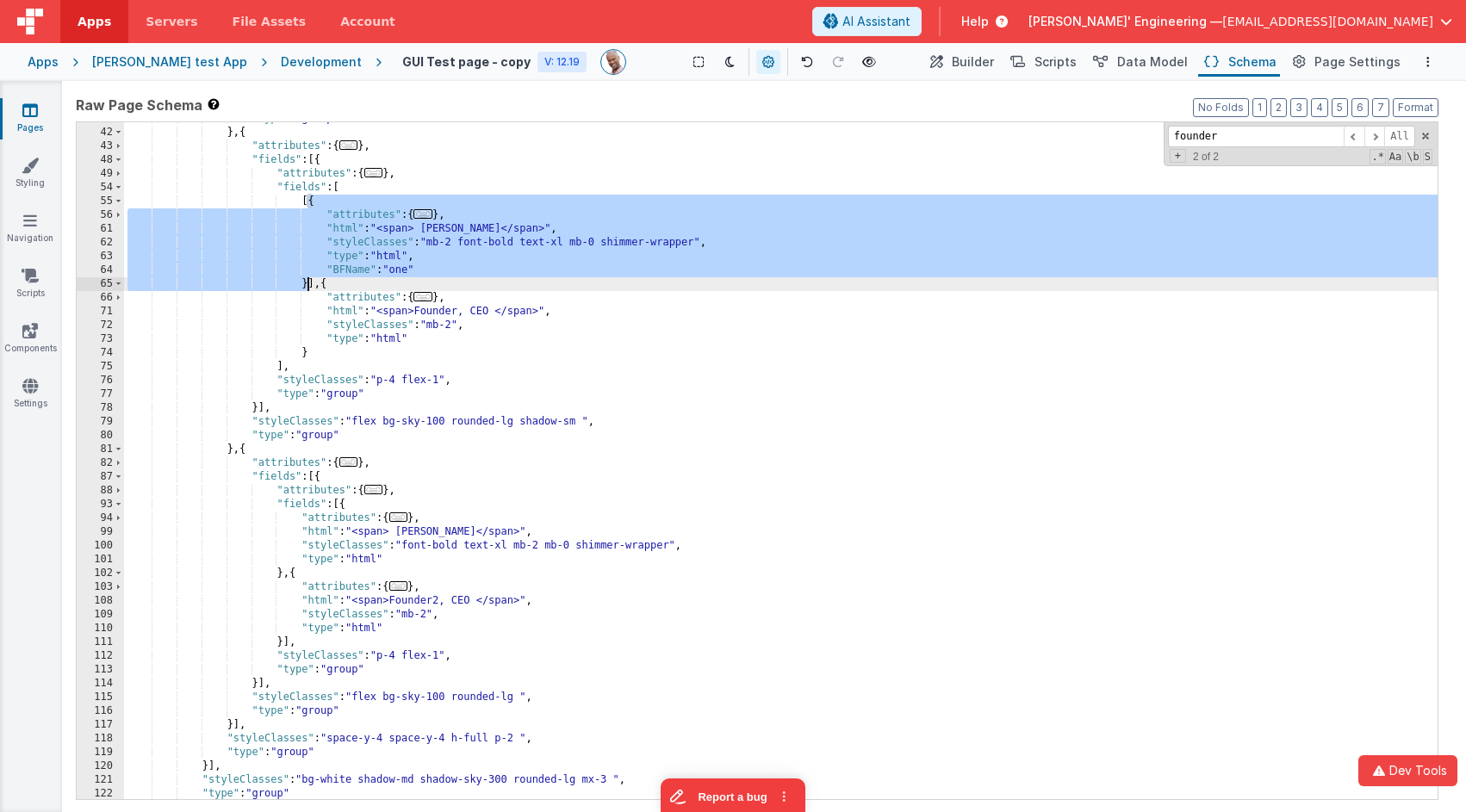
click at [308, 283] on div ""type" : "group" } , { "attributes" : { ... } , "fields" : [{ "attributes" : { …" at bounding box center [781, 464] width 1314 height 704
click at [428, 213] on span "..." at bounding box center [423, 214] width 19 height 9
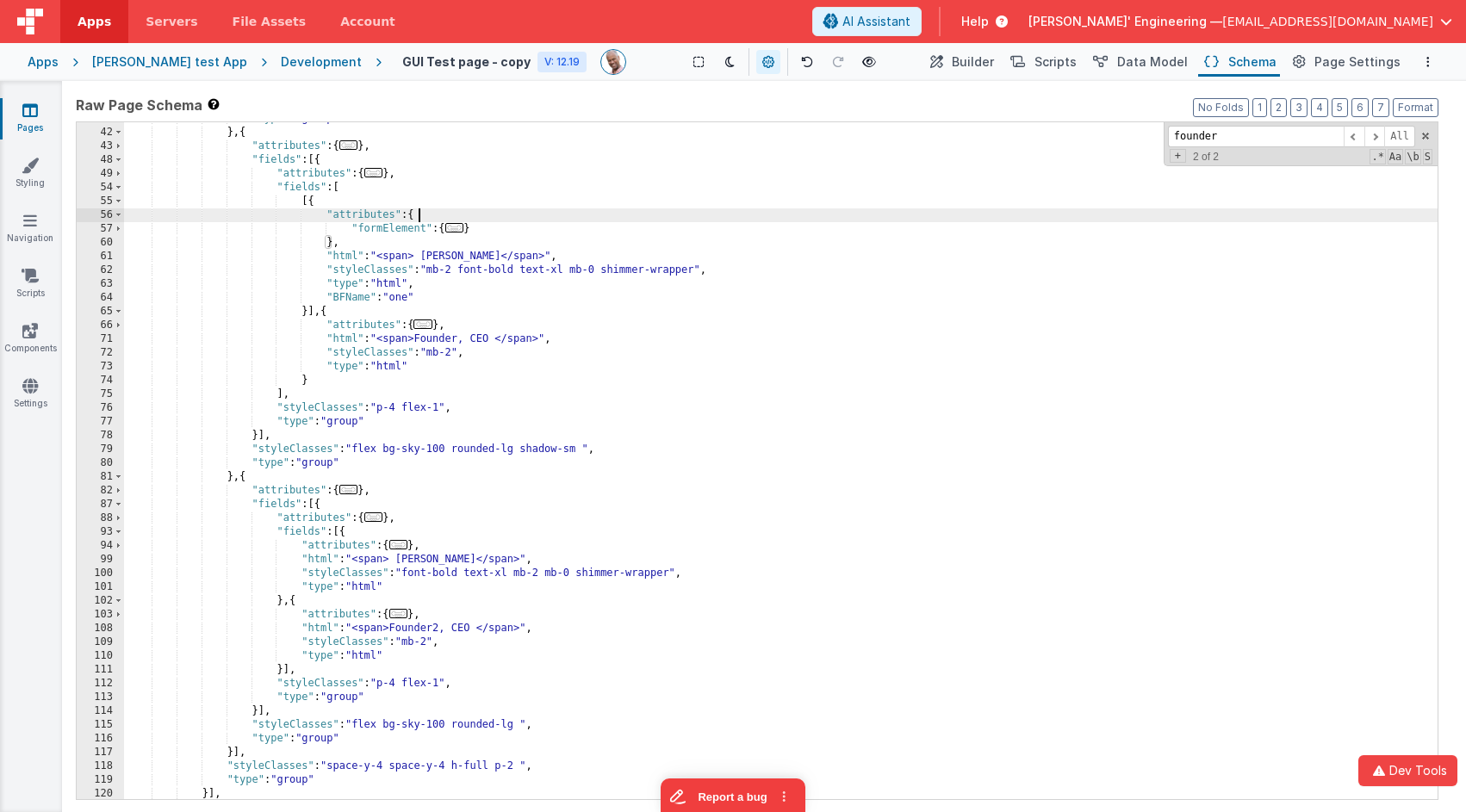
click at [457, 225] on span "..." at bounding box center [455, 227] width 19 height 9
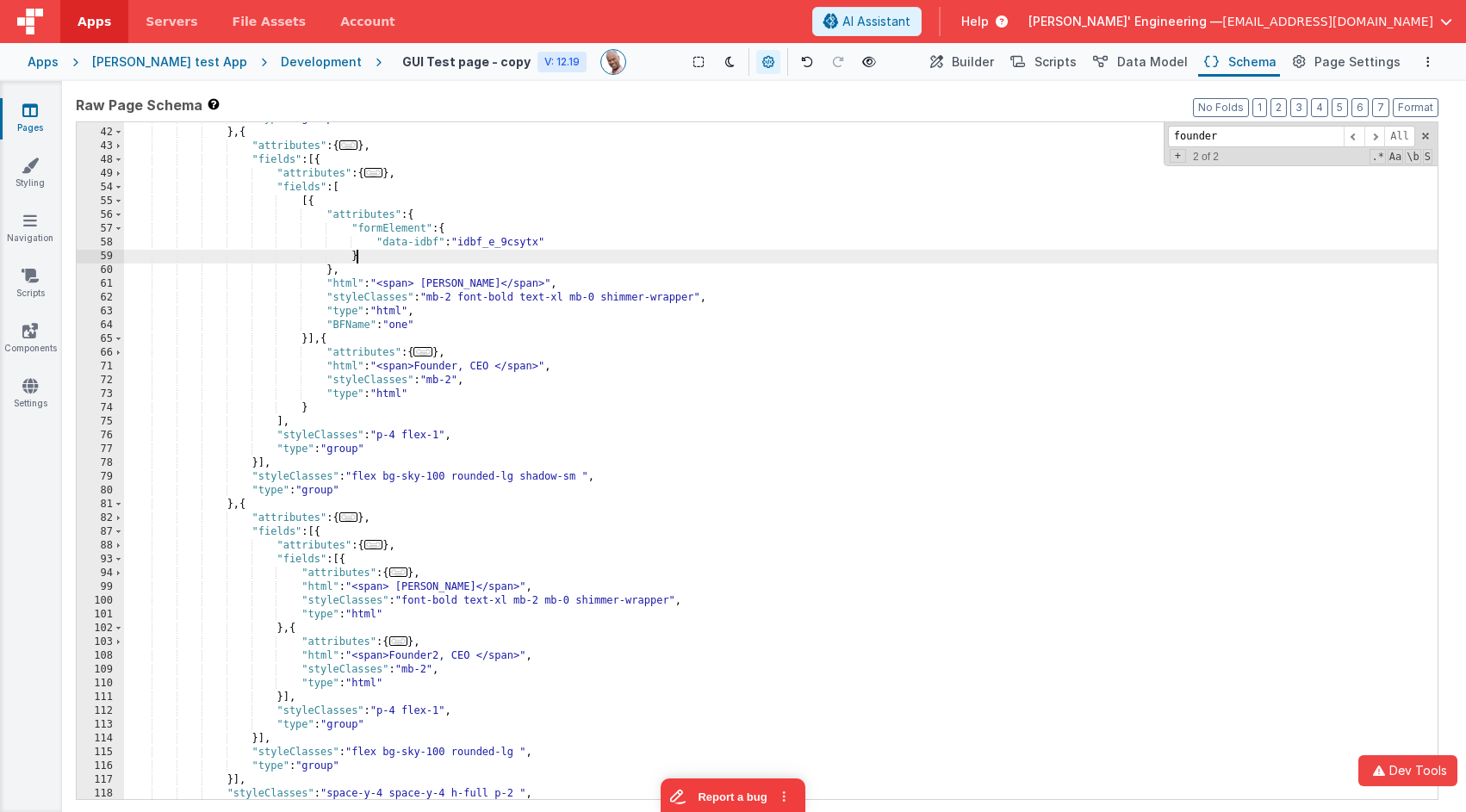
click at [499, 250] on div ""type" : "group" } , { "attributes" : { ... } , "fields" : [{ "attributes" : { …" at bounding box center [781, 464] width 1314 height 704
click at [498, 250] on div ""type" : "group" } , { "attributes" : { ... } , "fields" : [{ "attributes" : { …" at bounding box center [781, 464] width 1314 height 704
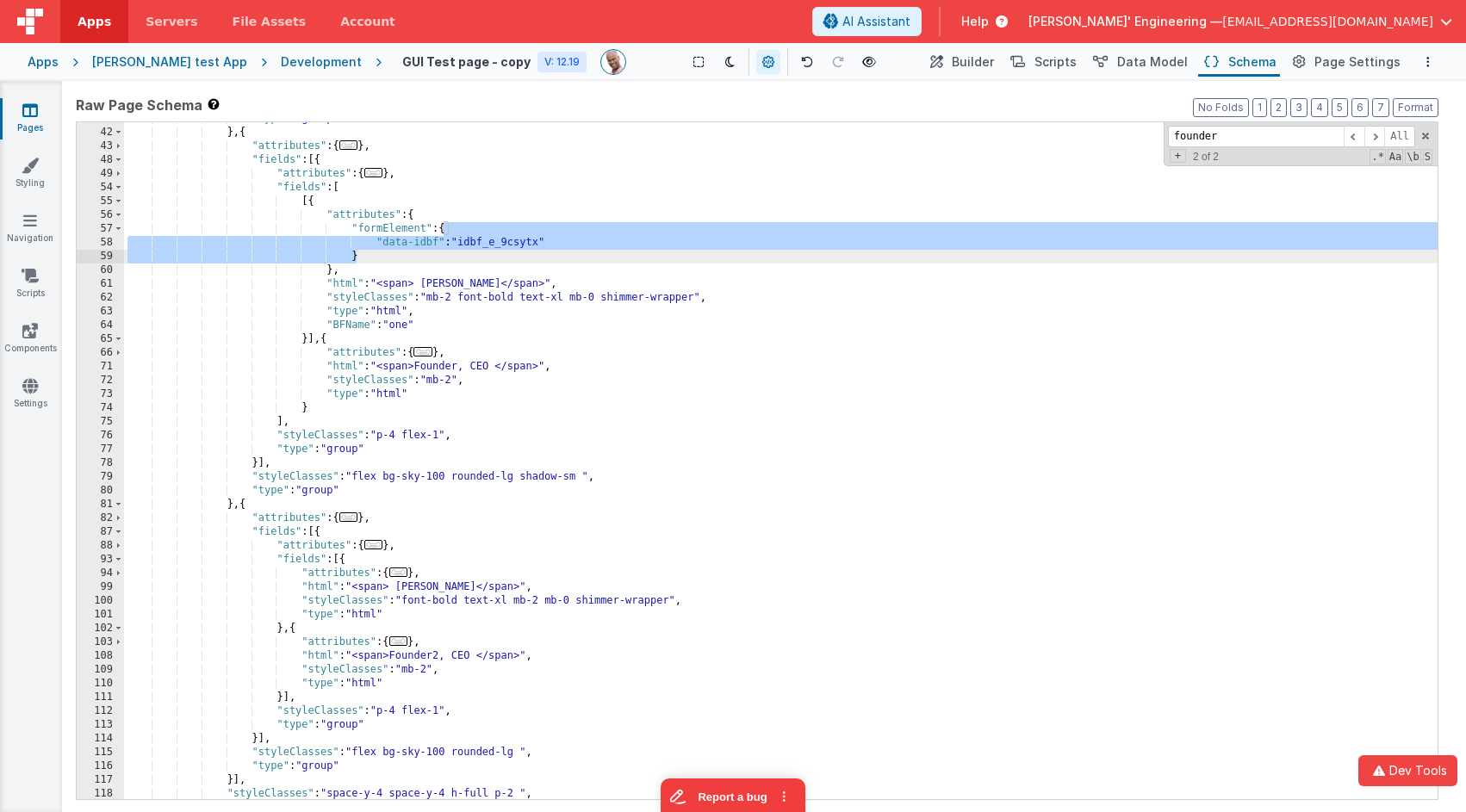
click at [504, 242] on div ""type" : "group" } , { "attributes" : { ... } , "fields" : [{ "attributes" : { …" at bounding box center [781, 464] width 1314 height 704
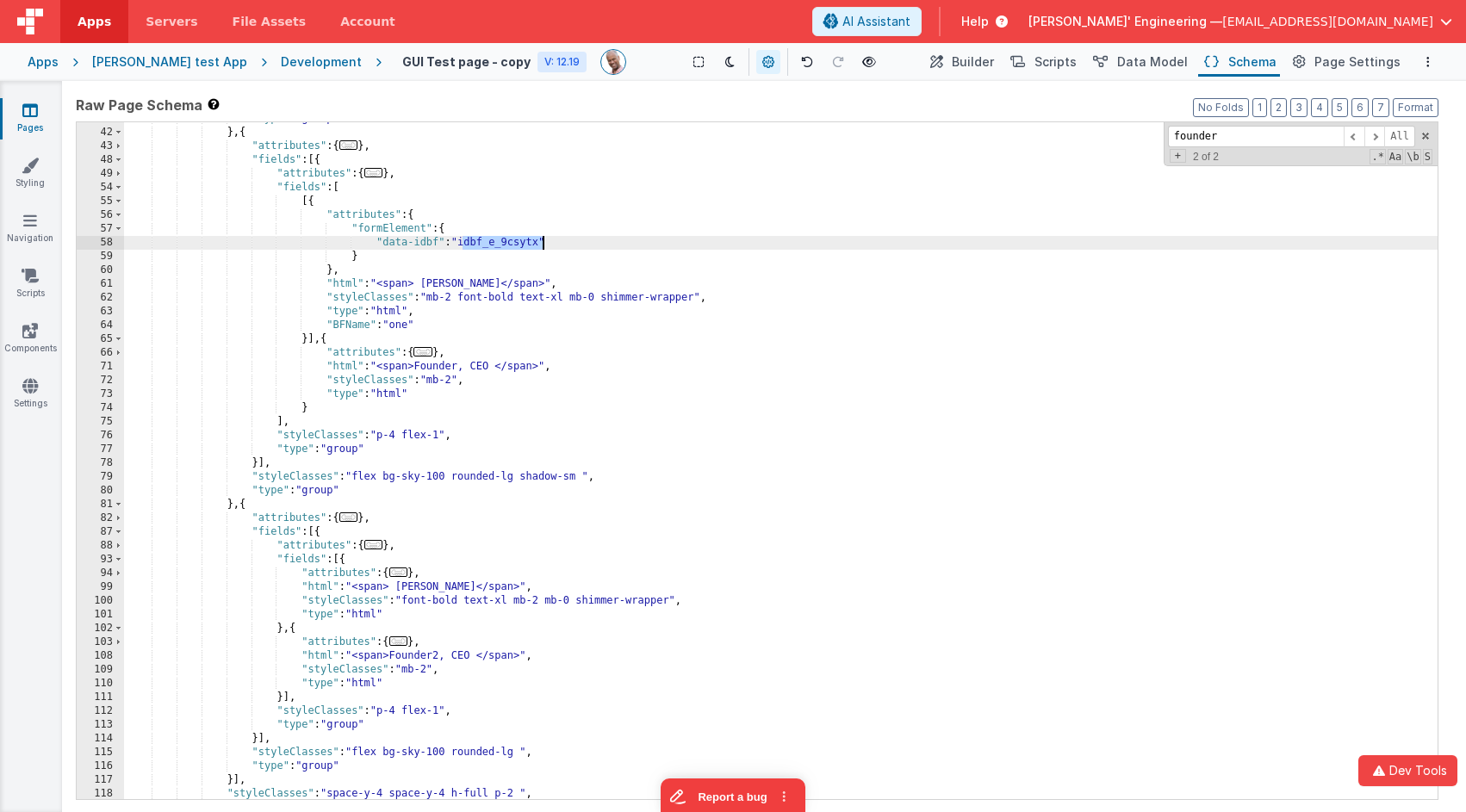
click at [504, 242] on div ""type" : "group" } , { "attributes" : { ... } , "fields" : [{ "attributes" : { …" at bounding box center [781, 464] width 1314 height 704
click at [401, 573] on span "..." at bounding box center [399, 573] width 19 height 9
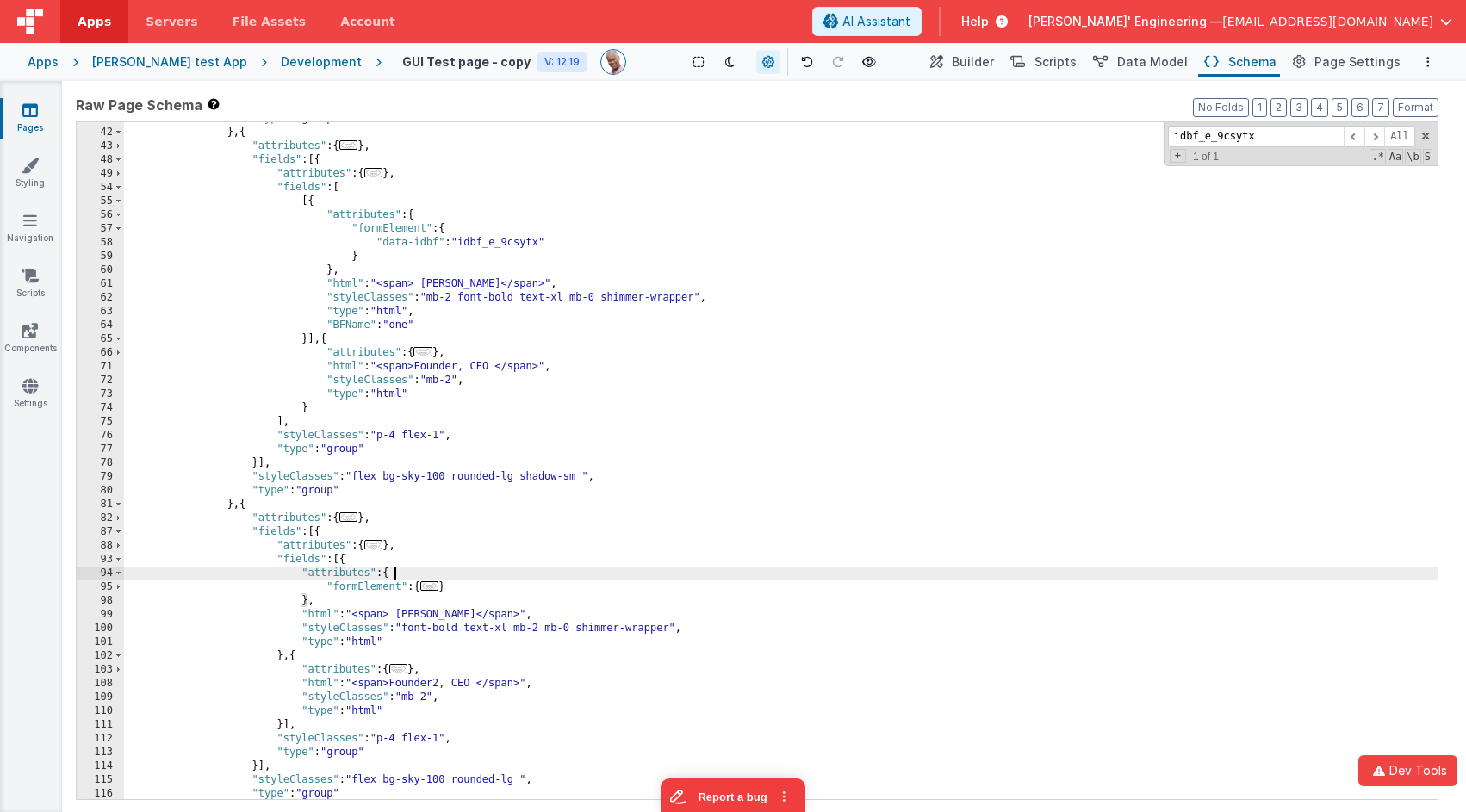
click at [434, 582] on span "..." at bounding box center [429, 586] width 19 height 9
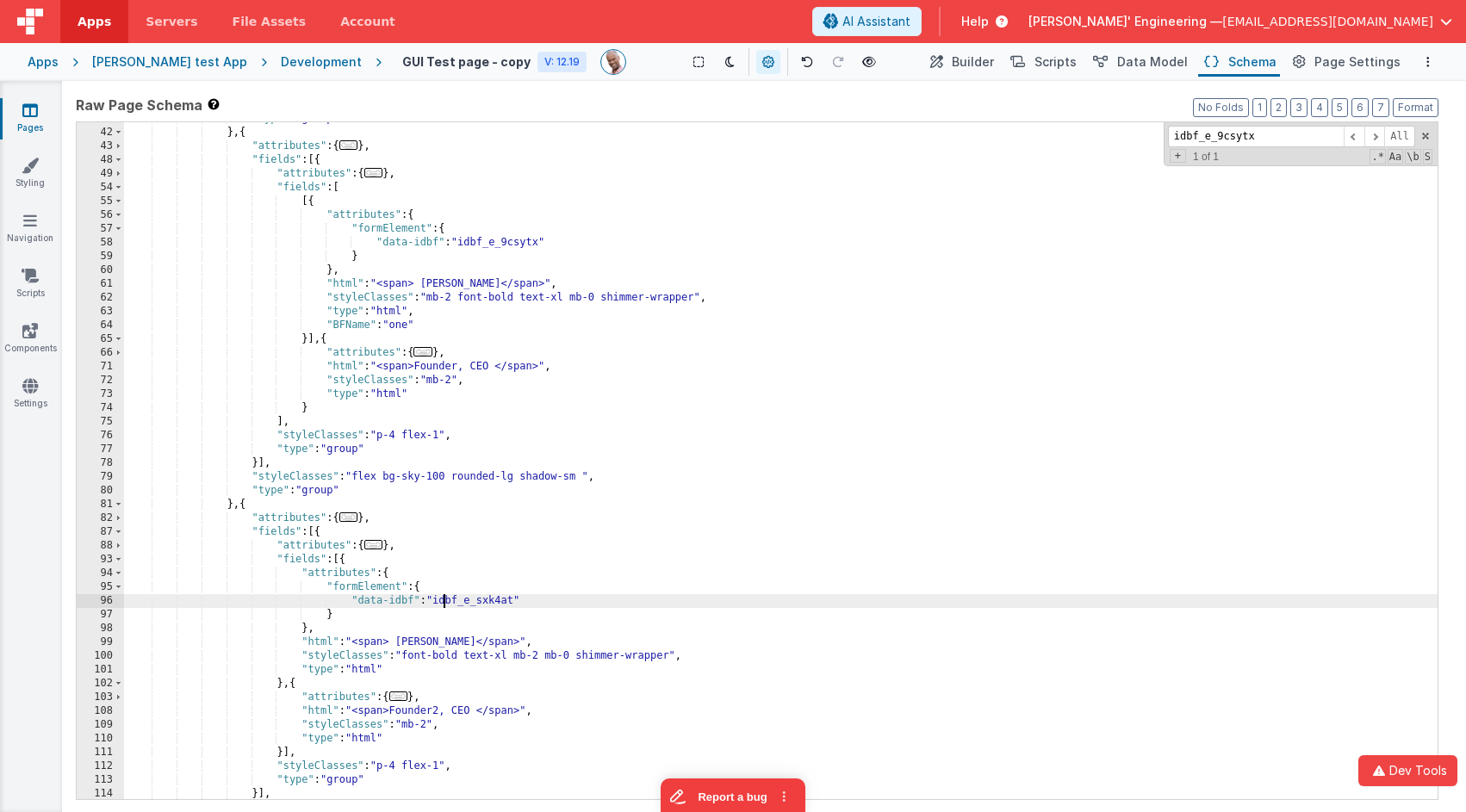
click at [445, 595] on div ""type" : "group" } , { "attributes" : { ... } , "fields" : [{ "attributes" : { …" at bounding box center [781, 464] width 1314 height 704
type input "idbf_e_sxk4at"
click at [614, 523] on div ""type" : "group" } , { "attributes" : { ... } , "fields" : [{ "attributes" : { …" at bounding box center [781, 464] width 1314 height 704
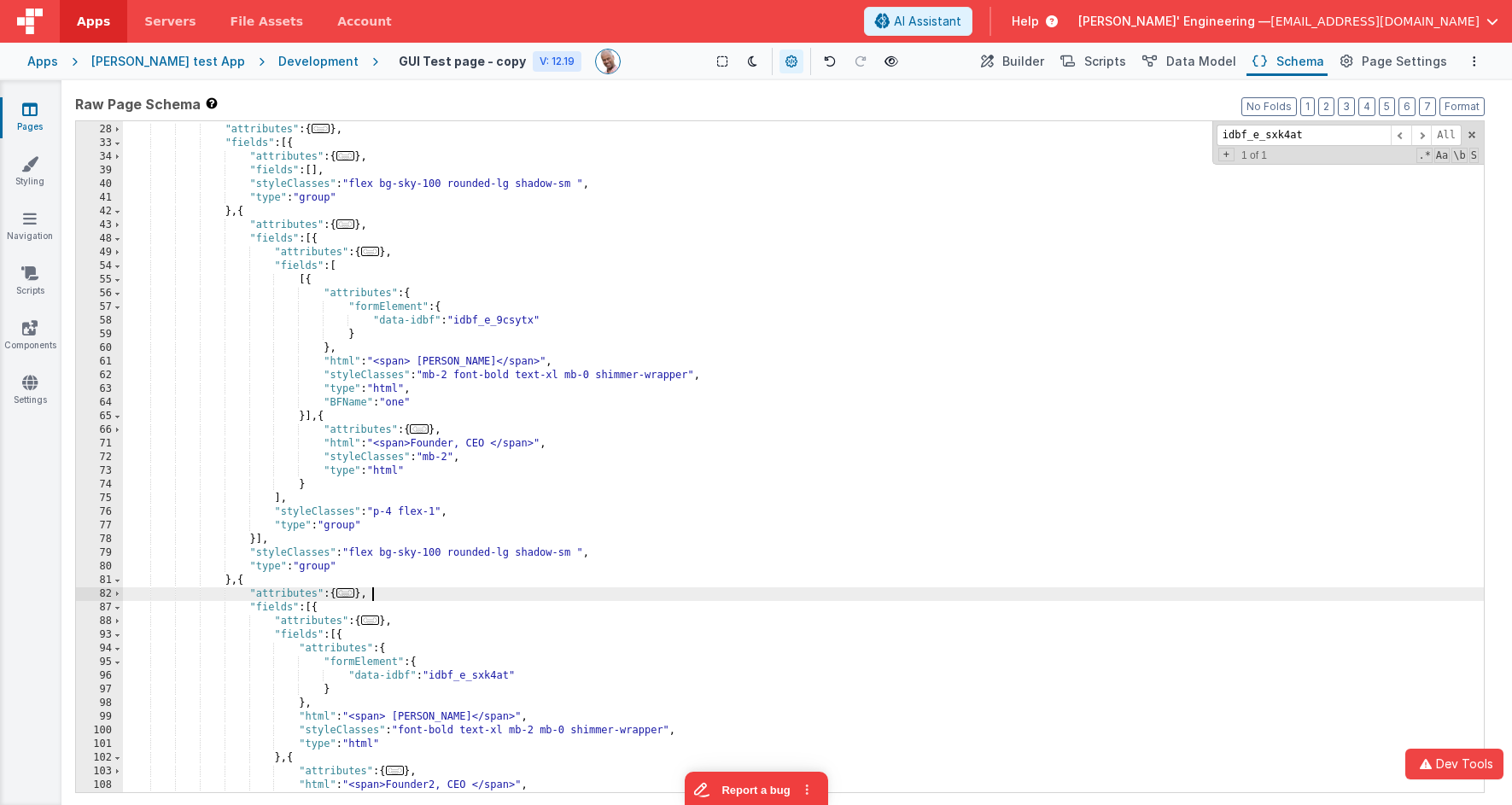
scroll to position [190, 0]
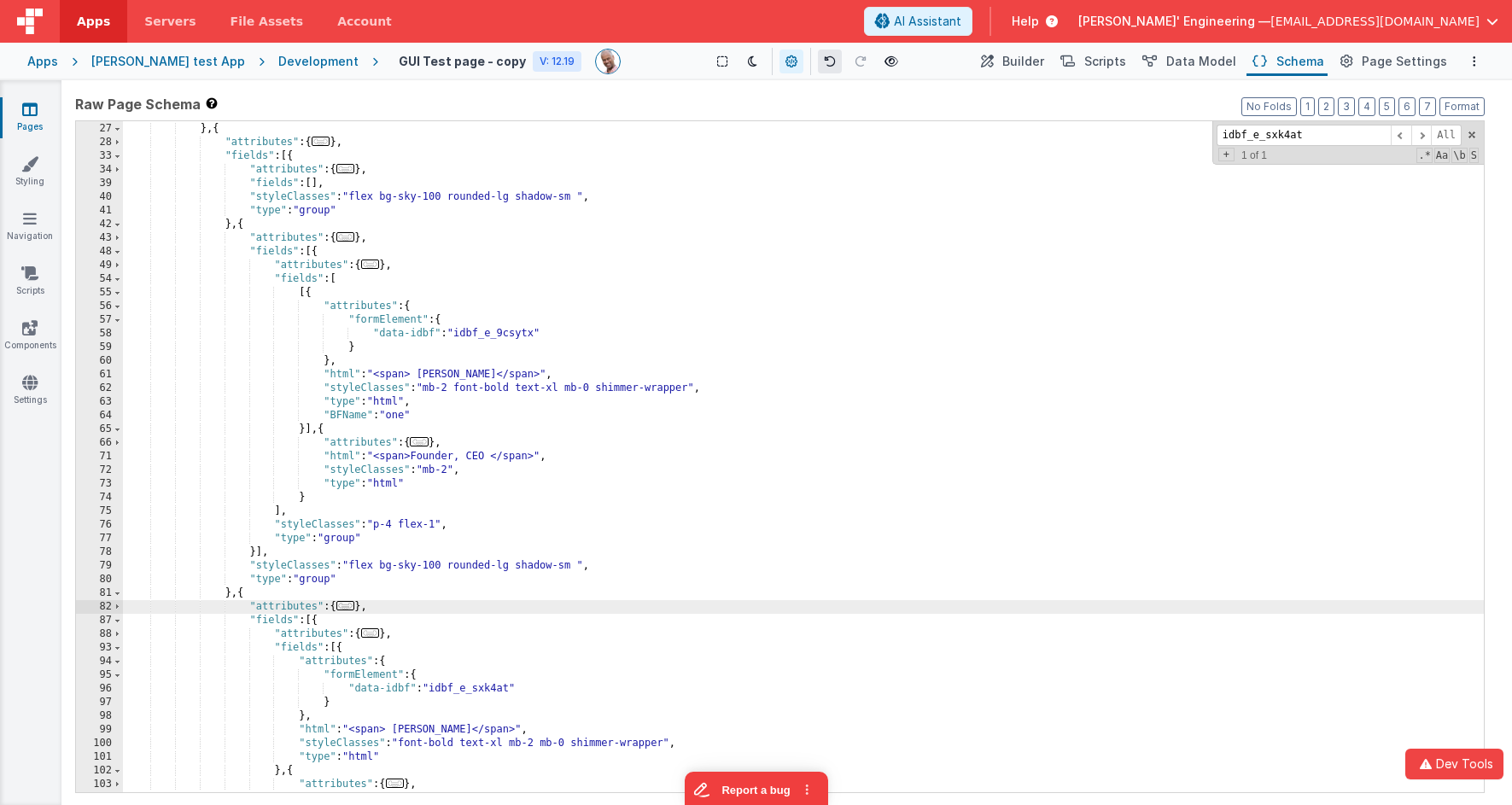
click at [824, 65] on icon at bounding box center [829, 61] width 12 height 12
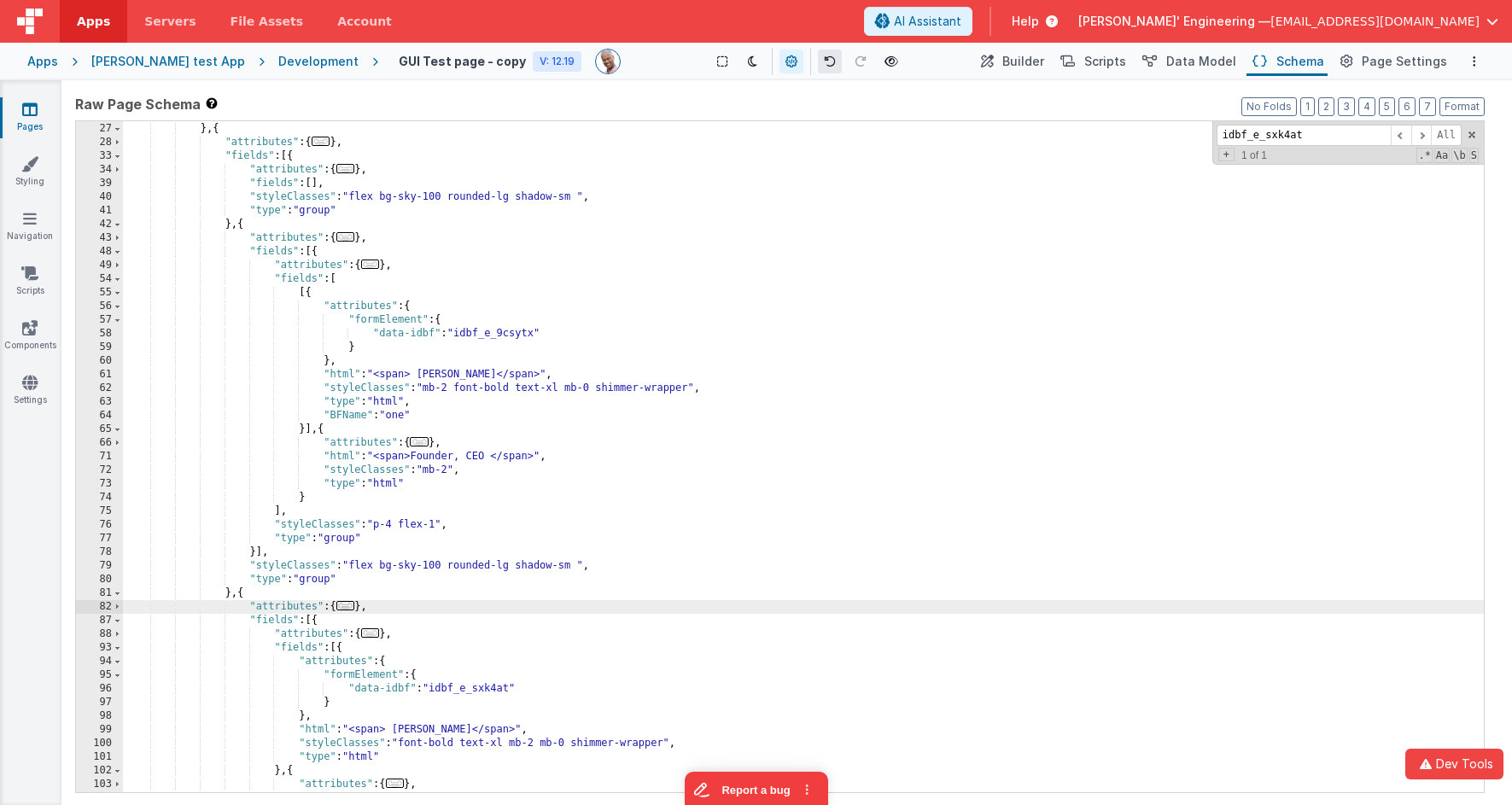
click at [824, 65] on icon at bounding box center [829, 61] width 12 height 12
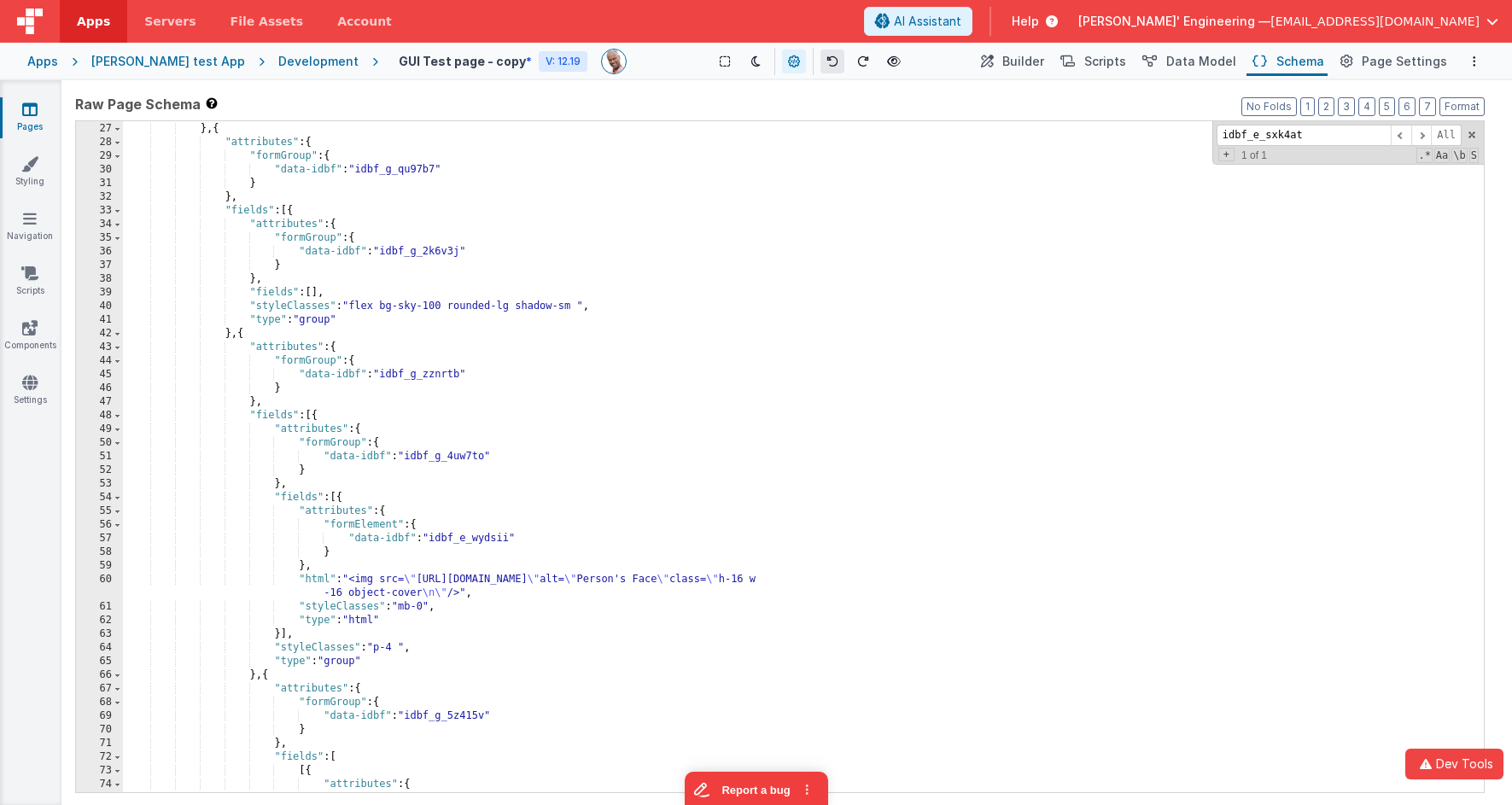
click at [826, 65] on icon at bounding box center [832, 61] width 12 height 12
click at [1014, 66] on button "Builder" at bounding box center [1011, 61] width 72 height 29
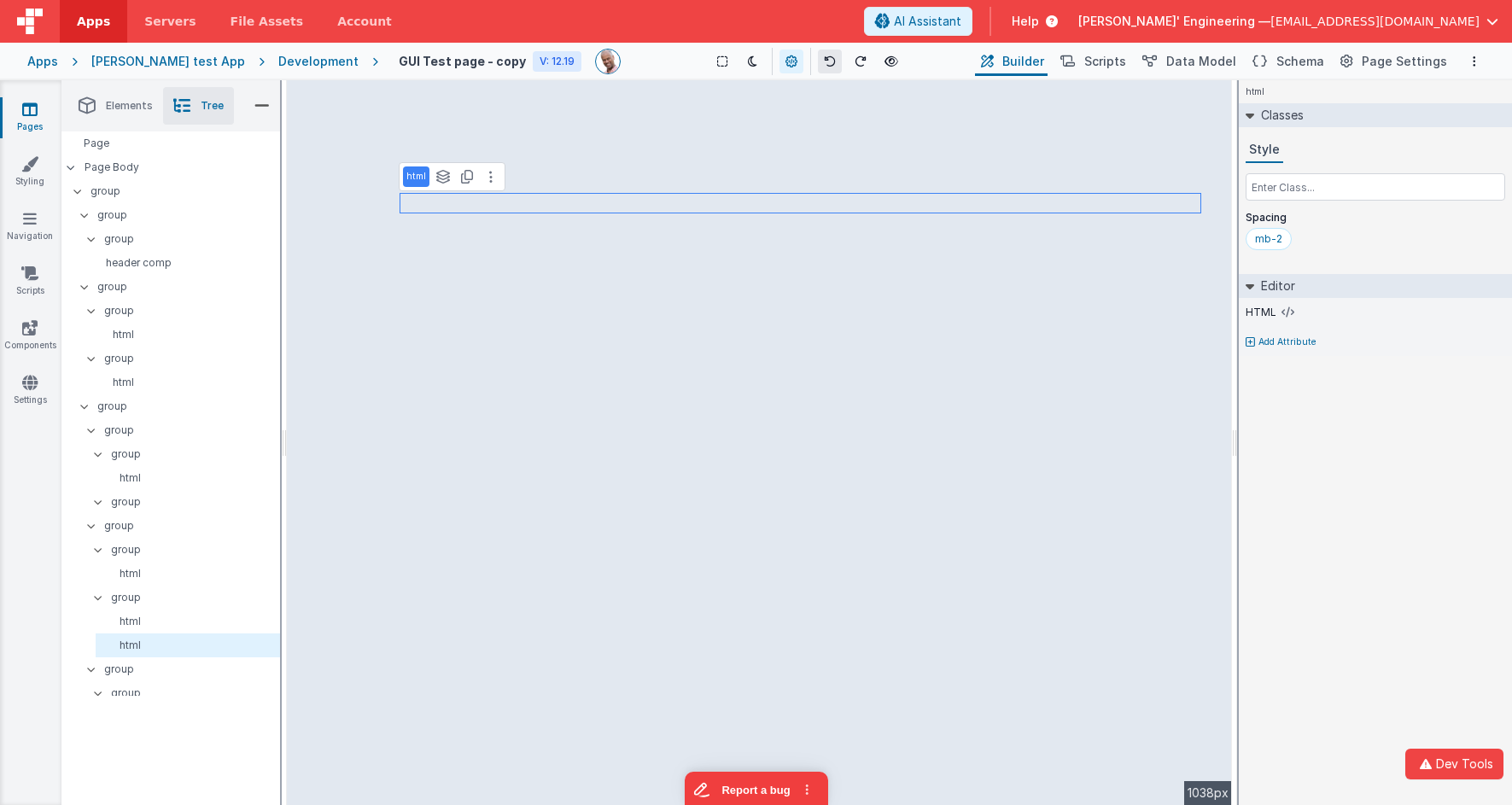
click at [824, 58] on icon at bounding box center [829, 61] width 12 height 12
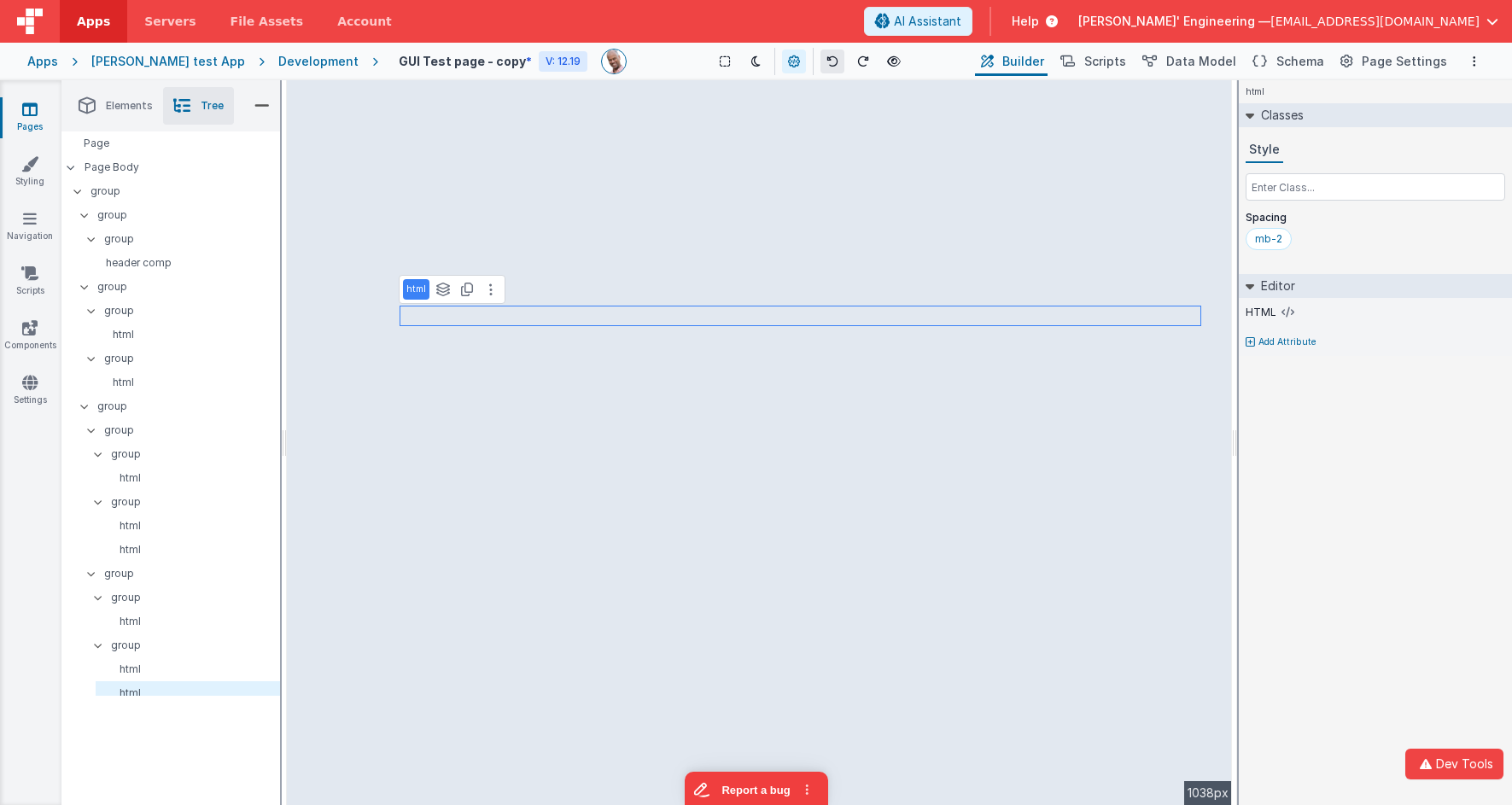
click at [826, 58] on icon at bounding box center [832, 61] width 12 height 12
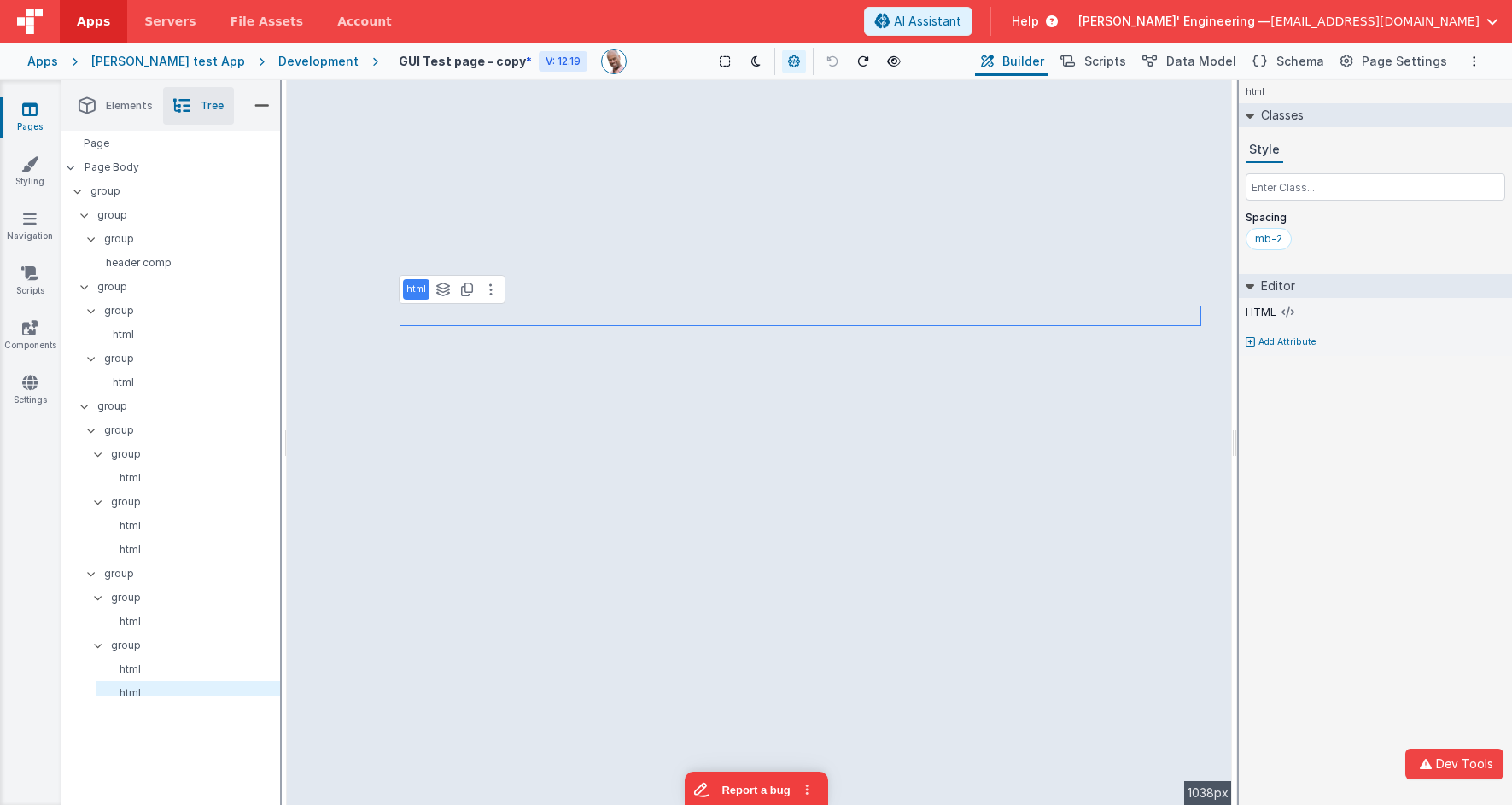
click at [826, 58] on icon at bounding box center [832, 61] width 12 height 12
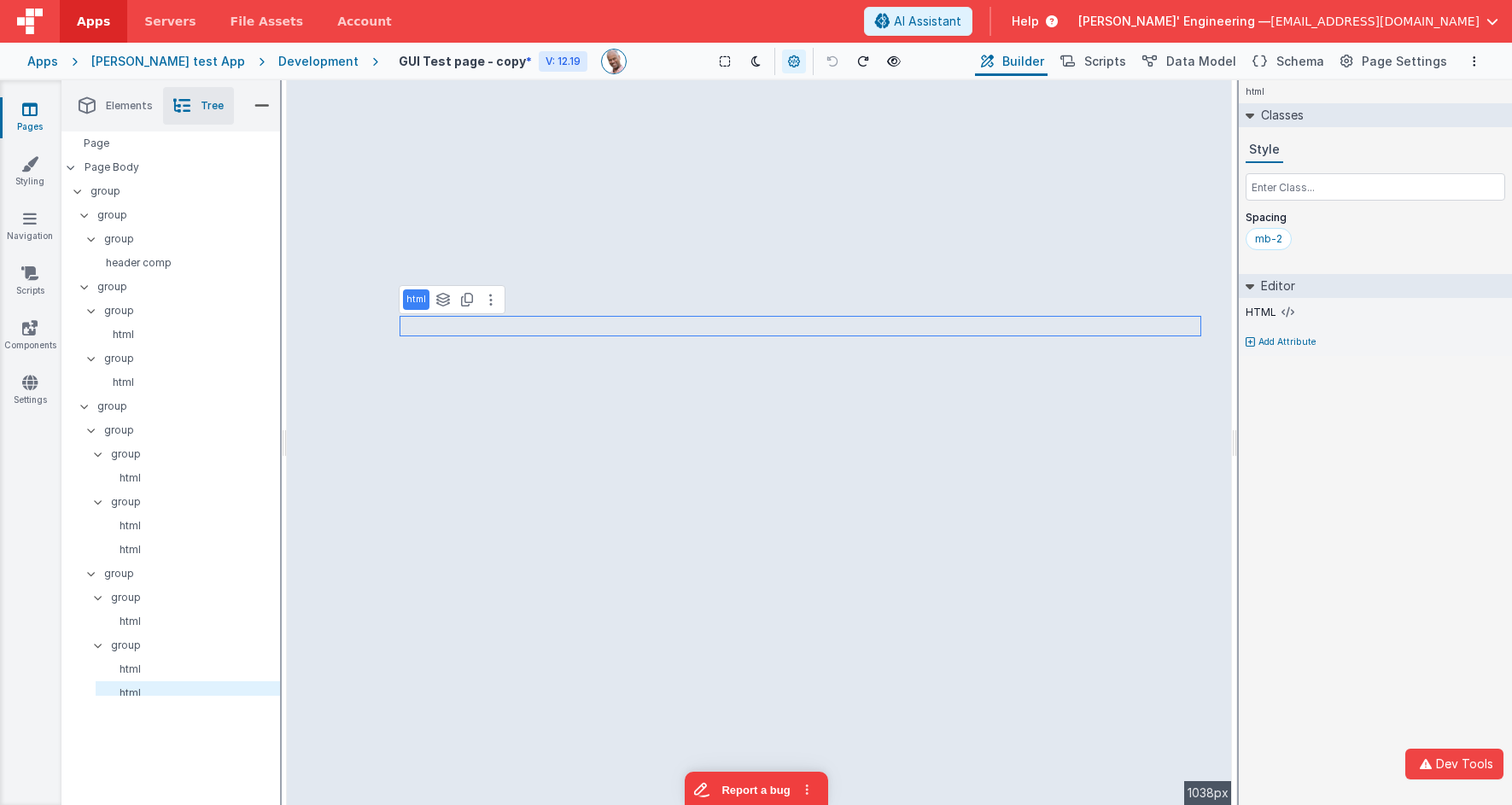
click at [826, 58] on icon at bounding box center [832, 61] width 12 height 12
click at [826, 62] on icon at bounding box center [832, 61] width 12 height 12
click at [278, 58] on div "Development" at bounding box center [318, 61] width 81 height 17
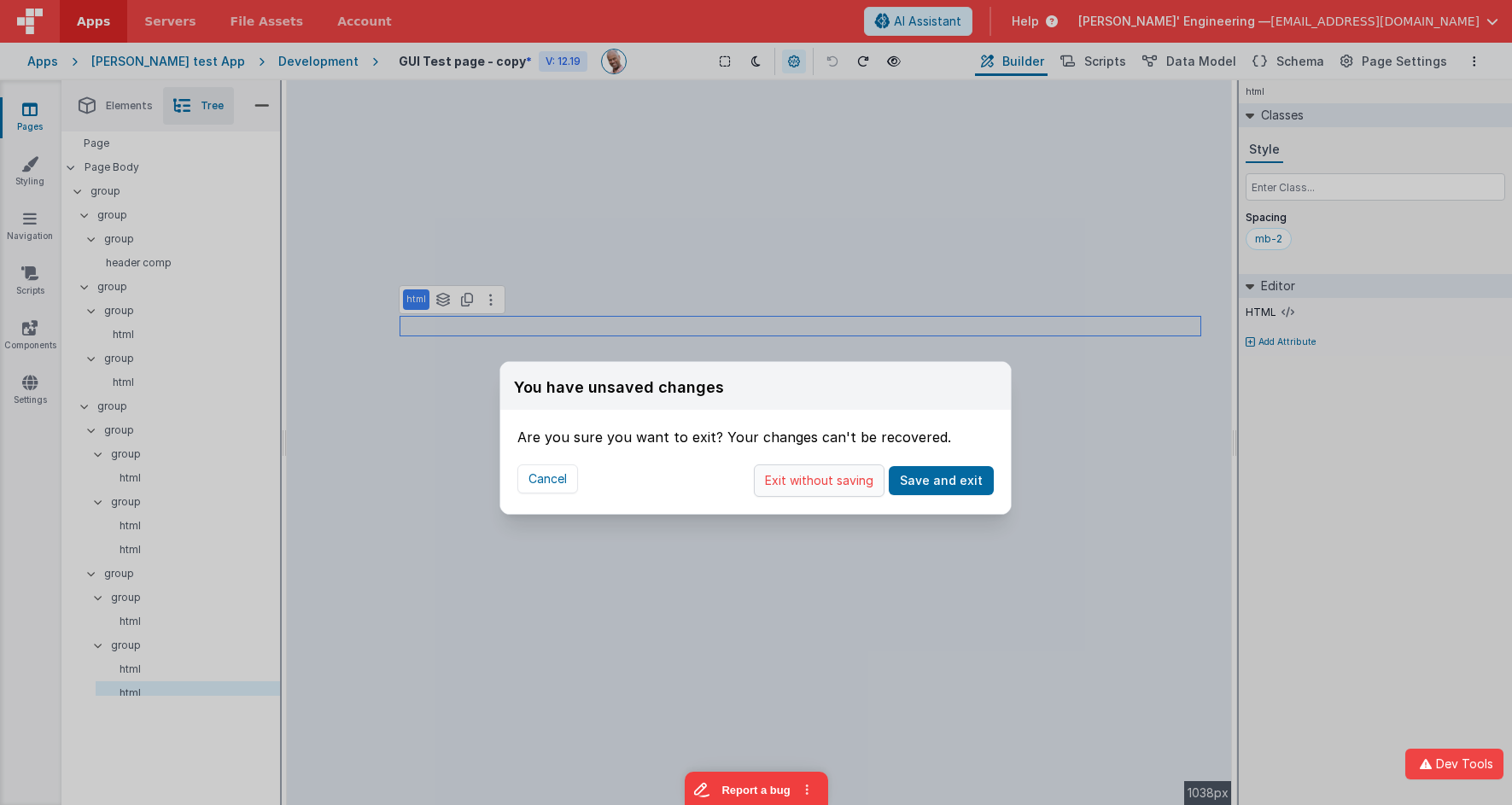
click at [851, 483] on button "Exit without saving" at bounding box center [819, 480] width 131 height 32
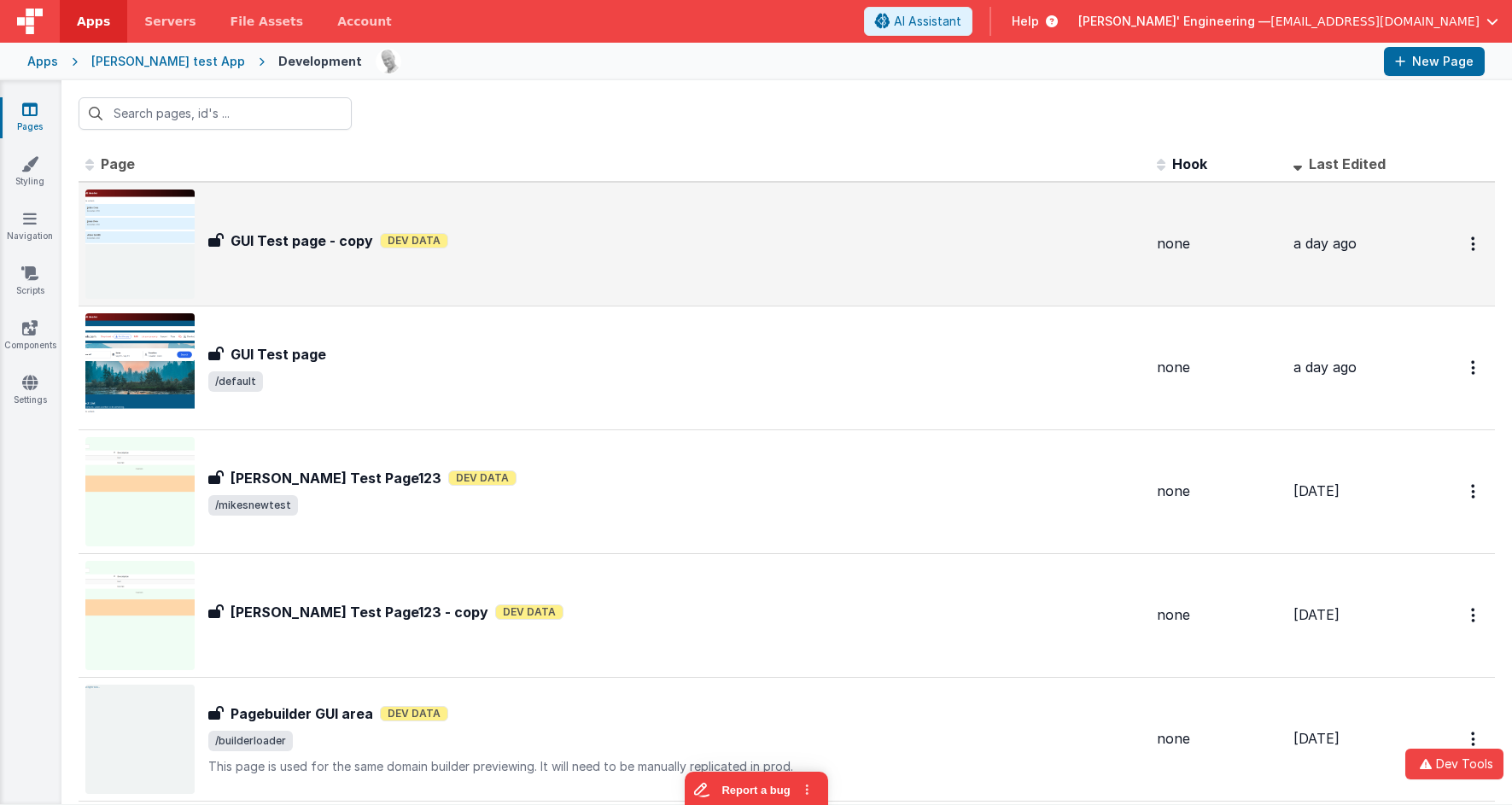
click at [493, 275] on div "GUI Test page - copy GUI Test page - copy Dev Data" at bounding box center [614, 244] width 1057 height 109
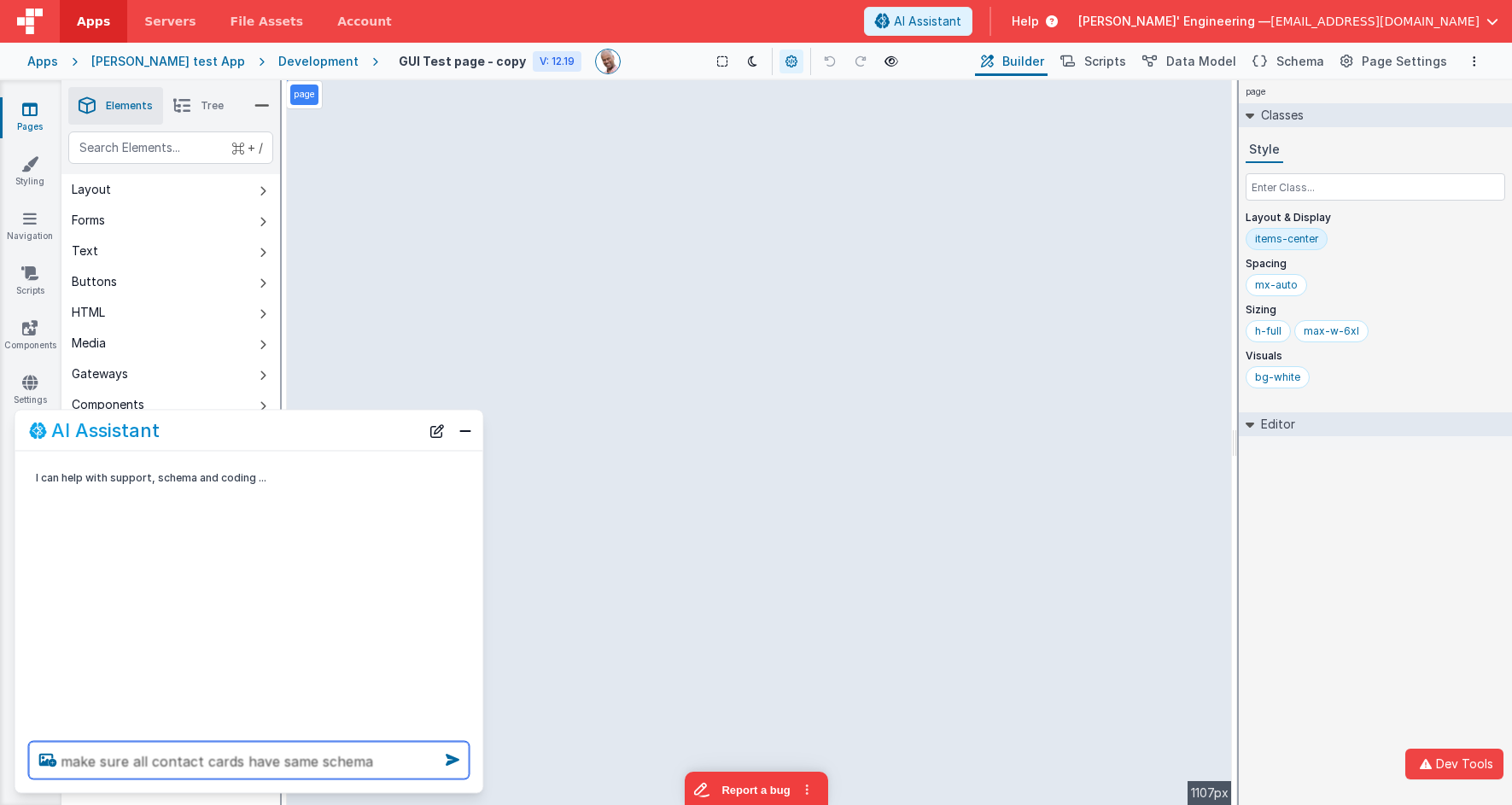
type textarea "make sure all contact cards have same schema"
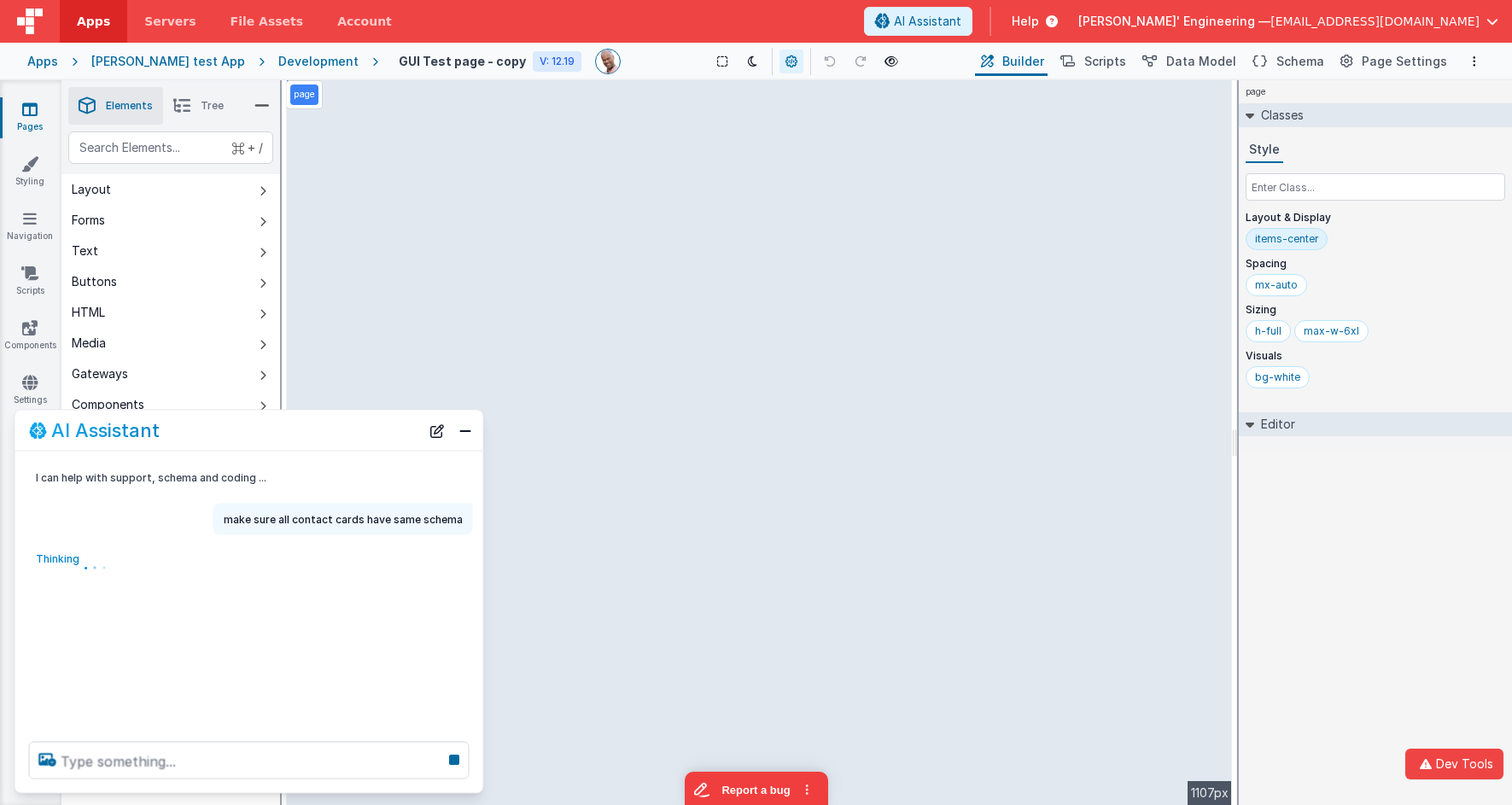
click at [1382, 523] on div "page Classes Style Layout & Display items-center Spacing mx-auto Sizing h-full …" at bounding box center [1376, 442] width 274 height 724
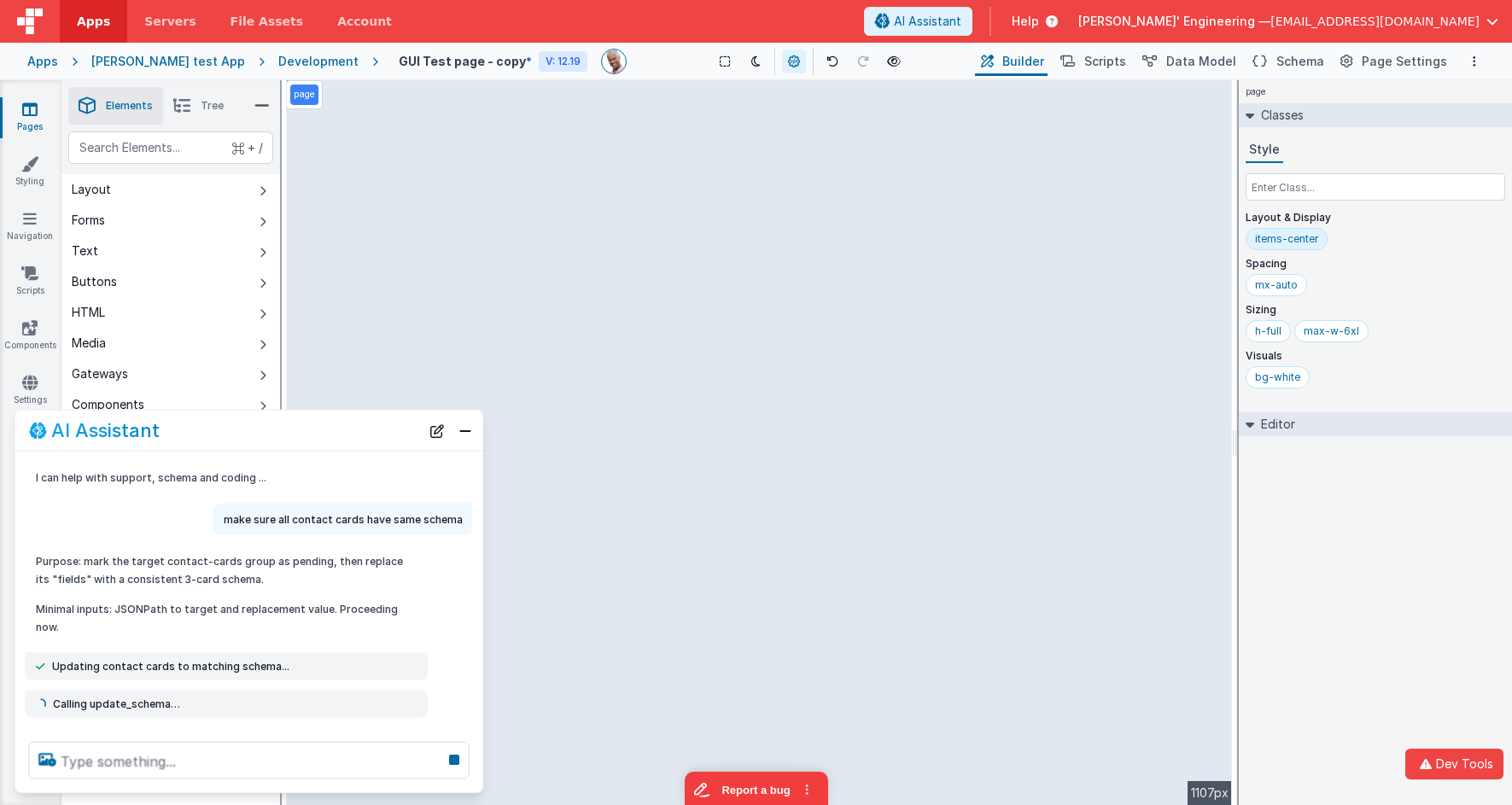
click at [1345, 621] on div "page Classes Style Layout & Display items-center Spacing mx-auto Sizing h-full …" at bounding box center [1376, 442] width 274 height 724
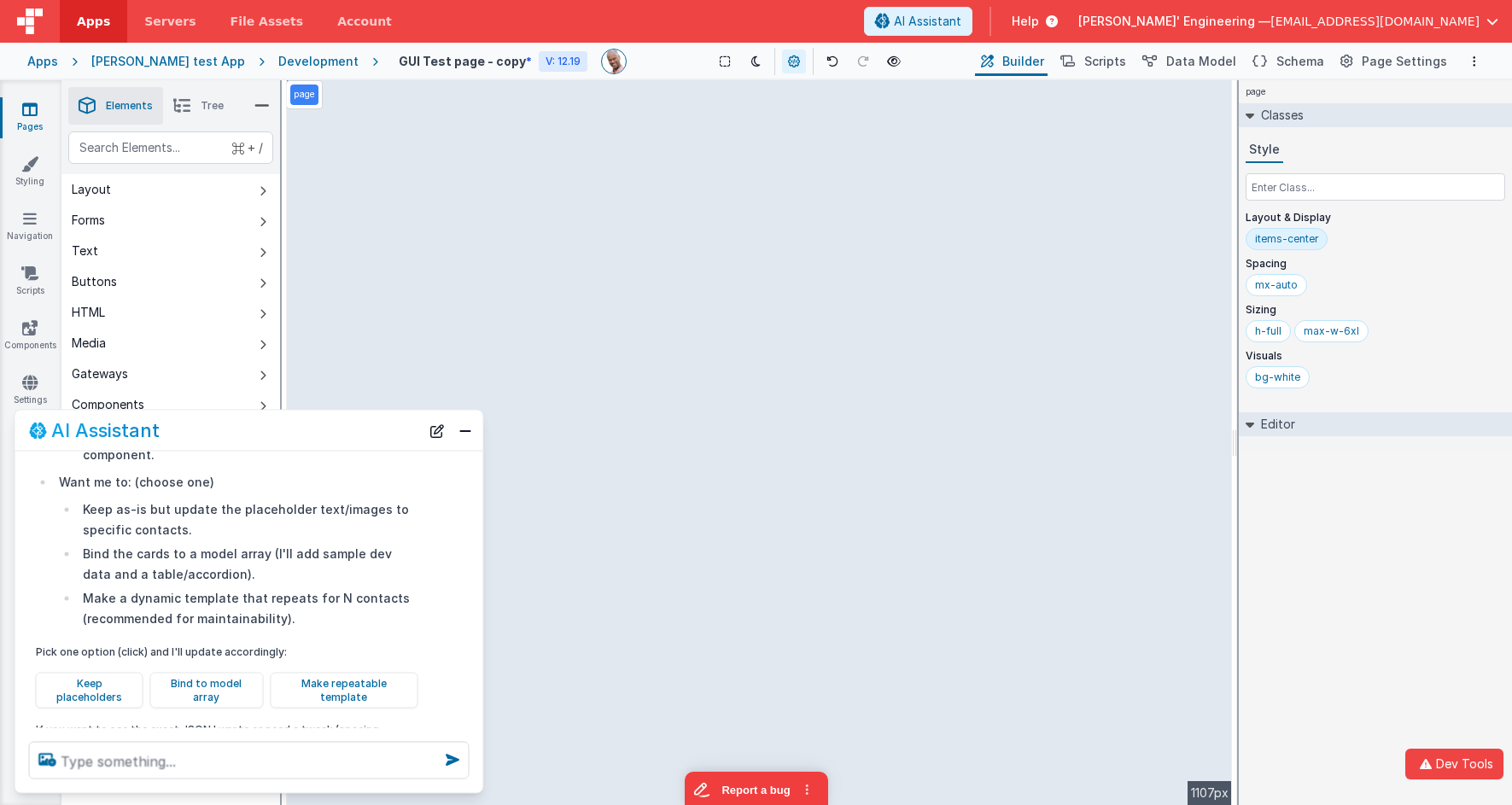
scroll to position [1124, 0]
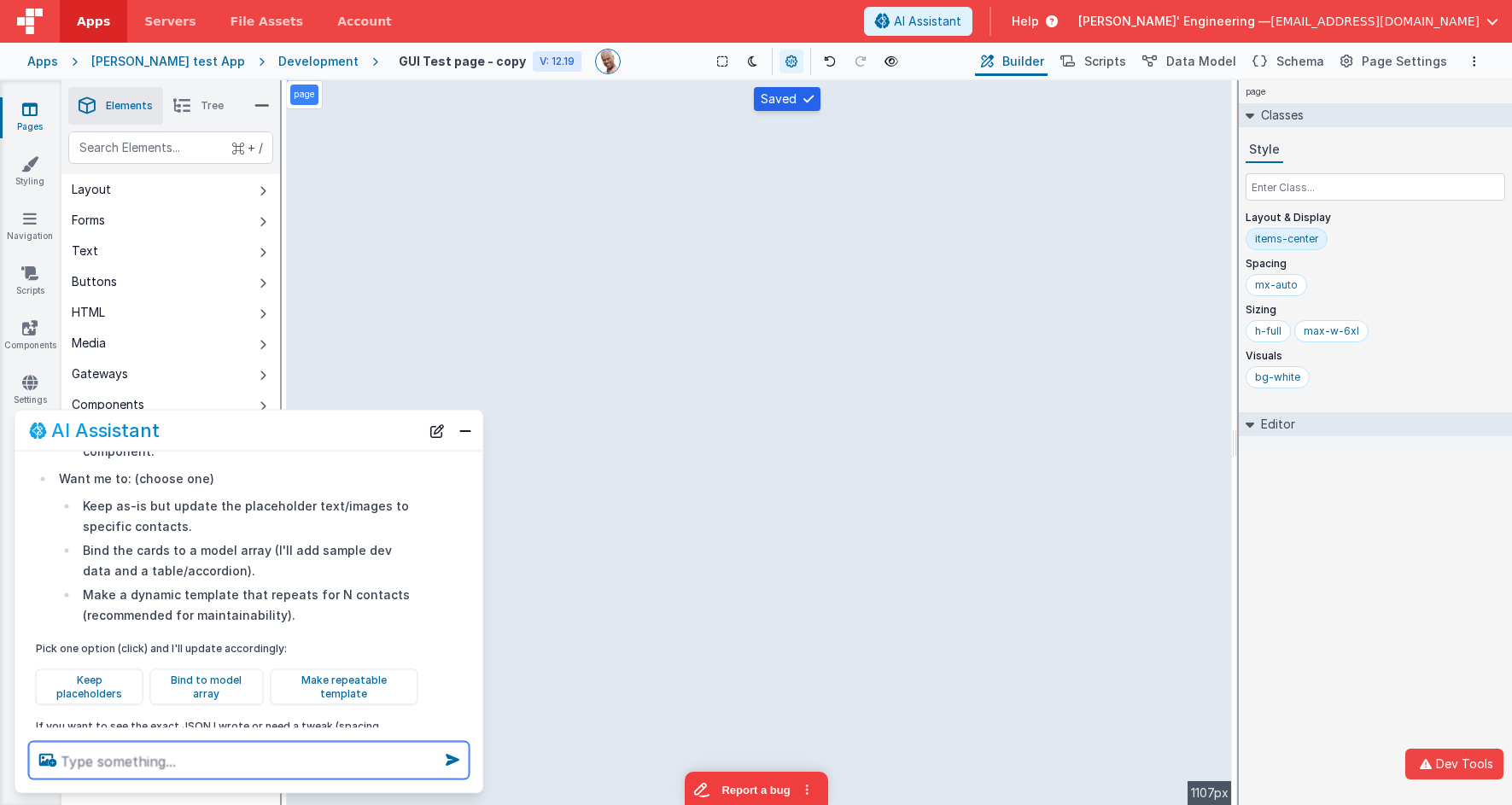
click at [274, 724] on textarea at bounding box center [249, 760] width 441 height 37
click at [187, 724] on textarea at bounding box center [249, 760] width 441 height 37
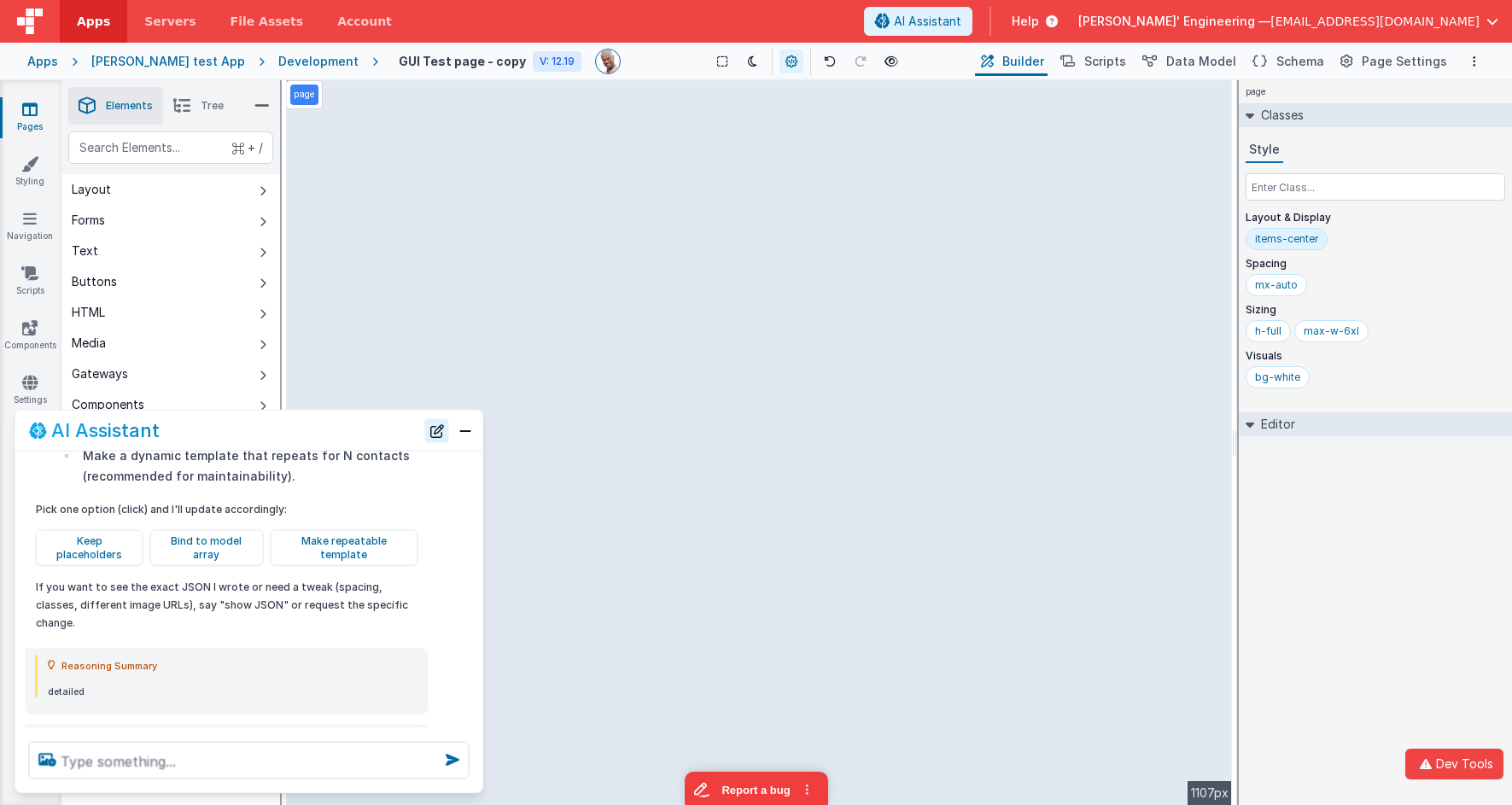
click at [429, 431] on button "New Chat" at bounding box center [437, 430] width 24 height 24
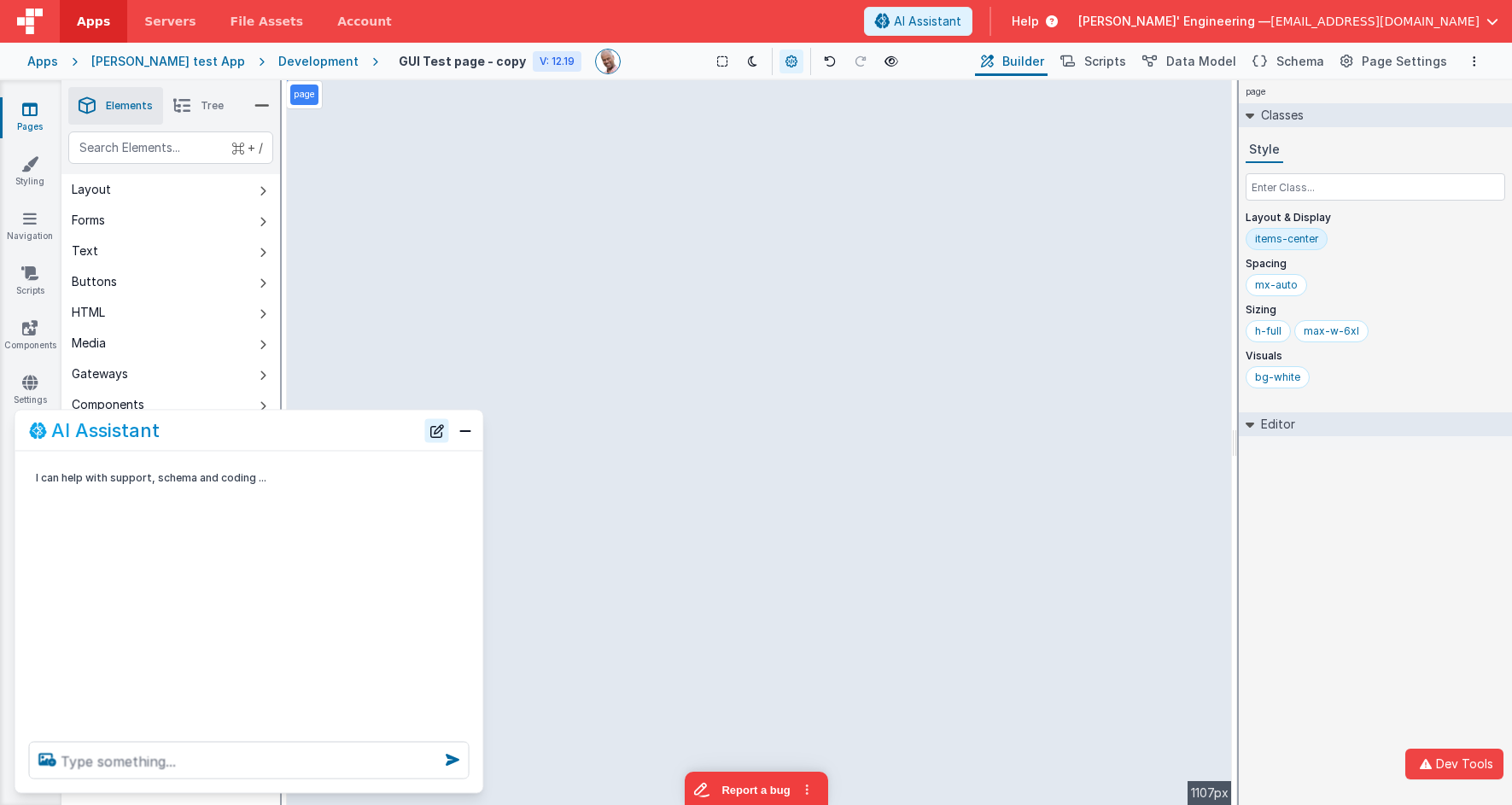
scroll to position [0, 0]
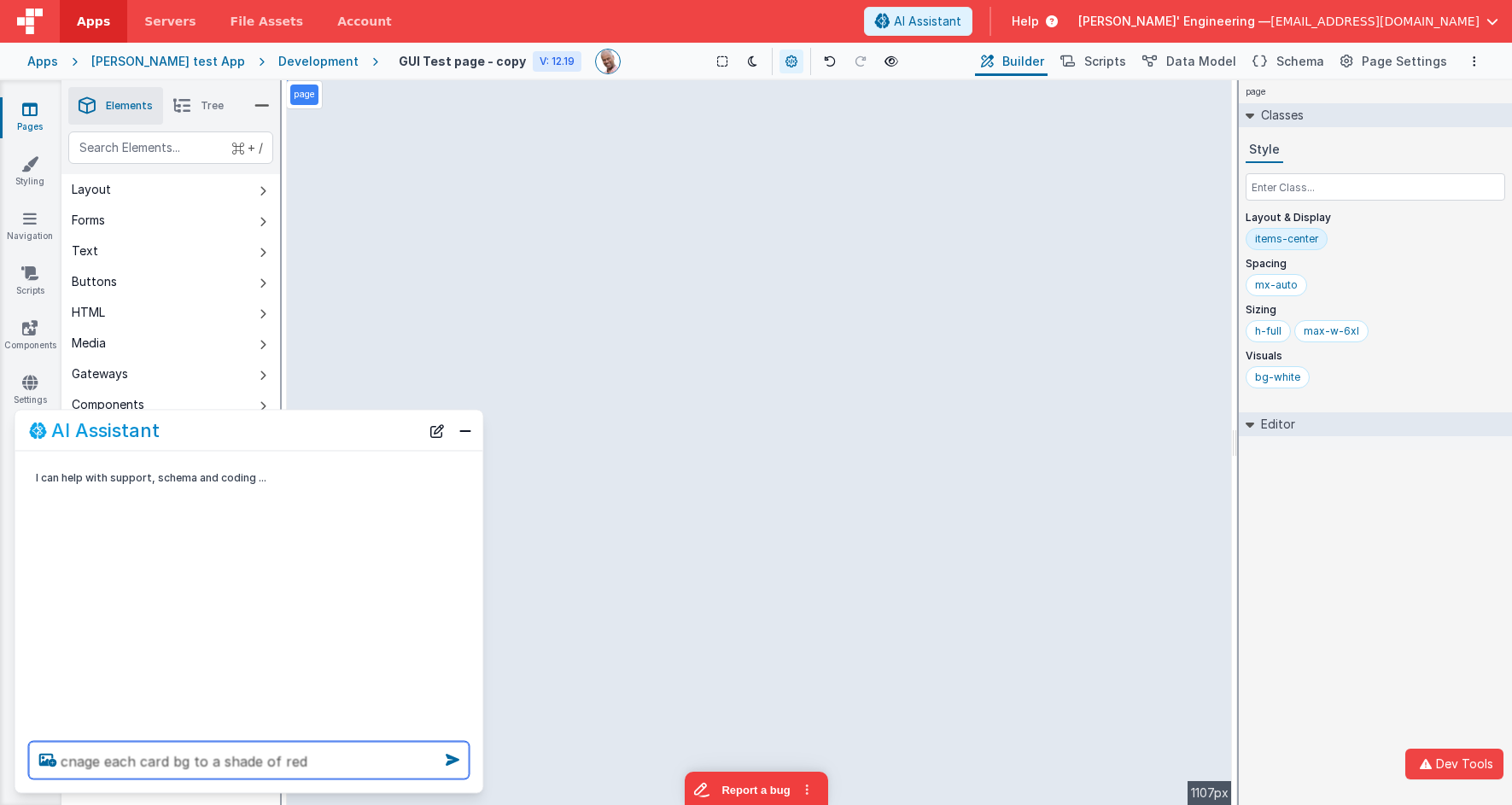
type textarea "cnage each card bg to a shade of red"
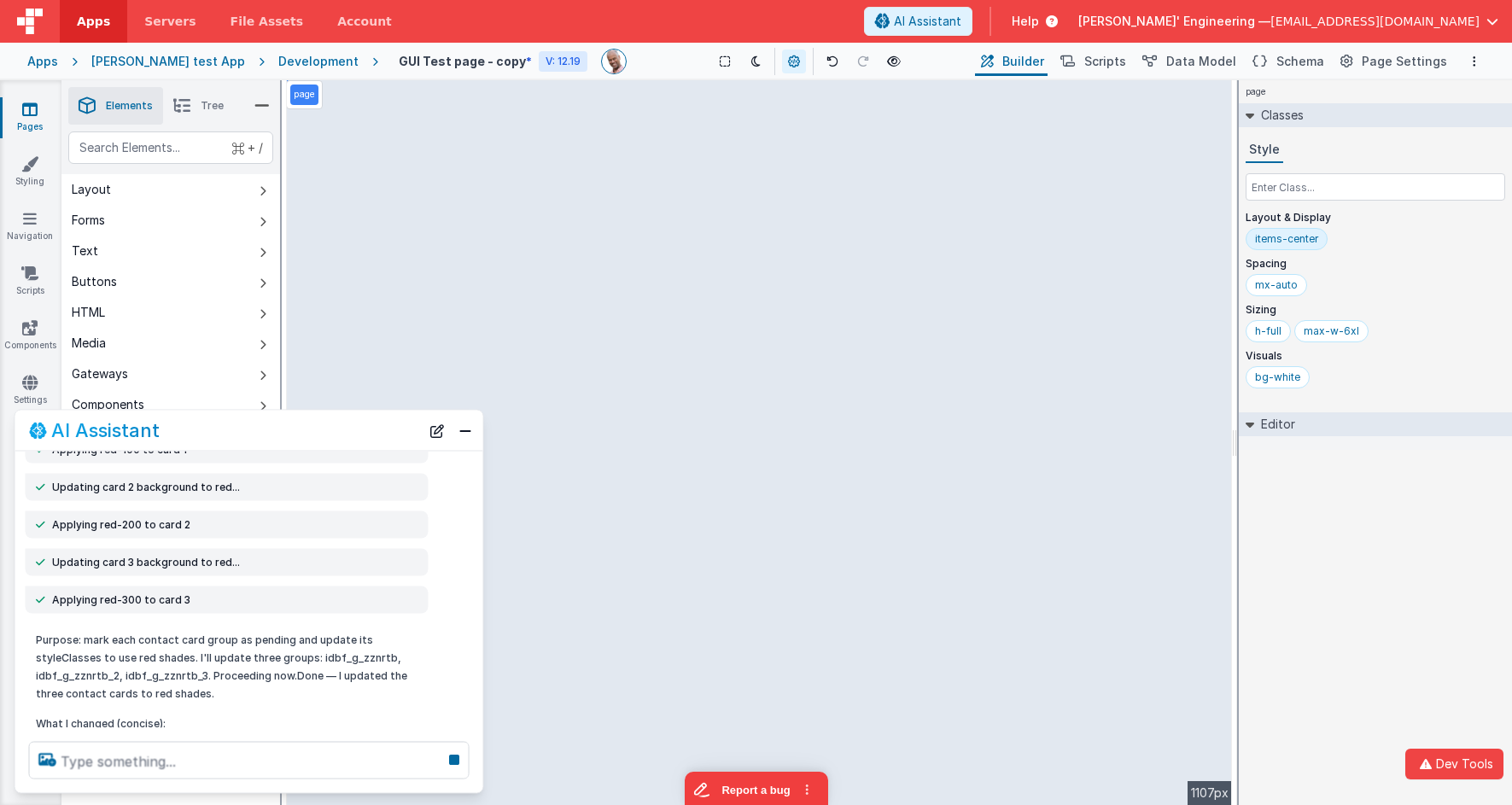
scroll to position [236, 0]
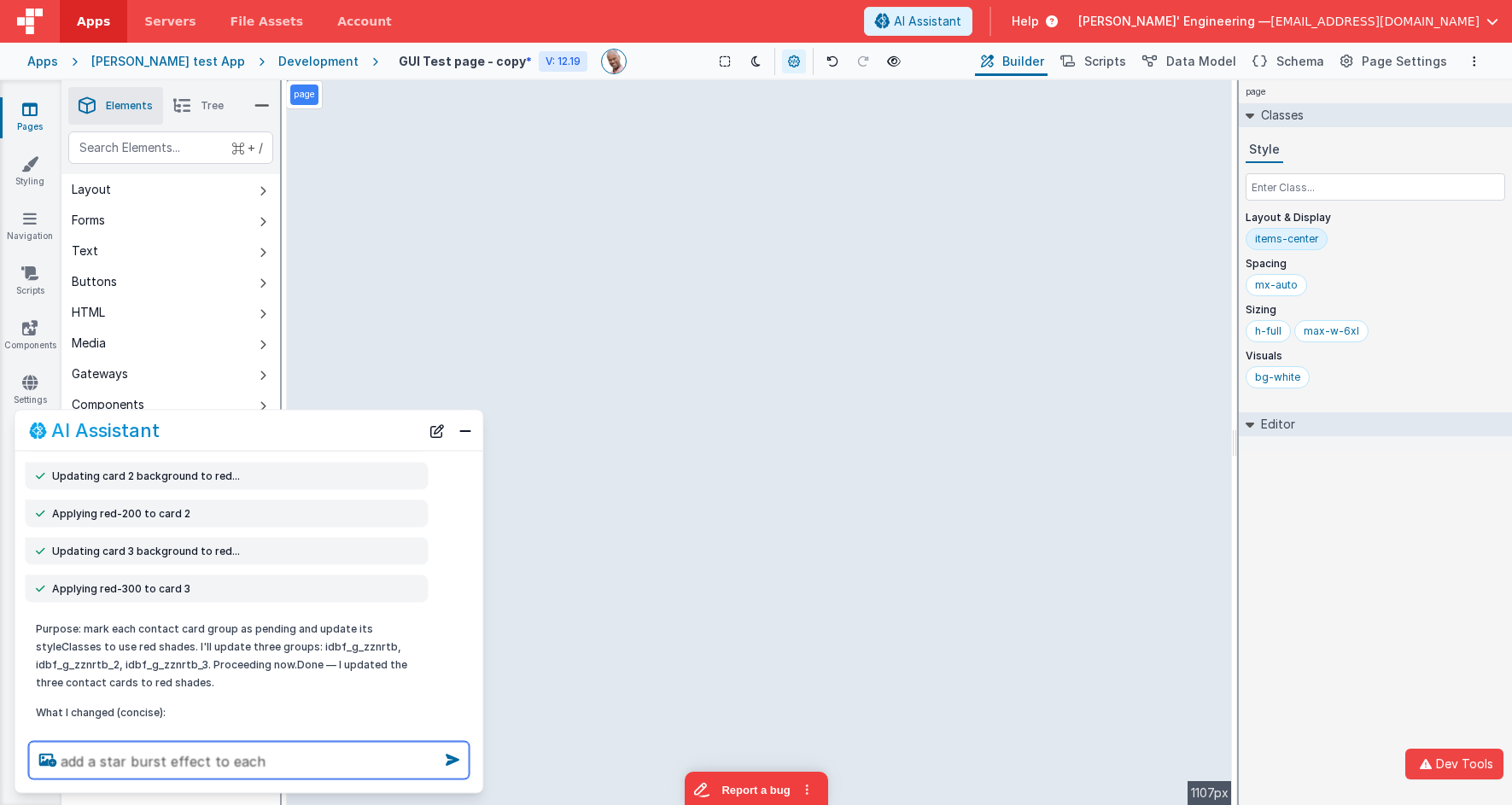
type textarea "add a star burst effect to each"
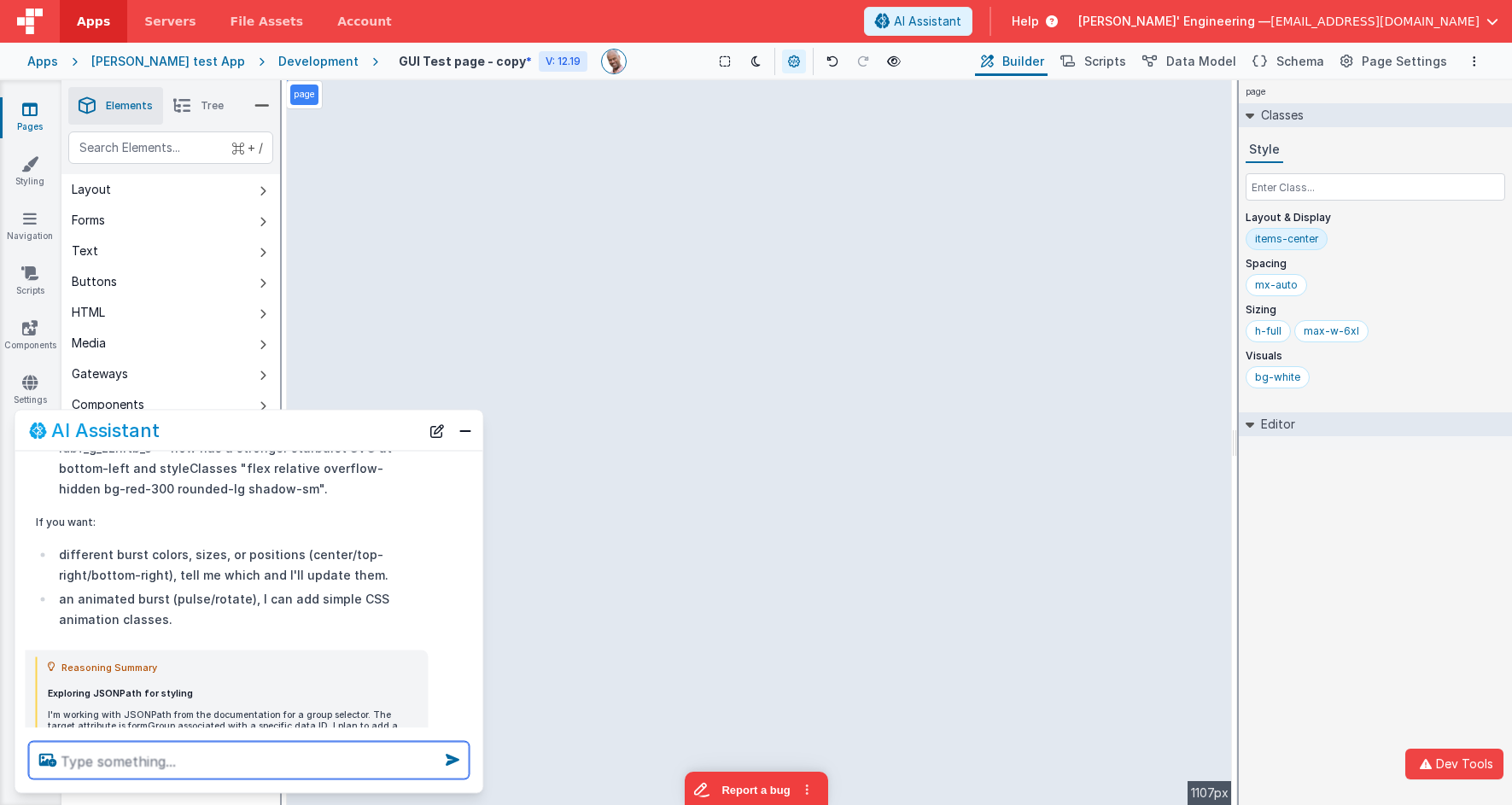
scroll to position [2555, 0]
click at [240, 724] on textarea at bounding box center [249, 760] width 441 height 37
type textarea "hmm how about a brand new ux for these contacts"
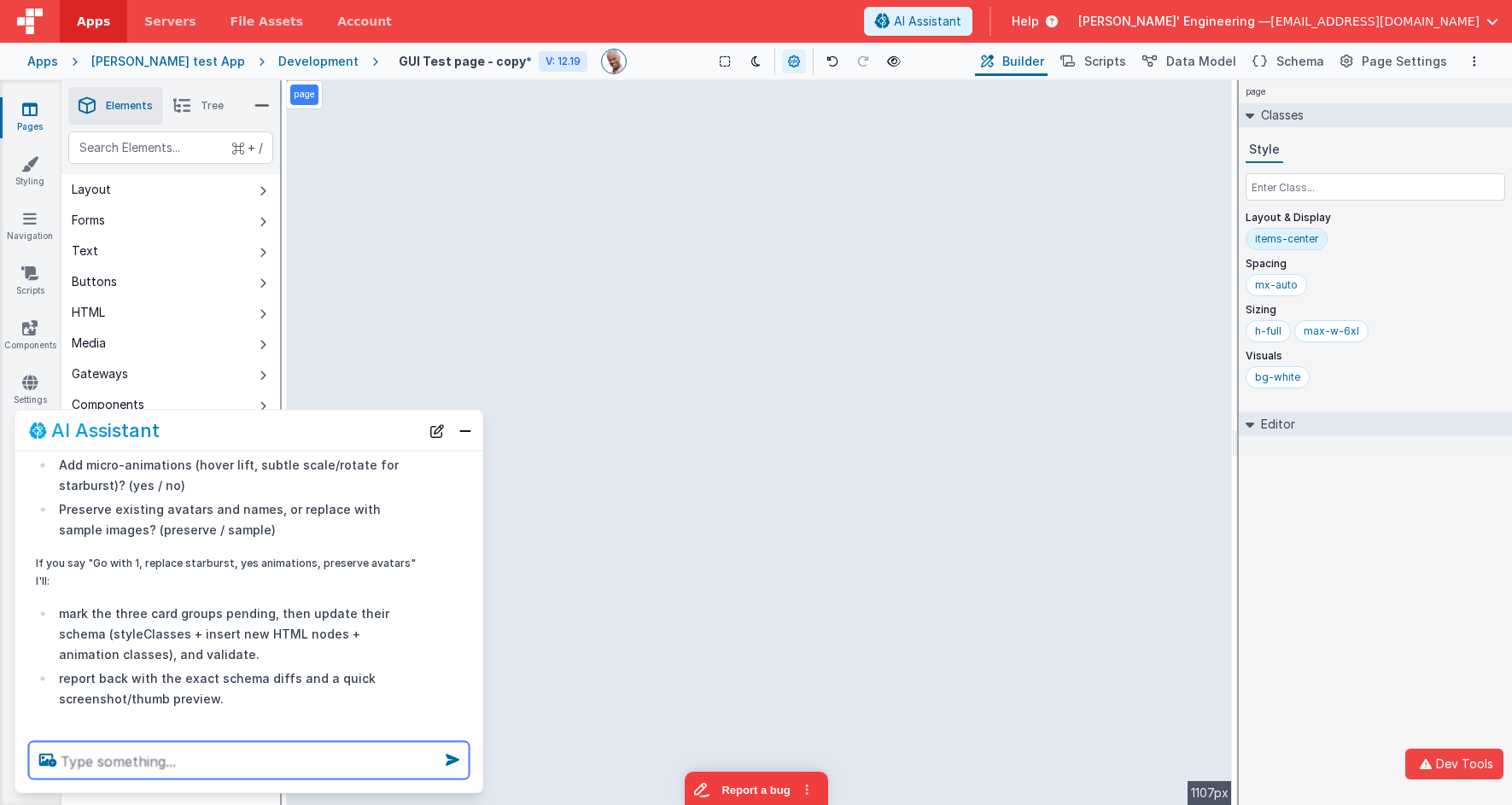
scroll to position [4381, 0]
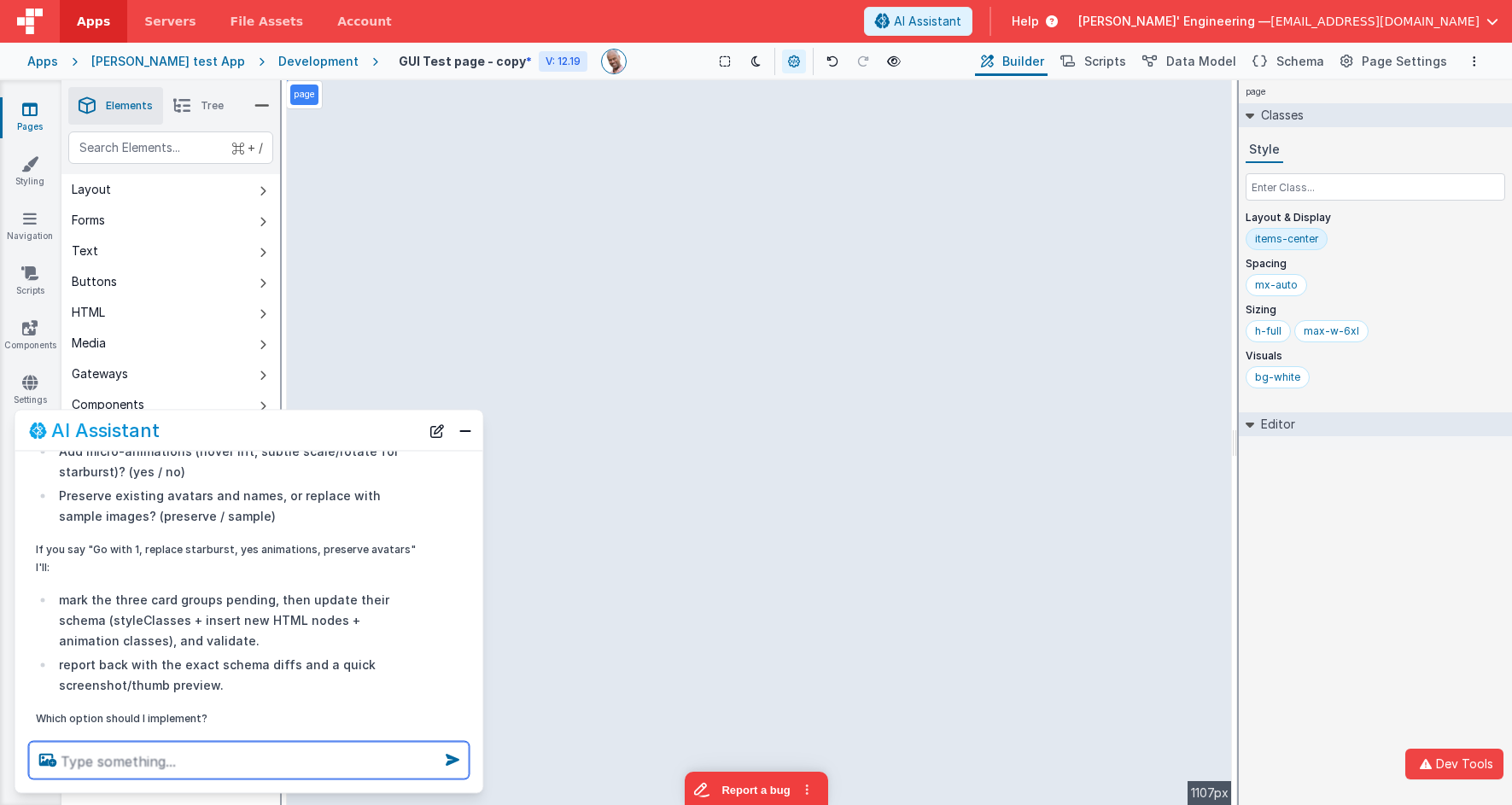
click at [244, 724] on textarea at bounding box center [249, 760] width 441 height 37
type textarea "1"
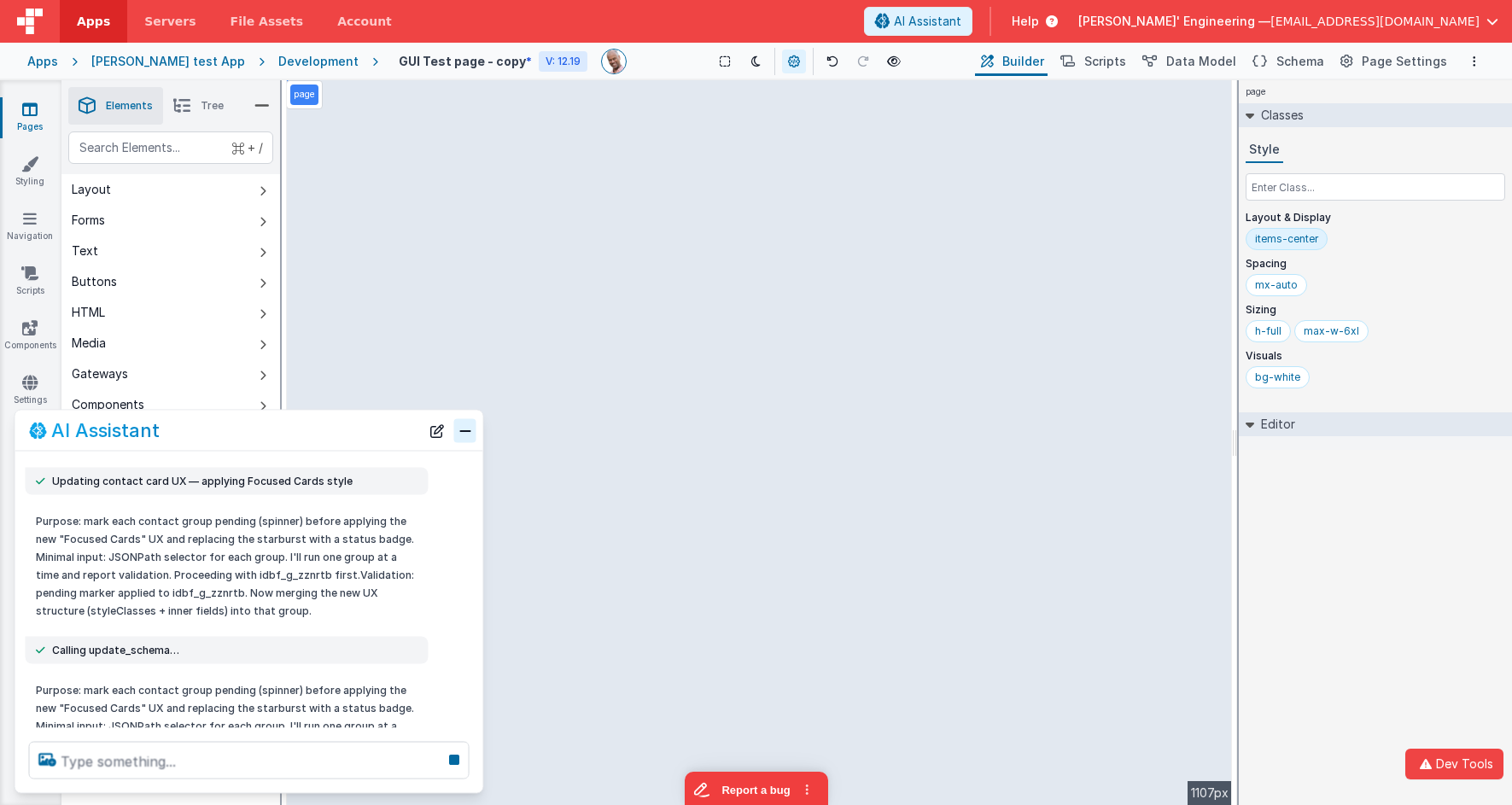
scroll to position [0, 0]
